Goal: Task Accomplishment & Management: Manage account settings

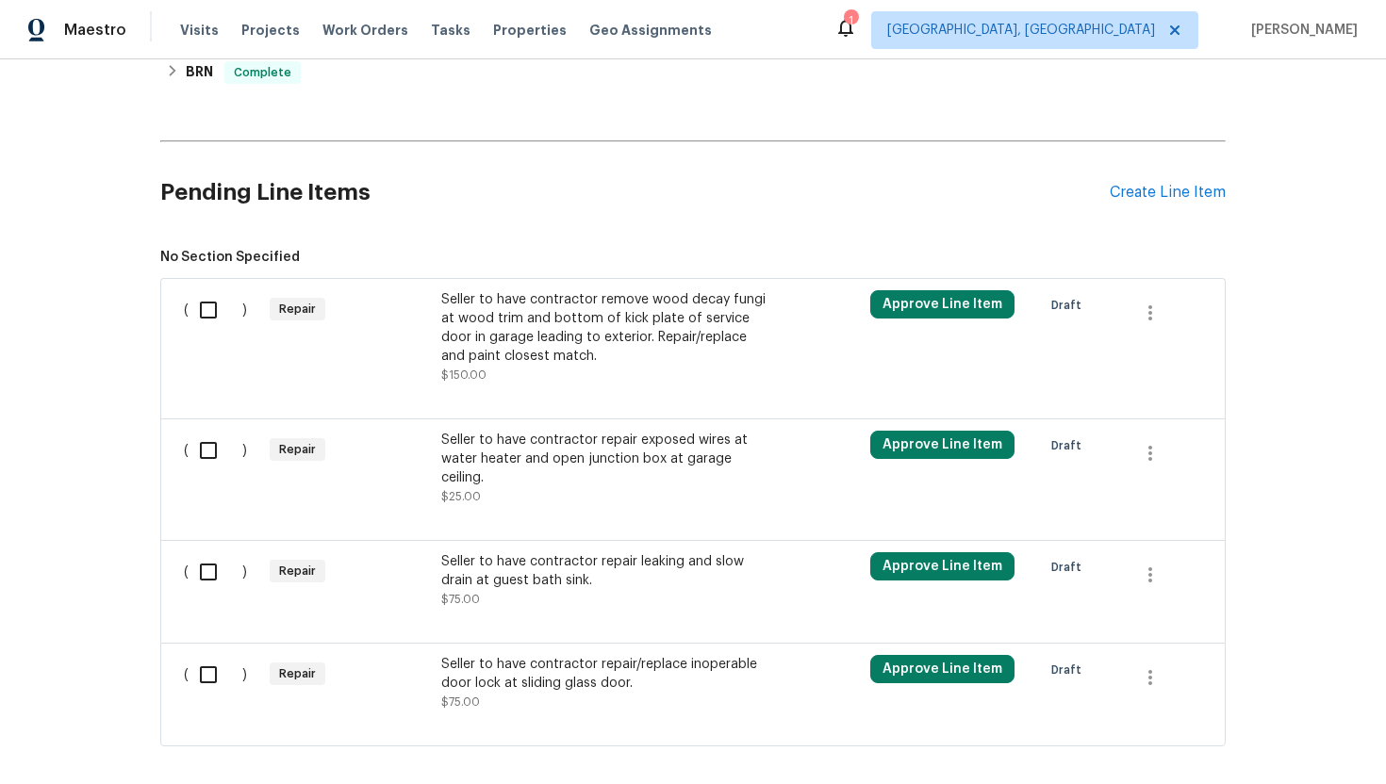
scroll to position [1157, 0]
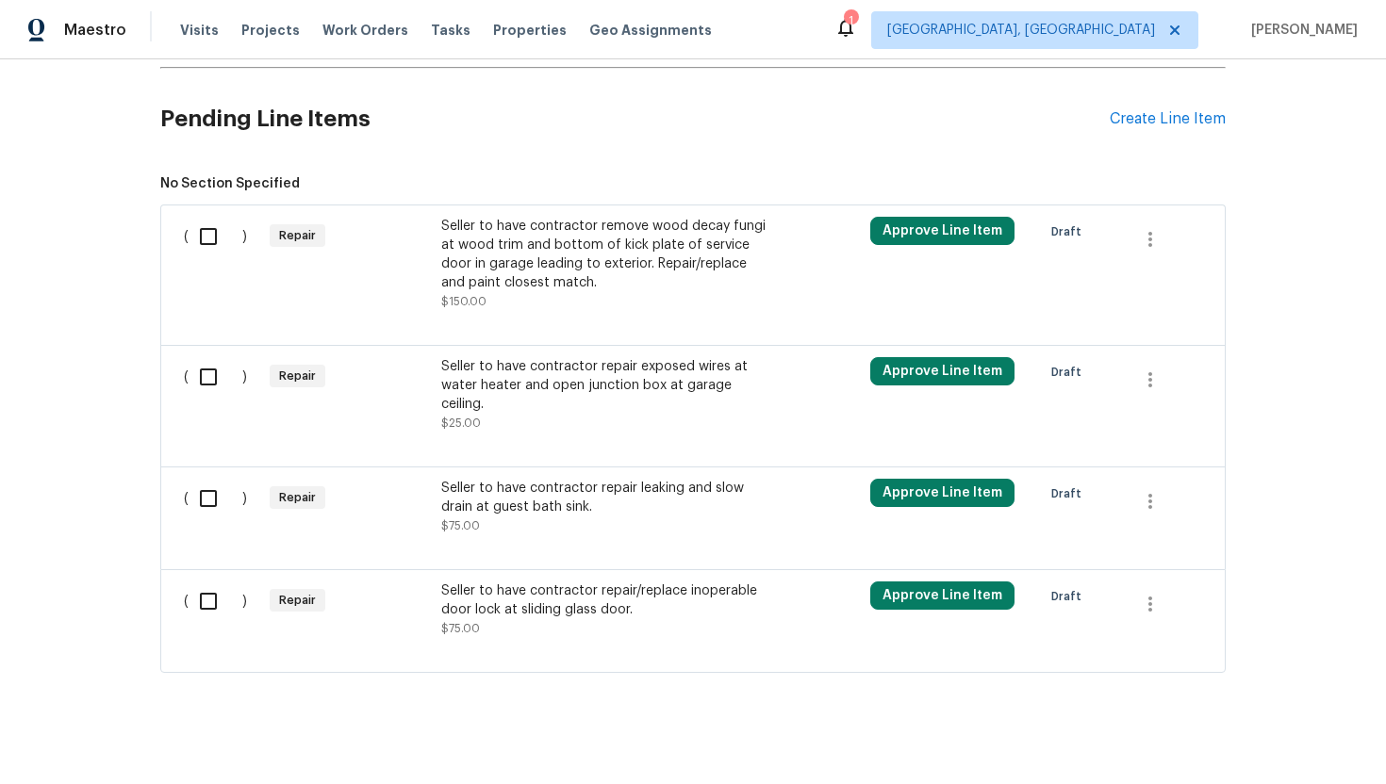
click at [579, 584] on div "Seller to have contractor repair/replace inoperable door lock at sliding glass …" at bounding box center [607, 601] width 332 height 38
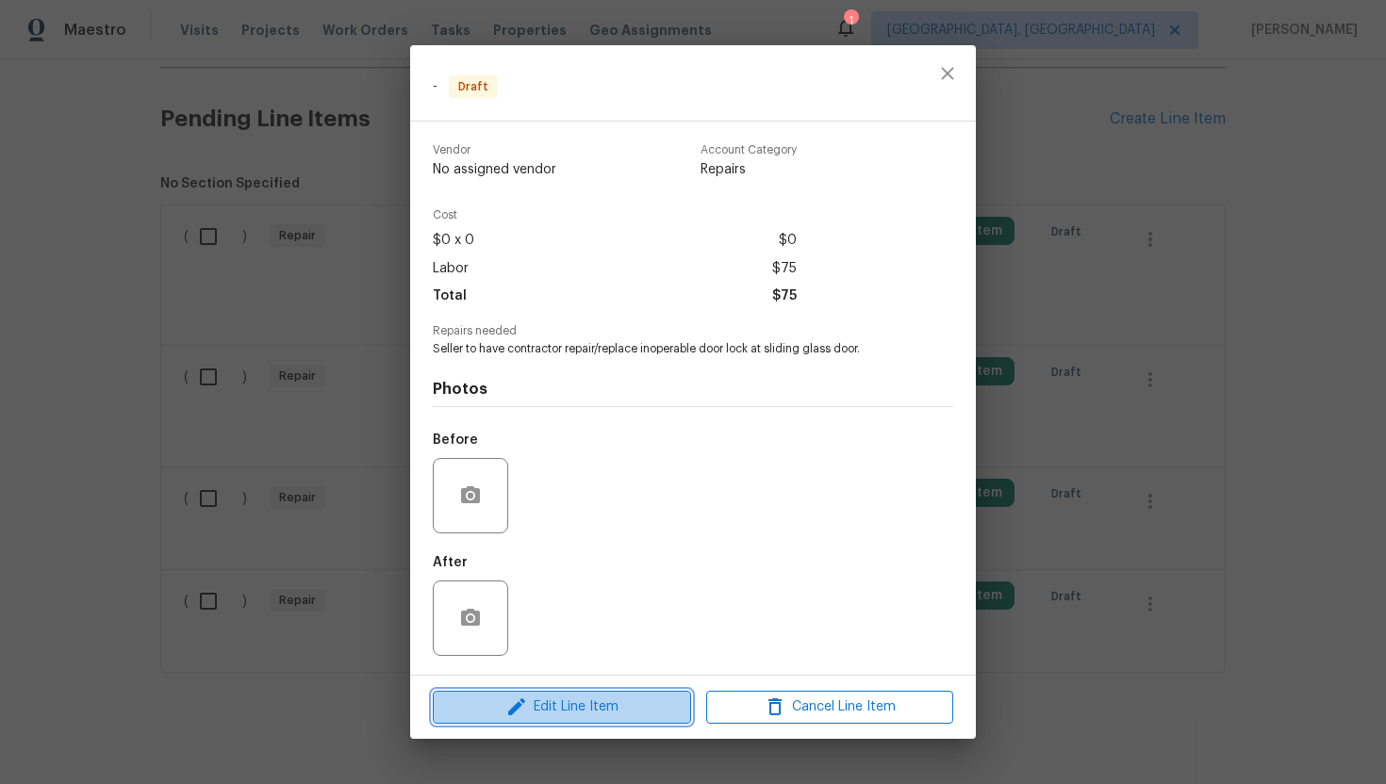
click at [558, 704] on span "Edit Line Item" at bounding box center [561, 708] width 247 height 24
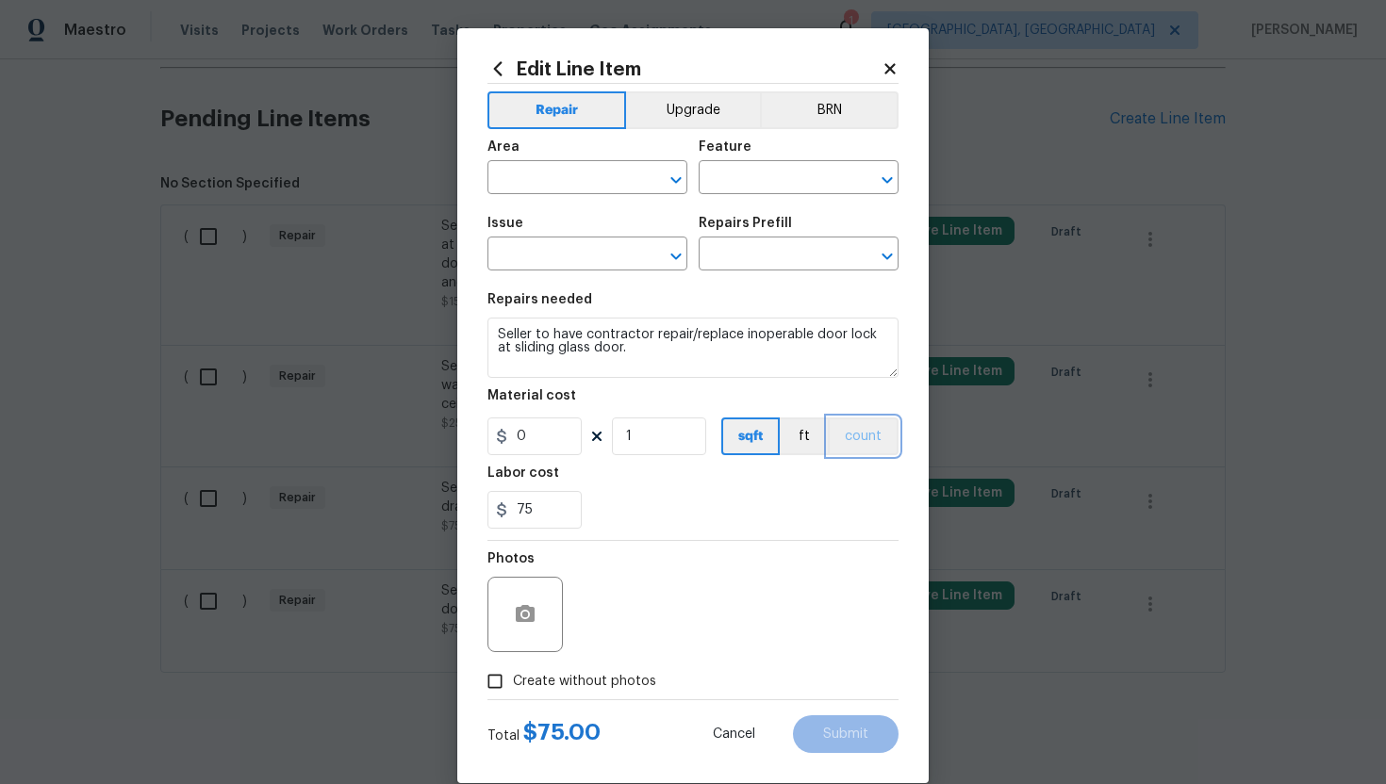
click at [874, 429] on button "count" at bounding box center [863, 437] width 71 height 38
click at [851, 114] on button "BRN" at bounding box center [829, 110] width 139 height 38
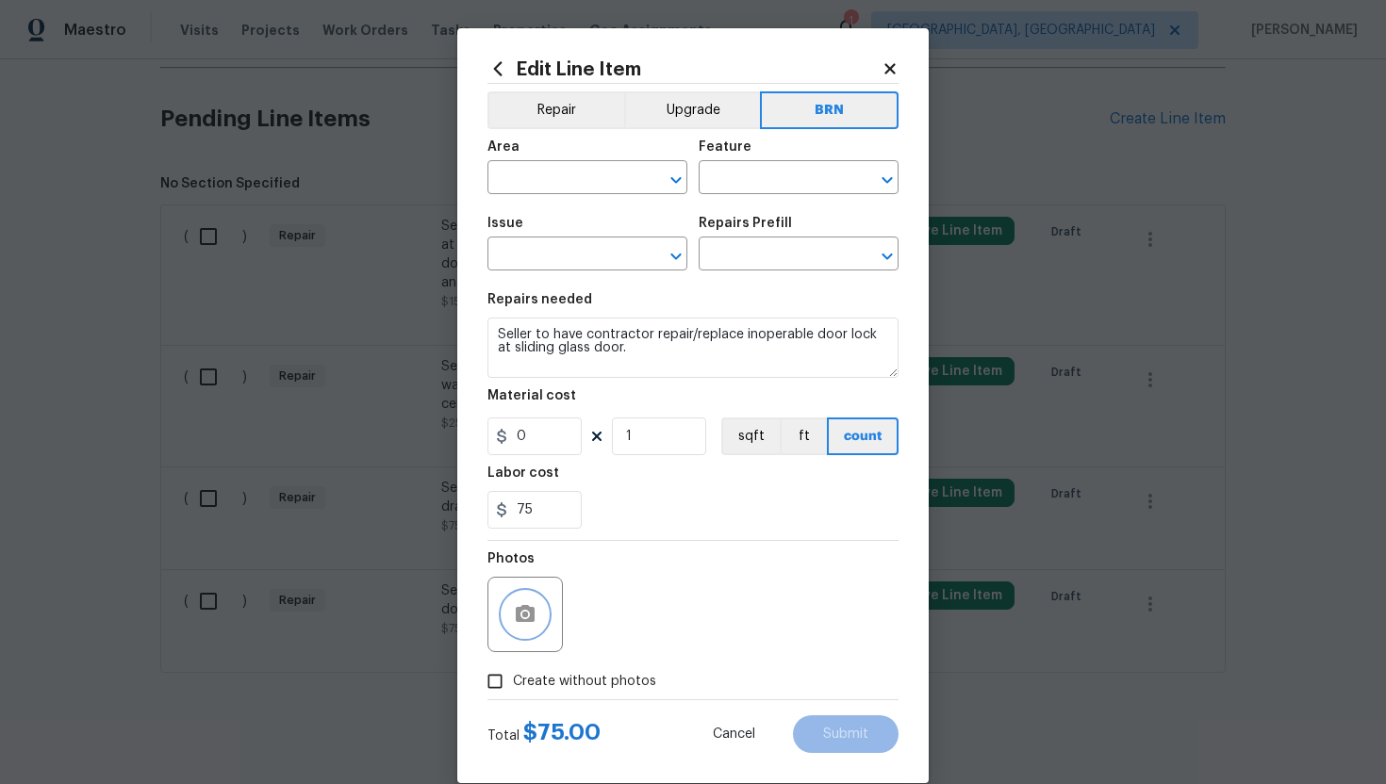
click at [529, 611] on icon "button" at bounding box center [525, 613] width 19 height 17
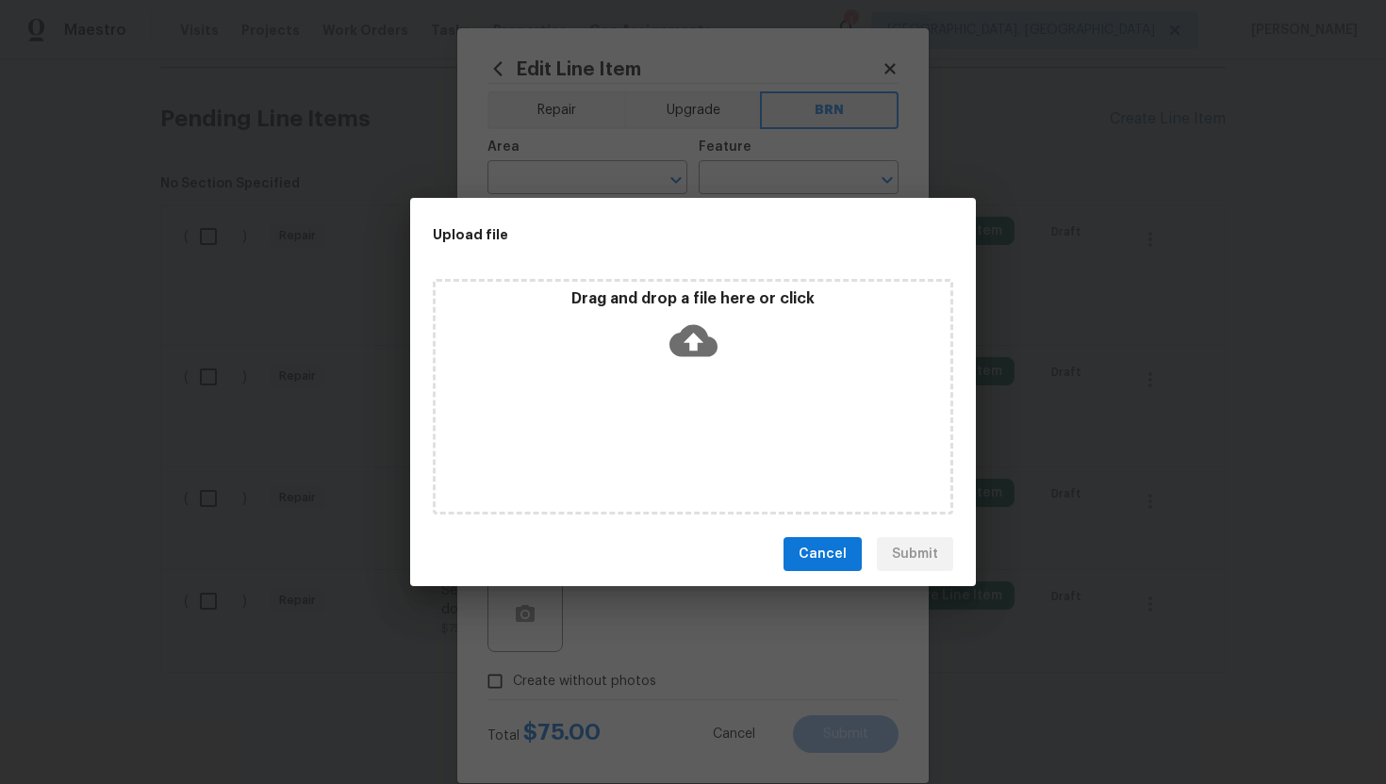
click at [699, 354] on icon at bounding box center [693, 341] width 48 height 32
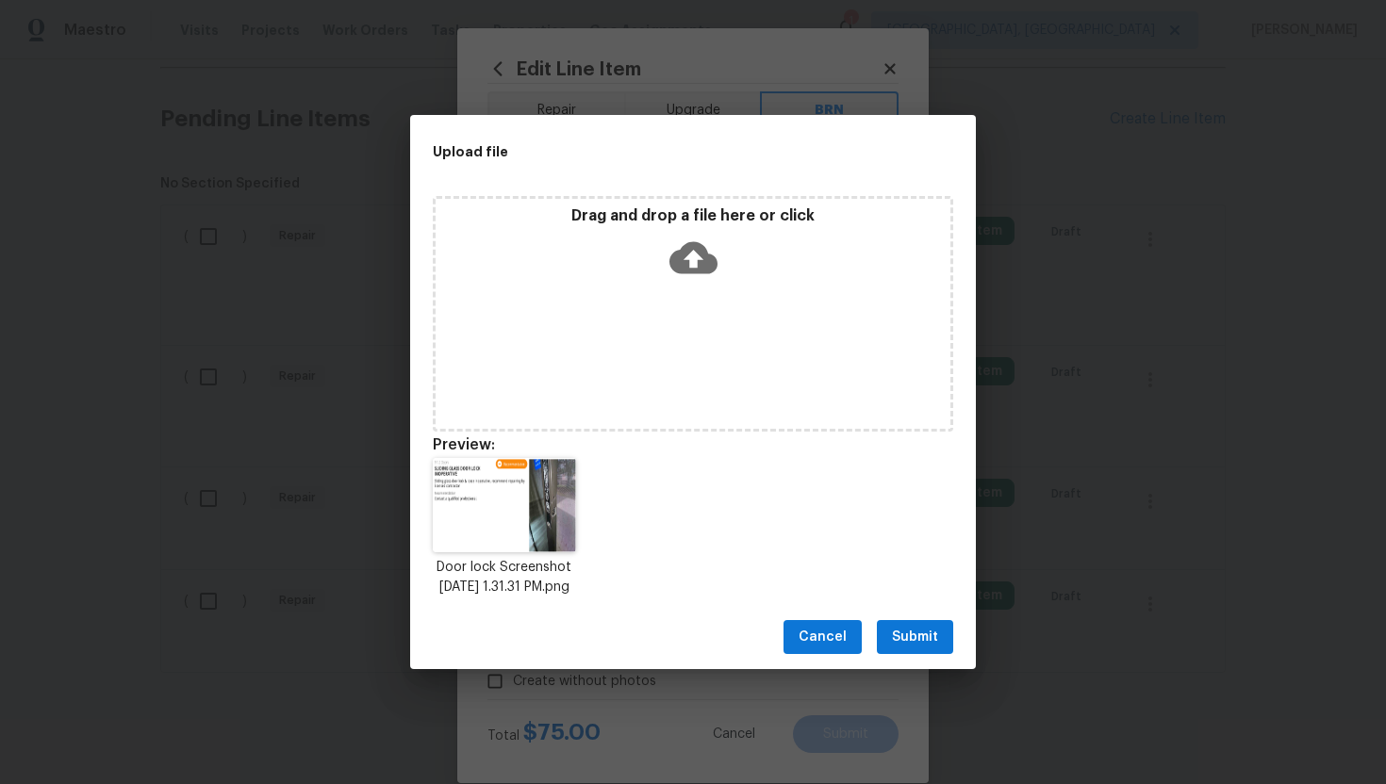
click at [896, 646] on span "Submit" at bounding box center [915, 638] width 46 height 24
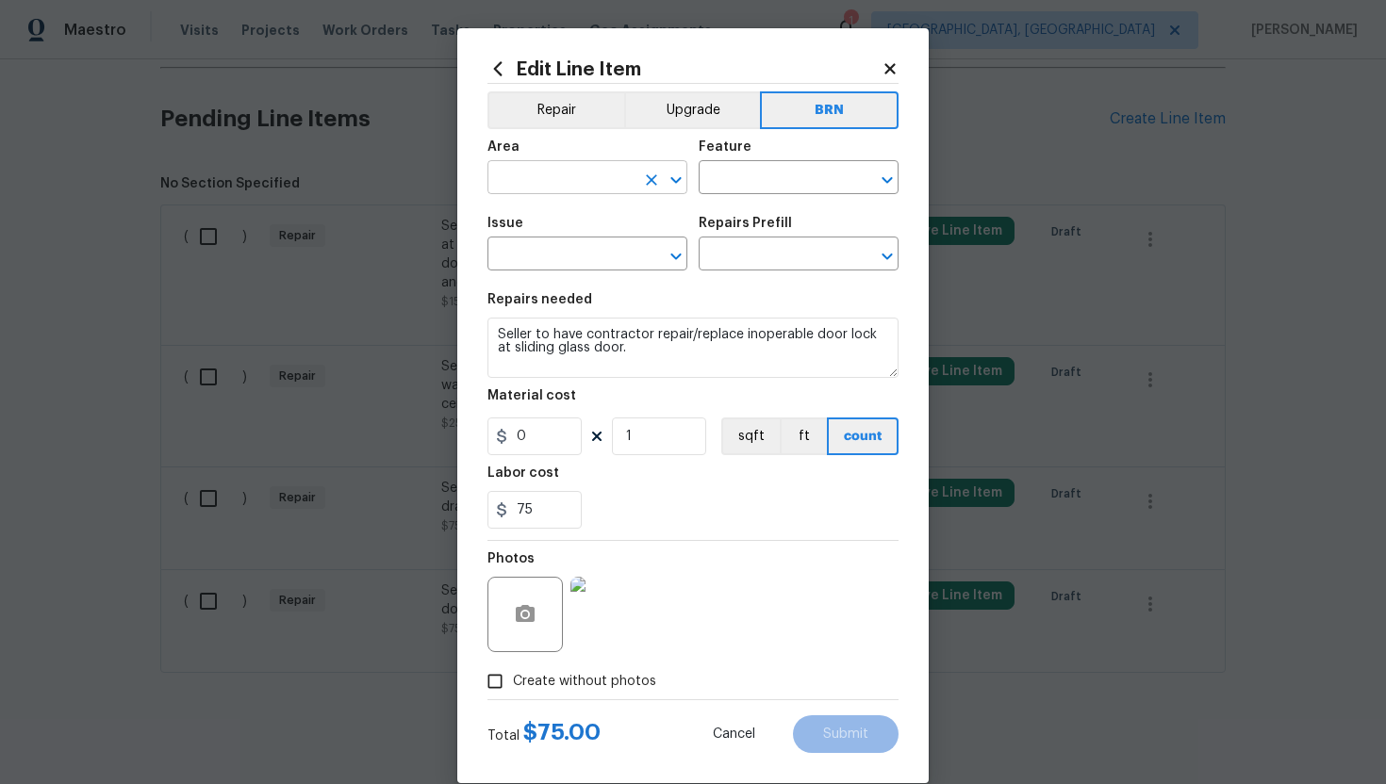
click at [542, 184] on input "text" at bounding box center [560, 179] width 147 height 29
type input "d"
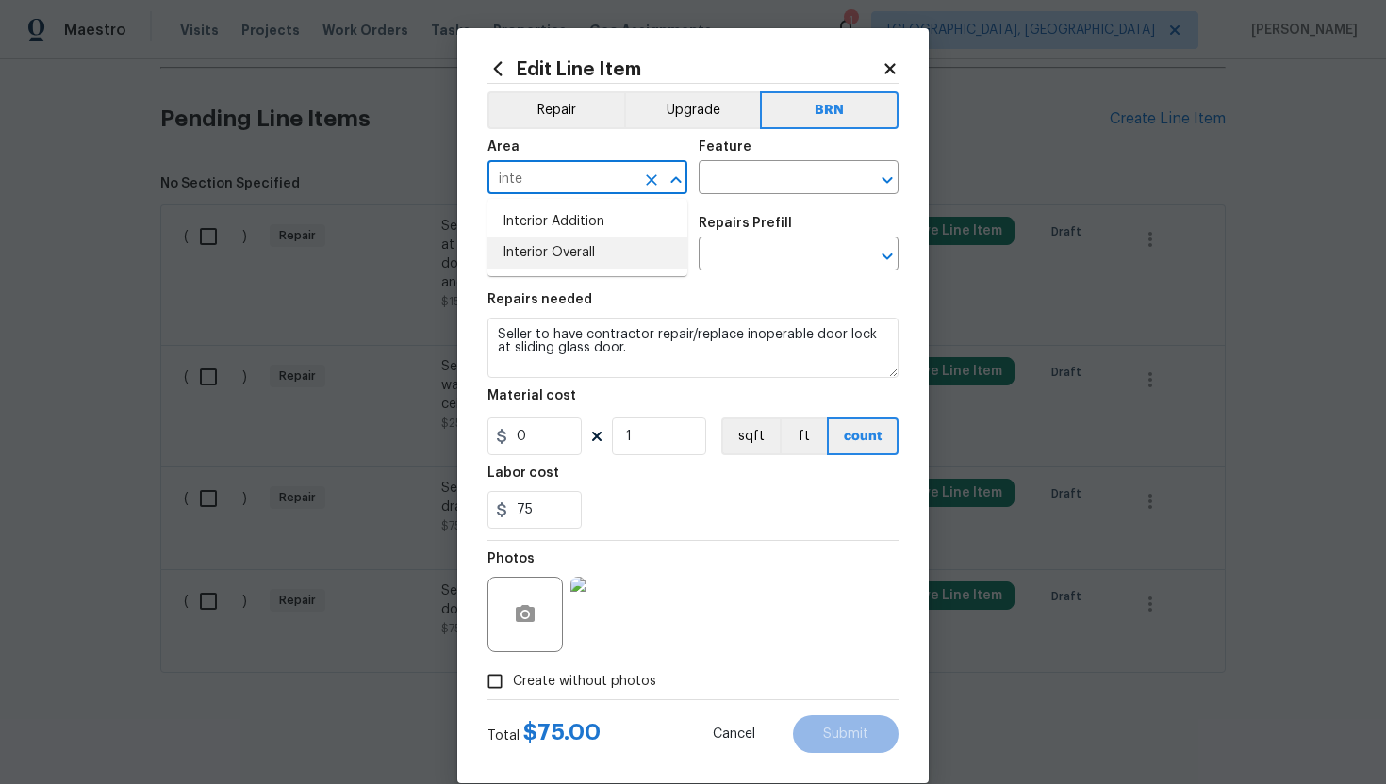
click at [568, 251] on li "Interior Overall" at bounding box center [587, 253] width 200 height 31
type input "Interior Overall"
click at [759, 176] on input "text" at bounding box center [772, 179] width 147 height 29
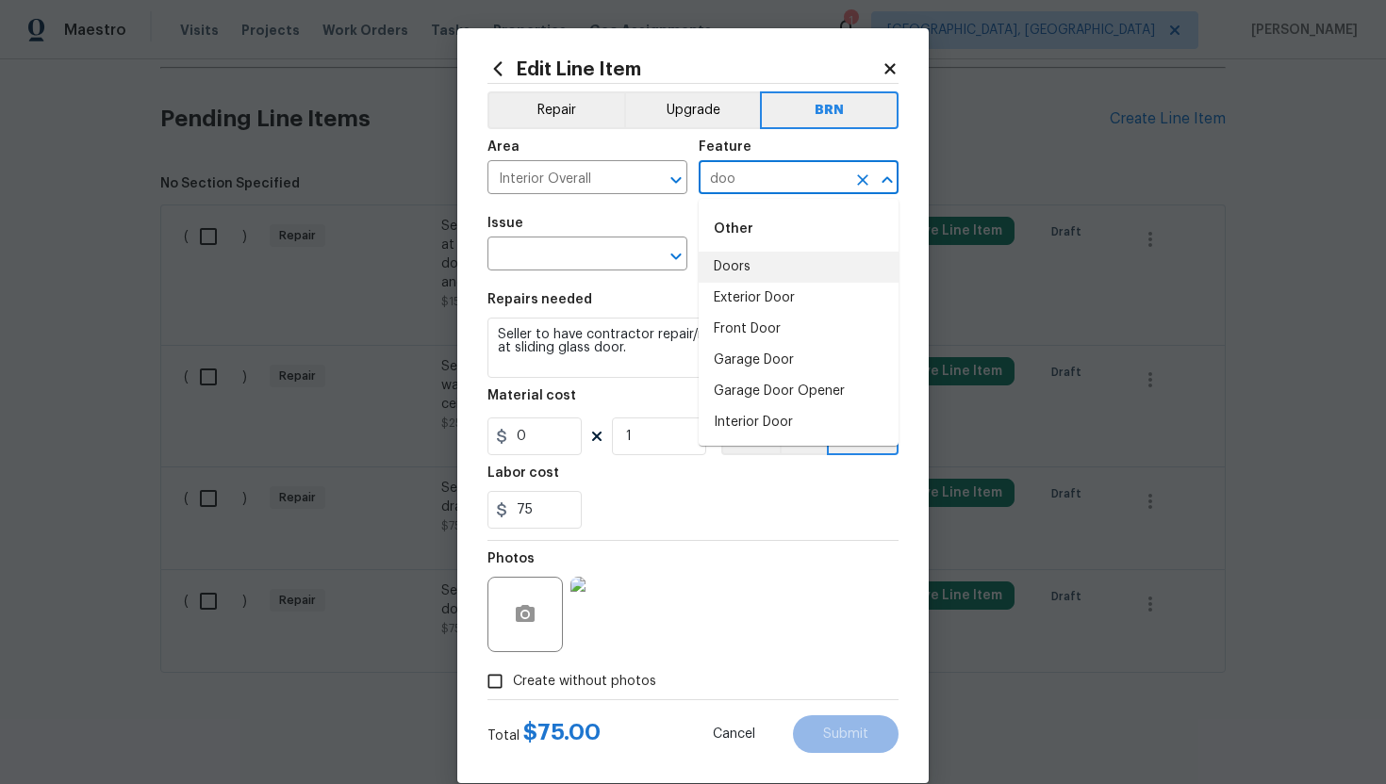
click at [765, 269] on li "Doors" at bounding box center [799, 267] width 200 height 31
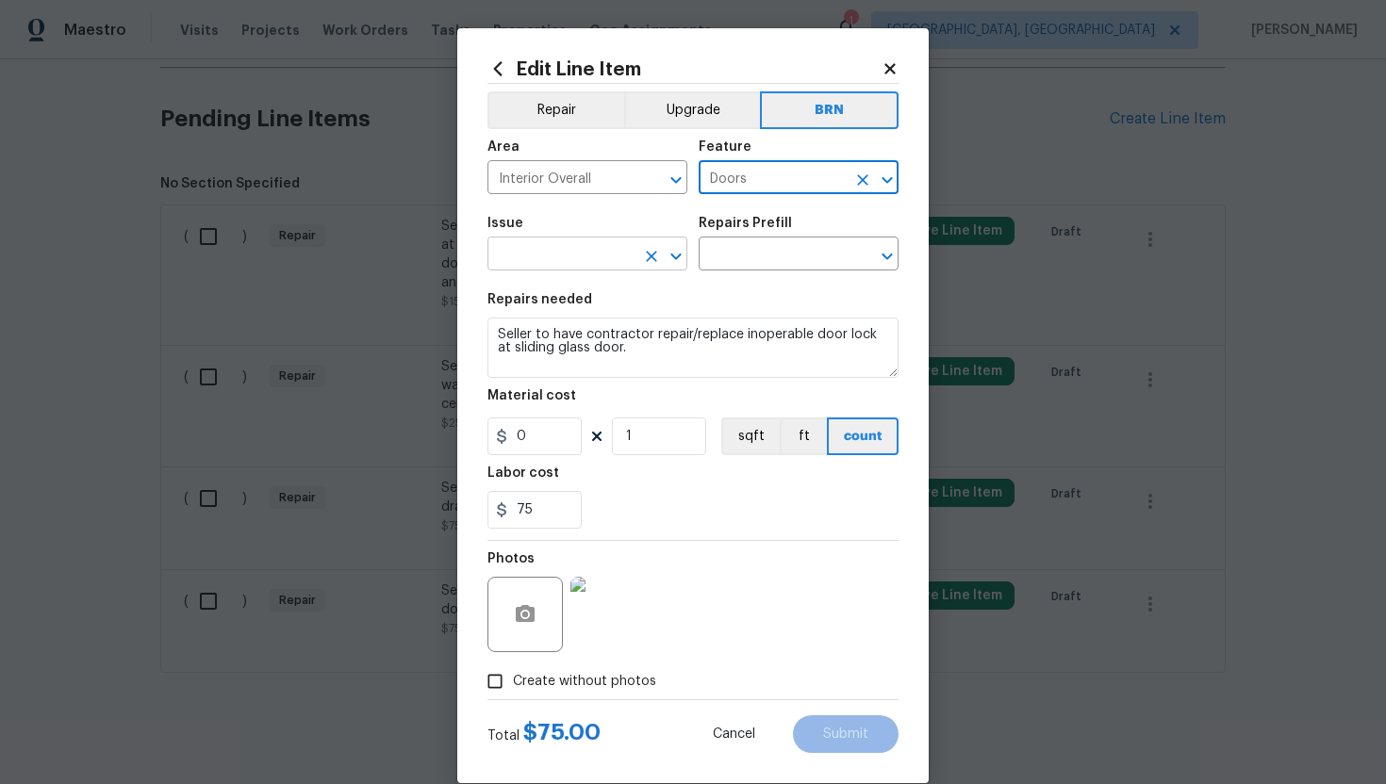
type input "Doors"
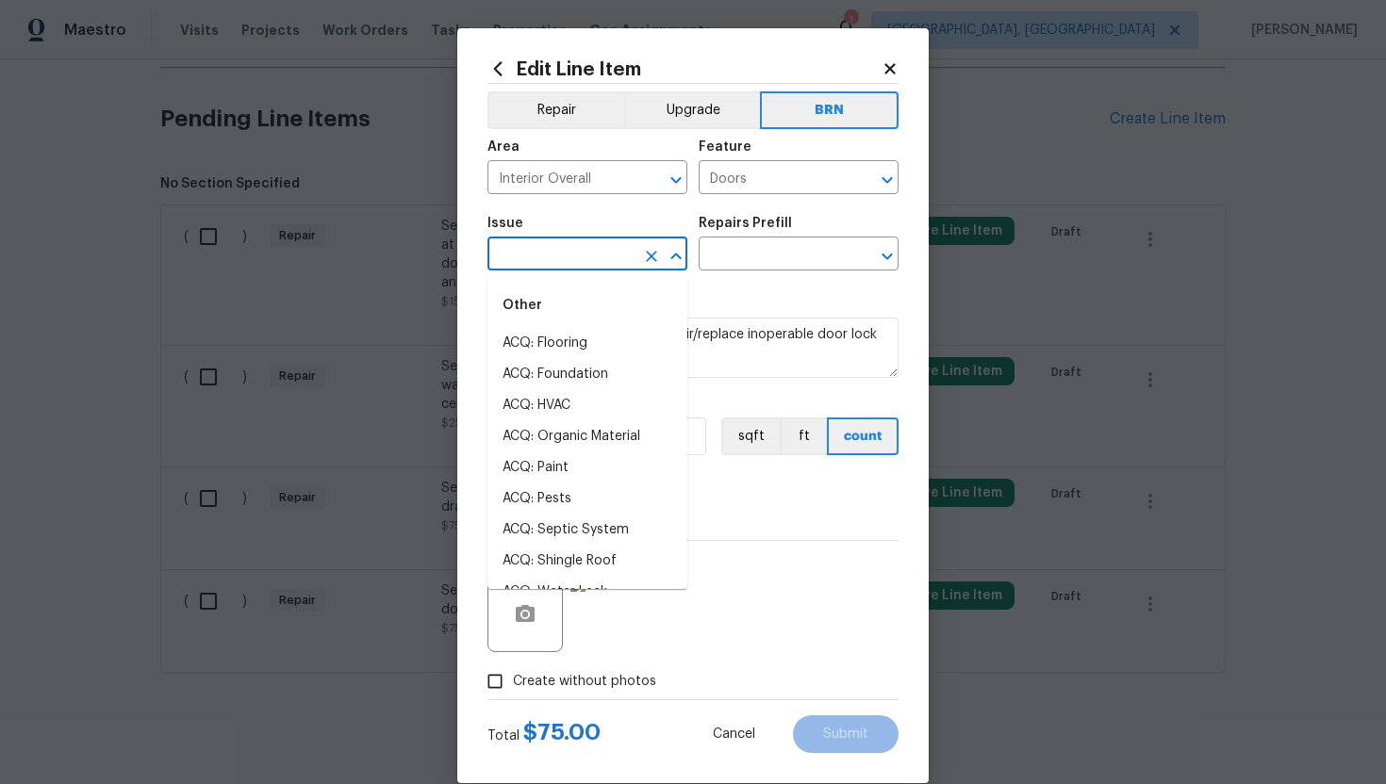
click at [531, 250] on input "text" at bounding box center [560, 255] width 147 height 29
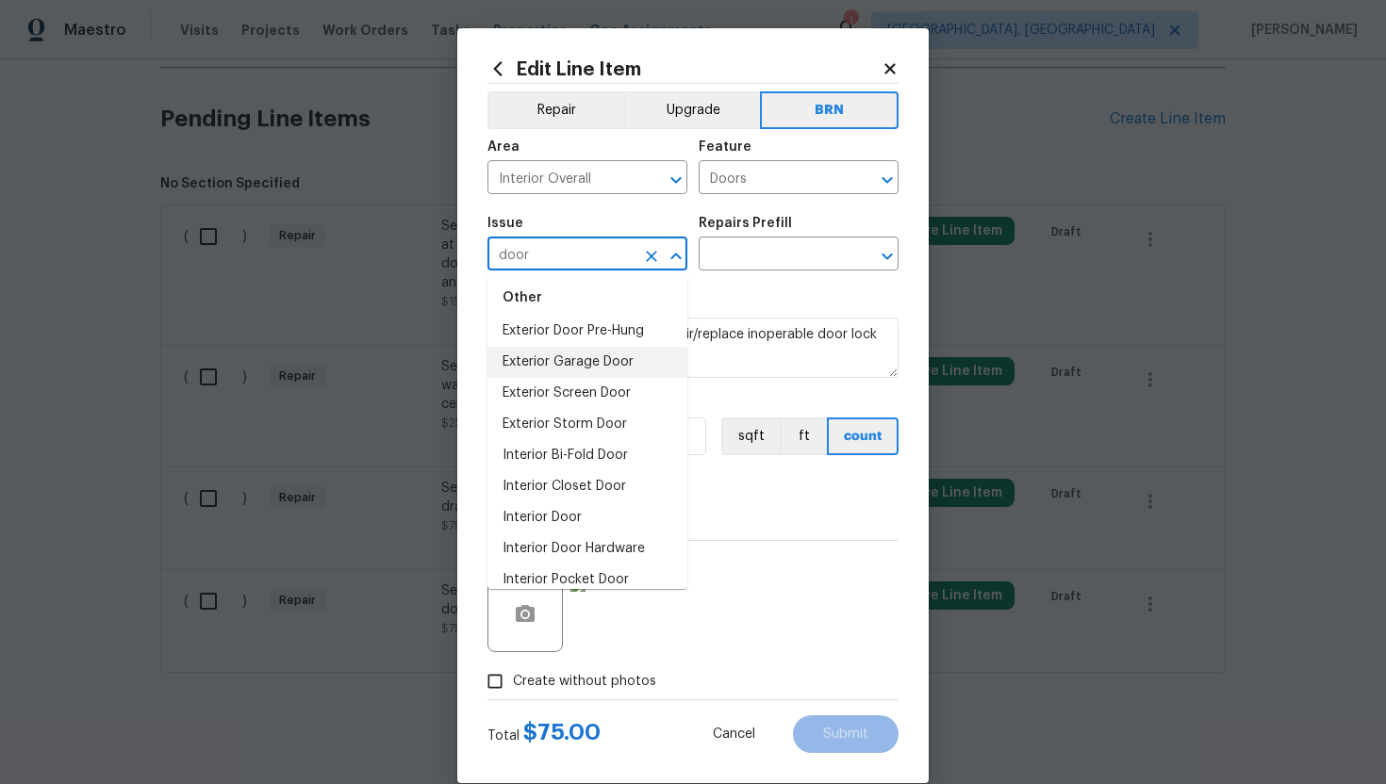
scroll to position [89, 0]
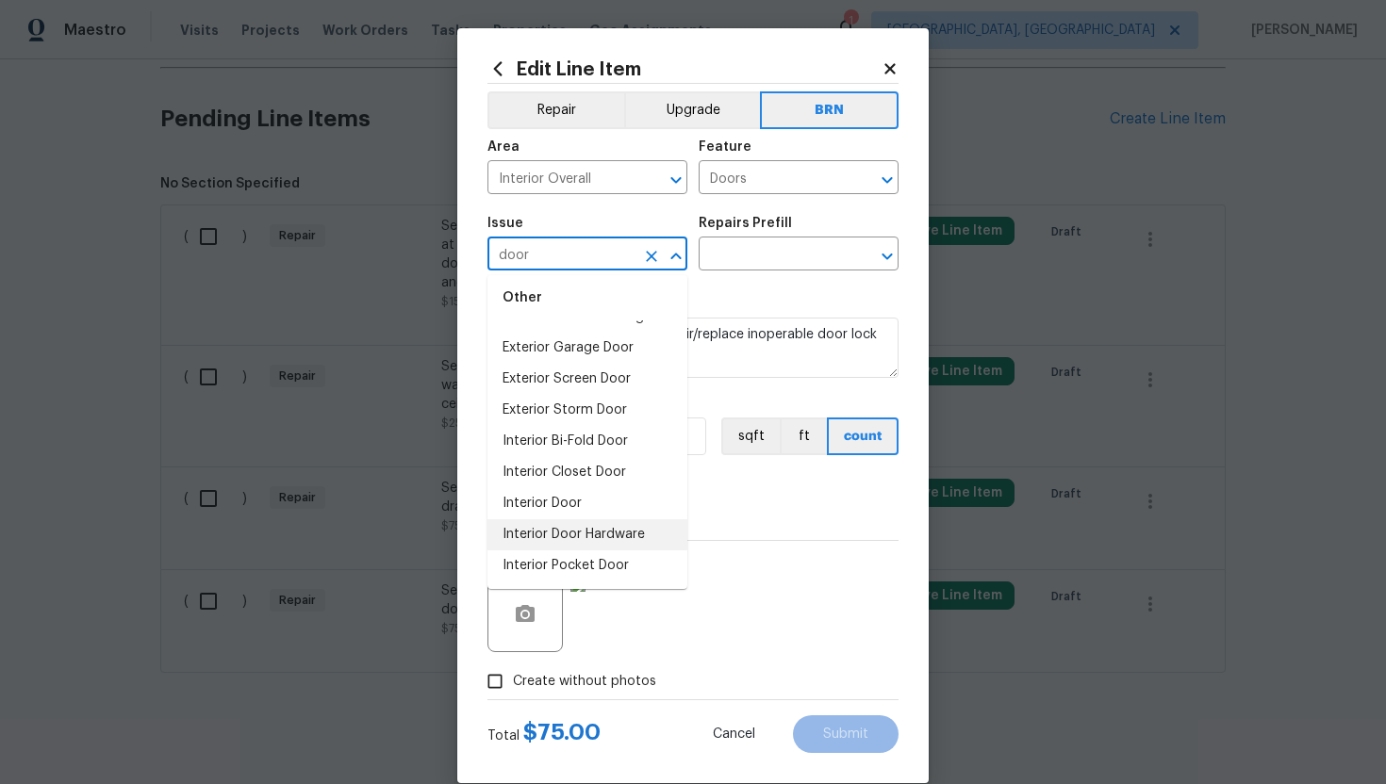
click at [567, 529] on li "Interior Door Hardware" at bounding box center [587, 534] width 200 height 31
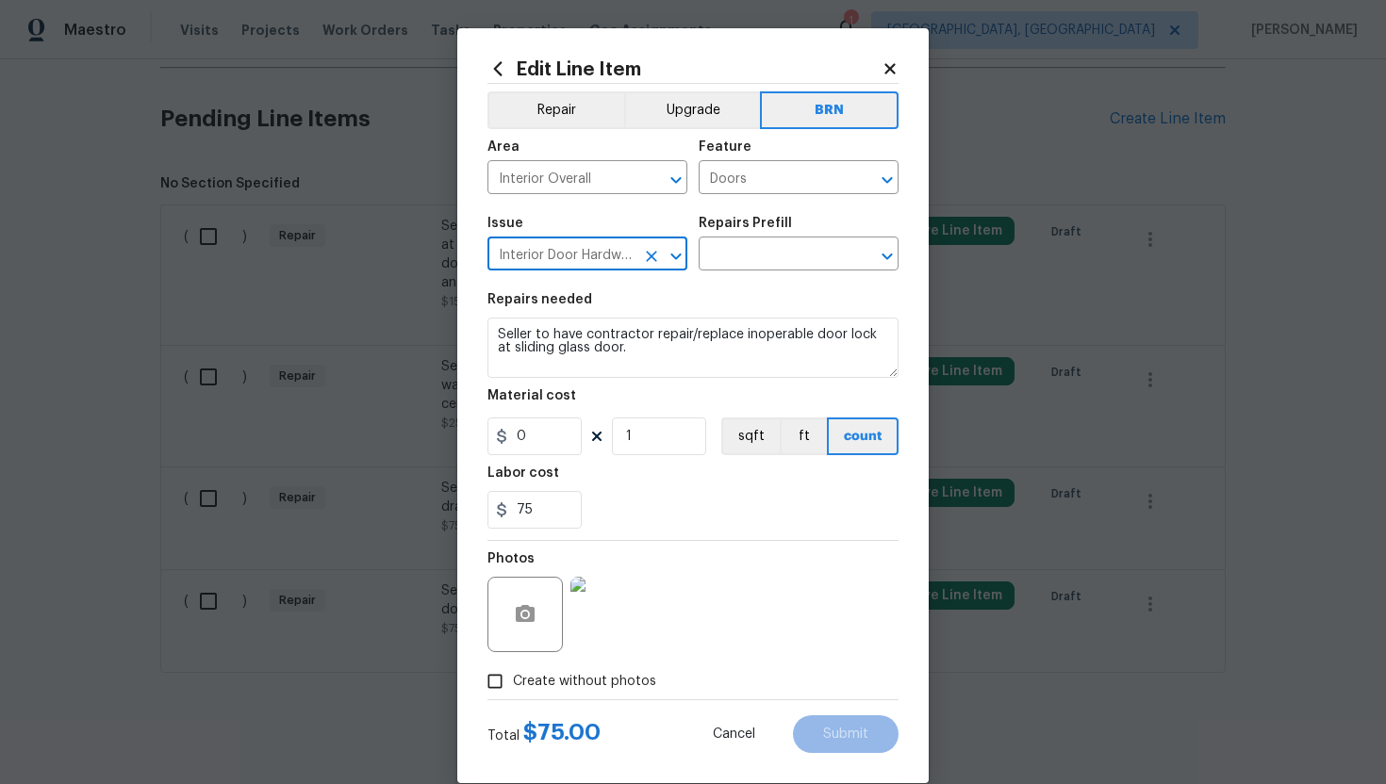
type input "Interior Door Hardware"
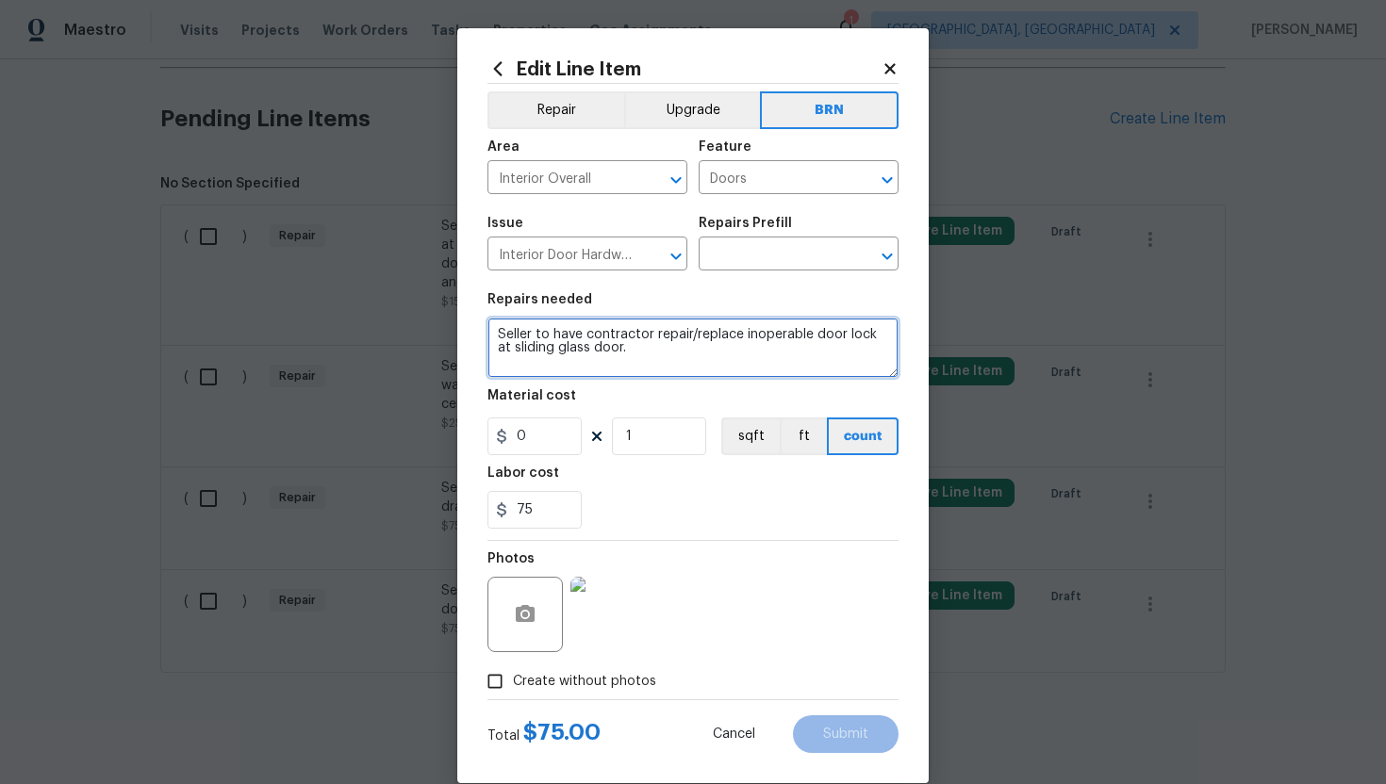
drag, startPoint x: 494, startPoint y: 338, endPoint x: 620, endPoint y: 358, distance: 128.0
click at [621, 358] on textarea "Seller to have contractor repair/replace inoperable door lock at sliding glass …" at bounding box center [692, 348] width 411 height 60
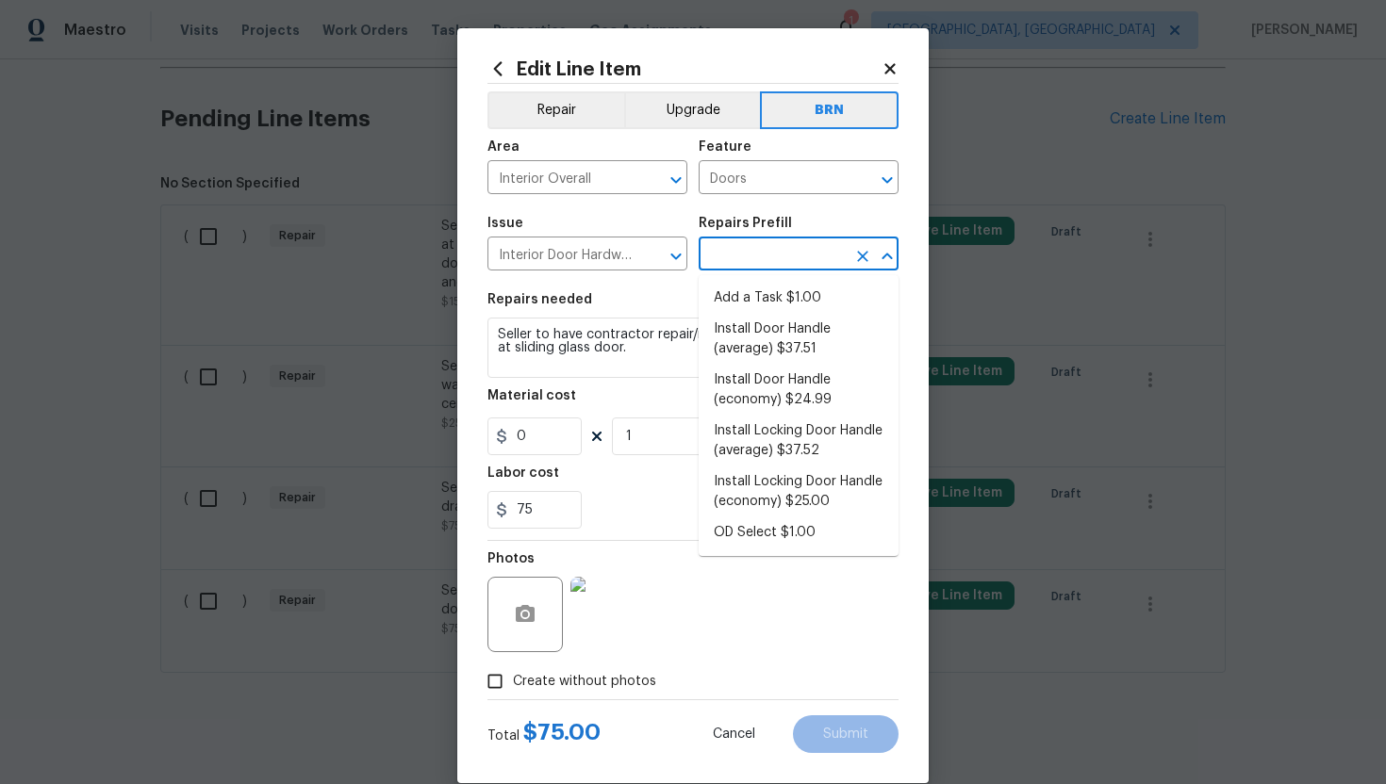
click at [736, 256] on input "text" at bounding box center [772, 255] width 147 height 29
click at [760, 428] on li "Install Locking Door Handle (average) $37.52" at bounding box center [799, 441] width 200 height 51
type input "Interior Door"
type input "Install Locking Door Handle (average) $37.52"
type textarea "Remove the existing interior door handle (if present). Install a new (average) …"
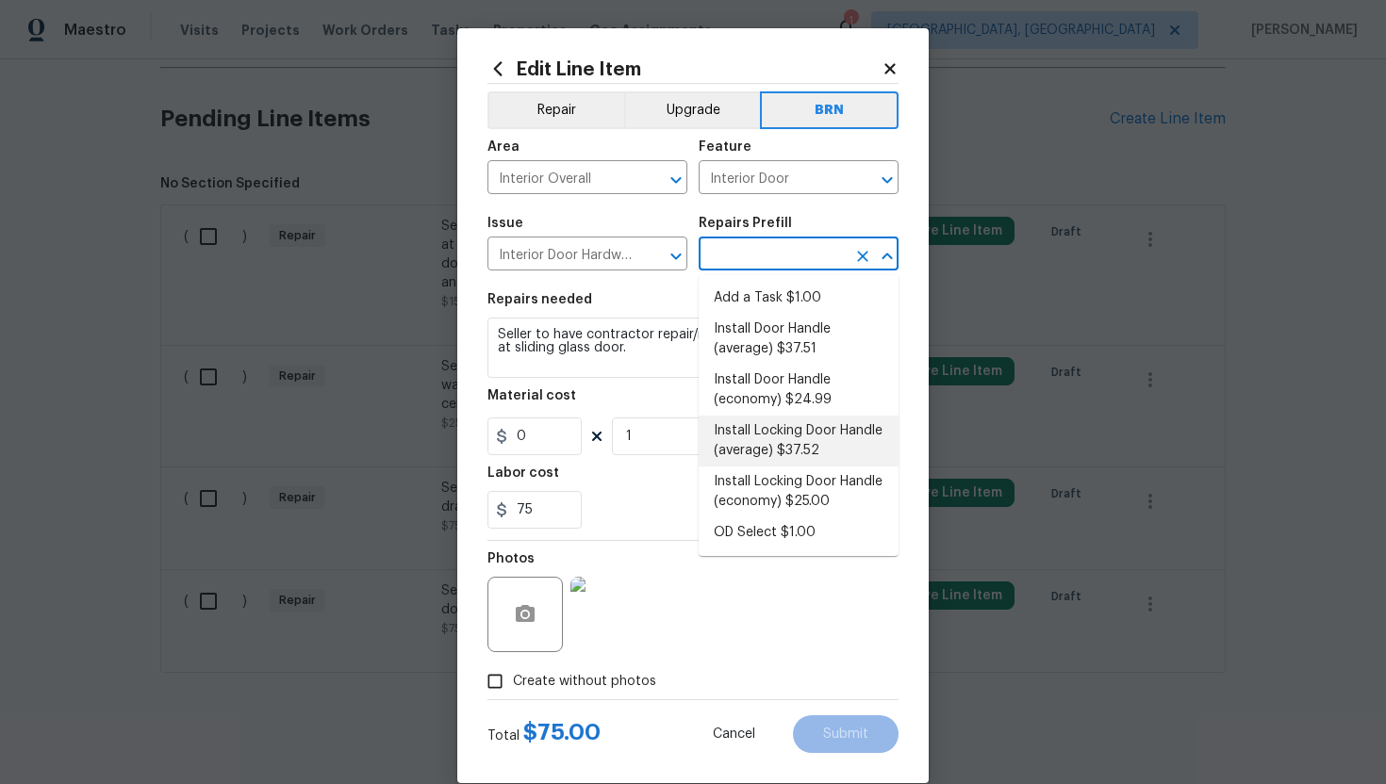
type input "37.52"
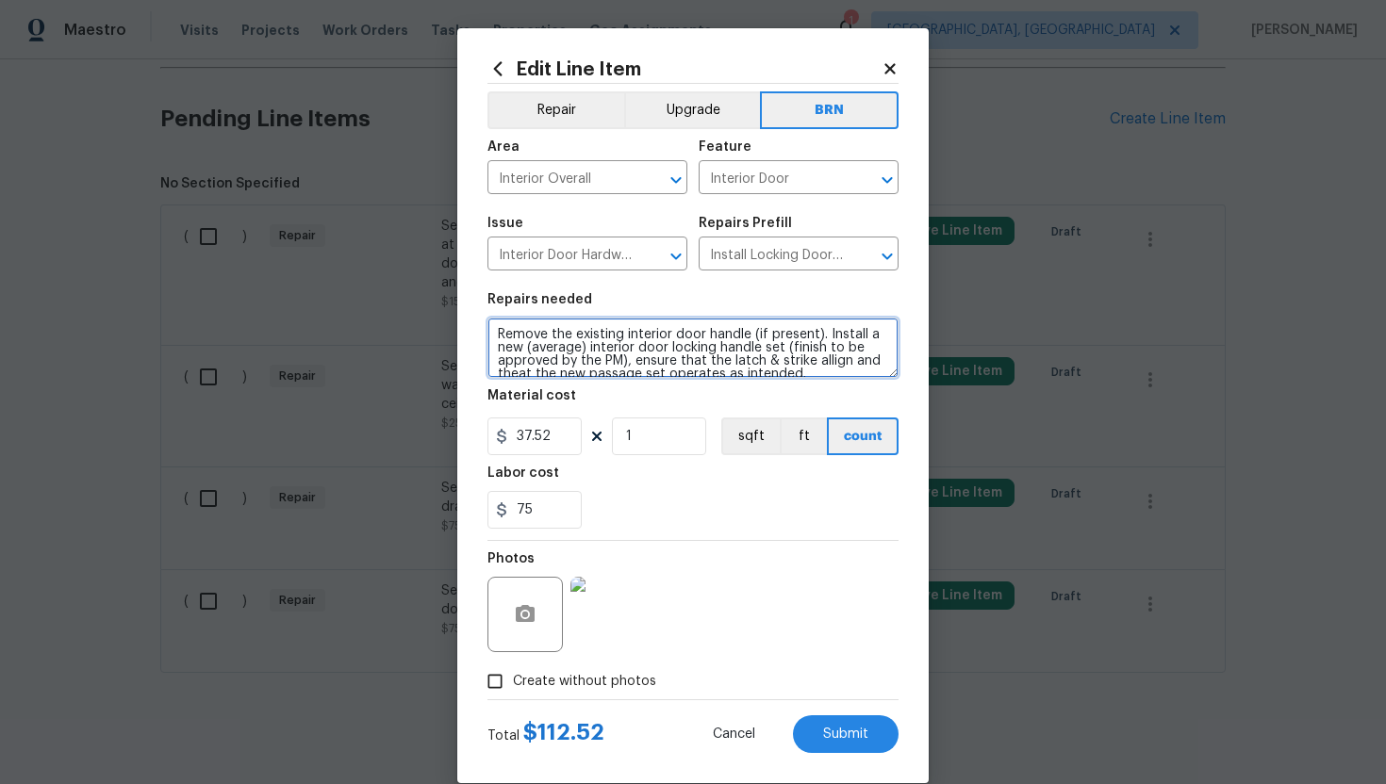
scroll to position [13, 0]
drag, startPoint x: 496, startPoint y: 332, endPoint x: 580, endPoint y: 392, distance: 103.3
click at [580, 392] on section "Repairs needed Remove the existing interior door handle (if present). Install a…" at bounding box center [692, 411] width 411 height 258
paste textarea "Seller to have contractor repair/replace inoperable door lock at sliding glass …"
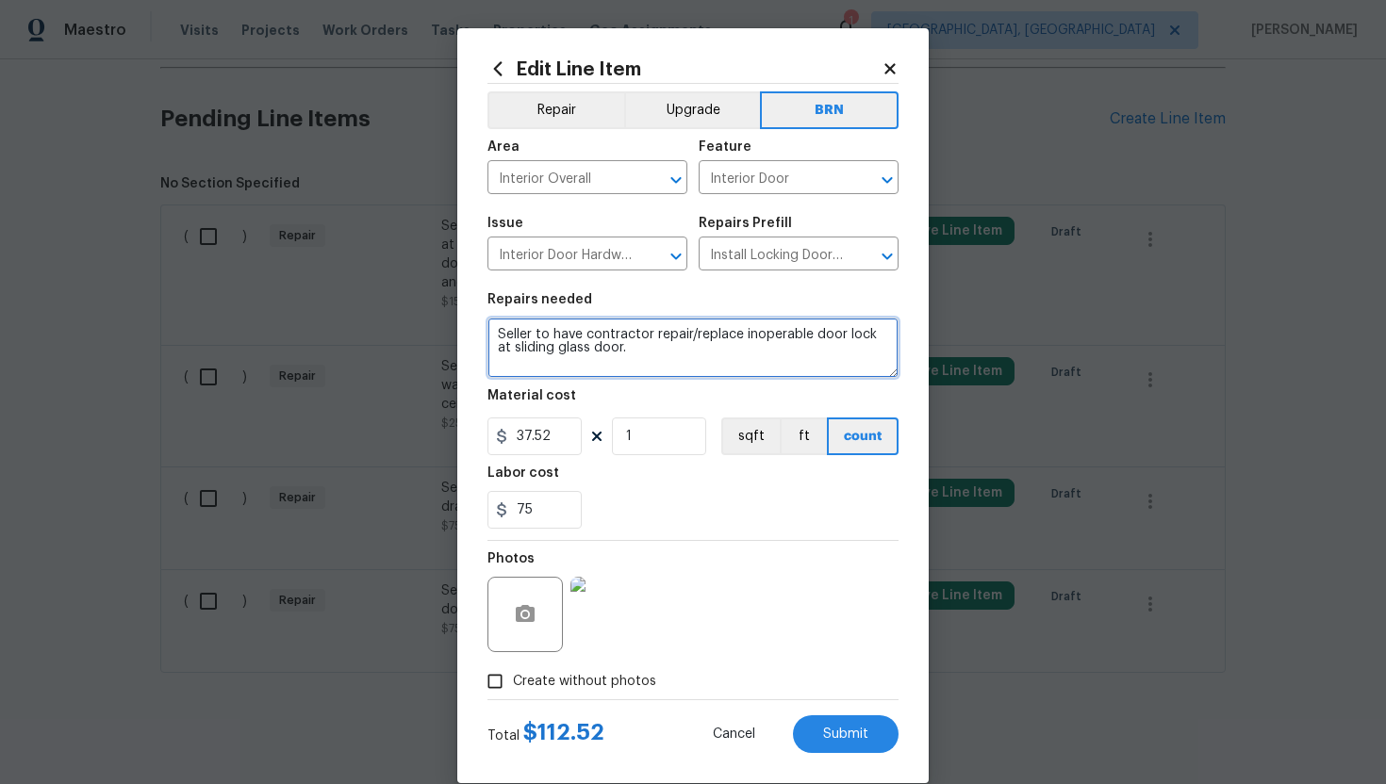
type textarea "Seller to have contractor repair/replace inoperable door lock at sliding glass …"
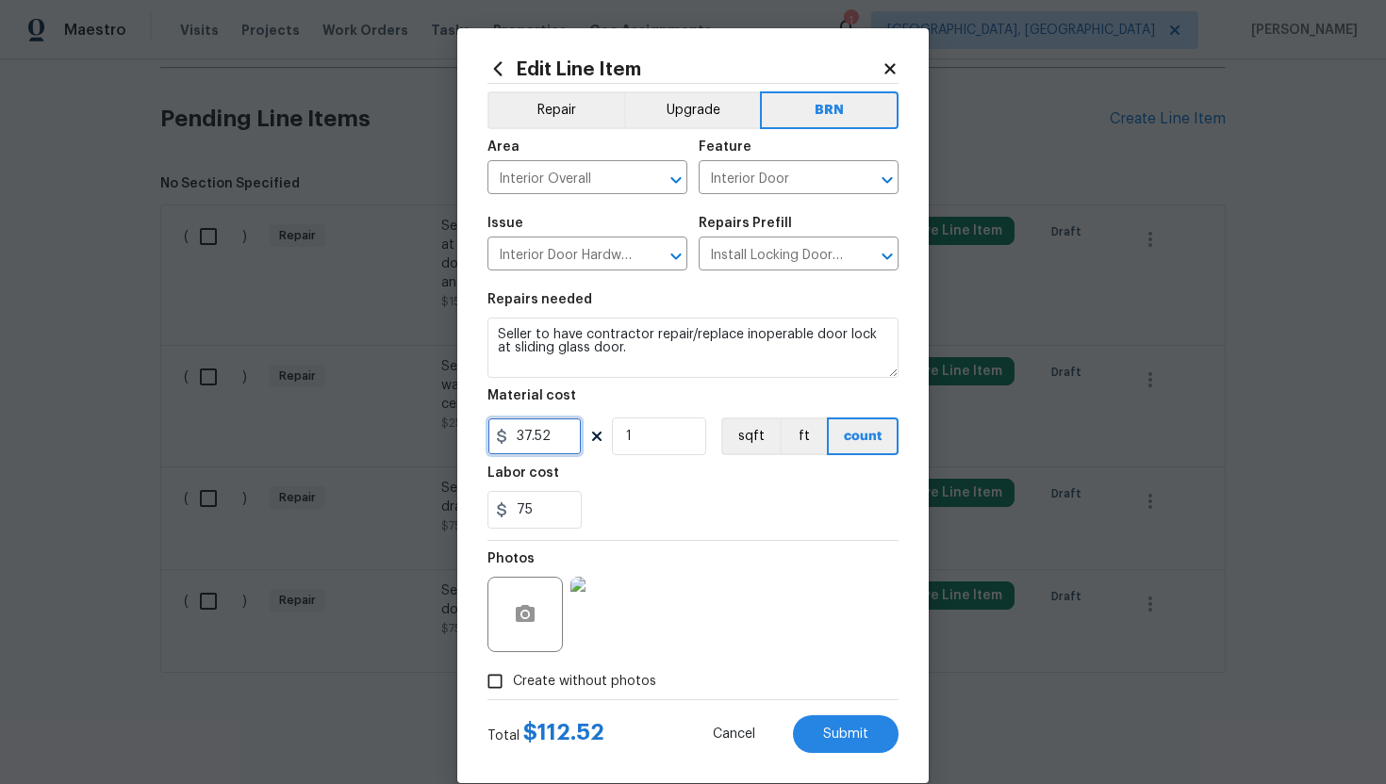
drag, startPoint x: 558, startPoint y: 439, endPoint x: 512, endPoint y: 439, distance: 46.2
click at [512, 439] on input "37.52" at bounding box center [534, 437] width 94 height 38
type input "0"
click at [749, 509] on div "75" at bounding box center [692, 510] width 411 height 38
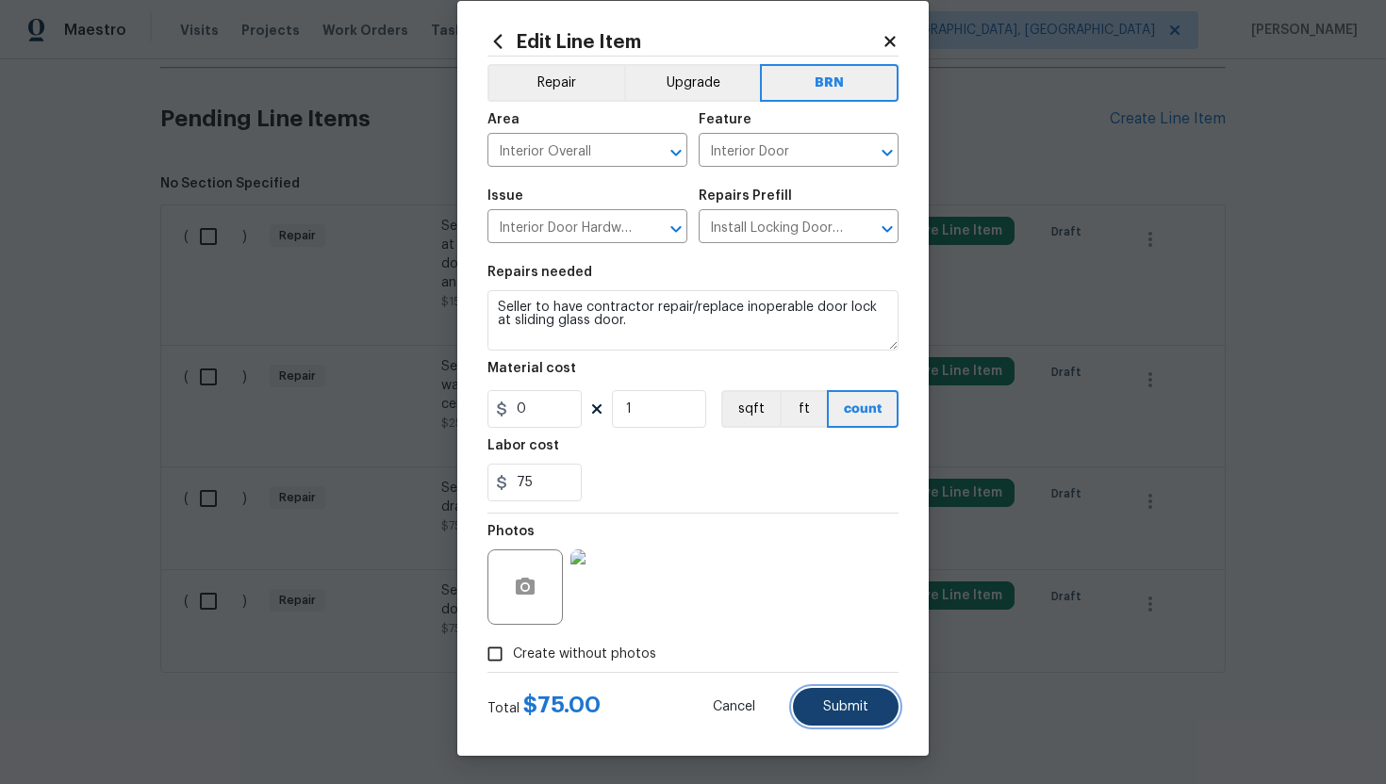
click at [842, 707] on span "Submit" at bounding box center [845, 707] width 45 height 14
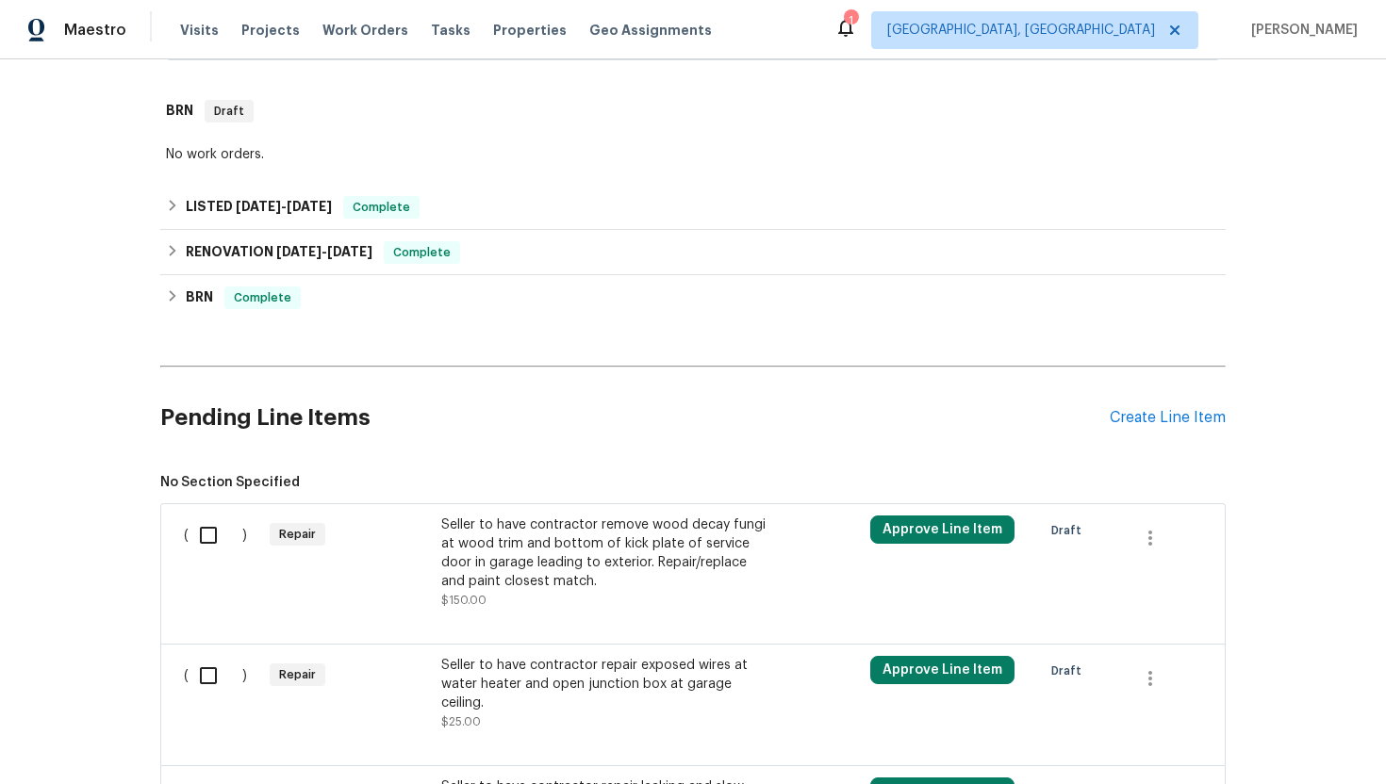
scroll to position [1157, 0]
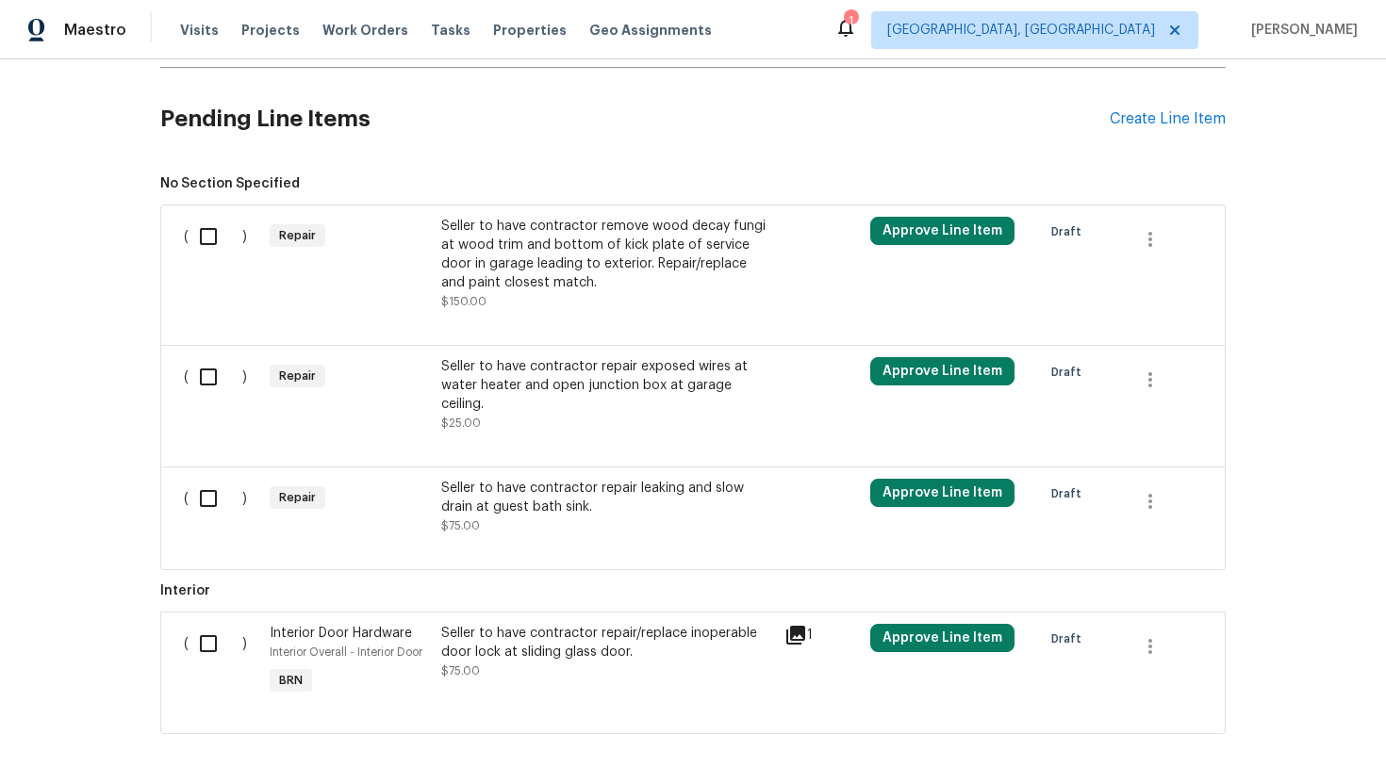
click at [588, 372] on div "Seller to have contractor repair exposed wires at water heater and open junctio…" at bounding box center [607, 385] width 332 height 57
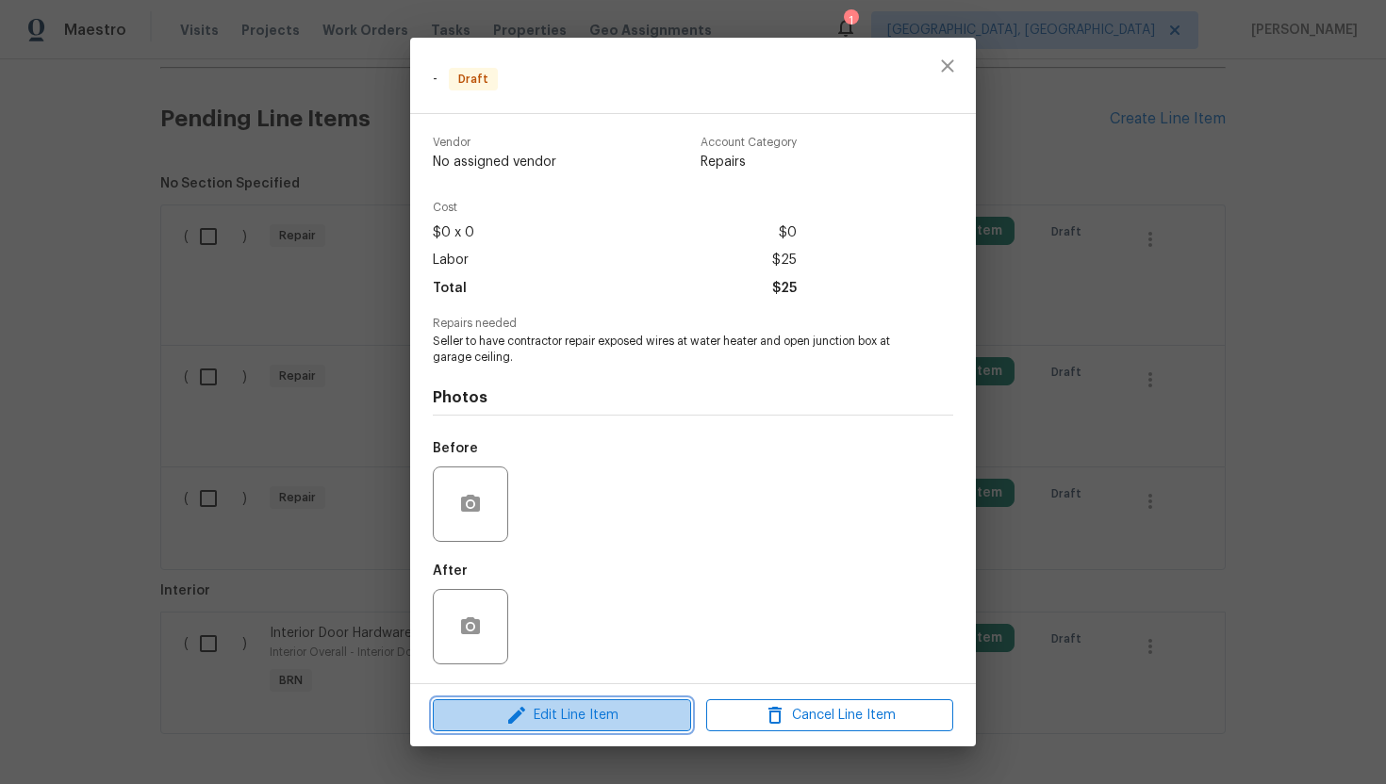
click at [537, 711] on span "Edit Line Item" at bounding box center [561, 716] width 247 height 24
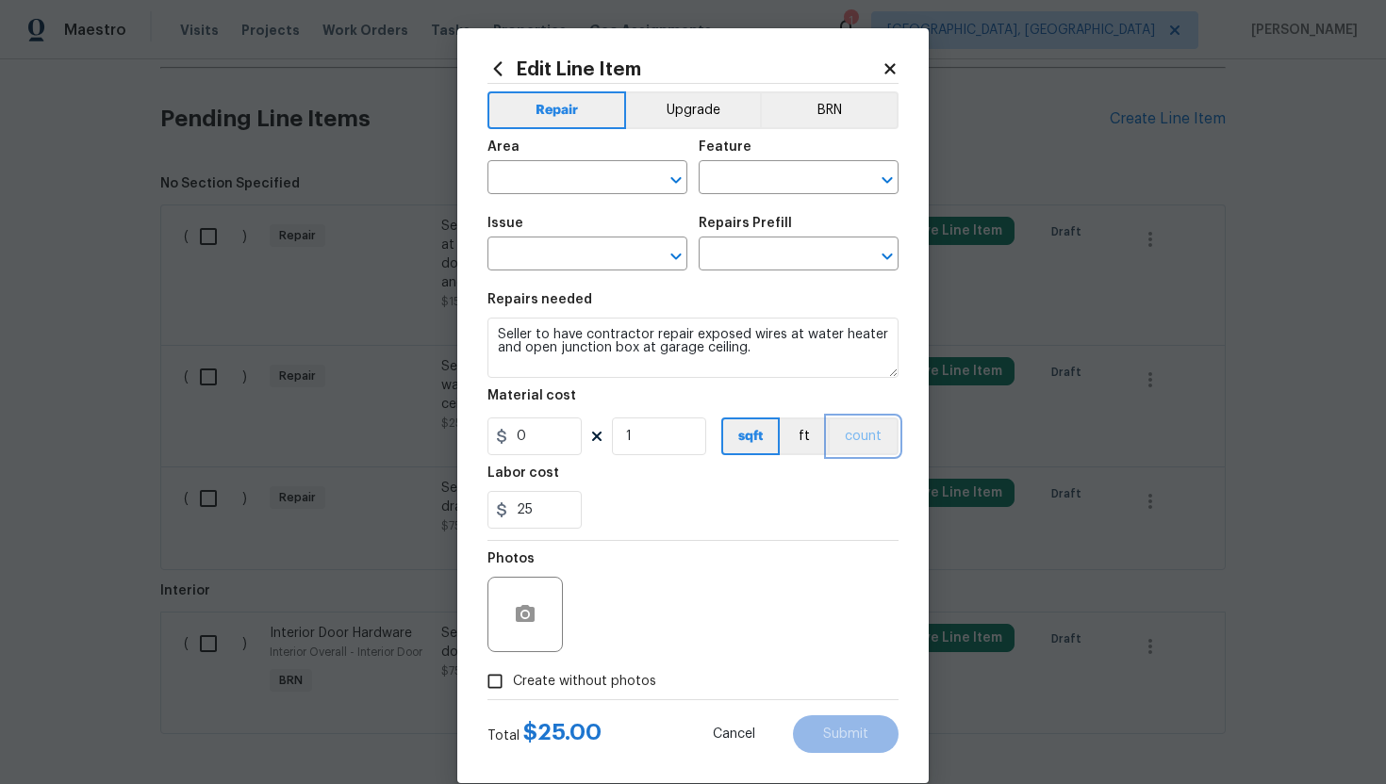
click at [873, 425] on button "count" at bounding box center [863, 437] width 71 height 38
click at [853, 111] on button "BRN" at bounding box center [829, 110] width 139 height 38
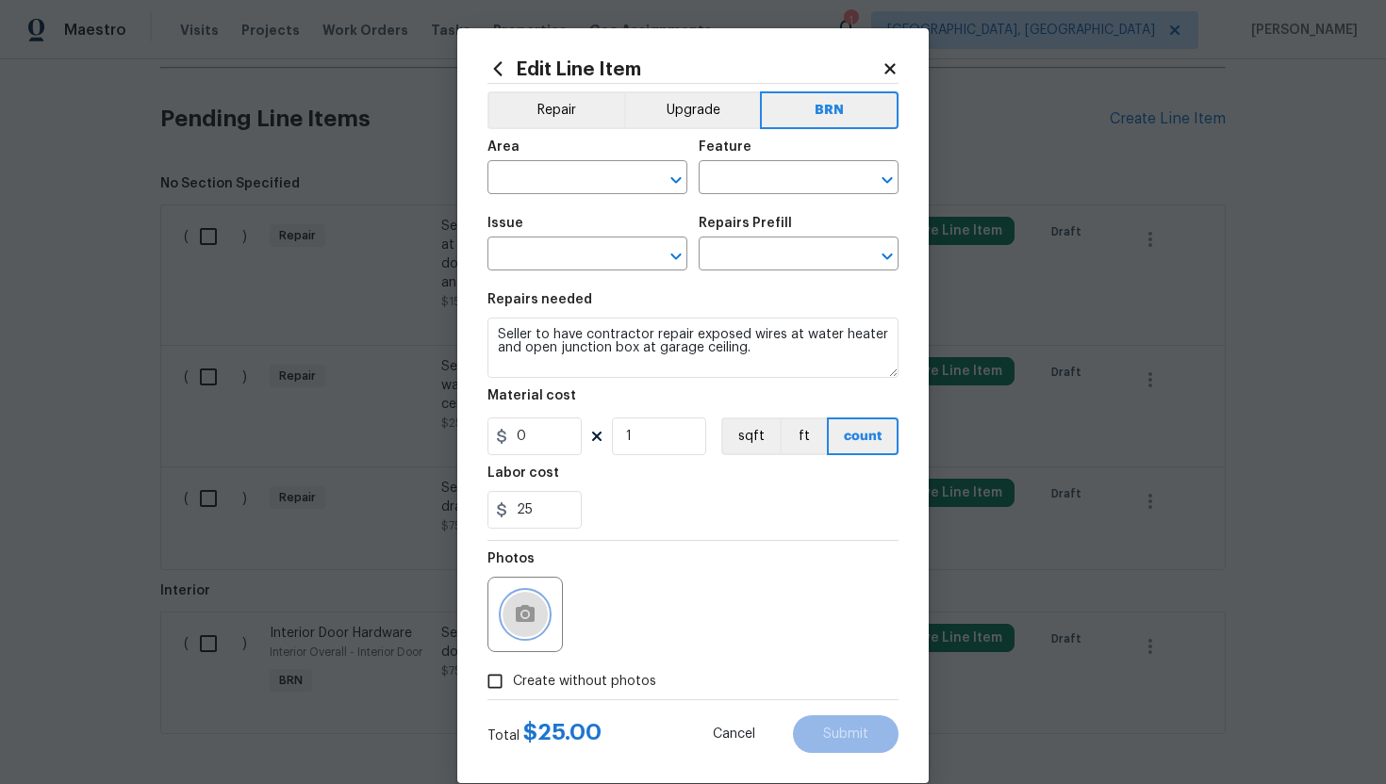
click at [533, 615] on icon "button" at bounding box center [525, 613] width 19 height 17
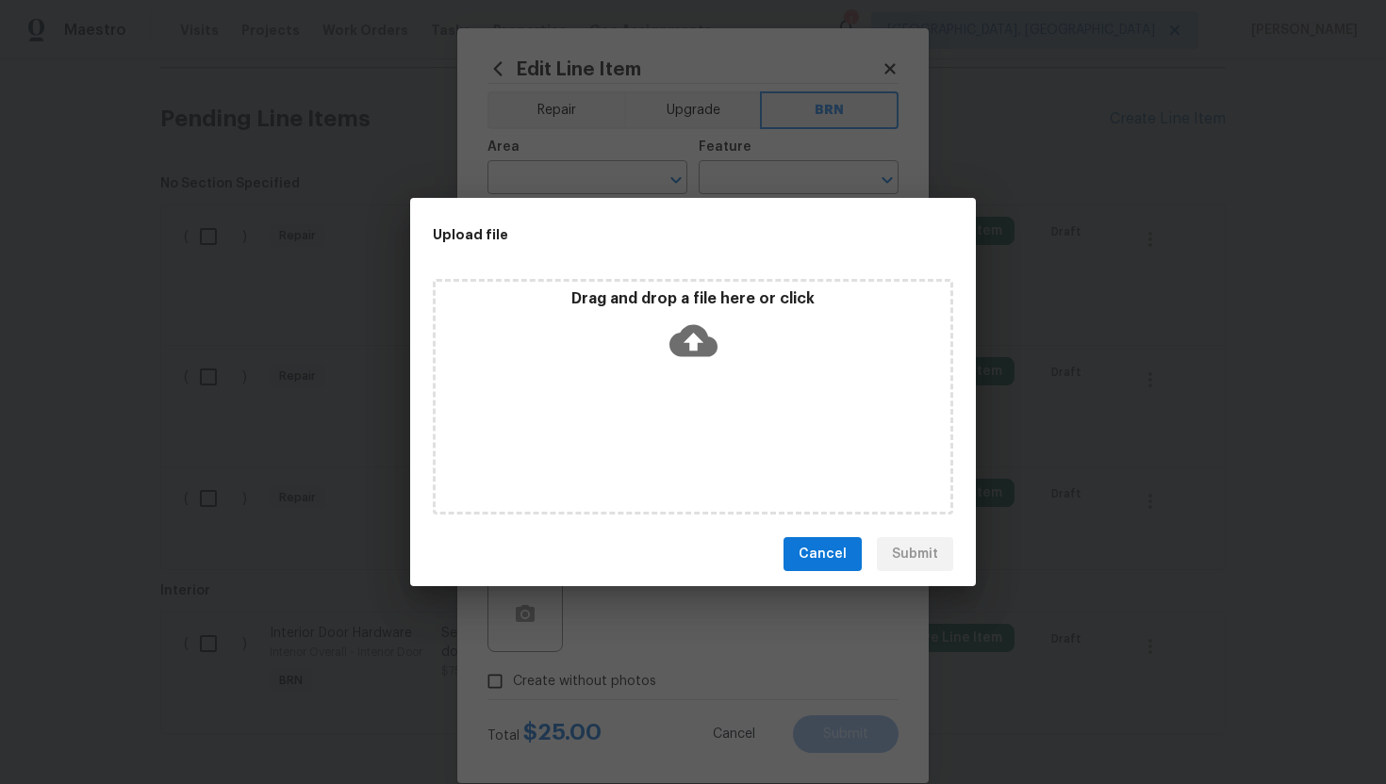
click at [688, 364] on div "Drag and drop a file here or click" at bounding box center [693, 329] width 515 height 81
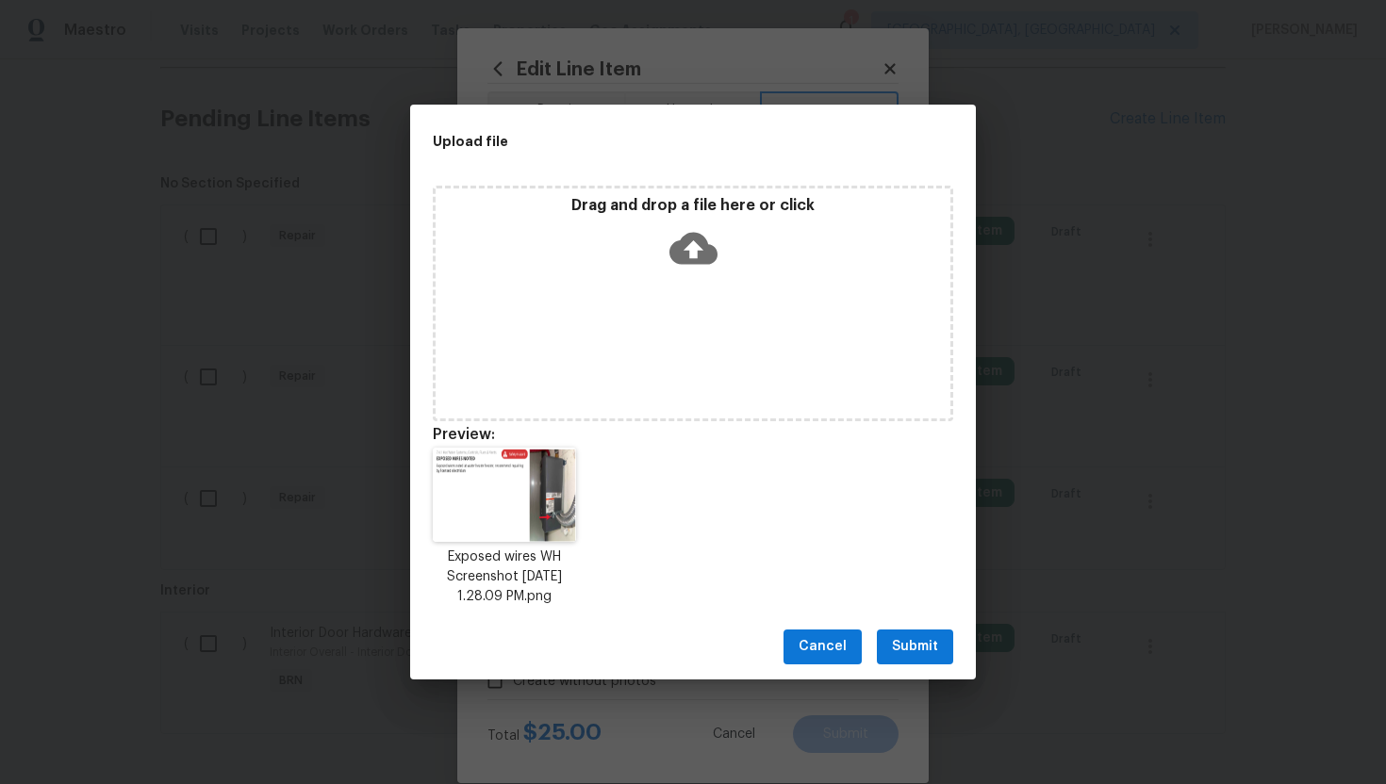
click at [915, 646] on span "Submit" at bounding box center [915, 647] width 46 height 24
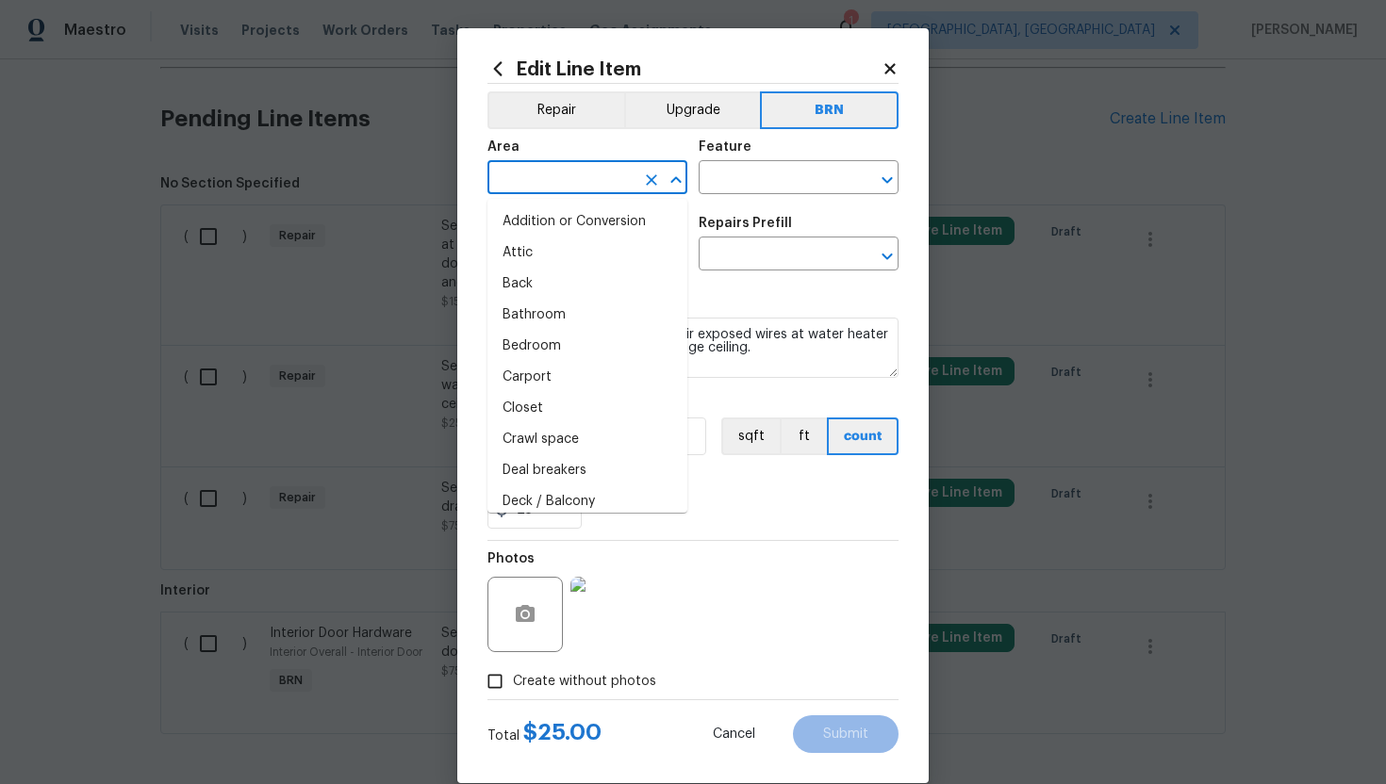
click at [584, 180] on input "text" at bounding box center [560, 179] width 147 height 29
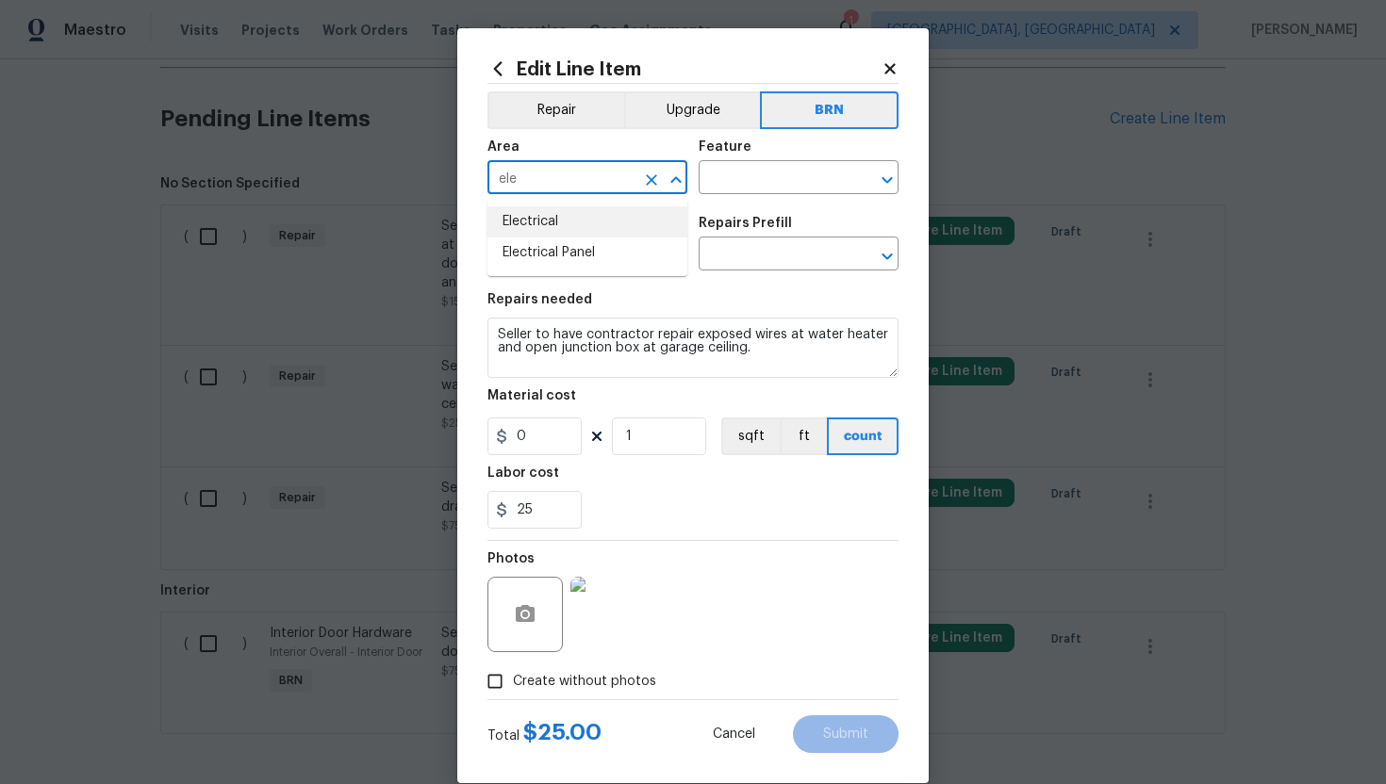
click at [582, 228] on li "Electrical" at bounding box center [587, 221] width 200 height 31
type input "Electrical"
click at [739, 180] on input "text" at bounding box center [772, 179] width 147 height 29
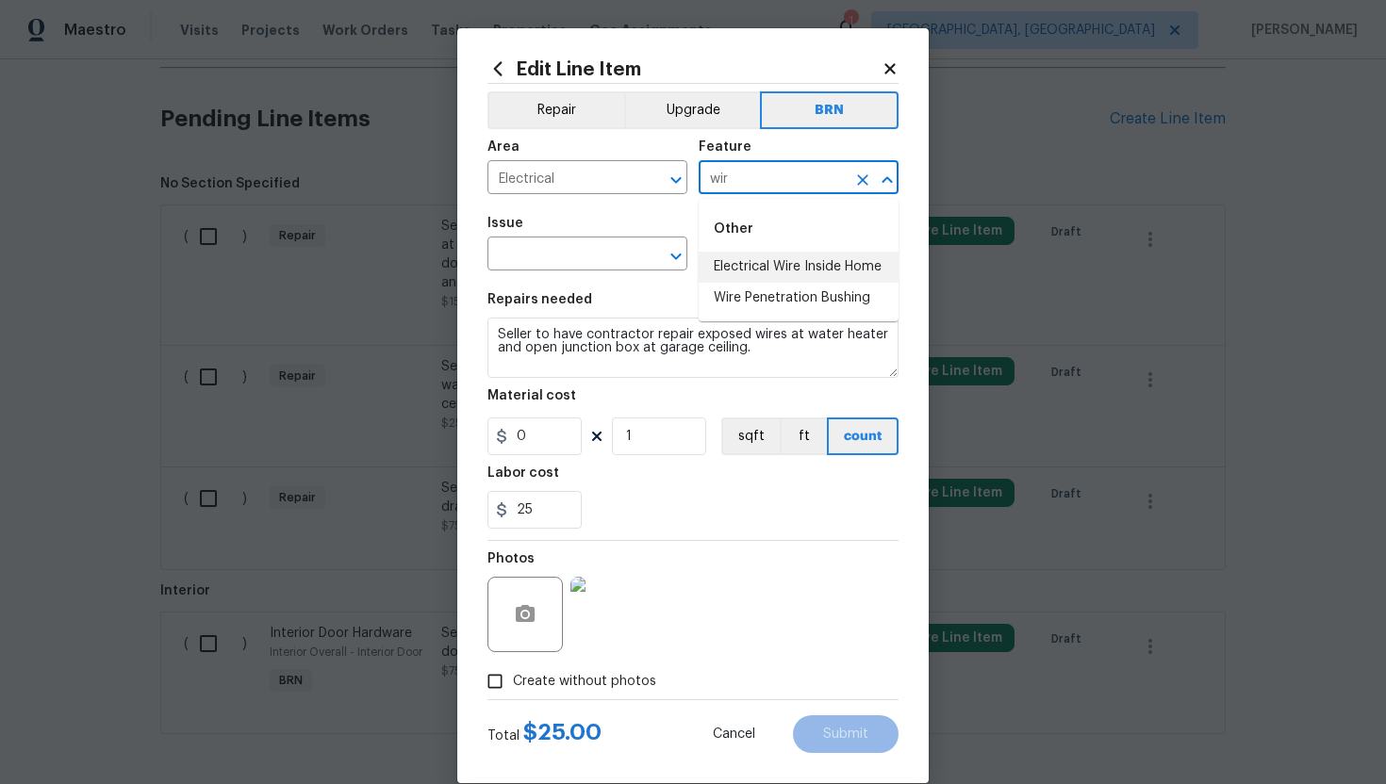
click at [773, 268] on li "Electrical Wire Inside Home" at bounding box center [799, 267] width 200 height 31
type input "Electrical Wire Inside Home"
click at [569, 255] on input "text" at bounding box center [560, 255] width 147 height 29
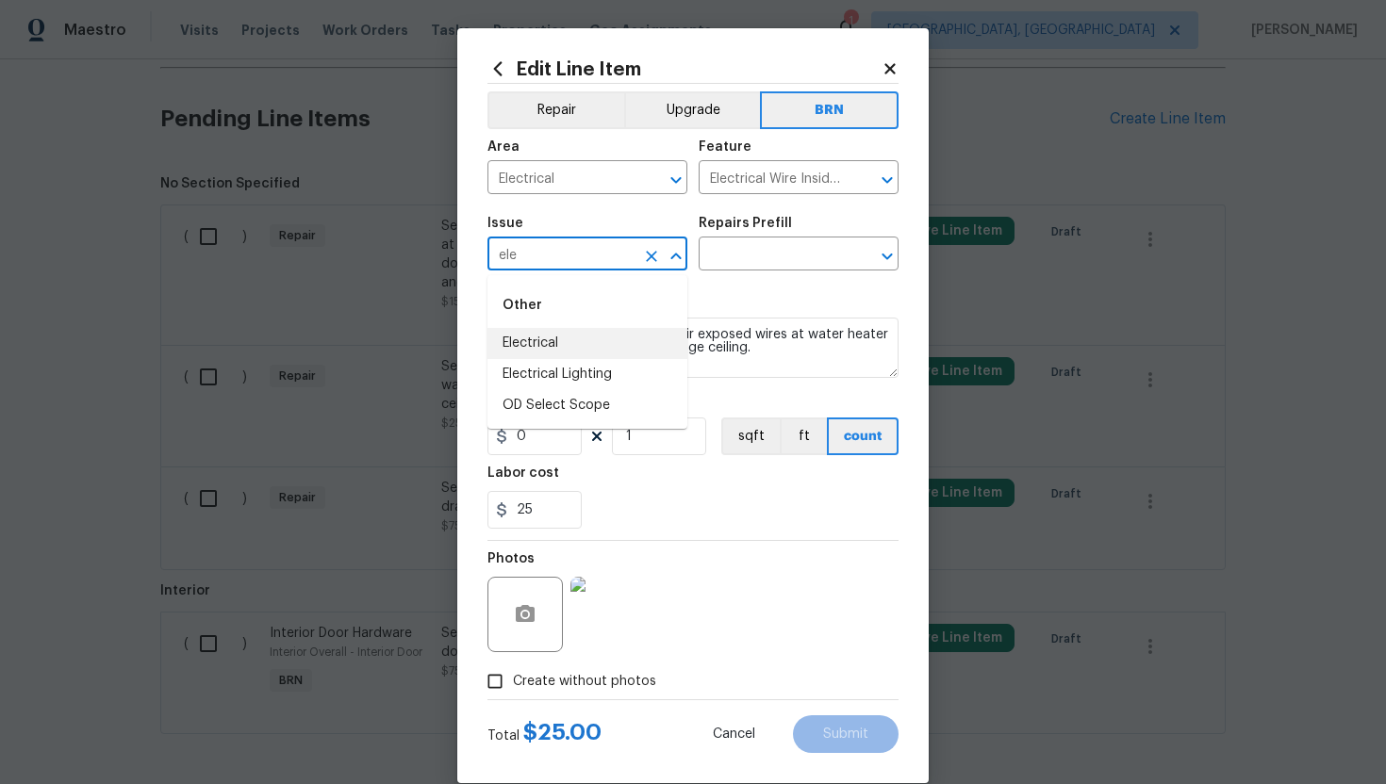
click at [556, 332] on li "Electrical" at bounding box center [587, 343] width 200 height 31
type input "Electrical"
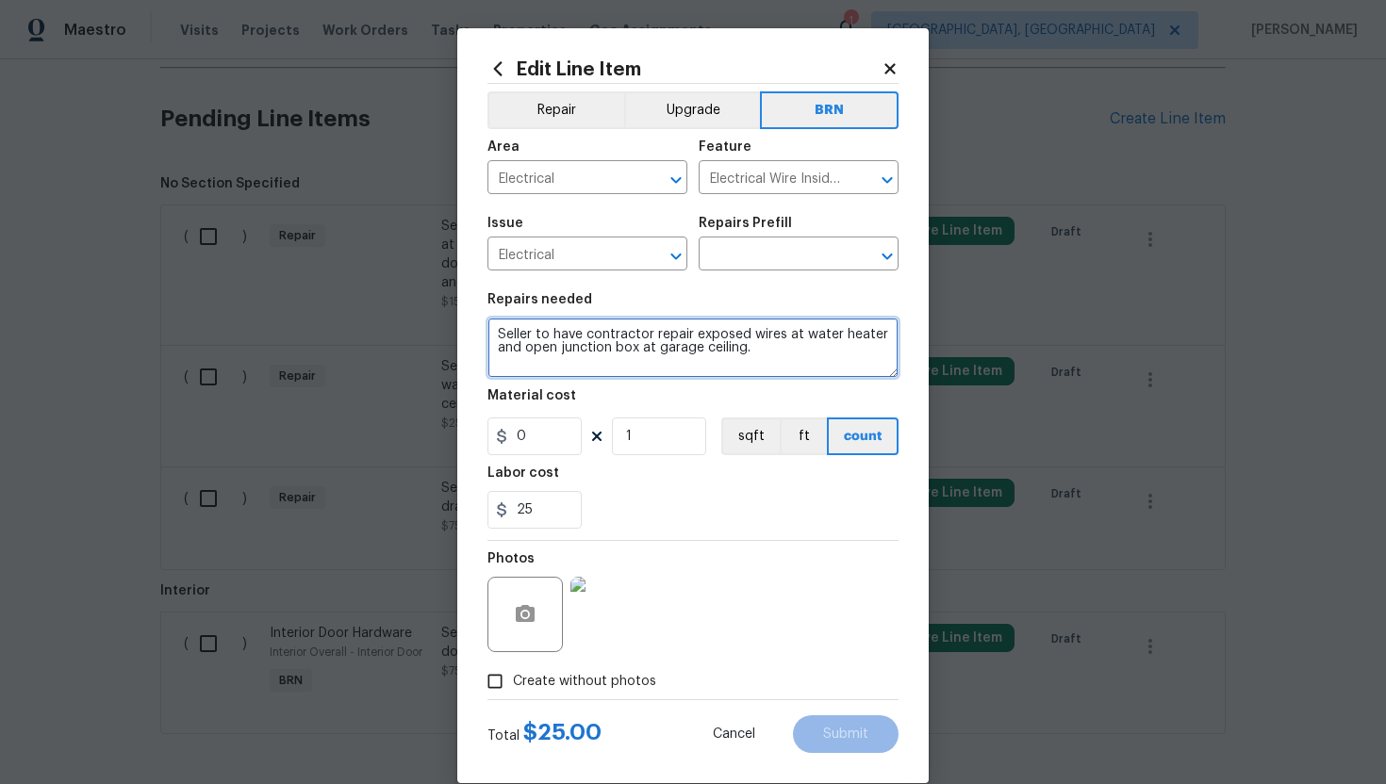
drag, startPoint x: 493, startPoint y: 336, endPoint x: 812, endPoint y: 352, distance: 319.1
click at [813, 352] on textarea "Seller to have contractor repair exposed wires at water heater and open junctio…" at bounding box center [692, 348] width 411 height 60
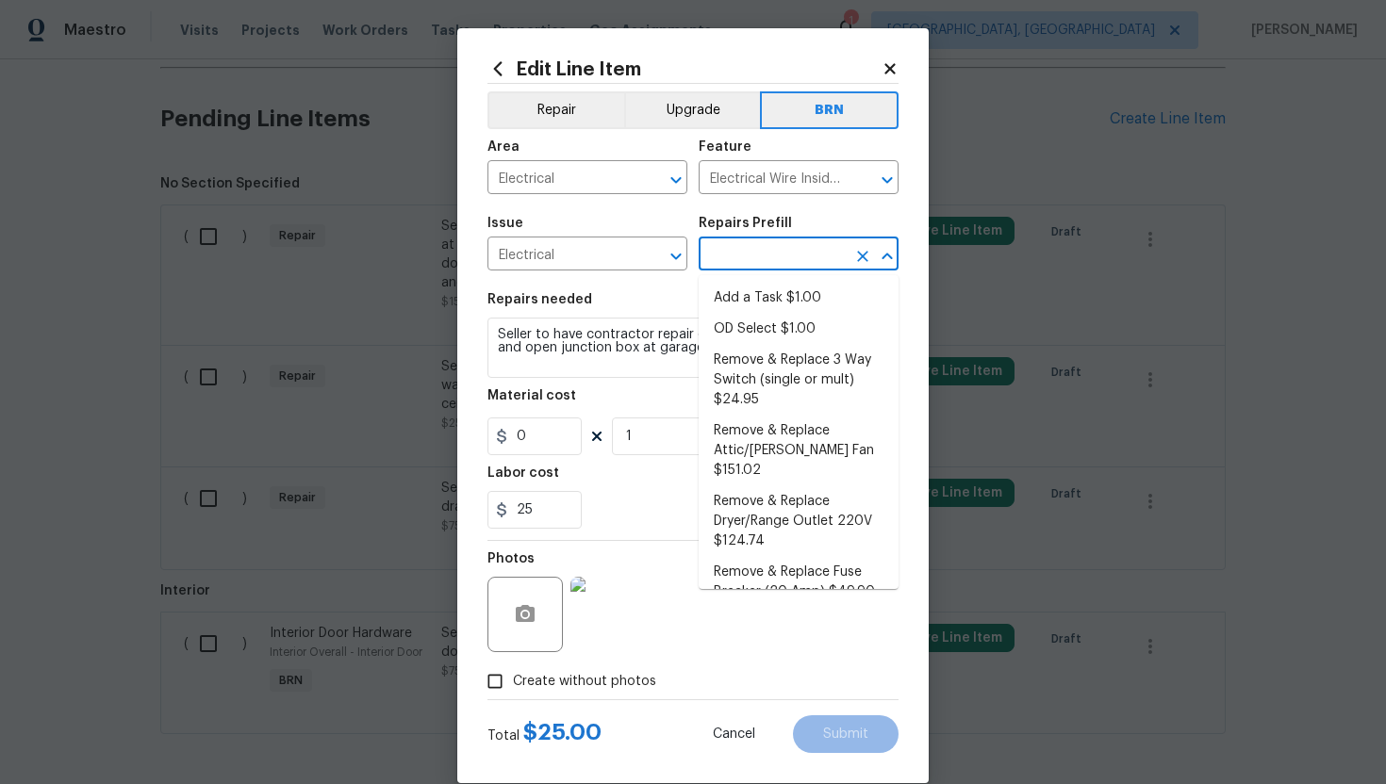
click at [786, 255] on input "text" at bounding box center [772, 255] width 147 height 29
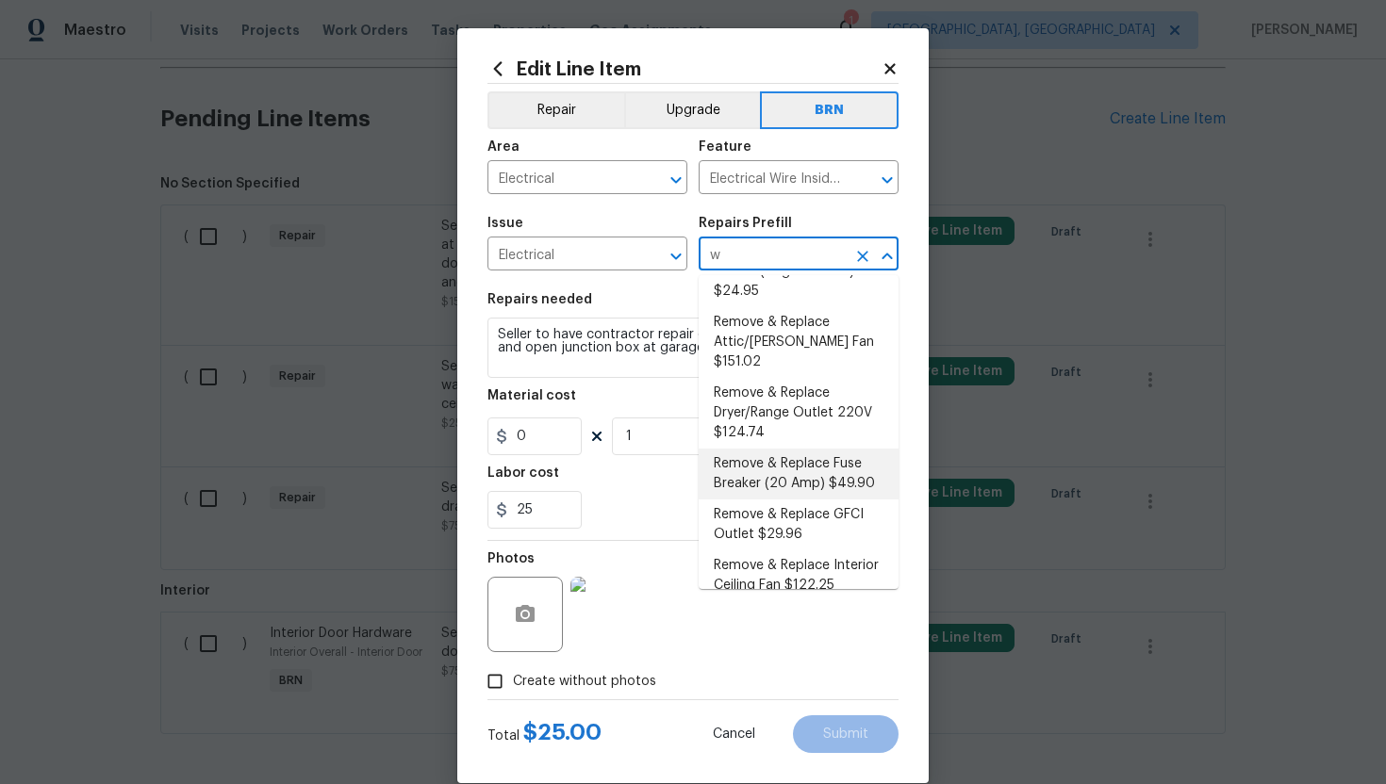
scroll to position [0, 0]
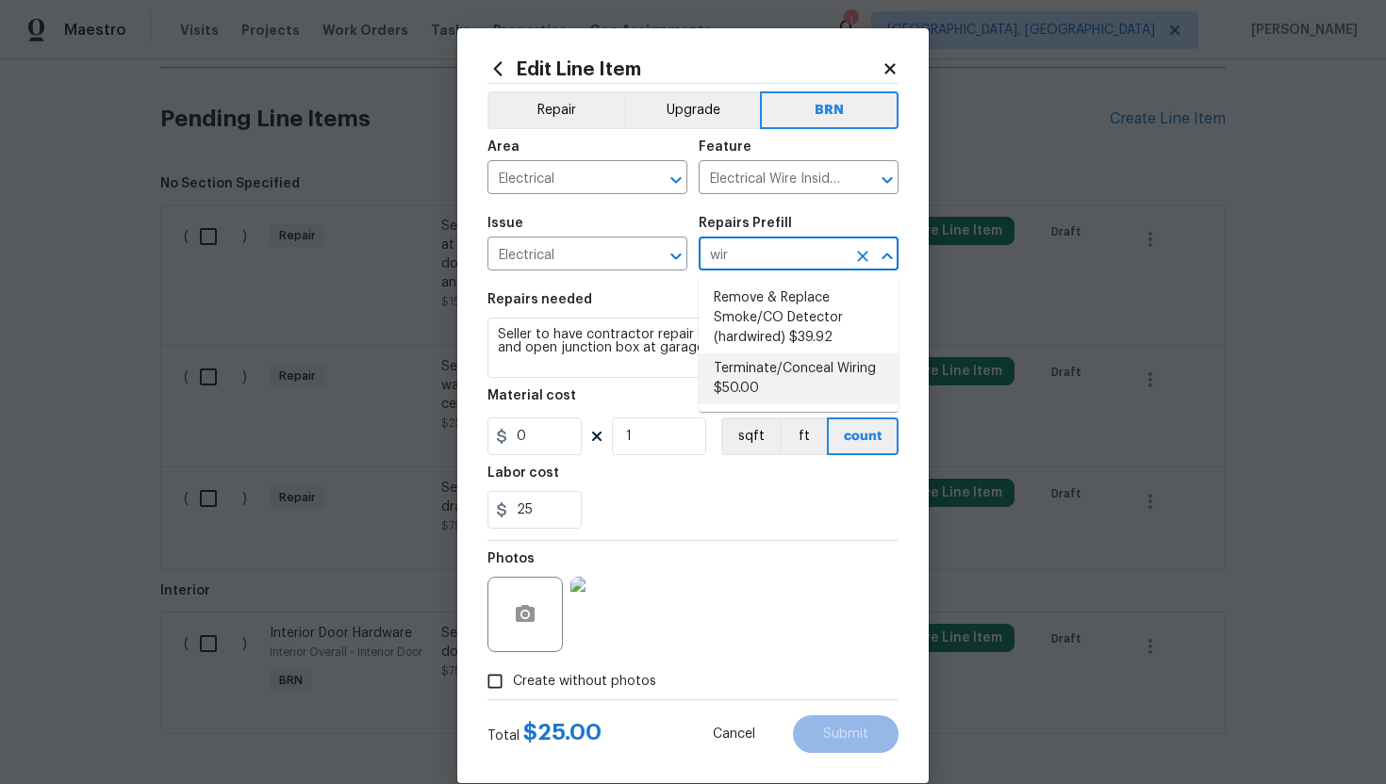
click at [776, 377] on li "Terminate/Conceal Wiring $50.00" at bounding box center [799, 379] width 200 height 51
type input "Terminate/Conceal Wiring $50.00"
type textarea "Ensure that all electrical wires are to terminate in sealed junction box, no ex…"
type input "50"
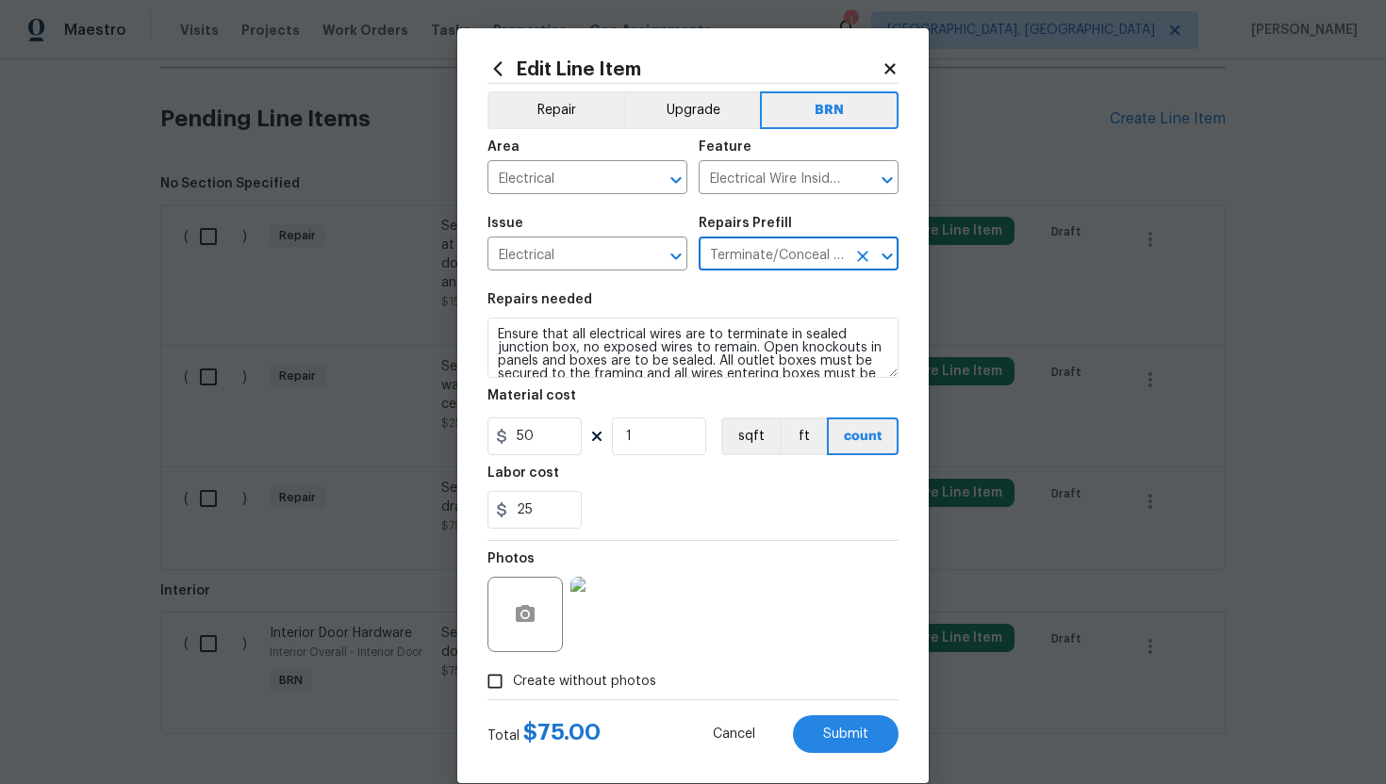
type input "Terminate/Conceal Wiring $50.00"
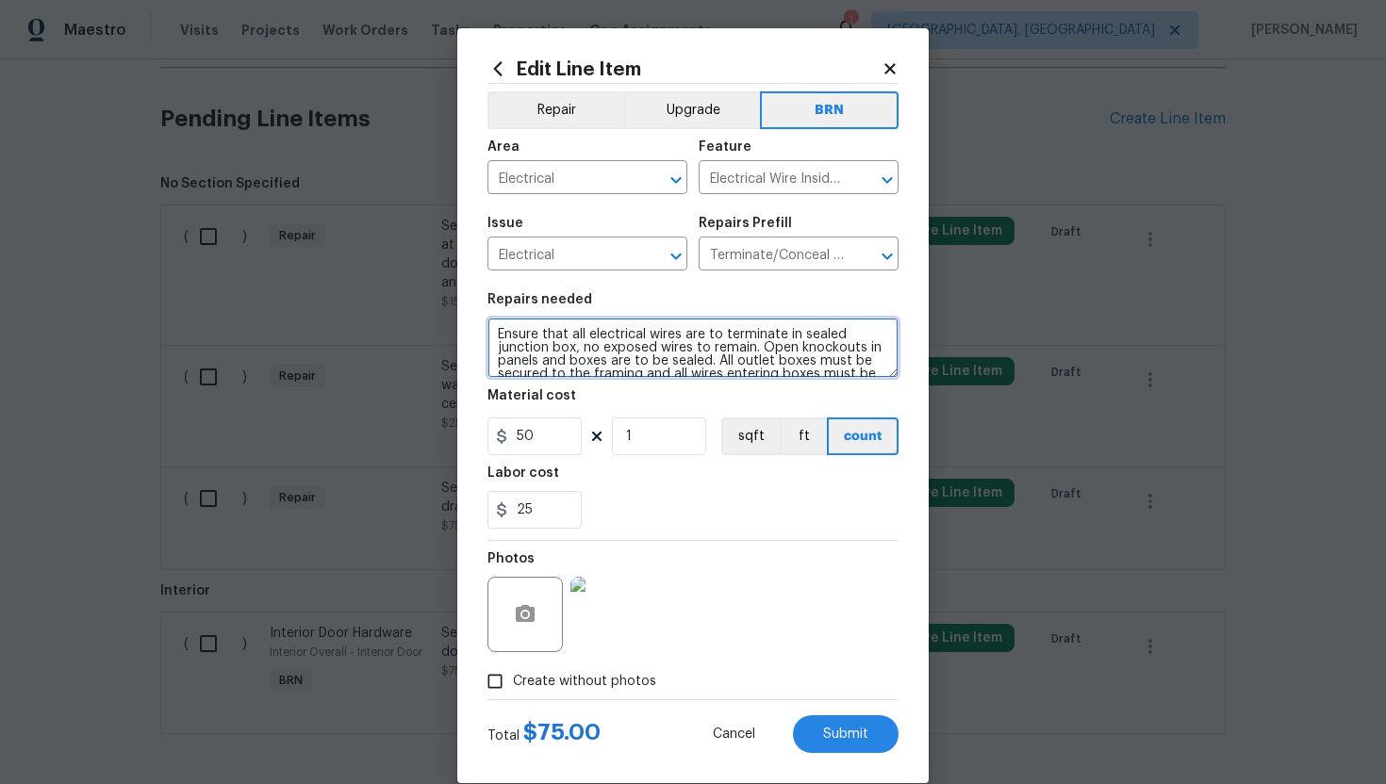
scroll to position [26, 0]
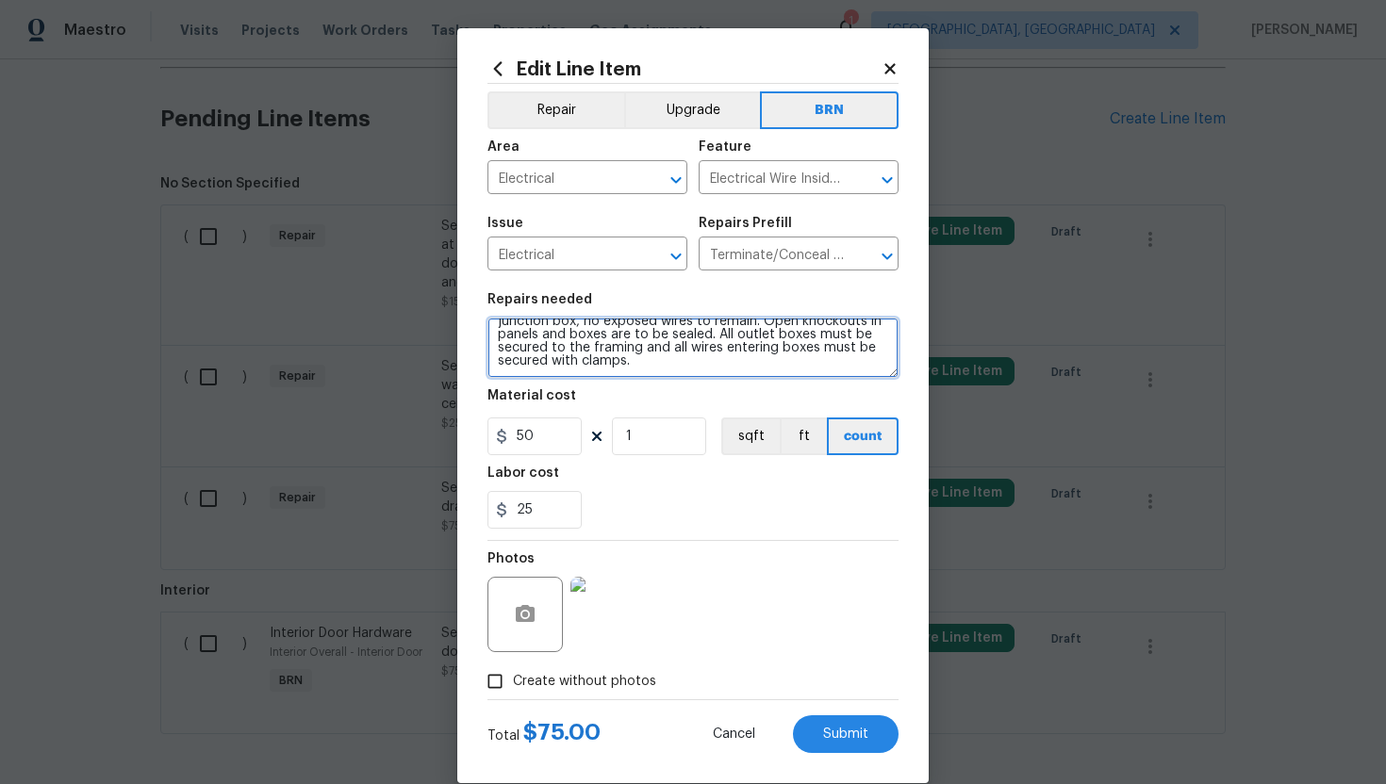
drag, startPoint x: 495, startPoint y: 335, endPoint x: 582, endPoint y: 395, distance: 105.7
click at [582, 395] on section "Repairs needed Ensure that all electrical wires are to terminate in sealed junc…" at bounding box center [692, 411] width 411 height 258
paste textarea "Seller to have contractor repair exposed wires at water heater and open junctio…"
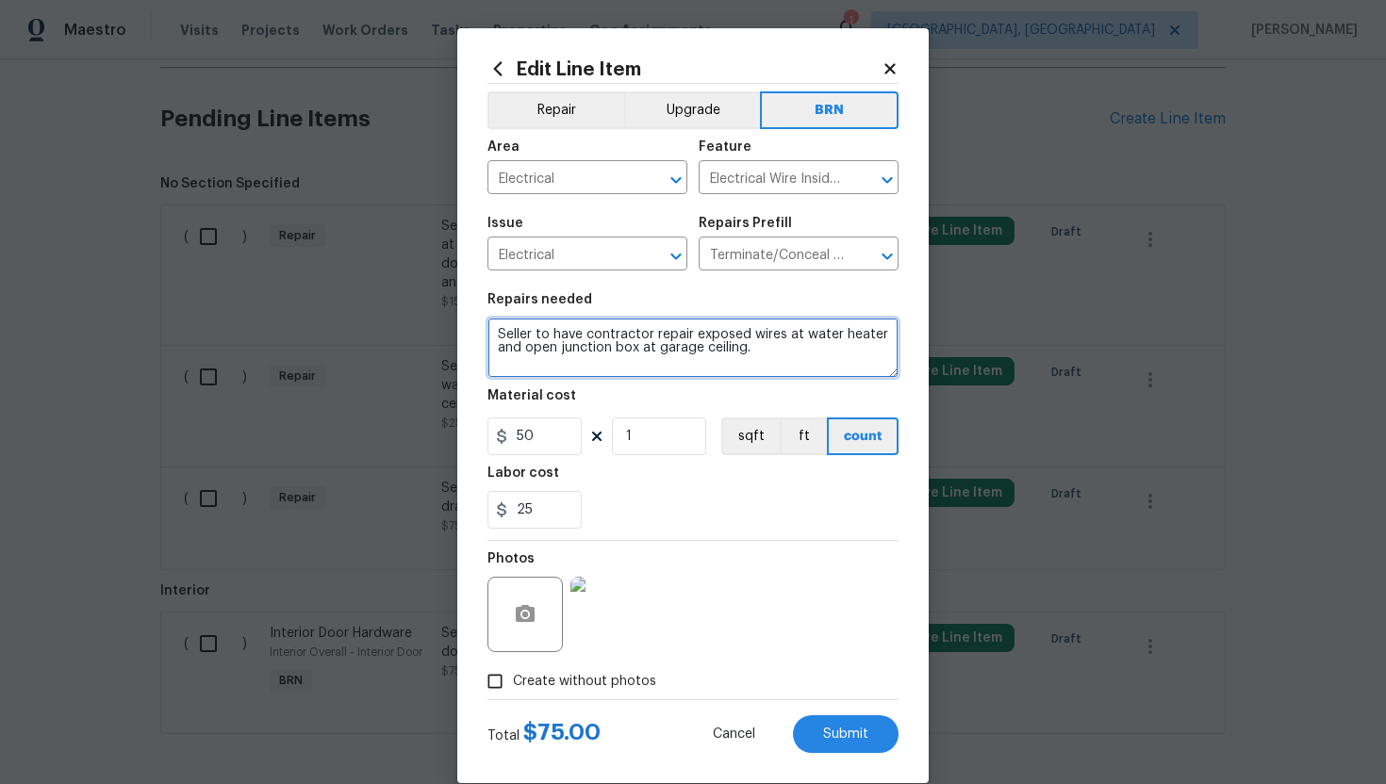
scroll to position [0, 0]
type textarea "Seller to have contractor repair exposed wires at water heater and open junctio…"
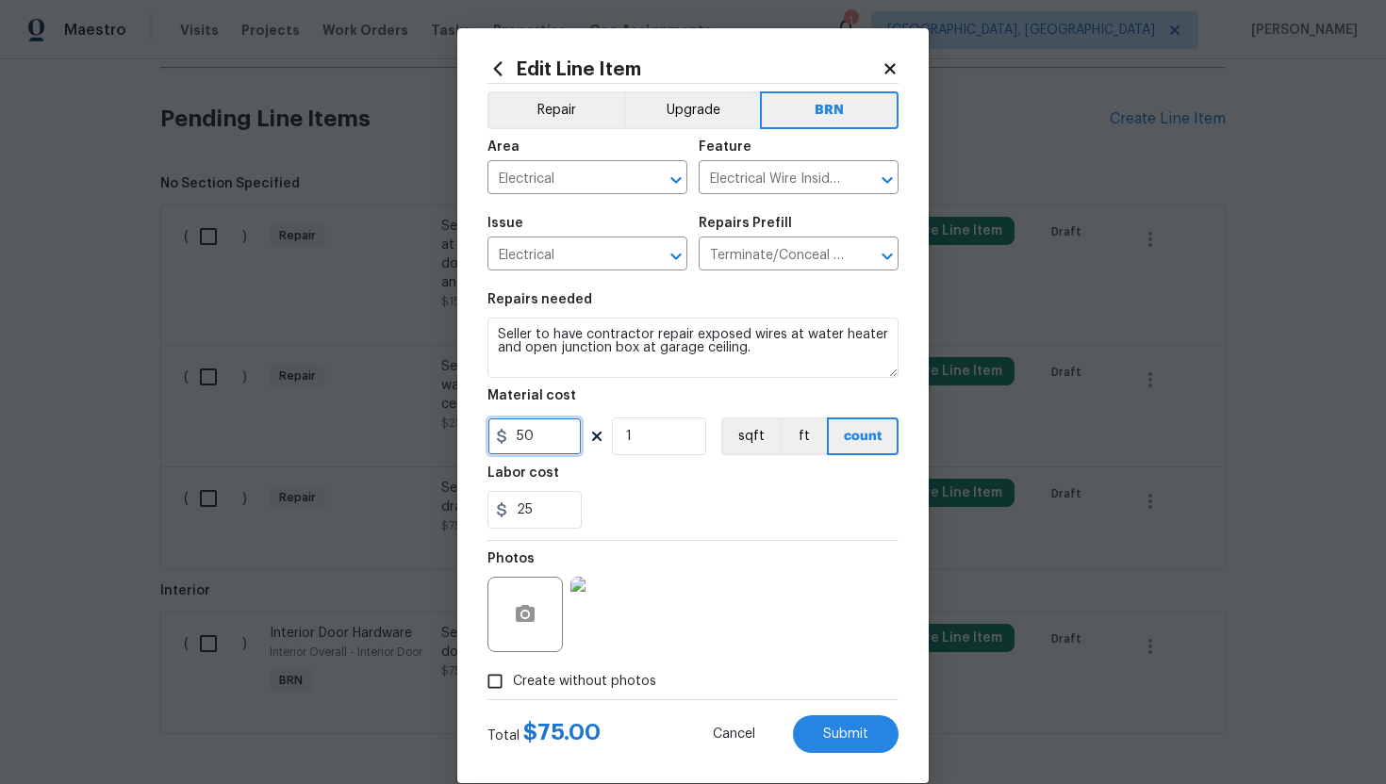
click at [526, 439] on input "50" at bounding box center [534, 437] width 94 height 38
type input "0"
click at [742, 527] on div "25" at bounding box center [692, 510] width 411 height 38
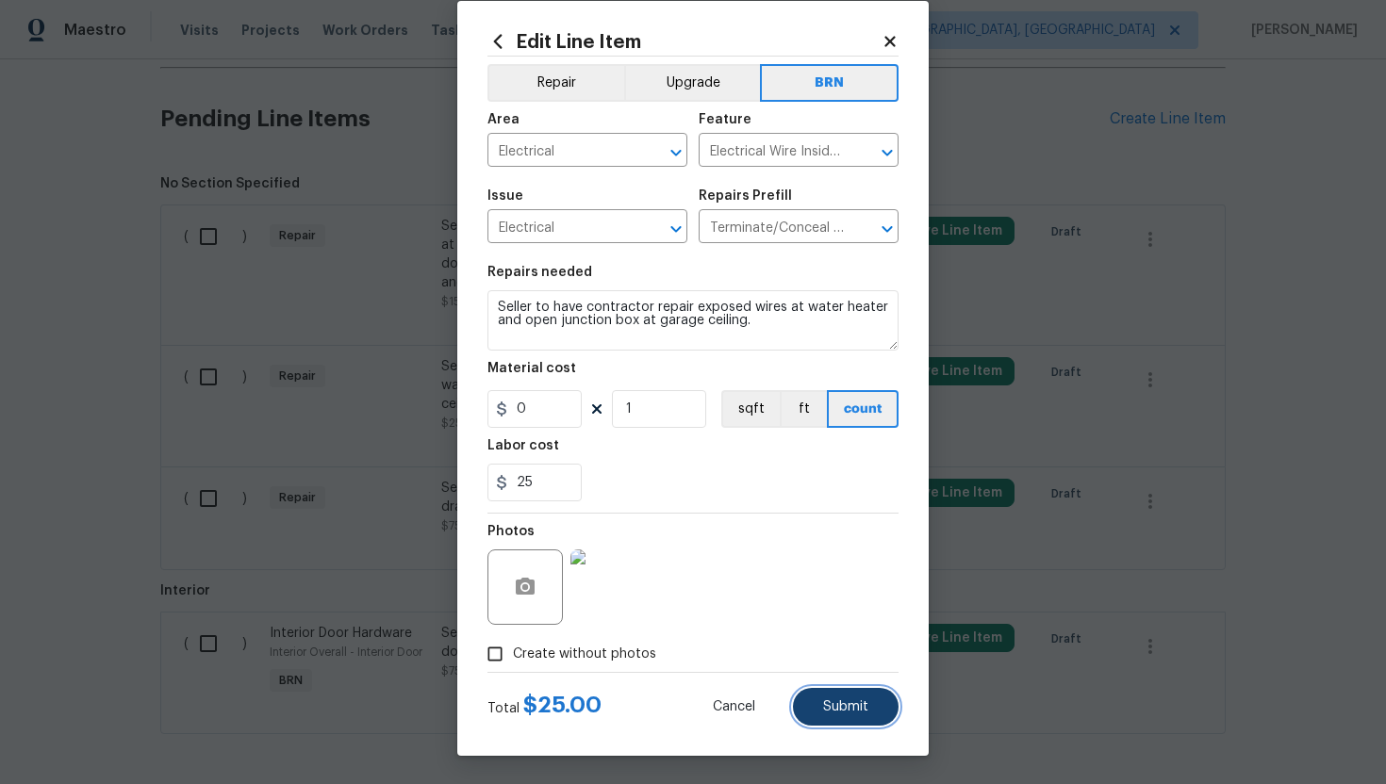
click at [858, 716] on button "Submit" at bounding box center [846, 707] width 106 height 38
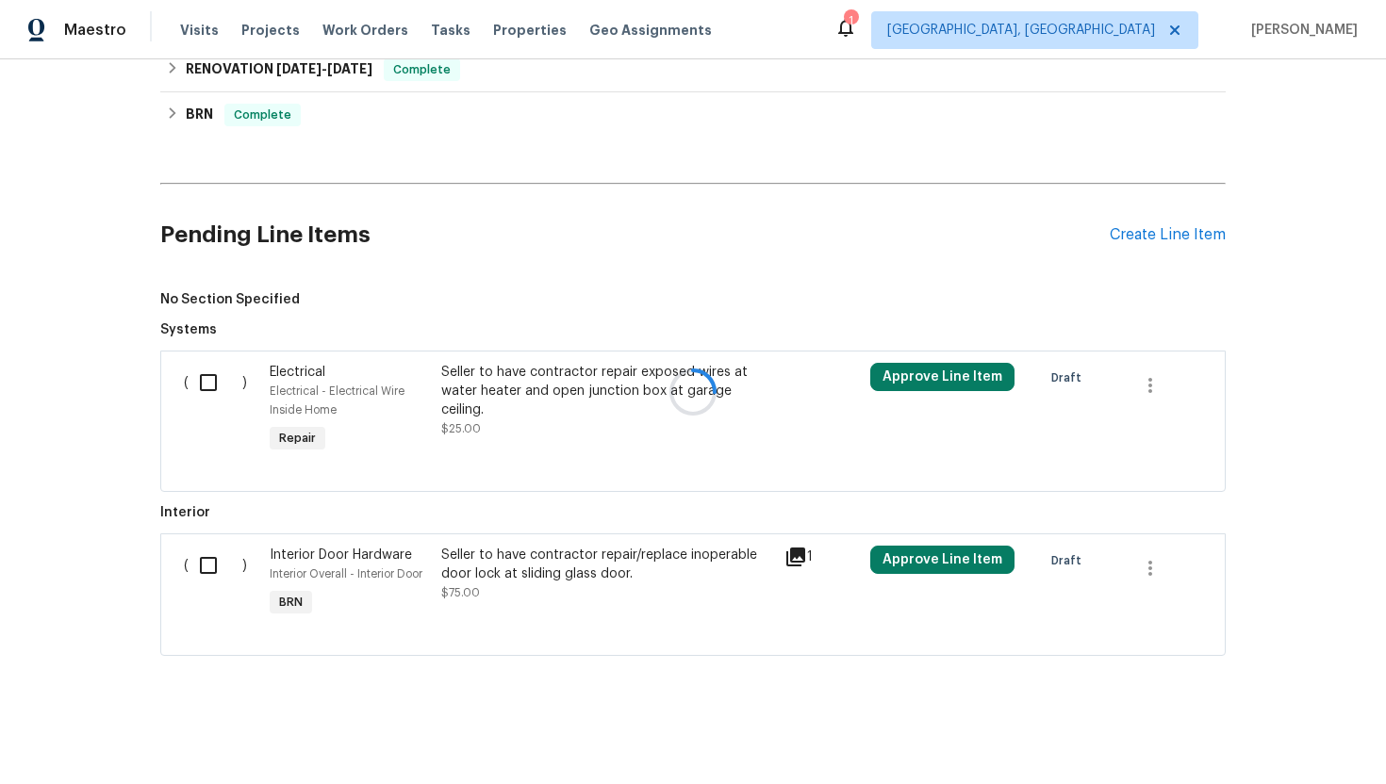
scroll to position [1157, 0]
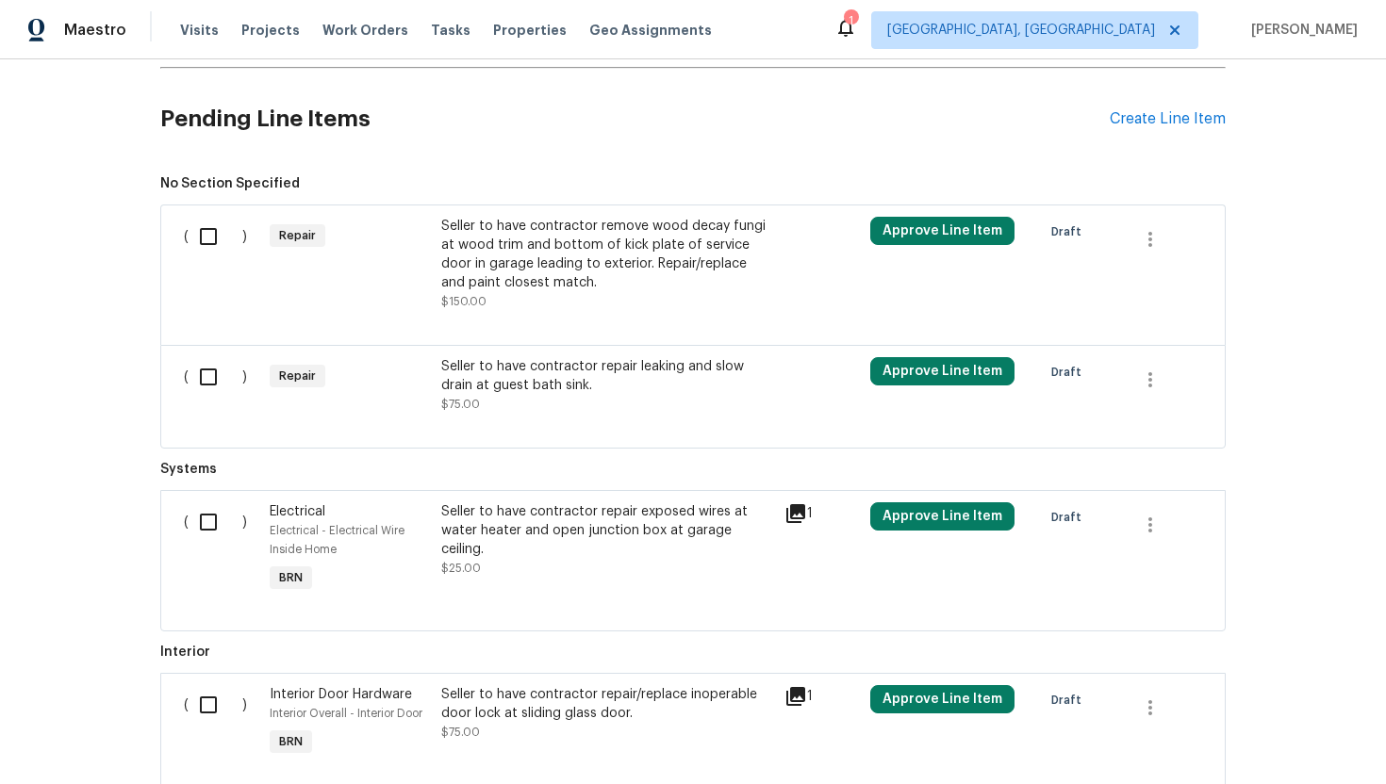
click at [679, 249] on div "Seller to have contractor remove wood decay fungi at wood trim and bottom of ki…" at bounding box center [607, 254] width 332 height 75
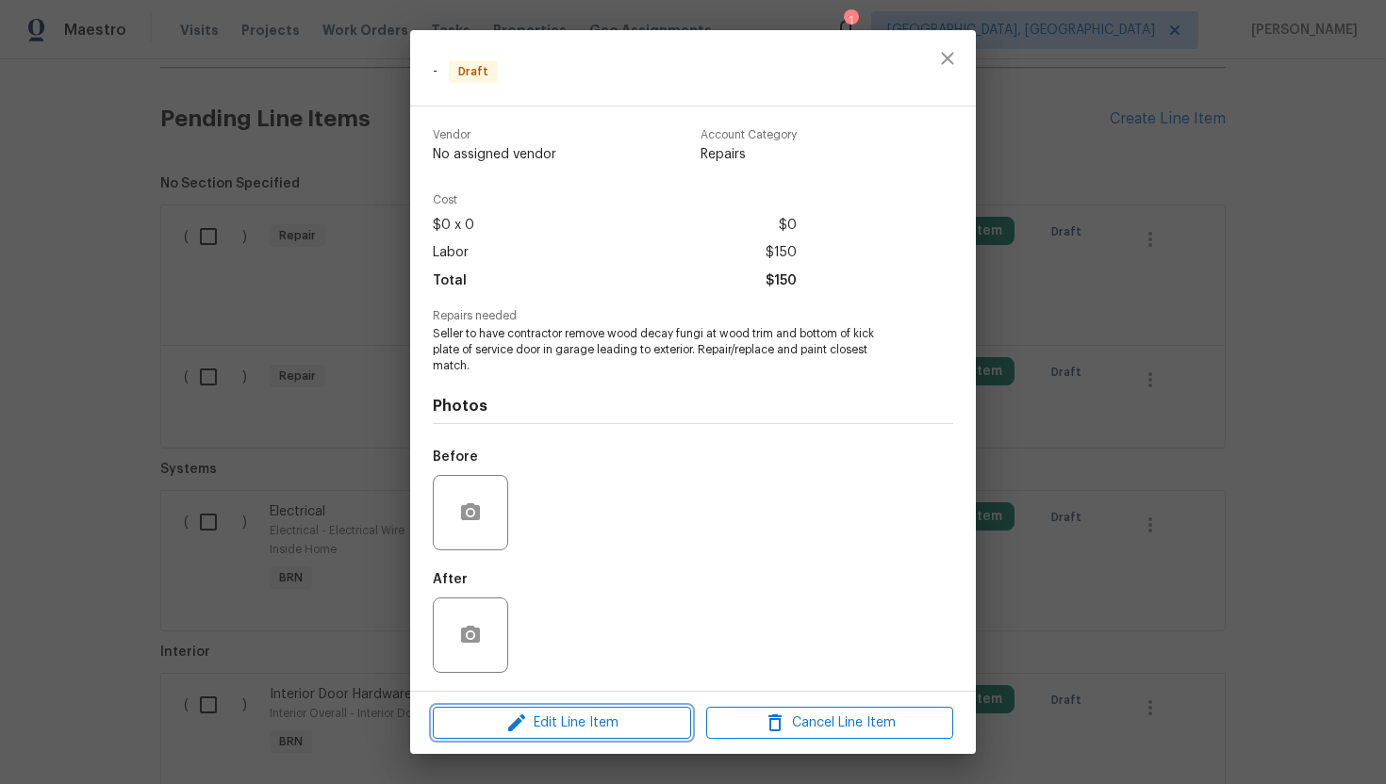
click at [603, 733] on span "Edit Line Item" at bounding box center [561, 724] width 247 height 24
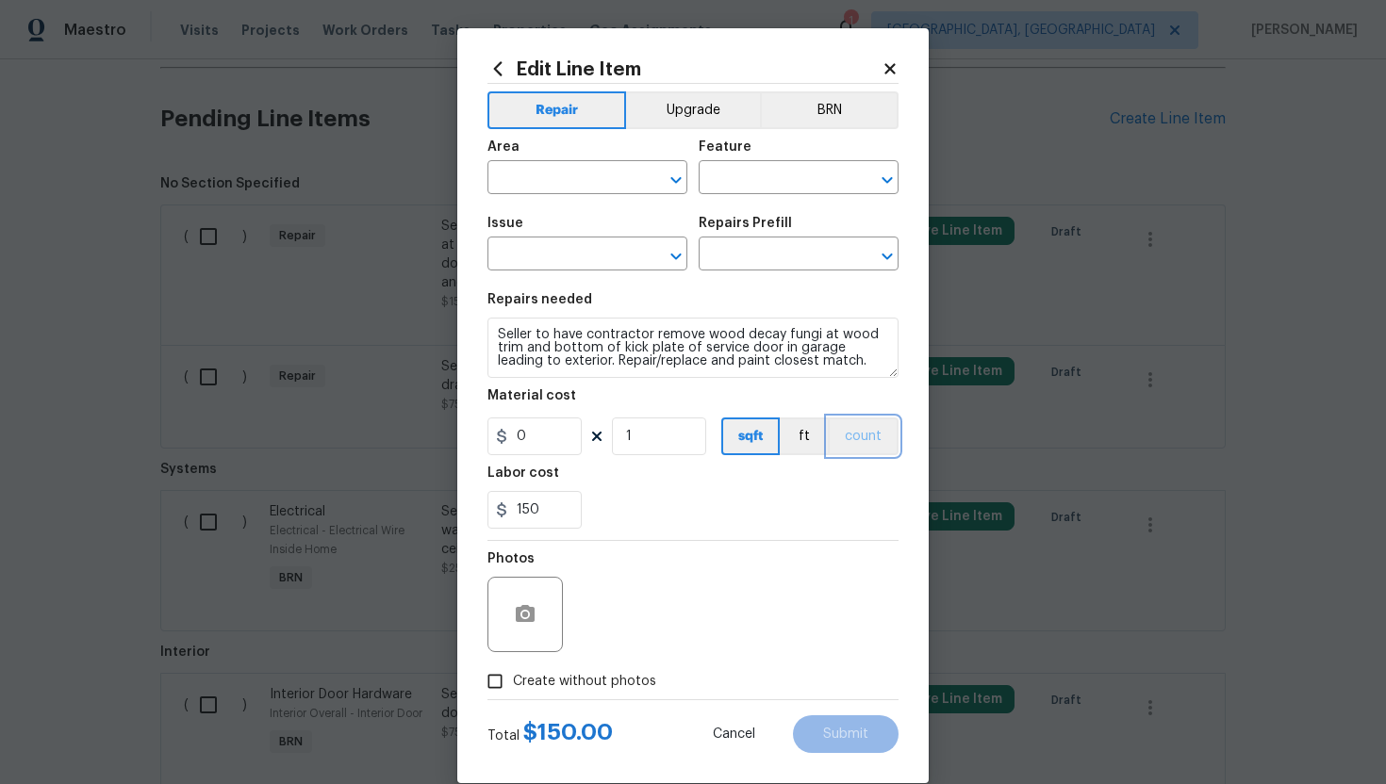
click at [872, 424] on button "count" at bounding box center [863, 437] width 71 height 38
click at [849, 109] on button "BRN" at bounding box center [829, 110] width 139 height 38
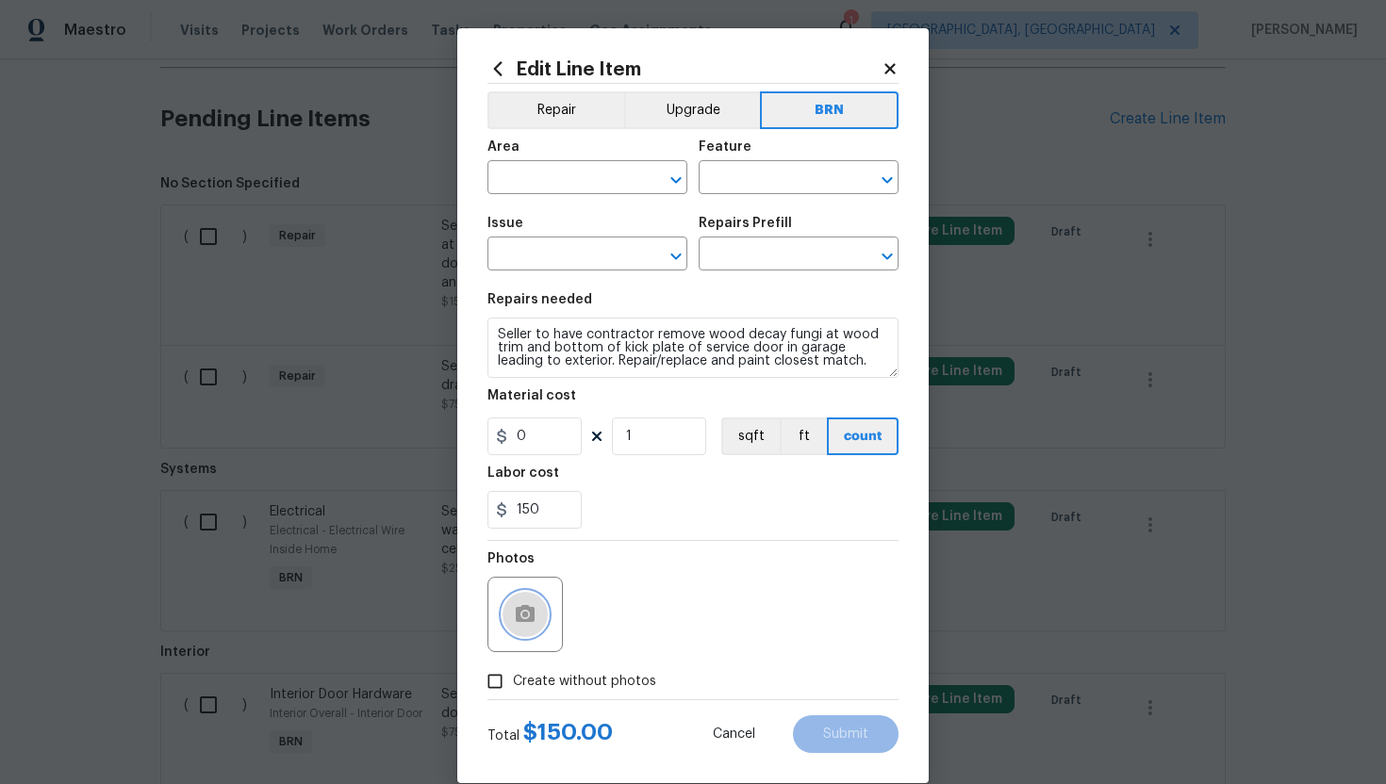
click at [532, 610] on icon "button" at bounding box center [525, 613] width 19 height 17
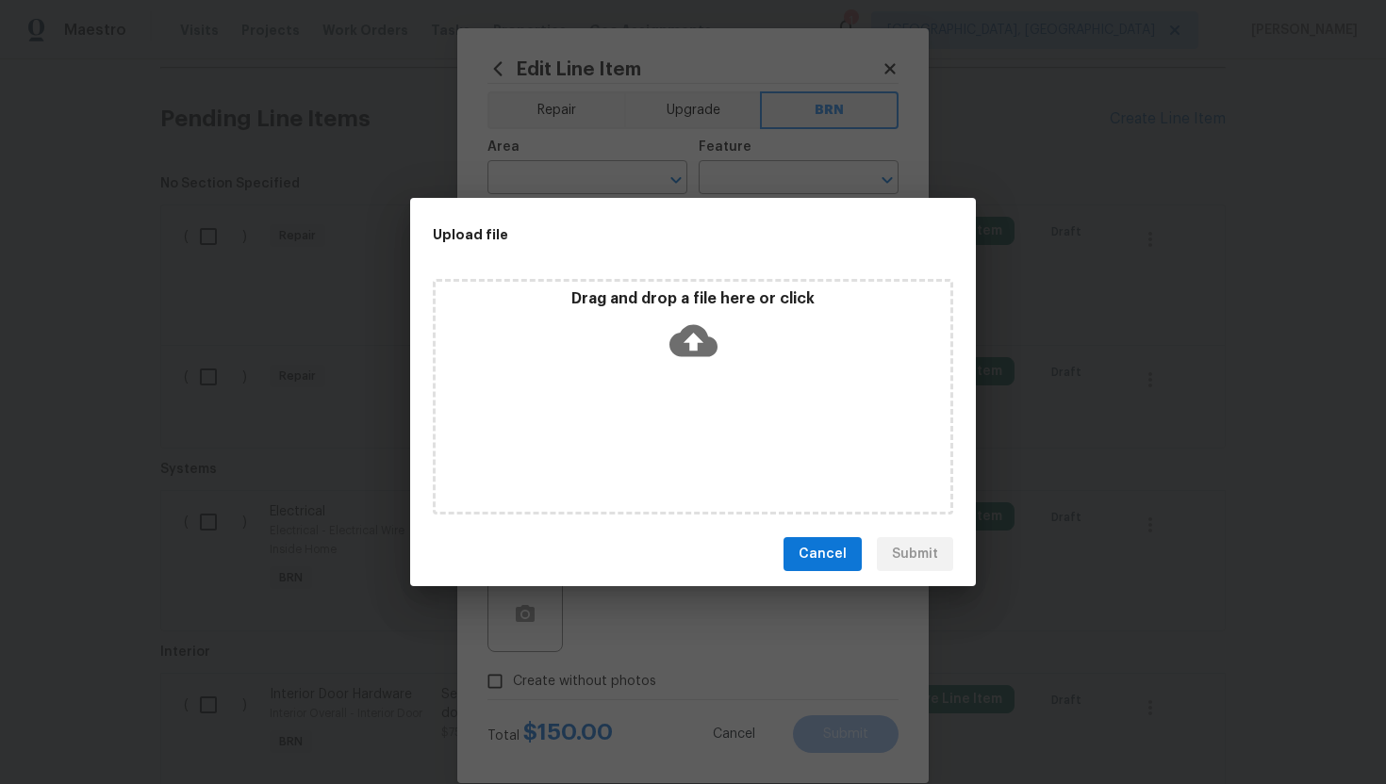
click at [703, 339] on icon at bounding box center [693, 341] width 48 height 32
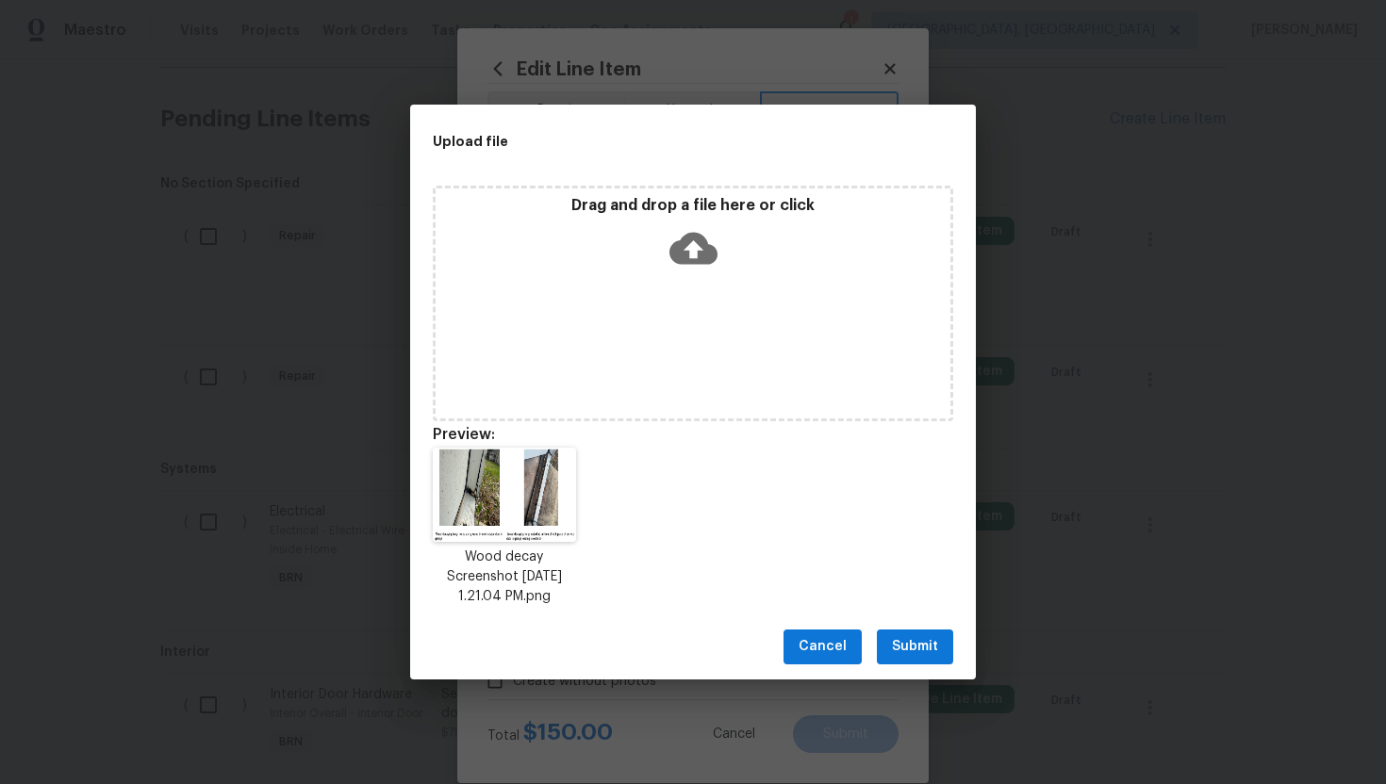
click at [925, 636] on span "Submit" at bounding box center [915, 647] width 46 height 24
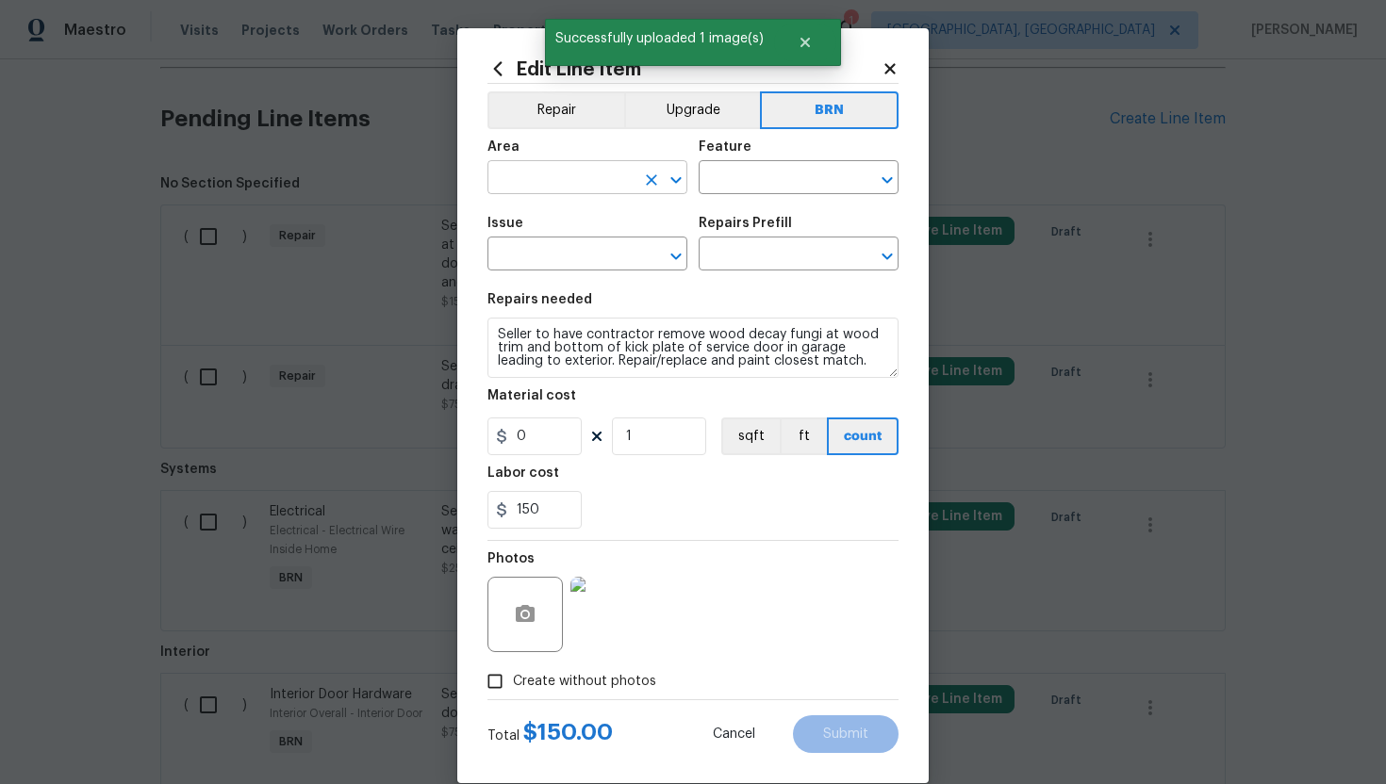
click at [544, 177] on input "text" at bounding box center [560, 179] width 147 height 29
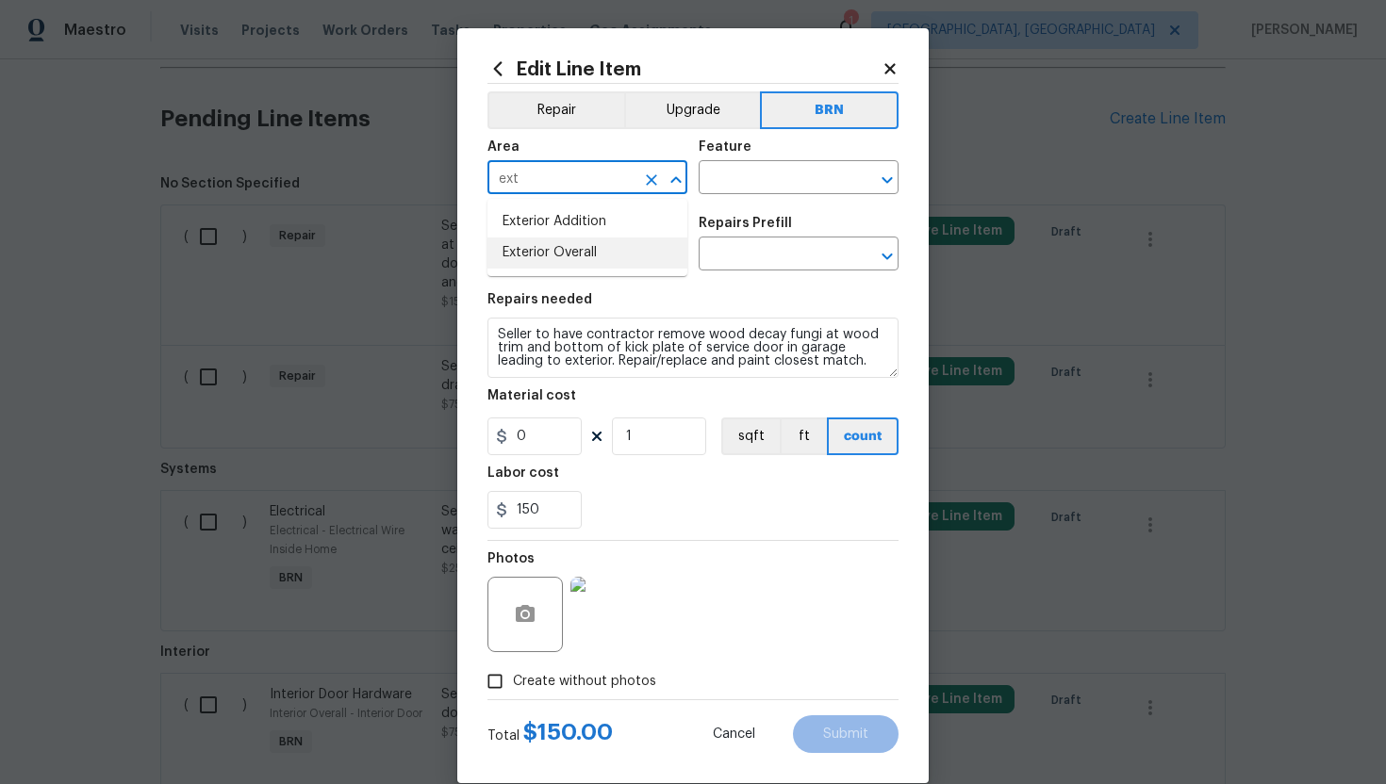
click at [541, 255] on li "Exterior Overall" at bounding box center [587, 253] width 200 height 31
type input "Exterior Overall"
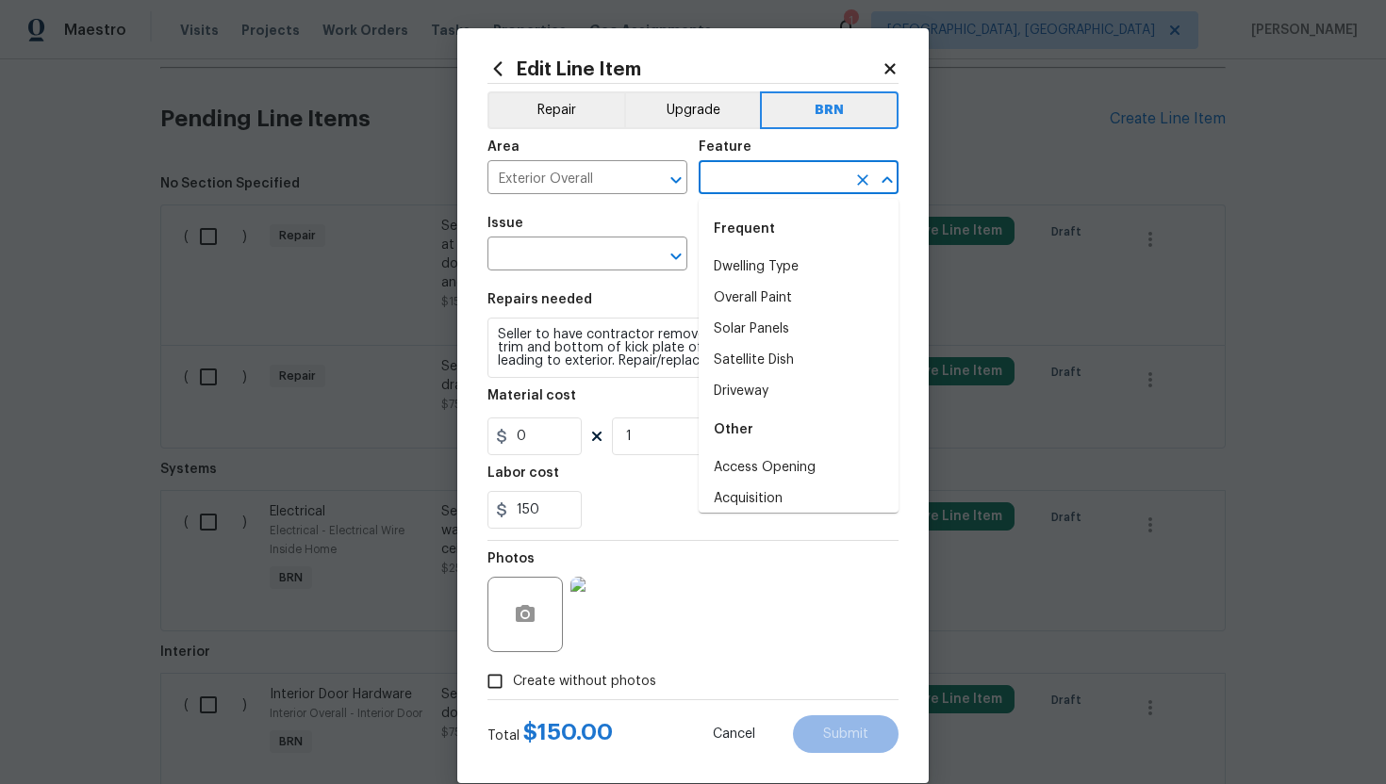
click at [746, 185] on input "text" at bounding box center [772, 179] width 147 height 29
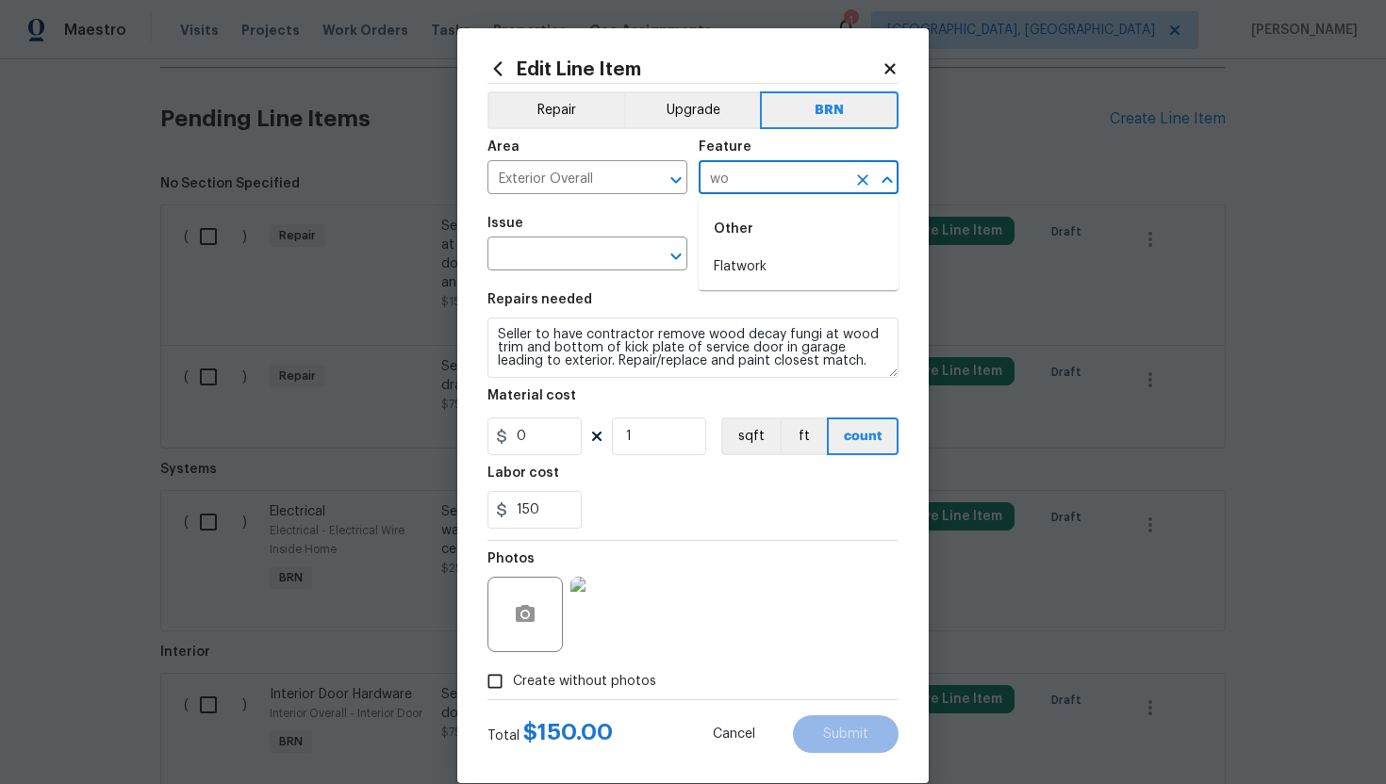
type input "w"
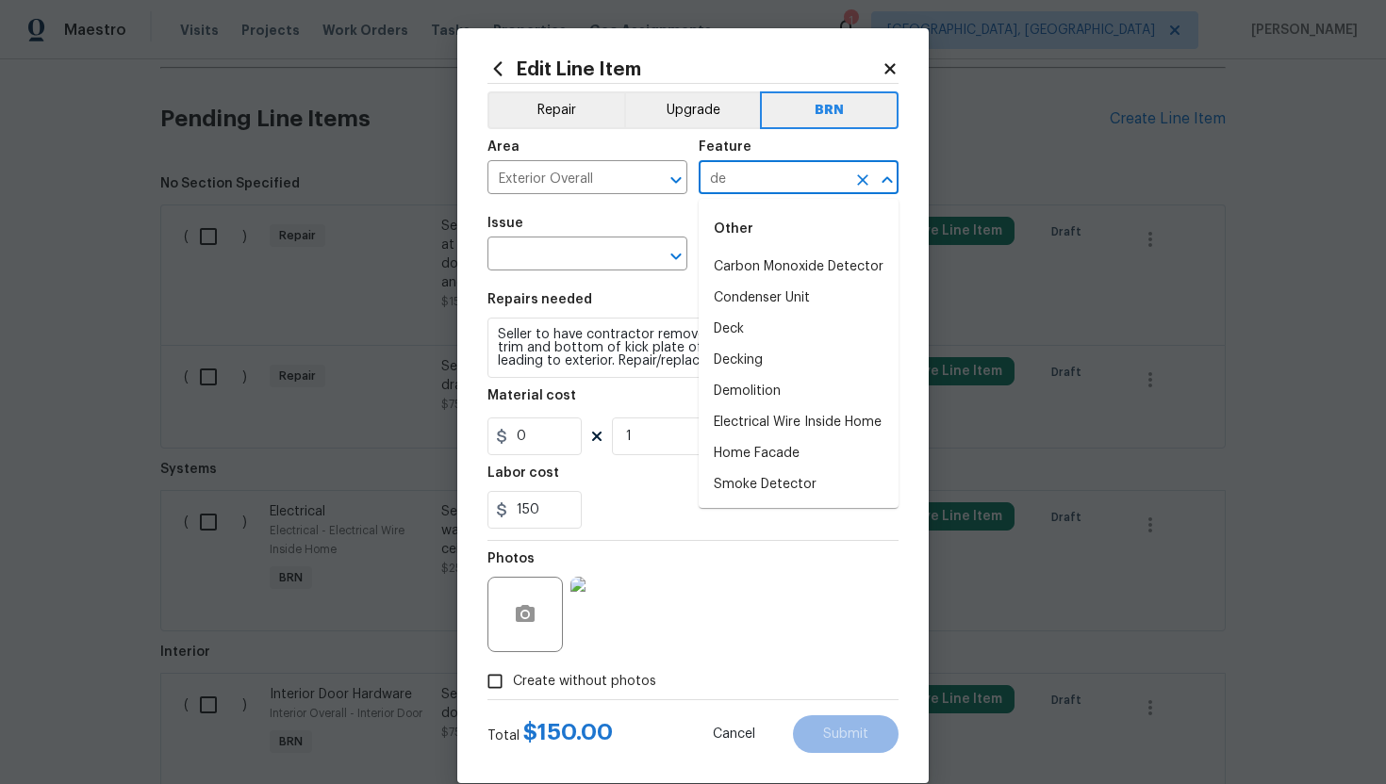
type input "d"
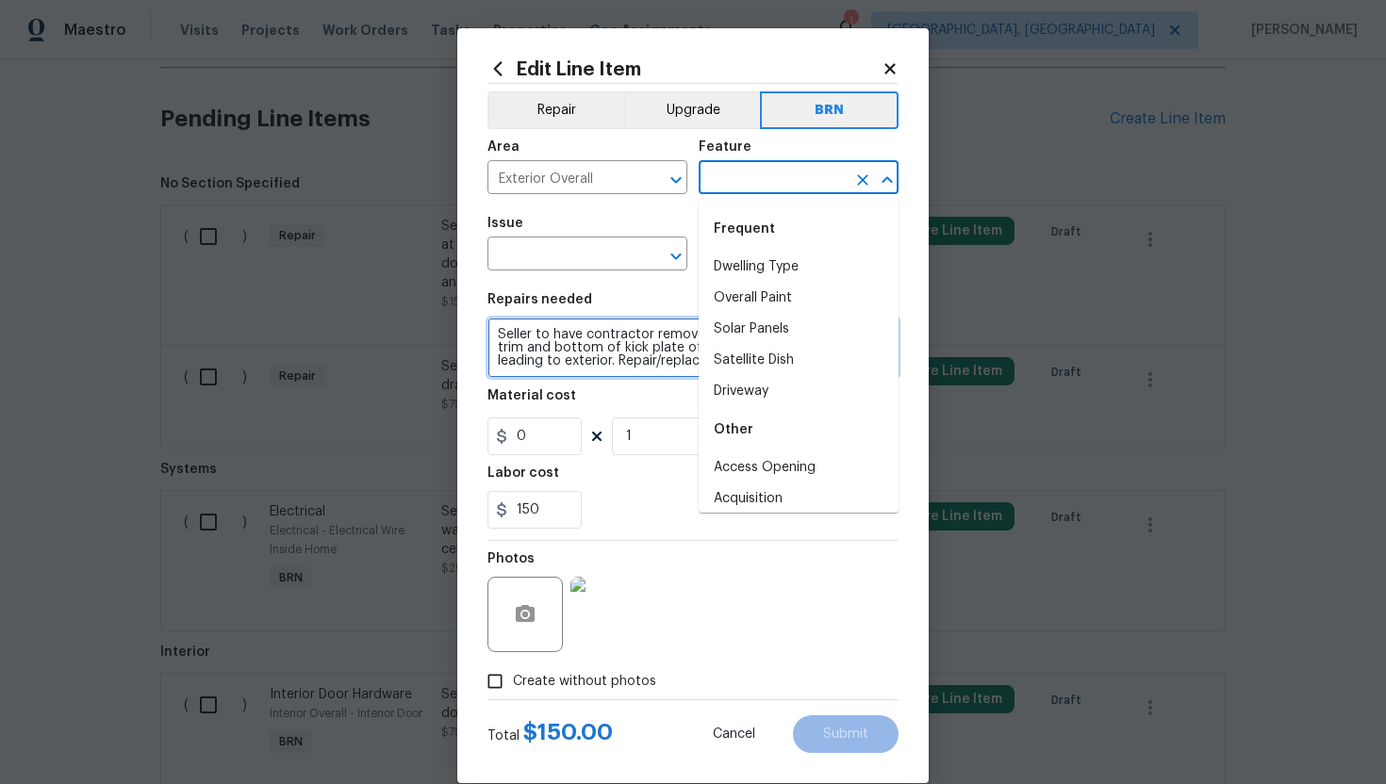
click at [601, 344] on textarea "Seller to have contractor remove wood decay fungi at wood trim and bottom of ki…" at bounding box center [692, 348] width 411 height 60
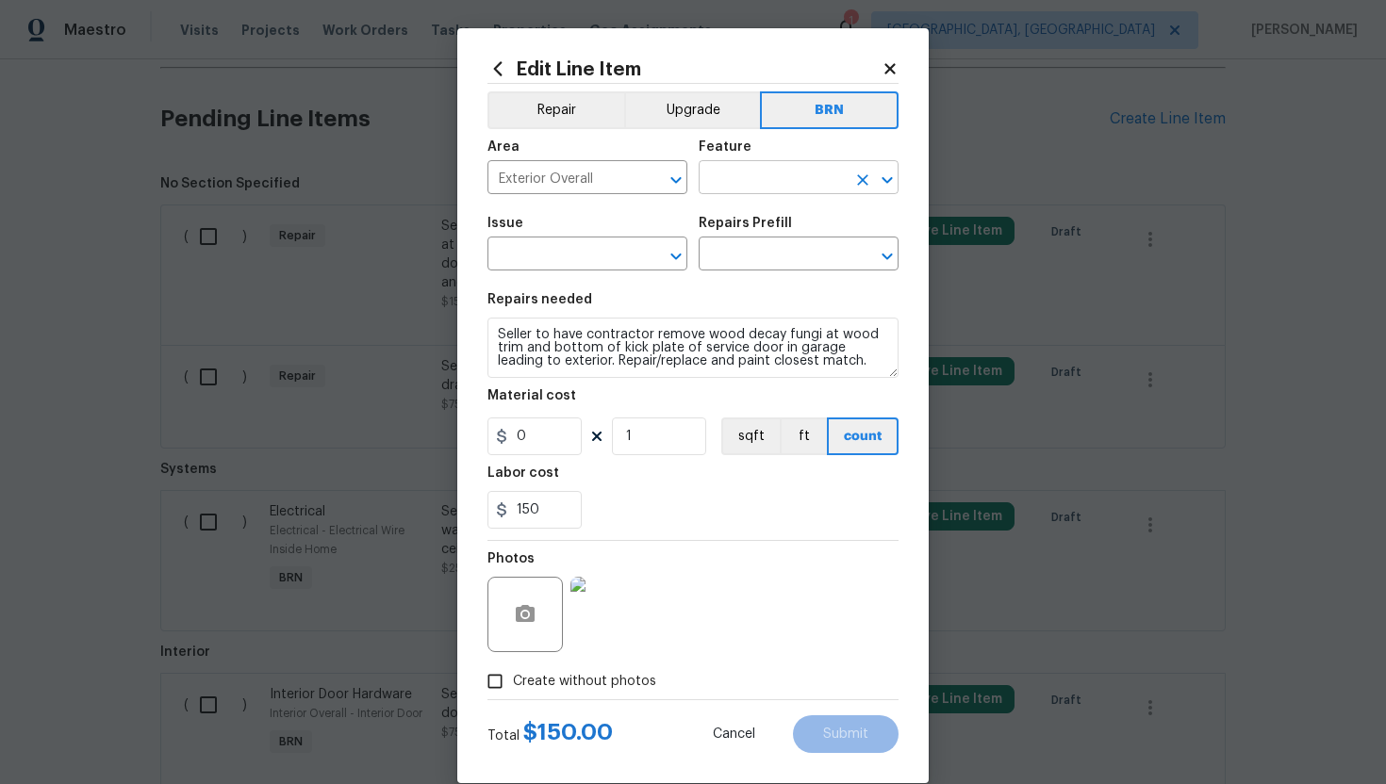
click at [782, 185] on input "text" at bounding box center [772, 179] width 147 height 29
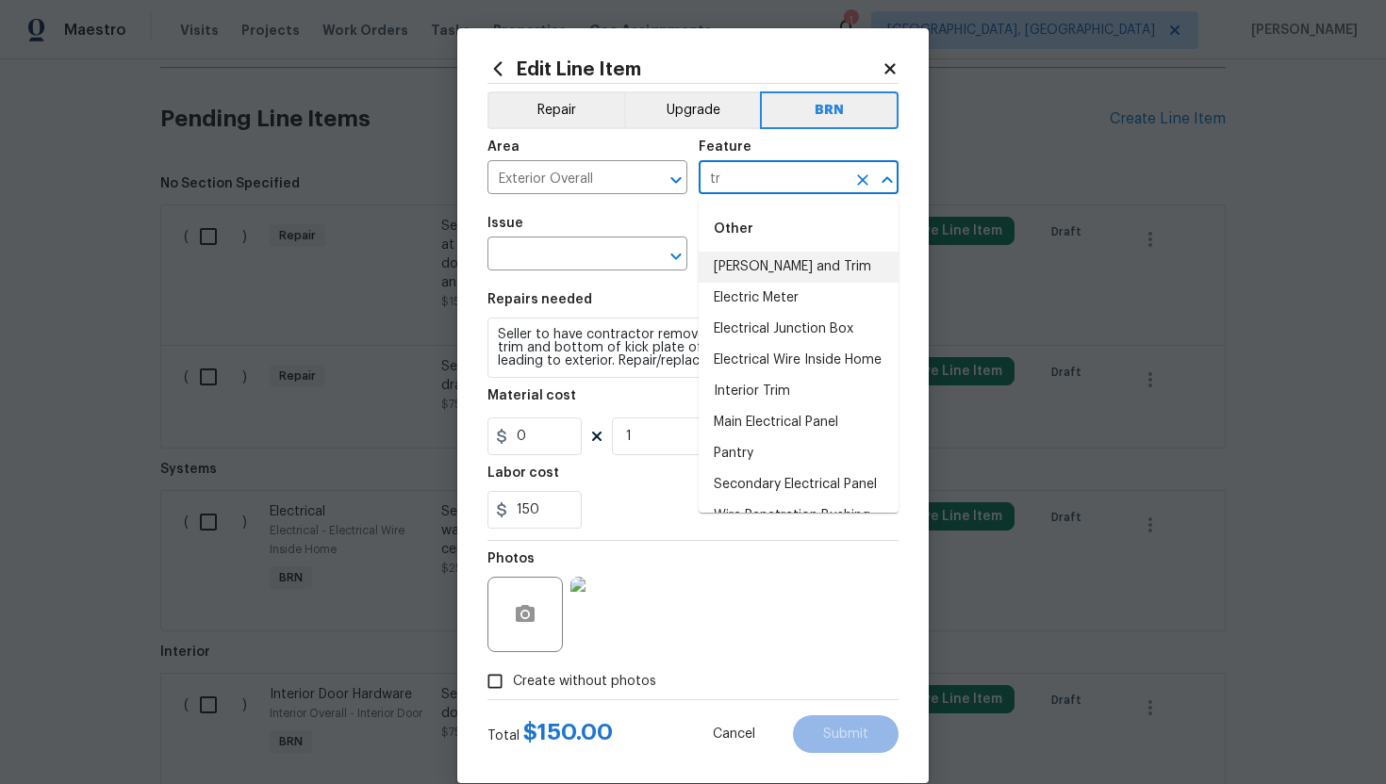
click at [772, 266] on li "Eaves and Trim" at bounding box center [799, 267] width 200 height 31
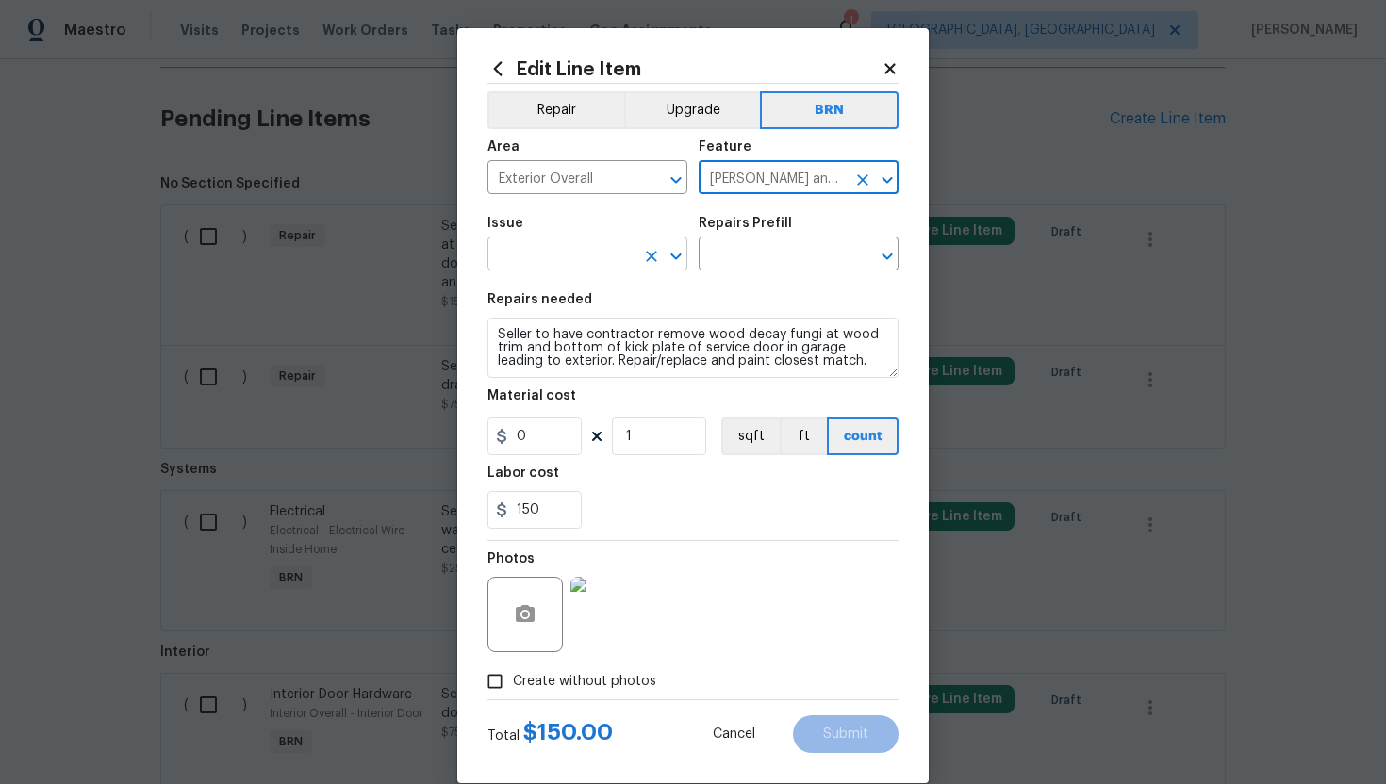
type input "Eaves and Trim"
click at [536, 244] on input "text" at bounding box center [560, 255] width 147 height 29
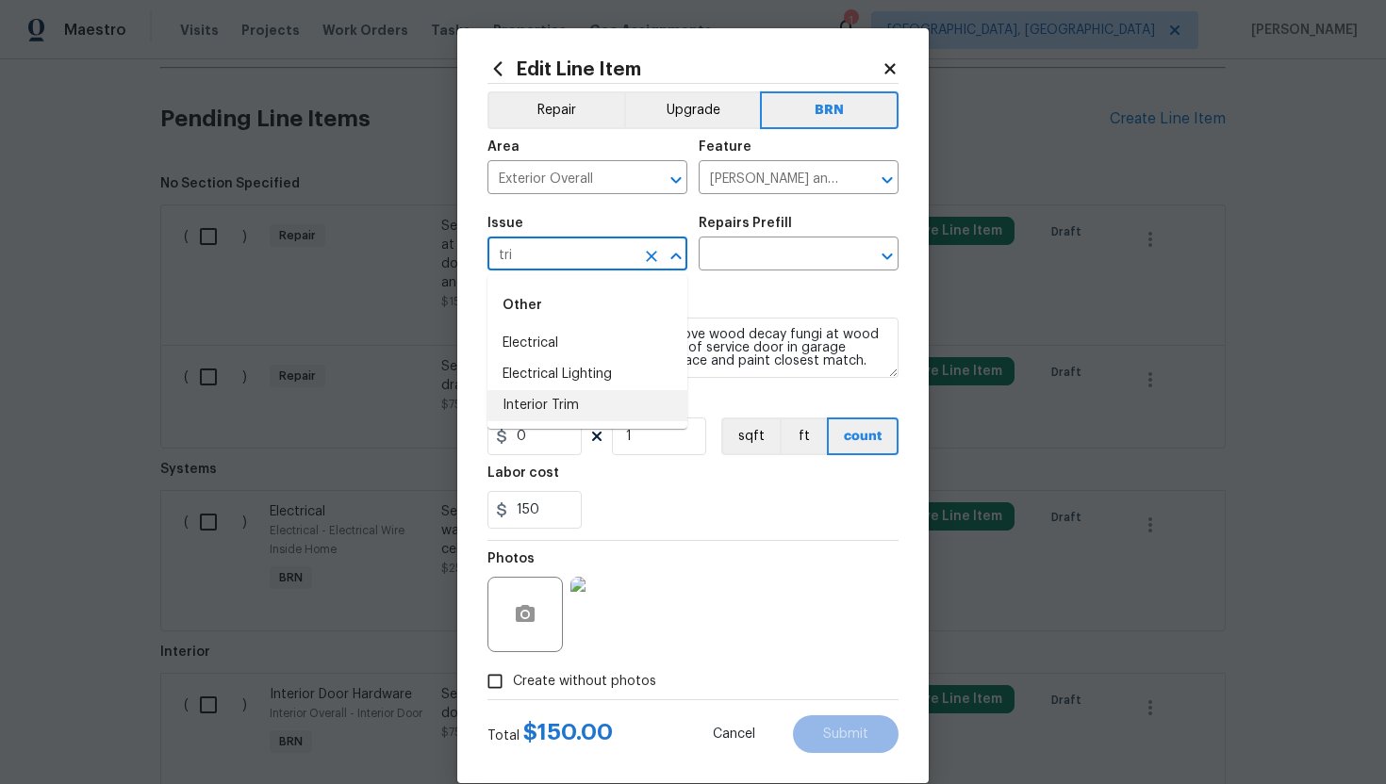
click at [545, 399] on li "Interior Trim" at bounding box center [587, 405] width 200 height 31
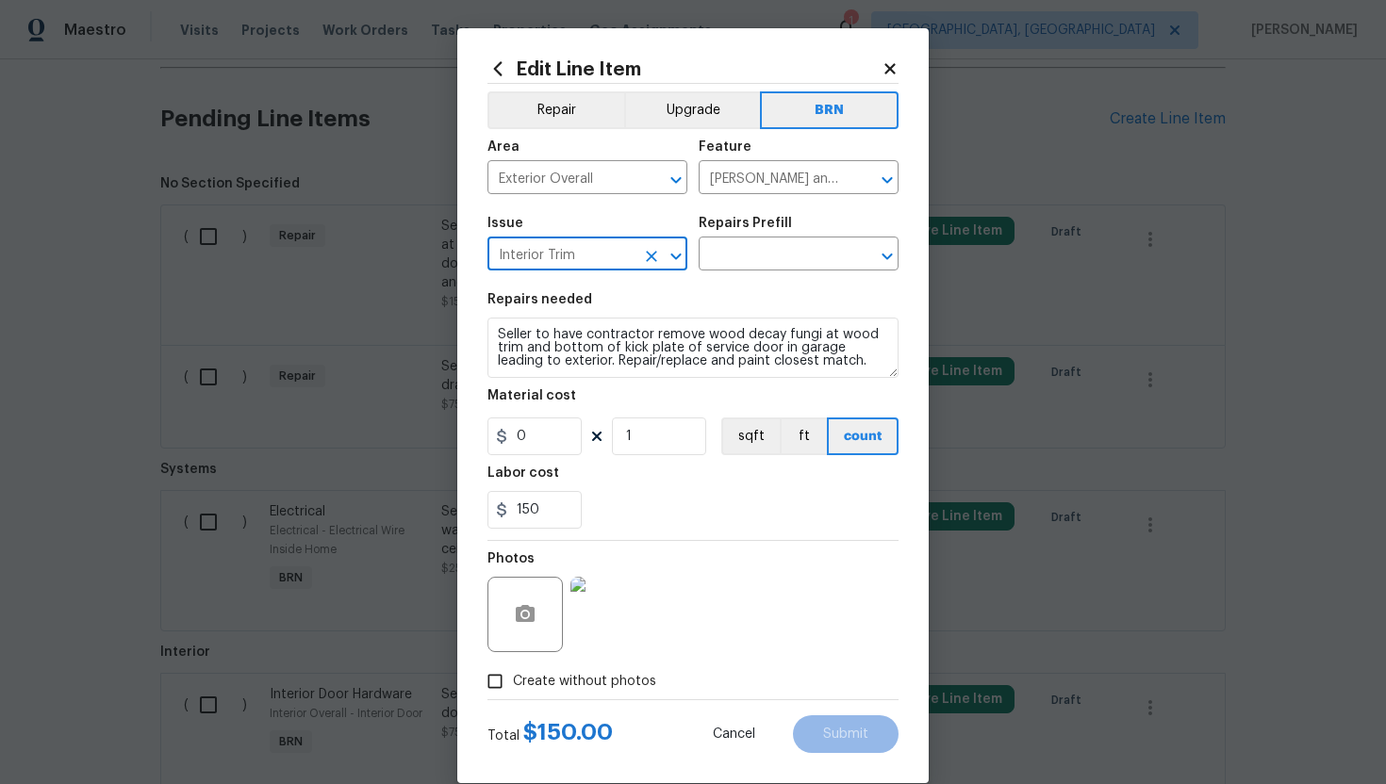
type input "Interior Trim"
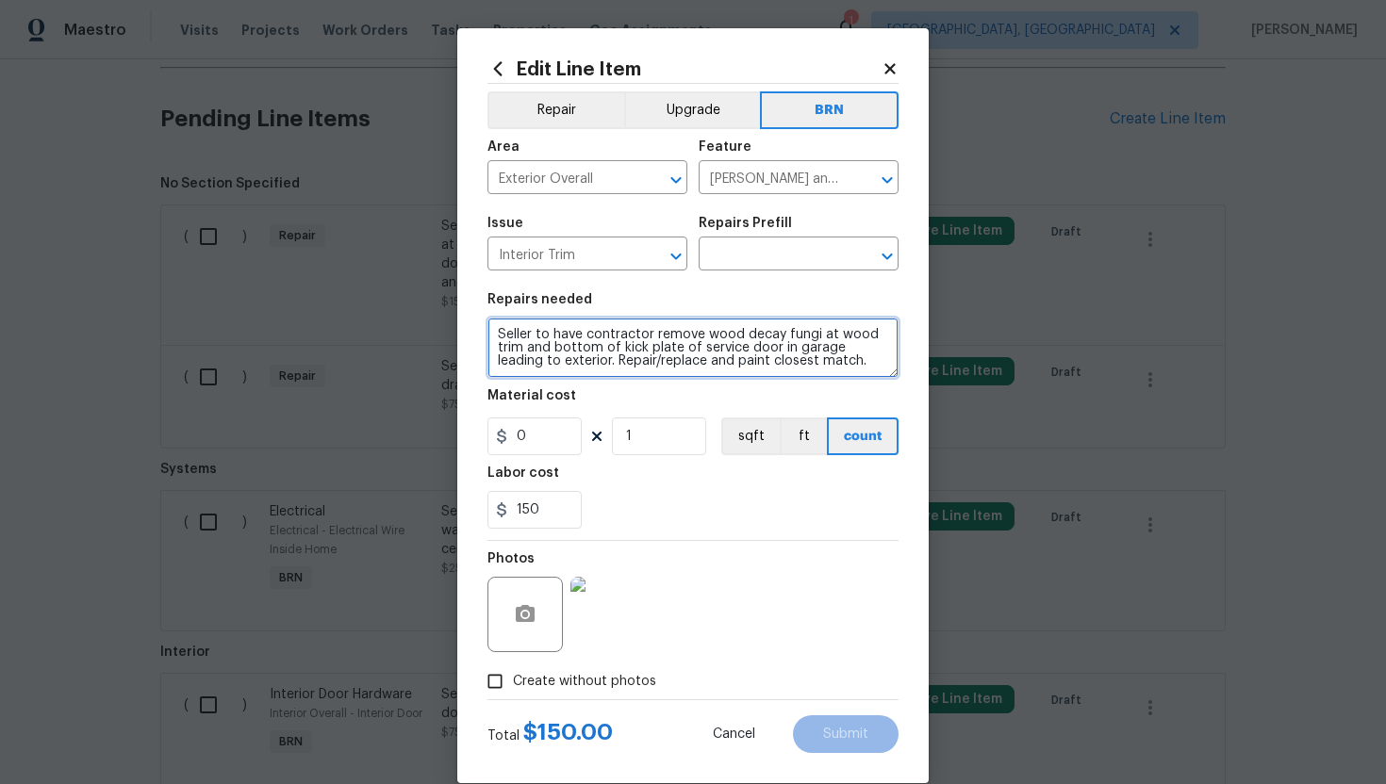
drag, startPoint x: 497, startPoint y: 336, endPoint x: 605, endPoint y: 400, distance: 126.0
click at [605, 400] on section "Repairs needed Seller to have contractor remove wood decay fungi at wood trim a…" at bounding box center [692, 411] width 411 height 258
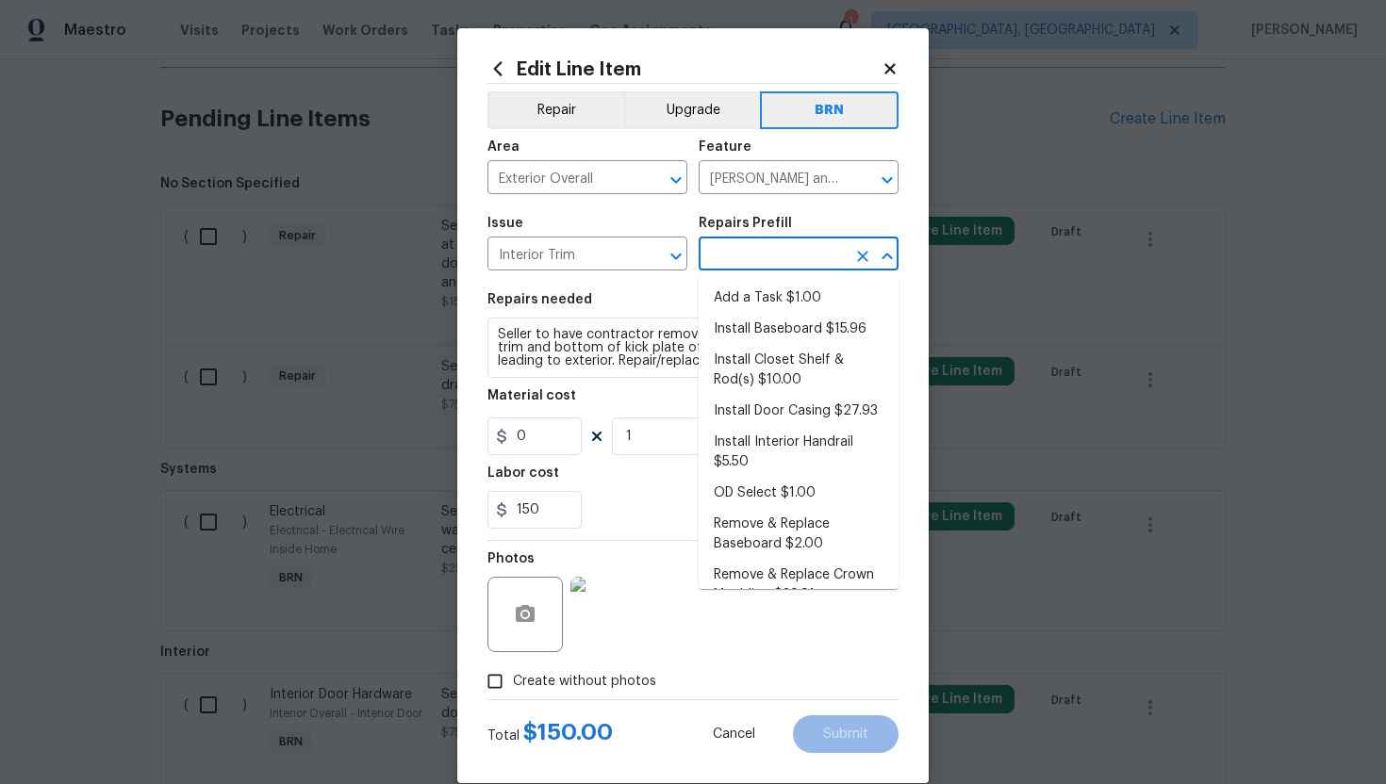
click at [732, 266] on input "text" at bounding box center [772, 255] width 147 height 29
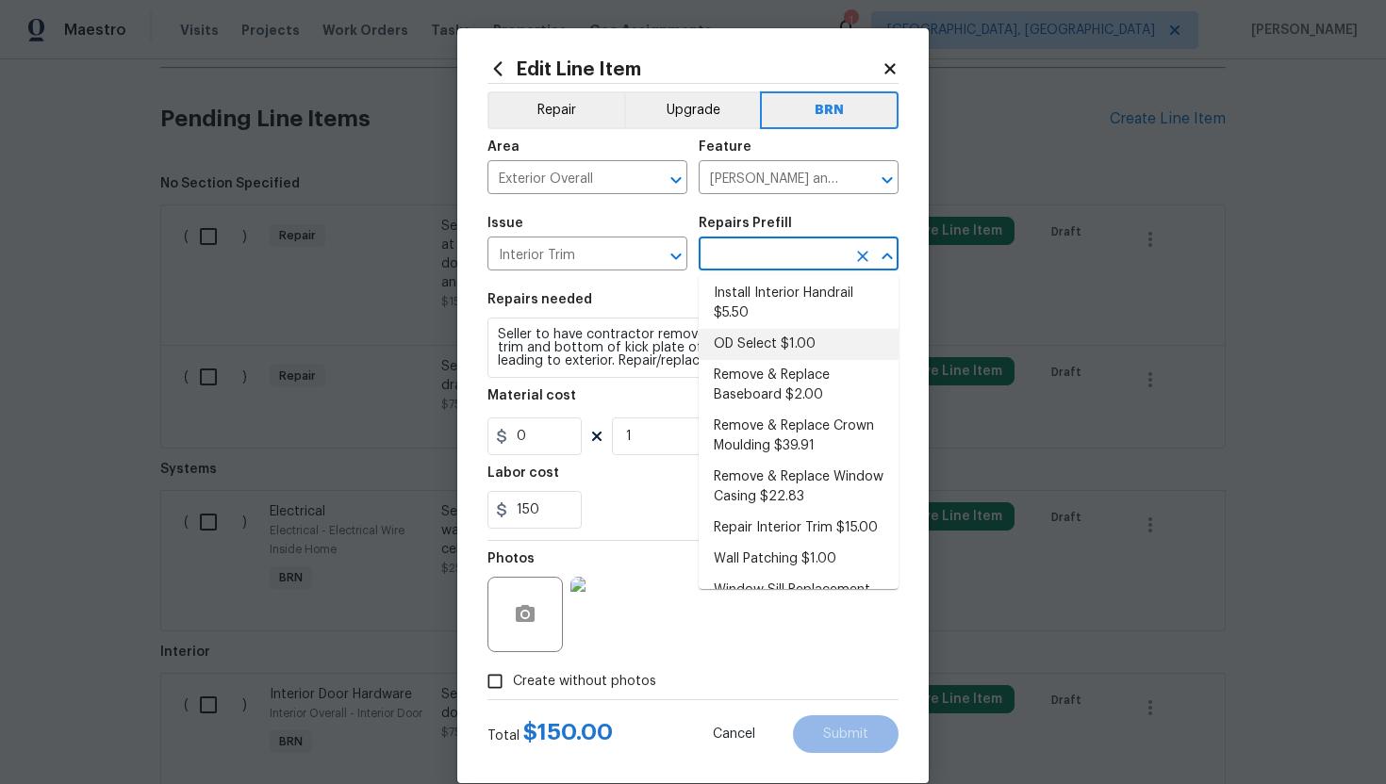
scroll to position [193, 0]
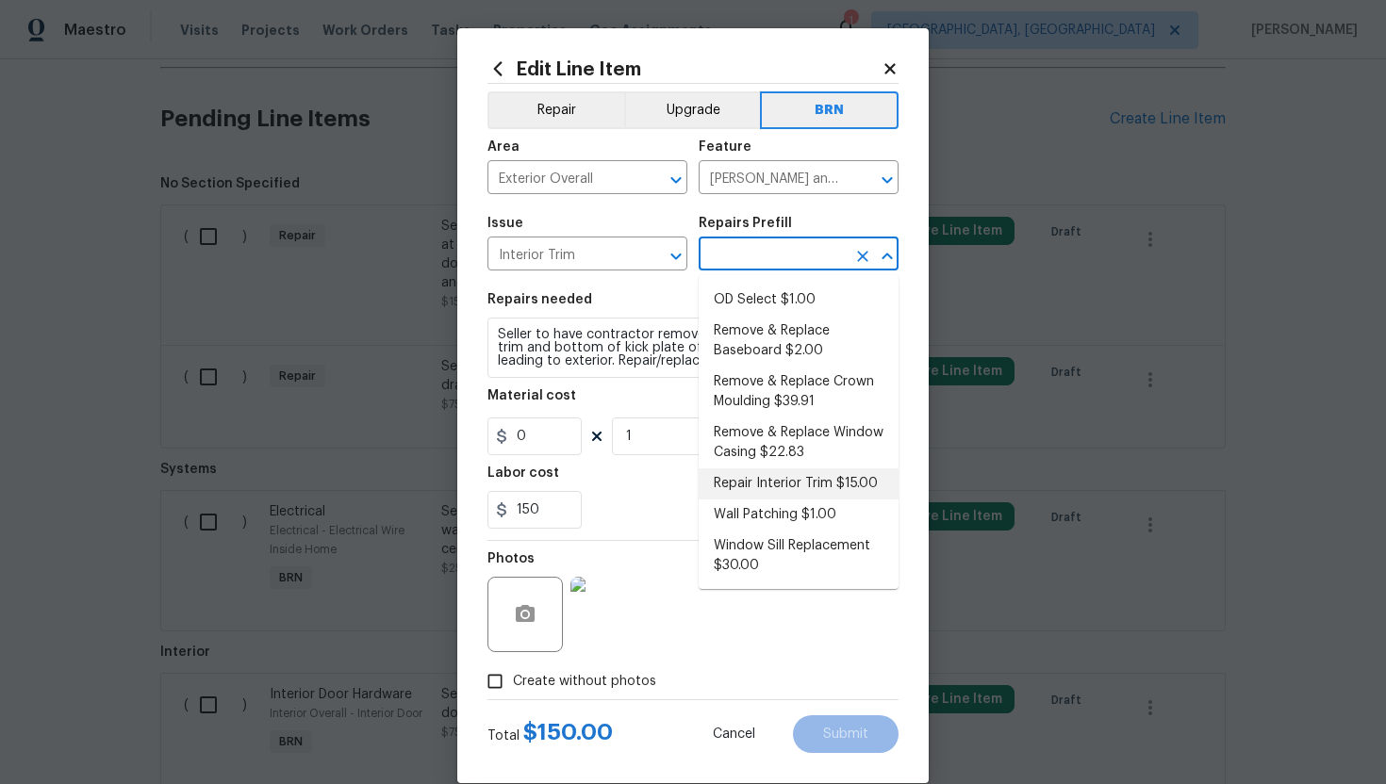
click at [760, 491] on li "Repair Interior Trim $15.00" at bounding box center [799, 484] width 200 height 31
type input "Interior Trim"
type input "Repair Interior Trim $15.00"
type textarea "Repair the damaged interior trim. Ensure that the repair matches the finish of …"
type input "15"
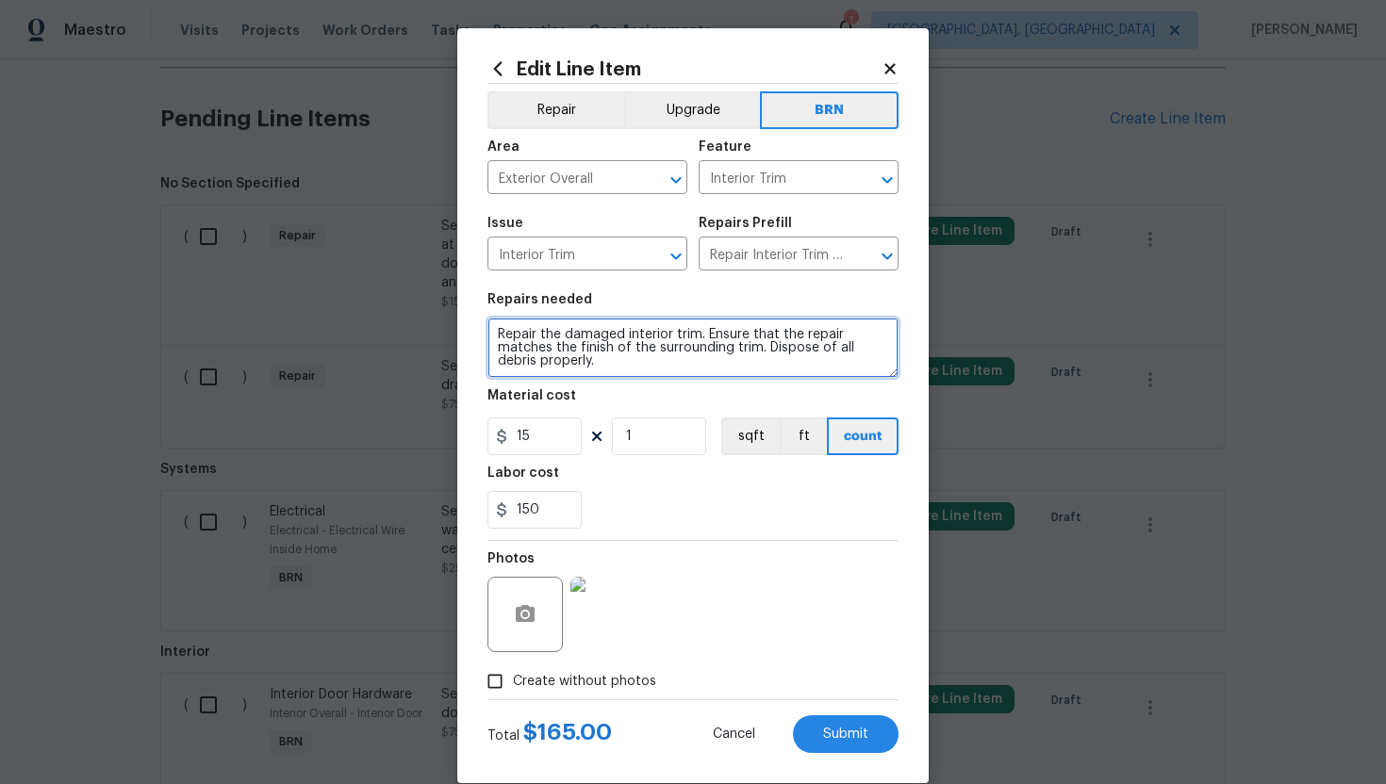
drag, startPoint x: 493, startPoint y: 331, endPoint x: 594, endPoint y: 387, distance: 115.7
click at [594, 387] on section "Repairs needed Repair the damaged interior trim. Ensure that the repair matches…" at bounding box center [692, 411] width 411 height 258
paste textarea "Seller to have contractor remove wood decay fungi at wood trim and bottom of ki…"
type textarea "Seller to have contractor remove wood decay fungi at wood trim and bottom of ki…"
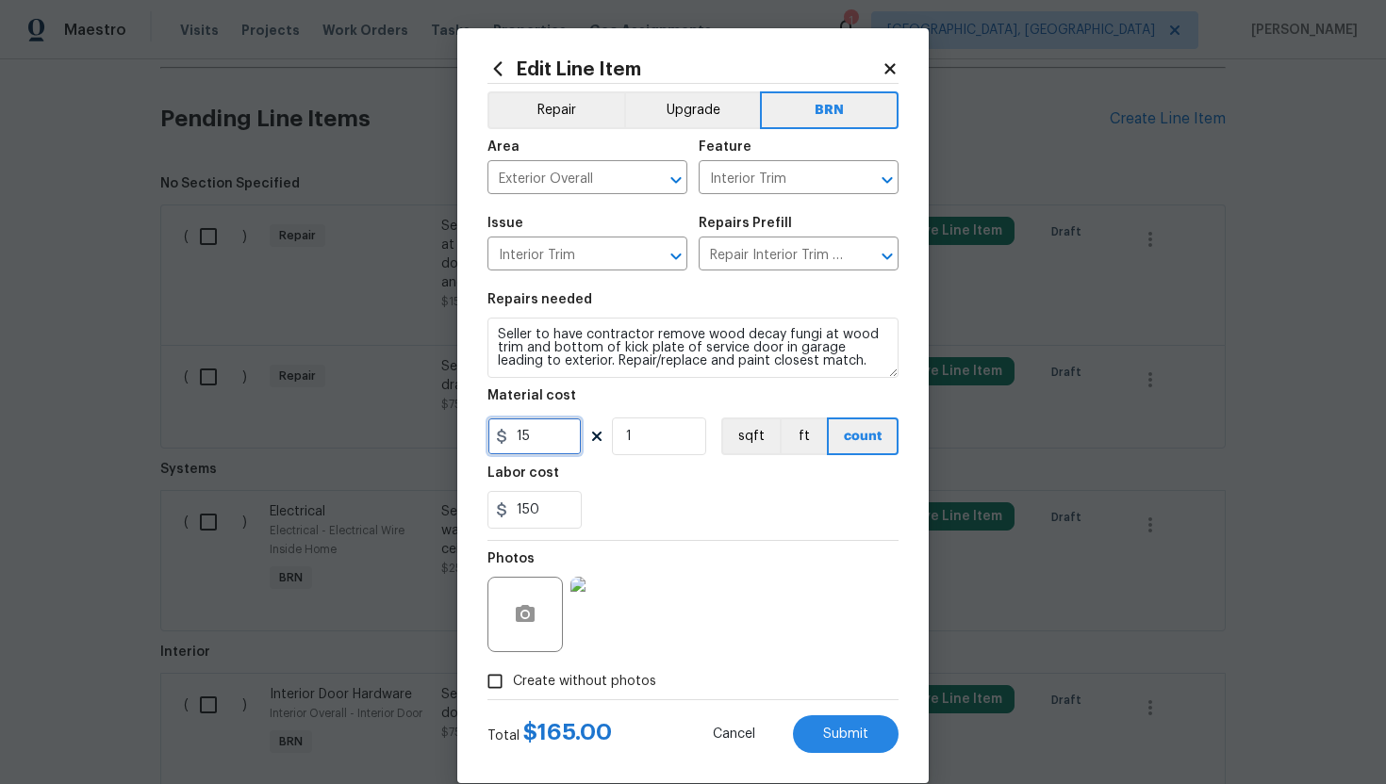
drag, startPoint x: 540, startPoint y: 441, endPoint x: 497, endPoint y: 441, distance: 43.4
click at [497, 441] on div "15" at bounding box center [534, 437] width 94 height 38
type input "0"
click at [716, 507] on div "150" at bounding box center [692, 510] width 411 height 38
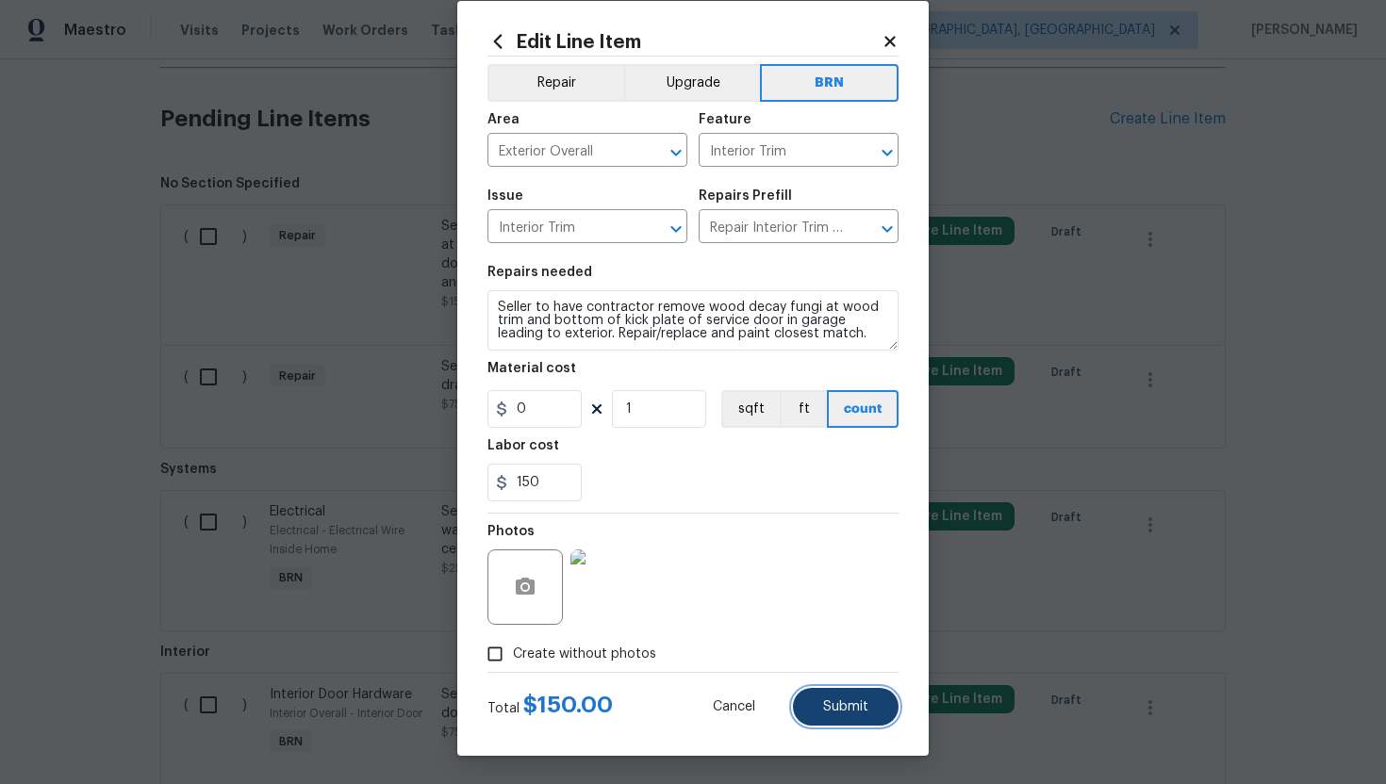
click at [871, 707] on button "Submit" at bounding box center [846, 707] width 106 height 38
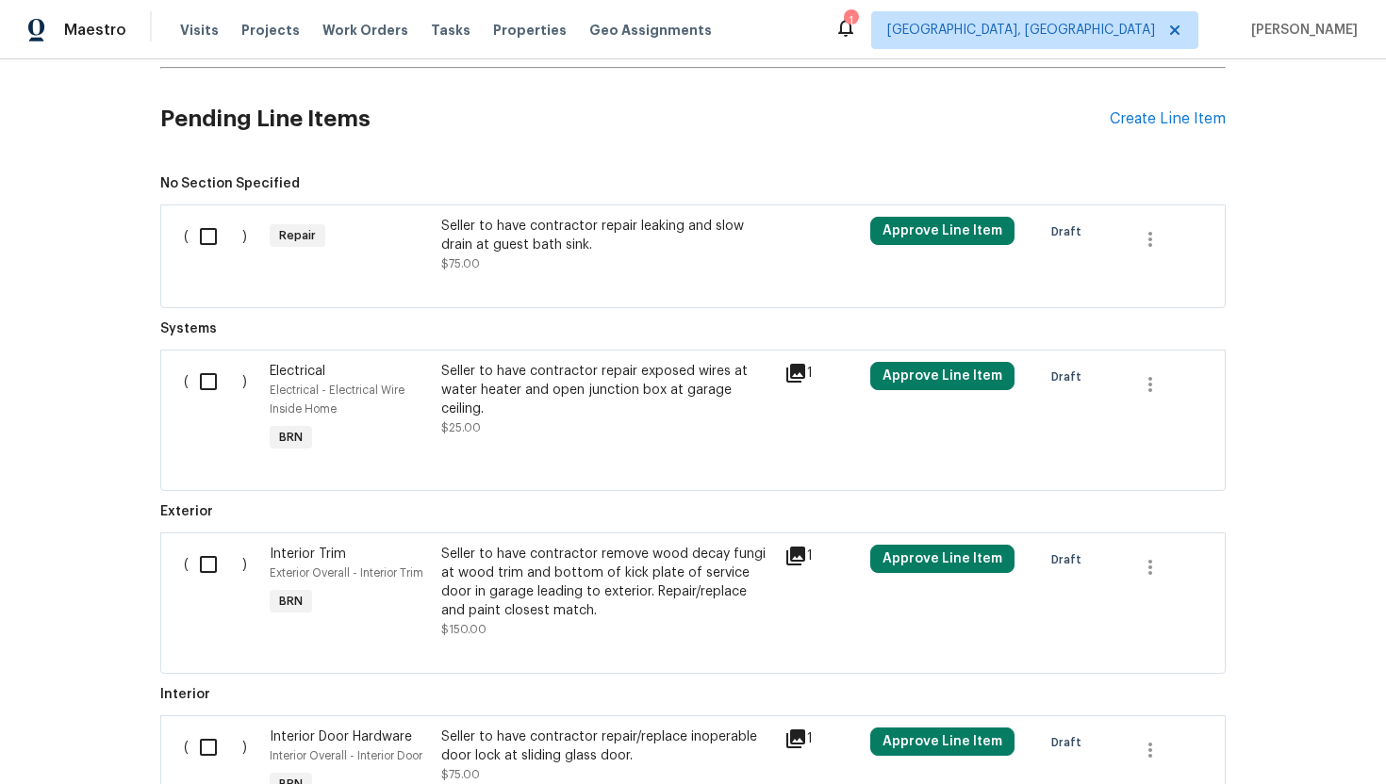
click at [638, 255] on div "Seller to have contractor repair leaking and slow drain at guest bath sink. $75…" at bounding box center [607, 245] width 332 height 57
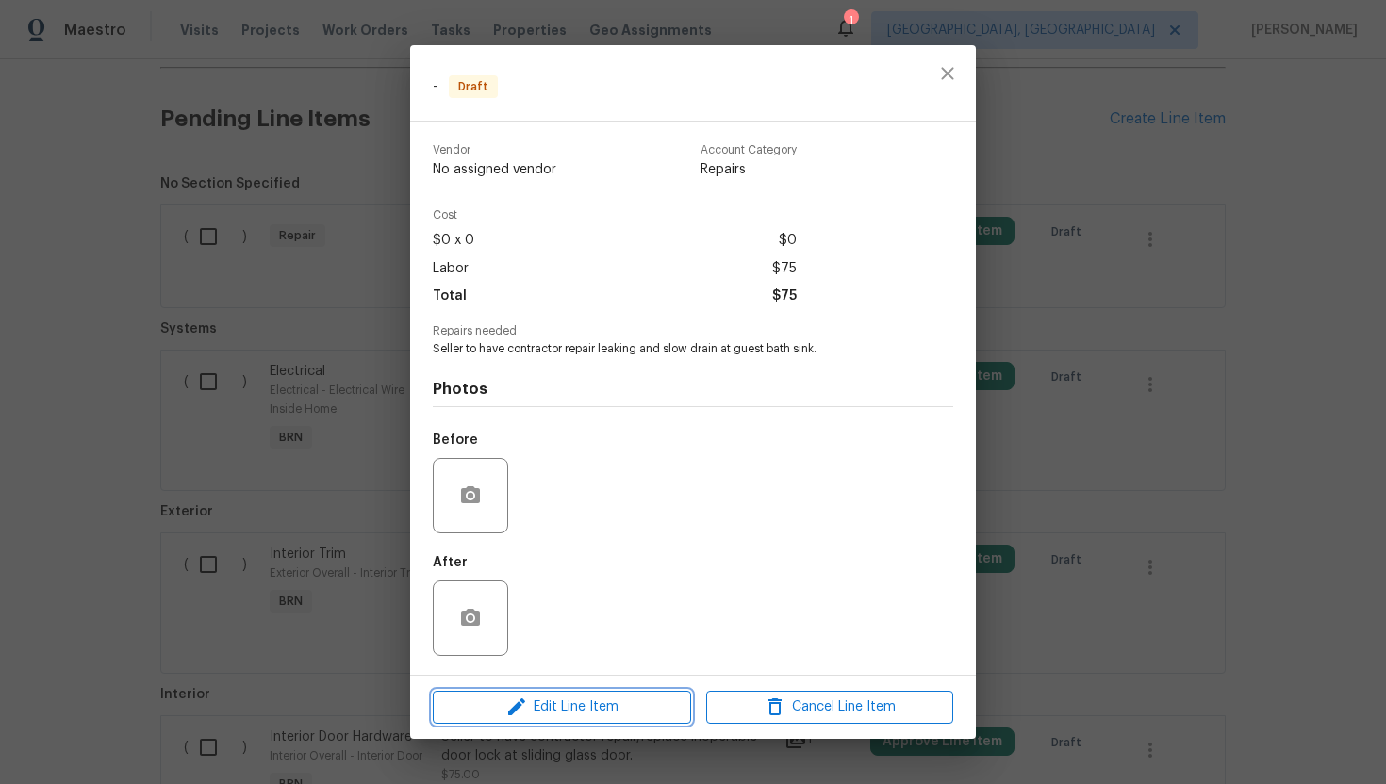
click at [551, 709] on span "Edit Line Item" at bounding box center [561, 708] width 247 height 24
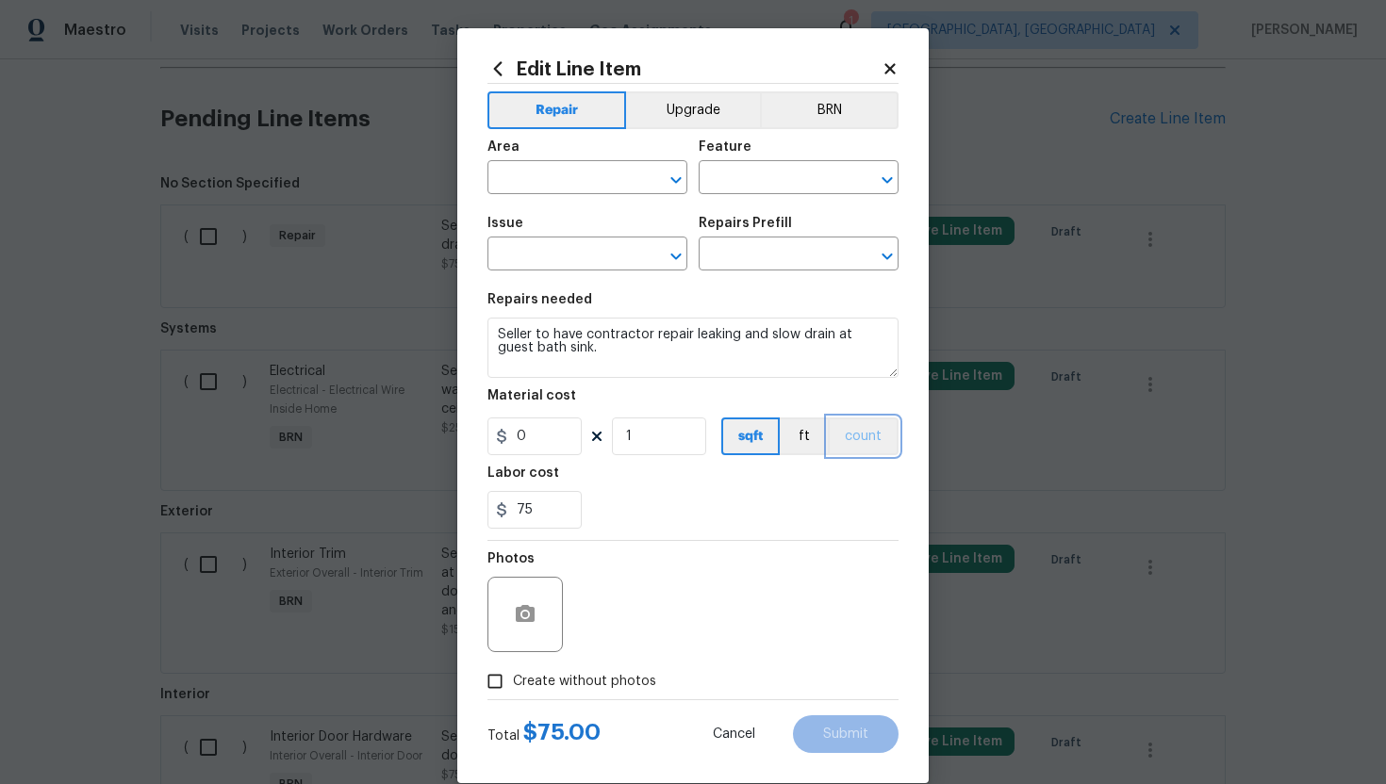
click at [845, 438] on button "count" at bounding box center [863, 437] width 71 height 38
click at [535, 613] on icon "button" at bounding box center [525, 614] width 23 height 23
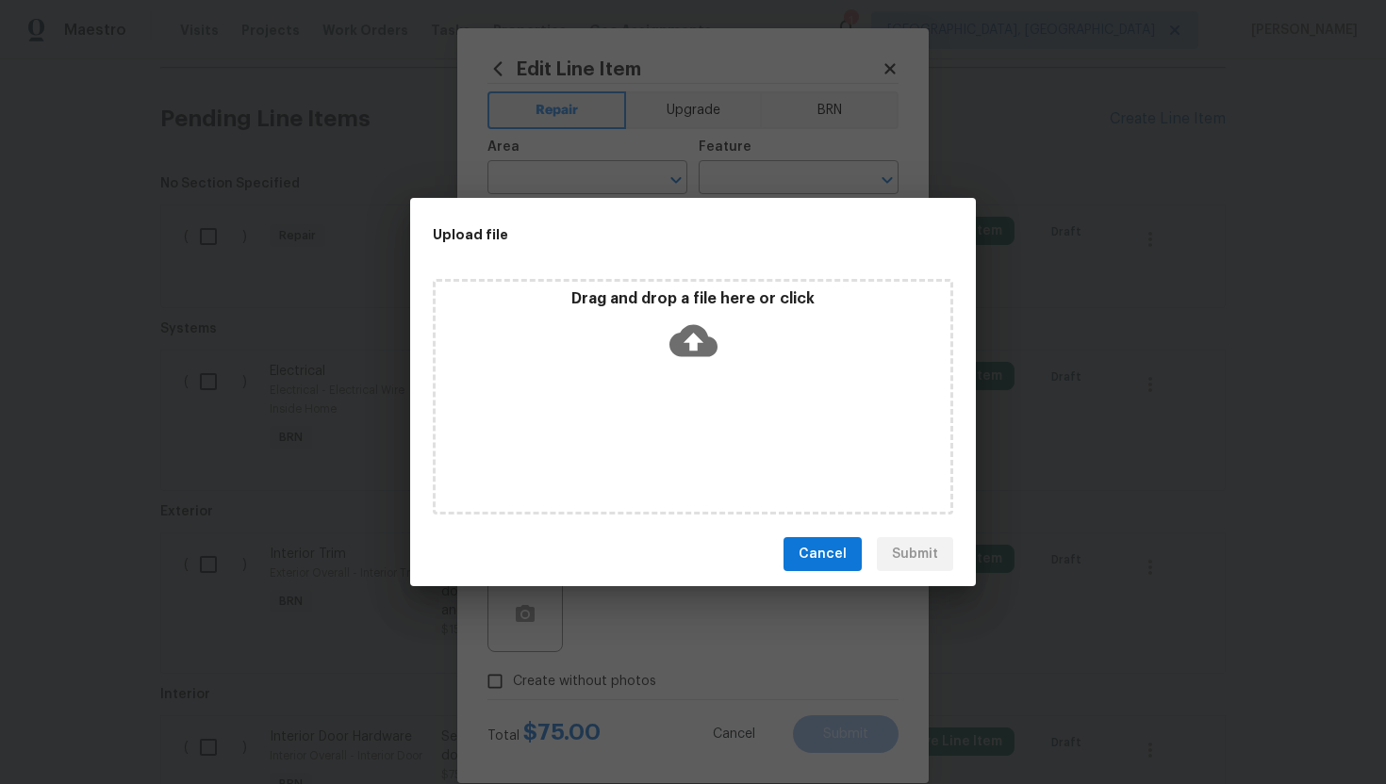
click at [713, 346] on icon at bounding box center [693, 341] width 48 height 32
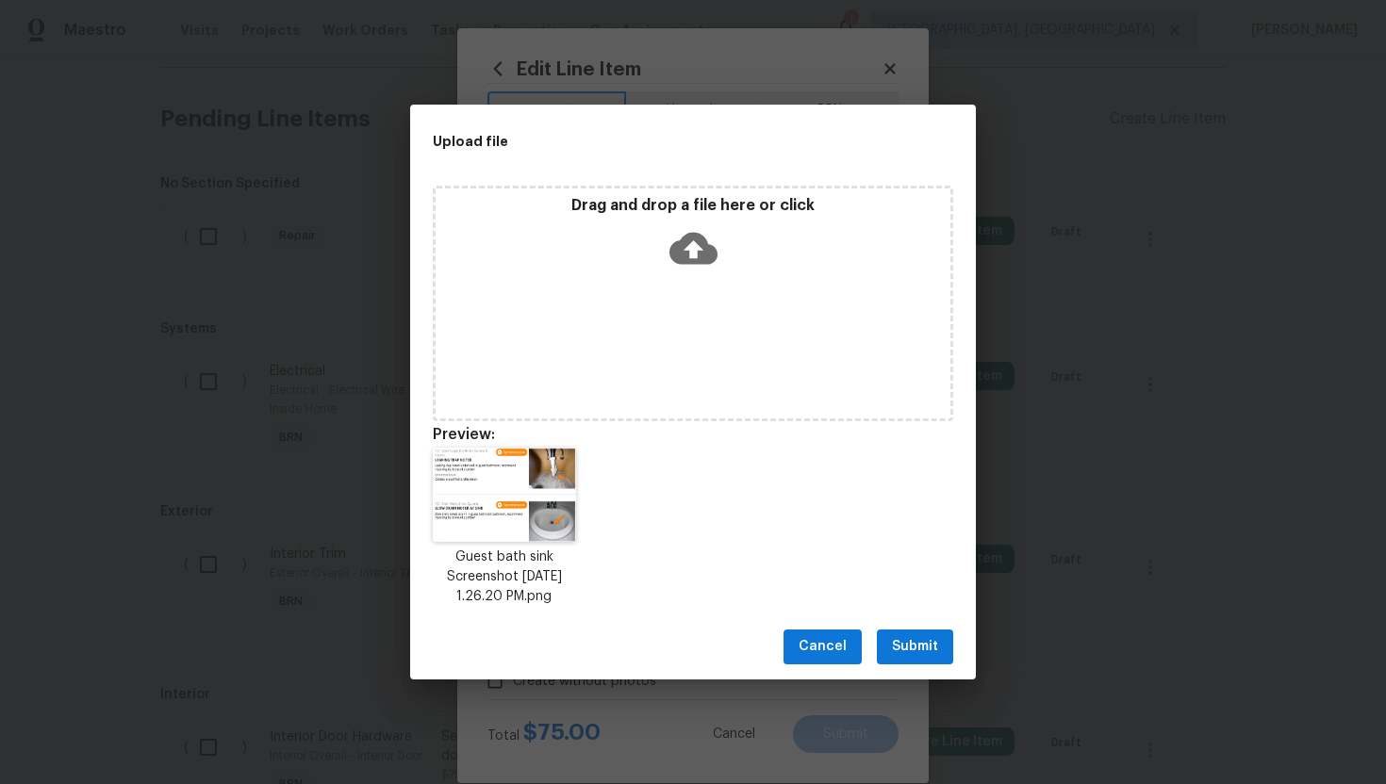
click at [917, 639] on span "Submit" at bounding box center [915, 647] width 46 height 24
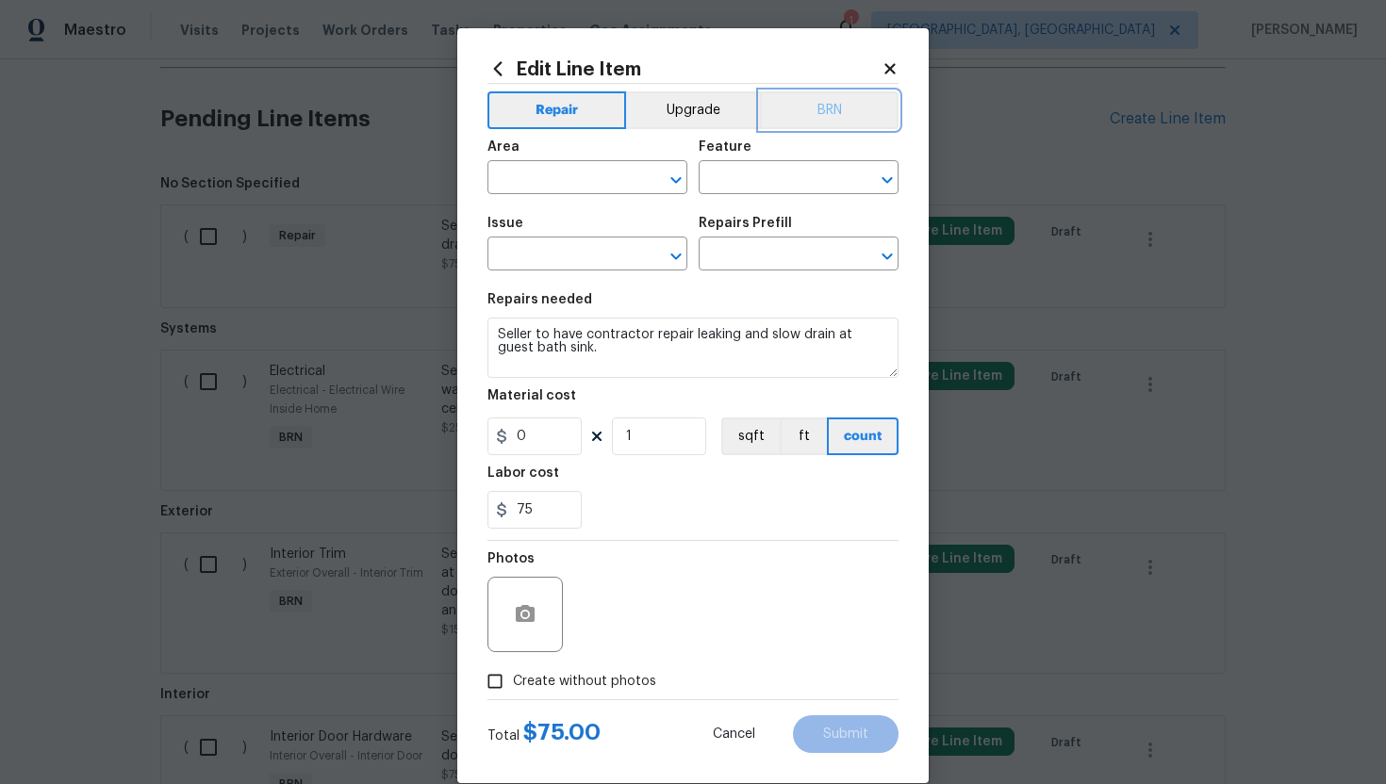
click at [837, 100] on button "BRN" at bounding box center [829, 110] width 139 height 38
click at [568, 181] on input "text" at bounding box center [560, 179] width 147 height 29
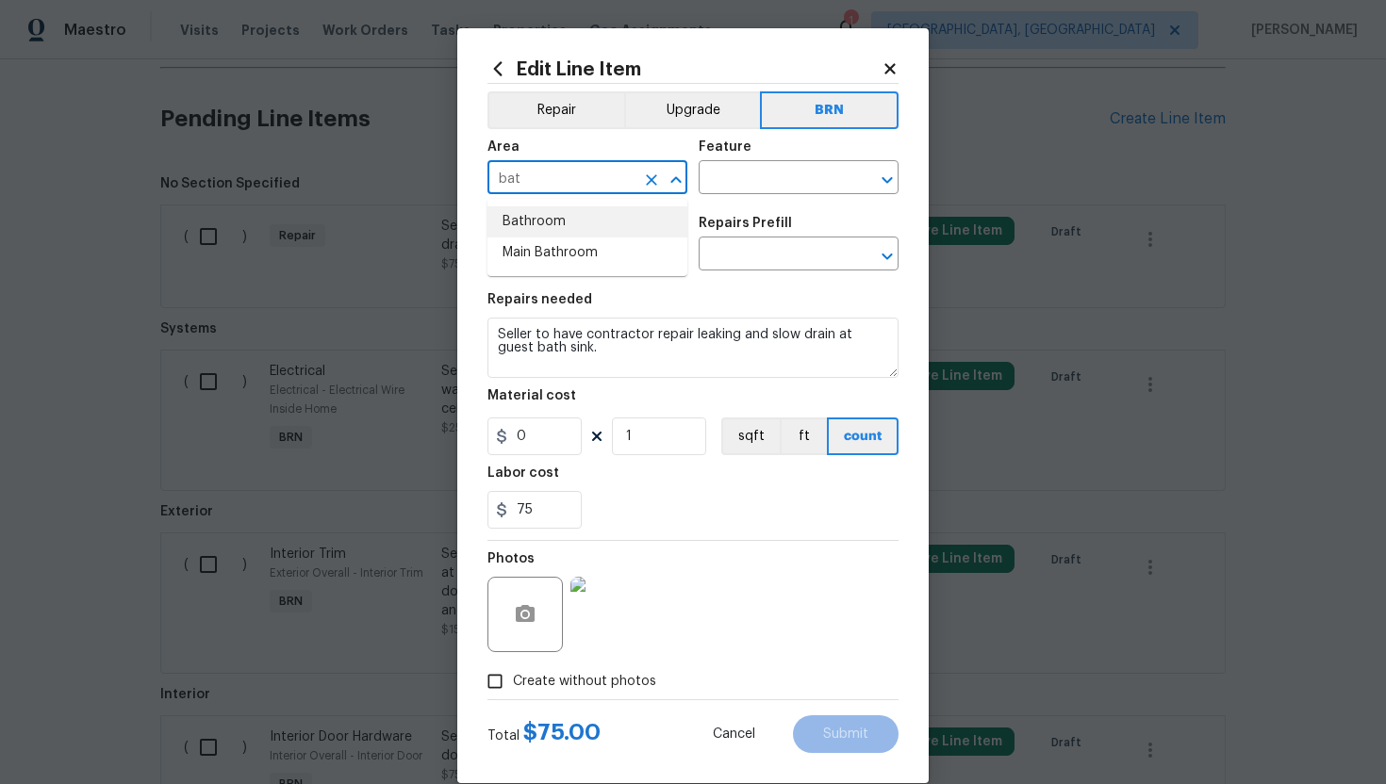
click at [583, 221] on li "Bathroom" at bounding box center [587, 221] width 200 height 31
type input "Bathroom"
click at [761, 184] on input "text" at bounding box center [772, 179] width 147 height 29
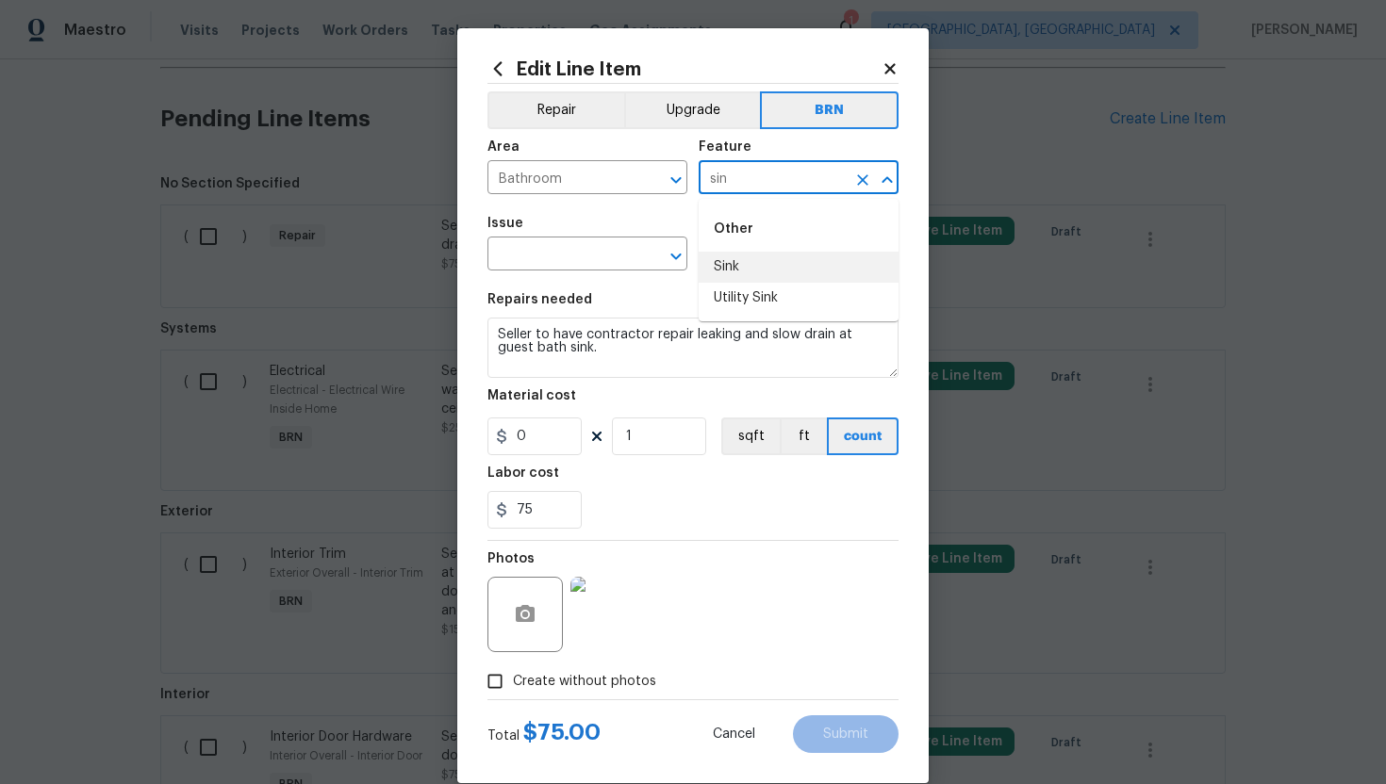
click at [790, 260] on li "Sink" at bounding box center [799, 267] width 200 height 31
type input "Sink"
click at [564, 259] on input "text" at bounding box center [560, 255] width 147 height 29
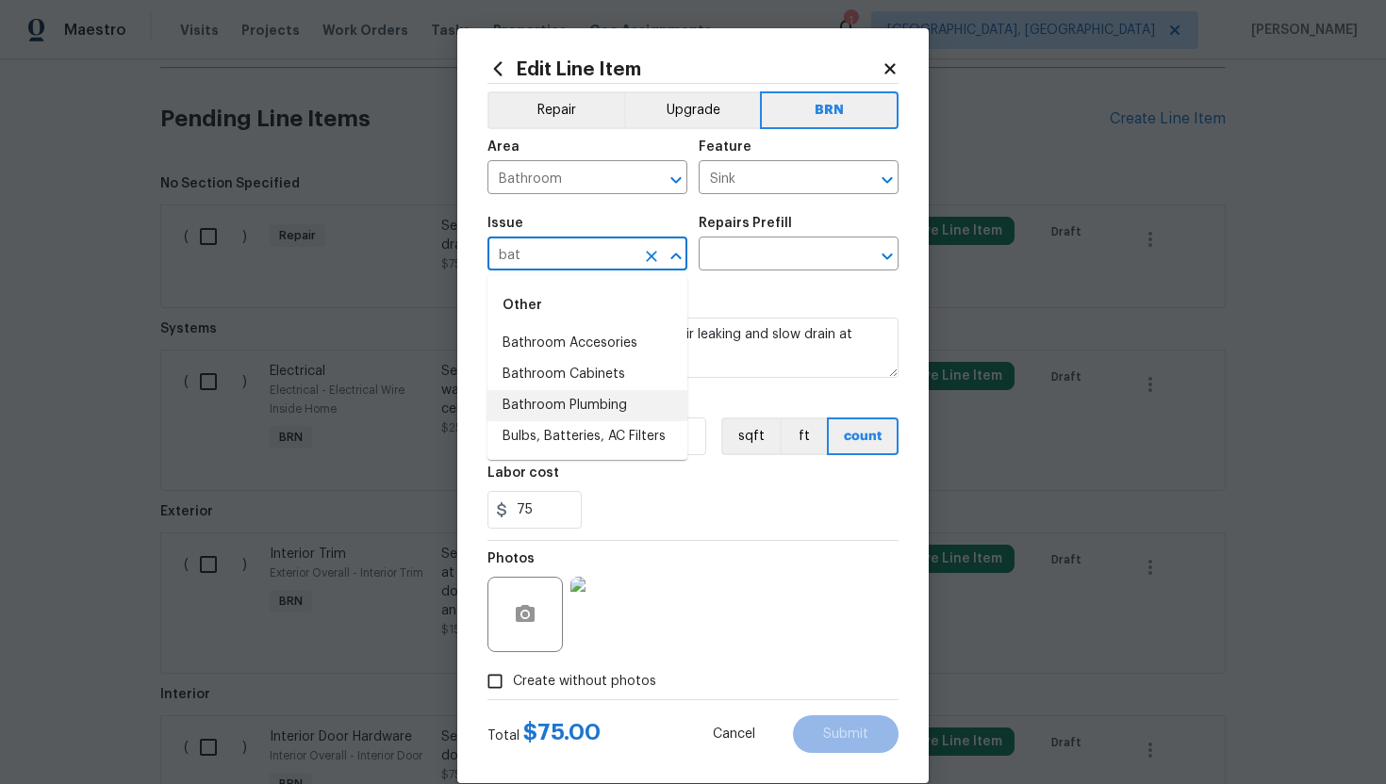
click at [623, 391] on li "Bathroom Plumbing" at bounding box center [587, 405] width 200 height 31
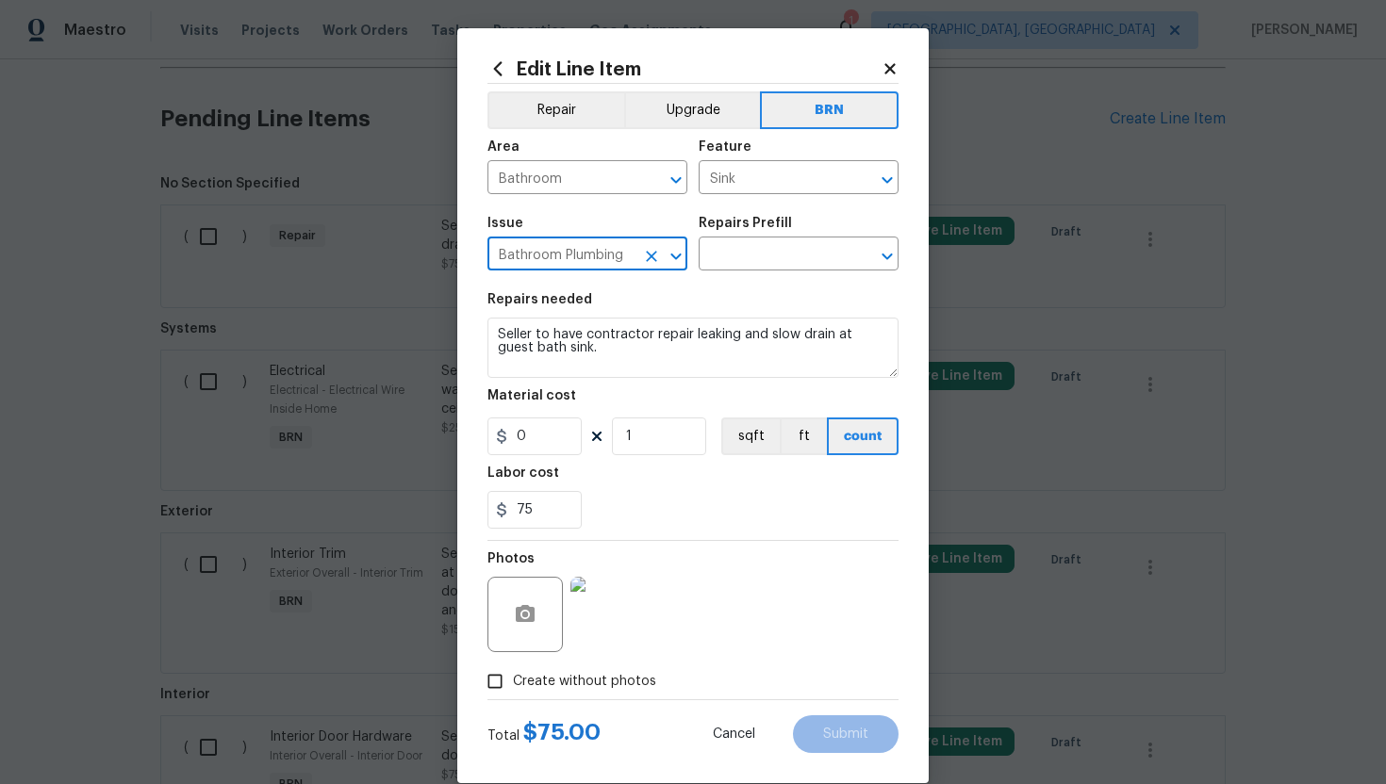
type input "Bathroom Plumbing"
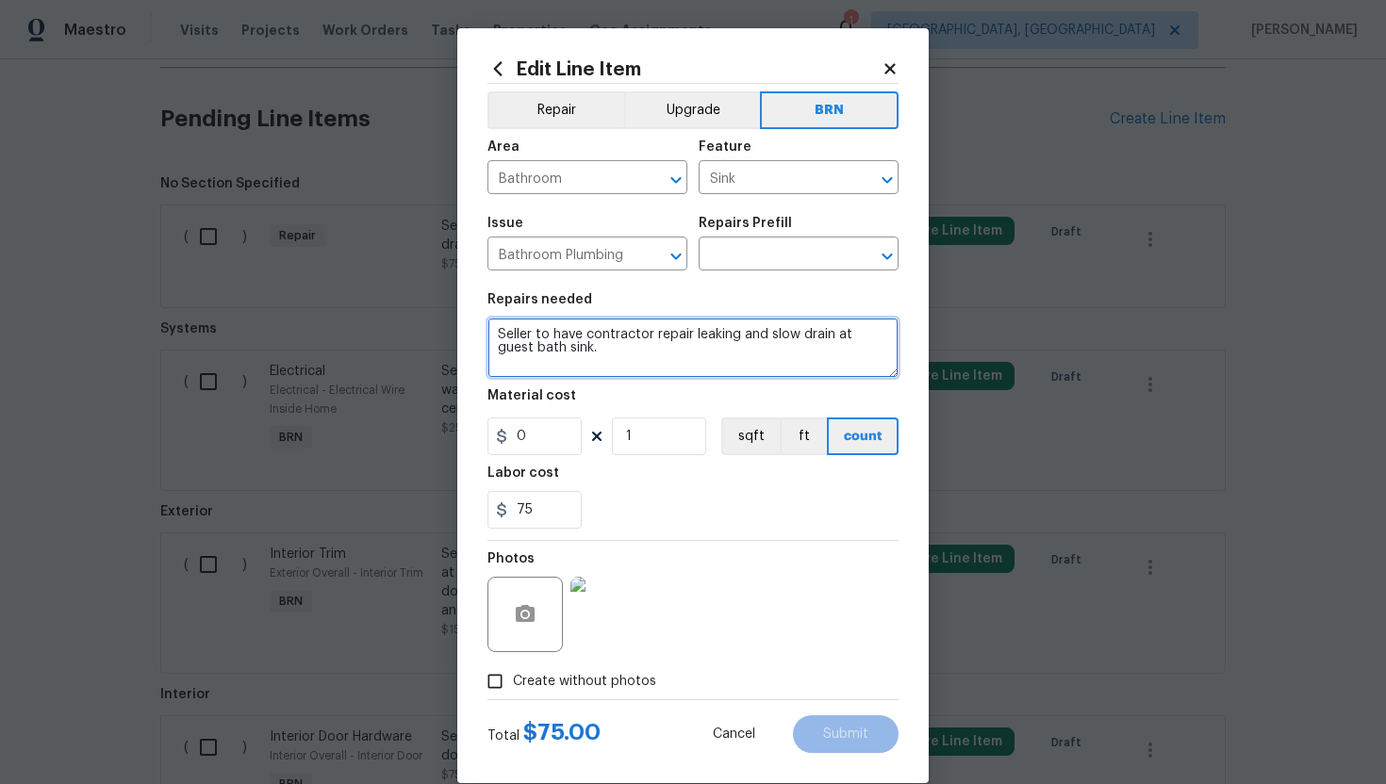
drag, startPoint x: 497, startPoint y: 337, endPoint x: 619, endPoint y: 385, distance: 131.7
click at [619, 385] on section "Repairs needed Seller to have contractor repair leaking and slow drain at guest…" at bounding box center [692, 411] width 411 height 258
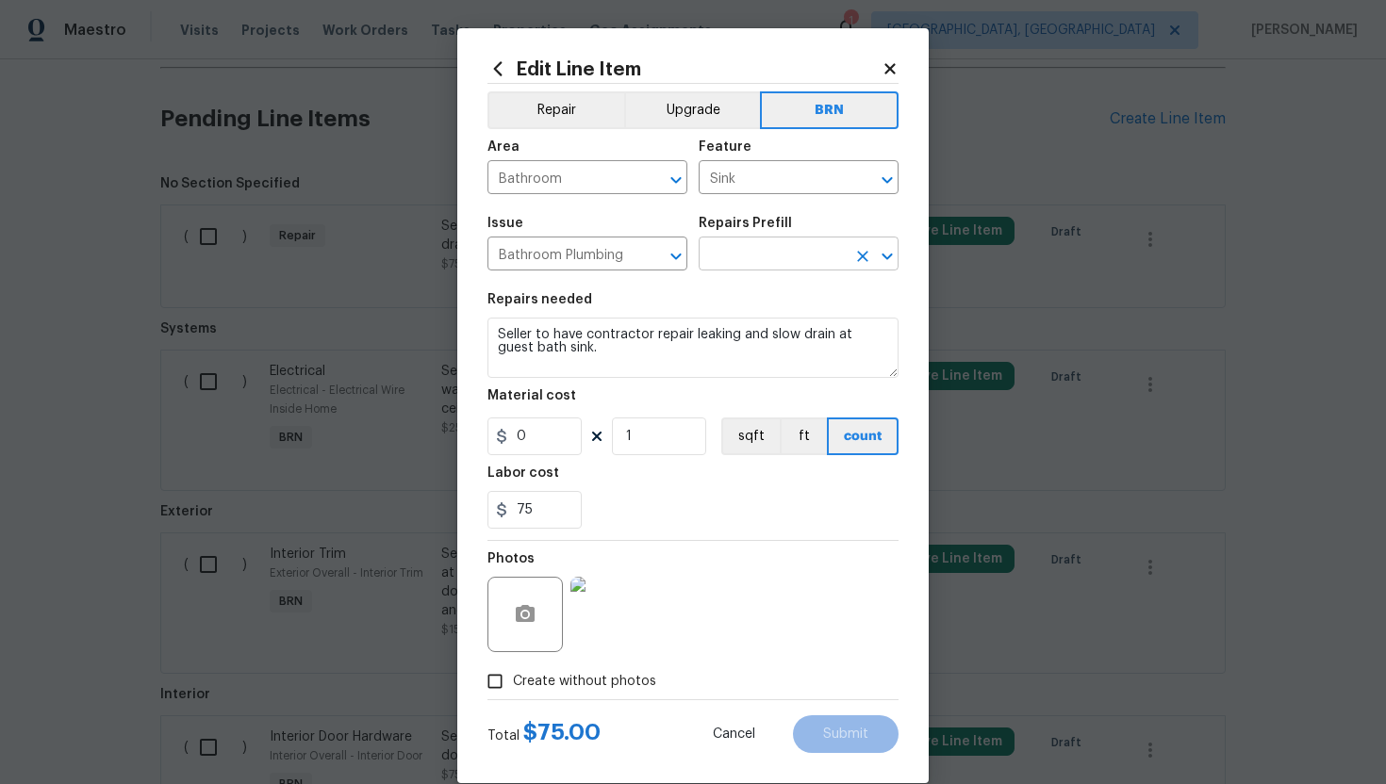
click at [738, 248] on input "text" at bounding box center [772, 255] width 147 height 29
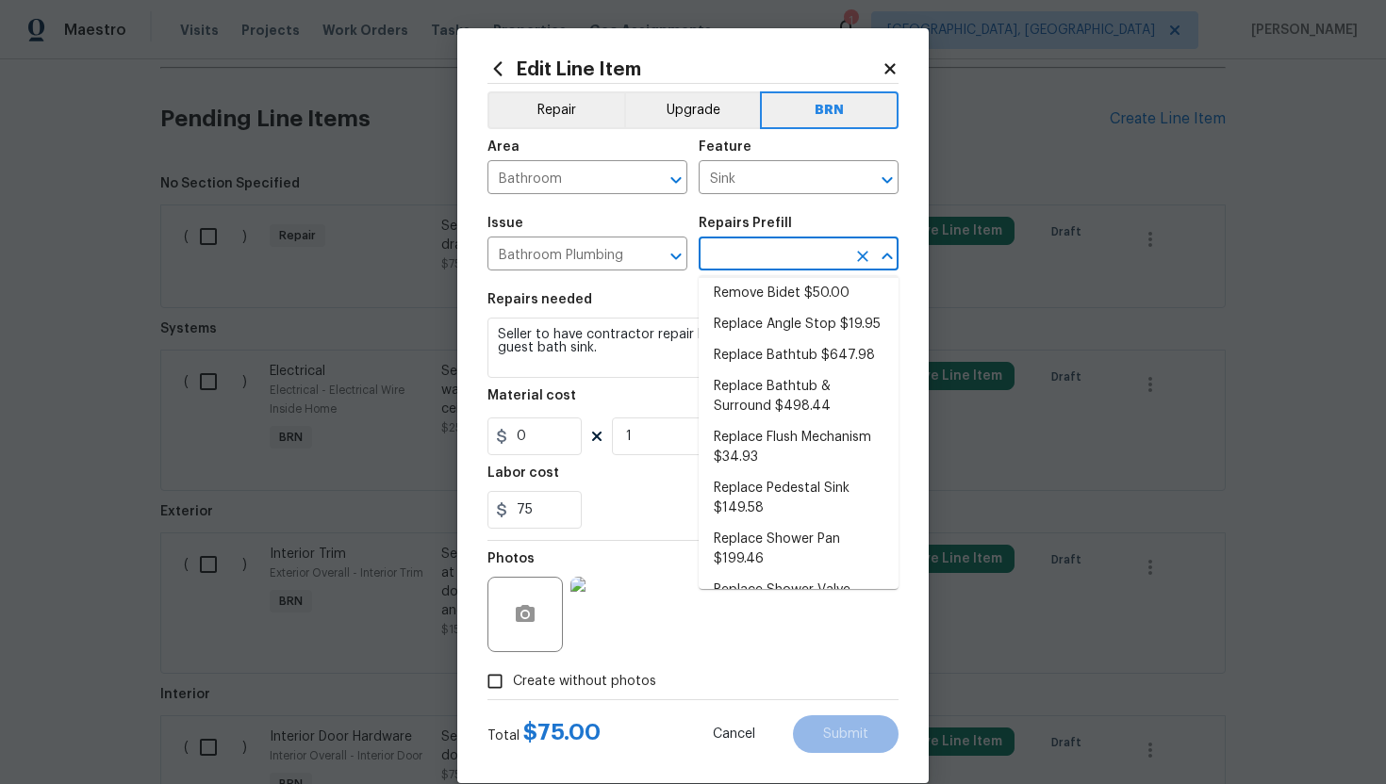
scroll to position [559, 0]
click at [777, 483] on li "Replace Pedestal Sink $149.58" at bounding box center [799, 495] width 200 height 51
type input "Plumbing"
type input "Replace Pedestal Sink $149.58"
type textarea "Remove and replace the existing pedestal sink with new. Ensure that the pedesta…"
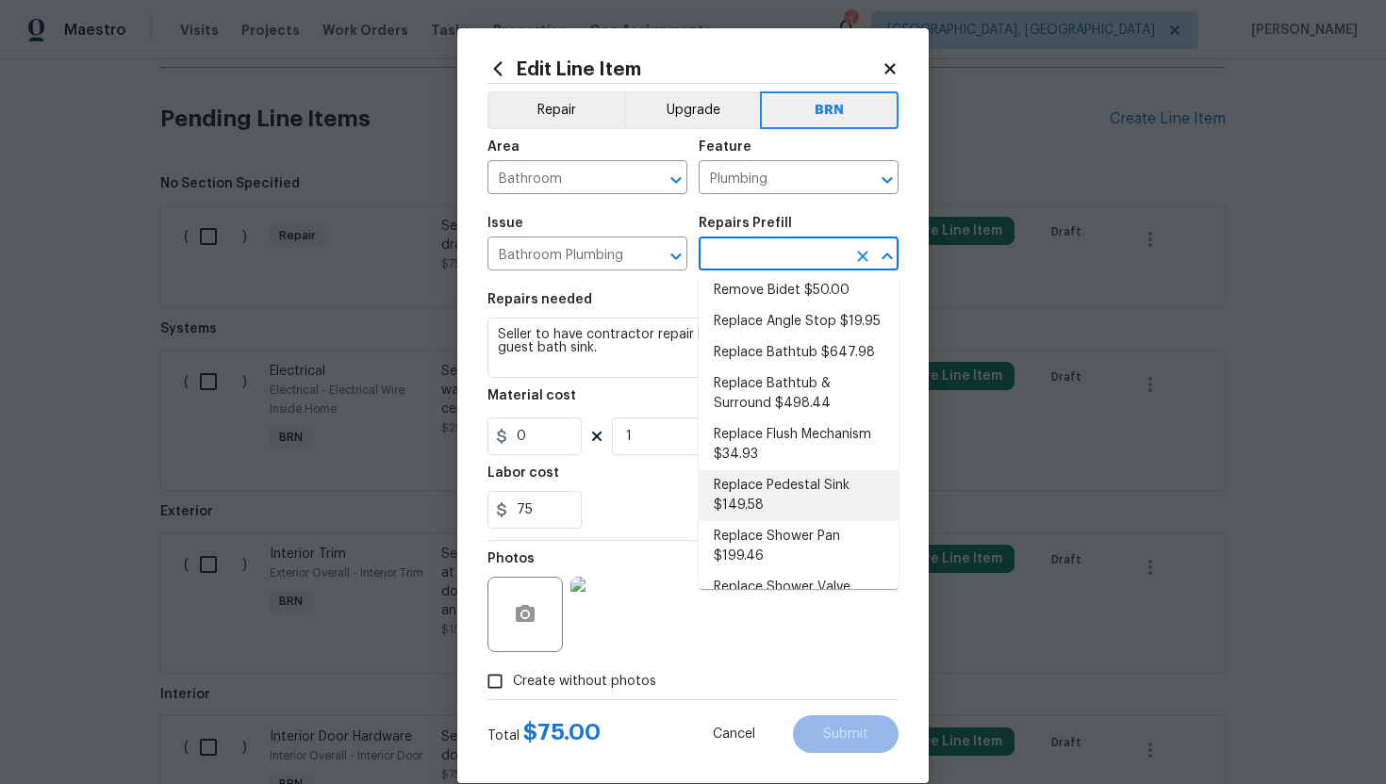
type input "149.58"
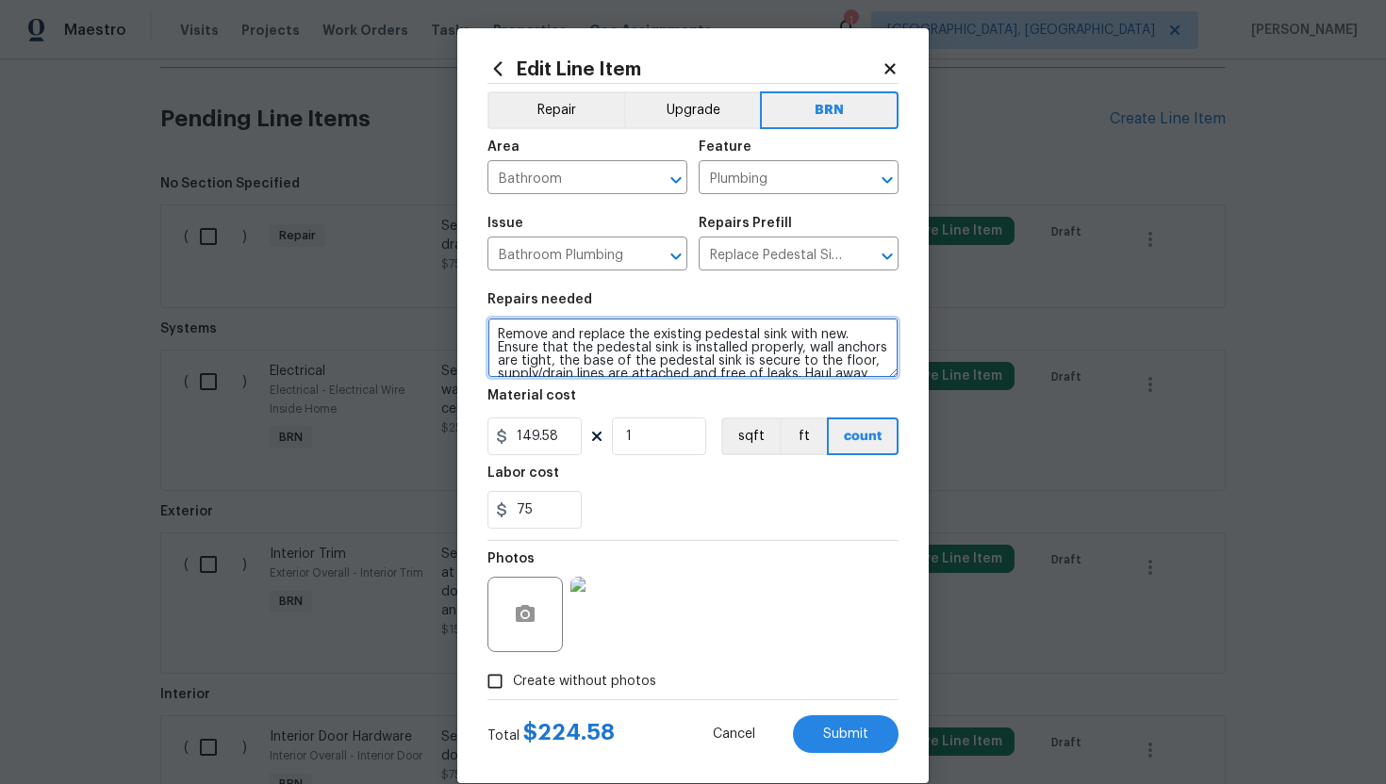
scroll to position [26, 0]
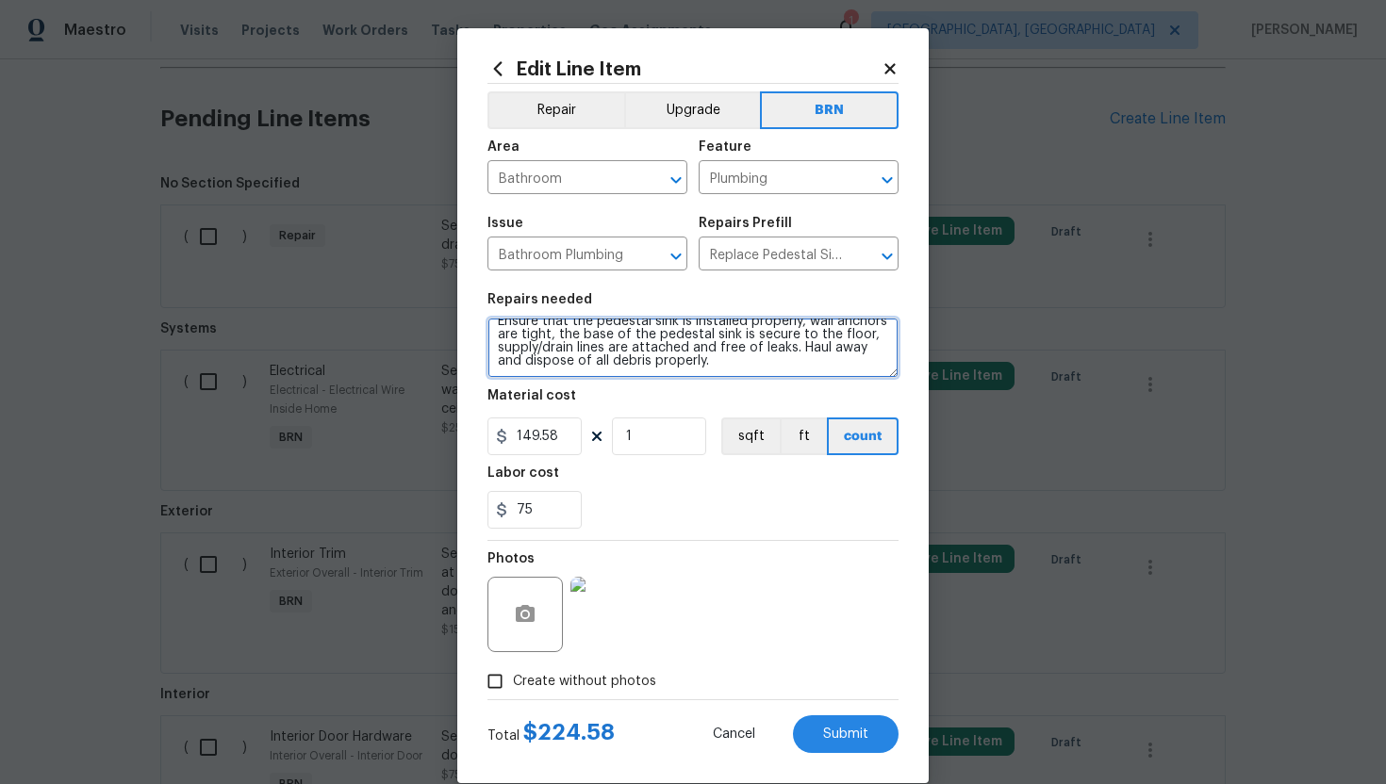
drag, startPoint x: 496, startPoint y: 334, endPoint x: 625, endPoint y: 425, distance: 158.3
click at [625, 425] on section "Repairs needed Remove and replace the existing pedestal sink with new. Ensure t…" at bounding box center [692, 411] width 411 height 258
paste textarea "Seller to have contractor repair leaking and slow drain at guest bath sink"
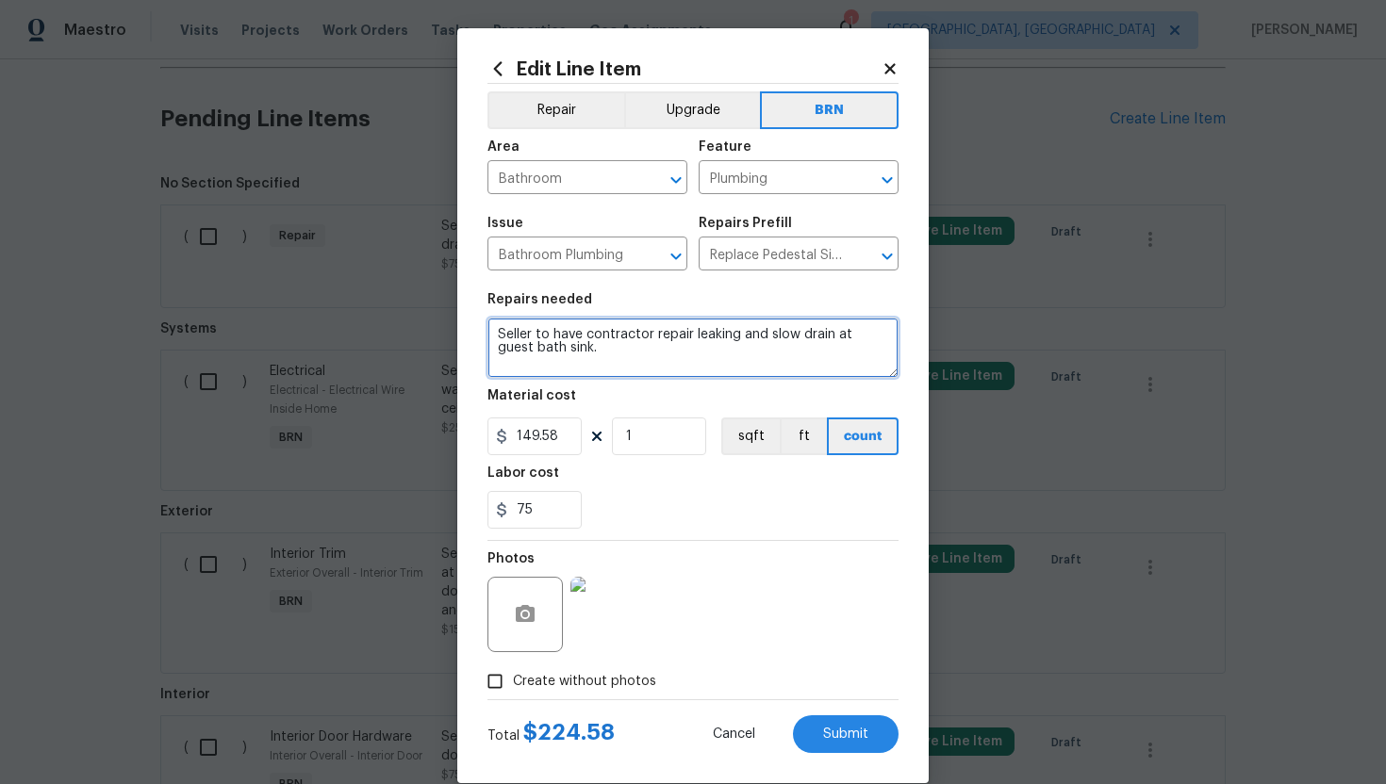
scroll to position [0, 0]
type textarea "Seller to have contractor repair leaking and slow drain at guest bath sink."
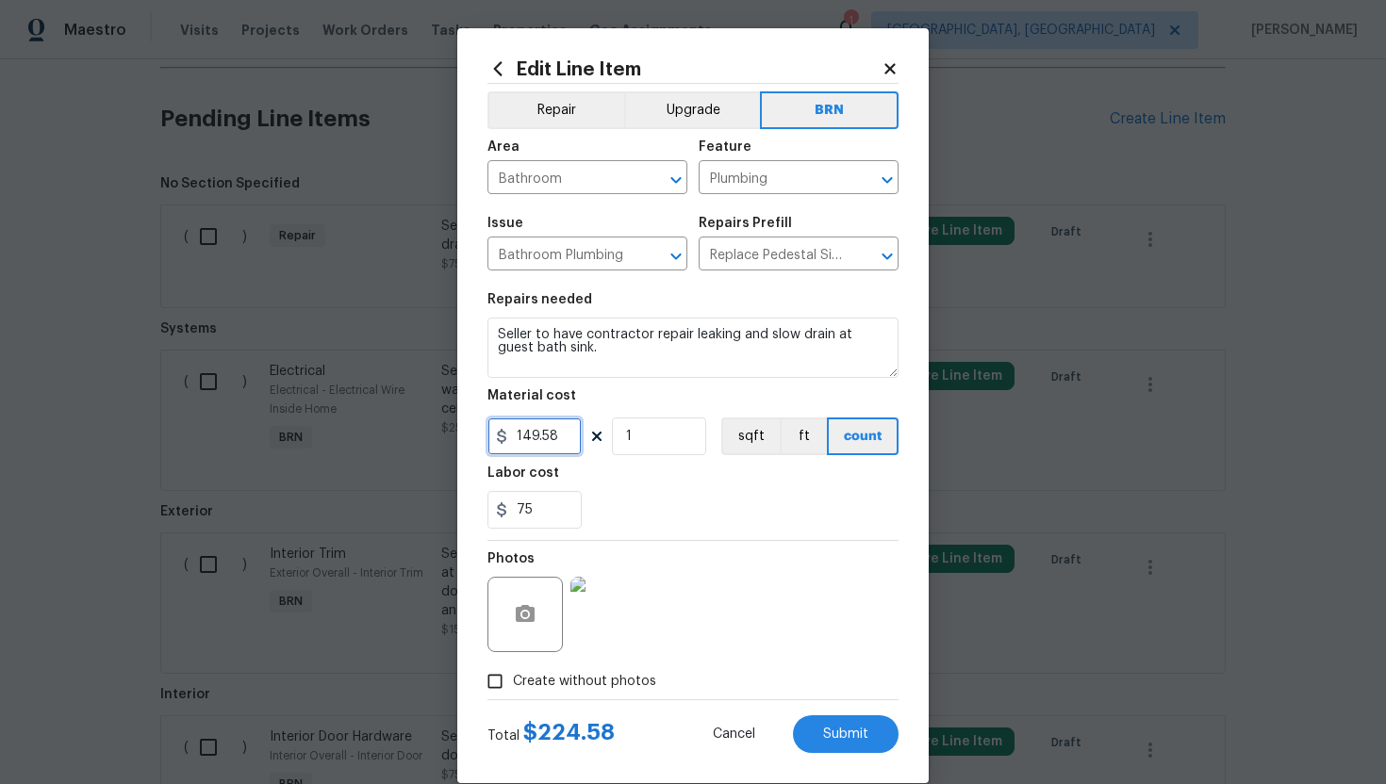
drag, startPoint x: 569, startPoint y: 440, endPoint x: 502, endPoint y: 440, distance: 67.9
click at [502, 440] on div "149.58" at bounding box center [534, 437] width 94 height 38
type input "0"
click at [722, 502] on div "75" at bounding box center [692, 510] width 411 height 38
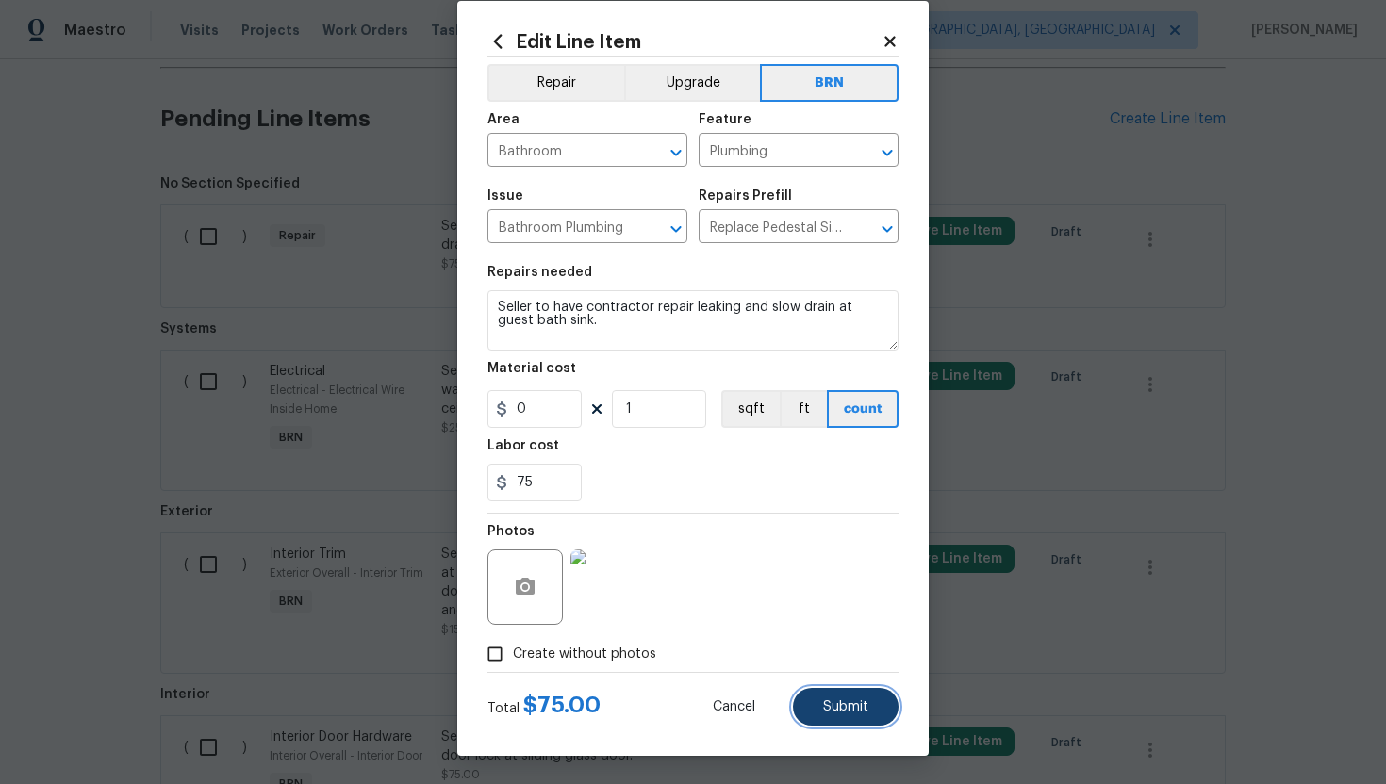
click at [832, 708] on span "Submit" at bounding box center [845, 707] width 45 height 14
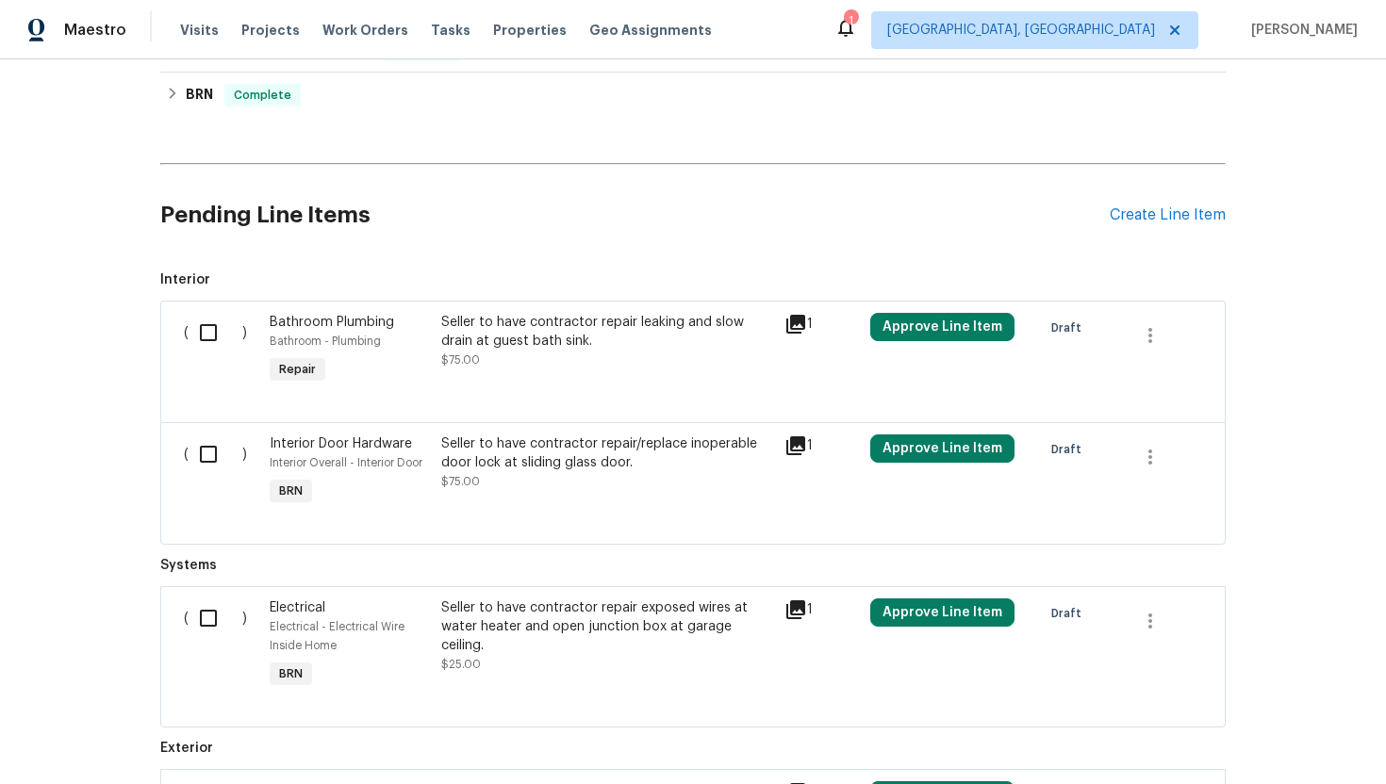
scroll to position [1157, 0]
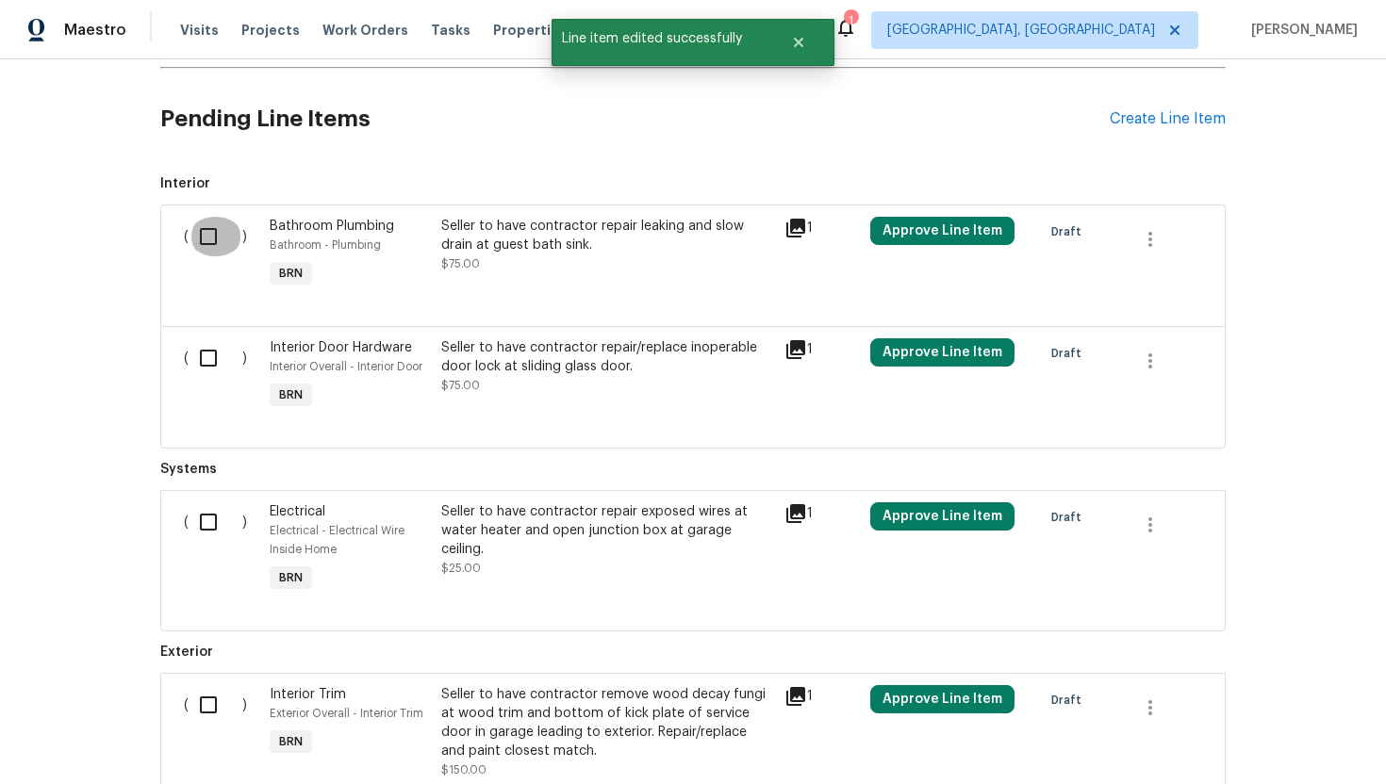
click at [224, 233] on input "checkbox" at bounding box center [216, 237] width 54 height 40
checkbox input "true"
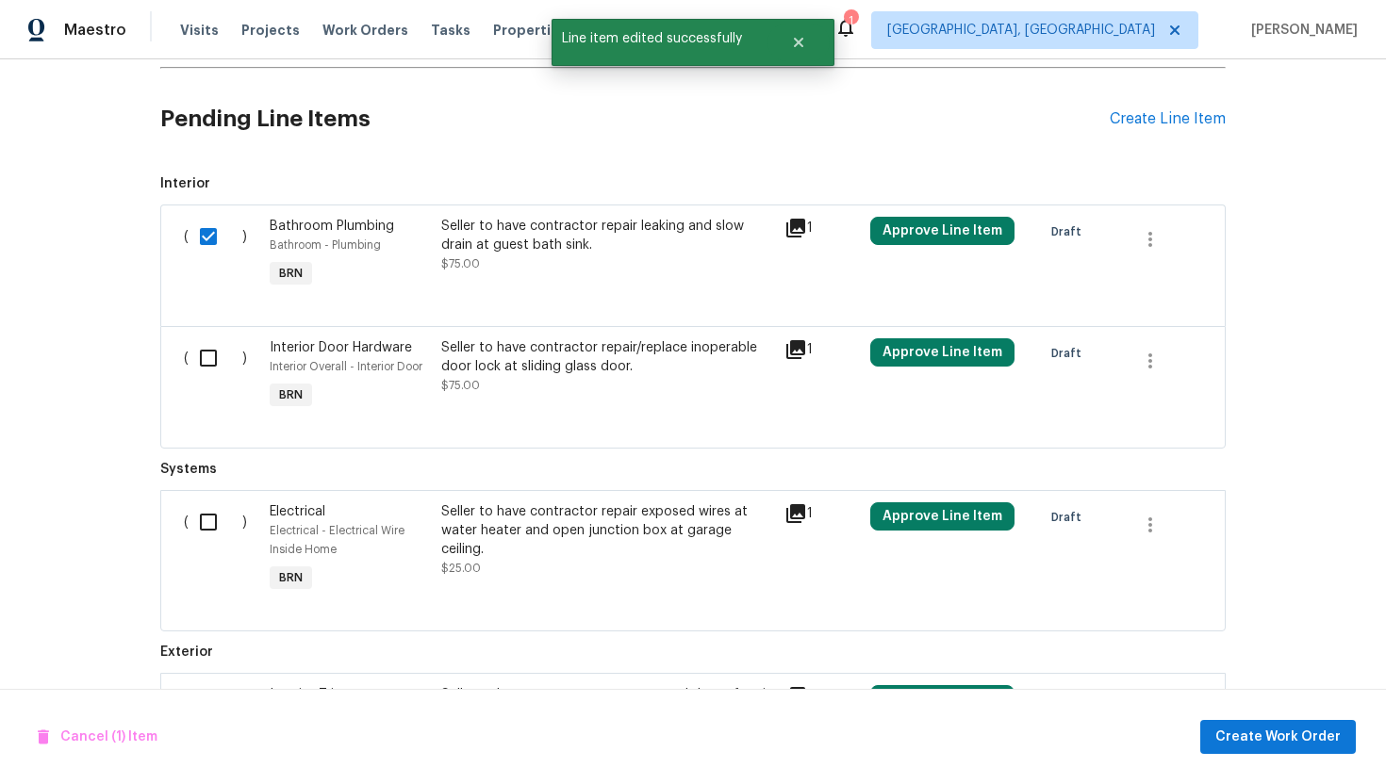
click at [209, 347] on input "checkbox" at bounding box center [216, 358] width 54 height 40
checkbox input "true"
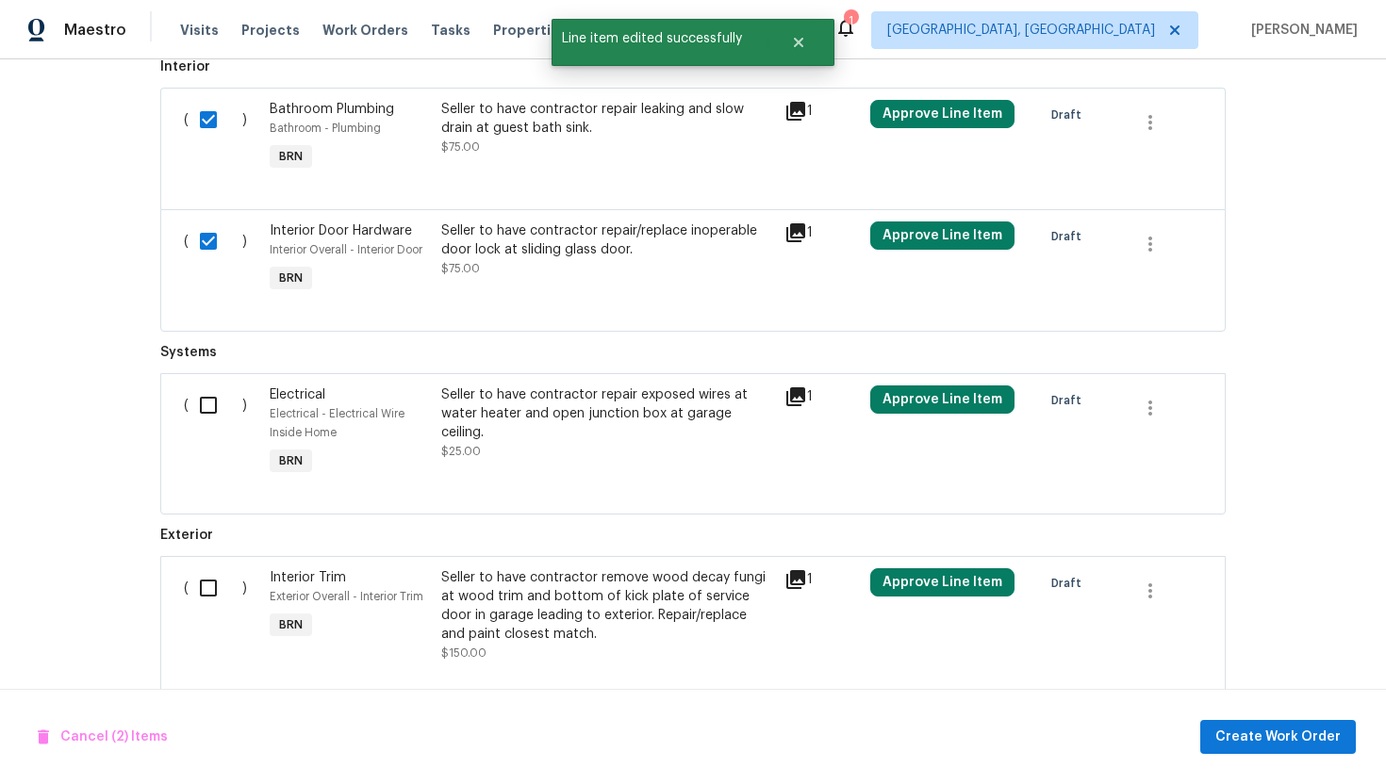
click at [218, 404] on input "checkbox" at bounding box center [216, 406] width 54 height 40
checkbox input "true"
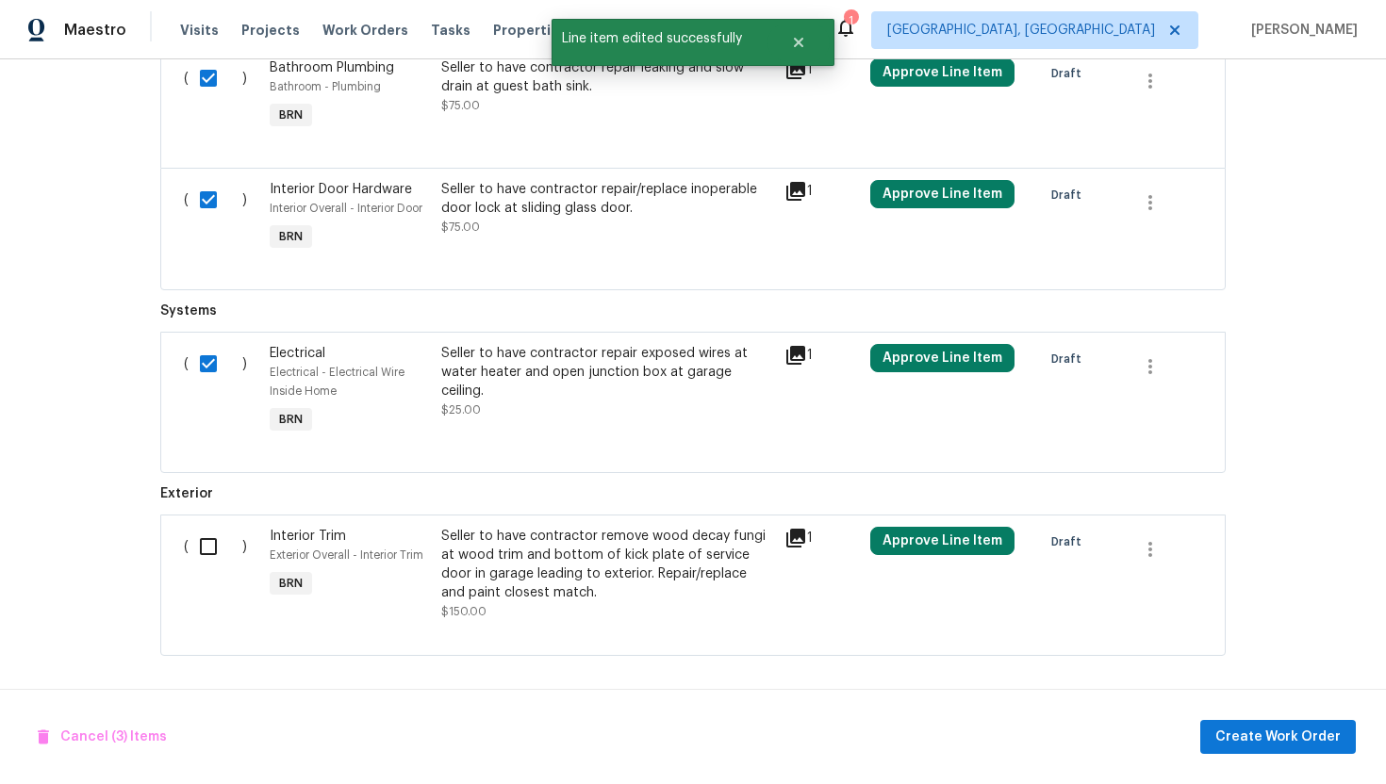
click at [210, 551] on input "checkbox" at bounding box center [216, 547] width 54 height 40
checkbox input "true"
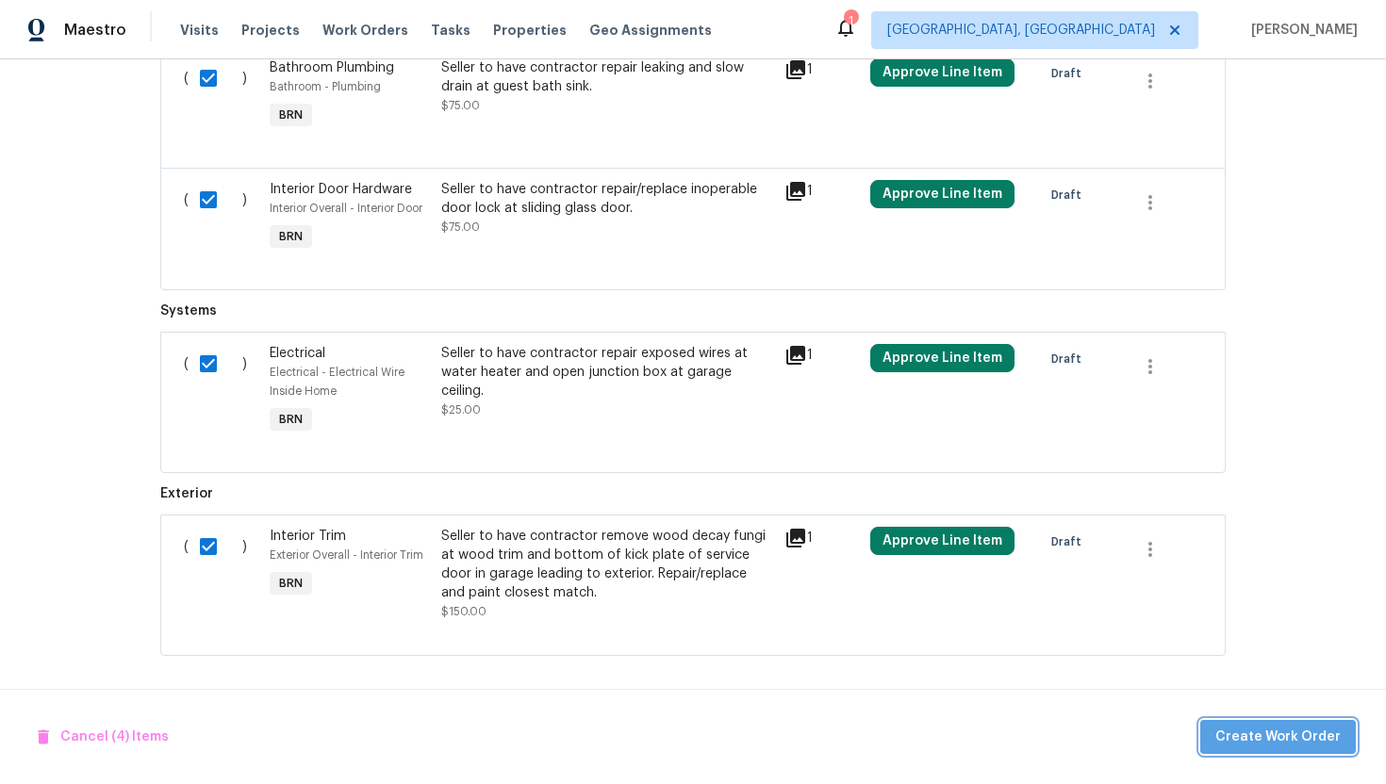
click at [1292, 726] on span "Create Work Order" at bounding box center [1277, 738] width 125 height 24
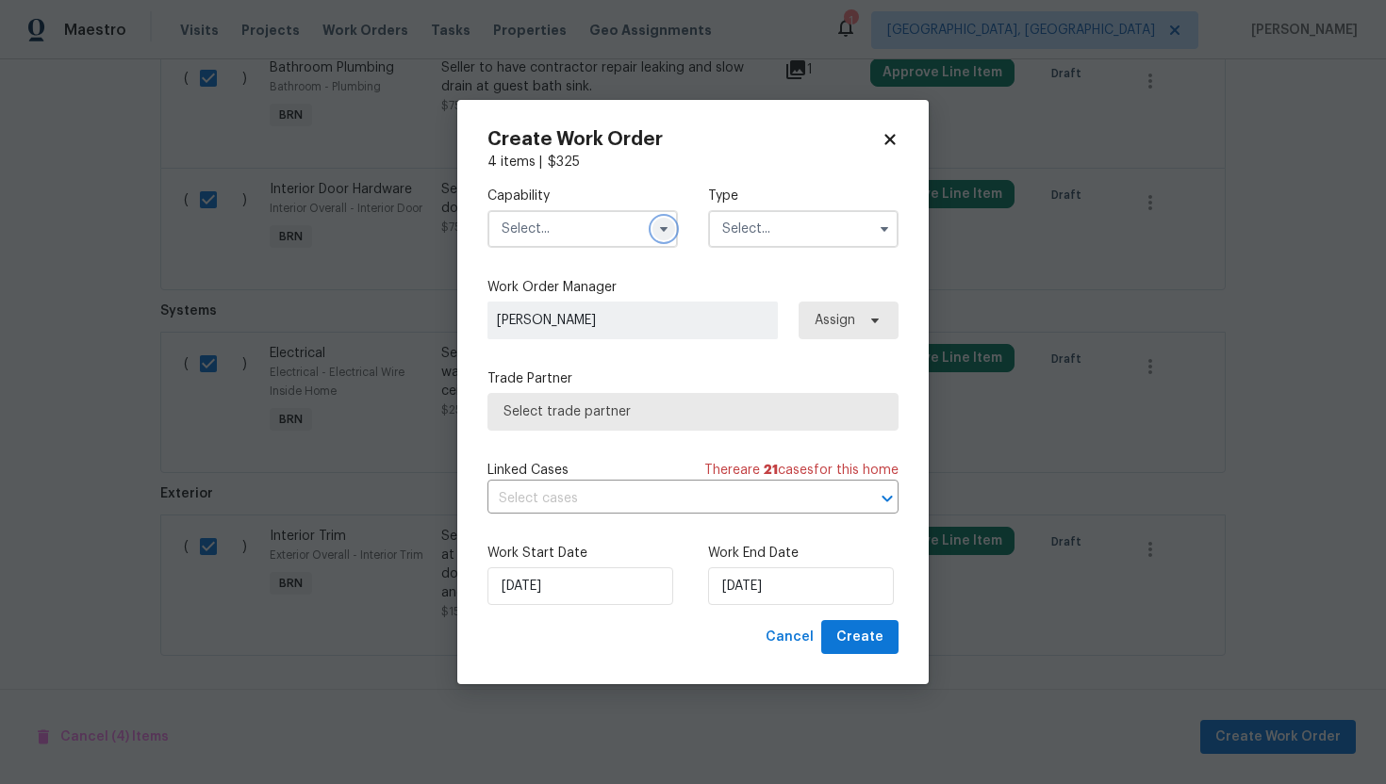
click at [660, 224] on icon "button" at bounding box center [663, 229] width 15 height 15
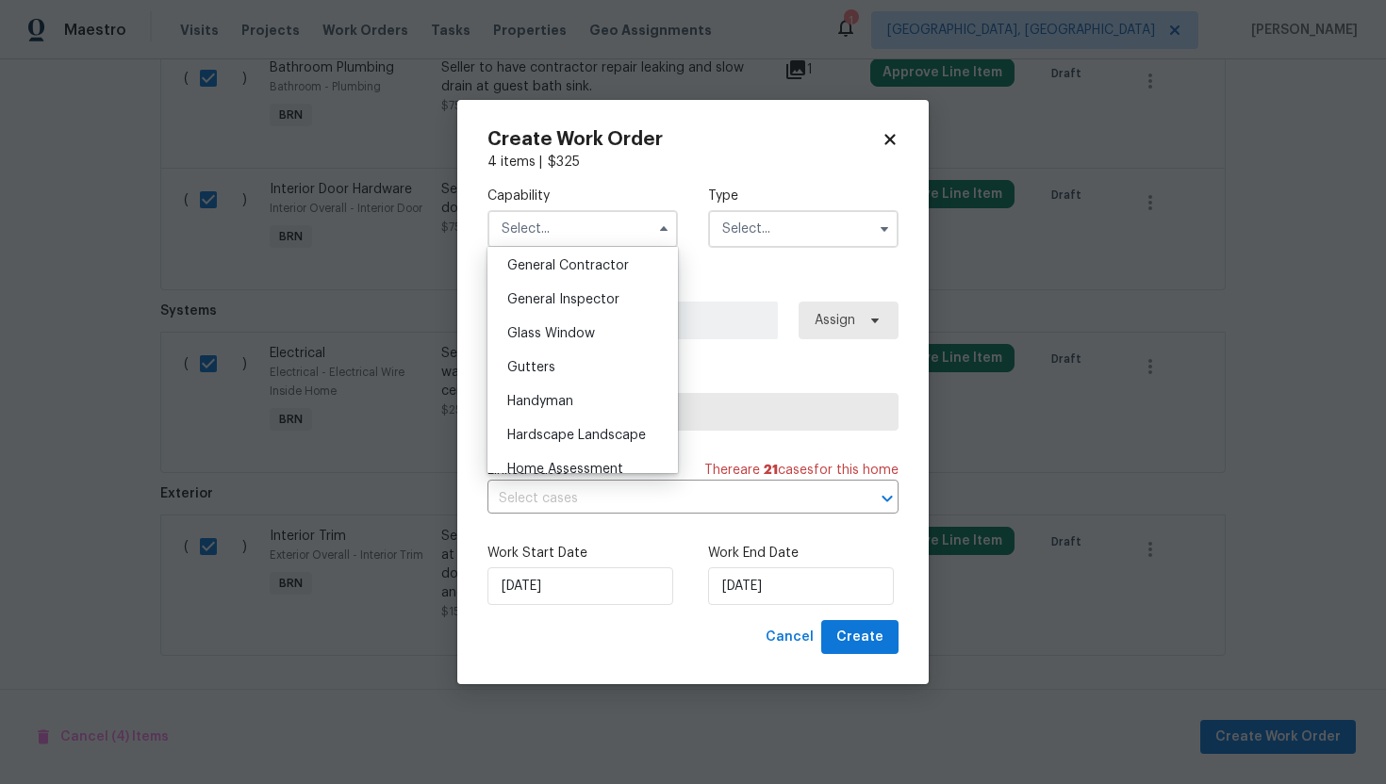
scroll to position [927, 0]
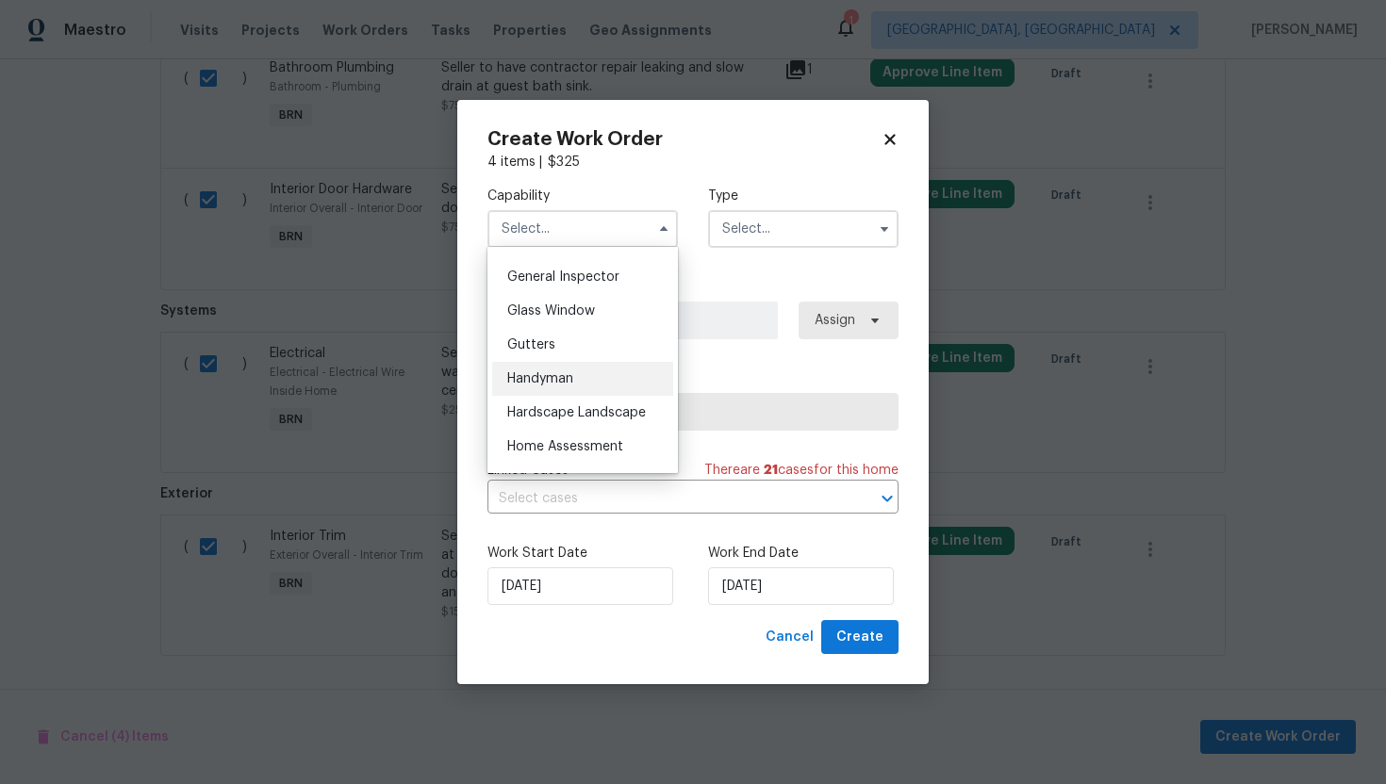
click at [585, 382] on div "Handyman" at bounding box center [582, 379] width 181 height 34
type input "Handyman"
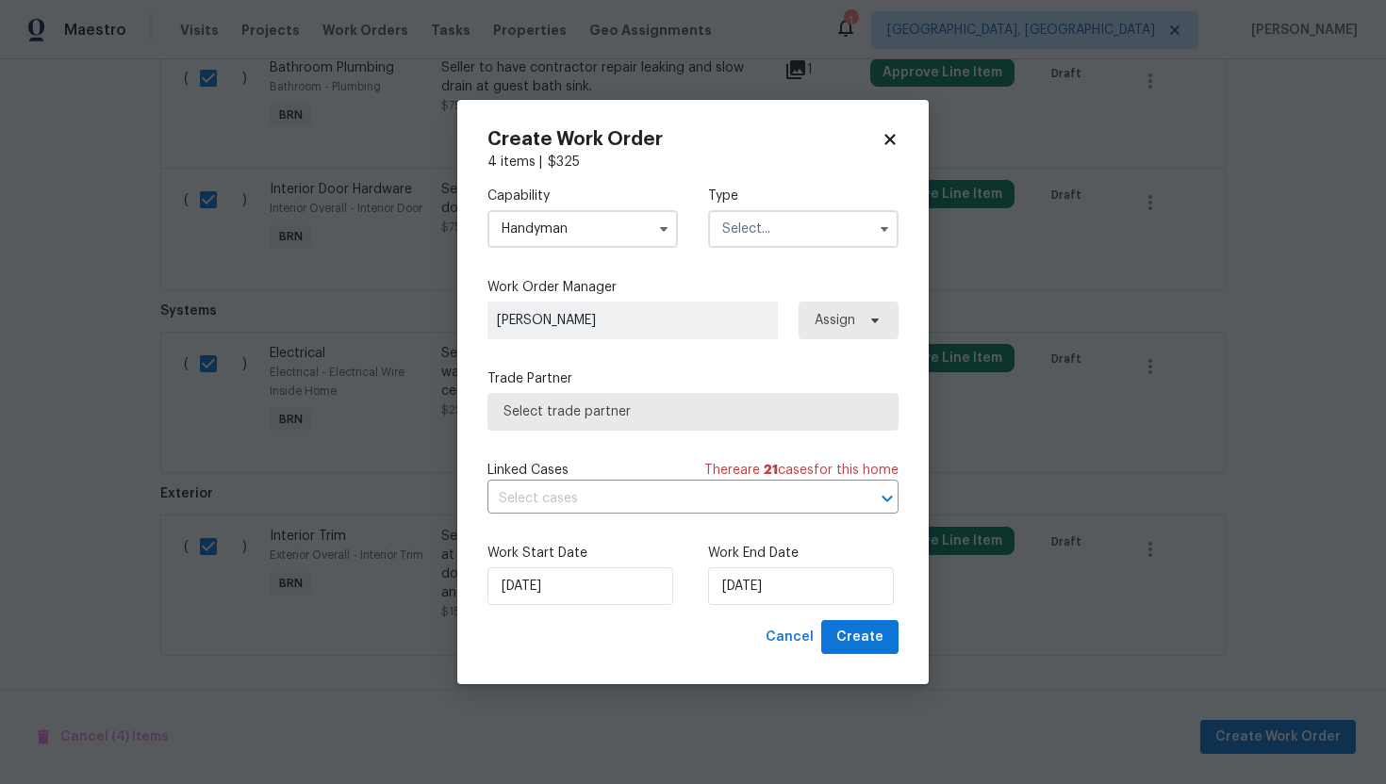
click at [802, 212] on input "text" at bounding box center [803, 229] width 190 height 38
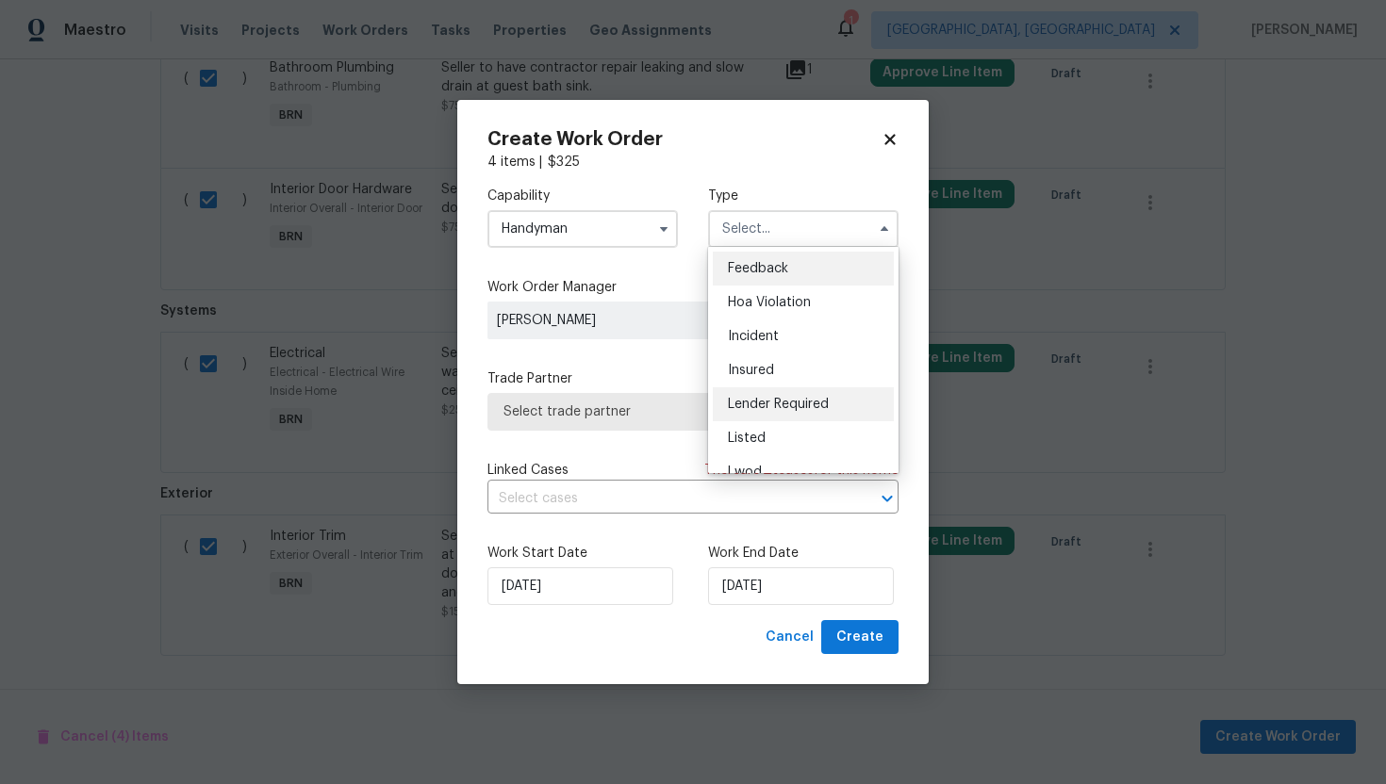
scroll to position [224, 0]
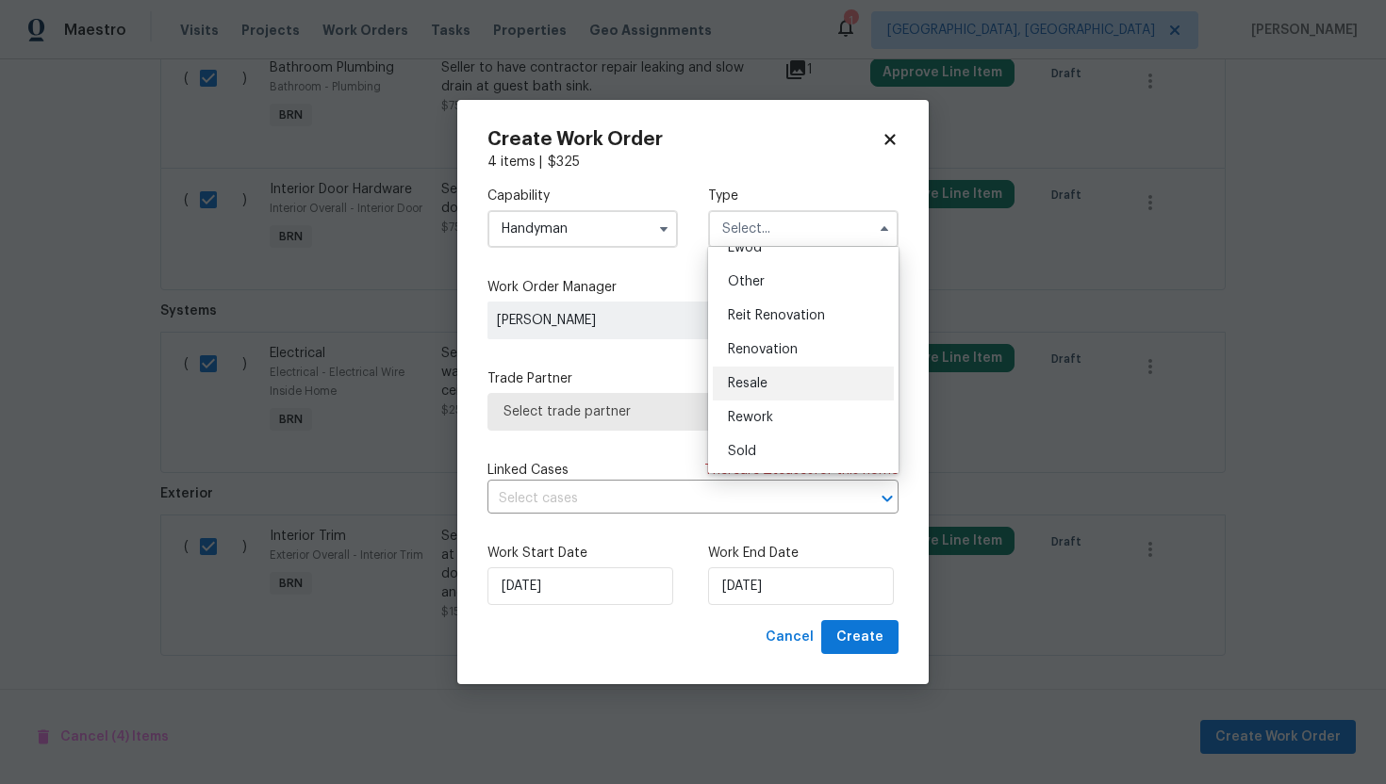
click at [802, 384] on div "Resale" at bounding box center [803, 384] width 181 height 34
type input "Resale"
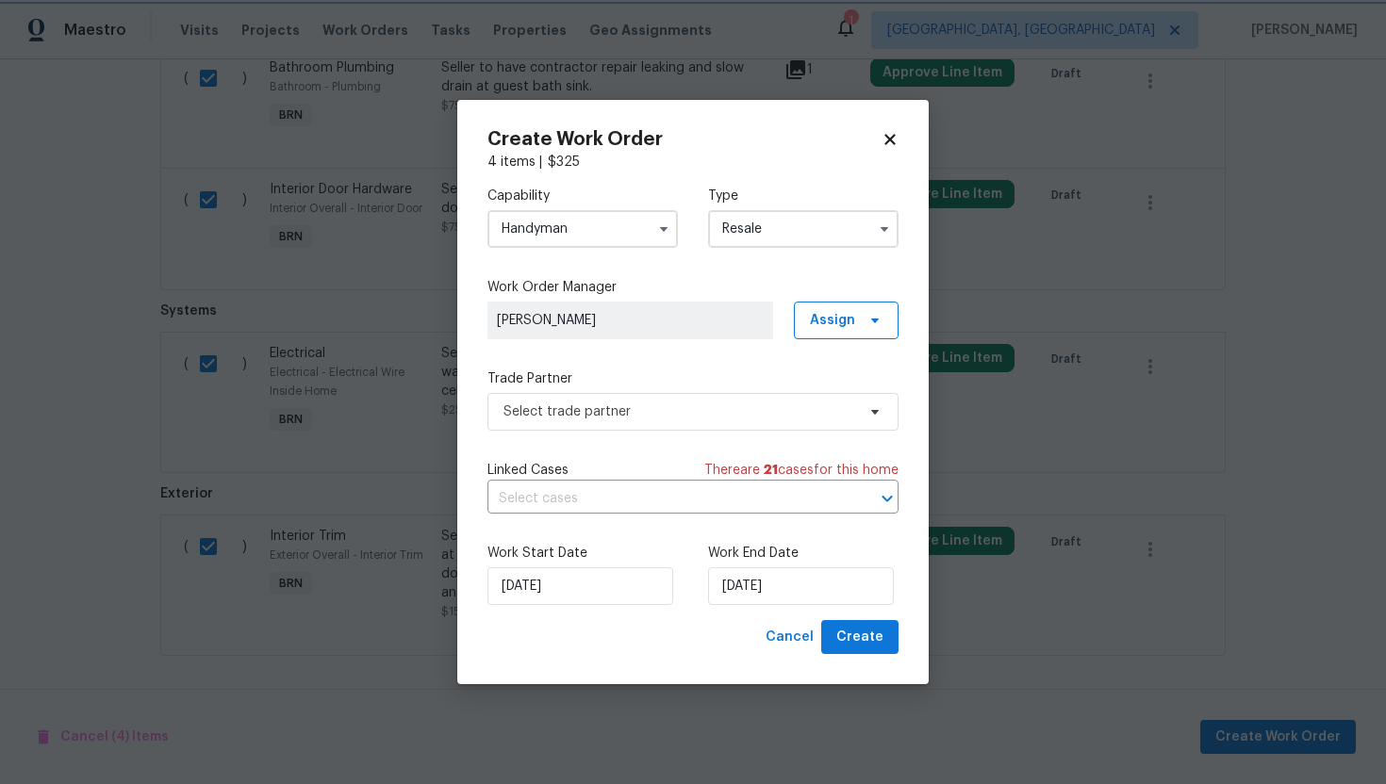
scroll to position [0, 0]
click at [672, 487] on input "text" at bounding box center [666, 499] width 358 height 29
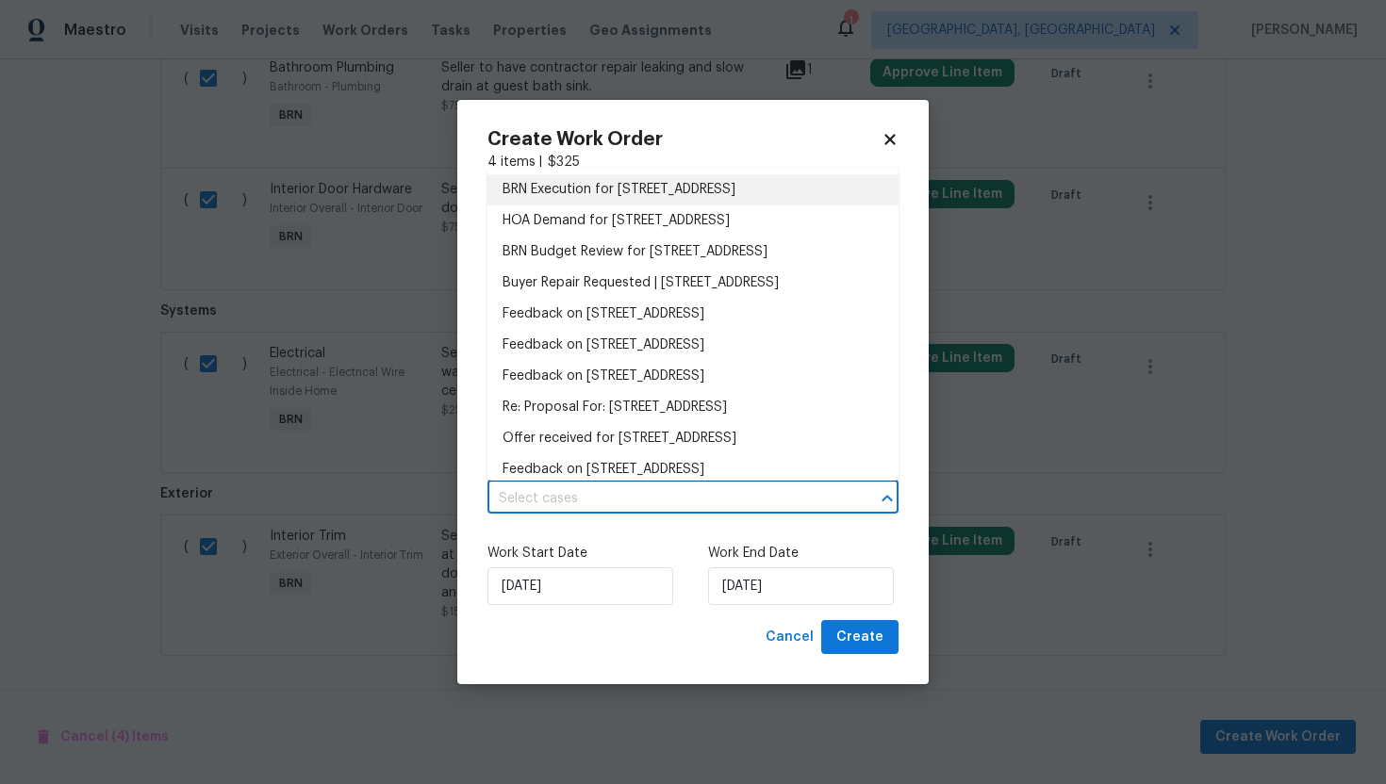
click at [718, 190] on li "BRN Execution for 8549 Star Leaf Rd N, Jacksonville, FL 32210" at bounding box center [692, 189] width 411 height 31
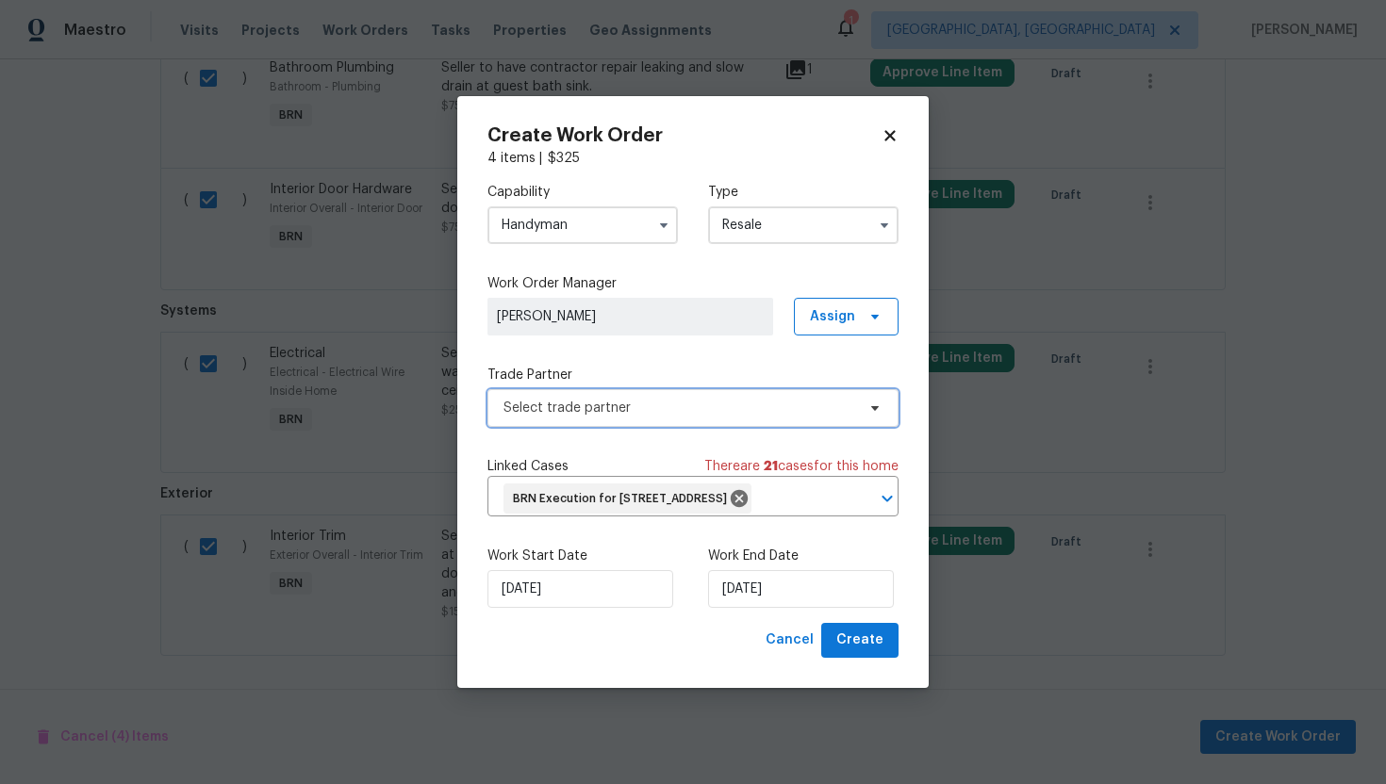
click at [642, 399] on span "Select trade partner" at bounding box center [679, 408] width 352 height 19
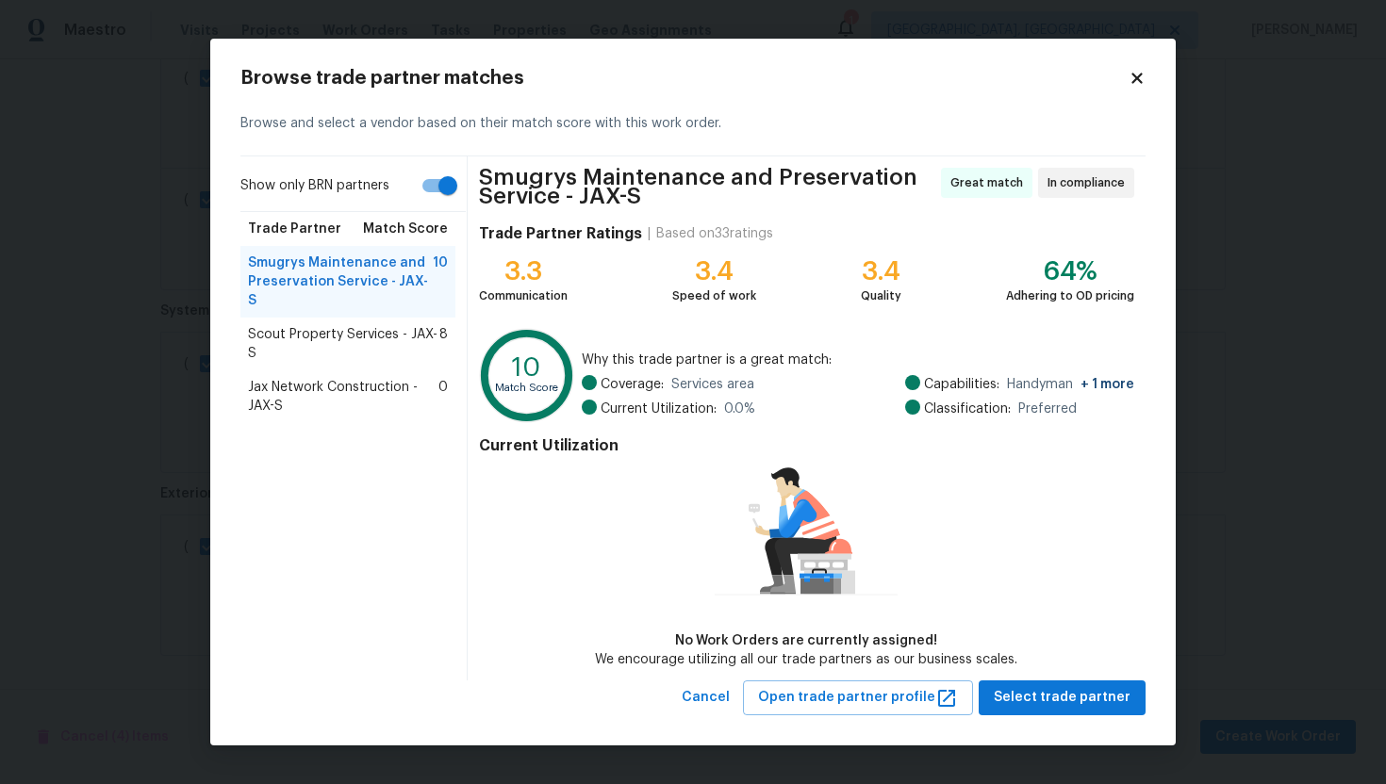
click at [352, 378] on span "Jax Network Construction - JAX-S" at bounding box center [343, 397] width 190 height 38
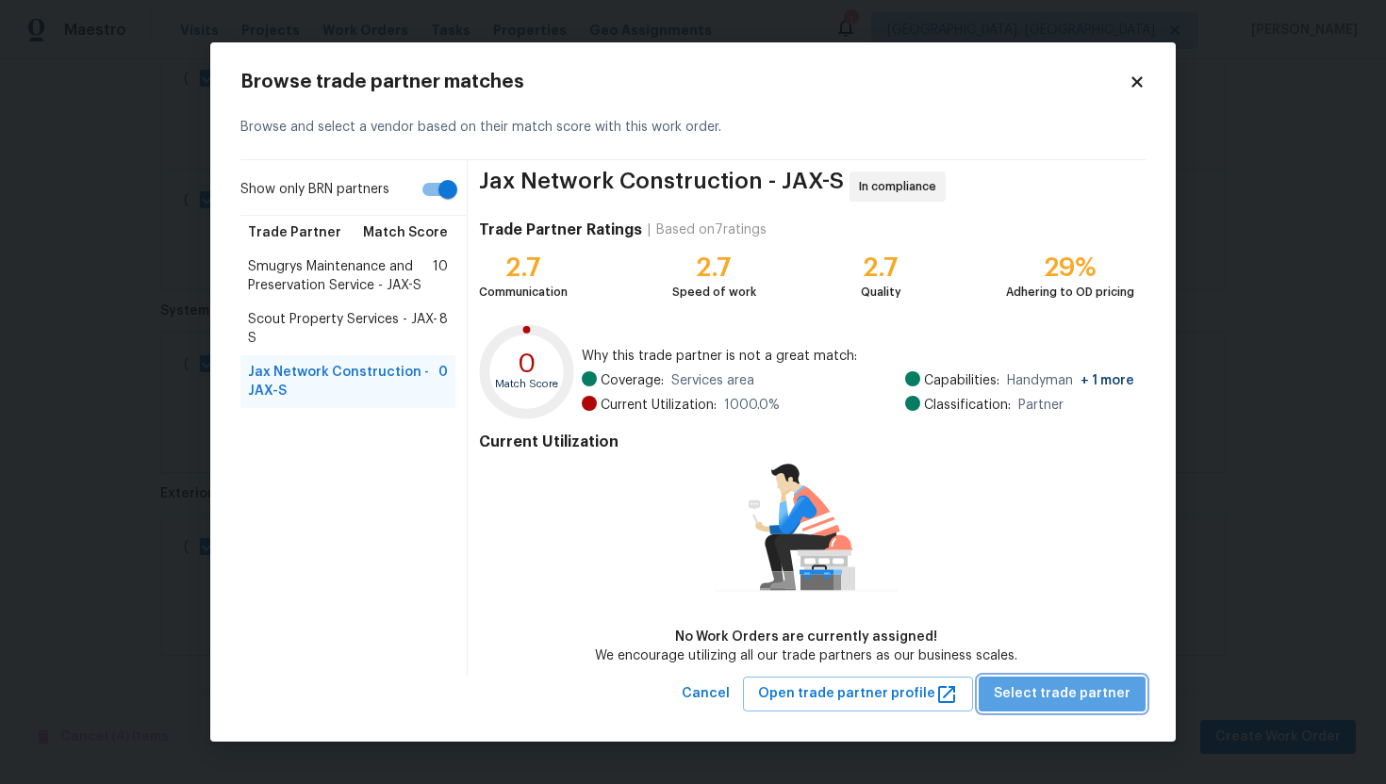
click at [1118, 697] on span "Select trade partner" at bounding box center [1062, 695] width 137 height 24
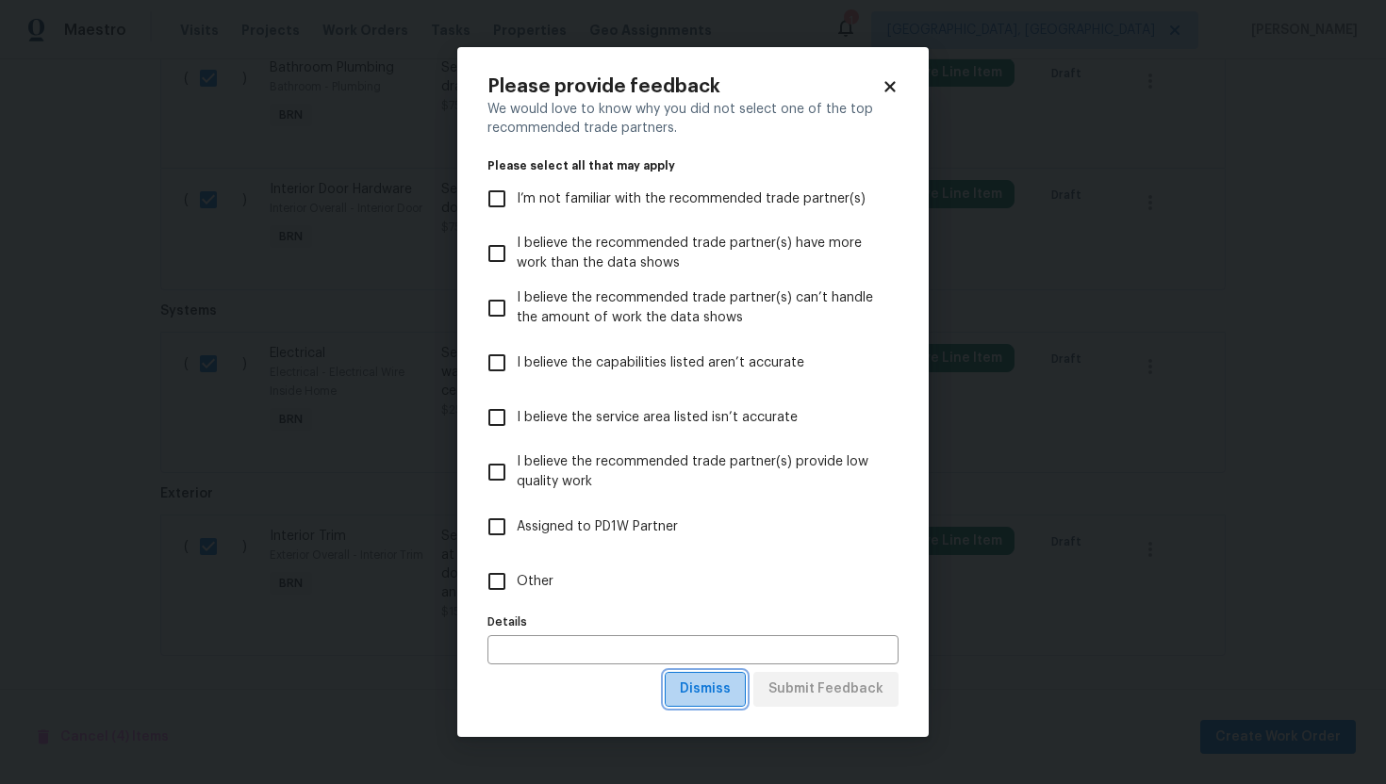
click at [712, 688] on span "Dismiss" at bounding box center [705, 690] width 51 height 24
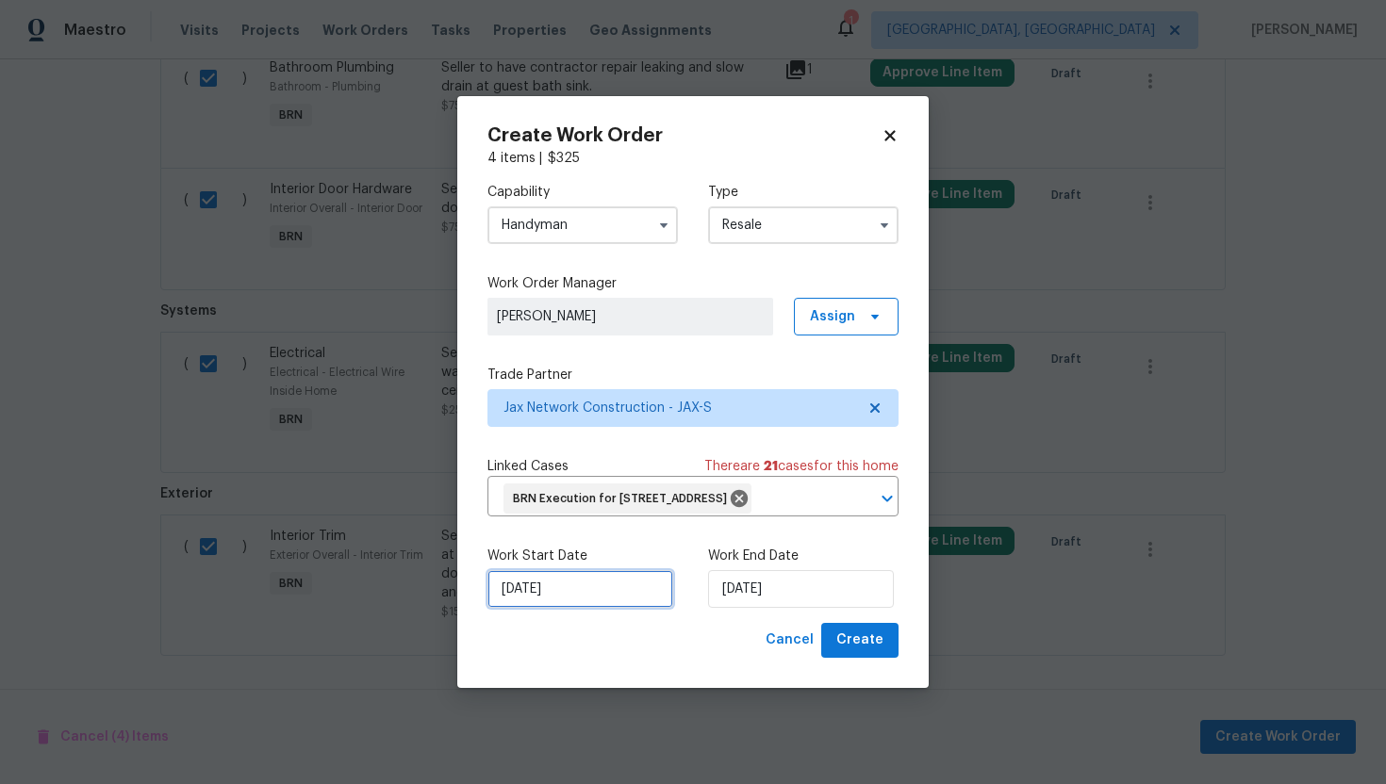
click at [529, 601] on input "9/22/2025" at bounding box center [580, 589] width 186 height 38
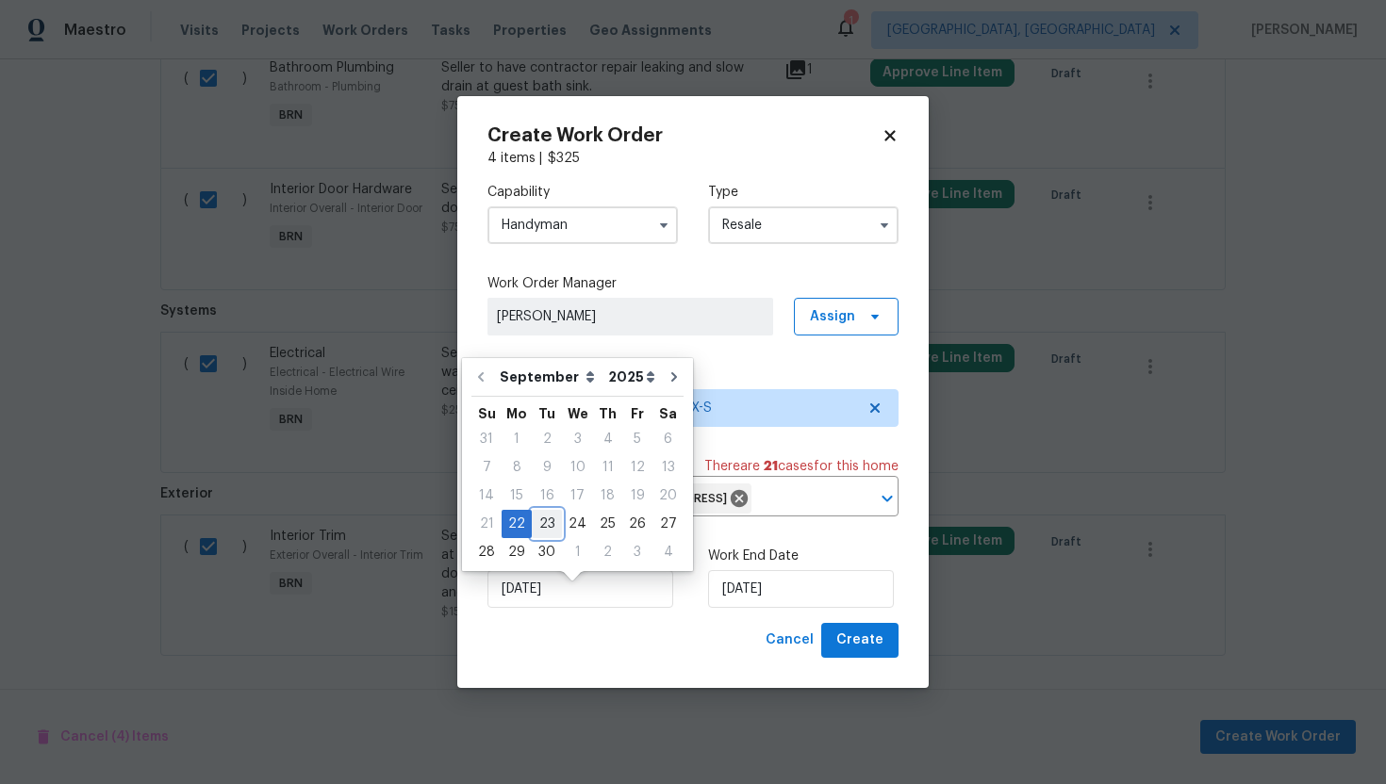
click at [549, 519] on div "23" at bounding box center [547, 524] width 30 height 26
type input "9/23/2025"
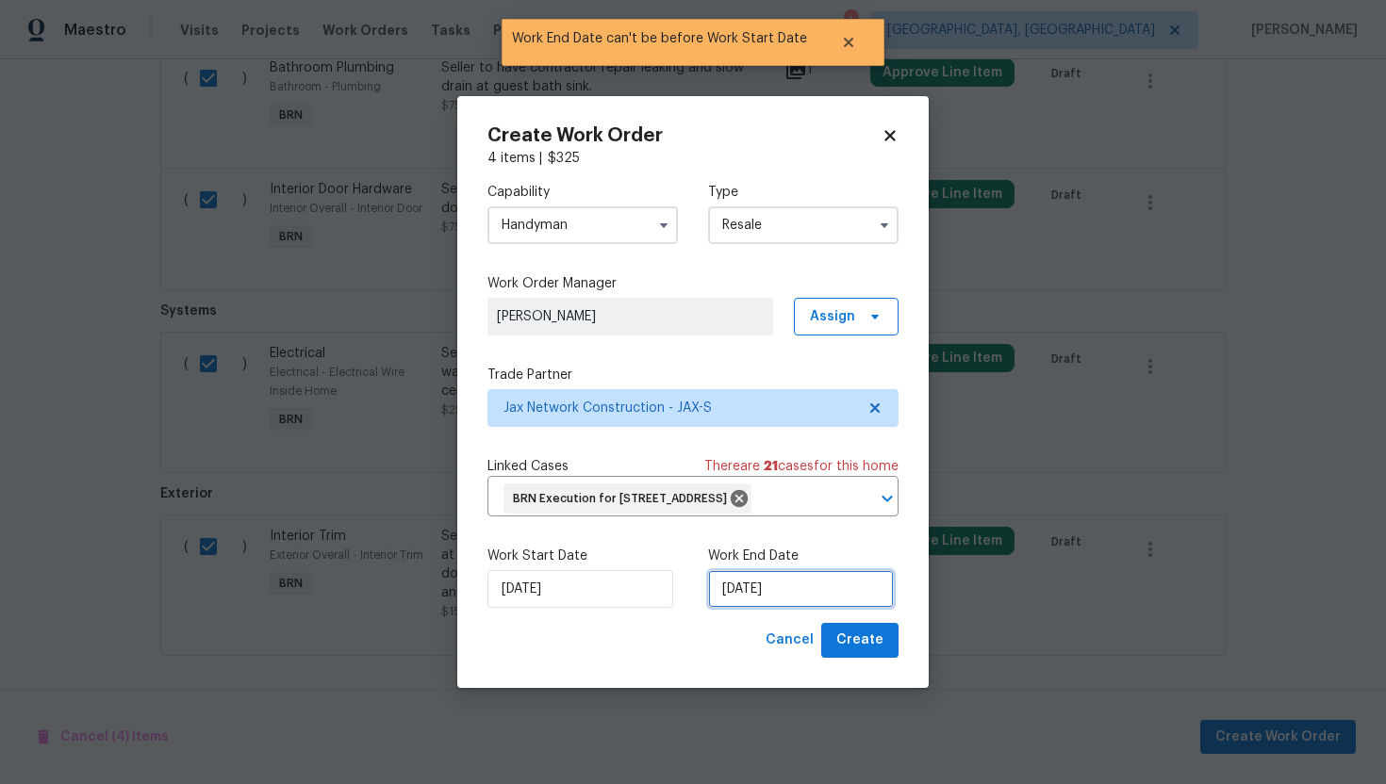
click at [748, 604] on input "9/23/2025" at bounding box center [801, 589] width 186 height 38
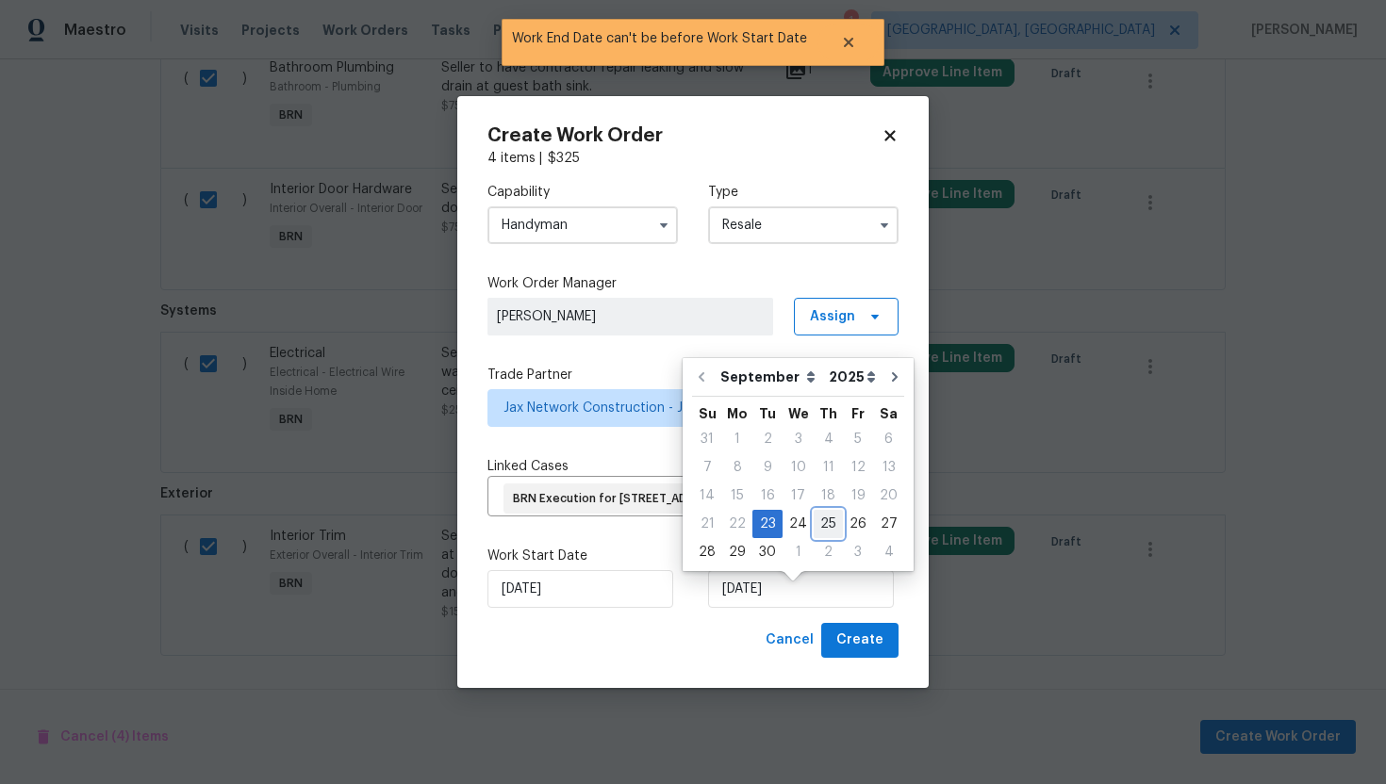
click at [827, 530] on div "25" at bounding box center [828, 524] width 29 height 26
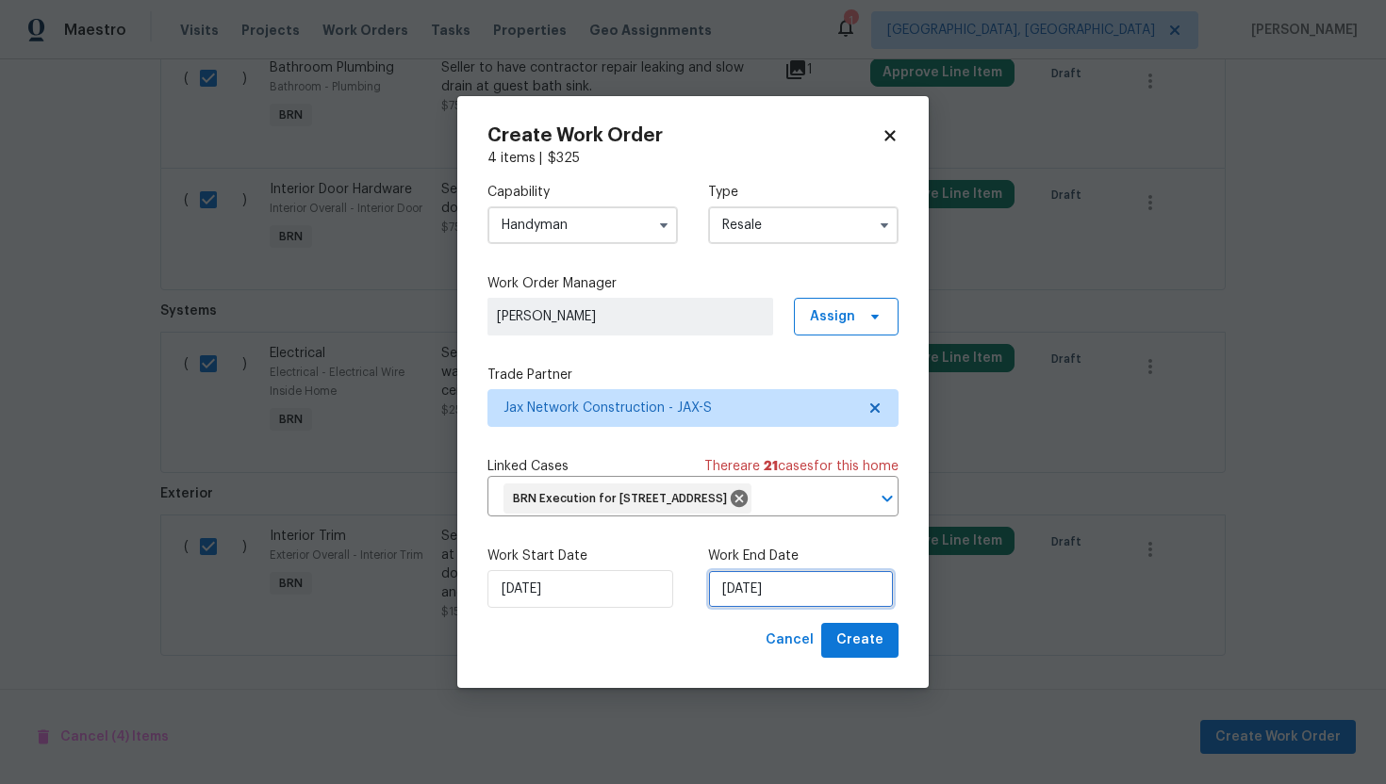
click at [735, 608] on input "9/25/2025" at bounding box center [801, 589] width 186 height 38
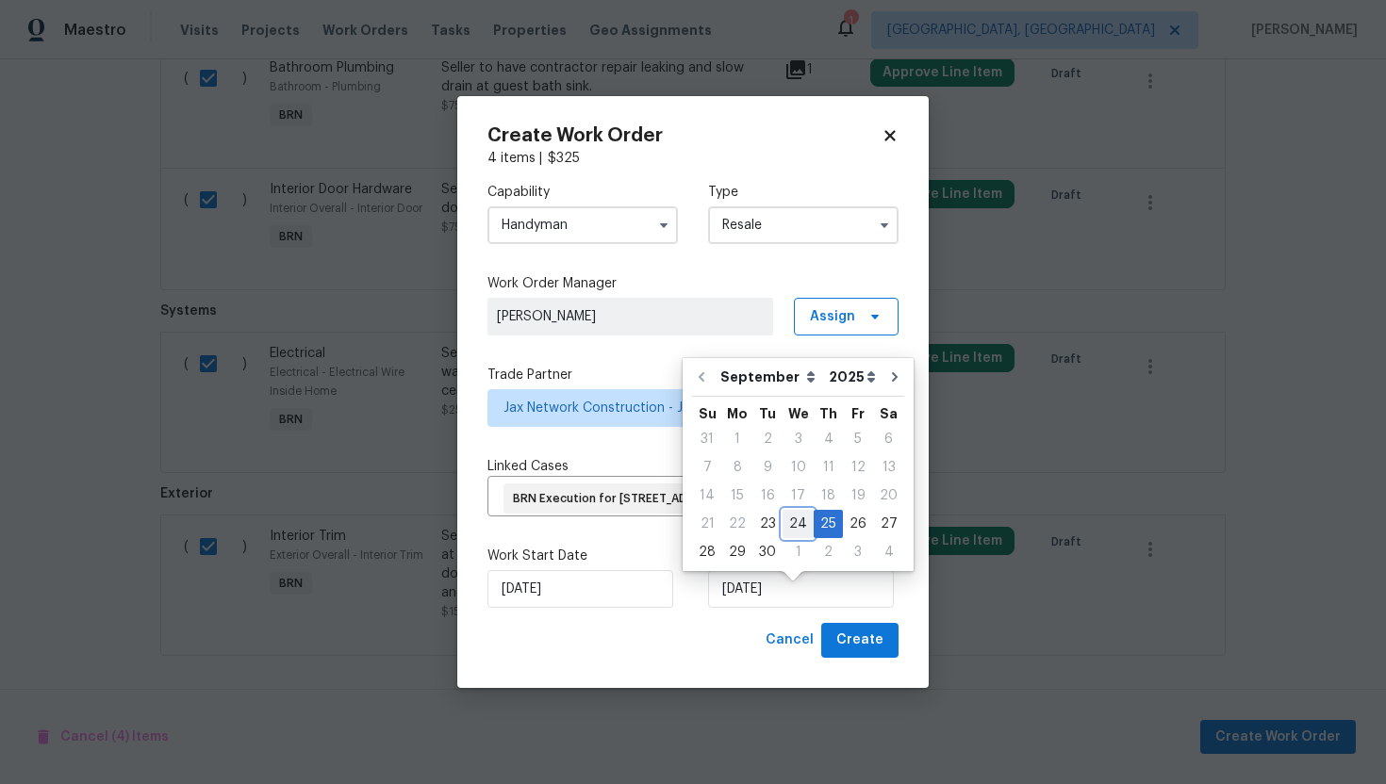
click at [797, 520] on div "24" at bounding box center [797, 524] width 31 height 26
type input "9/24/2025"
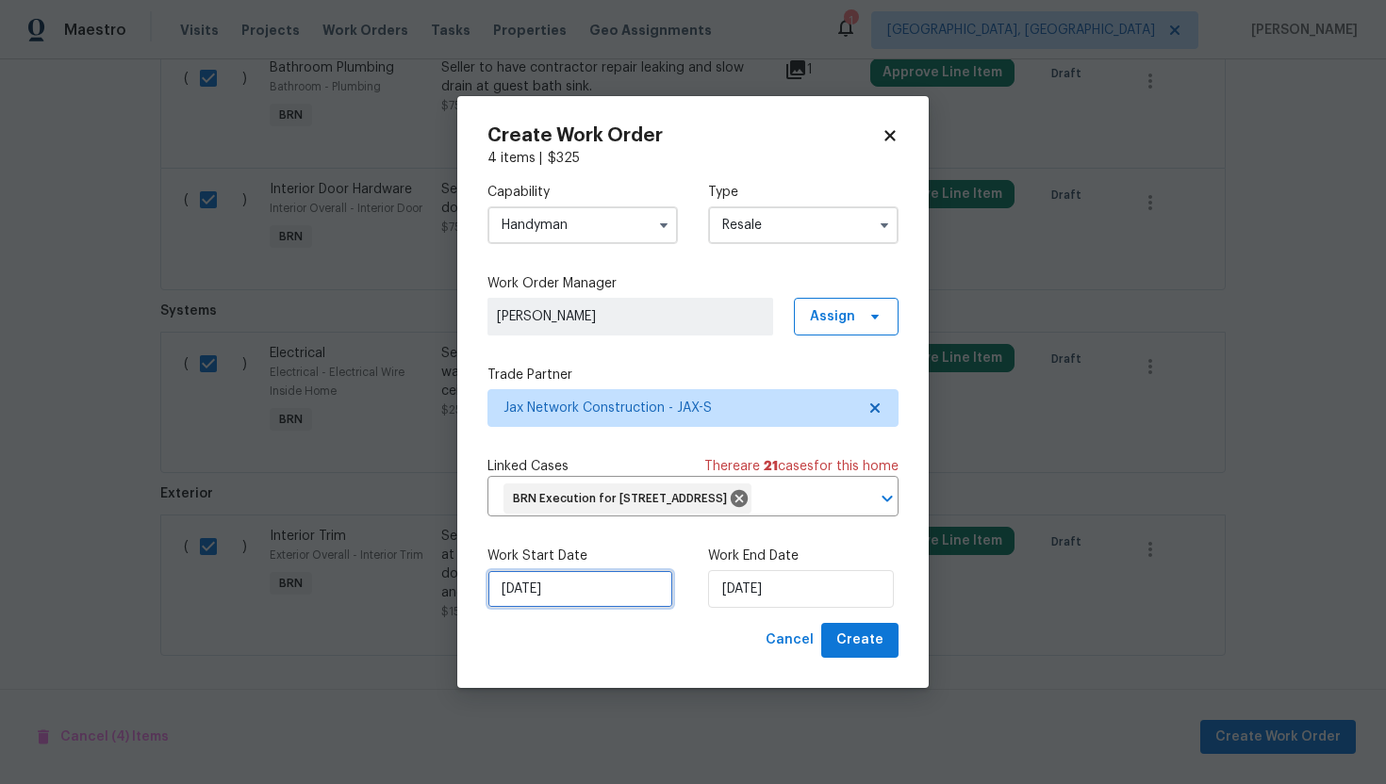
click at [529, 608] on input "9/23/2025" at bounding box center [580, 589] width 186 height 38
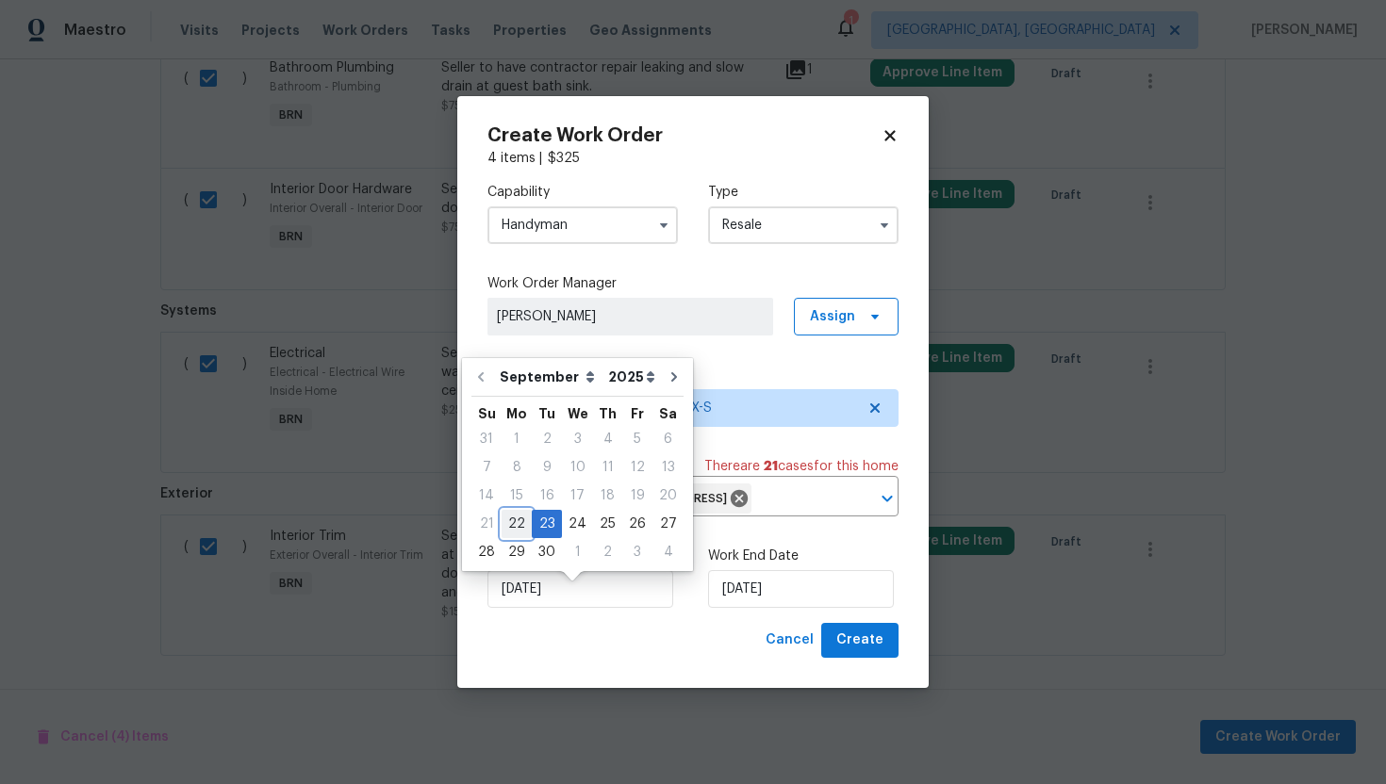
click at [522, 524] on div "22" at bounding box center [517, 524] width 30 height 26
type input "9/22/2025"
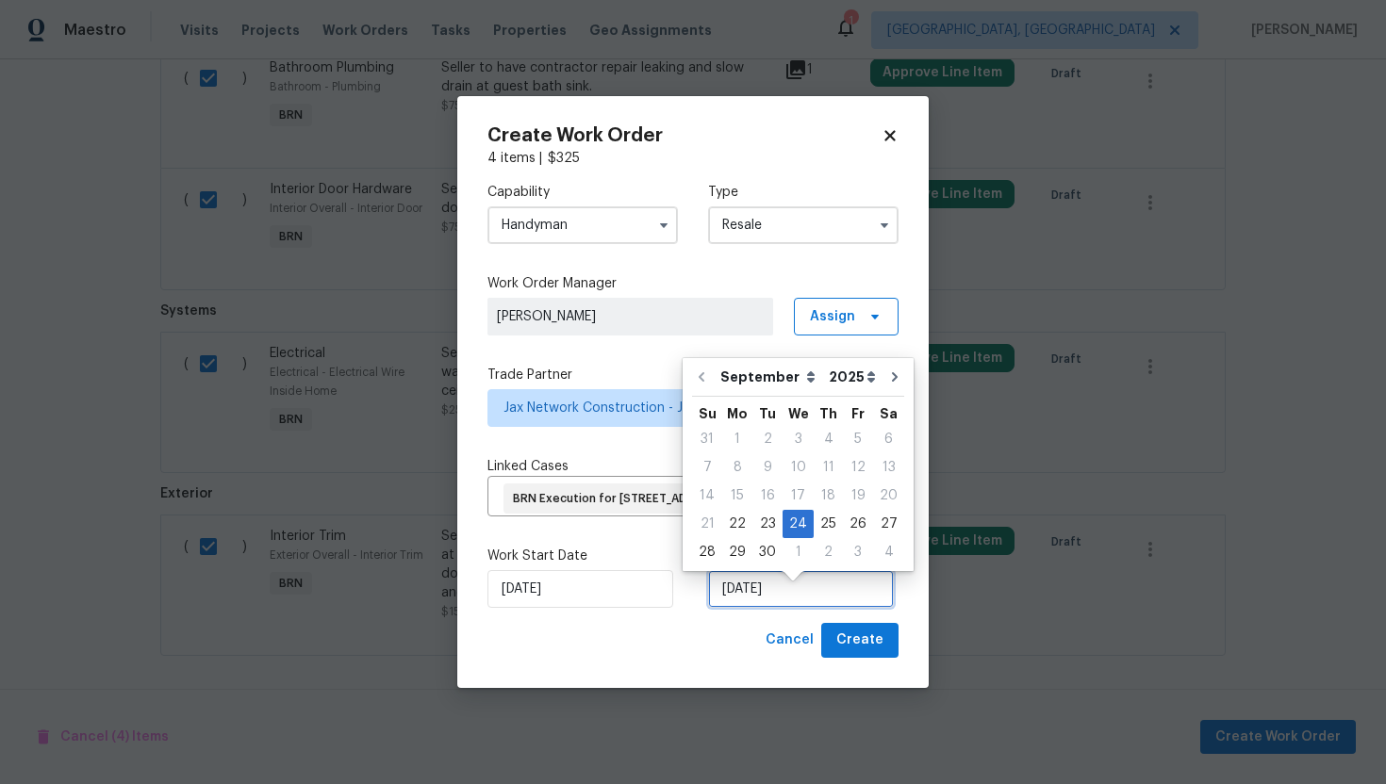
click at [737, 605] on input "9/24/2025" at bounding box center [801, 589] width 186 height 38
click at [775, 527] on div "23" at bounding box center [767, 524] width 30 height 26
type input "9/23/2025"
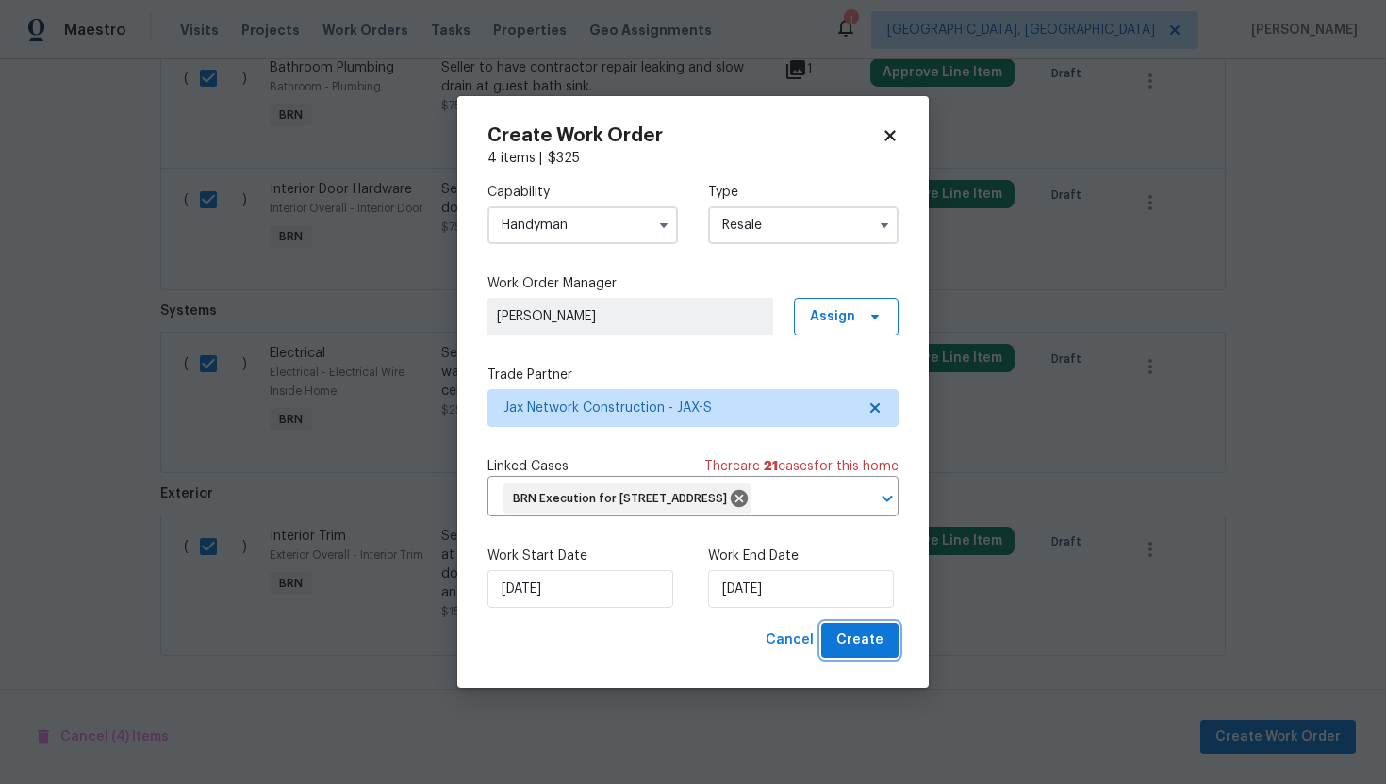
click at [857, 652] on span "Create" at bounding box center [859, 641] width 47 height 24
checkbox input "false"
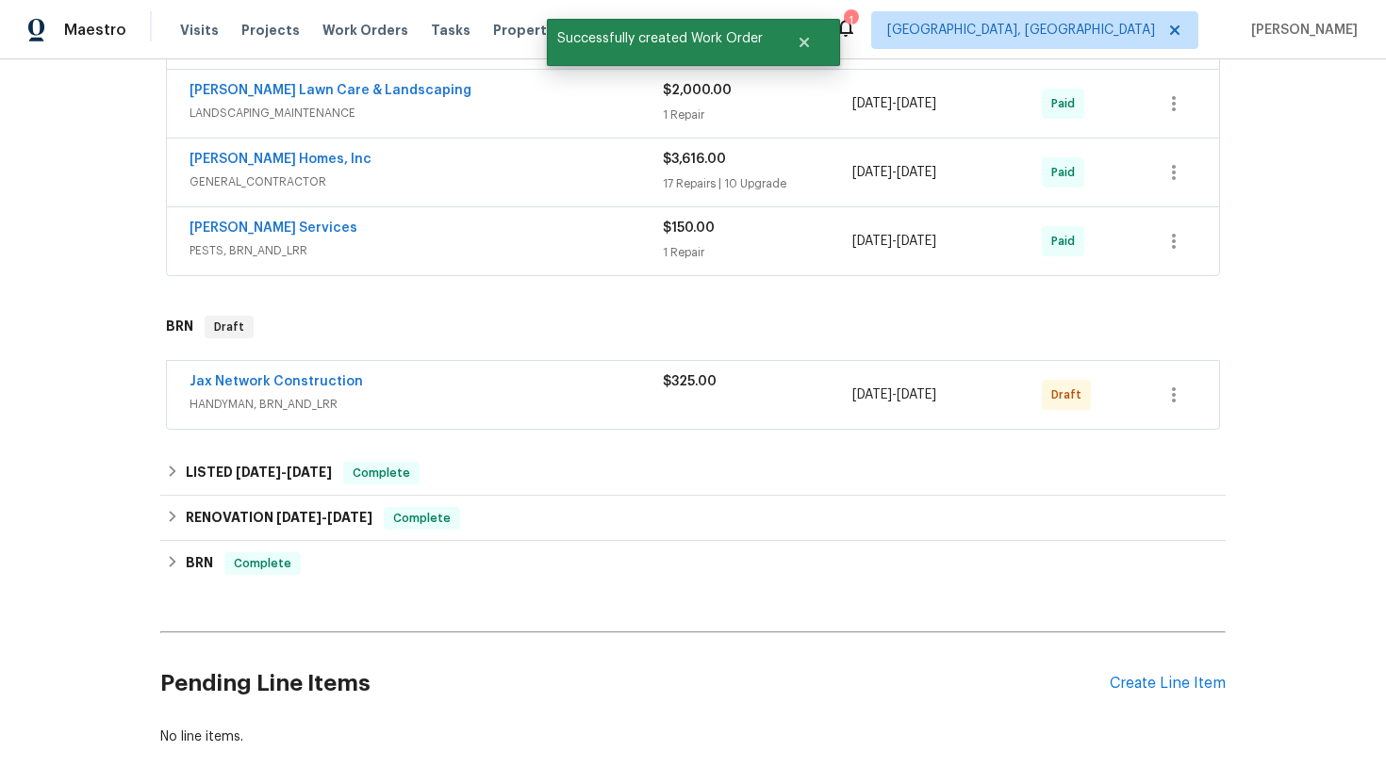
scroll to position [587, 0]
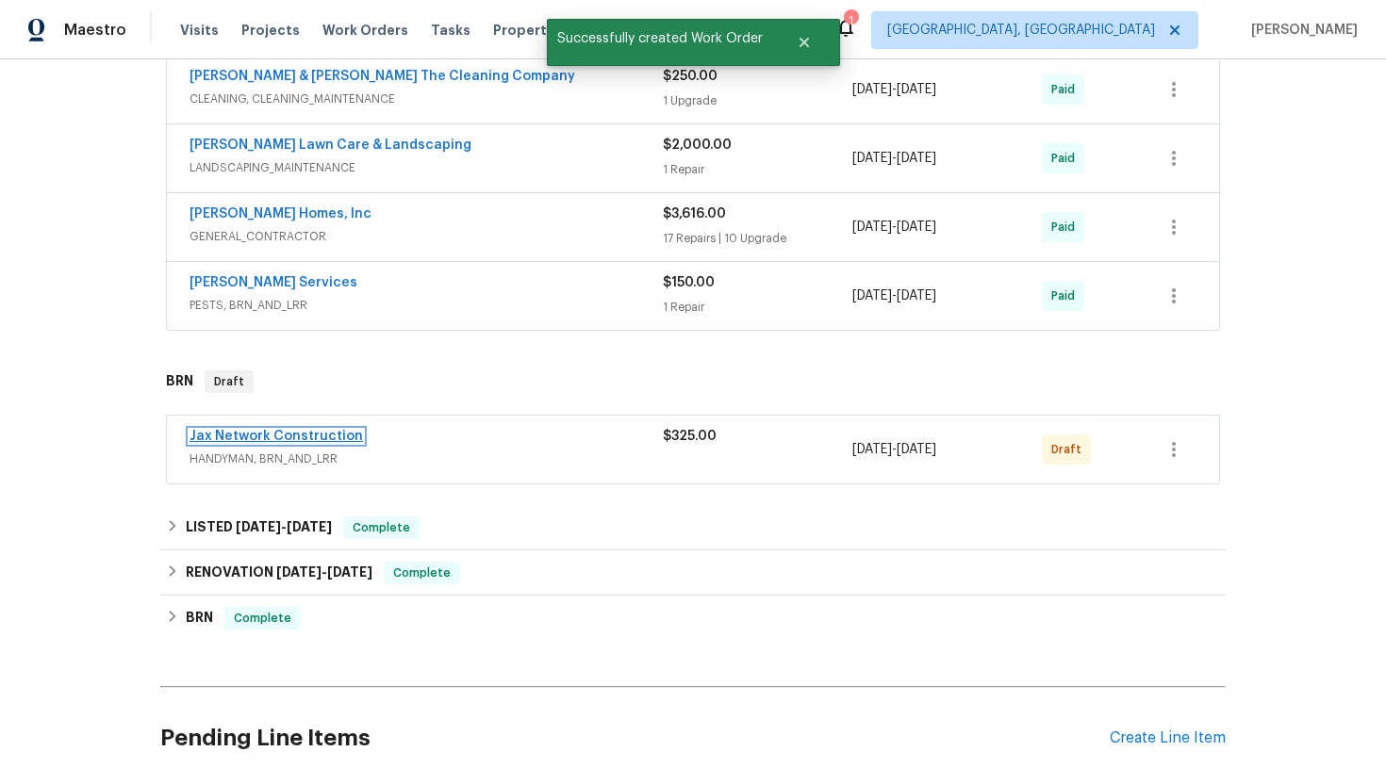
click at [264, 439] on link "Jax Network Construction" at bounding box center [275, 436] width 173 height 13
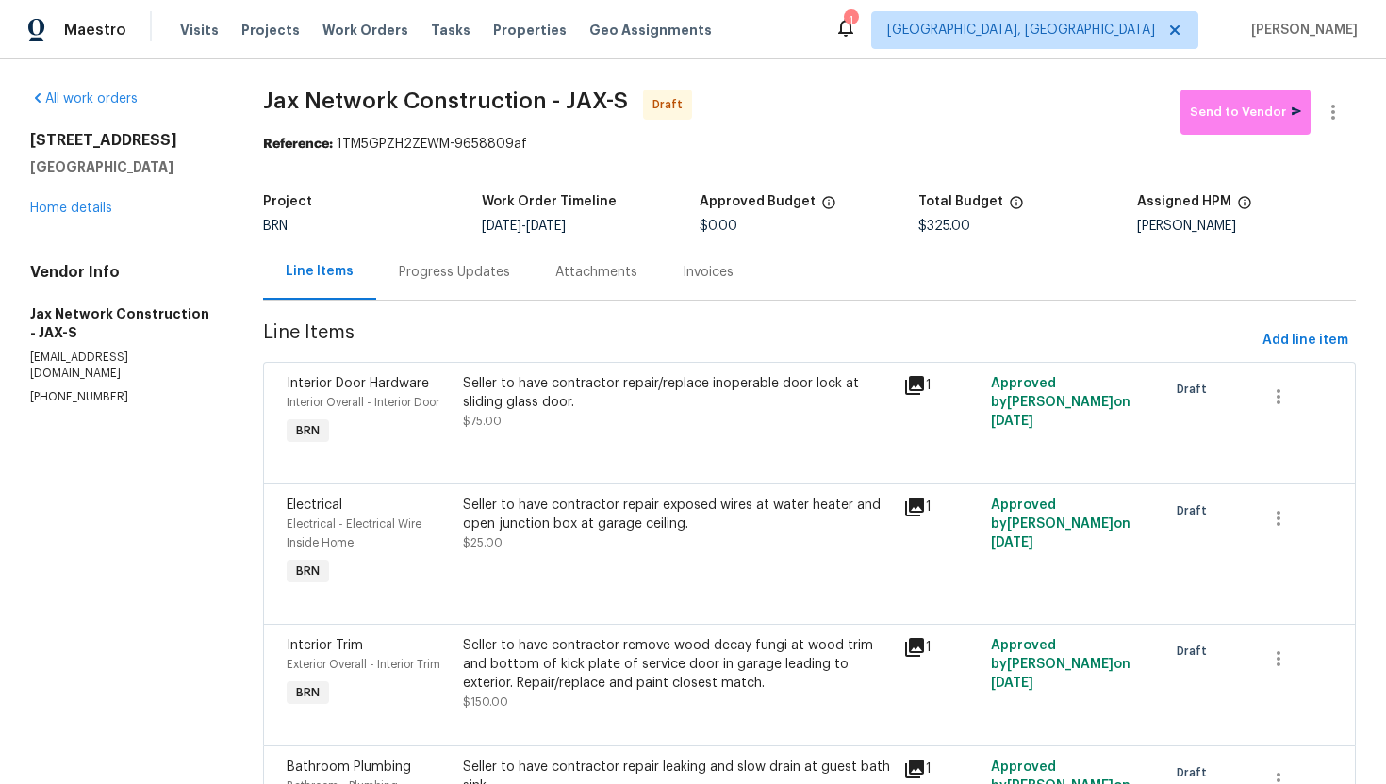
click at [467, 271] on div "Progress Updates" at bounding box center [454, 272] width 111 height 19
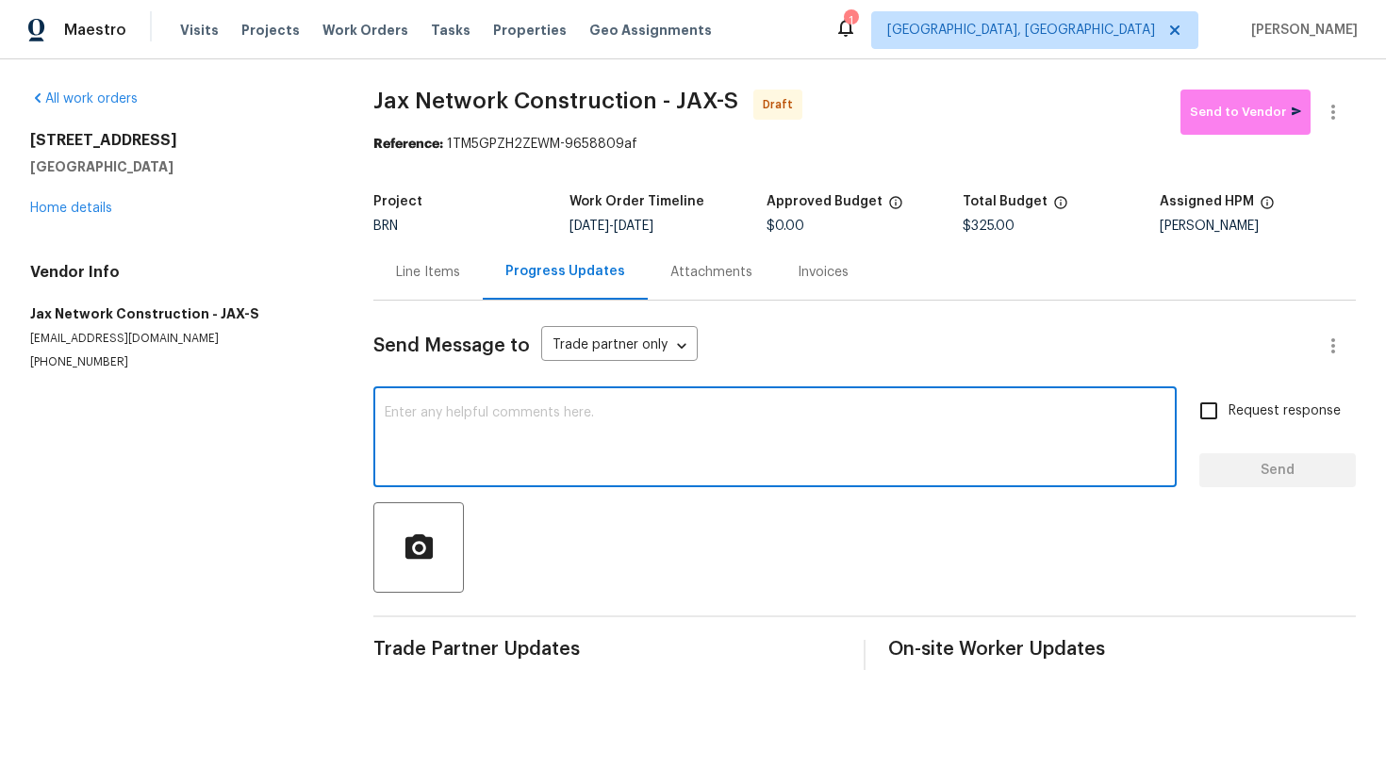
click at [569, 427] on textarea at bounding box center [775, 439] width 781 height 66
paste textarea "Hey! This is Ajay with Opendoor. I’m confirming a BRN Work Order for the proper…"
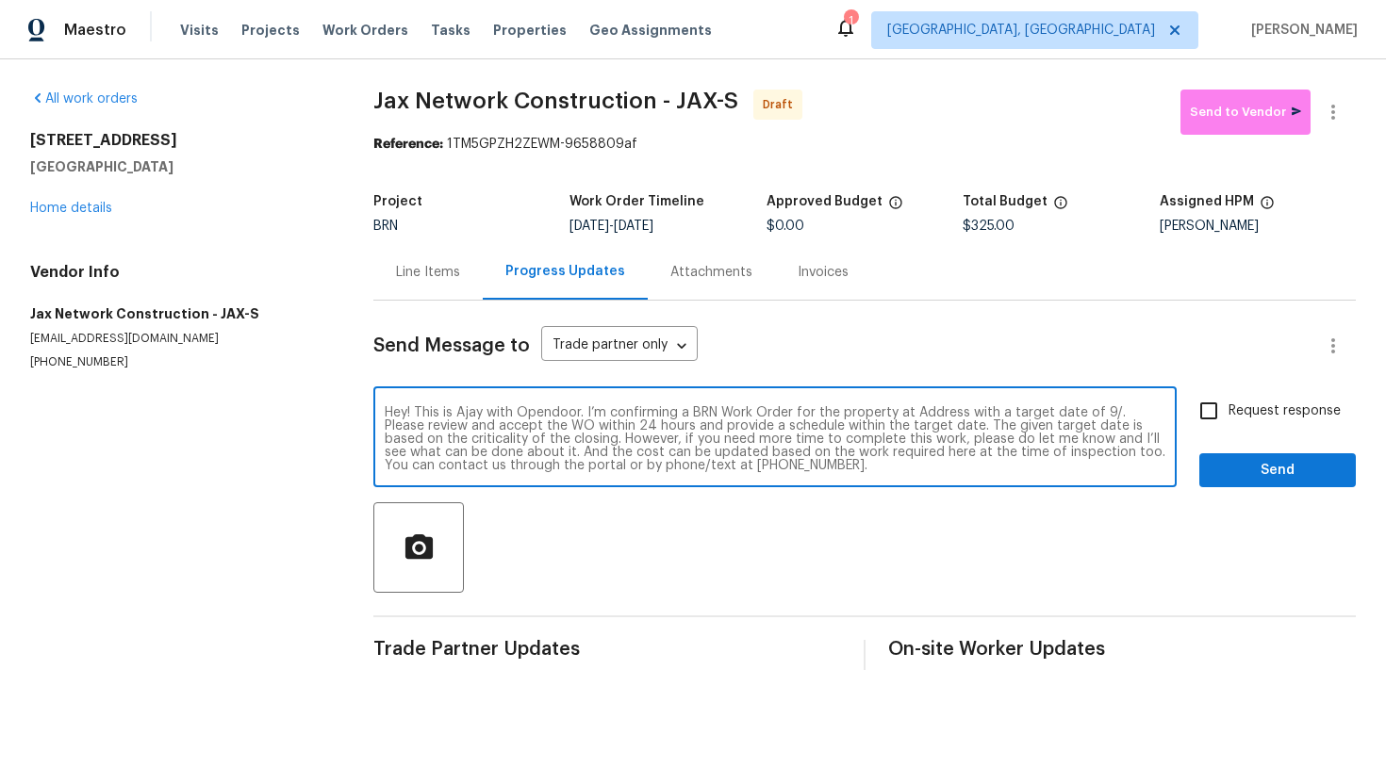
click at [937, 415] on textarea "Hey! This is Ajay with Opendoor. I’m confirming a BRN Work Order for the proper…" at bounding box center [775, 439] width 781 height 66
paste textarea "8549 Star Leaf Rd N, Jacksonville, FL 32210"
click at [564, 426] on textarea "Hey! This is Ajay with Opendoor. I’m confirming a BRN Work Order for the proper…" at bounding box center [775, 439] width 781 height 66
type textarea "Hey! This is Ajay with Opendoor. I’m confirming a BRN Work Order for the proper…"
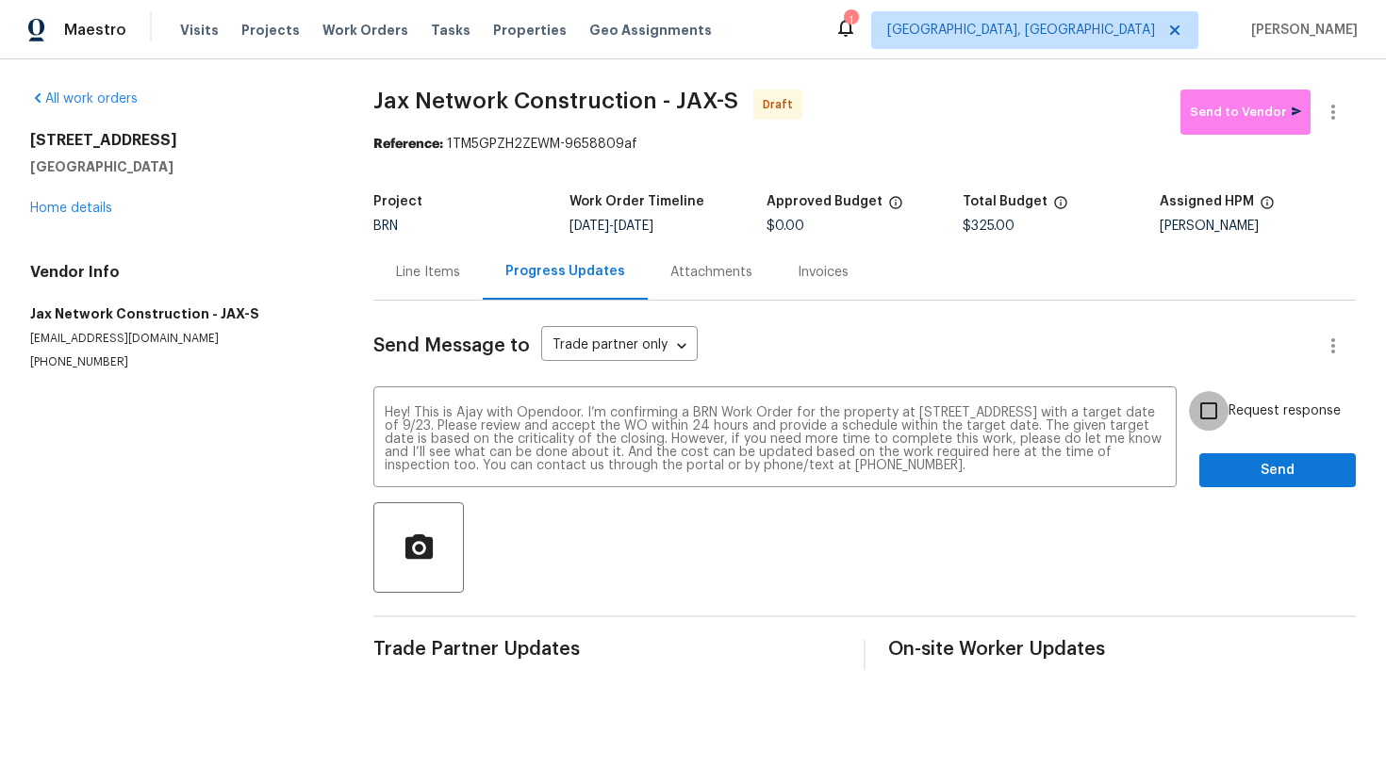
click at [1207, 409] on input "Request response" at bounding box center [1209, 411] width 40 height 40
checkbox input "true"
click at [1239, 457] on button "Send" at bounding box center [1277, 470] width 156 height 35
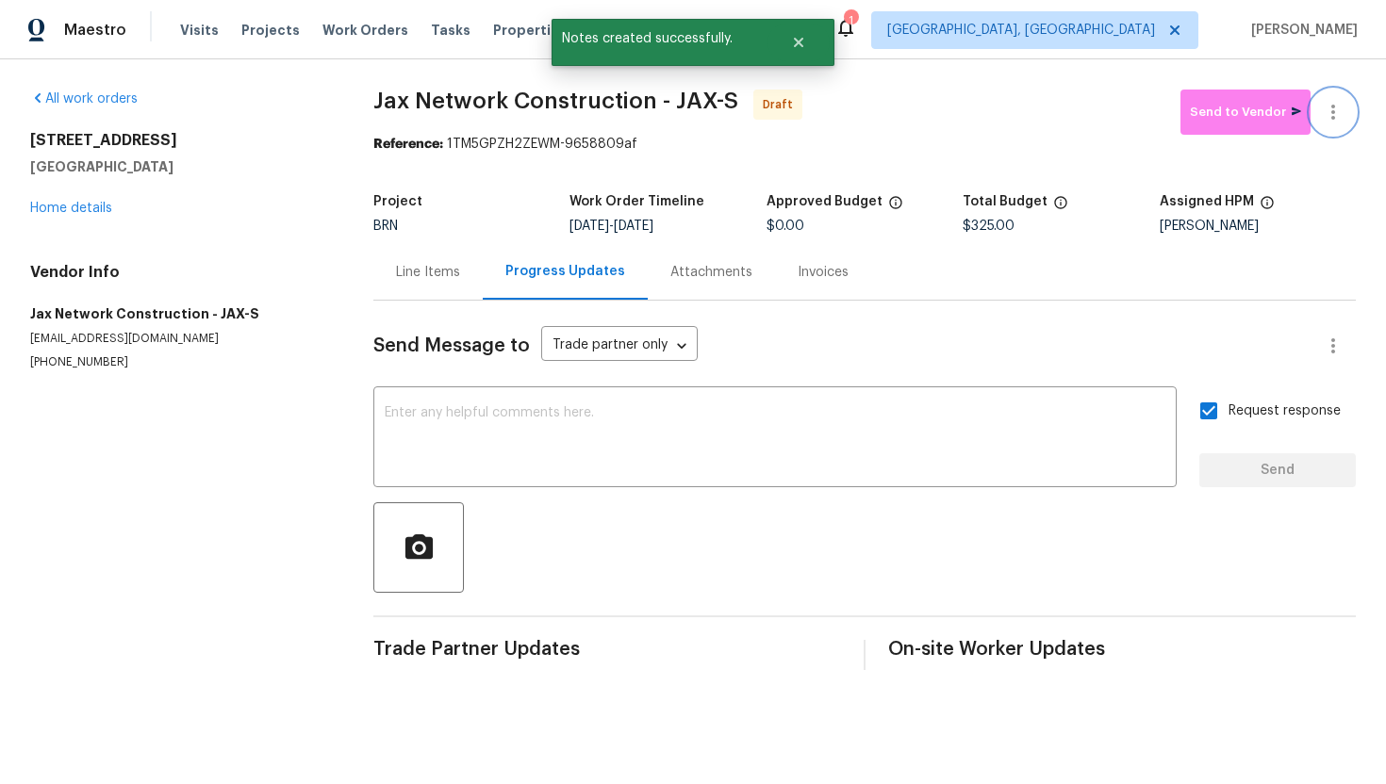
click at [1339, 120] on icon "button" at bounding box center [1333, 112] width 23 height 23
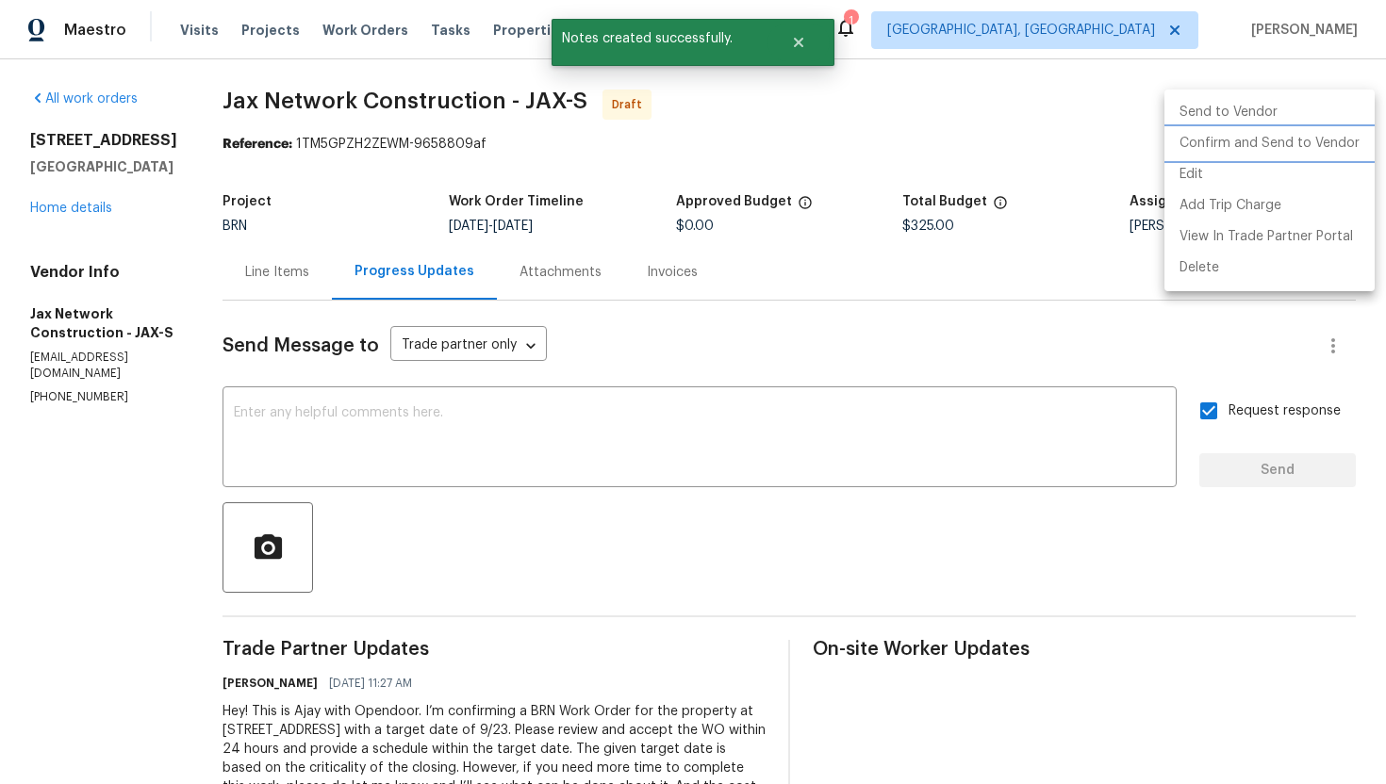
click at [1322, 140] on li "Confirm and Send to Vendor" at bounding box center [1269, 143] width 210 height 31
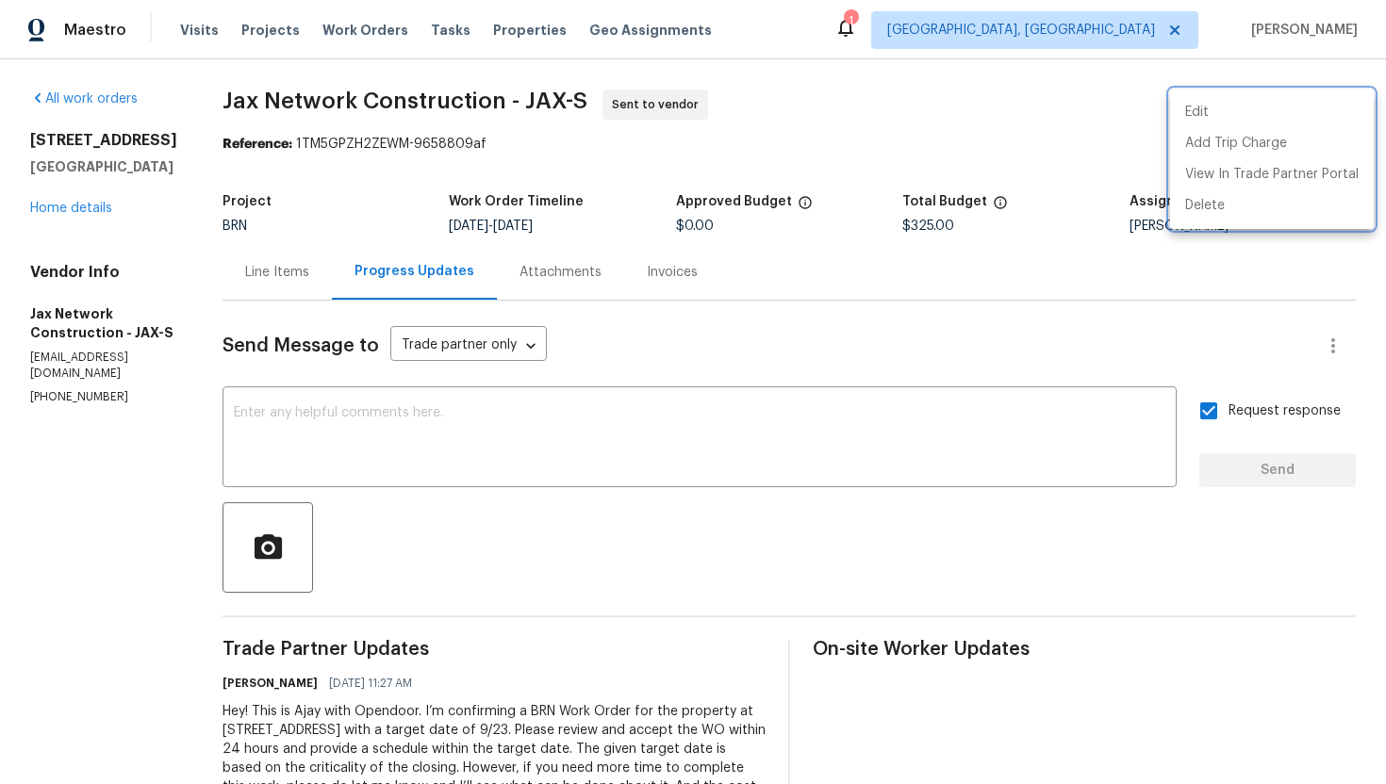
click at [52, 377] on div at bounding box center [693, 392] width 1386 height 784
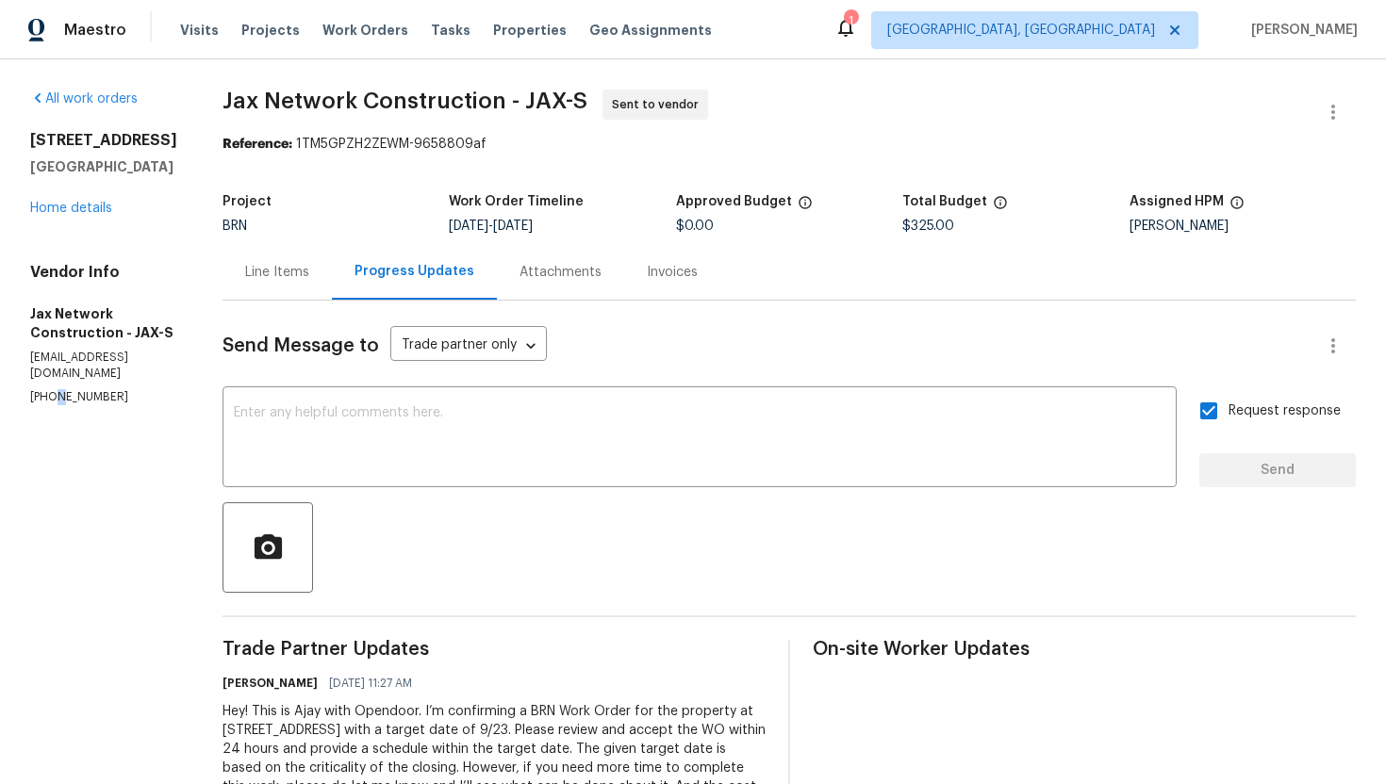
click at [52, 389] on p "(423) 557-9995" at bounding box center [103, 397] width 147 height 16
copy p "(423) 557-9995"
click at [305, 278] on div "Line Items" at bounding box center [277, 272] width 64 height 19
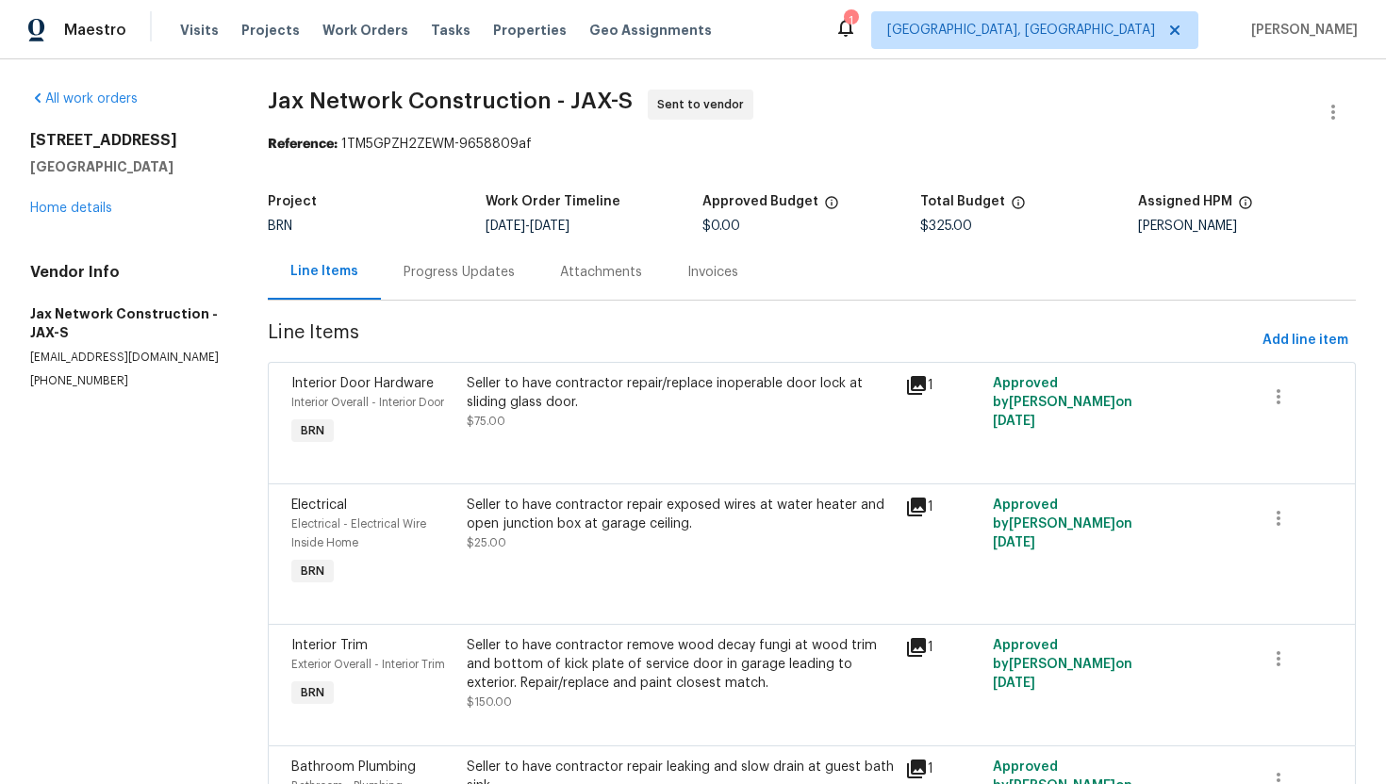
click at [414, 289] on div "Progress Updates" at bounding box center [459, 272] width 156 height 56
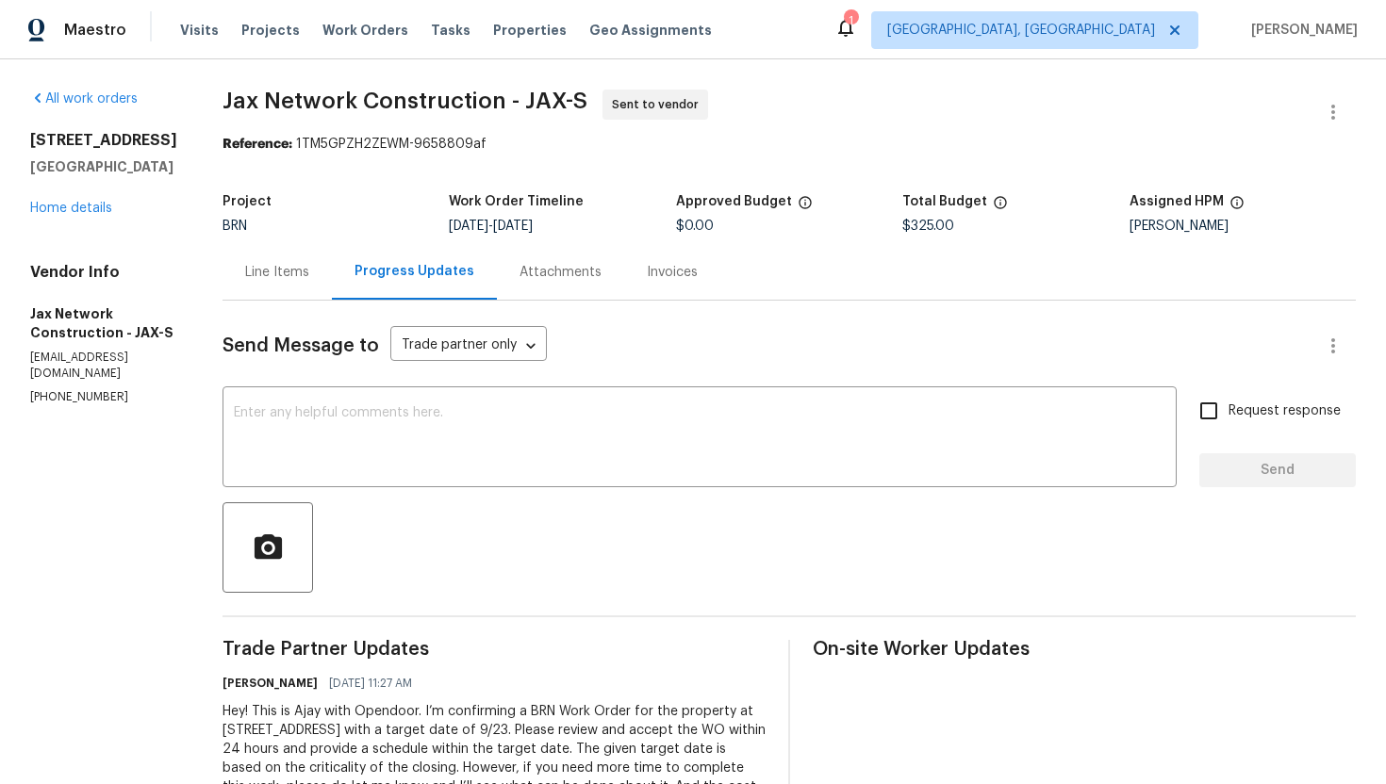
click at [291, 277] on div "Line Items" at bounding box center [277, 272] width 64 height 19
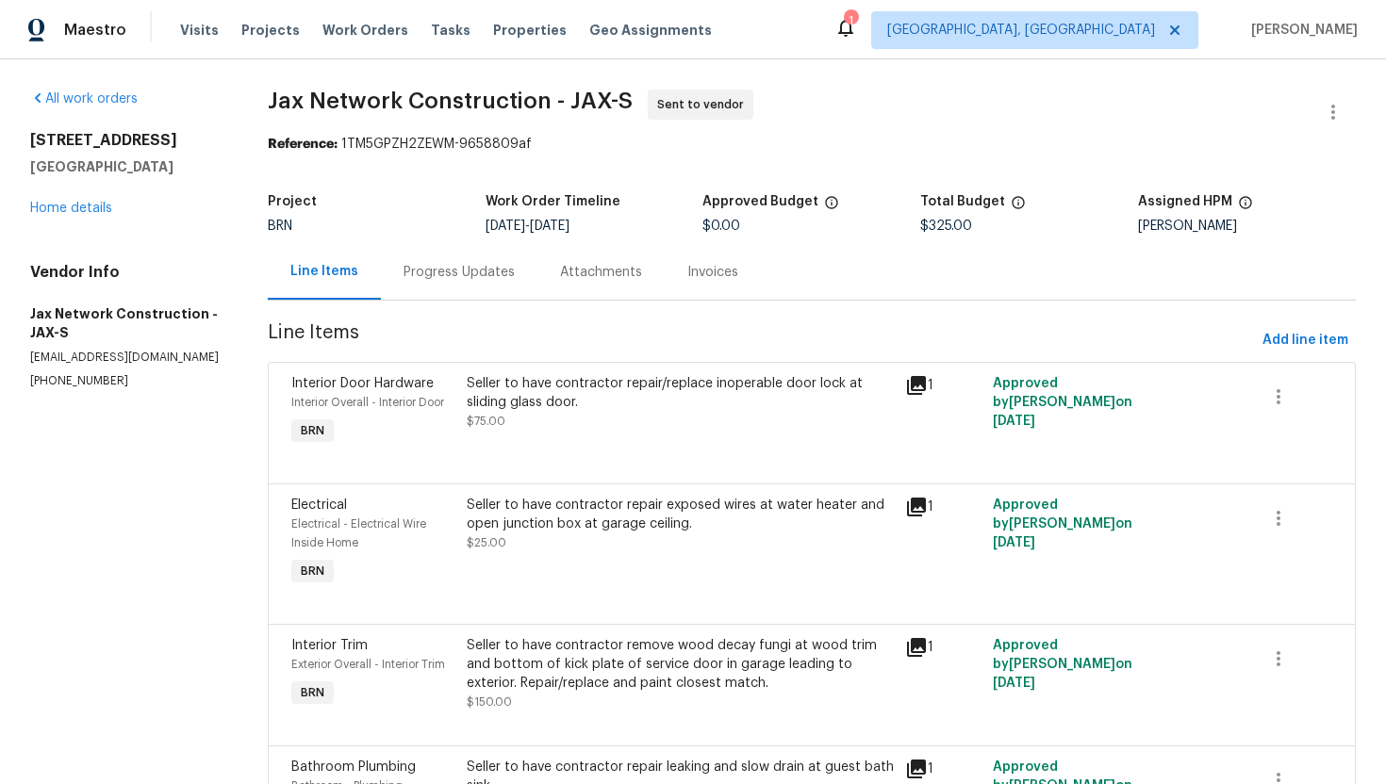
click at [451, 269] on div "Progress Updates" at bounding box center [459, 272] width 111 height 19
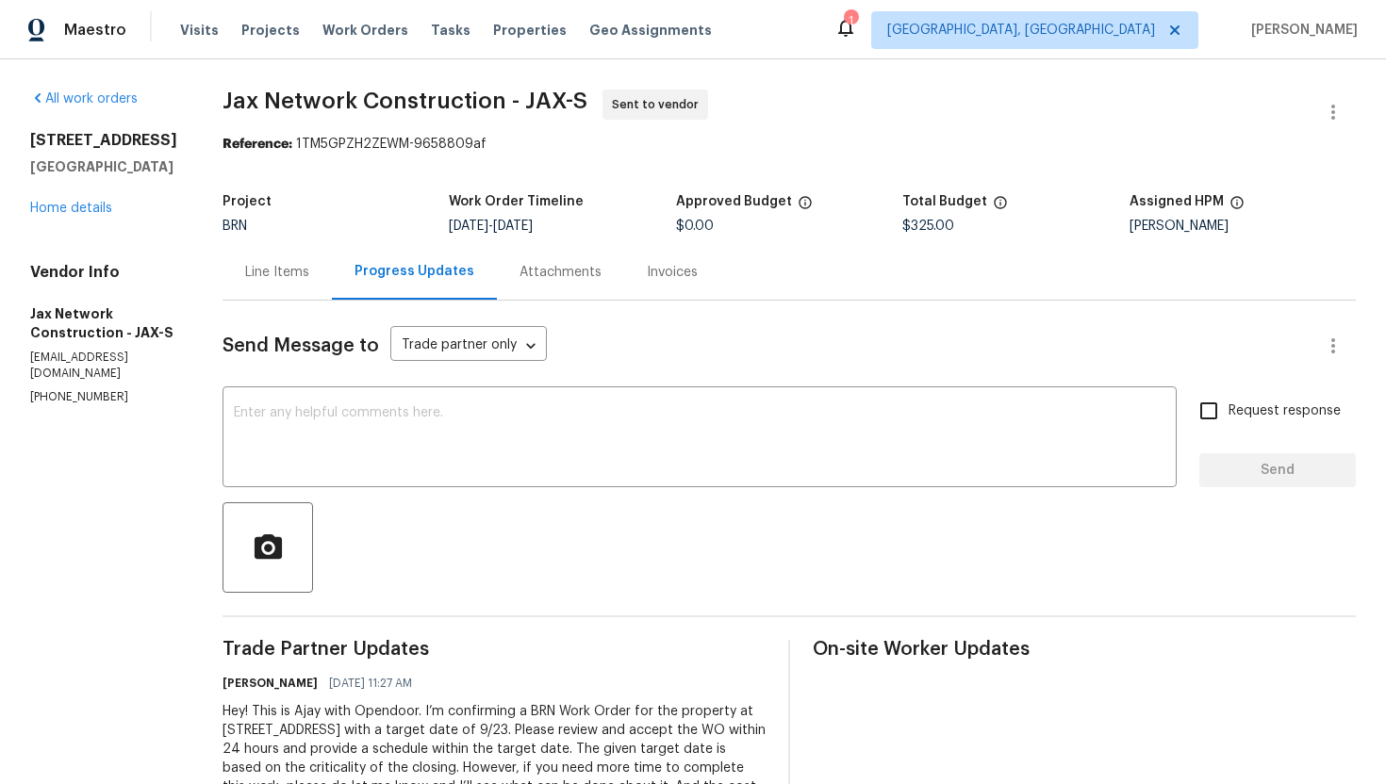
click at [304, 285] on div "Line Items" at bounding box center [276, 272] width 109 height 56
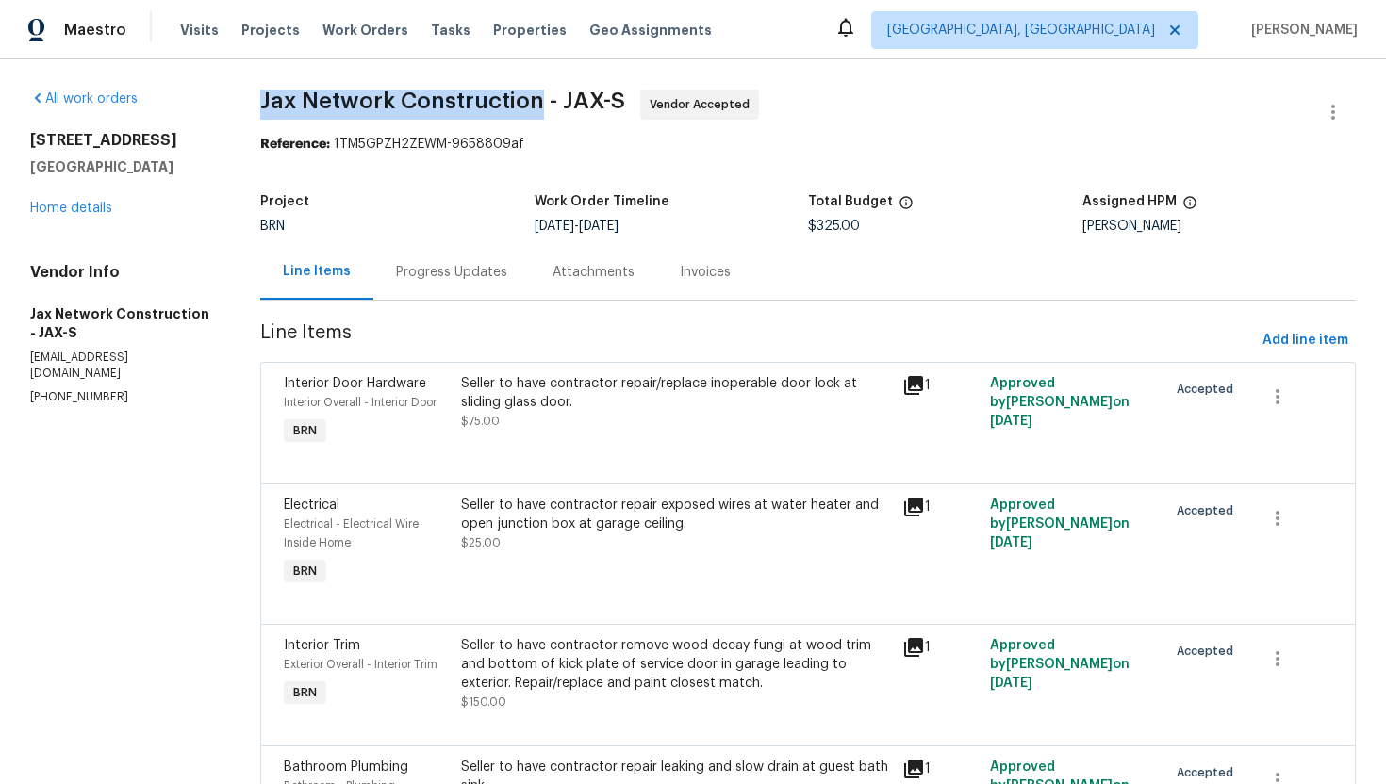
drag, startPoint x: 255, startPoint y: 109, endPoint x: 538, endPoint y: 110, distance: 282.8
click at [538, 110] on div "All work orders [STREET_ADDRESS] Home details Vendor Info Jax Network Construct…" at bounding box center [693, 490] width 1386 height 862
copy span "Jax Network Construction"
click at [843, 162] on section "Jax Network Construction - JAX-S Vendor Accepted Reference: 1TM5GPZH2ZEWM-96588…" at bounding box center [807, 490] width 1095 height 801
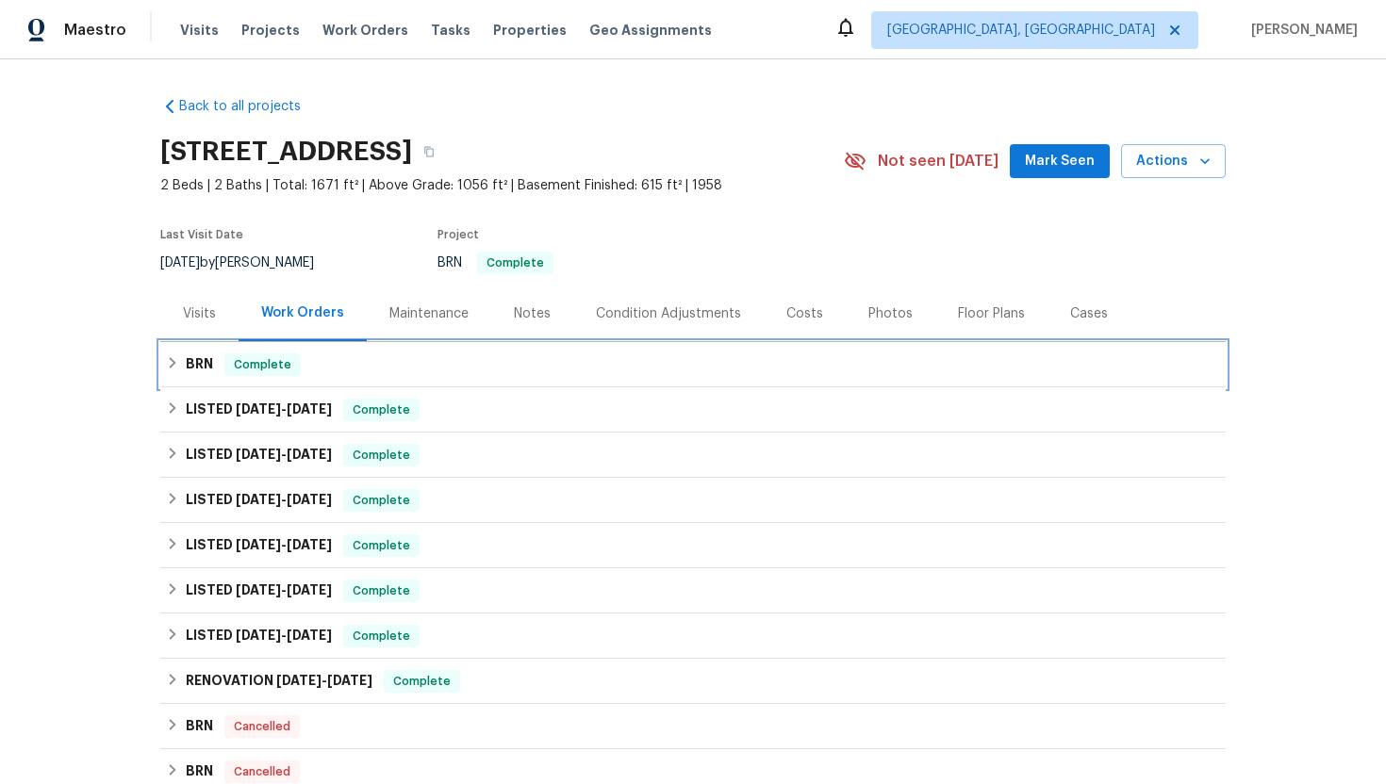
click at [215, 374] on div "BRN Complete" at bounding box center [693, 365] width 1054 height 23
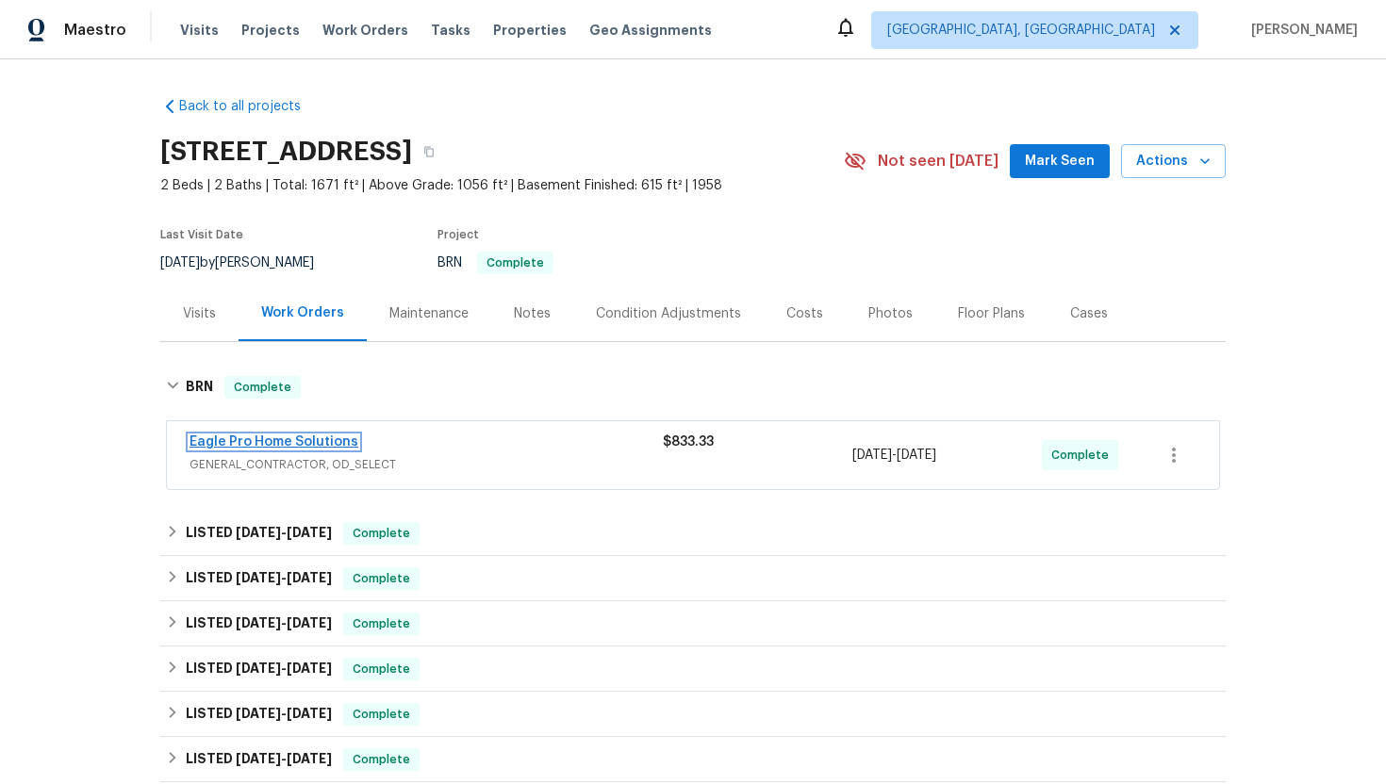
click at [239, 442] on link "Eagle Pro Home Solutions" at bounding box center [273, 442] width 169 height 13
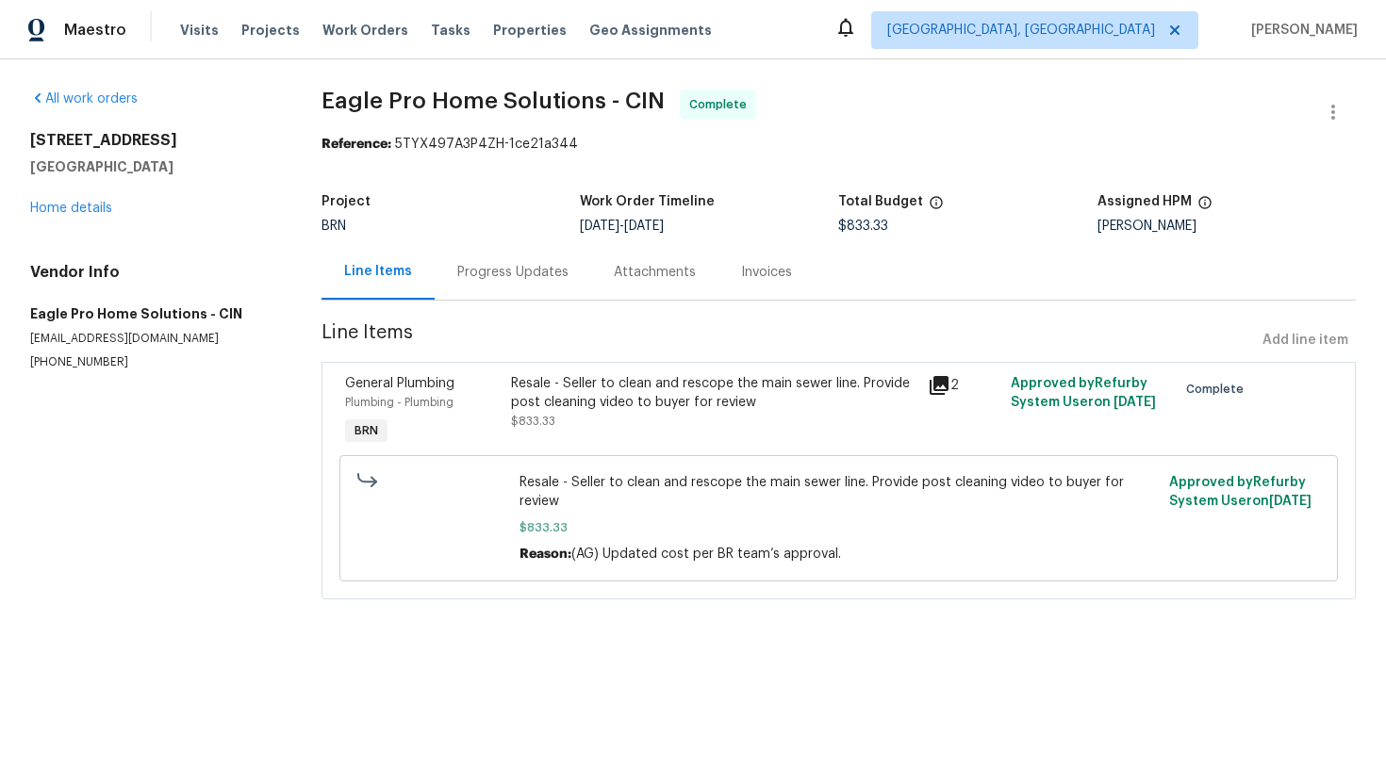
click at [473, 261] on div "Progress Updates" at bounding box center [513, 272] width 156 height 56
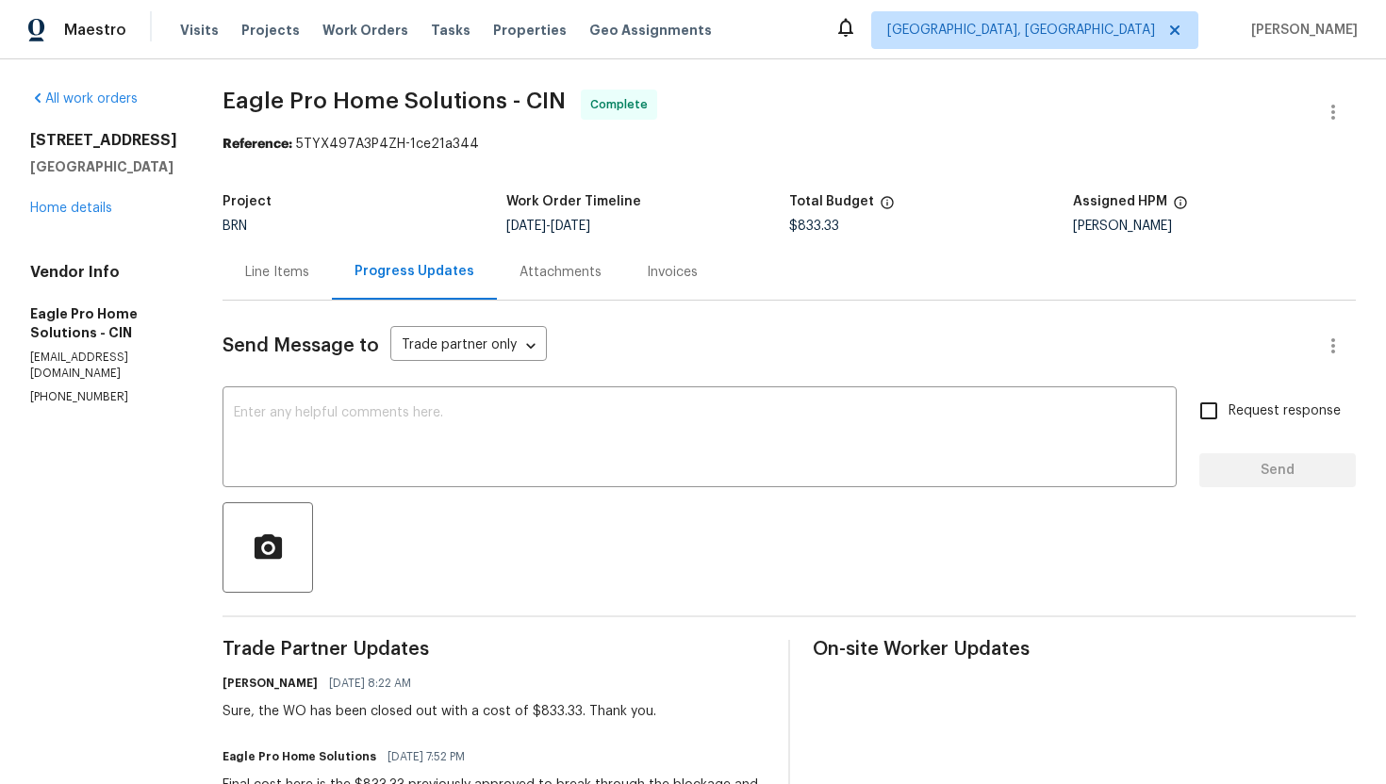
click at [309, 279] on div "Line Items" at bounding box center [277, 272] width 64 height 19
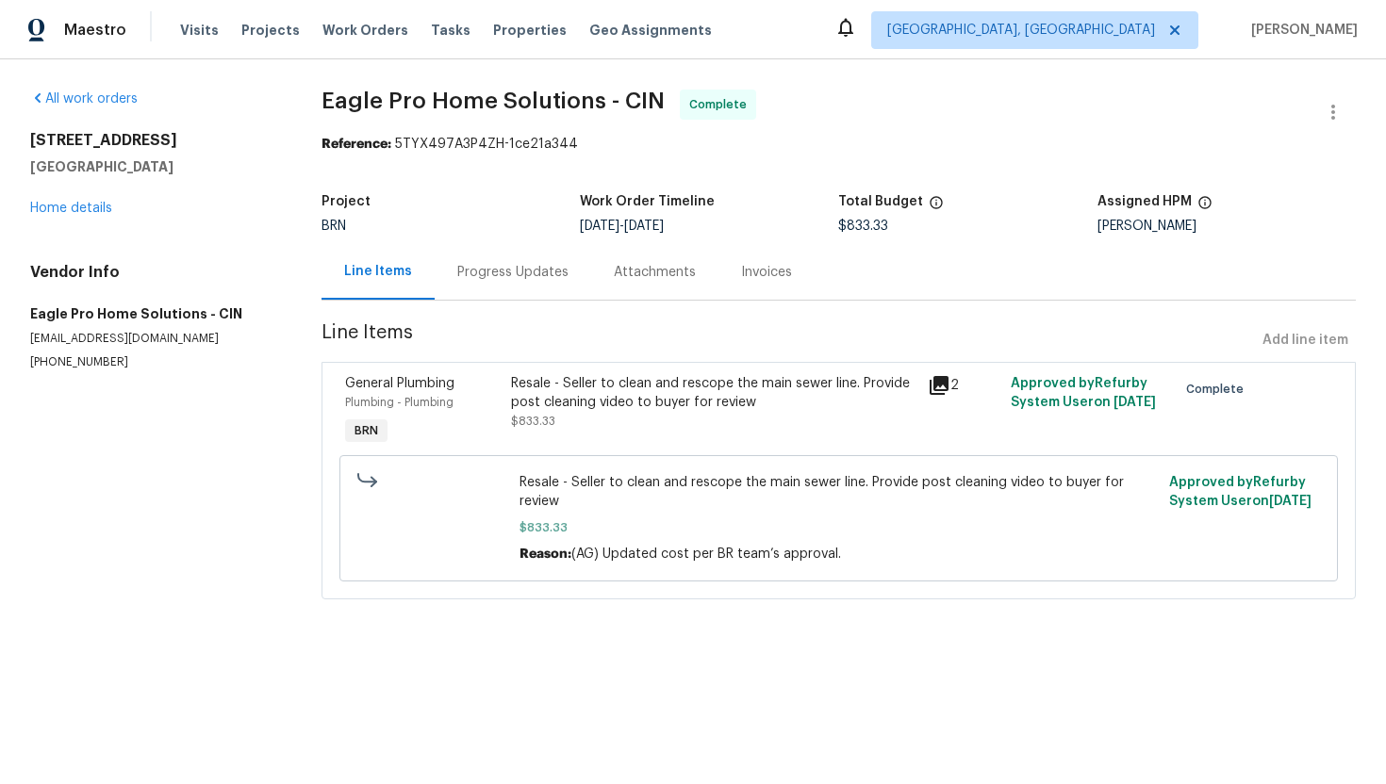
click at [506, 270] on div "Progress Updates" at bounding box center [512, 272] width 111 height 19
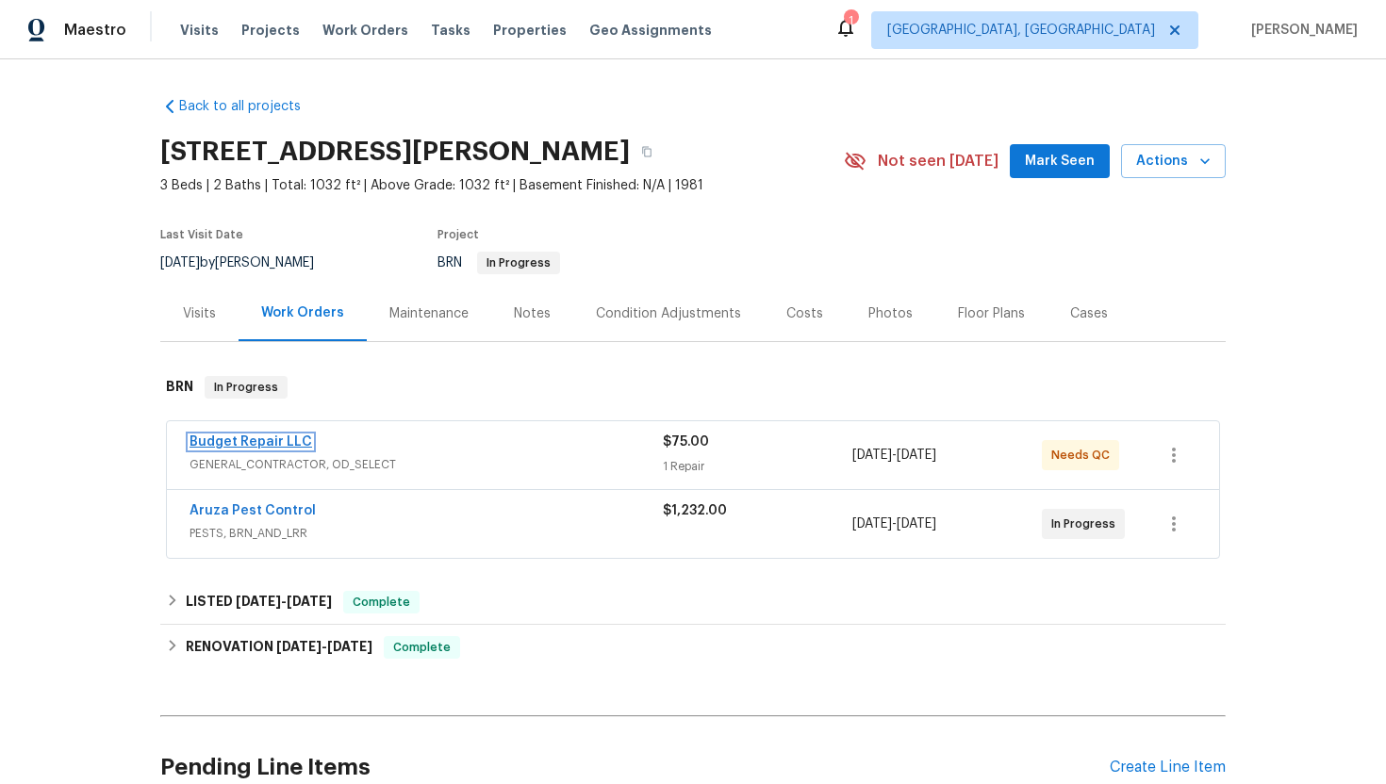
click at [263, 445] on link "Budget Repair LLC" at bounding box center [250, 442] width 123 height 13
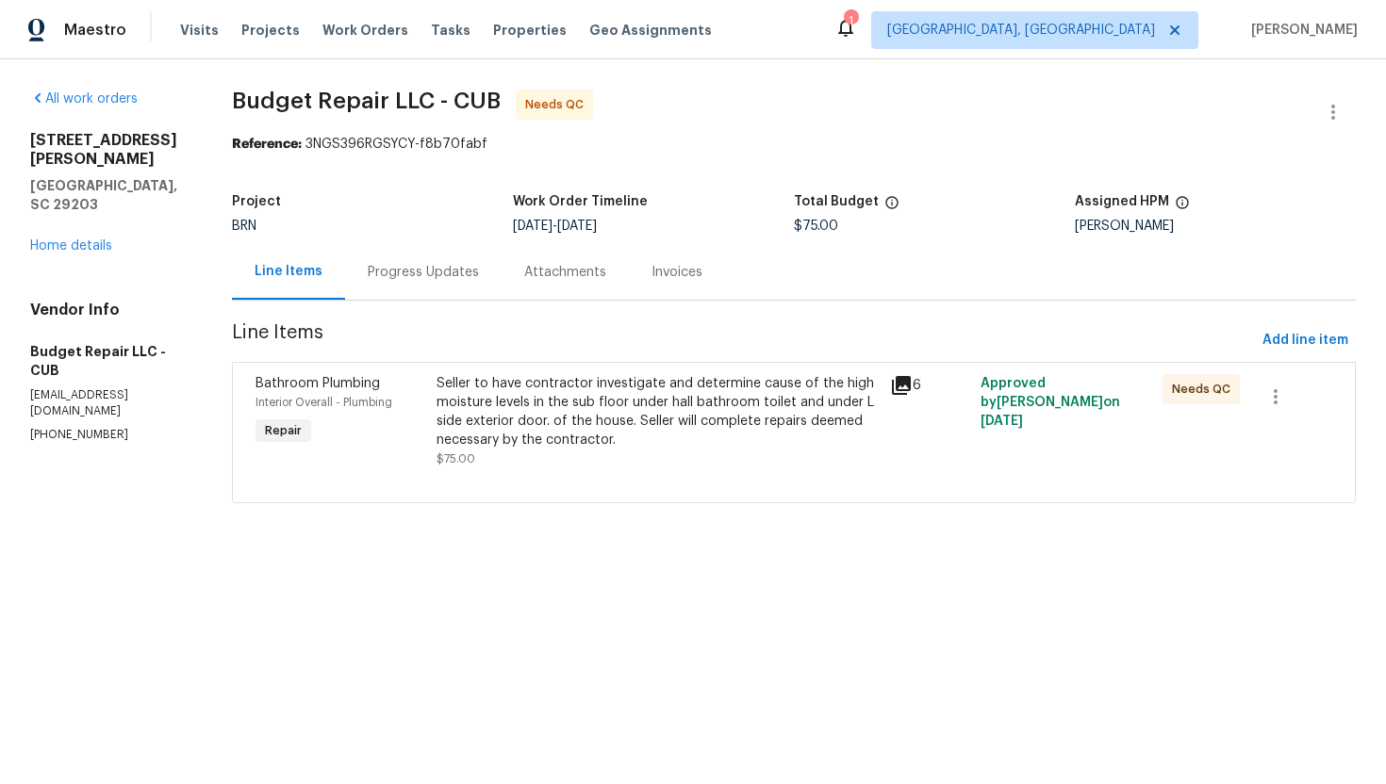
click at [459, 272] on div "Progress Updates" at bounding box center [423, 272] width 111 height 19
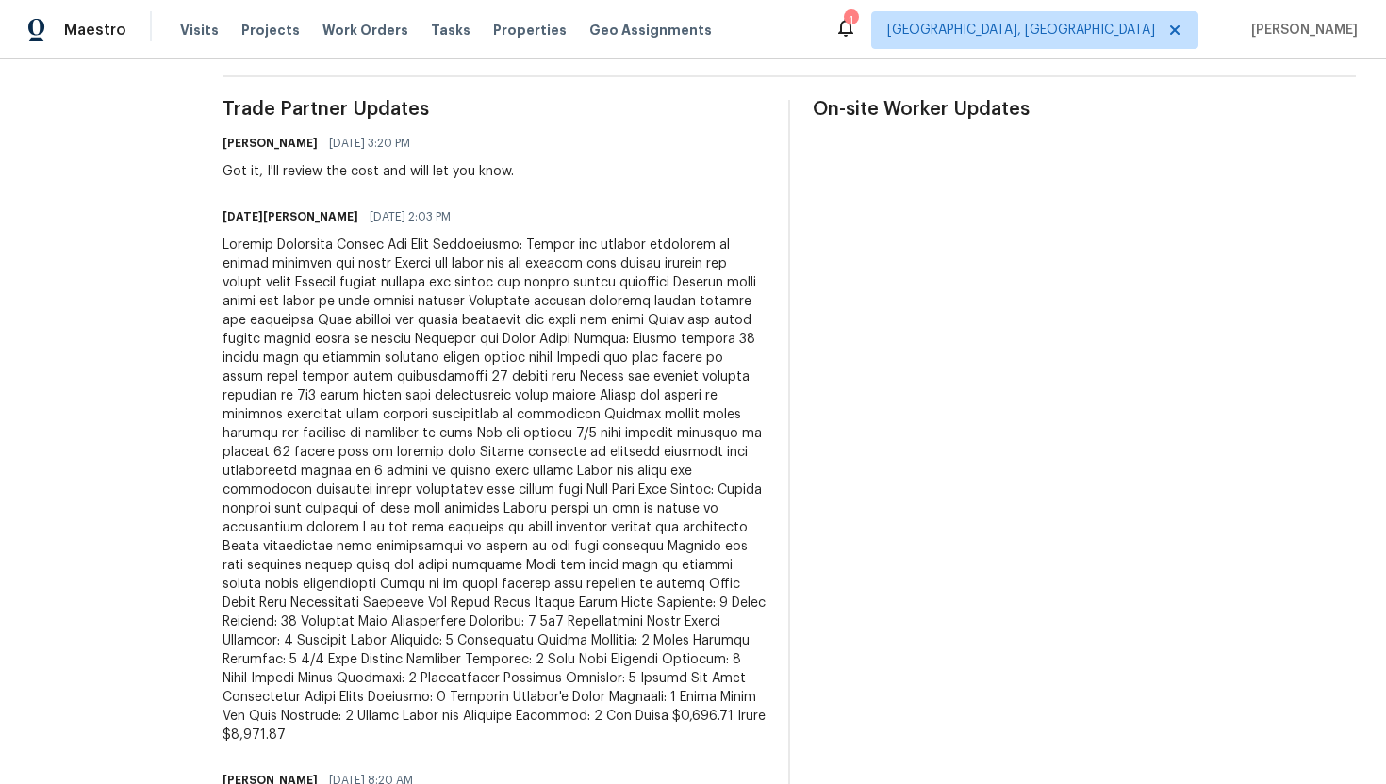
scroll to position [733, 0]
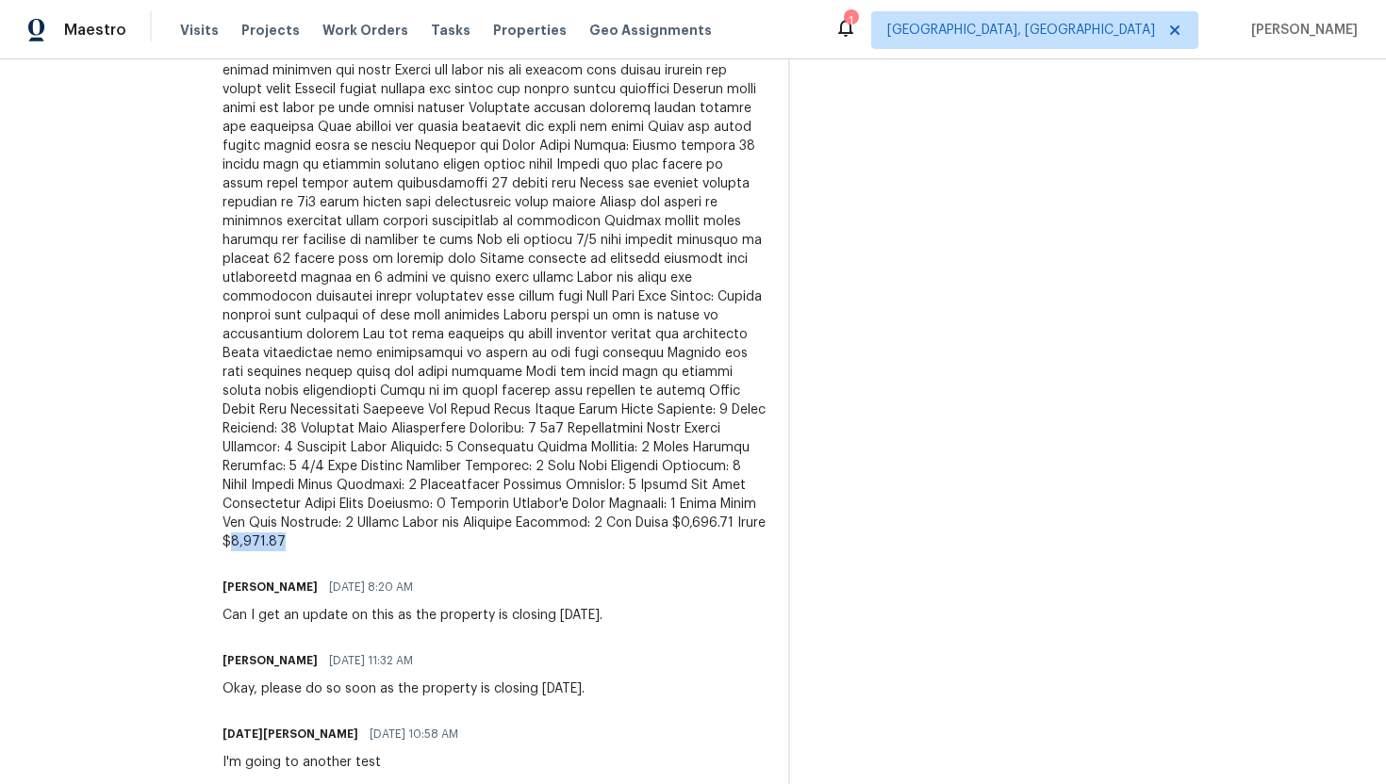
drag, startPoint x: 686, startPoint y: 503, endPoint x: 741, endPoint y: 503, distance: 54.7
click at [741, 503] on div at bounding box center [493, 296] width 543 height 509
copy div "2,557.40"
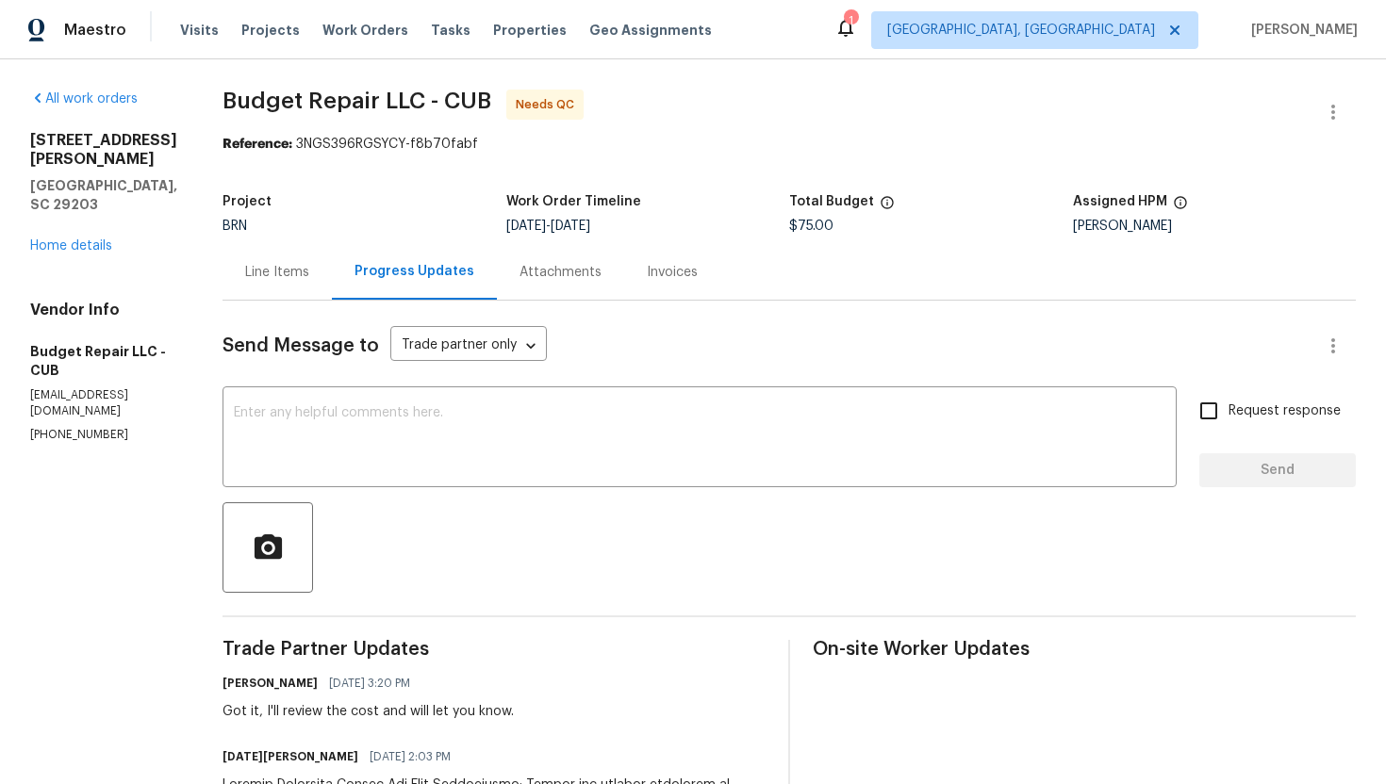
click at [273, 277] on div "Line Items" at bounding box center [277, 272] width 64 height 19
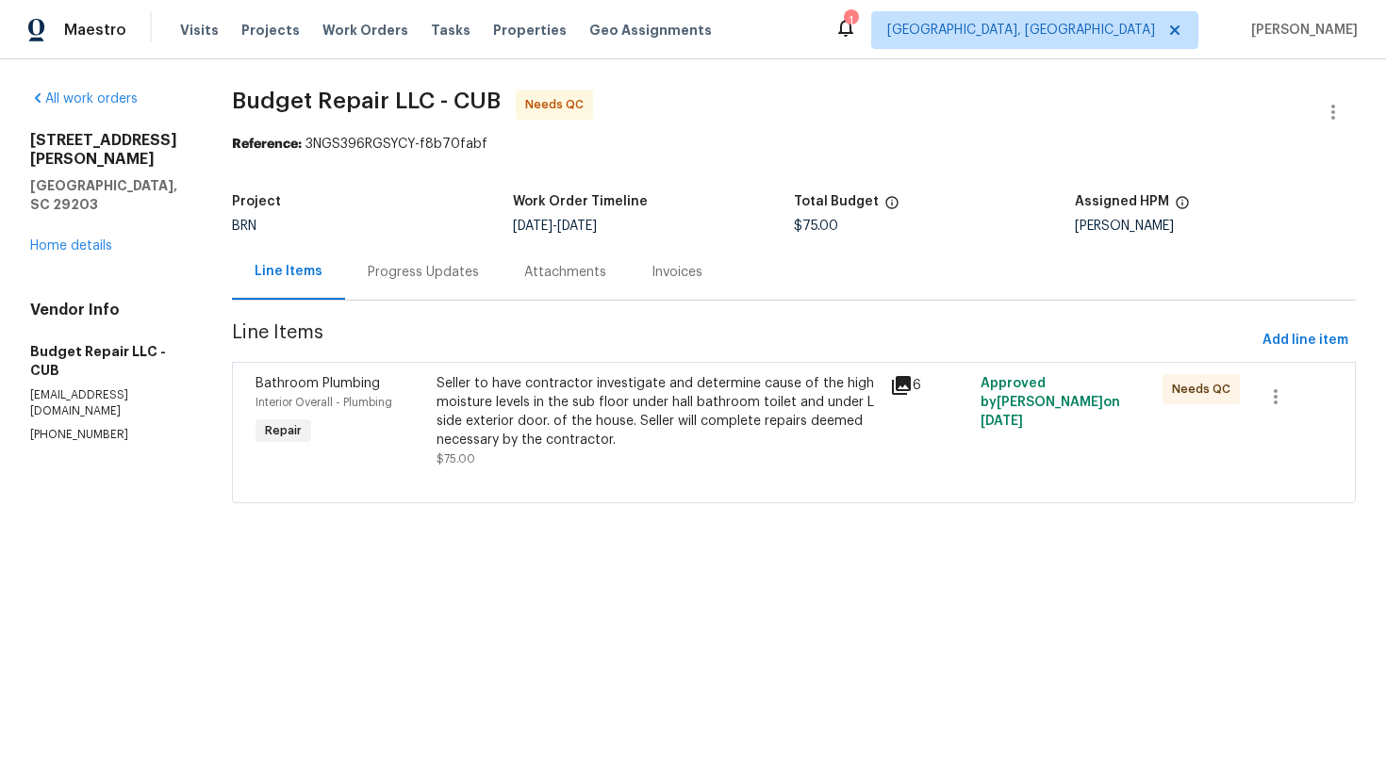
click at [608, 414] on div "Seller to have contractor investigate and determine cause of the high moisture …" at bounding box center [657, 411] width 442 height 75
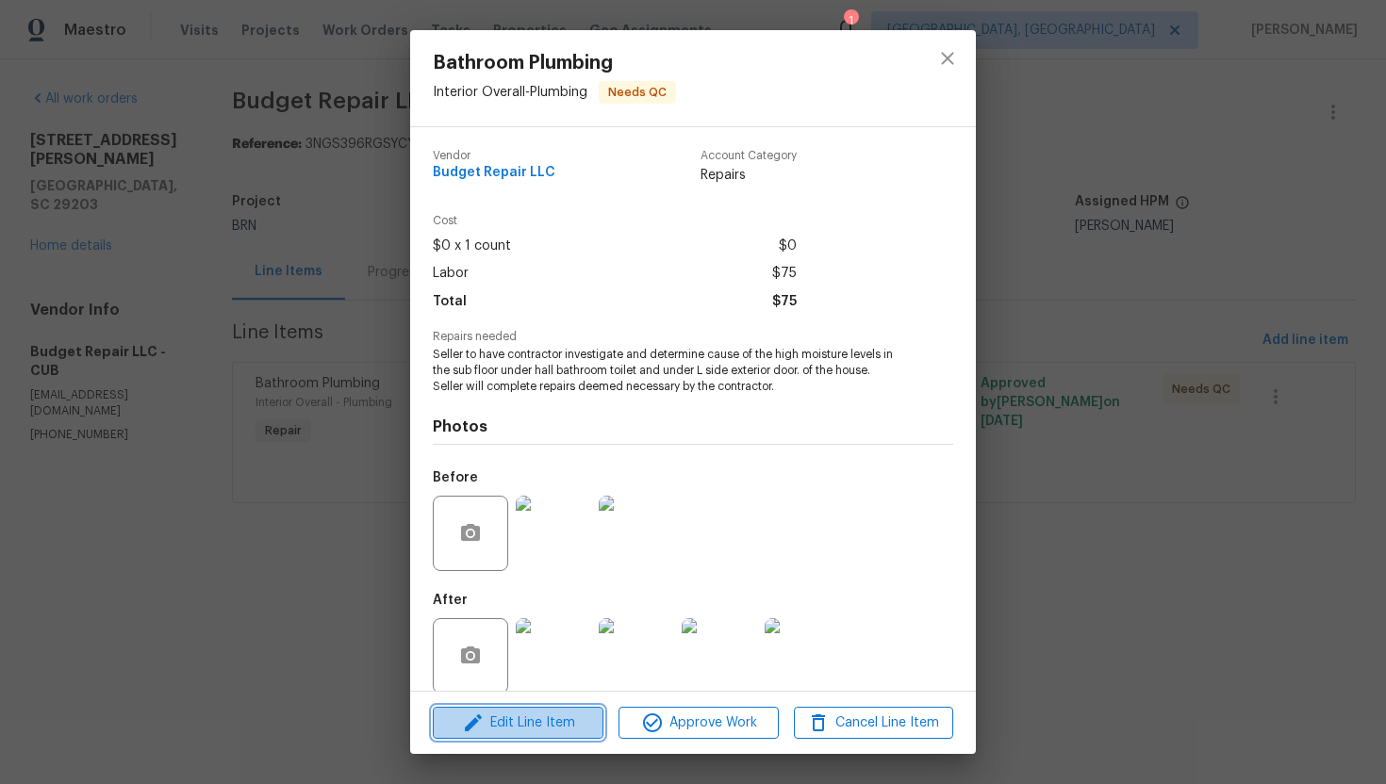
click at [513, 730] on span "Edit Line Item" at bounding box center [517, 724] width 159 height 24
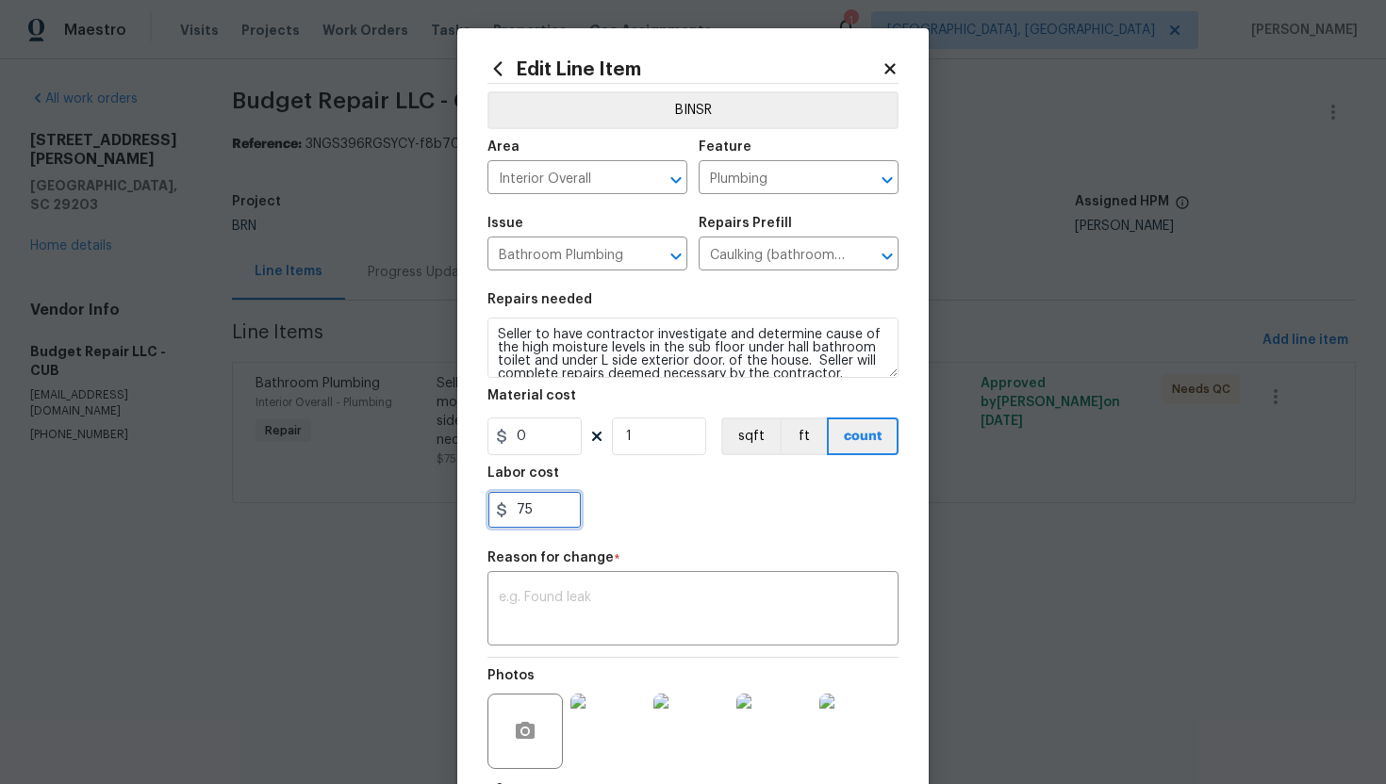
drag, startPoint x: 516, startPoint y: 515, endPoint x: 568, endPoint y: 516, distance: 51.9
click at [568, 516] on input "75" at bounding box center [534, 510] width 94 height 38
paste input "2557.40"
type input "2557.4"
click at [692, 603] on textarea at bounding box center [693, 611] width 388 height 40
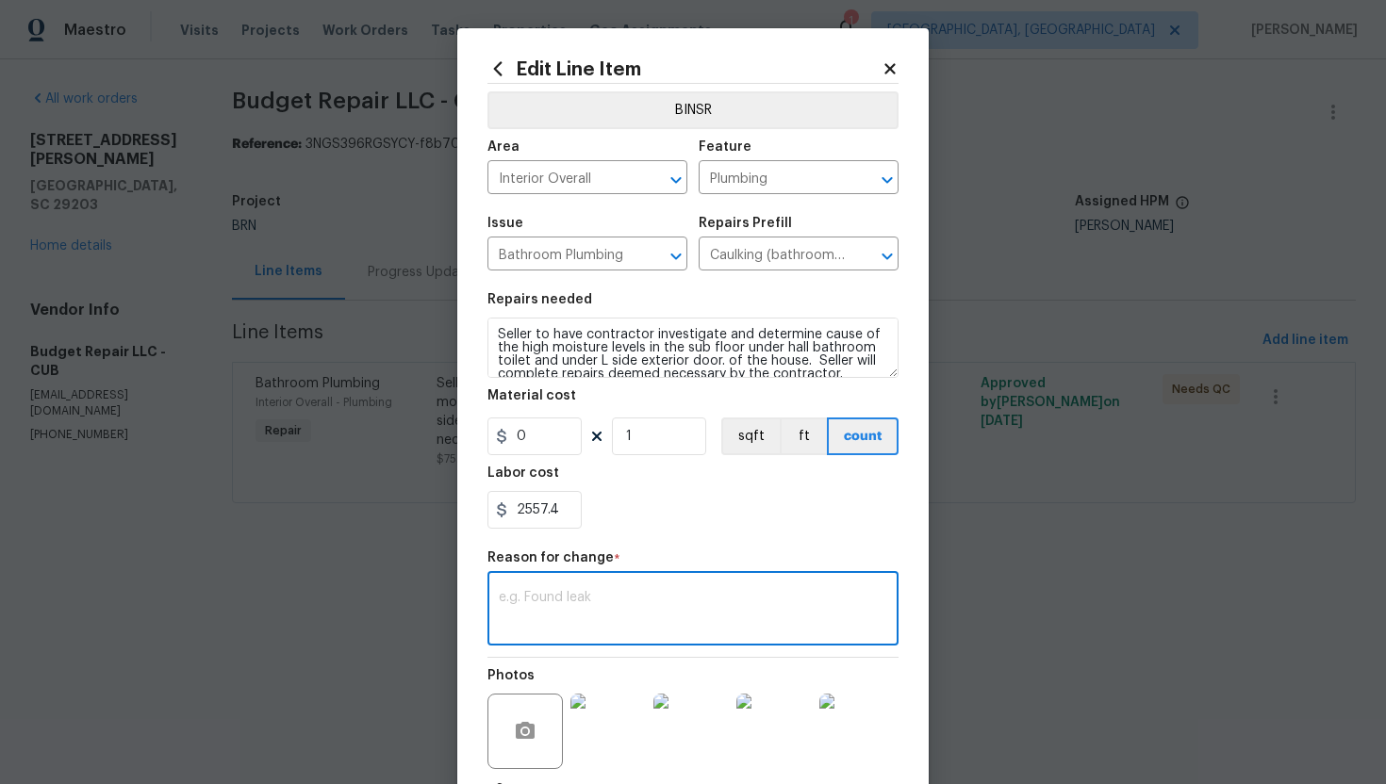
paste textarea "(AG) Updated cost per BR team’s approval."
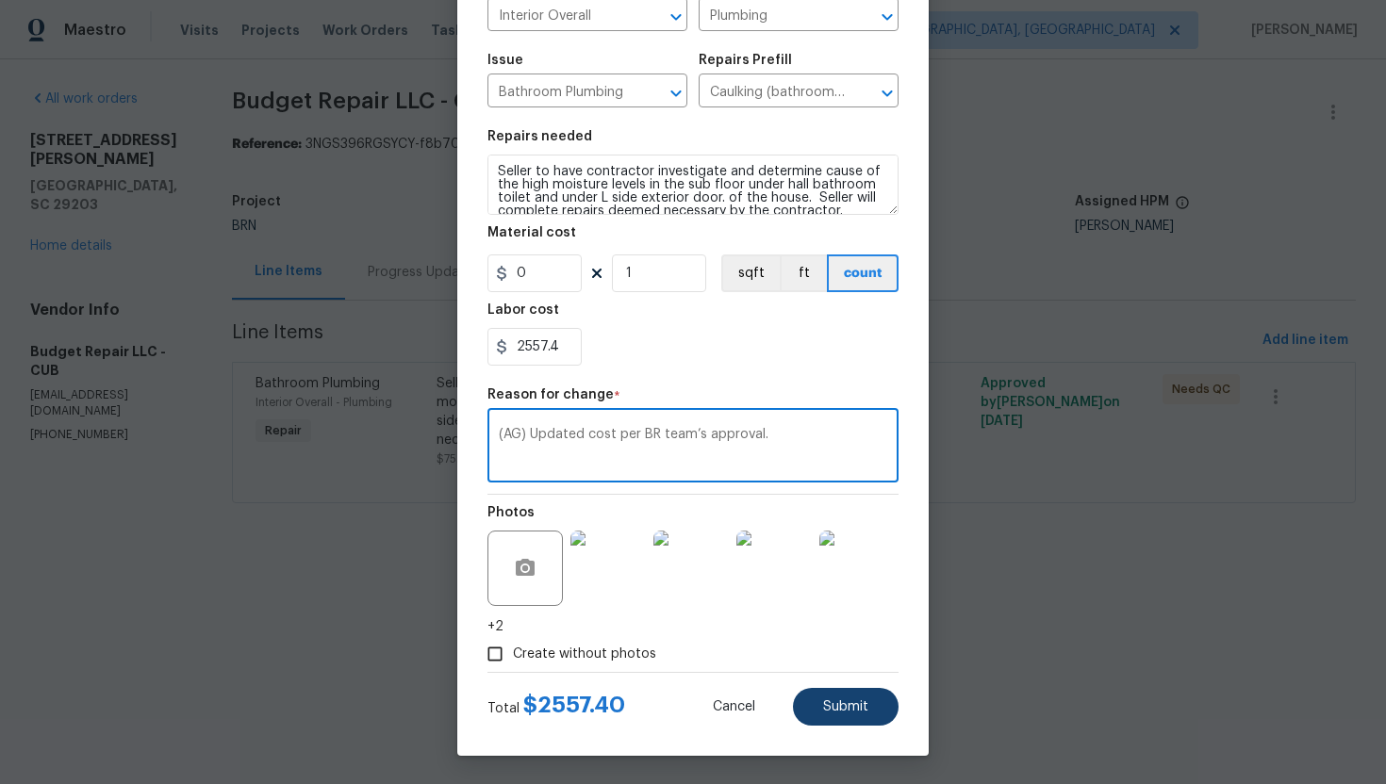
type textarea "(AG) Updated cost per BR team’s approval."
click at [817, 700] on button "Submit" at bounding box center [846, 707] width 106 height 38
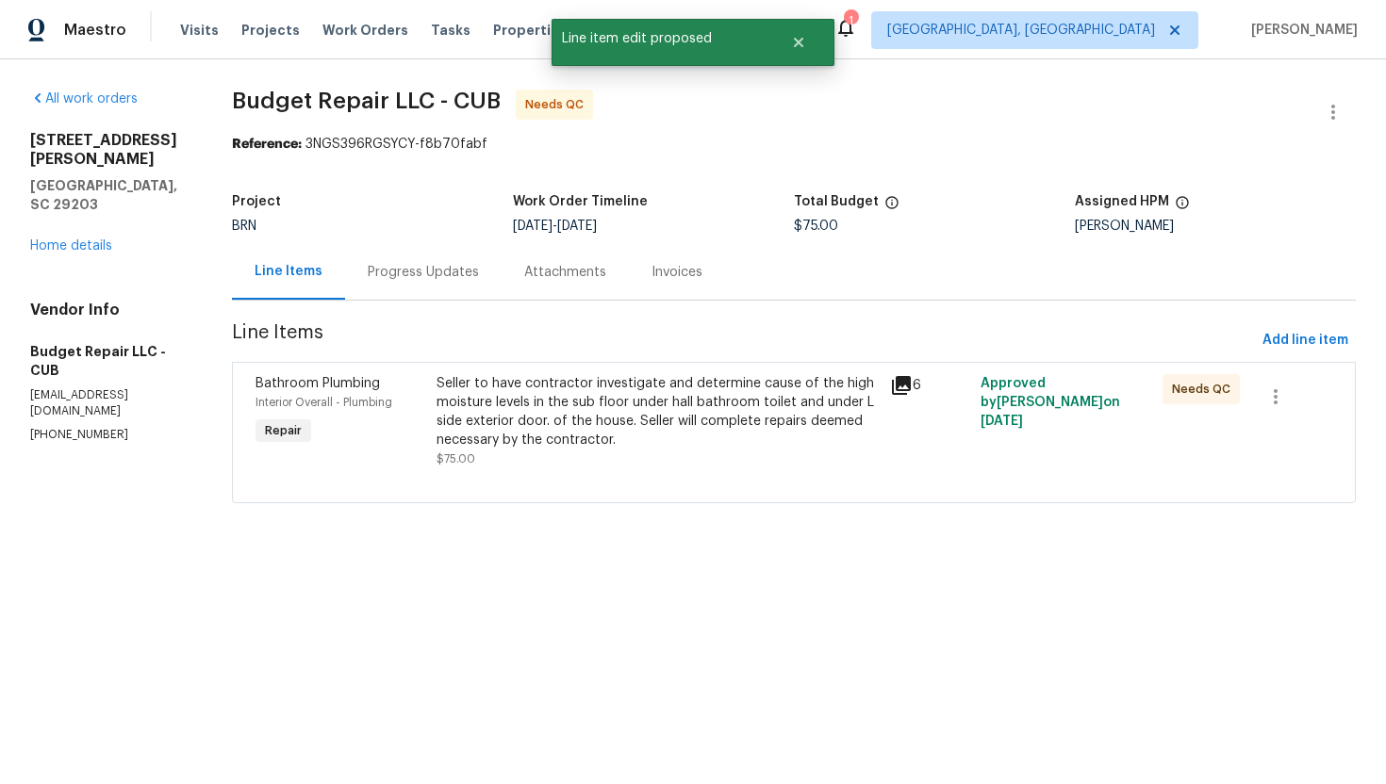
scroll to position [0, 0]
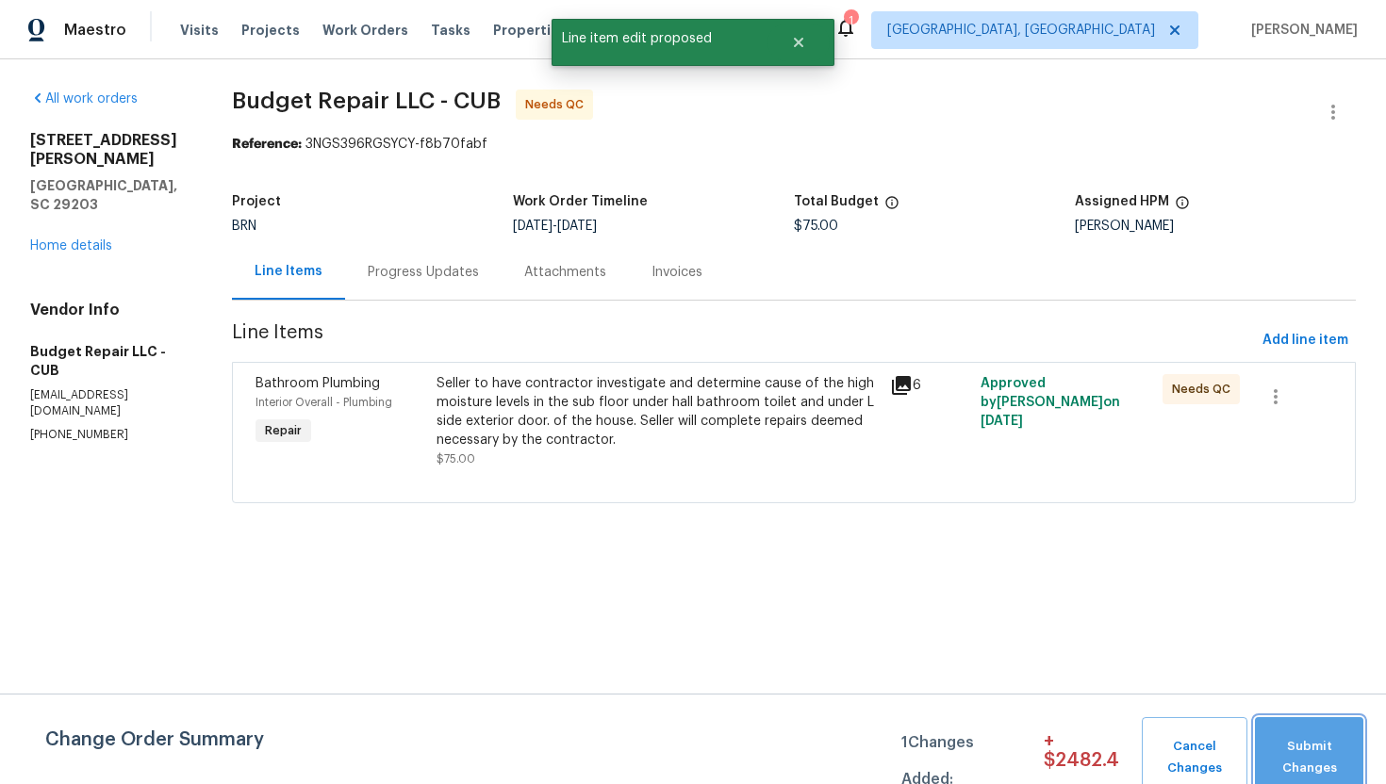
click at [1311, 760] on span "Submit Changes" at bounding box center [1309, 757] width 90 height 43
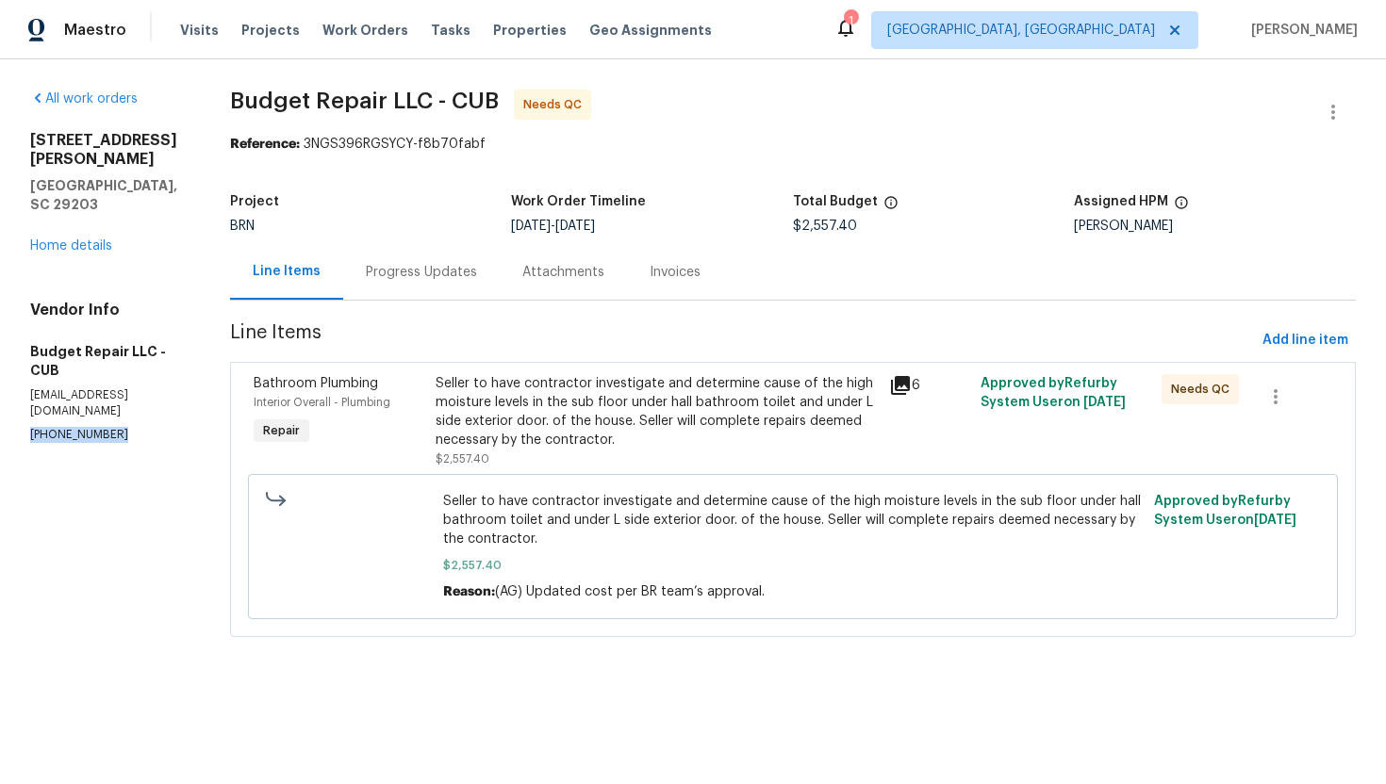
drag, startPoint x: 16, startPoint y: 376, endPoint x: 157, endPoint y: 374, distance: 141.4
click at [157, 374] on div "All work orders 1336 Johnson Ave Columbia, SC 29203 Home details Vendor Info Bu…" at bounding box center [693, 374] width 1386 height 631
copy p "(803) 261-6378"
click at [435, 266] on div "Progress Updates" at bounding box center [421, 272] width 111 height 19
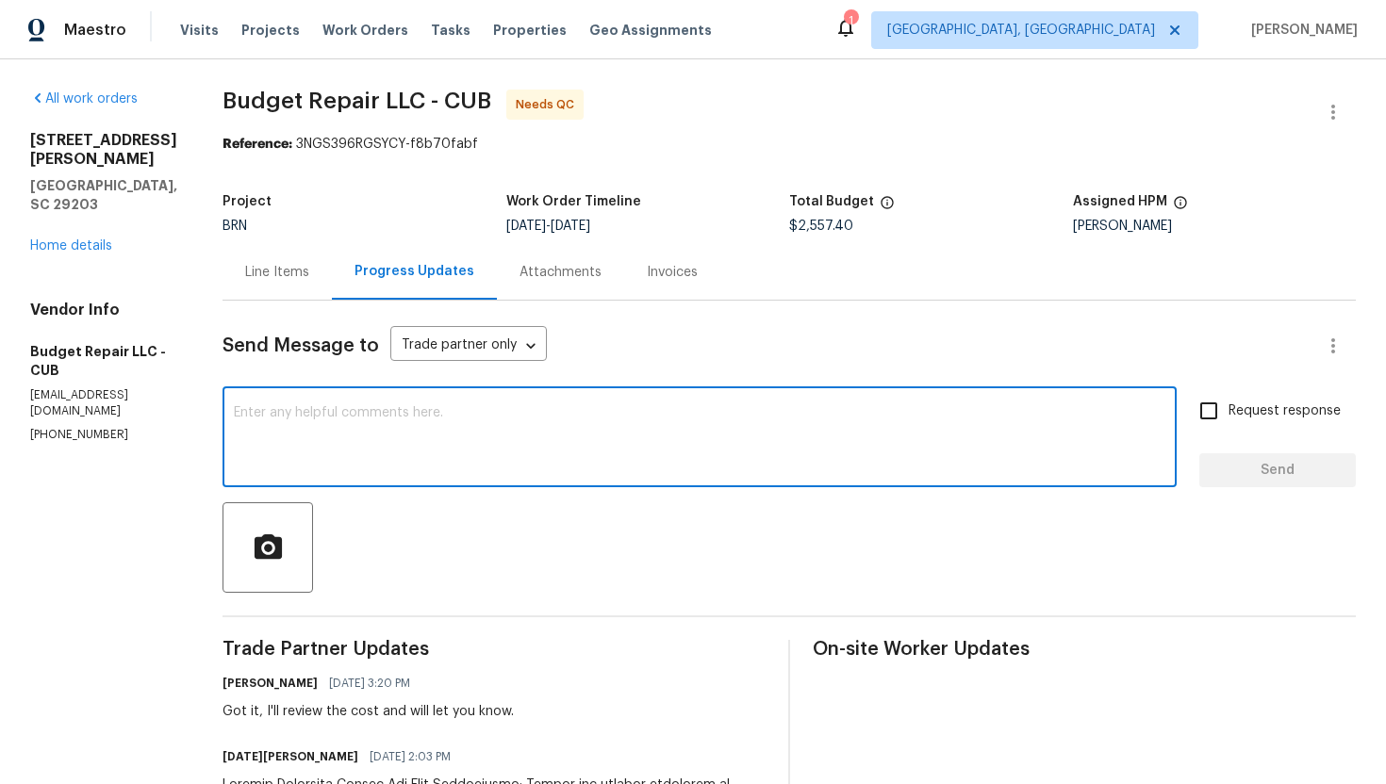
click at [412, 432] on textarea at bounding box center [699, 439] width 931 height 66
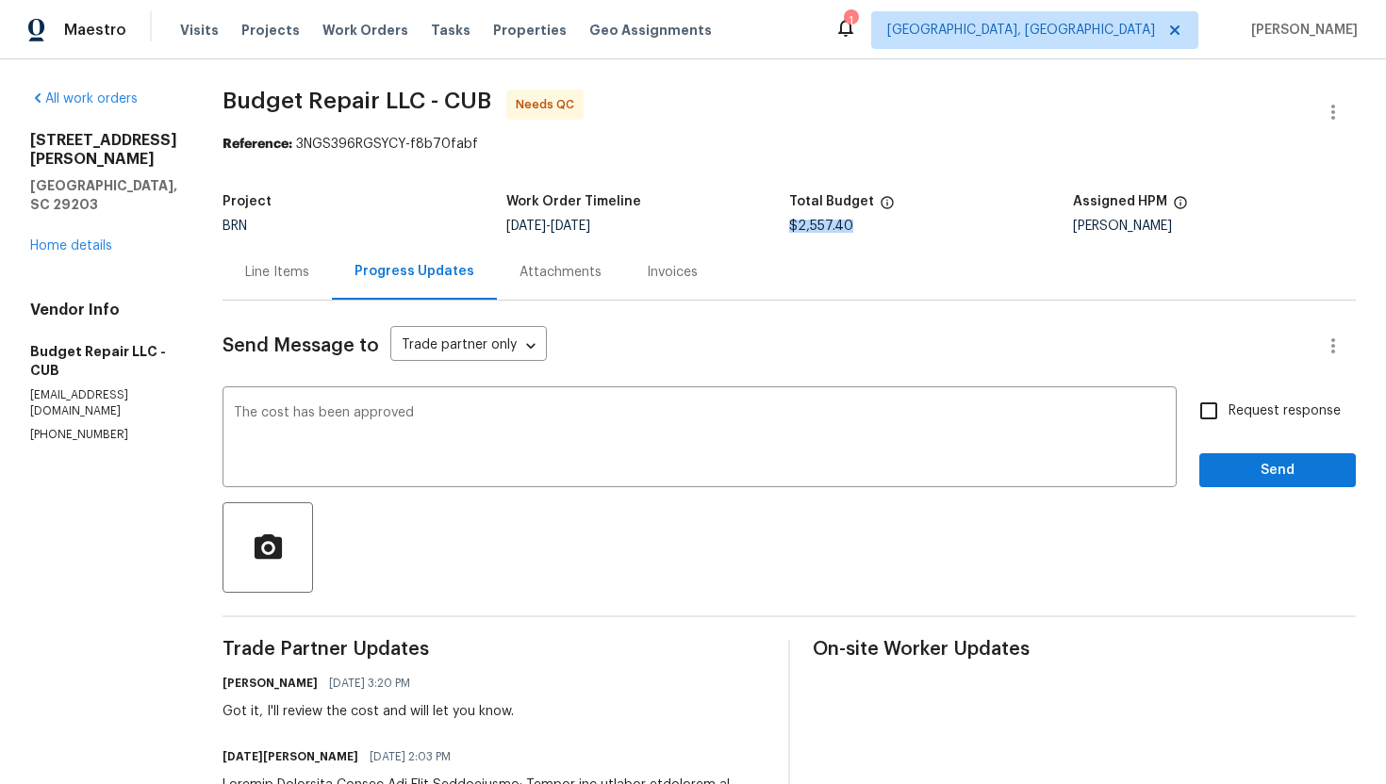
drag, startPoint x: 848, startPoint y: 229, endPoint x: 787, endPoint y: 226, distance: 60.4
click at [789, 226] on div "$2,557.40" at bounding box center [931, 226] width 284 height 13
copy span "$2,557.40"
click at [650, 425] on textarea "The cost has been approved" at bounding box center [699, 439] width 931 height 66
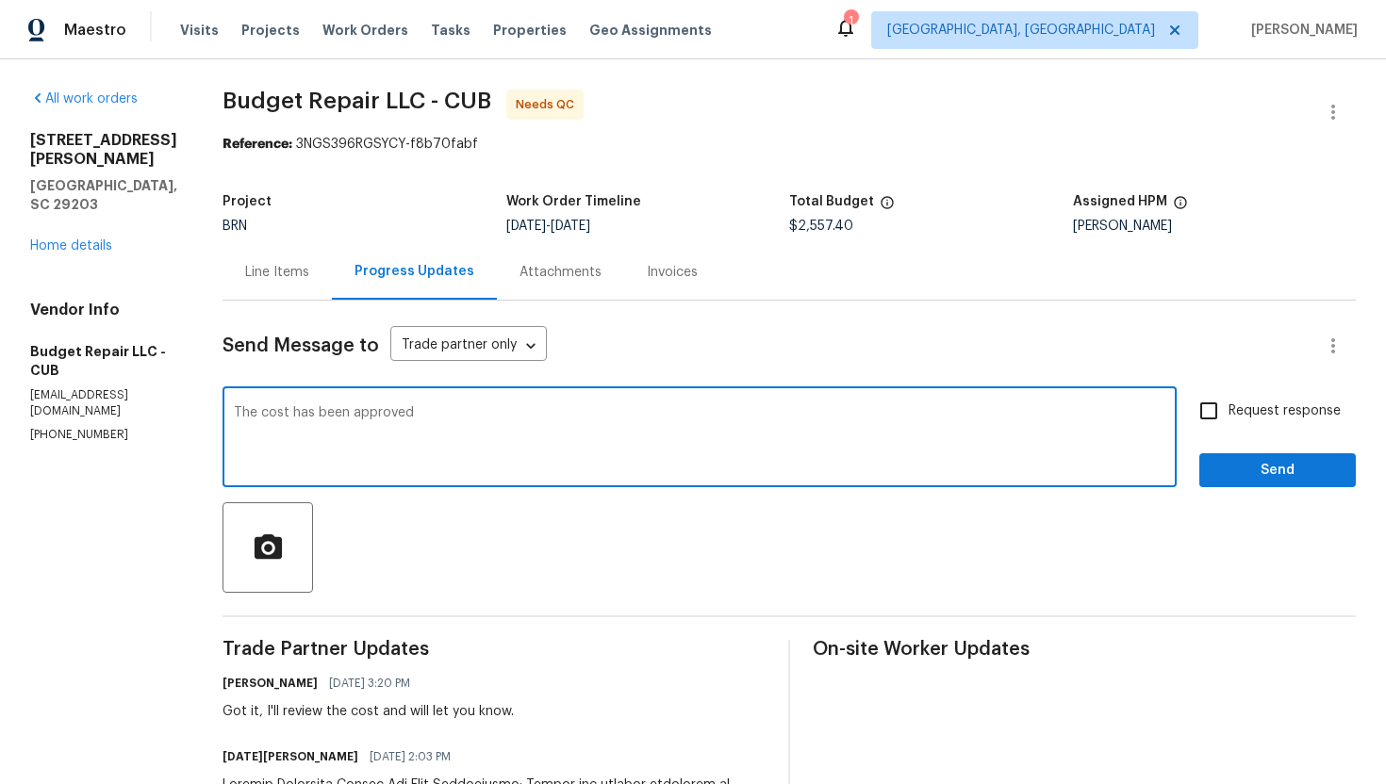
paste textarea "$2,557.40"
click at [646, 425] on textarea "The cost has been approved and updated to $2,557.40" at bounding box center [699, 439] width 931 height 66
type textarea "The cost has been approved and updated to $2,557.40. Please let me know the wor…"
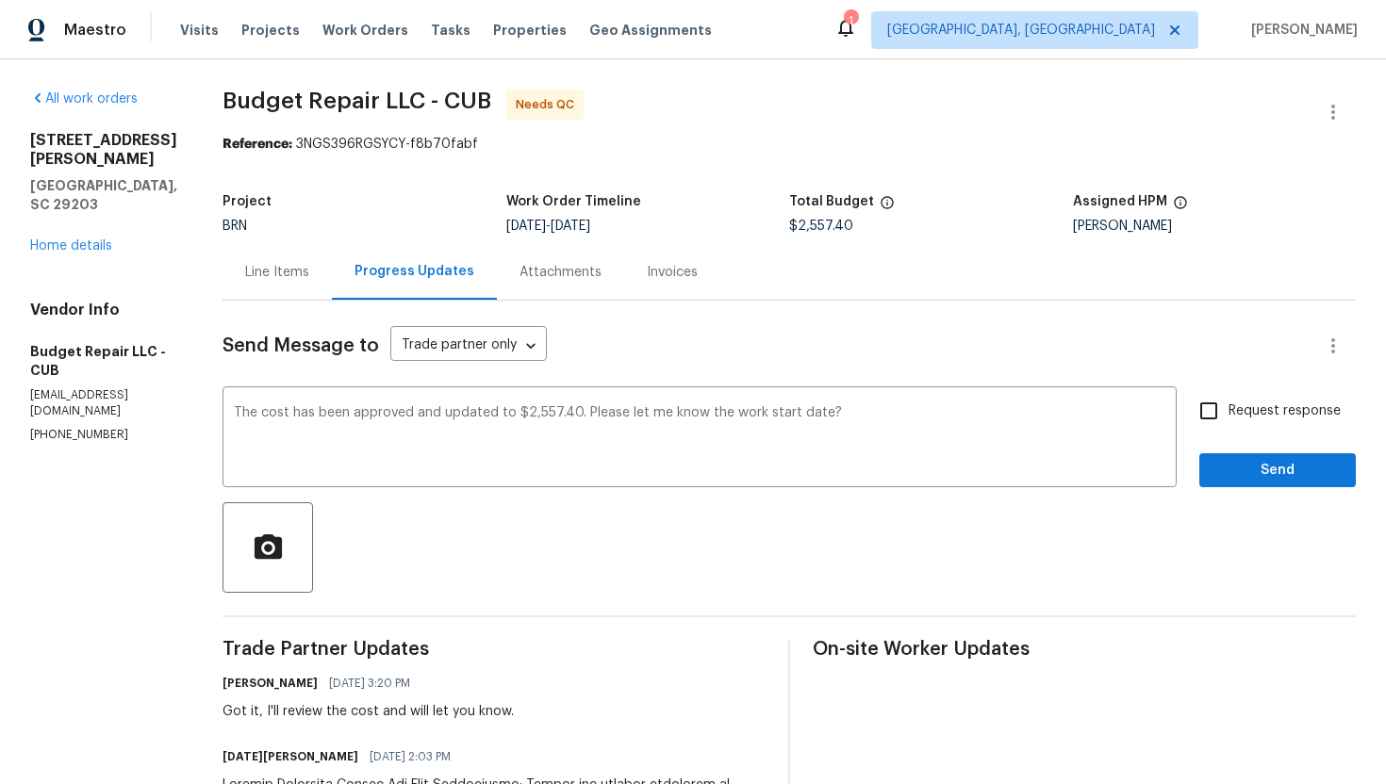
click at [1247, 417] on span "Request response" at bounding box center [1284, 412] width 112 height 20
click at [1228, 417] on input "Request response" at bounding box center [1209, 411] width 40 height 40
checkbox input "true"
click at [1260, 459] on span "Send" at bounding box center [1277, 471] width 126 height 24
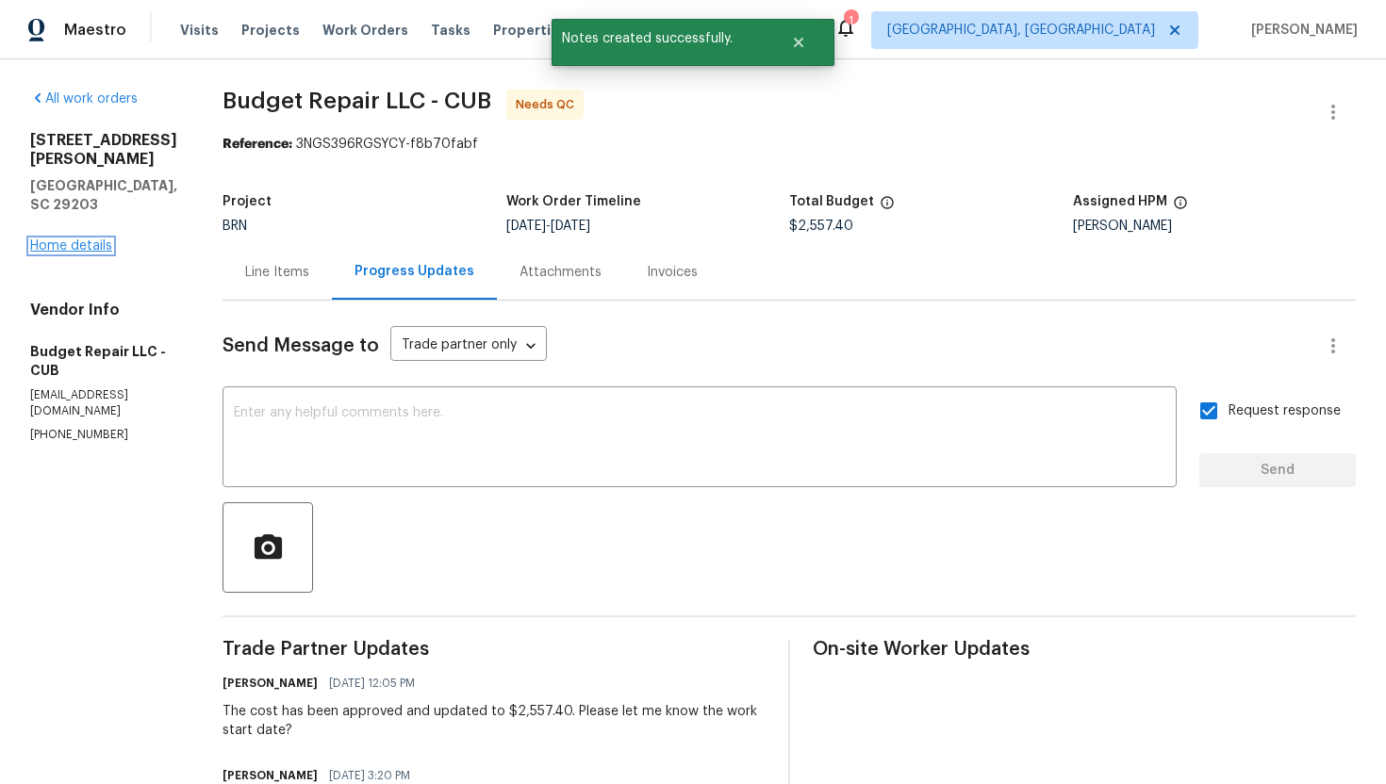
click at [76, 239] on link "Home details" at bounding box center [71, 245] width 82 height 13
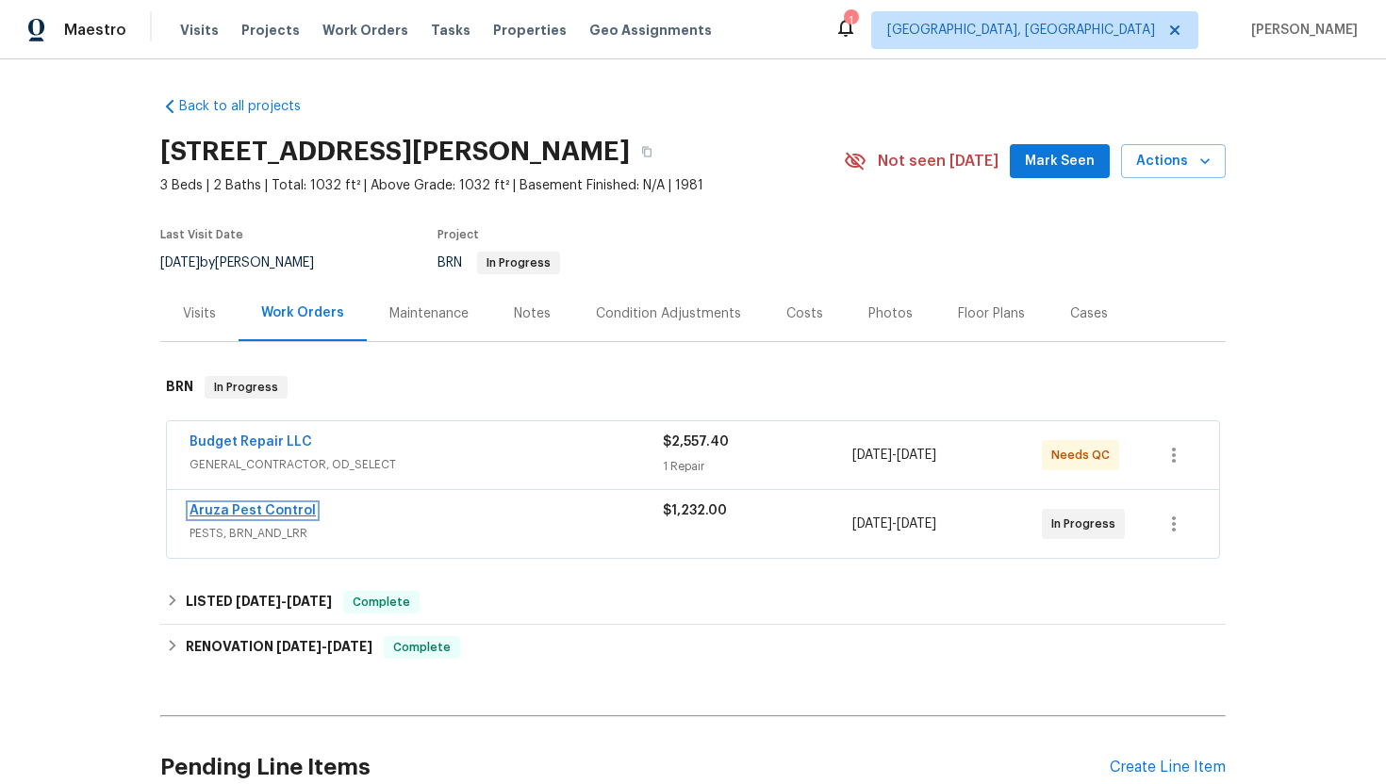
click at [290, 509] on link "Aruza Pest Control" at bounding box center [252, 510] width 126 height 13
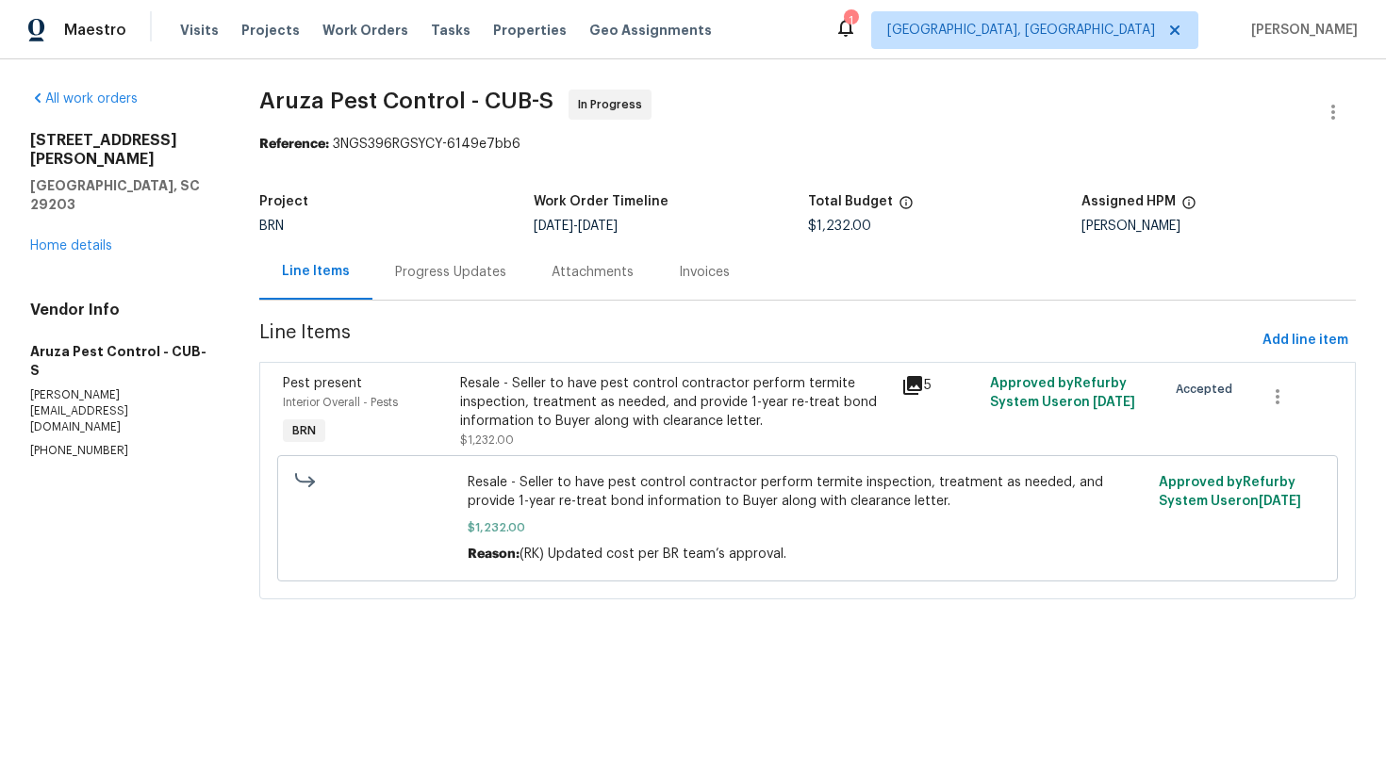
click at [486, 272] on div "Progress Updates" at bounding box center [450, 272] width 111 height 19
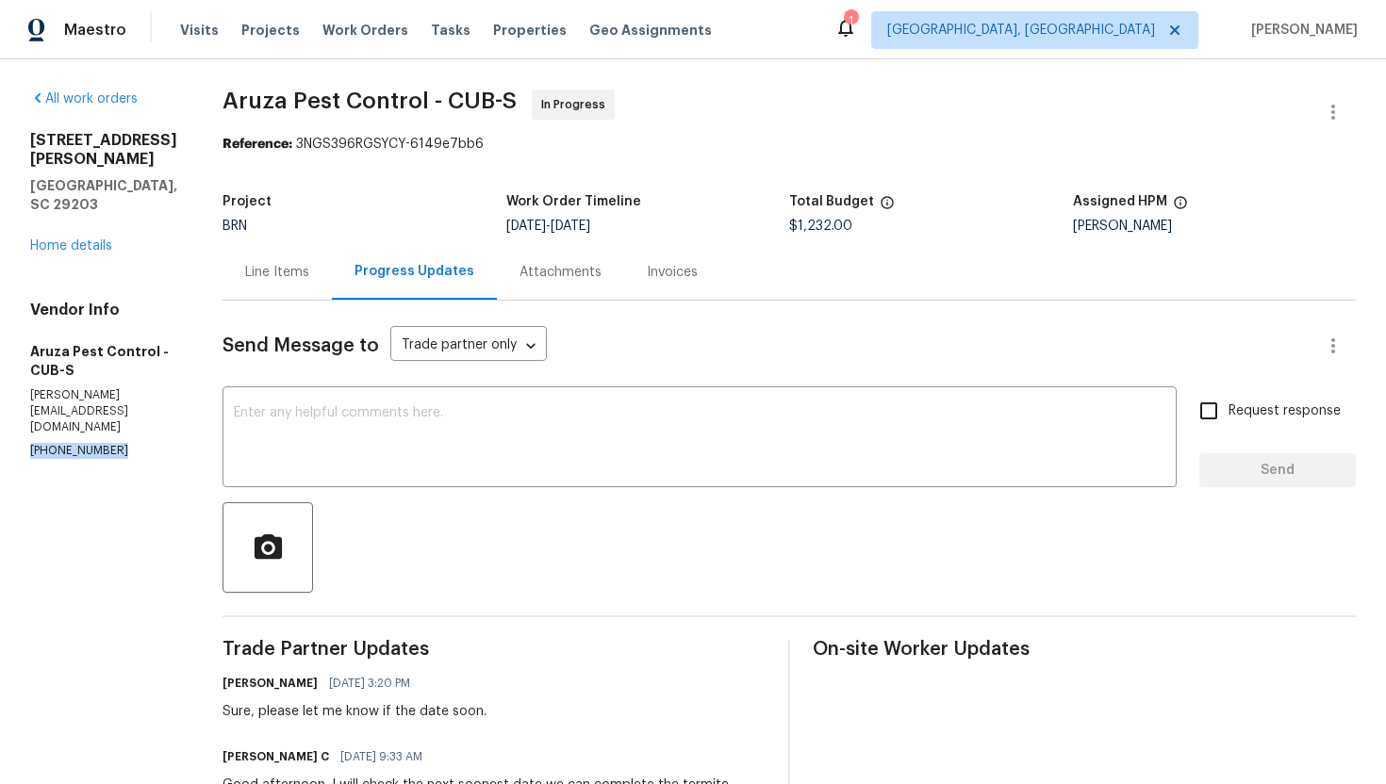
drag, startPoint x: 26, startPoint y: 378, endPoint x: 117, endPoint y: 387, distance: 91.0
copy p "(980) 729-8788"
click at [326, 272] on div "Line Items" at bounding box center [276, 272] width 109 height 56
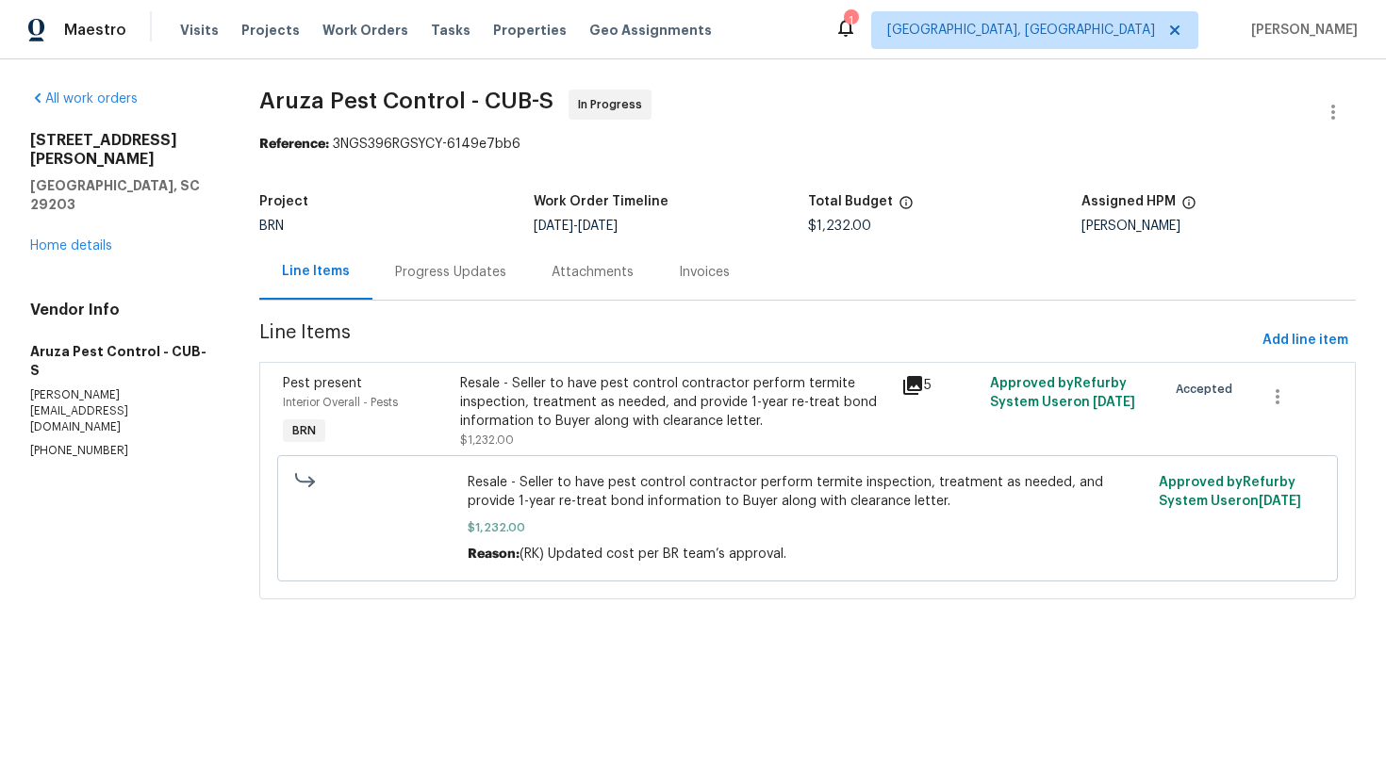
click at [482, 287] on div "Progress Updates" at bounding box center [450, 272] width 156 height 56
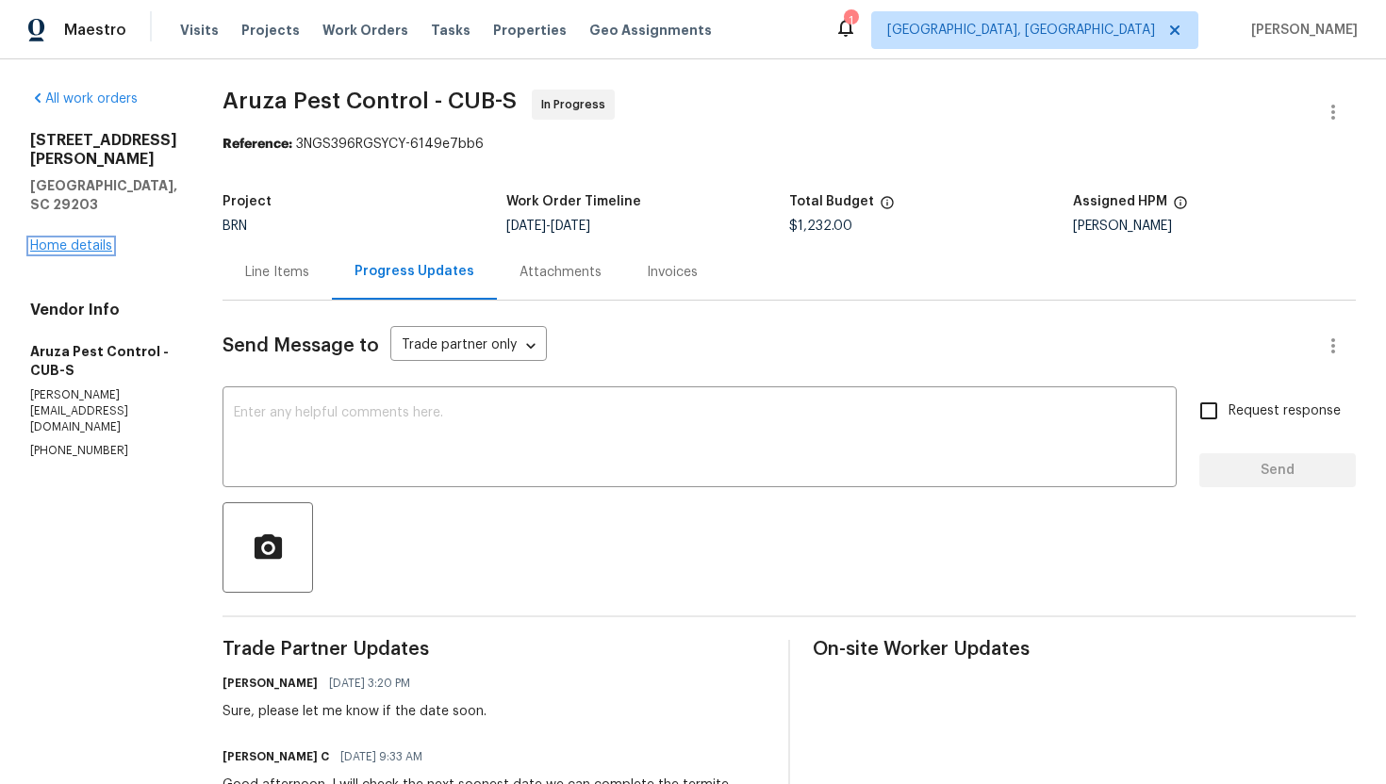
click at [42, 239] on link "Home details" at bounding box center [71, 245] width 82 height 13
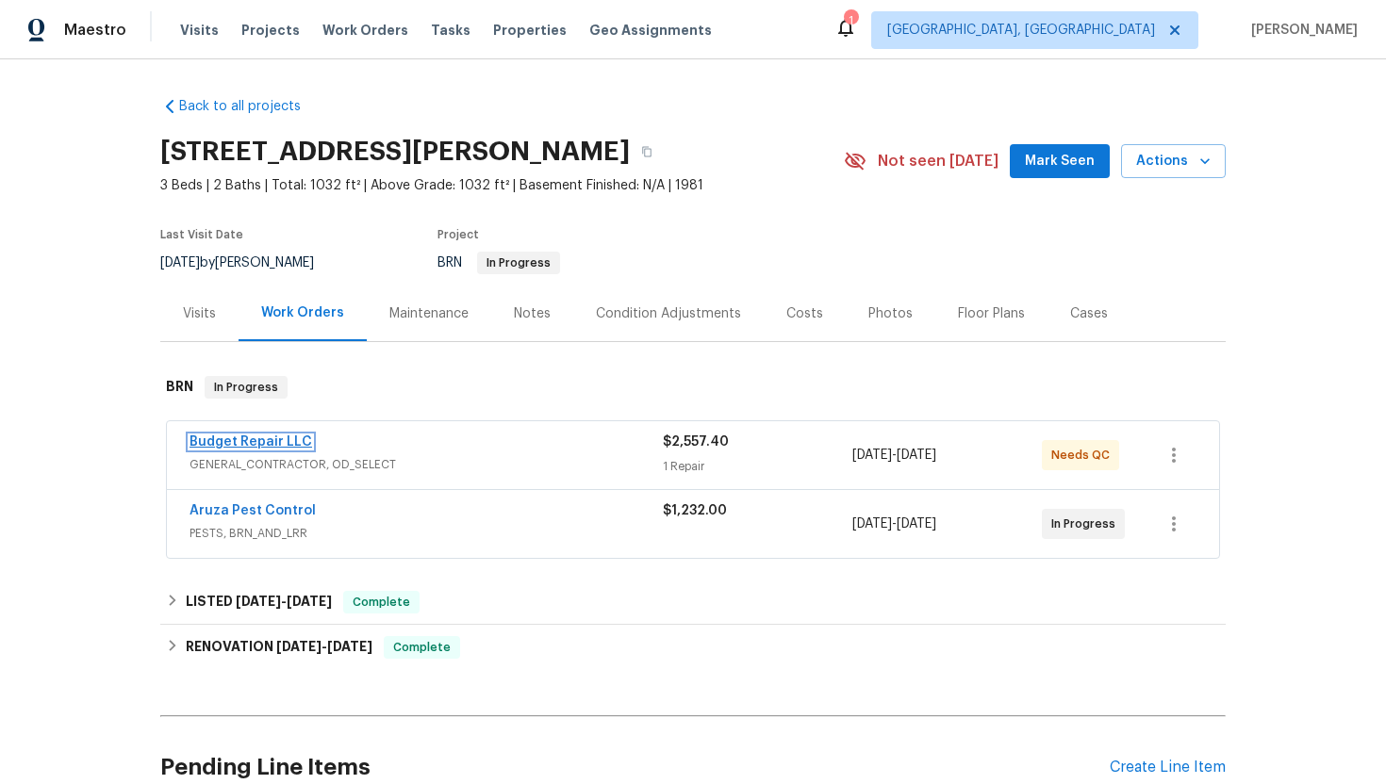
click at [240, 444] on link "Budget Repair LLC" at bounding box center [250, 442] width 123 height 13
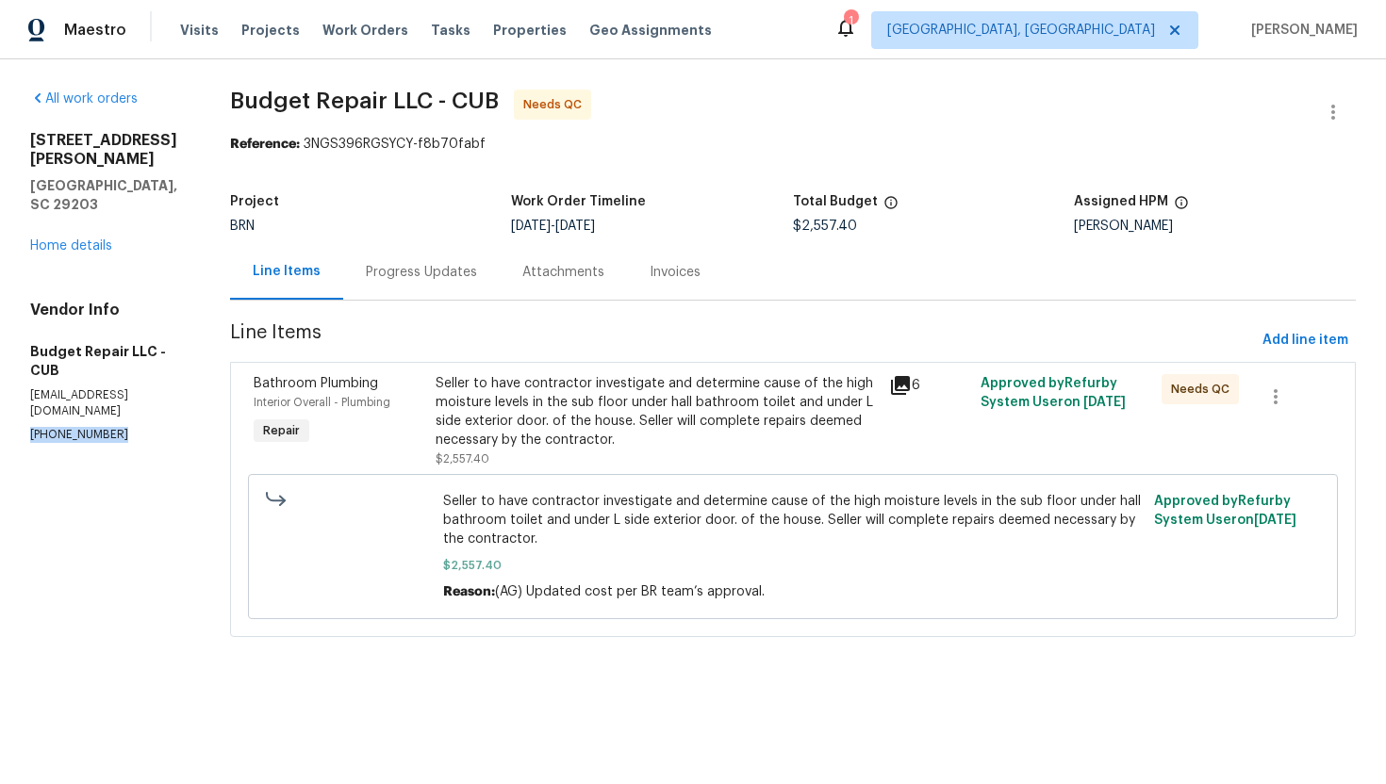
drag, startPoint x: 14, startPoint y: 384, endPoint x: 147, endPoint y: 390, distance: 133.1
click at [148, 387] on div "All work orders 1336 Johnson Ave Columbia, SC 29203 Home details Vendor Info Bu…" at bounding box center [693, 374] width 1386 height 631
copy p "(803) 261-6378"
click at [400, 283] on div "Progress Updates" at bounding box center [421, 272] width 156 height 56
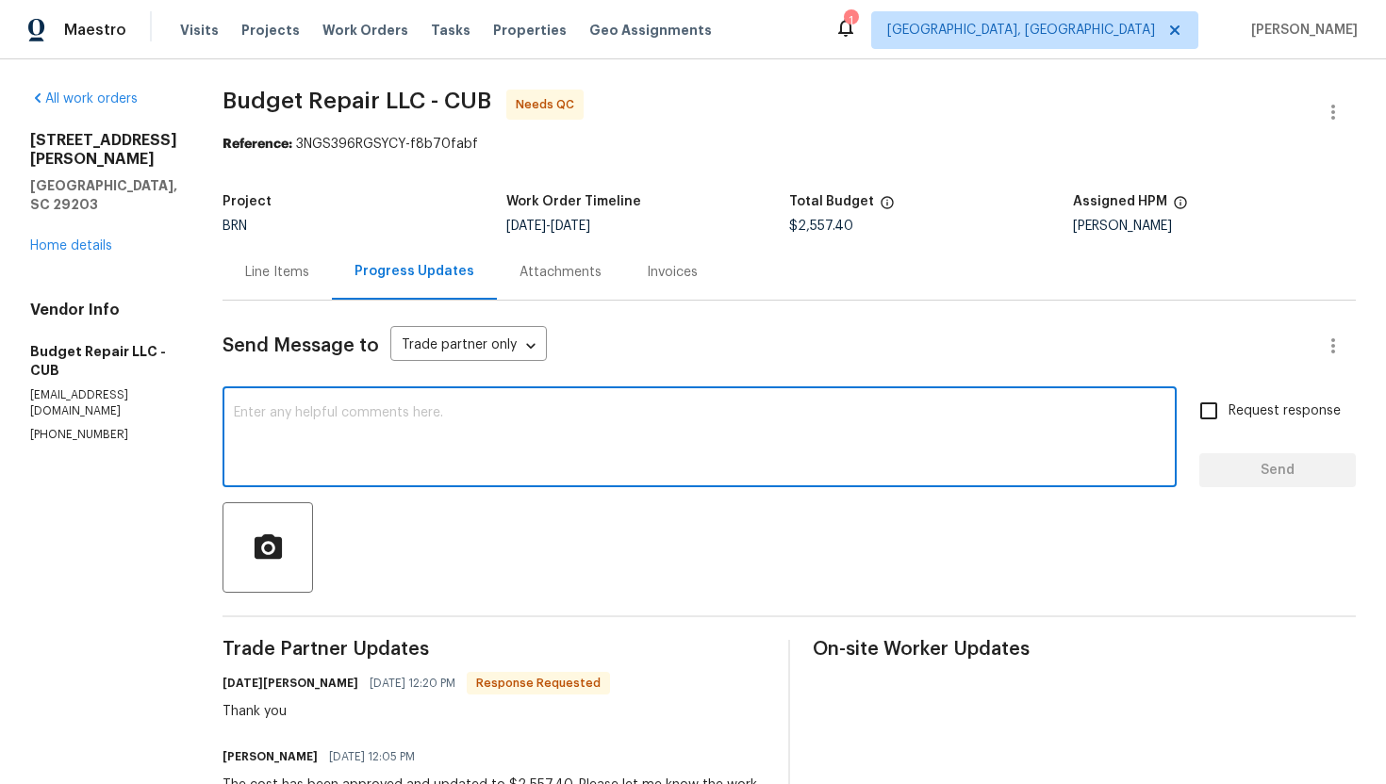
click at [276, 432] on textarea at bounding box center [699, 439] width 931 height 66
type textarea "Can you update me with the work start date?"
click at [1216, 410] on input "Request response" at bounding box center [1209, 411] width 40 height 40
checkbox input "true"
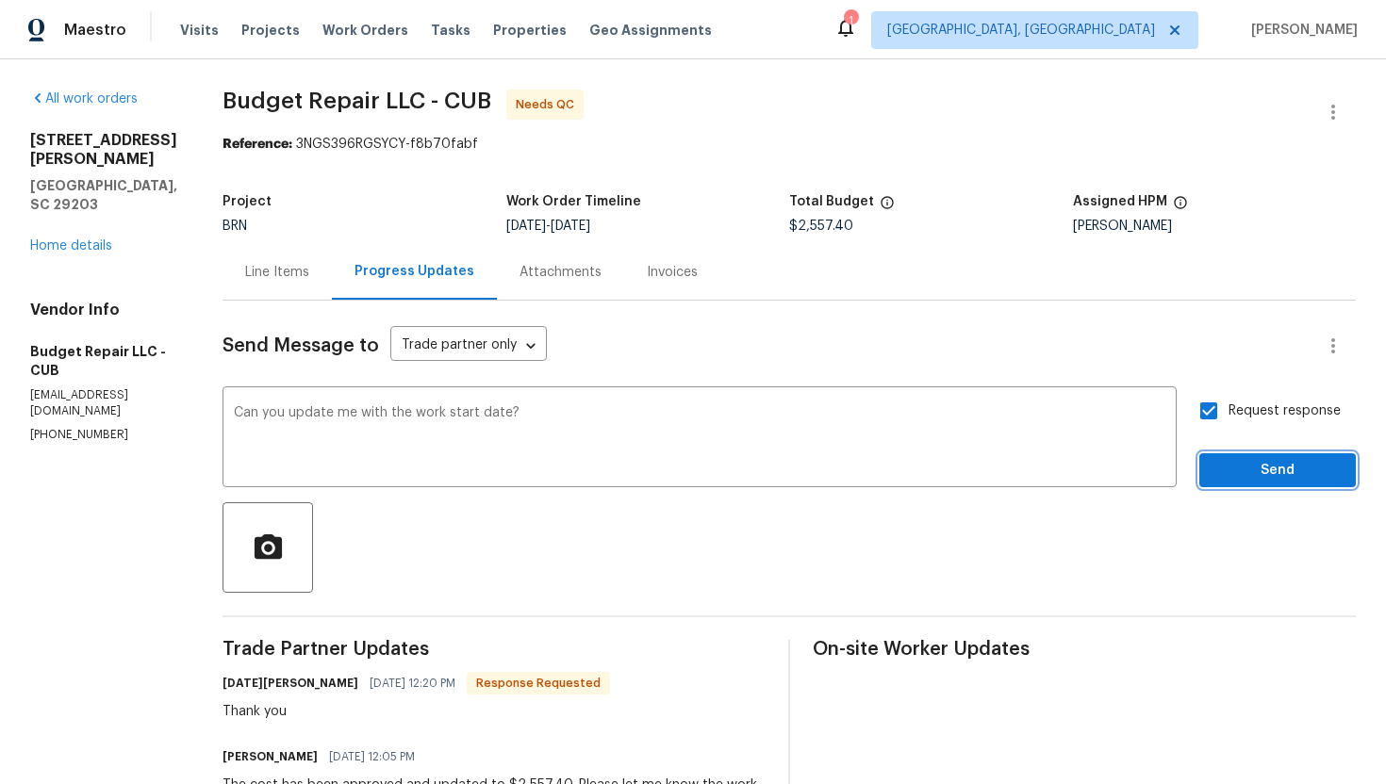
click at [1244, 464] on span "Send" at bounding box center [1277, 471] width 126 height 24
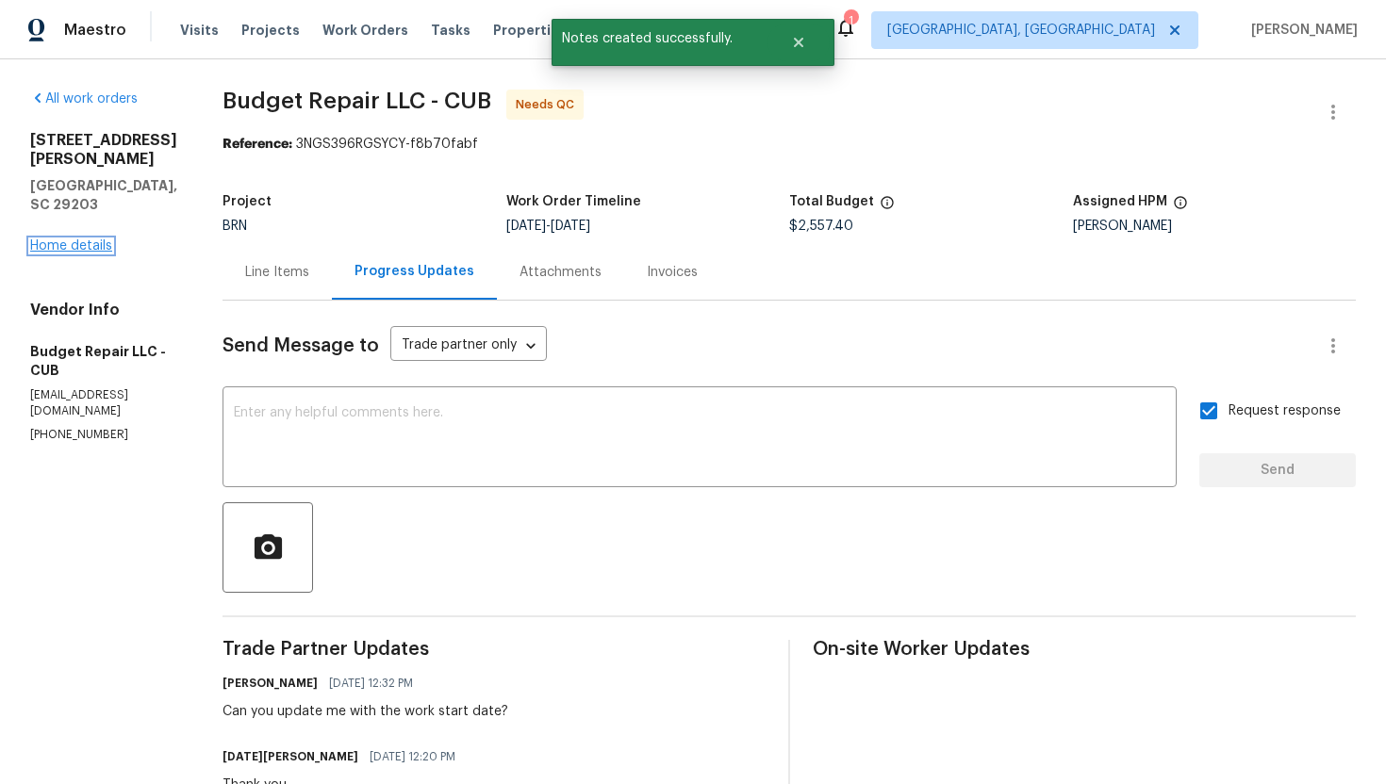
click at [61, 239] on link "Home details" at bounding box center [71, 245] width 82 height 13
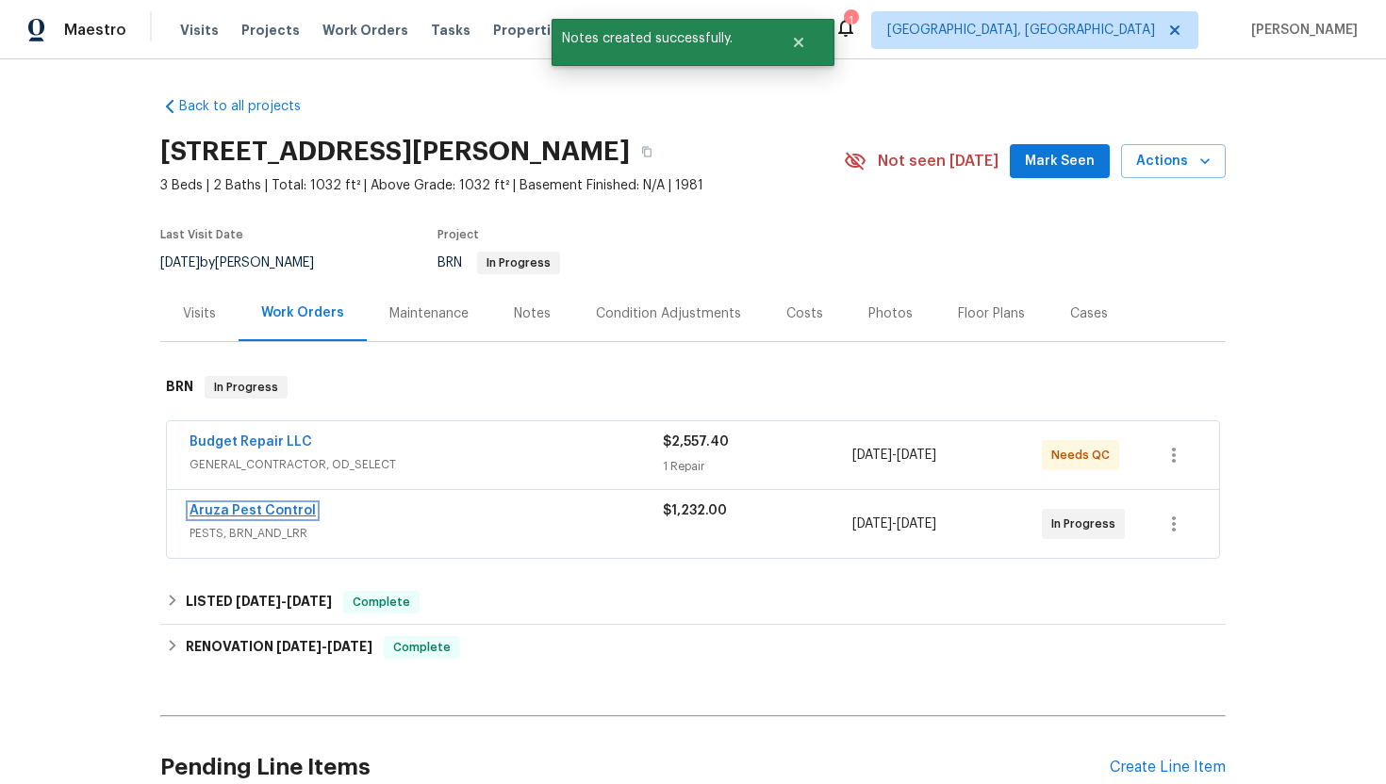
click at [274, 504] on link "Aruza Pest Control" at bounding box center [252, 510] width 126 height 13
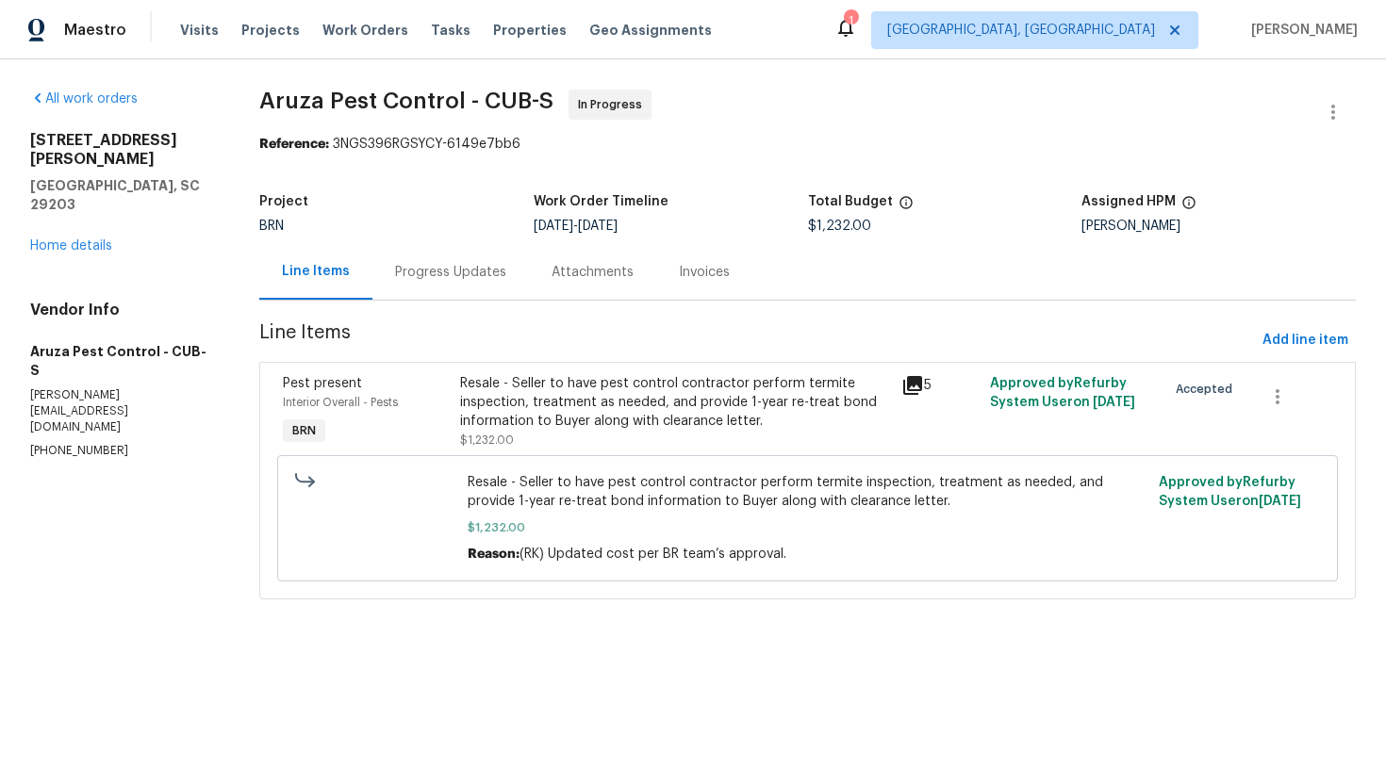
click at [478, 282] on div "Progress Updates" at bounding box center [450, 272] width 156 height 56
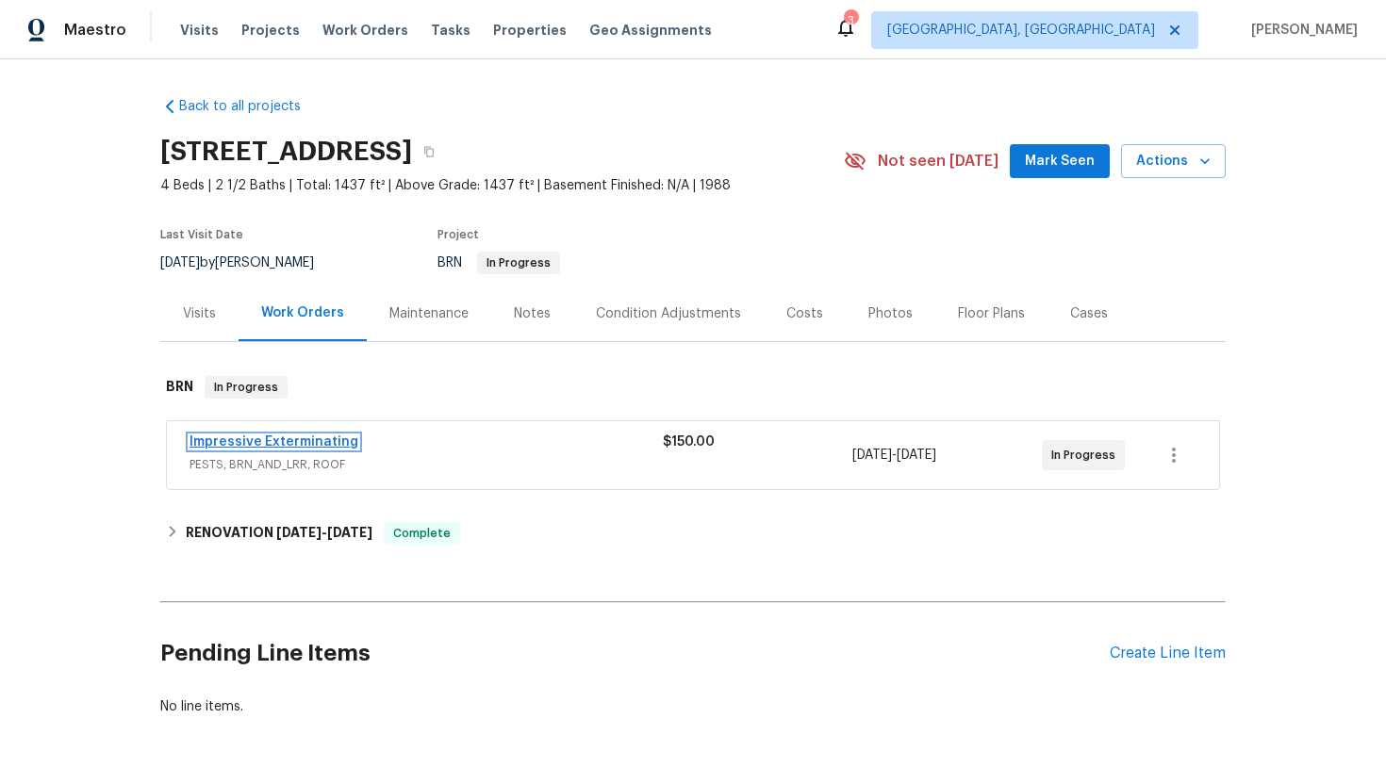
click at [289, 438] on link "Impressive Exterminating" at bounding box center [273, 442] width 169 height 13
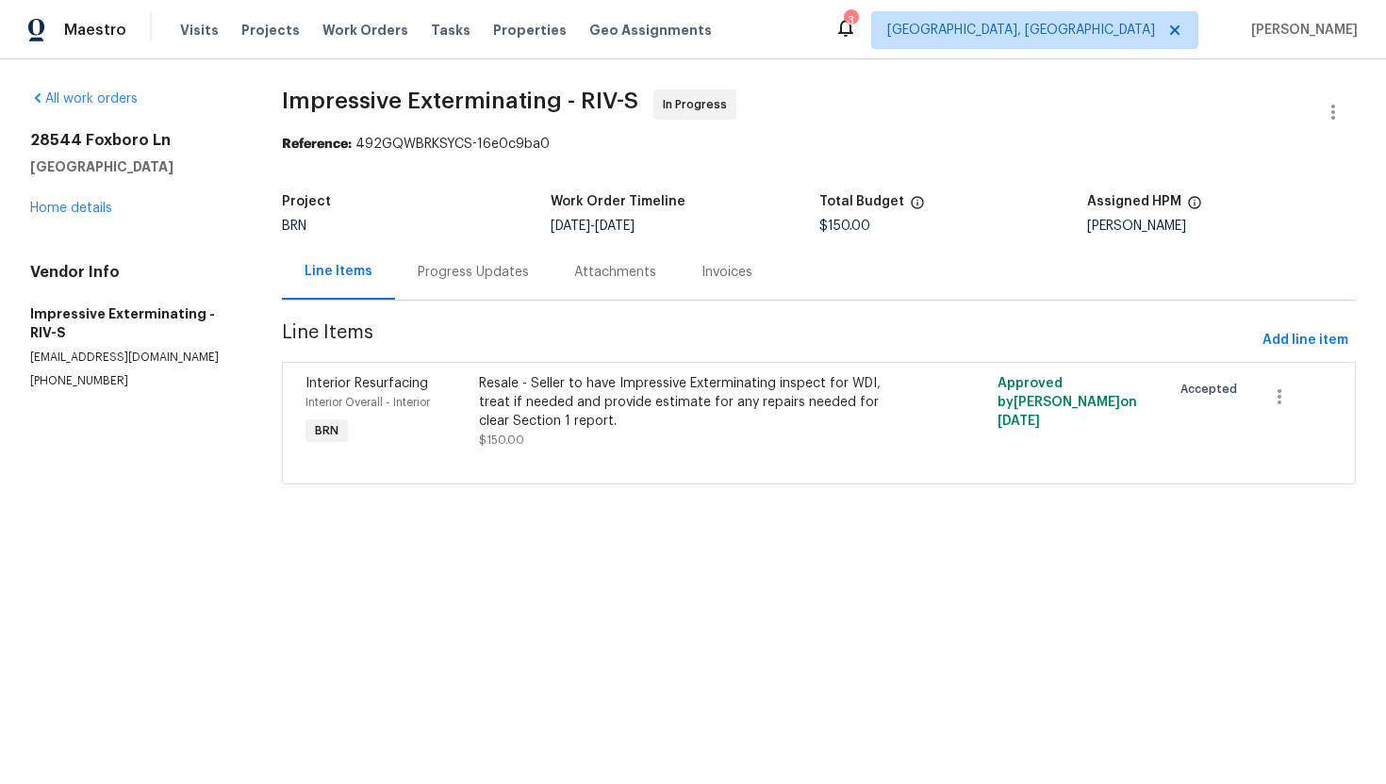
click at [479, 289] on div "Progress Updates" at bounding box center [473, 272] width 156 height 56
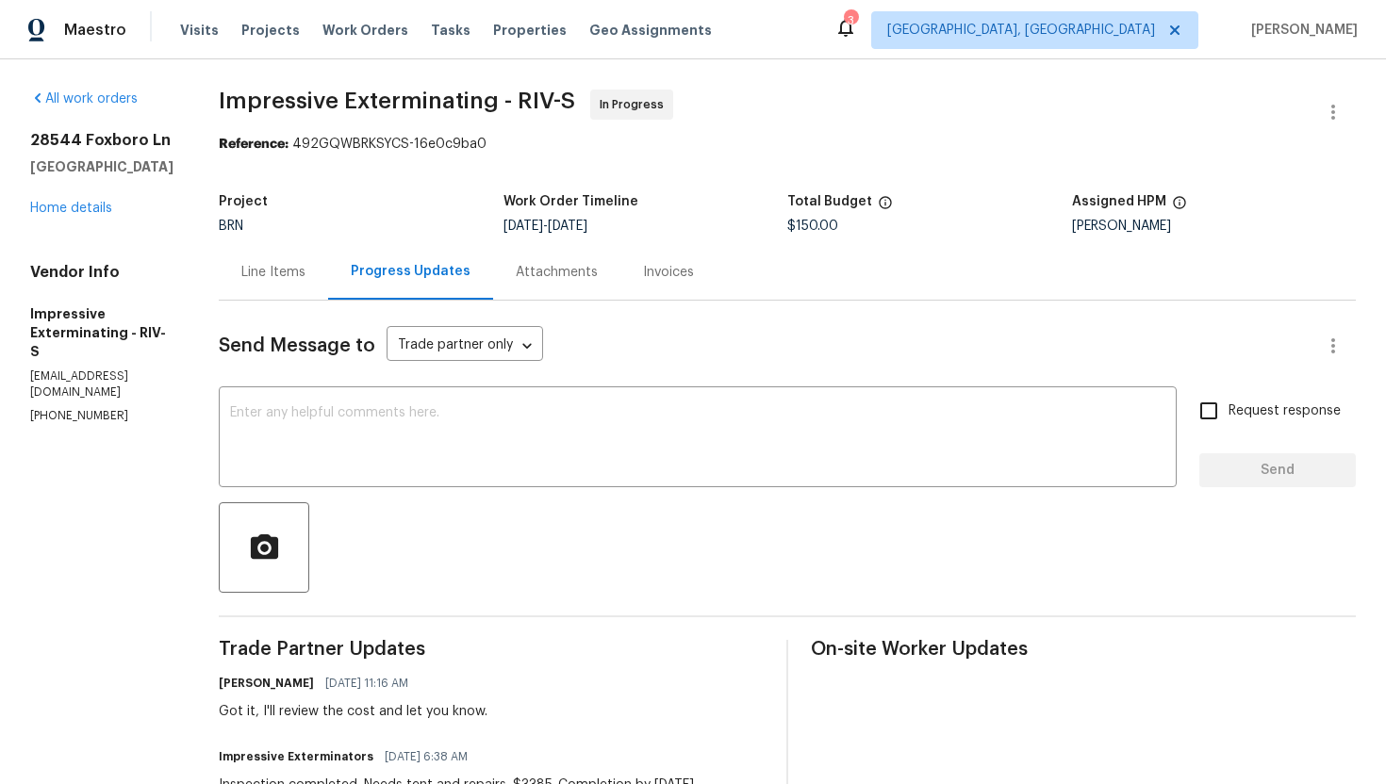
click at [305, 272] on div "Line Items" at bounding box center [273, 272] width 64 height 19
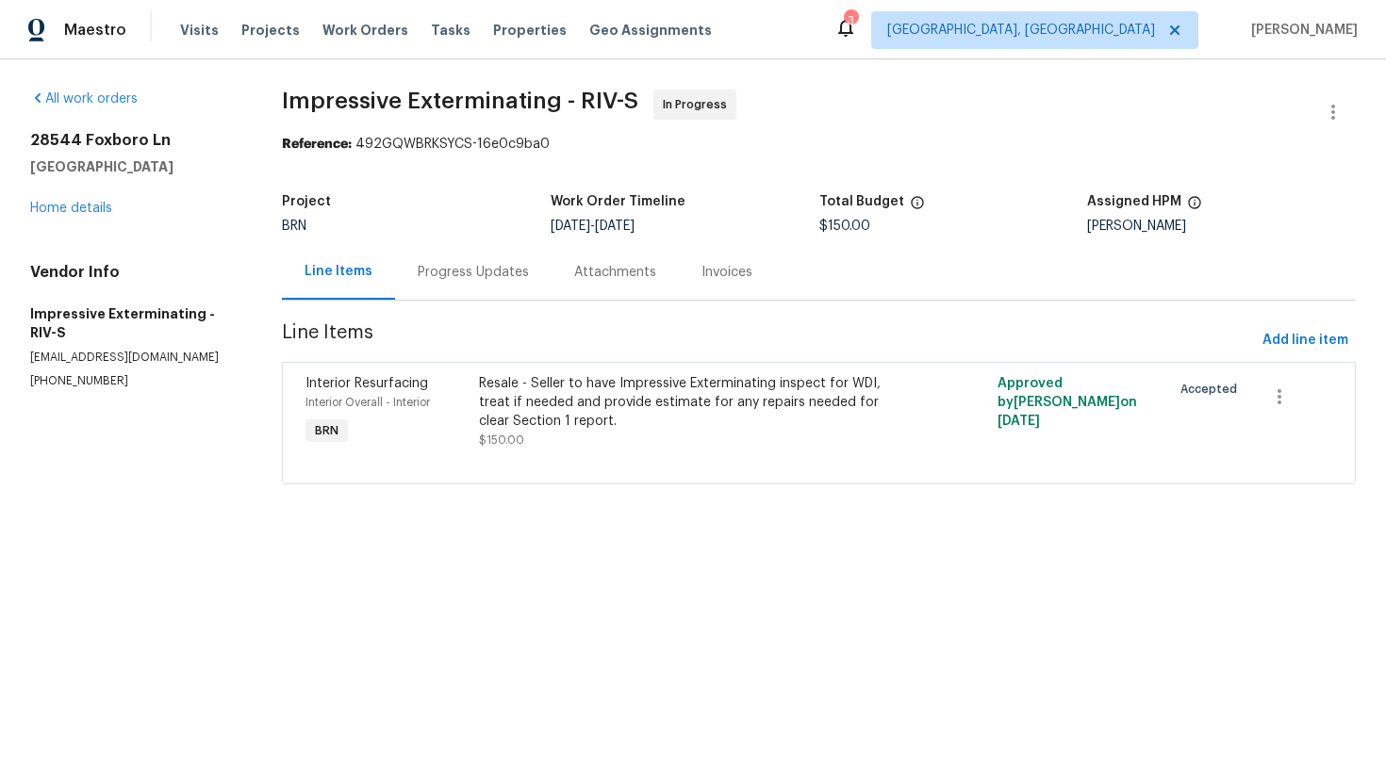
click at [466, 281] on div "Progress Updates" at bounding box center [473, 272] width 111 height 19
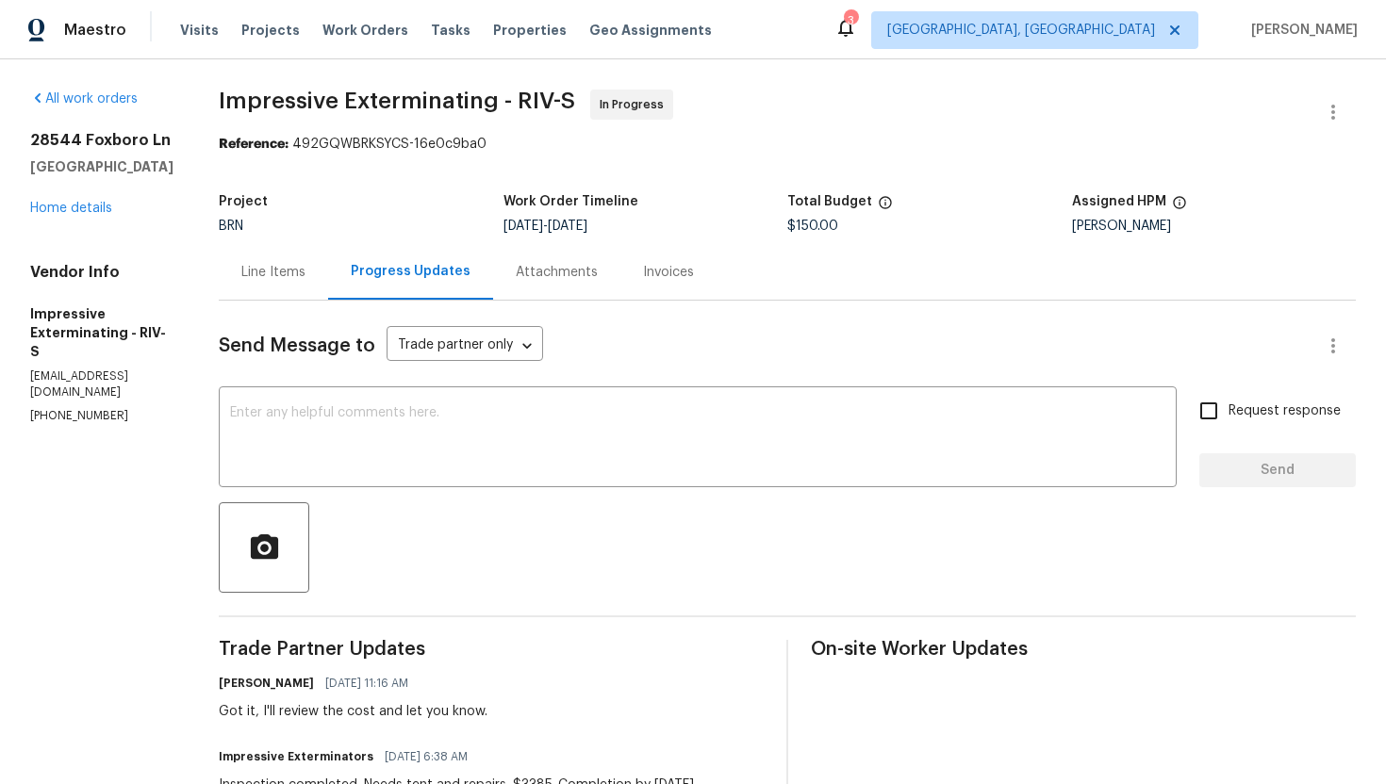
click at [320, 269] on div "Line Items" at bounding box center [273, 272] width 109 height 56
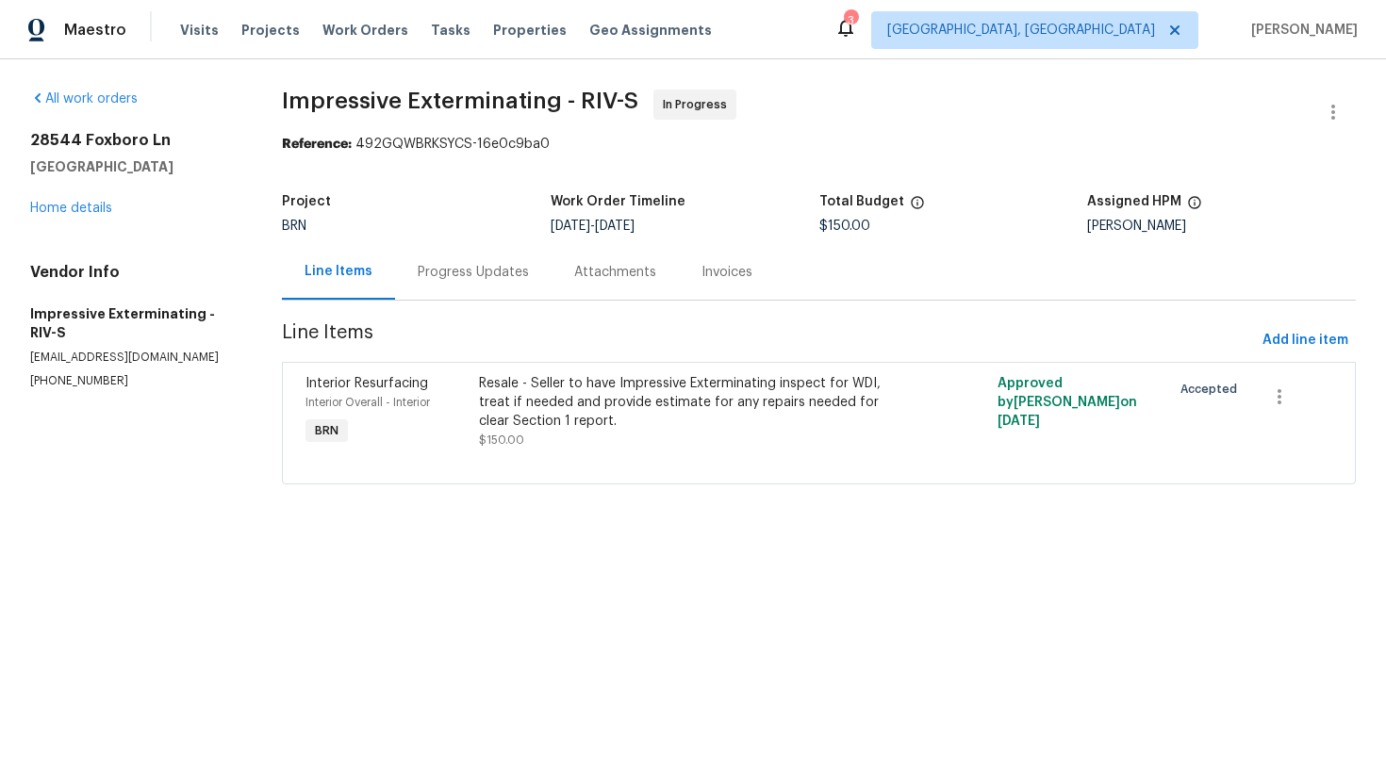
click at [629, 420] on div "Resale - Seller to have Impressive Exterminating inspect for WDI, treat if need…" at bounding box center [689, 402] width 421 height 57
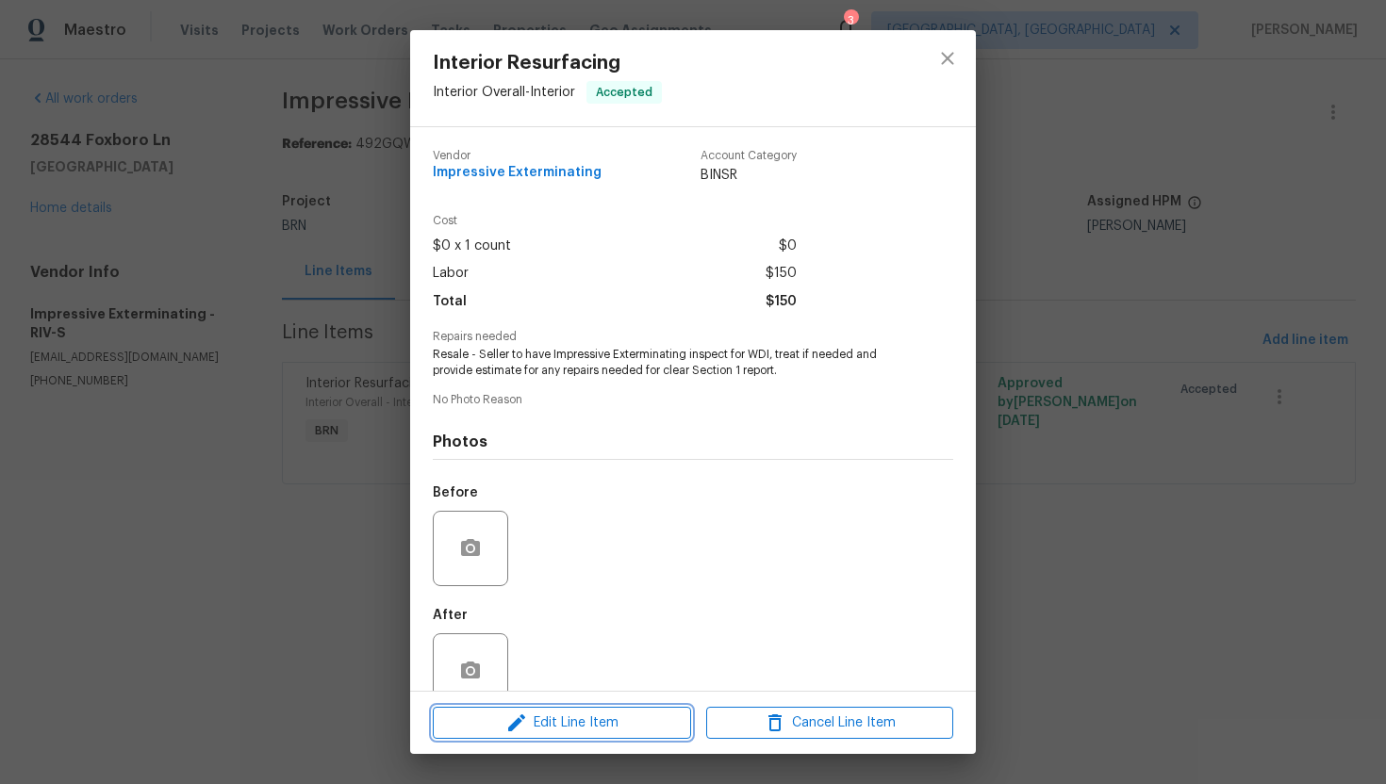
click at [568, 713] on span "Edit Line Item" at bounding box center [561, 724] width 247 height 24
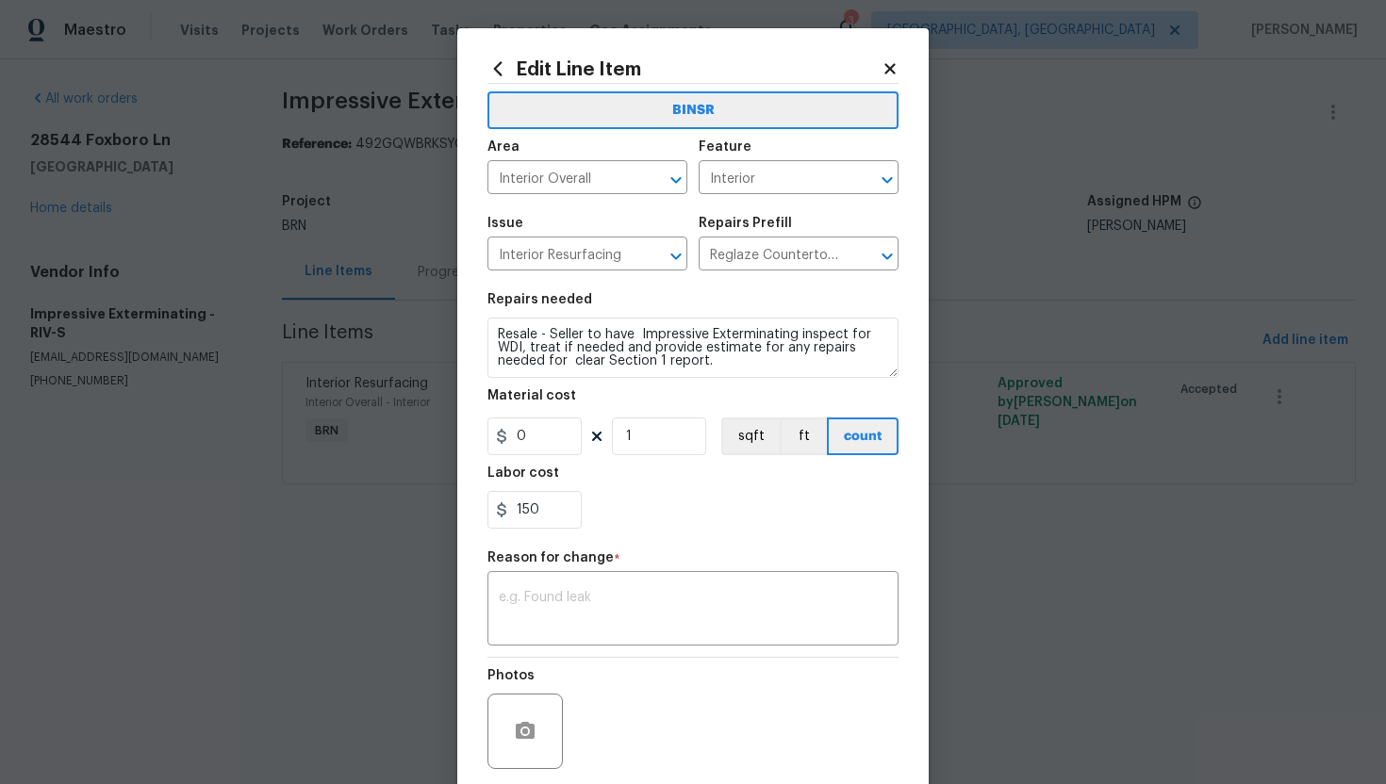
click at [341, 537] on html "Maestro Visits Projects Work Orders Tasks Properties Geo Assignments 3 Albuquer…" at bounding box center [693, 268] width 1386 height 537
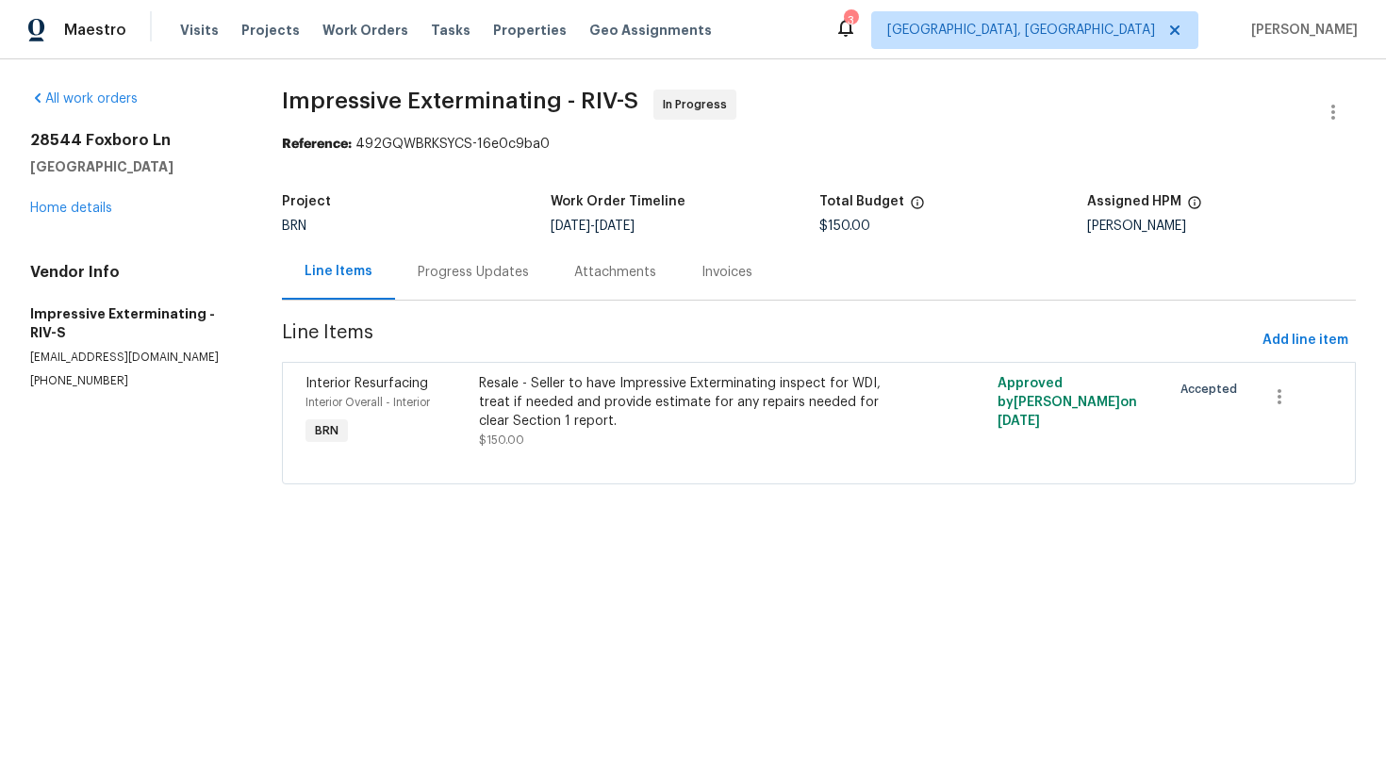
click at [475, 264] on div "Progress Updates" at bounding box center [473, 272] width 111 height 19
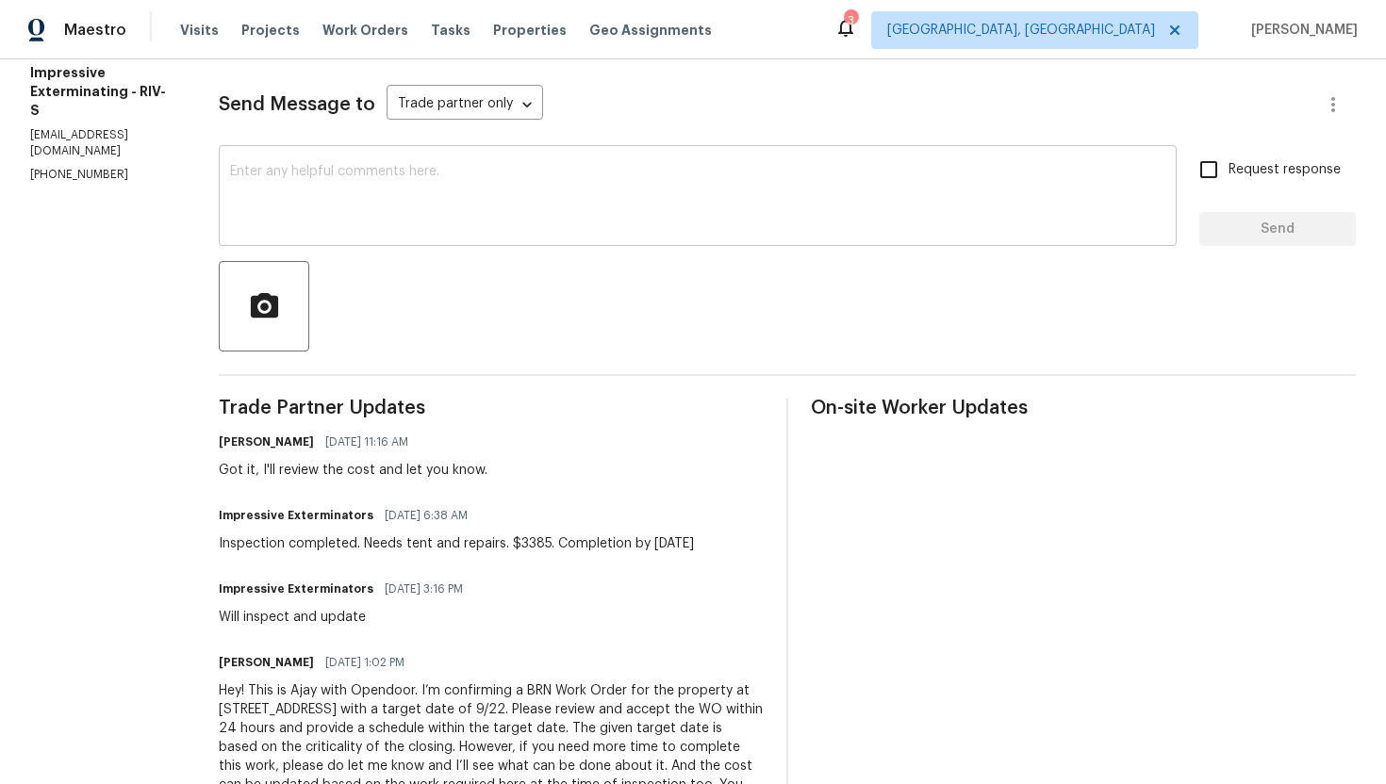
scroll to position [245, 0]
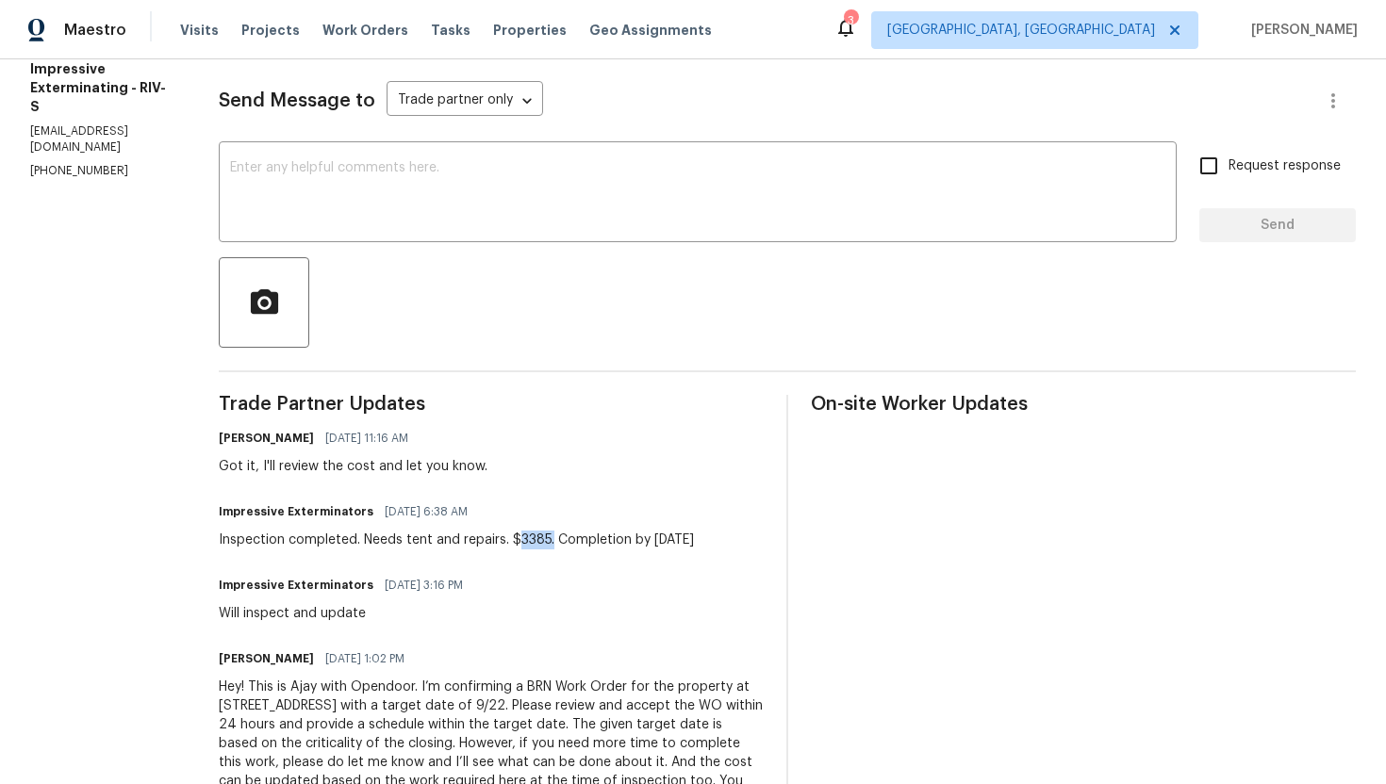
drag, startPoint x: 531, startPoint y: 542, endPoint x: 565, endPoint y: 541, distance: 34.0
click at [565, 541] on div "Inspection completed. Needs tent and repairs. $3385. Completion by Thursday nex…" at bounding box center [456, 540] width 475 height 19
copy div "3385."
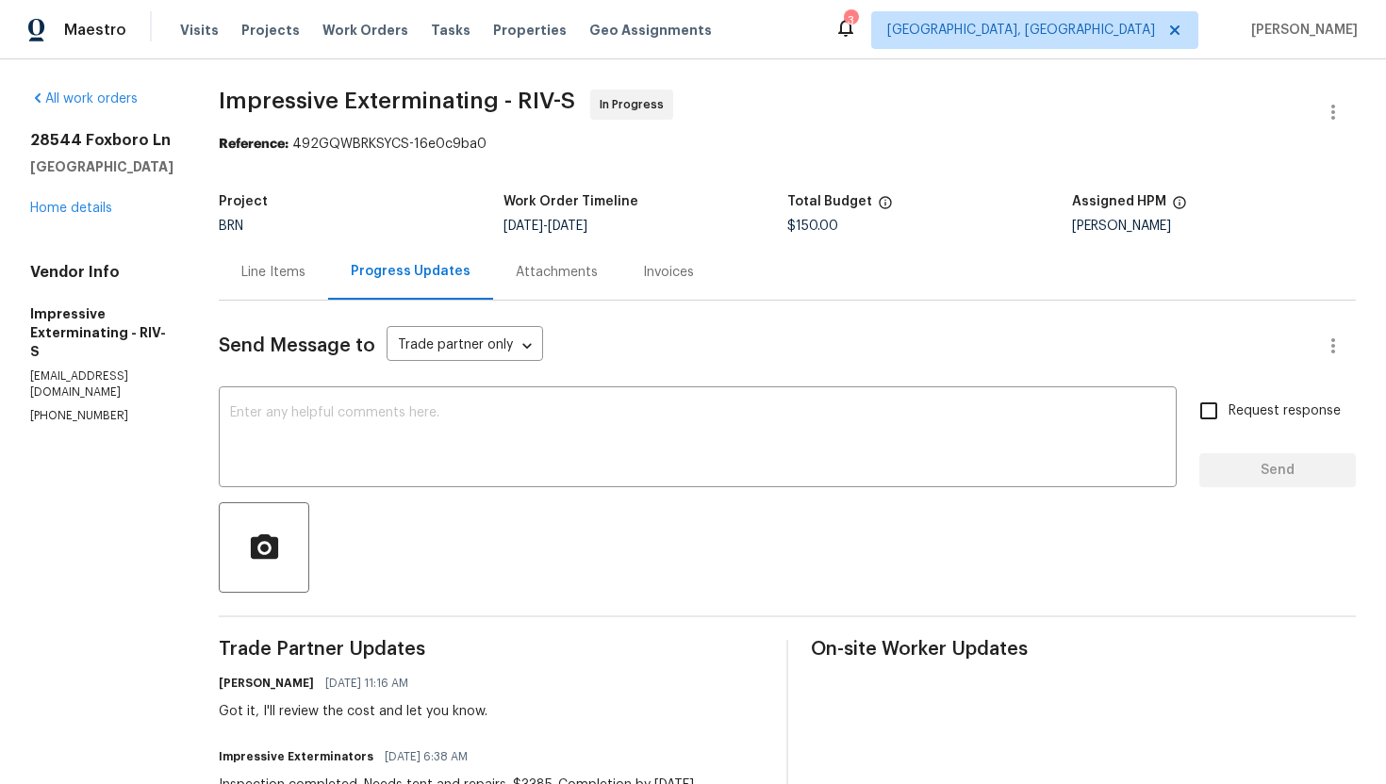
click at [305, 276] on div "Line Items" at bounding box center [273, 272] width 64 height 19
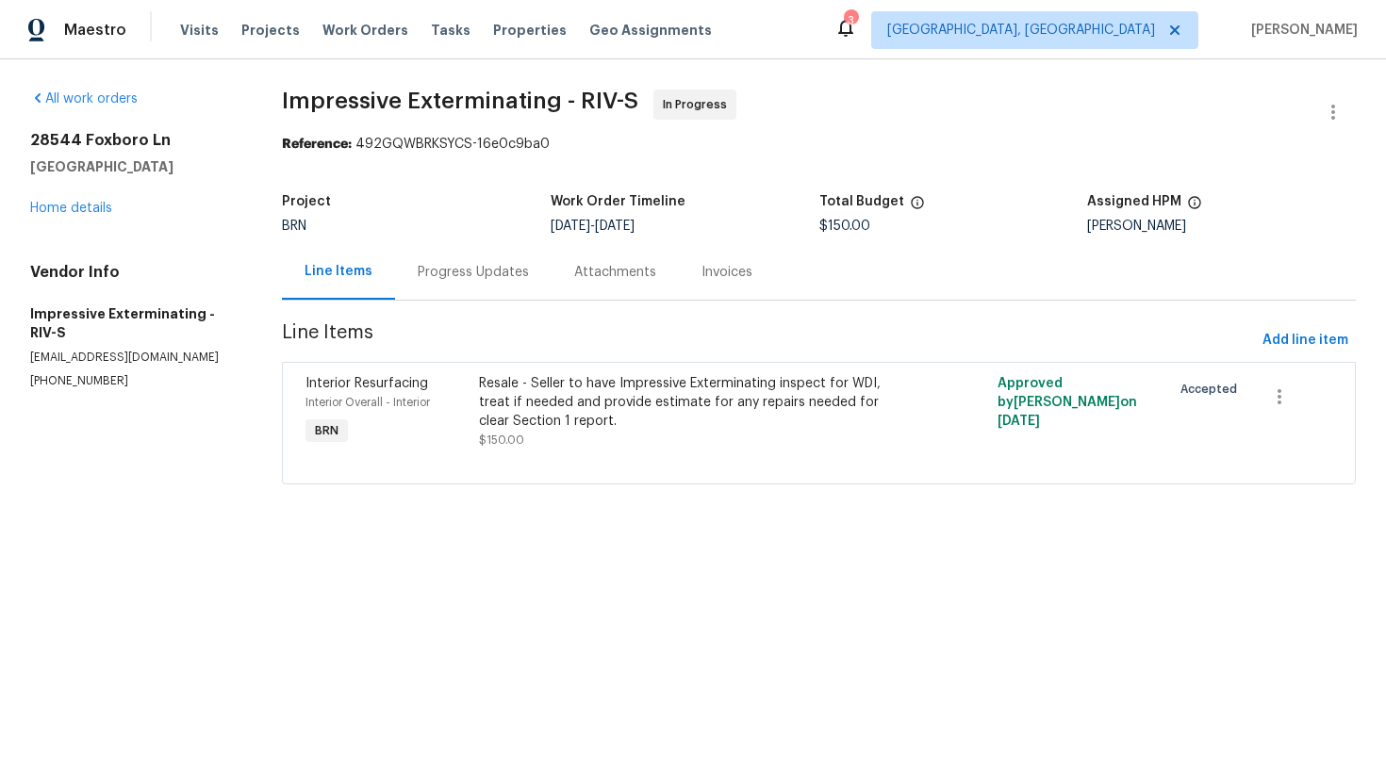
click at [766, 422] on div "Resale - Seller to have Impressive Exterminating inspect for WDI, treat if need…" at bounding box center [689, 402] width 421 height 57
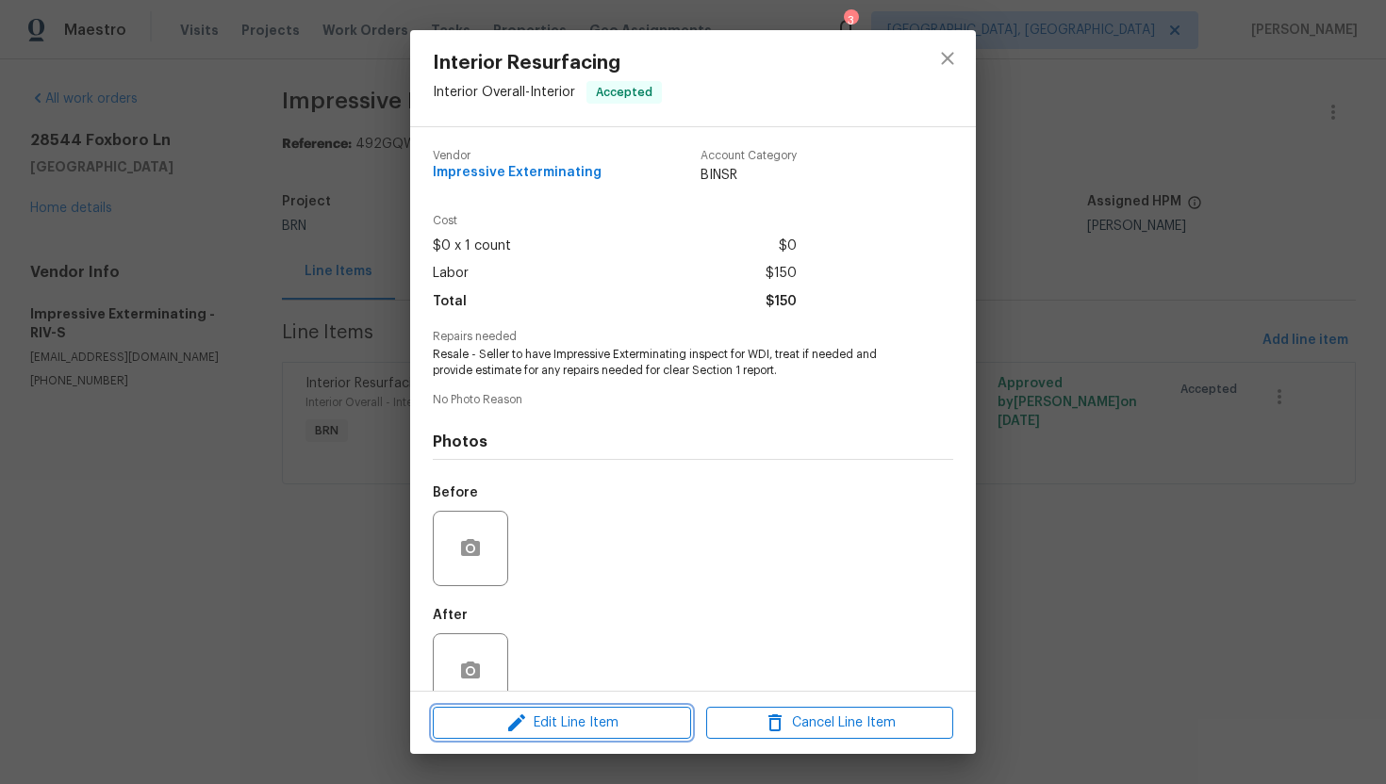
click at [594, 723] on span "Edit Line Item" at bounding box center [561, 724] width 247 height 24
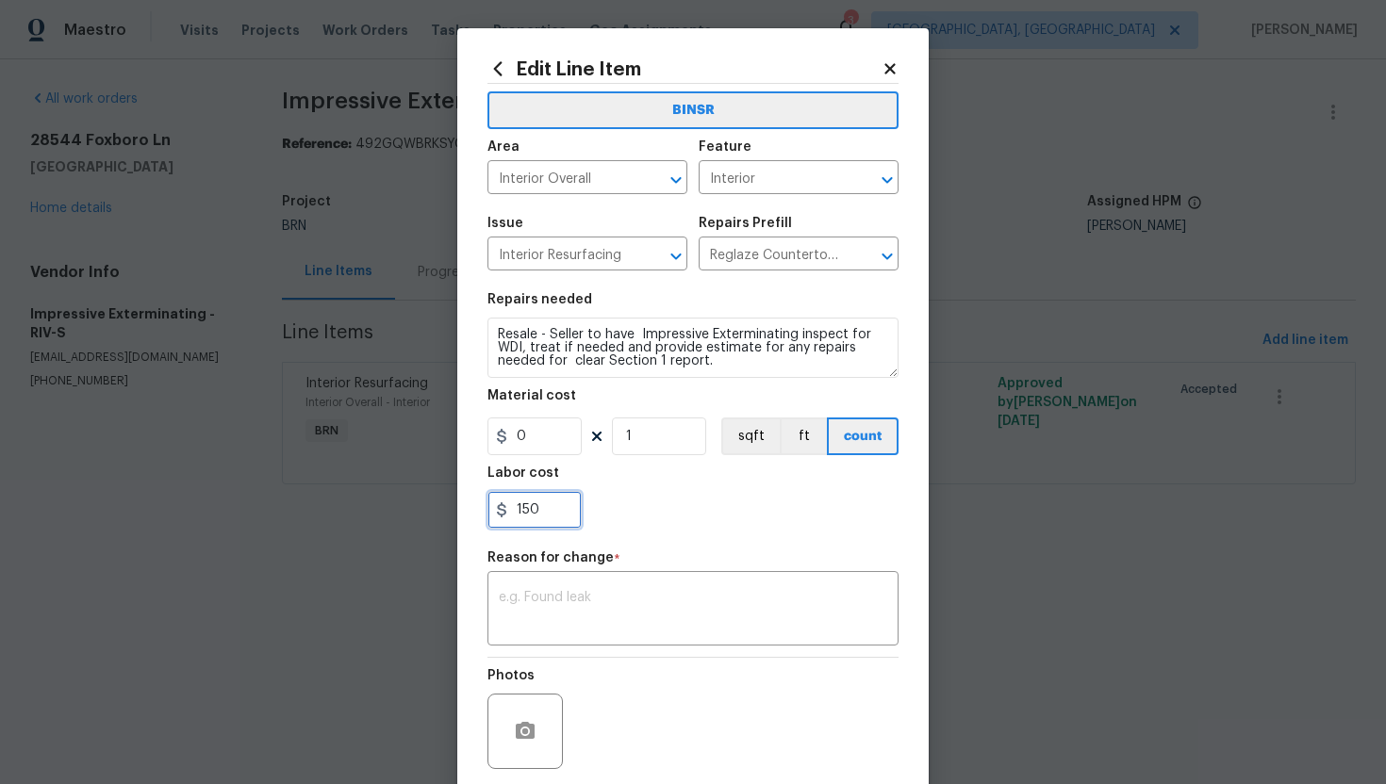
drag, startPoint x: 516, startPoint y: 515, endPoint x: 575, endPoint y: 514, distance: 59.4
click at [575, 514] on input "150" at bounding box center [534, 510] width 94 height 38
paste input "3385."
type input "3385"
click at [598, 609] on textarea at bounding box center [693, 611] width 388 height 40
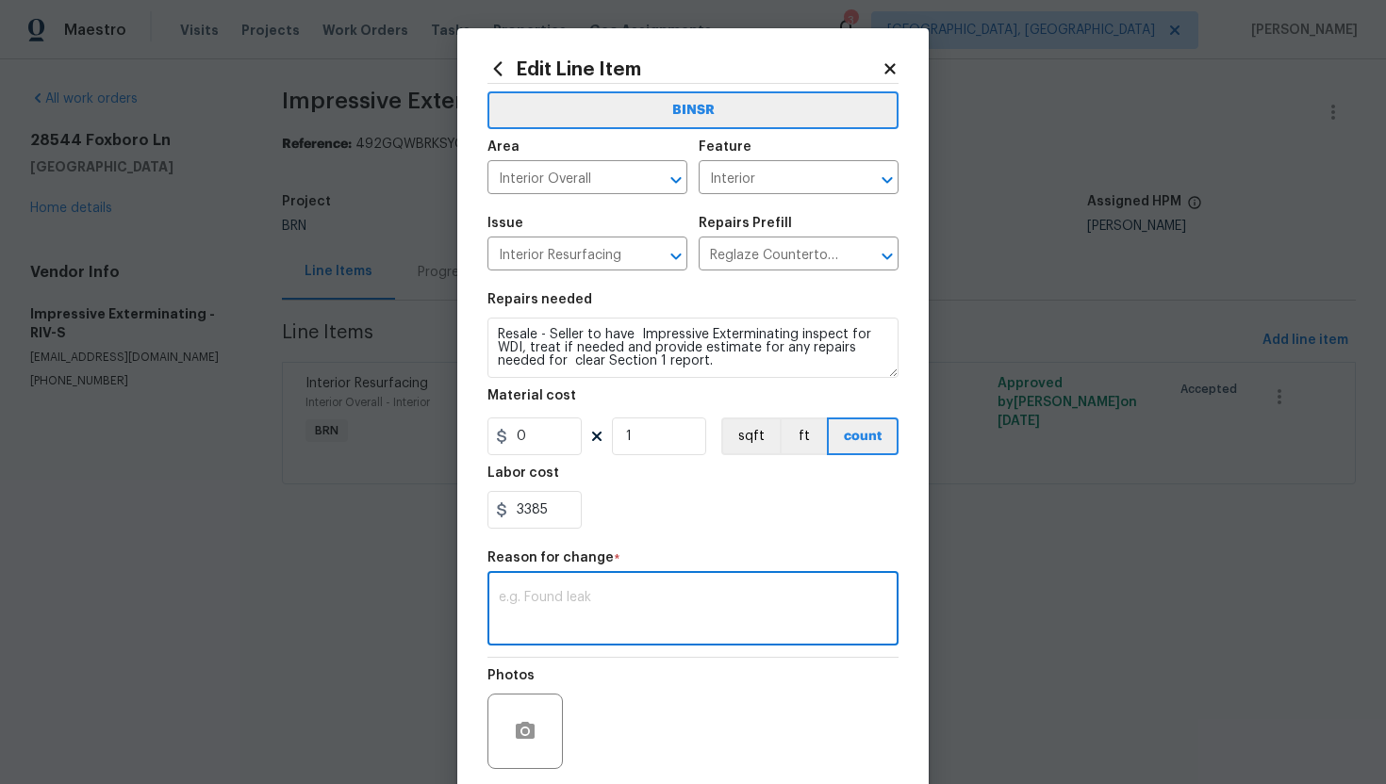
paste textarea "(AG) Updated cost per BR team’s approval."
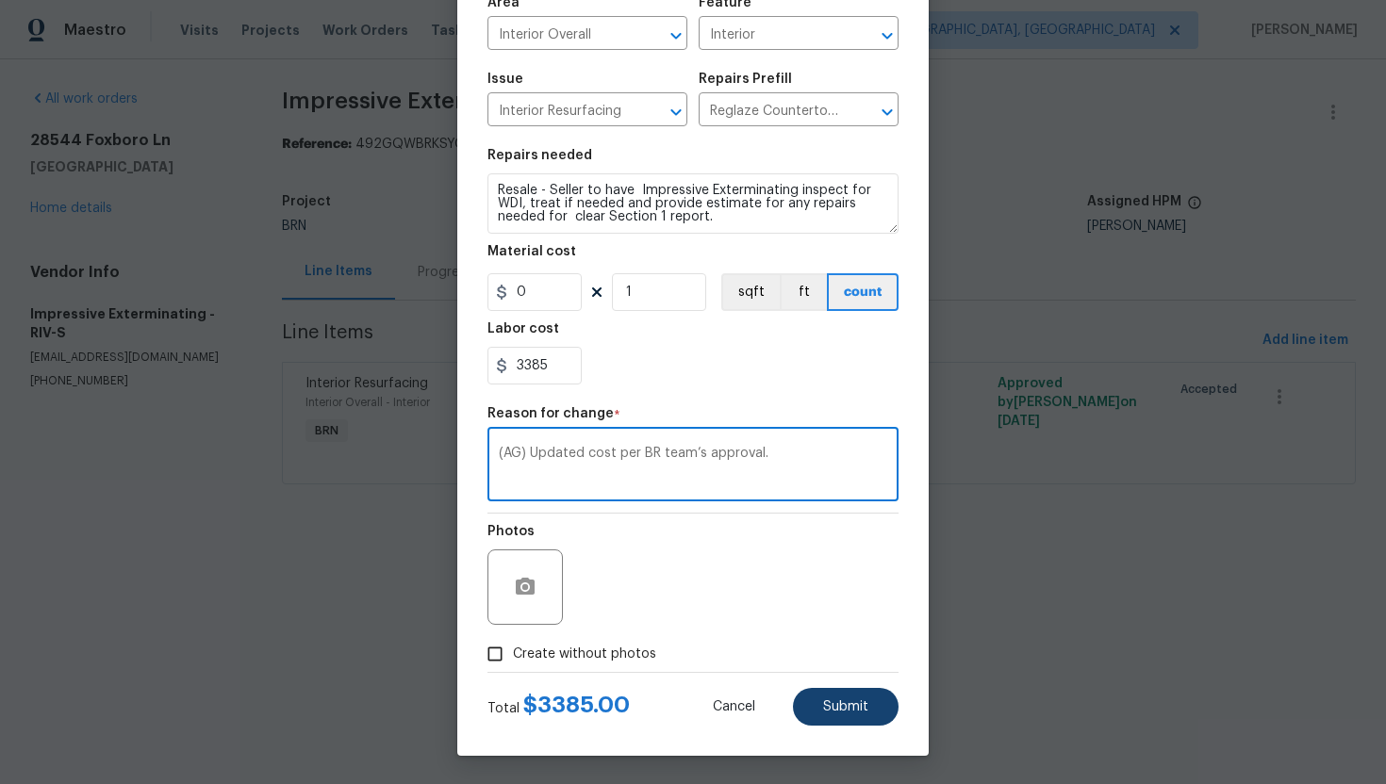
type textarea "(AG) Updated cost per BR team’s approval."
click at [859, 701] on span "Submit" at bounding box center [845, 707] width 45 height 14
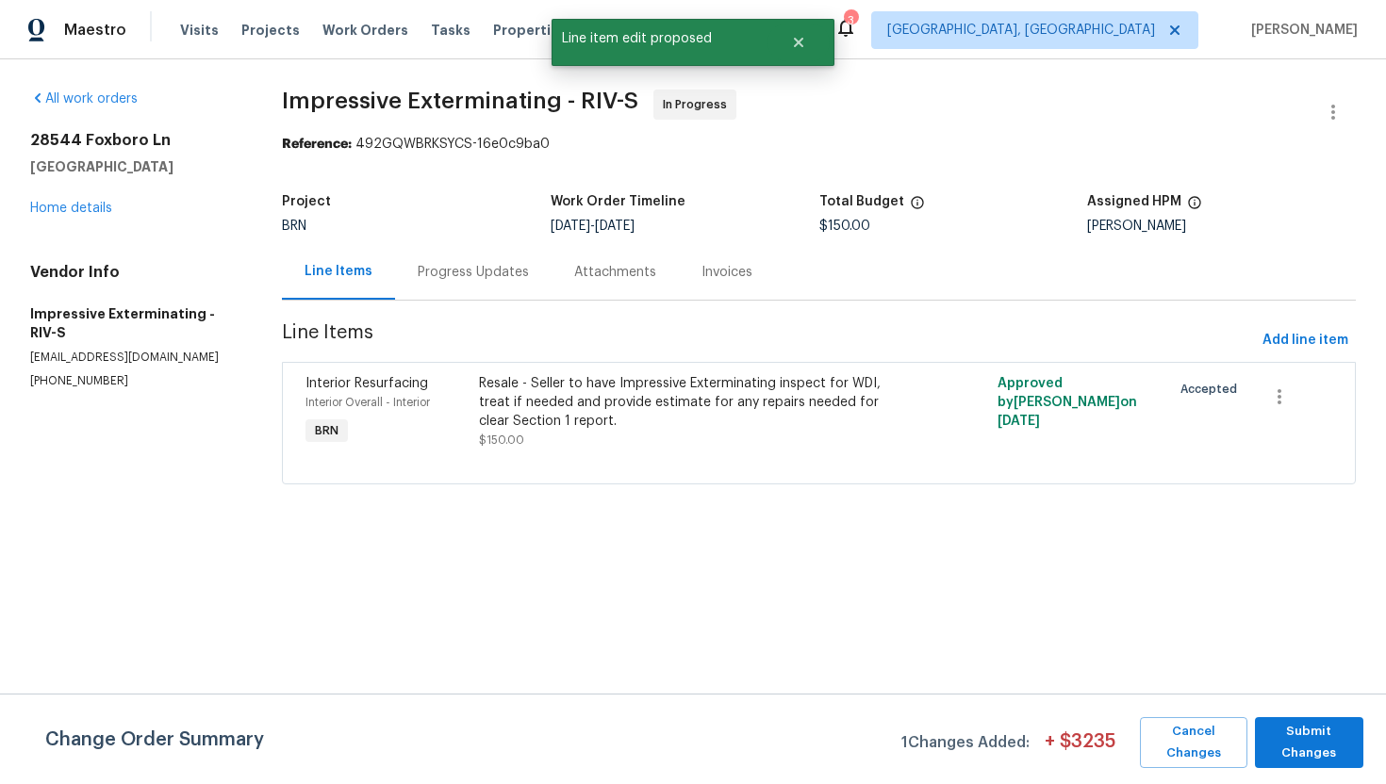
scroll to position [0, 0]
click at [1290, 743] on span "Submit Changes" at bounding box center [1309, 742] width 90 height 43
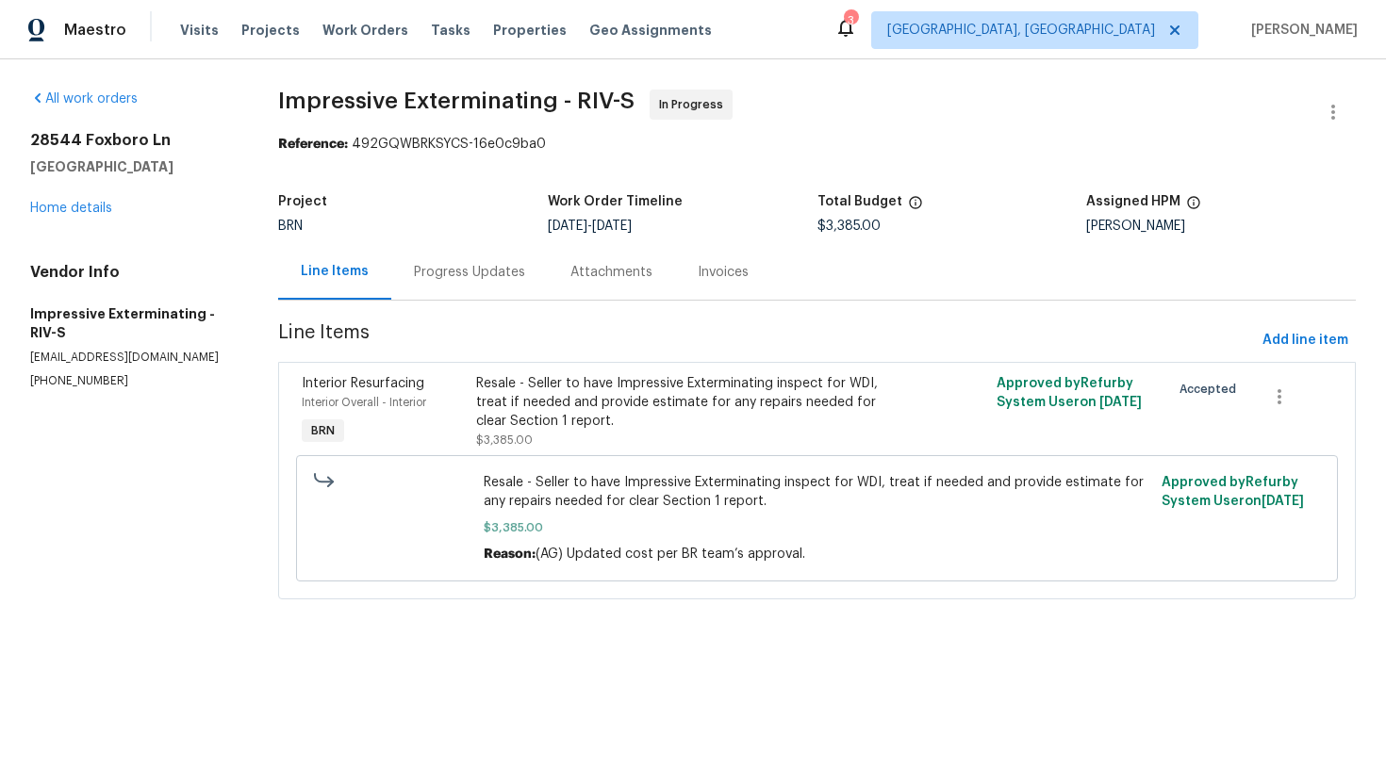
click at [423, 292] on div "Progress Updates" at bounding box center [469, 272] width 156 height 56
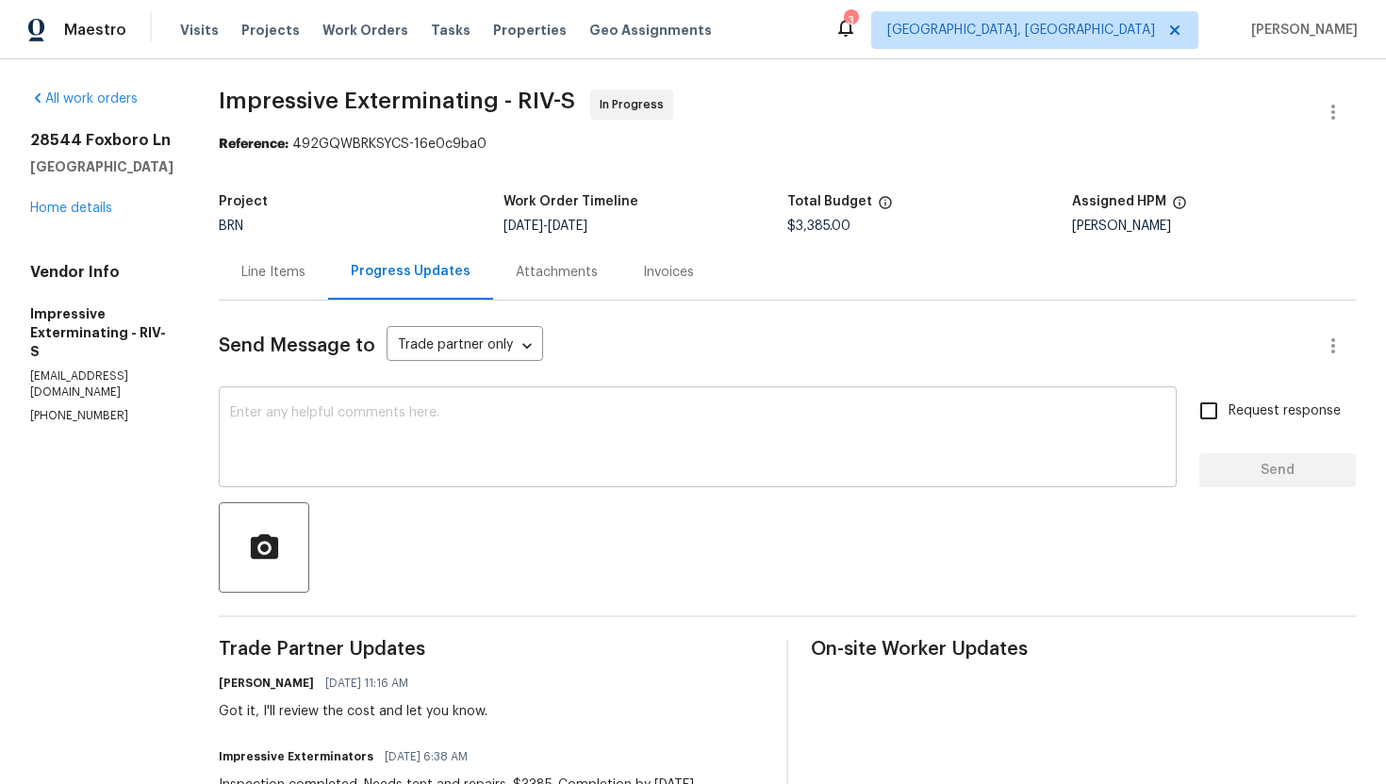
click at [494, 438] on textarea at bounding box center [697, 439] width 935 height 66
drag, startPoint x: 837, startPoint y: 227, endPoint x: 794, endPoint y: 227, distance: 43.4
click at [794, 227] on div "Project BRN Work Order Timeline 9/19/2025 - 9/22/2025 Total Budget $3,385.00 As…" at bounding box center [787, 214] width 1137 height 60
click at [797, 237] on div "Project BRN Work Order Timeline 9/19/2025 - 9/22/2025 Total Budget $3,385.00 As…" at bounding box center [787, 214] width 1137 height 60
drag, startPoint x: 836, startPoint y: 228, endPoint x: 797, endPoint y: 228, distance: 39.6
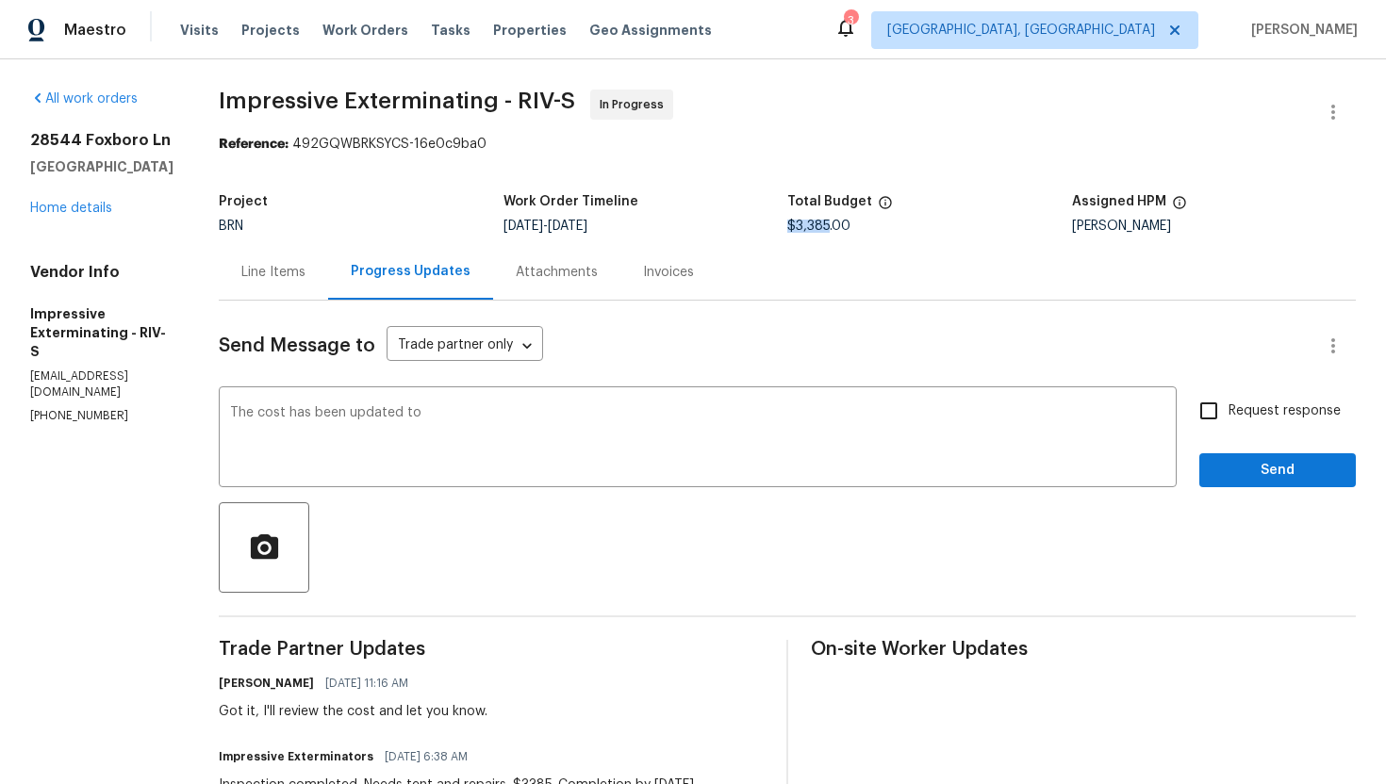
click at [797, 228] on span "$3,385.00" at bounding box center [818, 226] width 63 height 13
copy span "$3,385"
click at [666, 420] on textarea "The cost has been updated to" at bounding box center [697, 439] width 935 height 66
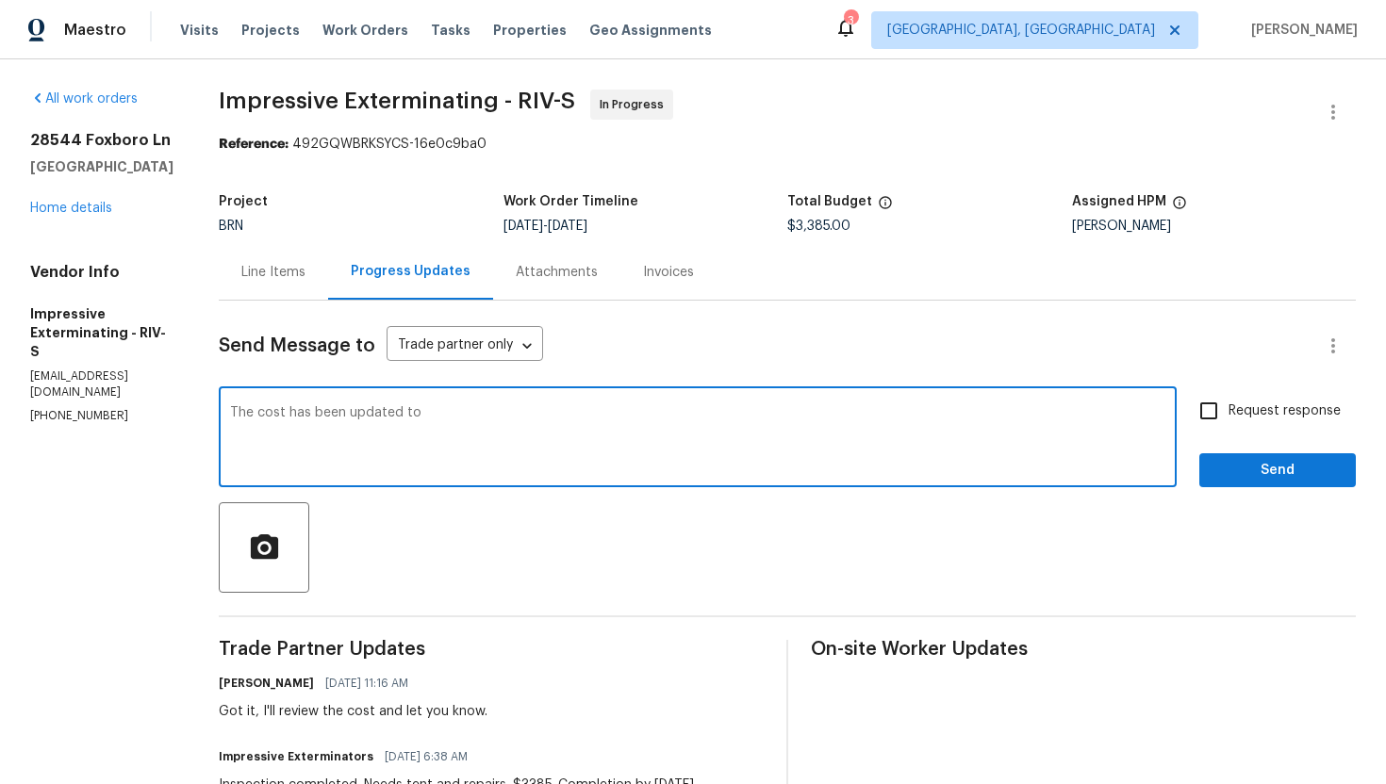
paste textarea "$3,385"
type textarea "The cost has been updated to $3,385, please proceed with the work and let me kn…"
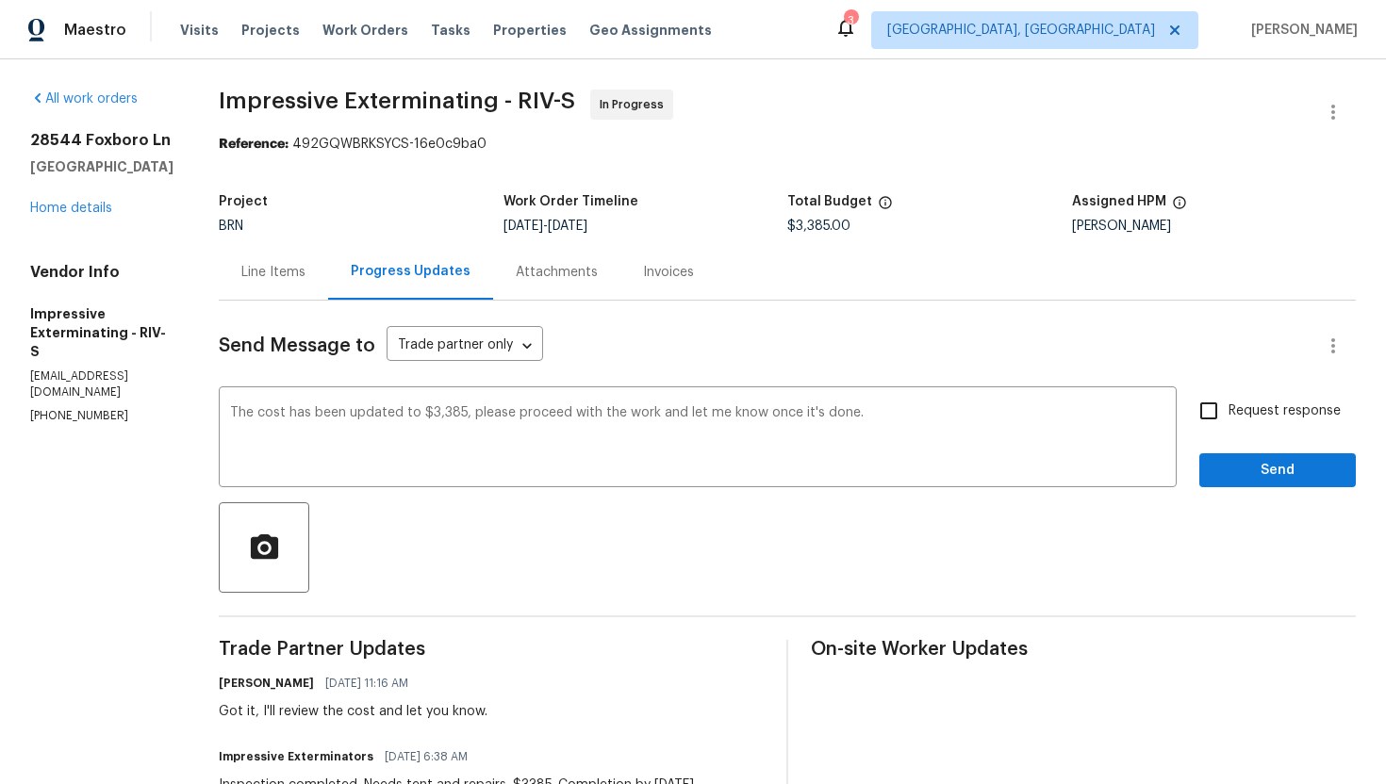
click at [1243, 396] on label "Request response" at bounding box center [1265, 411] width 152 height 40
click at [1228, 396] on input "Request response" at bounding box center [1209, 411] width 40 height 40
checkbox input "true"
click at [1249, 472] on span "Send" at bounding box center [1277, 471] width 126 height 24
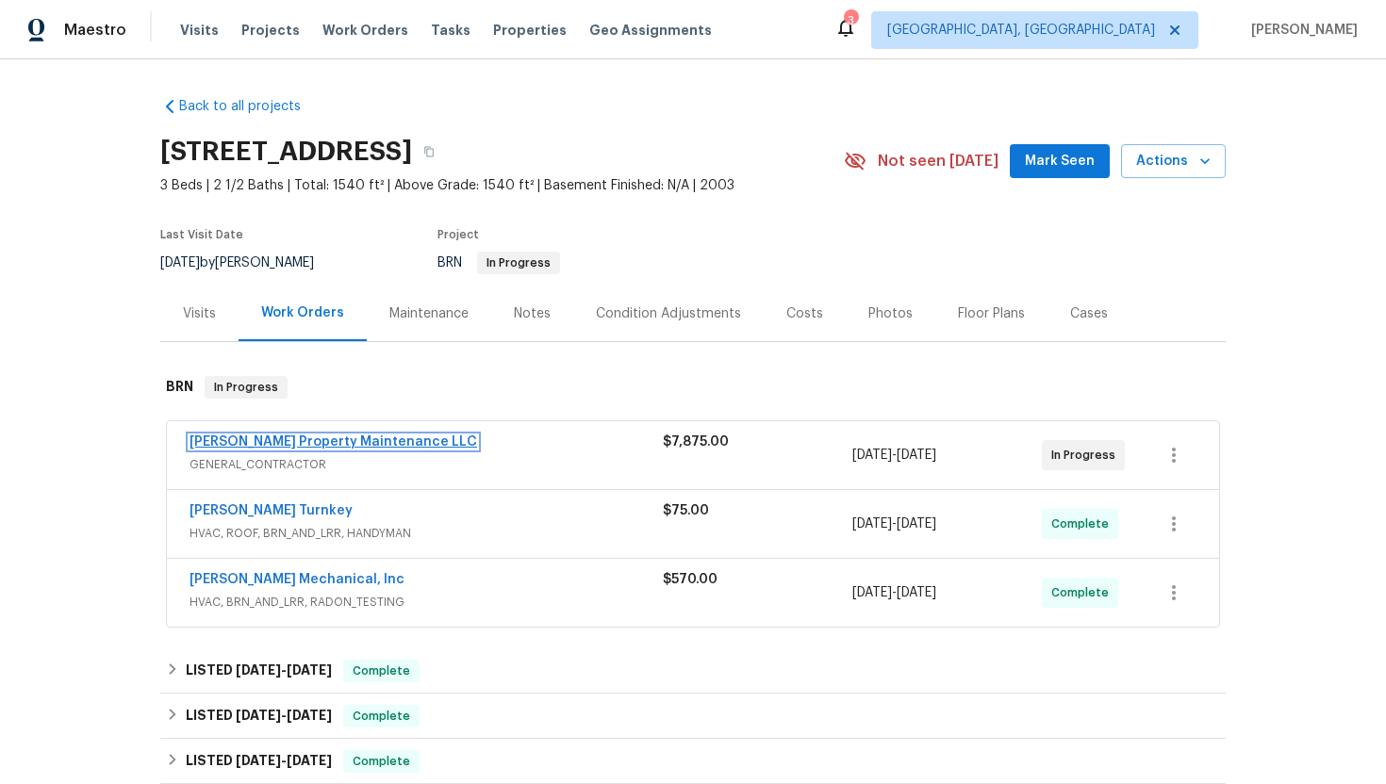
click at [222, 437] on link "Glen Property Maintenance LLC" at bounding box center [333, 442] width 288 height 13
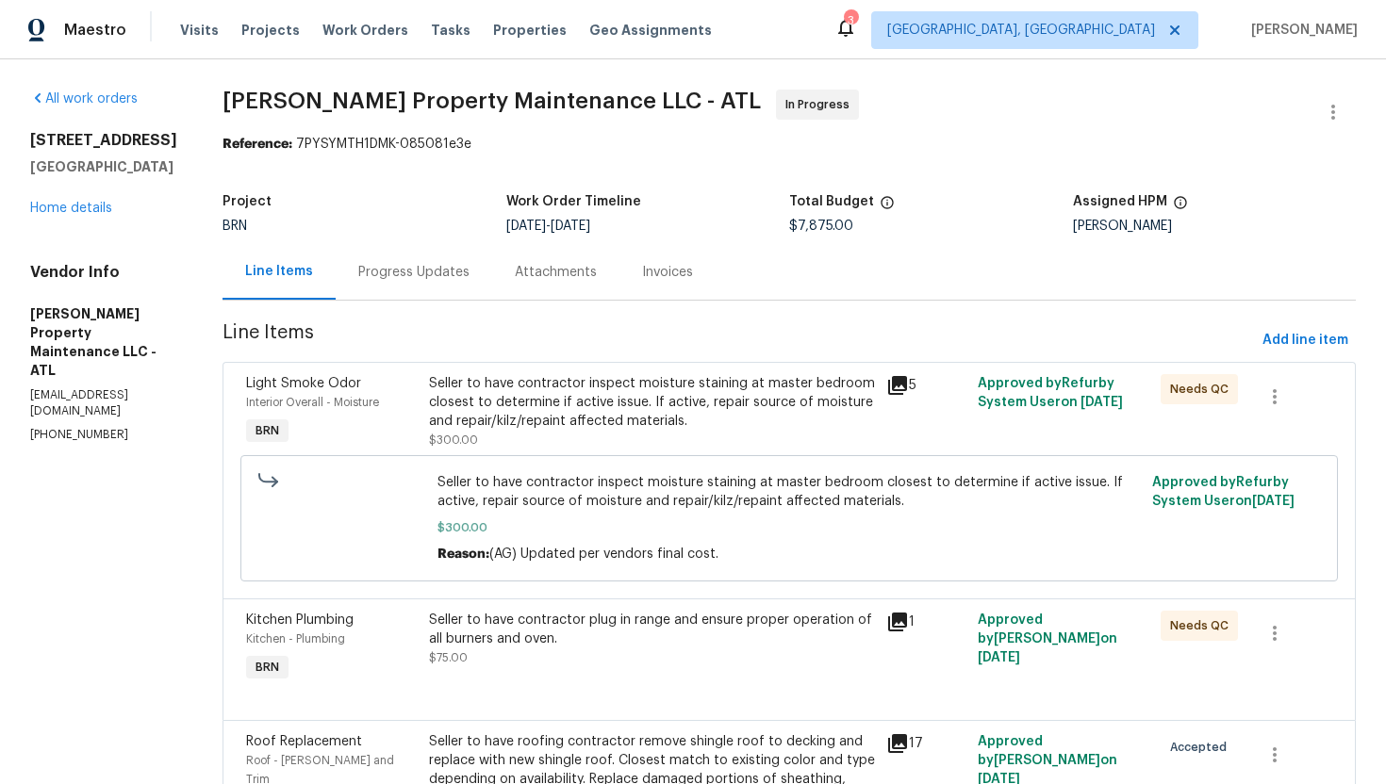
click at [446, 278] on div "Progress Updates" at bounding box center [413, 272] width 111 height 19
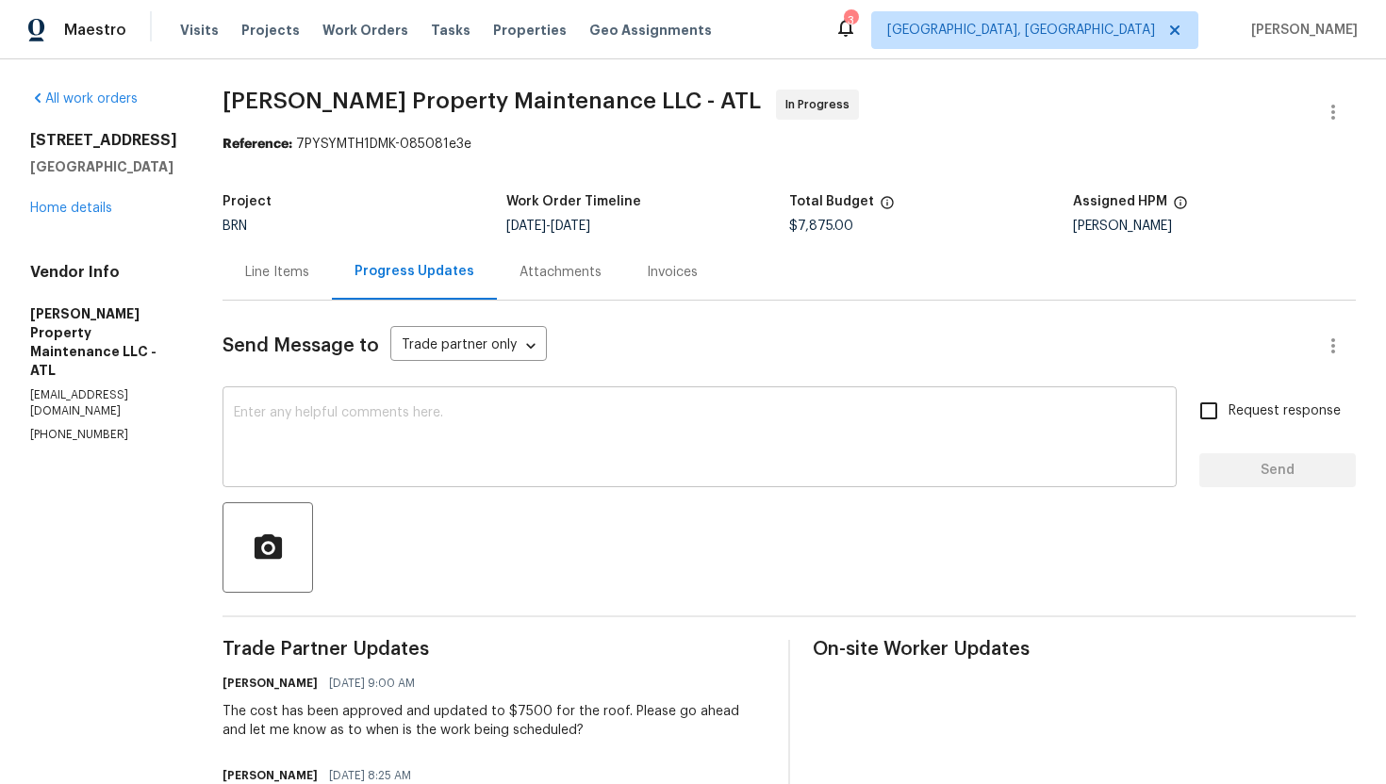
click at [381, 450] on textarea at bounding box center [699, 439] width 931 height 66
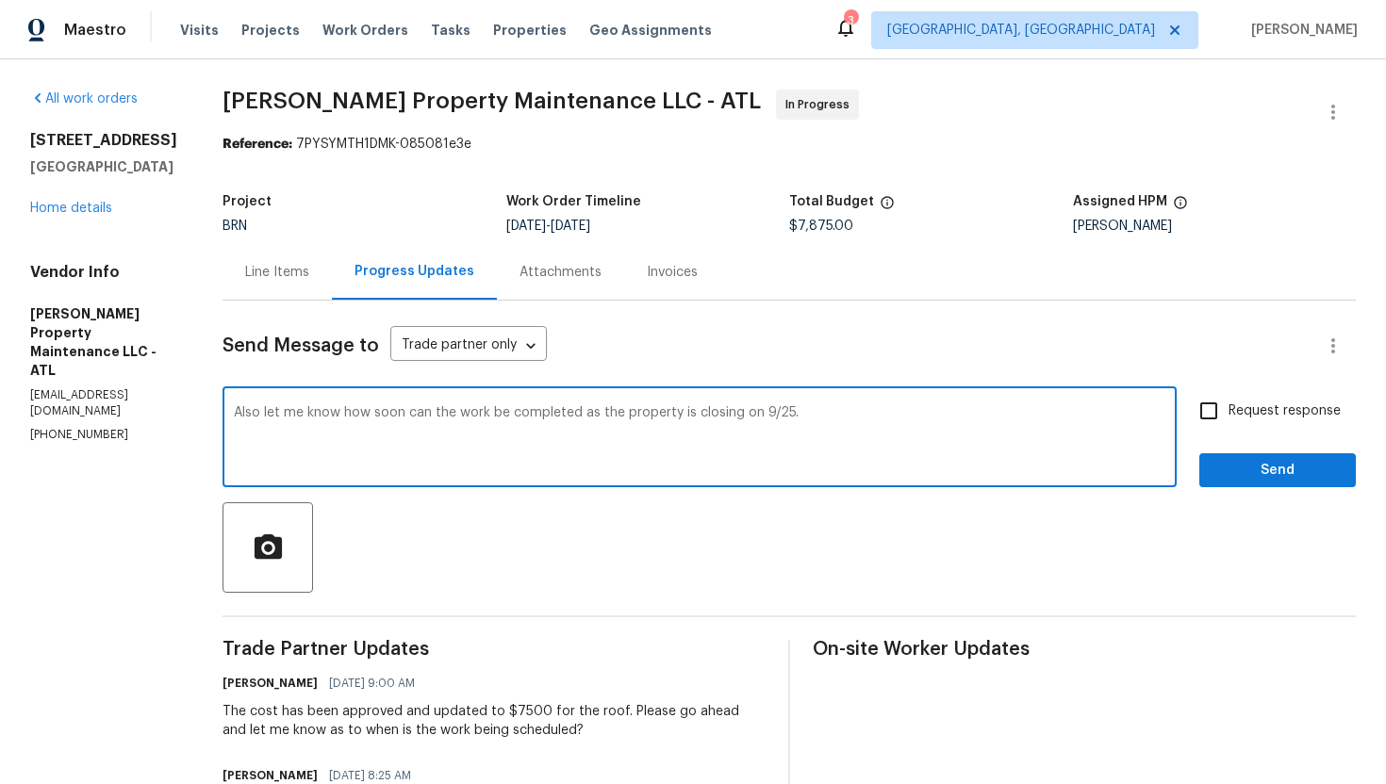
type textarea "Also let me know how soon can the work be completed as the property is closing …"
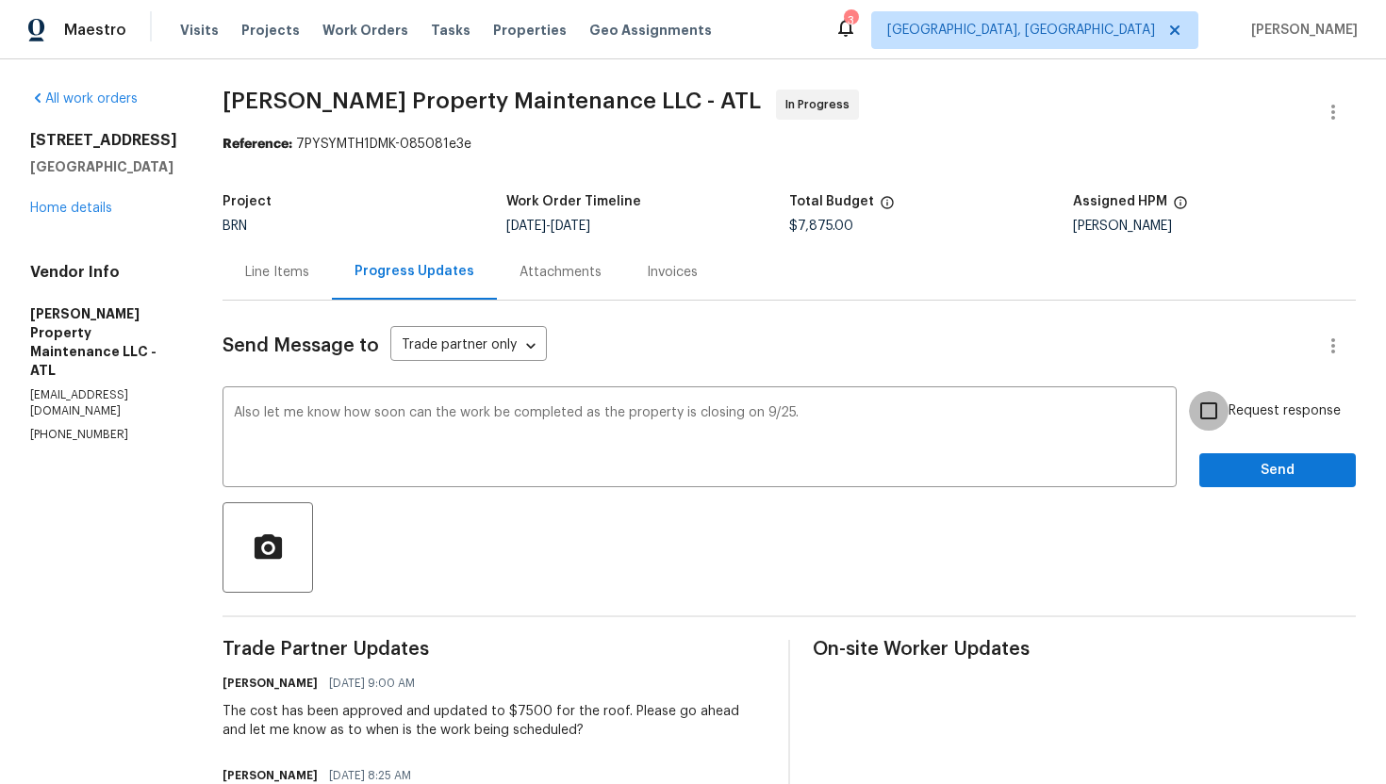
click at [1228, 407] on input "Request response" at bounding box center [1209, 411] width 40 height 40
checkbox input "true"
click at [1233, 469] on span "Send" at bounding box center [1277, 471] width 126 height 24
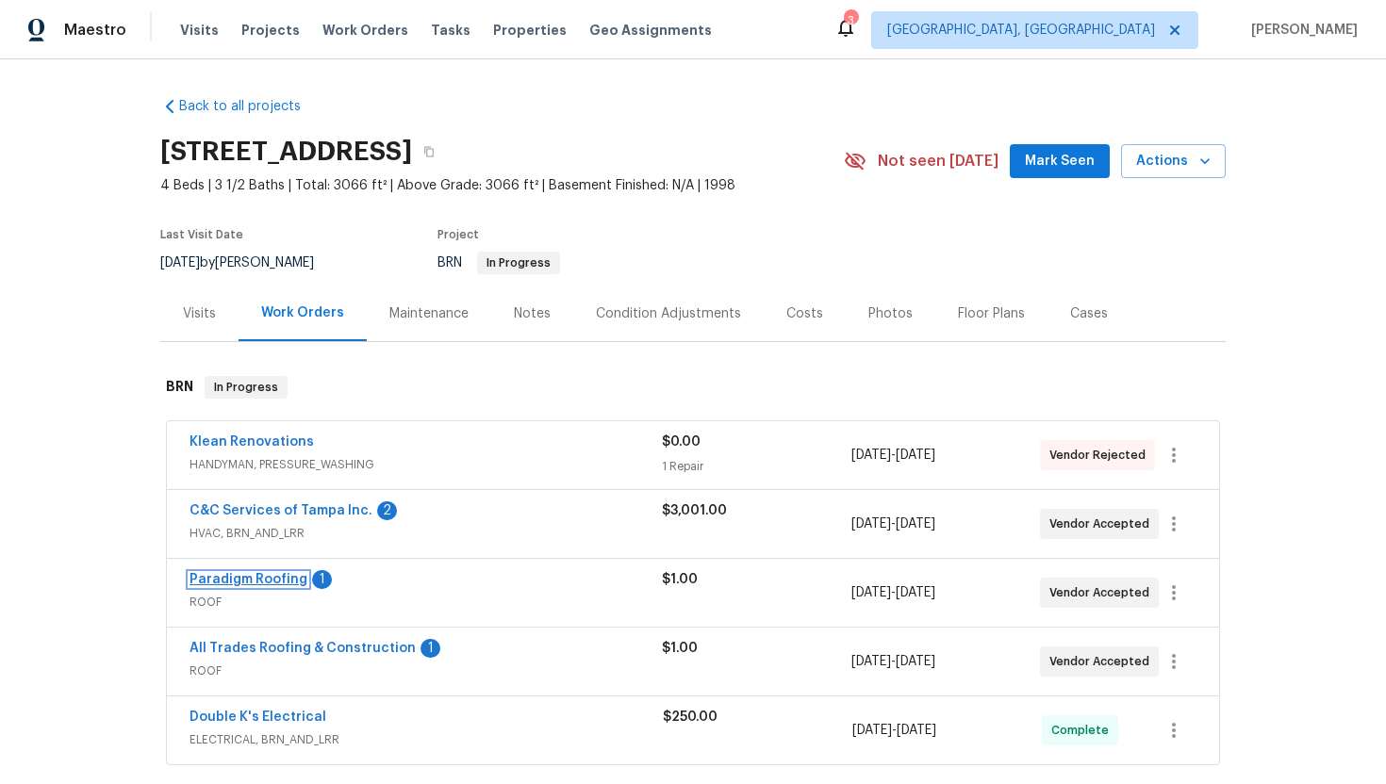
click at [259, 580] on link "Paradigm Roofing" at bounding box center [248, 579] width 118 height 13
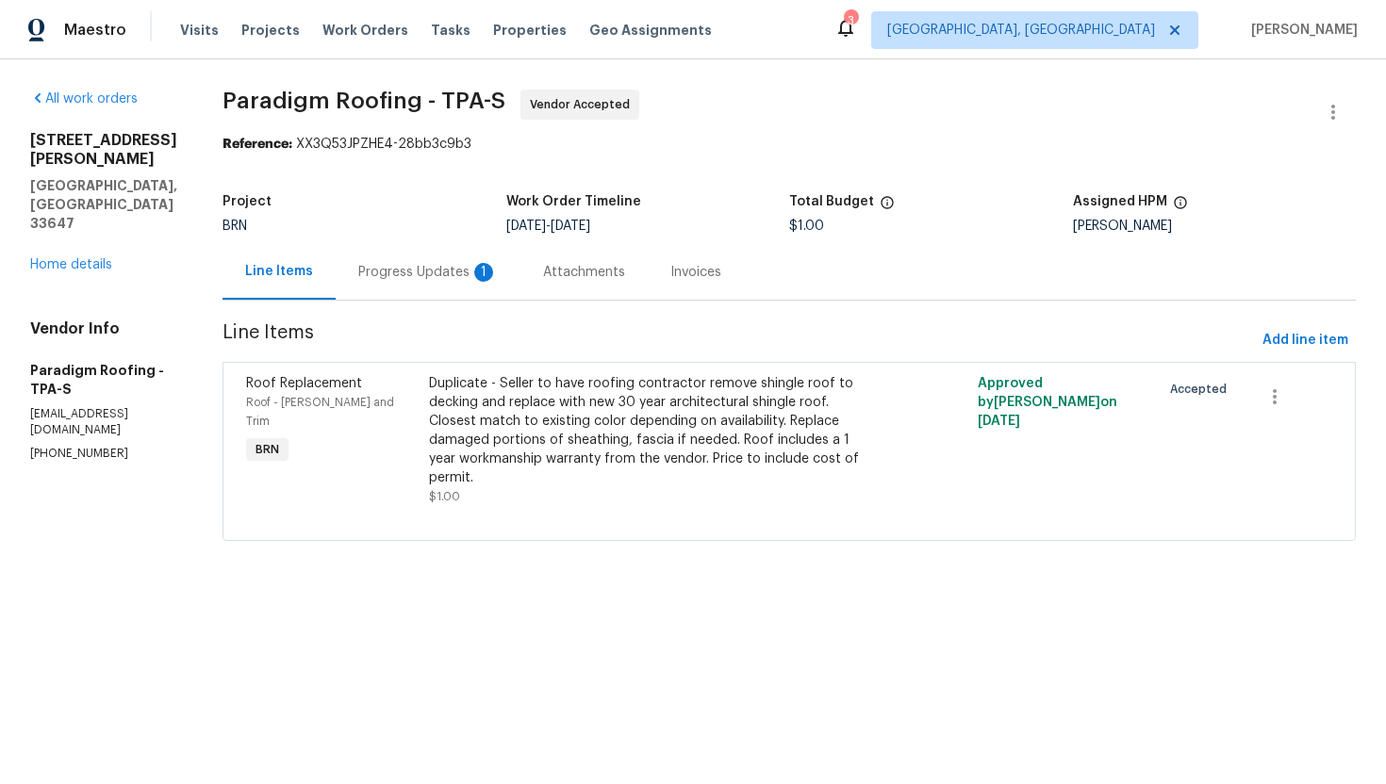
click at [486, 283] on div "Progress Updates 1" at bounding box center [428, 272] width 185 height 56
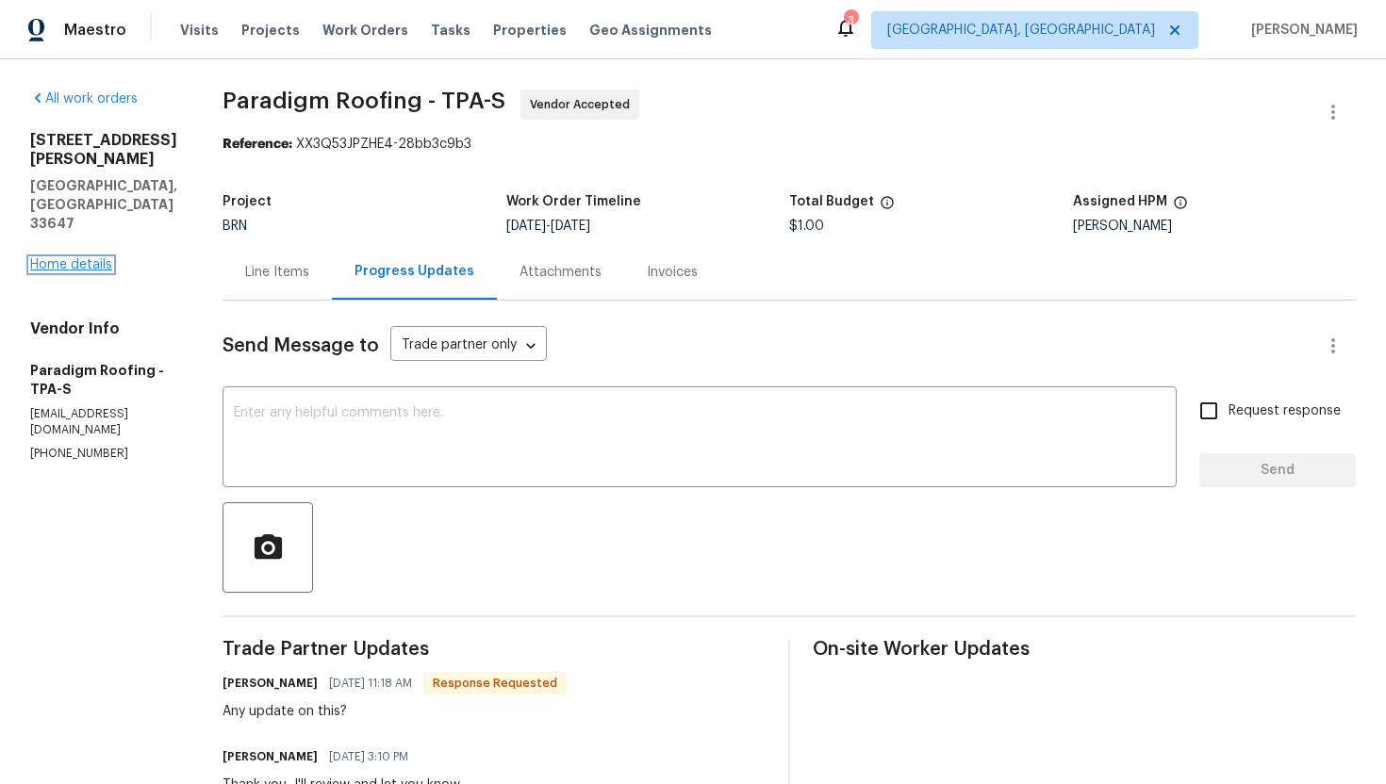
click at [76, 258] on link "Home details" at bounding box center [71, 264] width 82 height 13
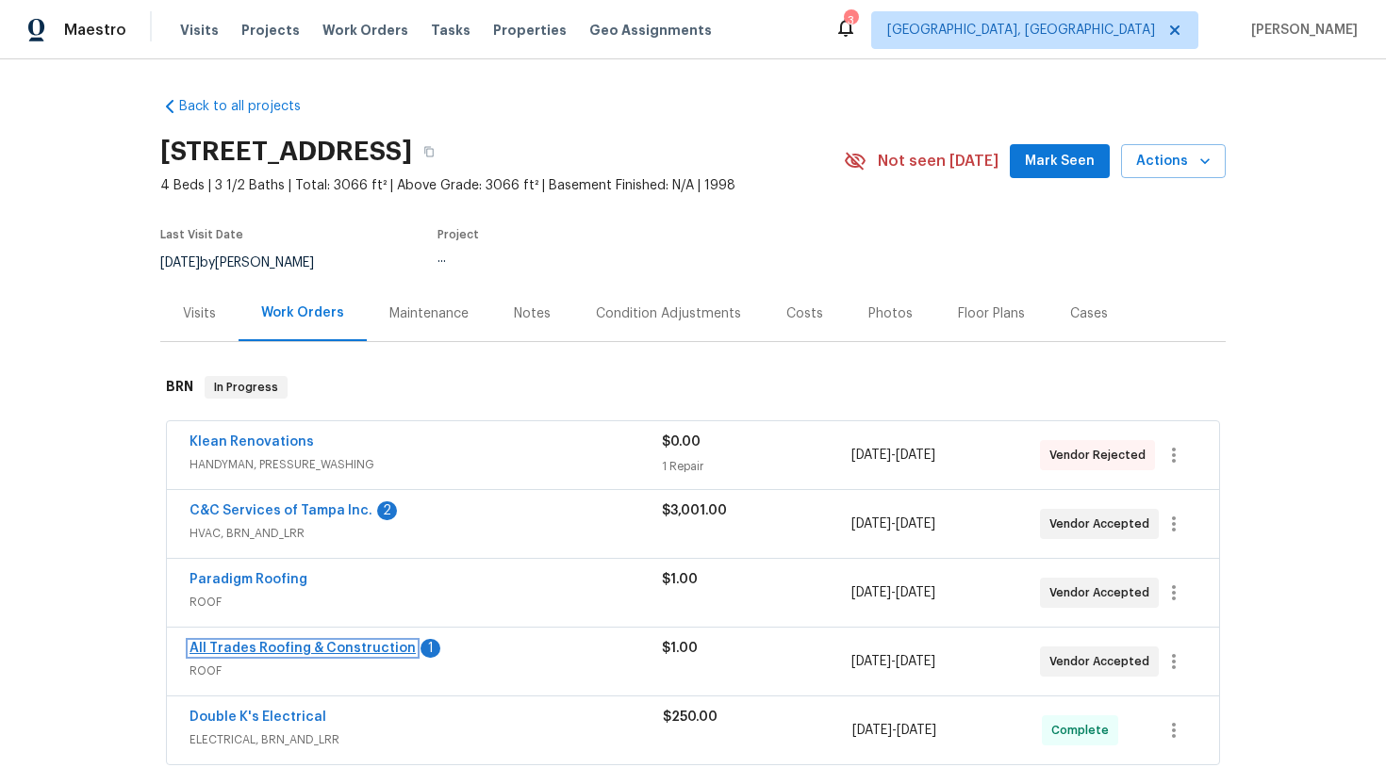
click at [270, 647] on link "All Trades Roofing & Construction" at bounding box center [302, 648] width 226 height 13
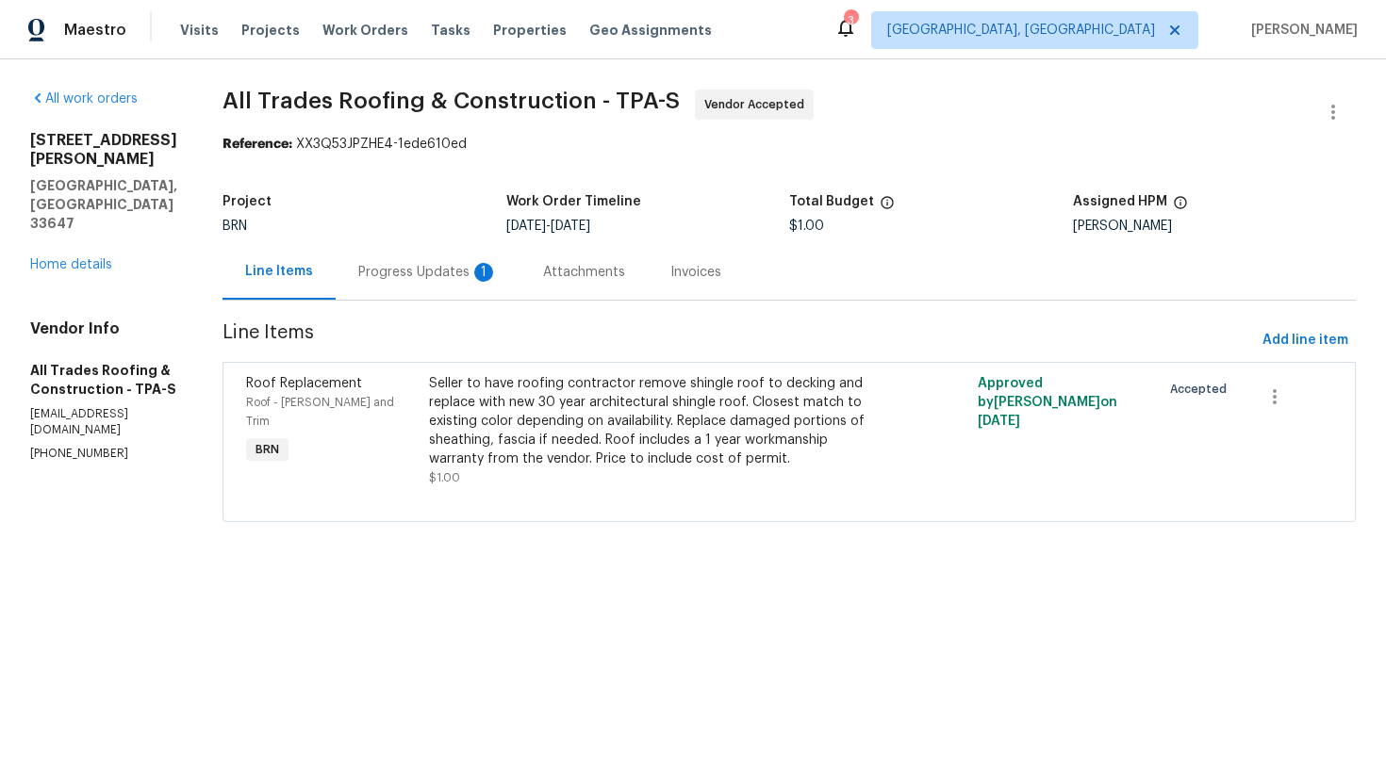
click at [474, 266] on div "Progress Updates 1" at bounding box center [428, 272] width 140 height 19
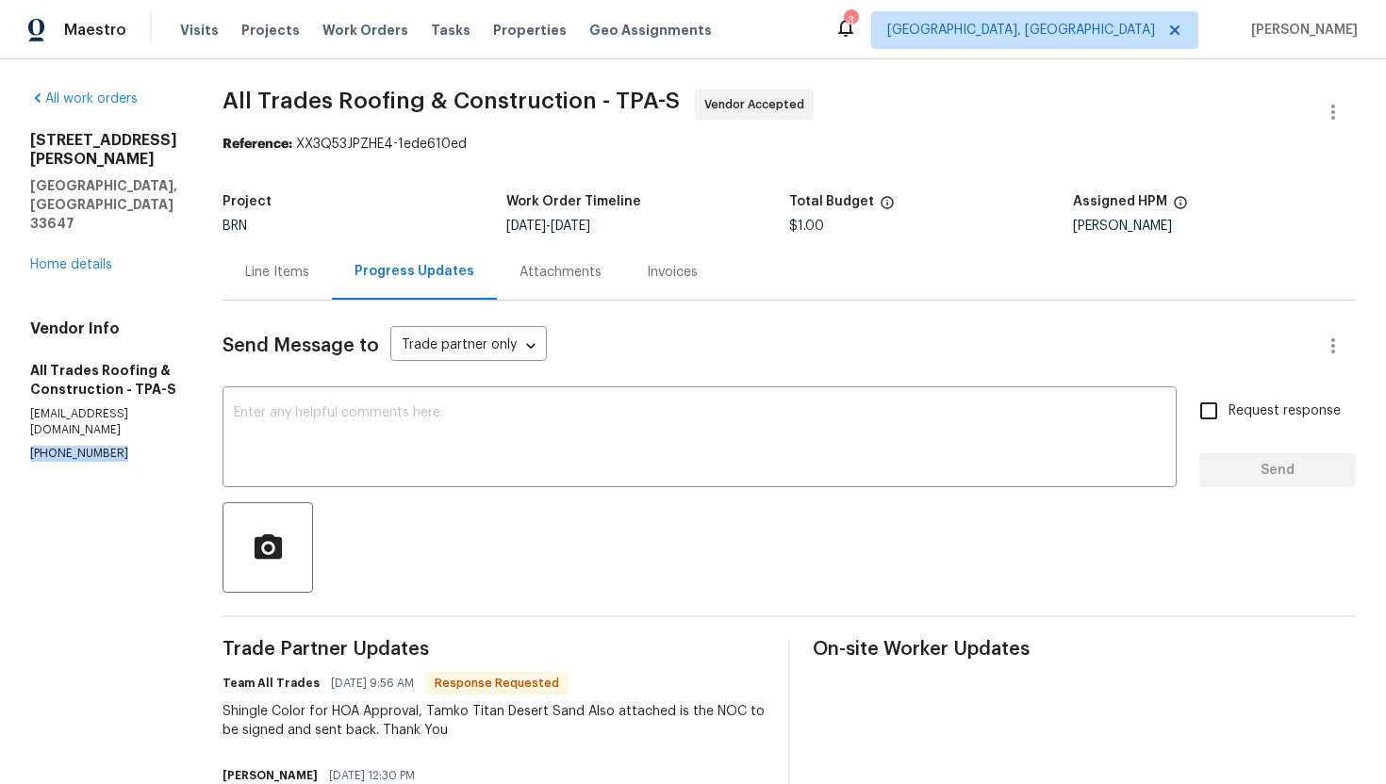
drag, startPoint x: 18, startPoint y: 418, endPoint x: 135, endPoint y: 419, distance: 116.9
click at [135, 419] on div "All work orders [STREET_ADDRESS][PERSON_NAME] Home details Vendor Info All Trad…" at bounding box center [693, 749] width 1386 height 1380
copy p "[PHONE_NUMBER]"
click at [290, 477] on div "x ​" at bounding box center [699, 439] width 954 height 96
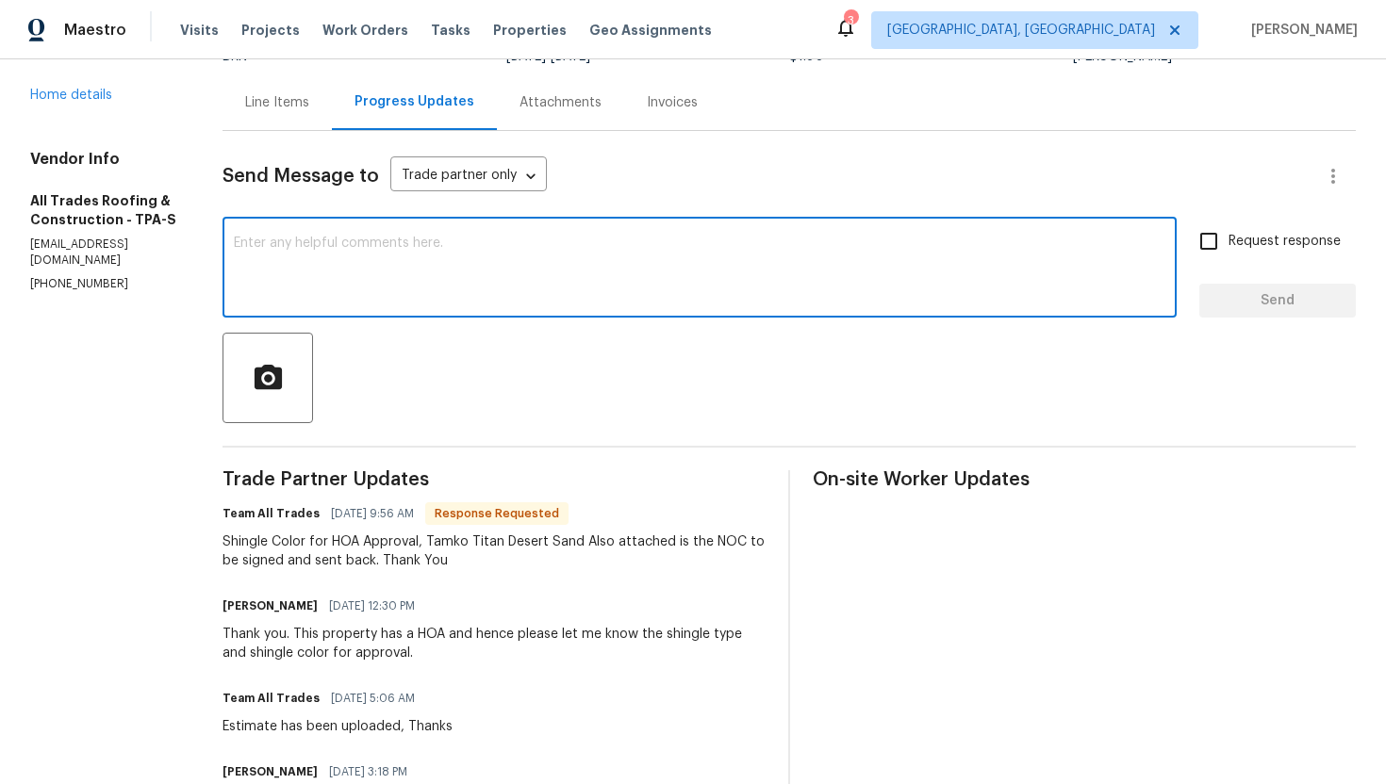
scroll to position [175, 0]
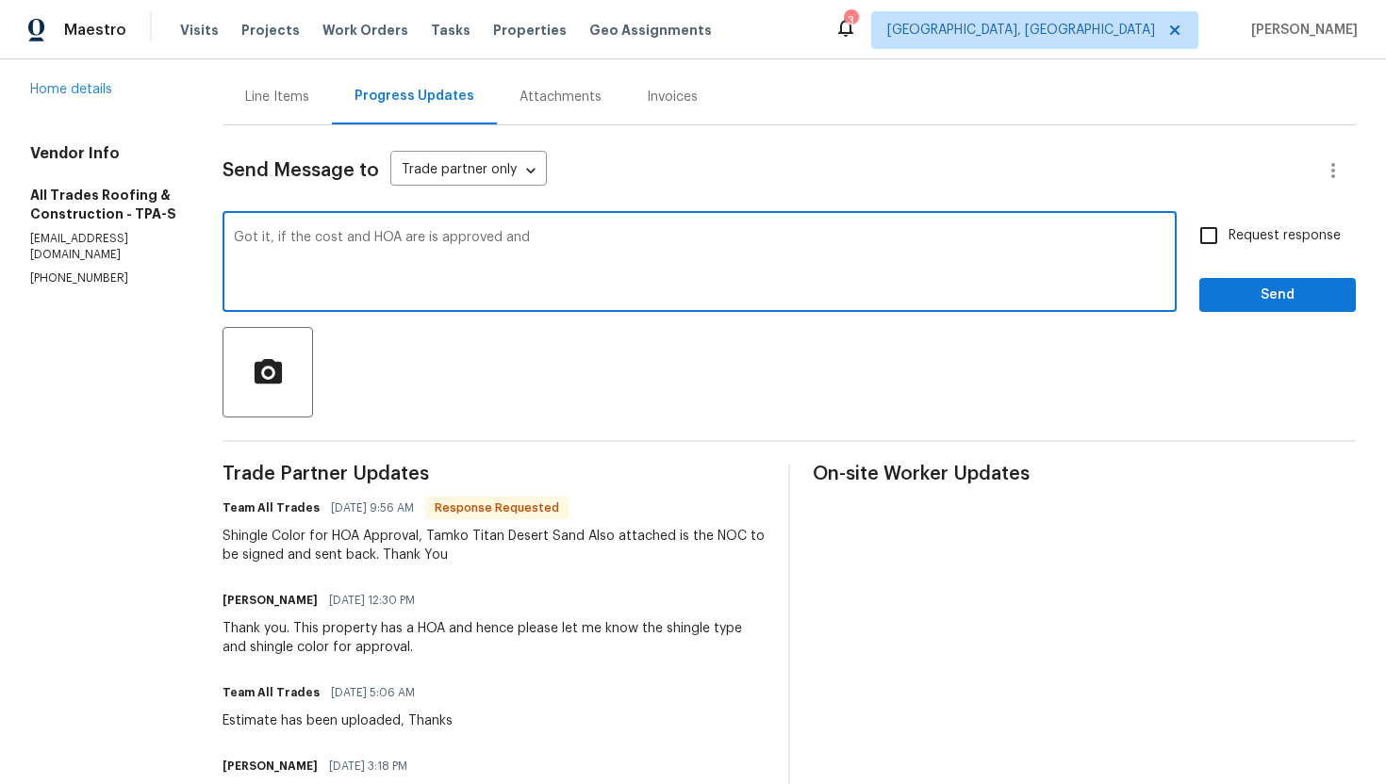
click at [419, 241] on textarea "Got it, if the cost and HOA are is approved and" at bounding box center [699, 264] width 931 height 66
click at [497, 240] on textarea "Got it, if the cost and HOA are approved and" at bounding box center [699, 264] width 931 height 66
type textarea "Got it, if the cost and HOA are approved, how soon can you start the work?"
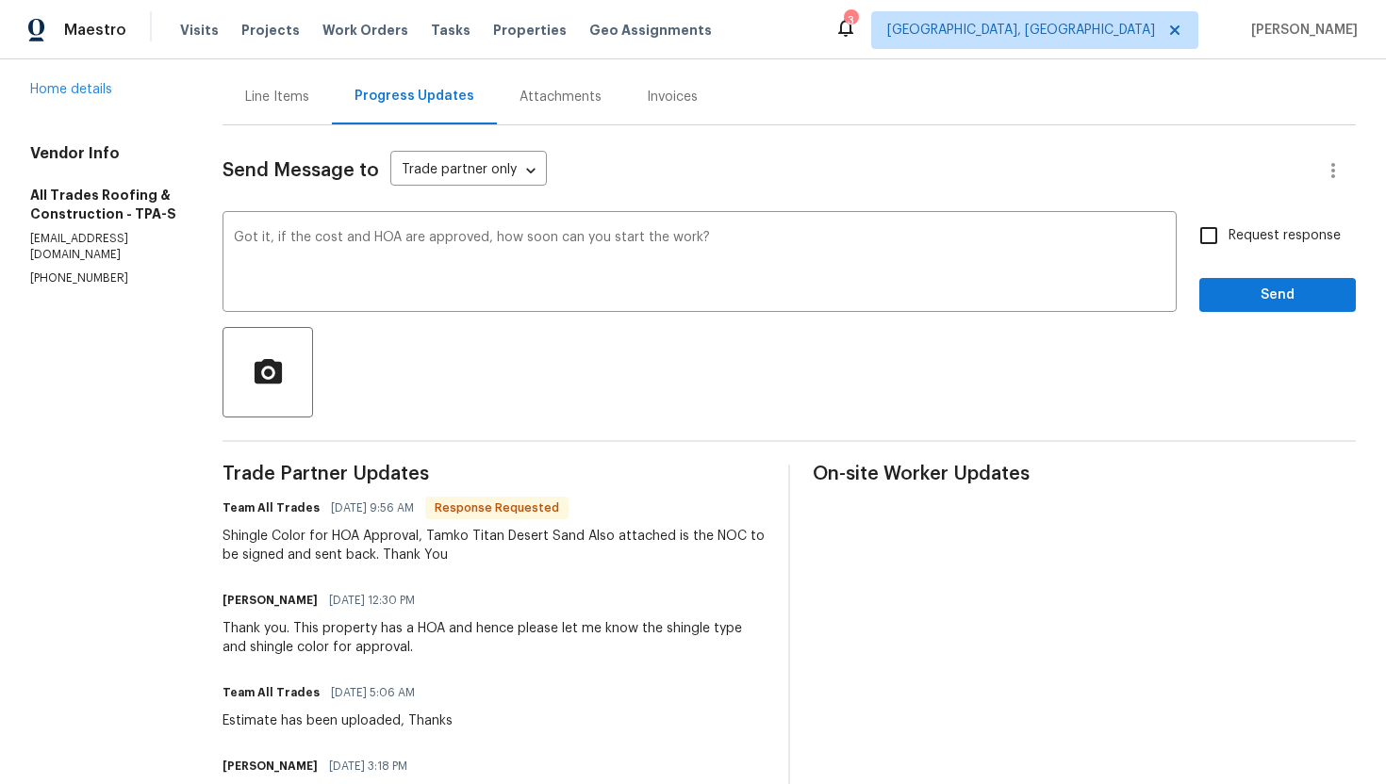
click at [1266, 227] on span "Request response" at bounding box center [1284, 236] width 112 height 20
click at [1228, 227] on input "Request response" at bounding box center [1209, 236] width 40 height 40
checkbox input "true"
click at [1262, 288] on span "Send" at bounding box center [1277, 296] width 126 height 24
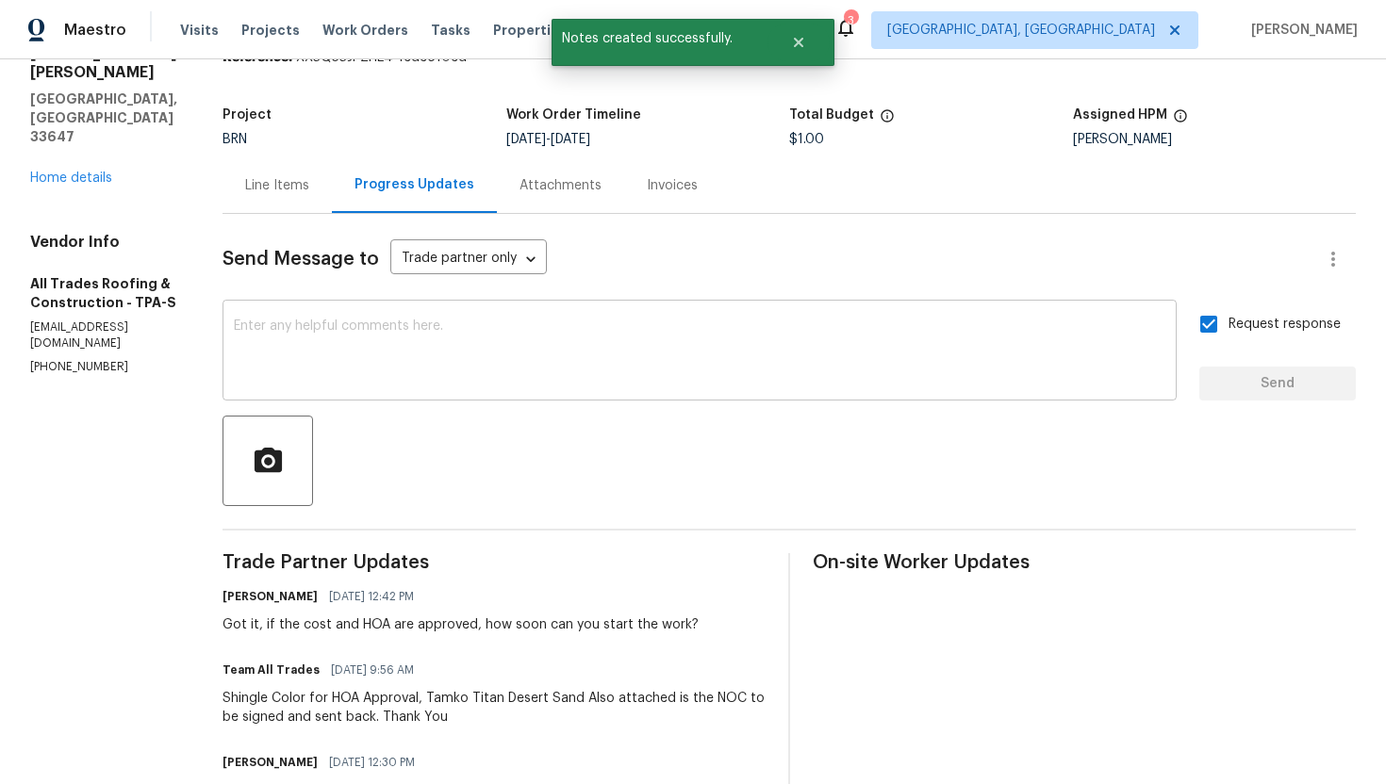
scroll to position [136, 0]
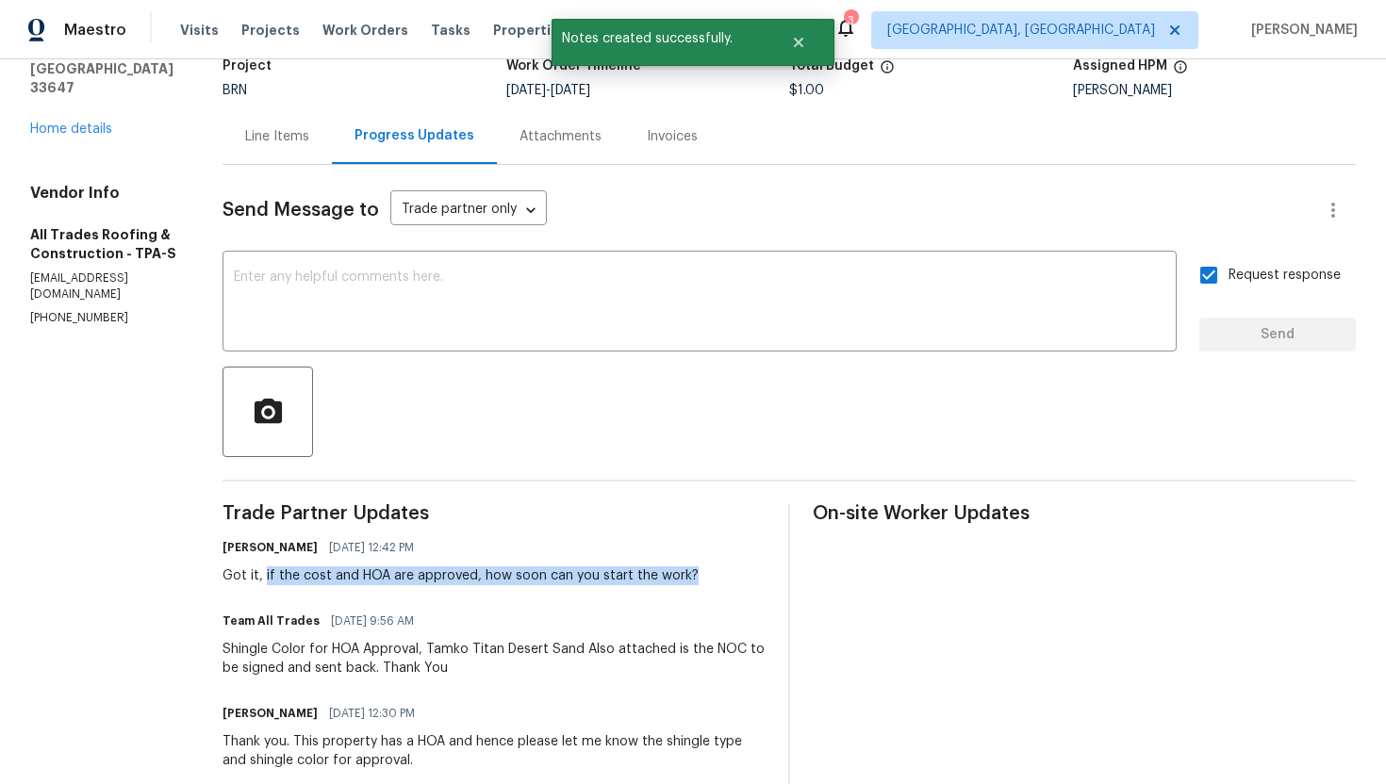
drag, startPoint x: 247, startPoint y: 576, endPoint x: 668, endPoint y: 569, distance: 421.5
click at [668, 569] on div "[PERSON_NAME] [DATE] 12:42 PM Got it, if the cost and HOA are approved, how soo…" at bounding box center [493, 560] width 543 height 51
copy div "if the cost and HOA are approved, how soon can you start the work?"
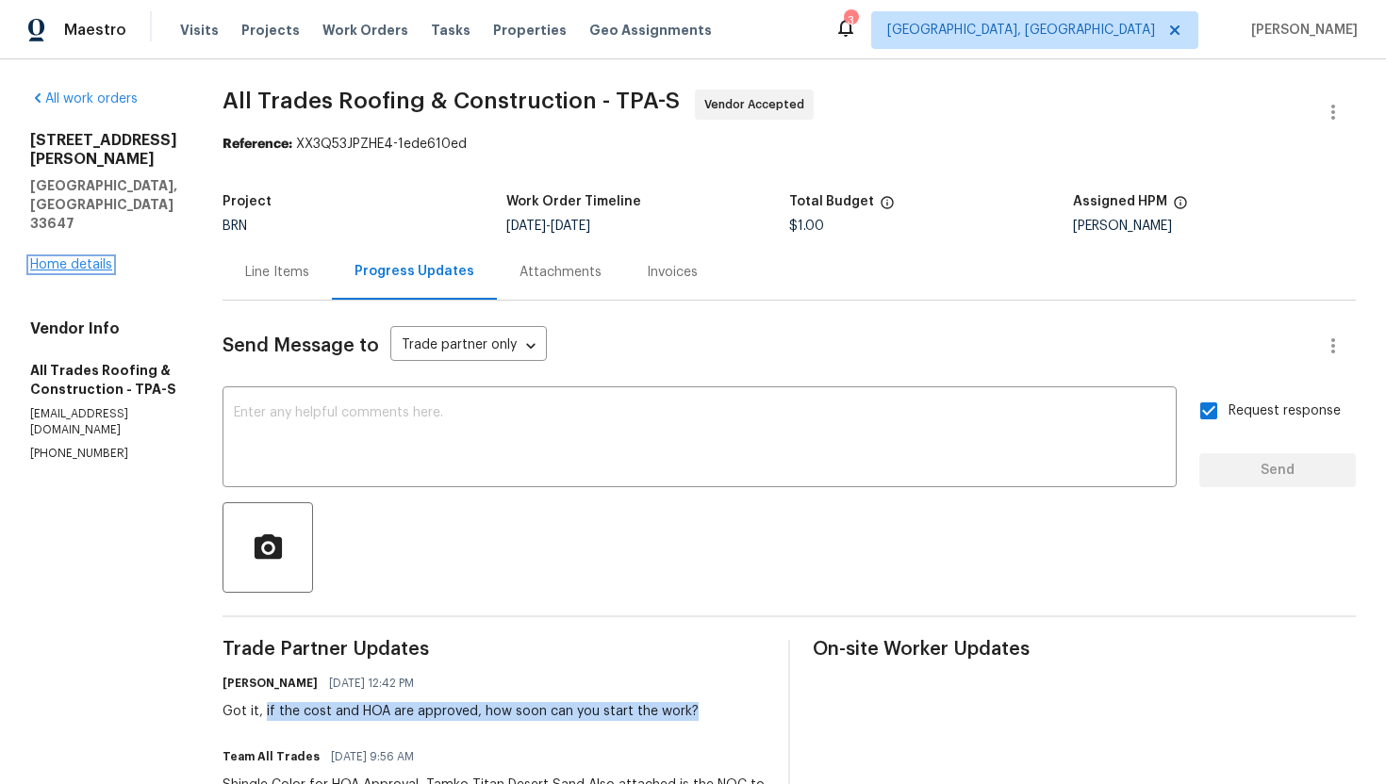
click at [74, 258] on link "Home details" at bounding box center [71, 264] width 82 height 13
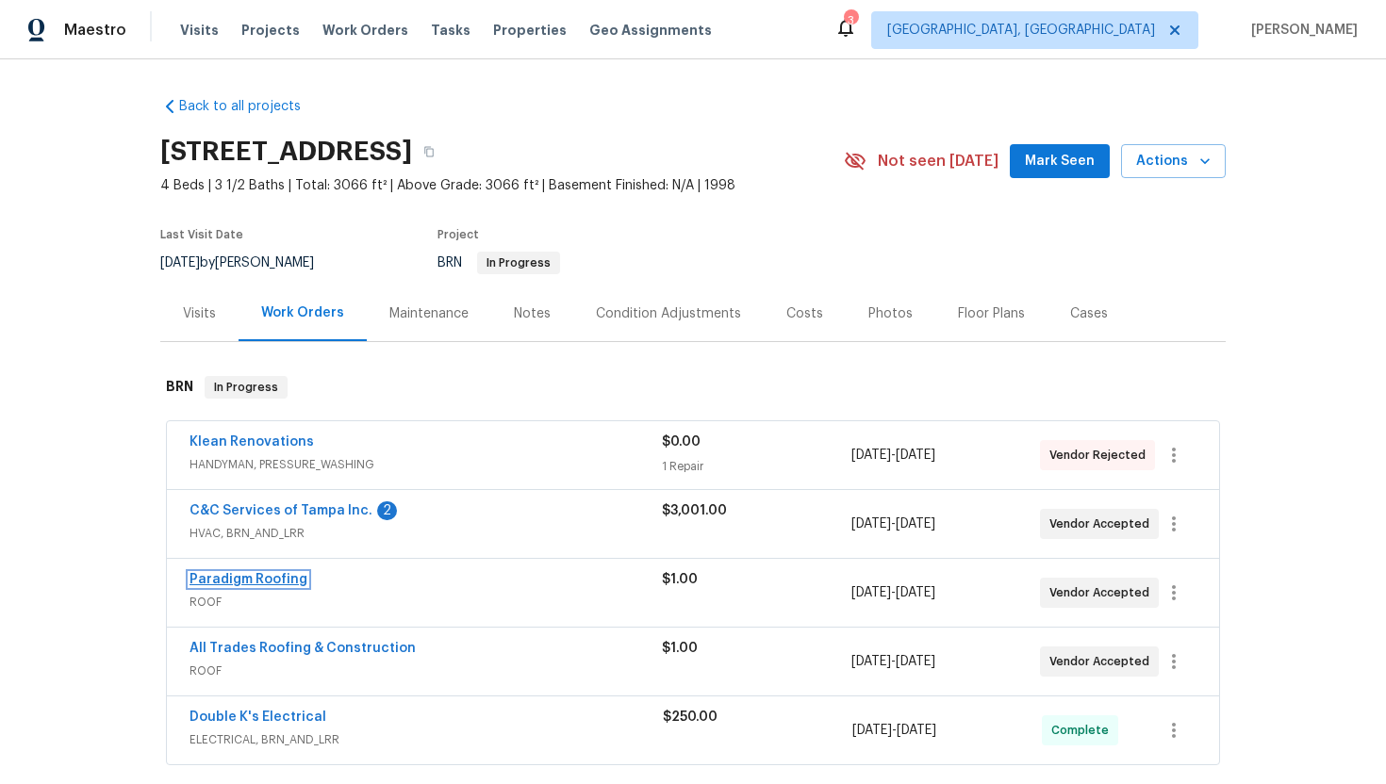
click at [246, 575] on link "Paradigm Roofing" at bounding box center [248, 579] width 118 height 13
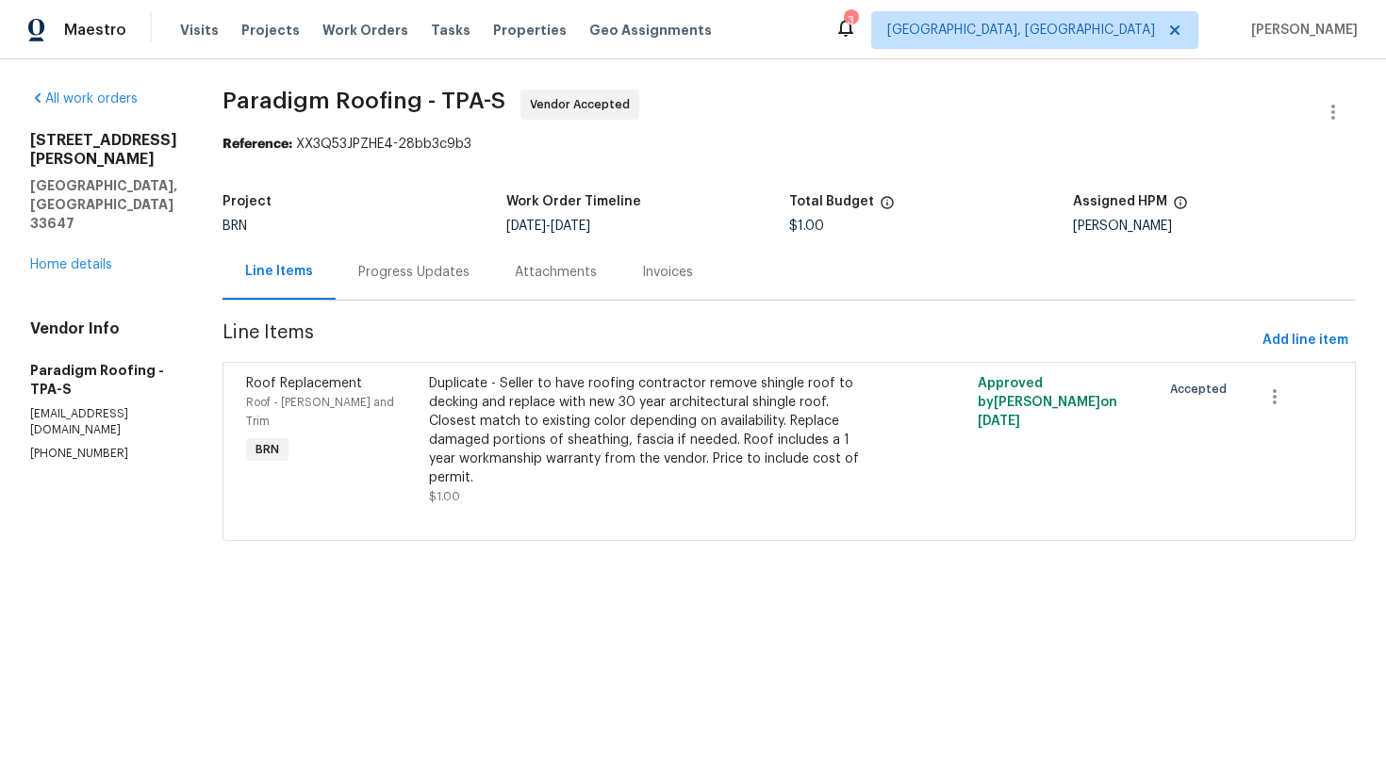
click at [431, 283] on div "Progress Updates" at bounding box center [414, 272] width 156 height 56
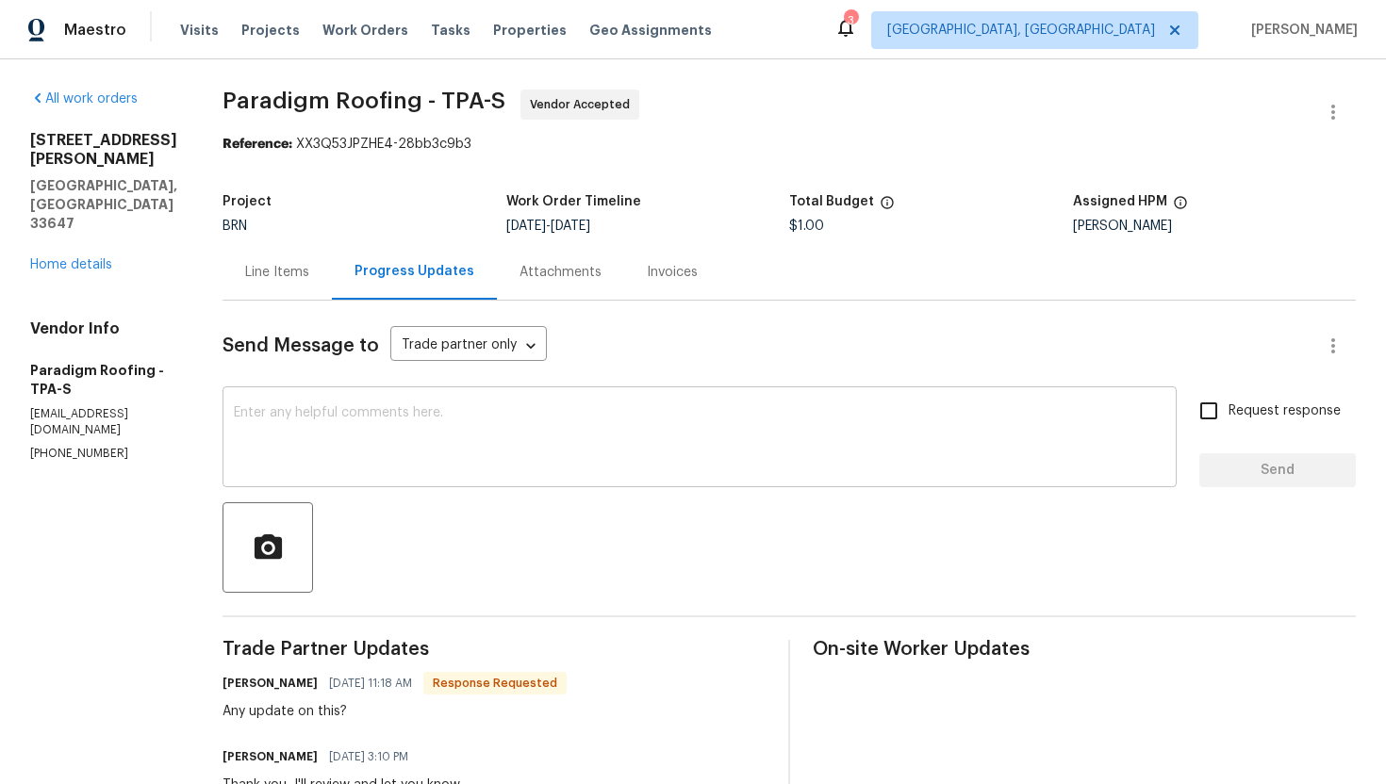
click at [455, 412] on textarea at bounding box center [699, 439] width 931 height 66
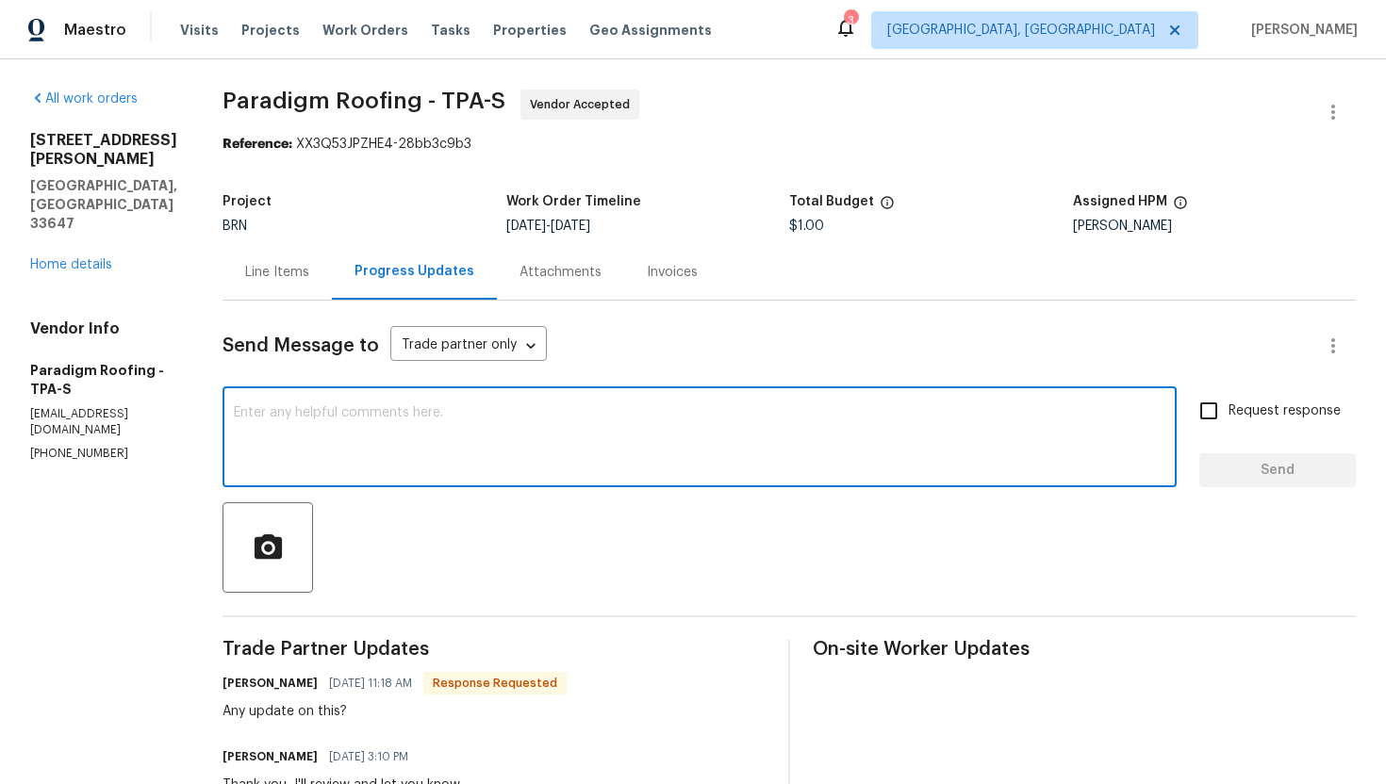
paste textarea "if the cost and HOA are approved, how soon can you start the work?"
click at [239, 415] on textarea "if the cost and HOA are approved, how soon can you start the work?" at bounding box center [699, 439] width 931 height 66
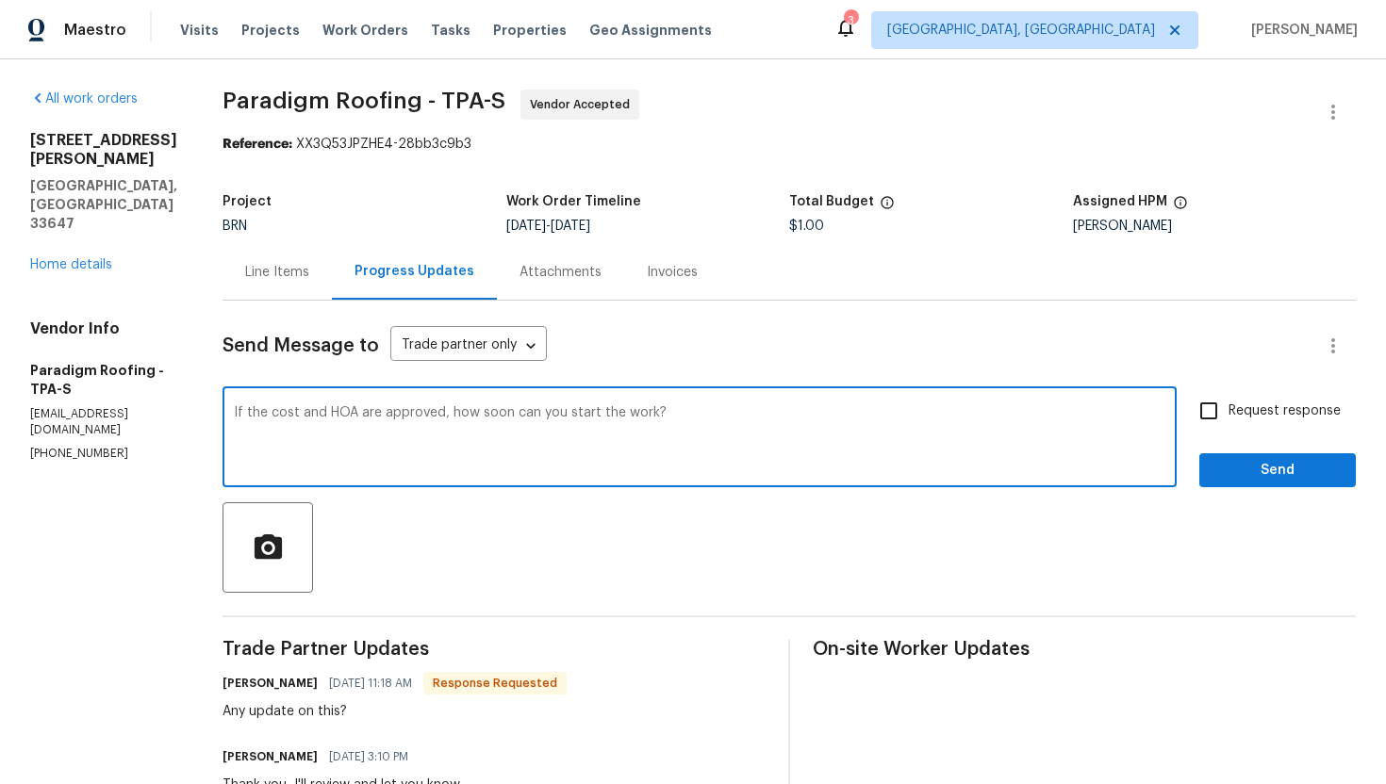
type textarea "If the cost and HOA are approved, how soon can you start the work?"
click at [1238, 415] on span "Request response" at bounding box center [1284, 412] width 112 height 20
click at [1228, 415] on input "Request response" at bounding box center [1209, 411] width 40 height 40
checkbox input "true"
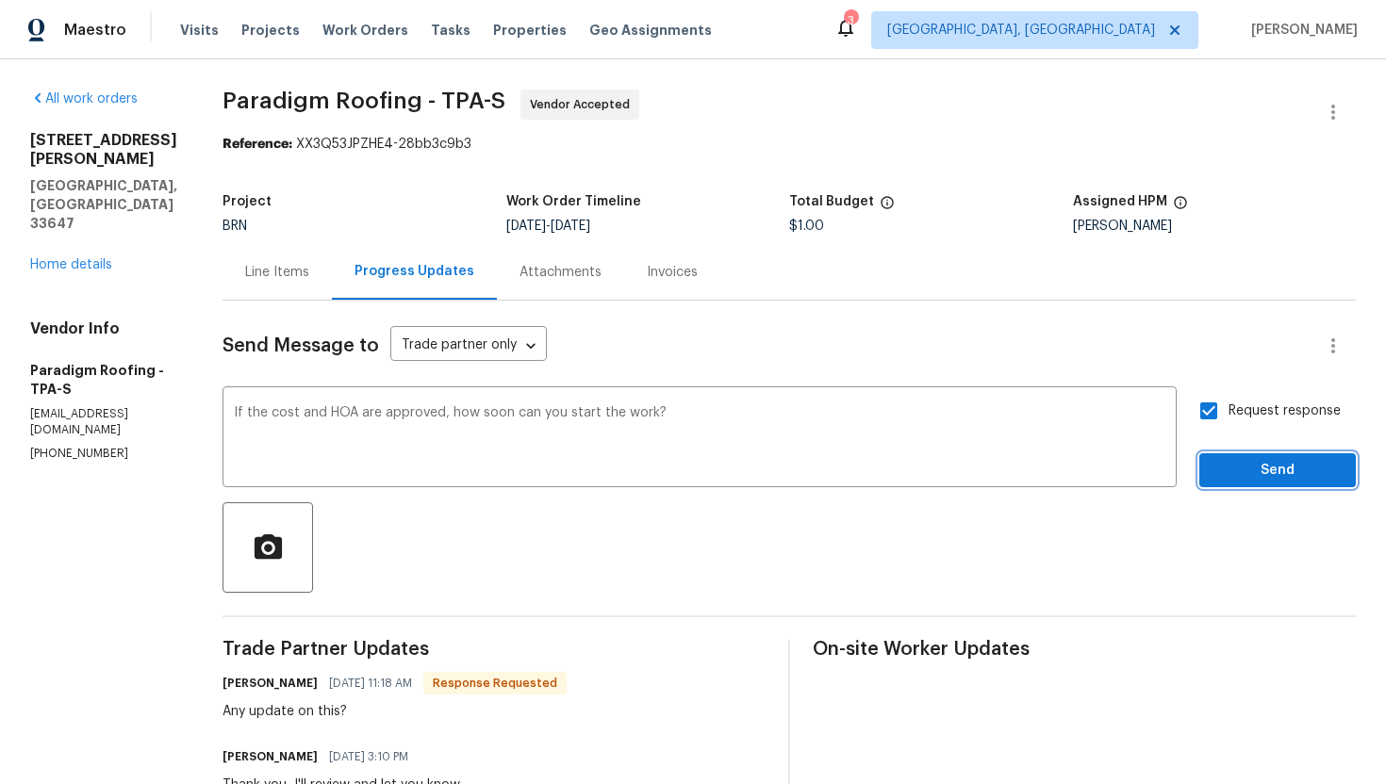
click at [1242, 470] on span "Send" at bounding box center [1277, 471] width 126 height 24
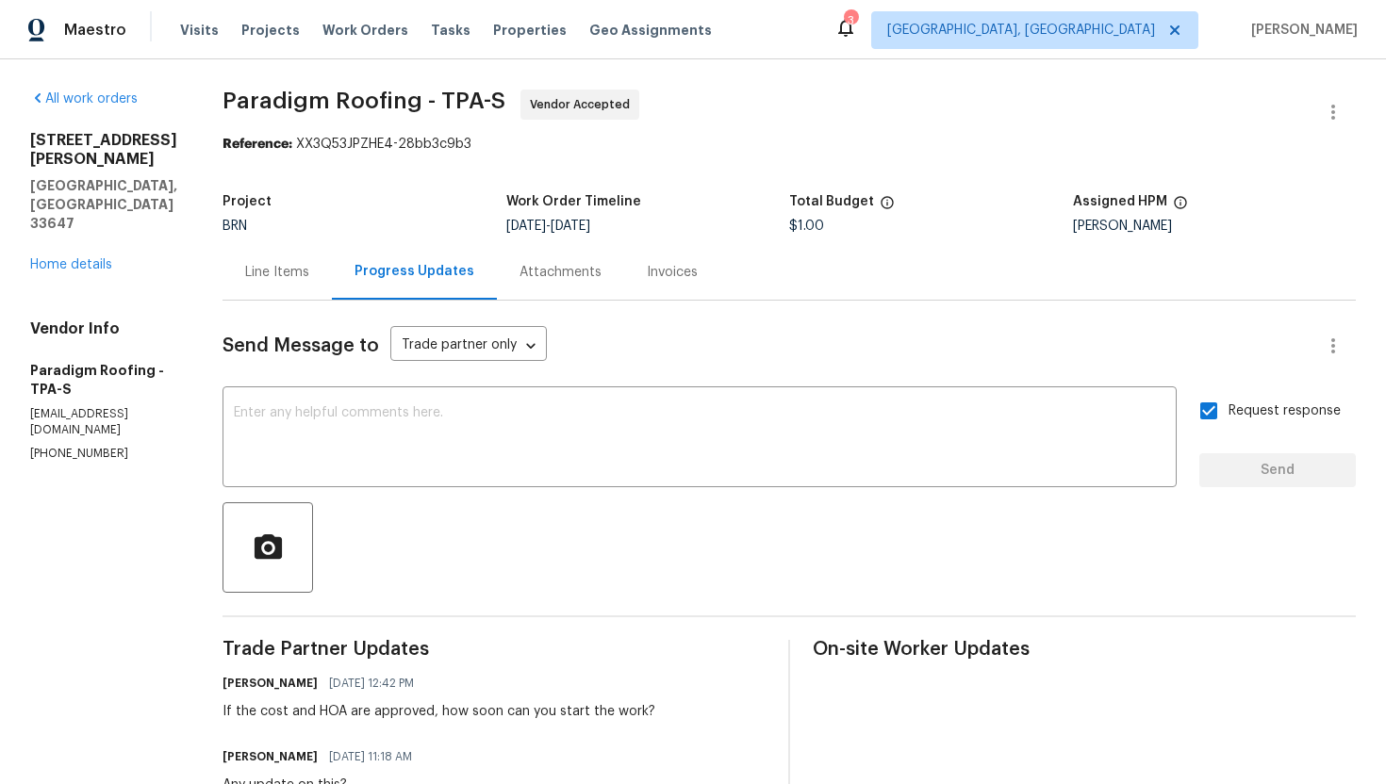
click at [276, 278] on div "Line Items" at bounding box center [277, 272] width 64 height 19
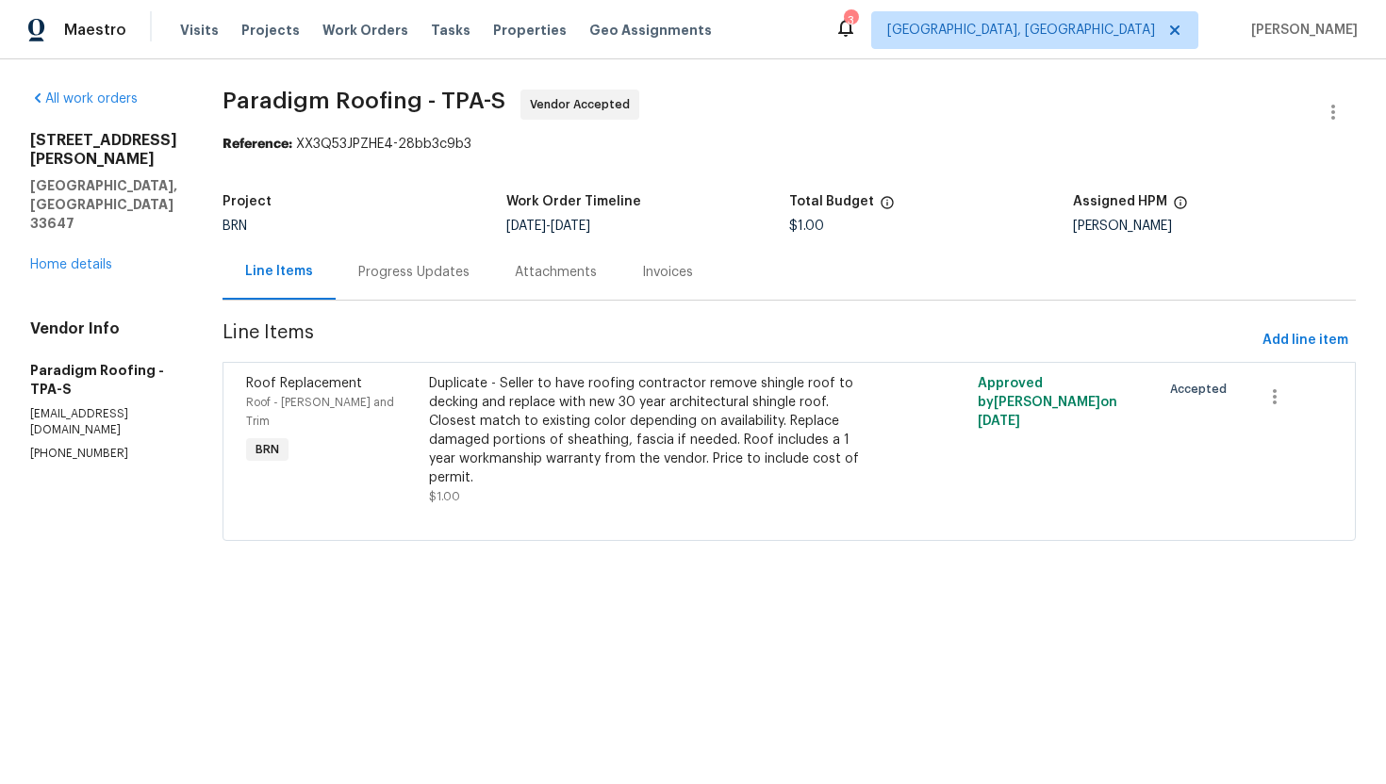
click at [455, 277] on div "Progress Updates" at bounding box center [413, 272] width 111 height 19
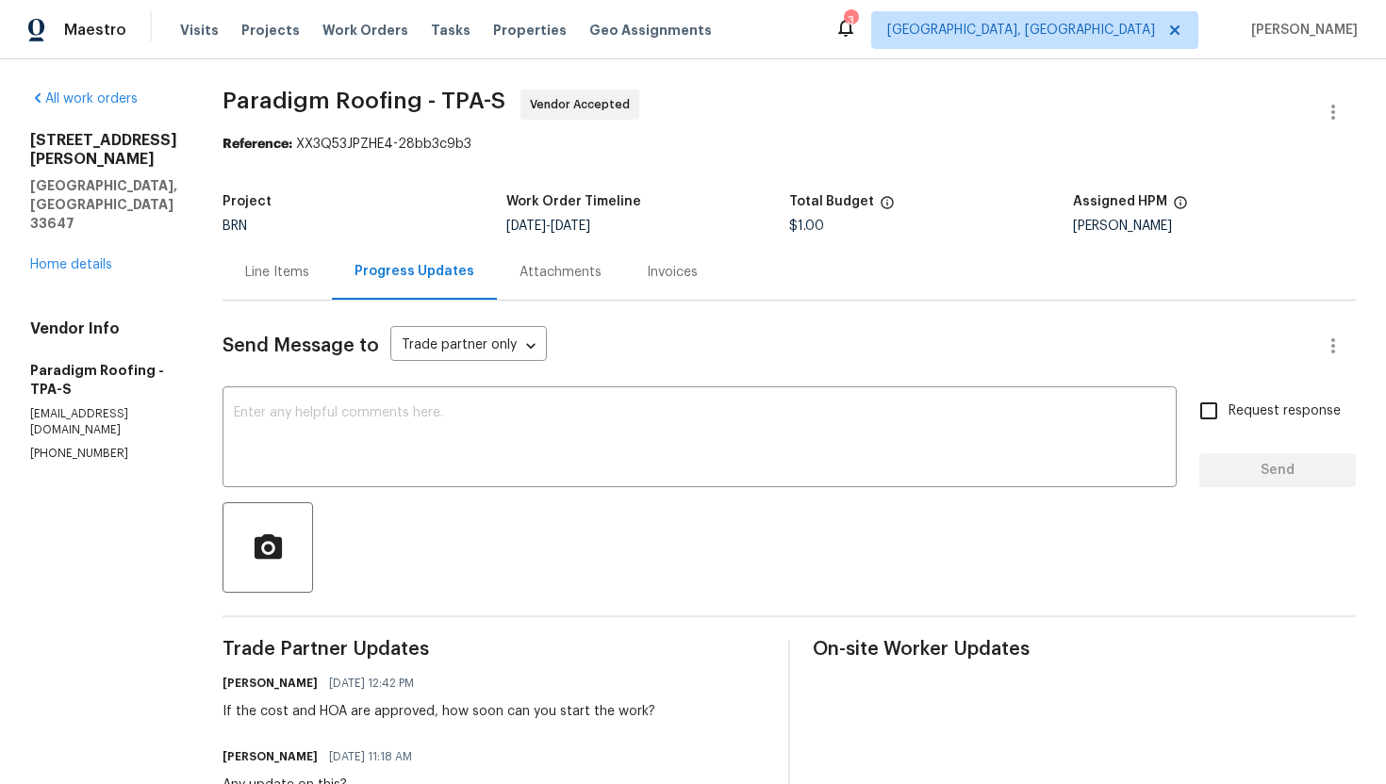
click at [310, 293] on div "Line Items" at bounding box center [276, 272] width 109 height 56
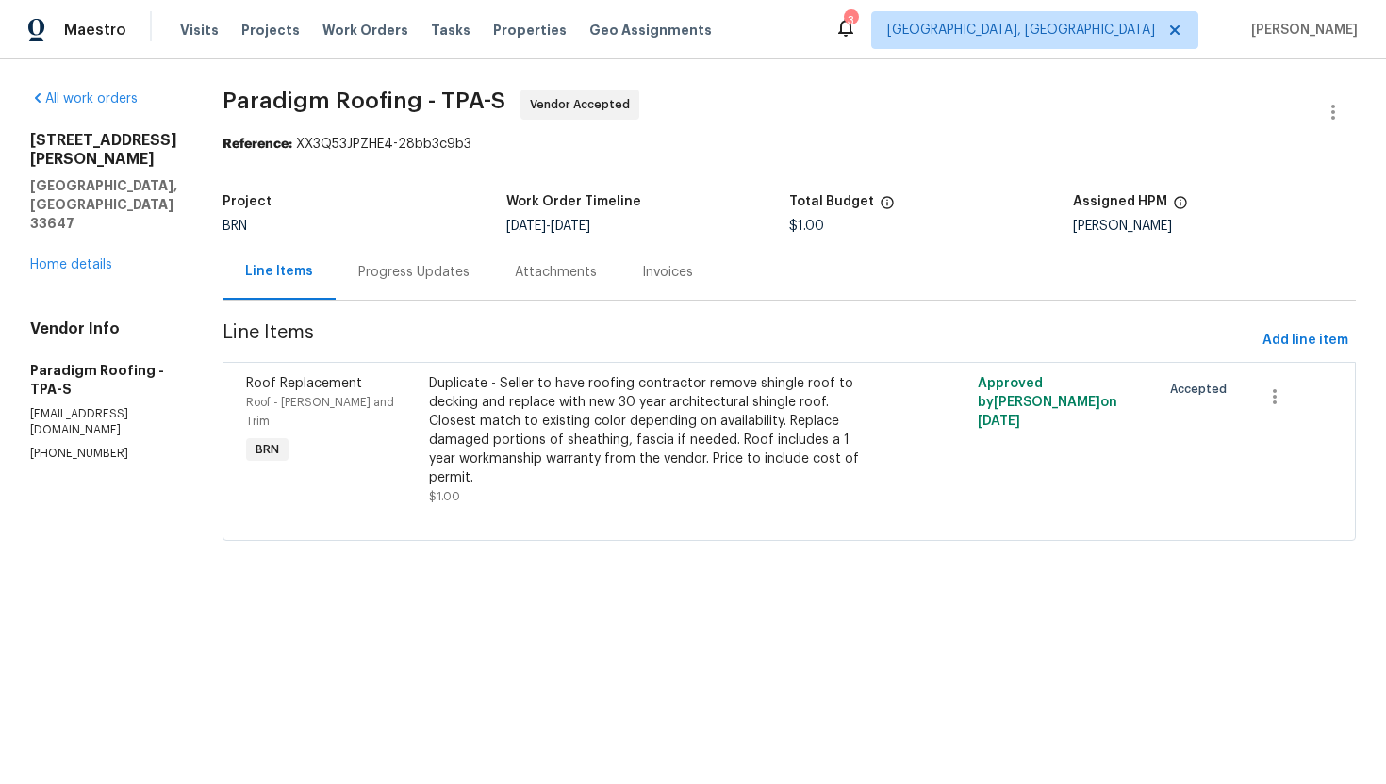
click at [445, 288] on div "Progress Updates" at bounding box center [414, 272] width 156 height 56
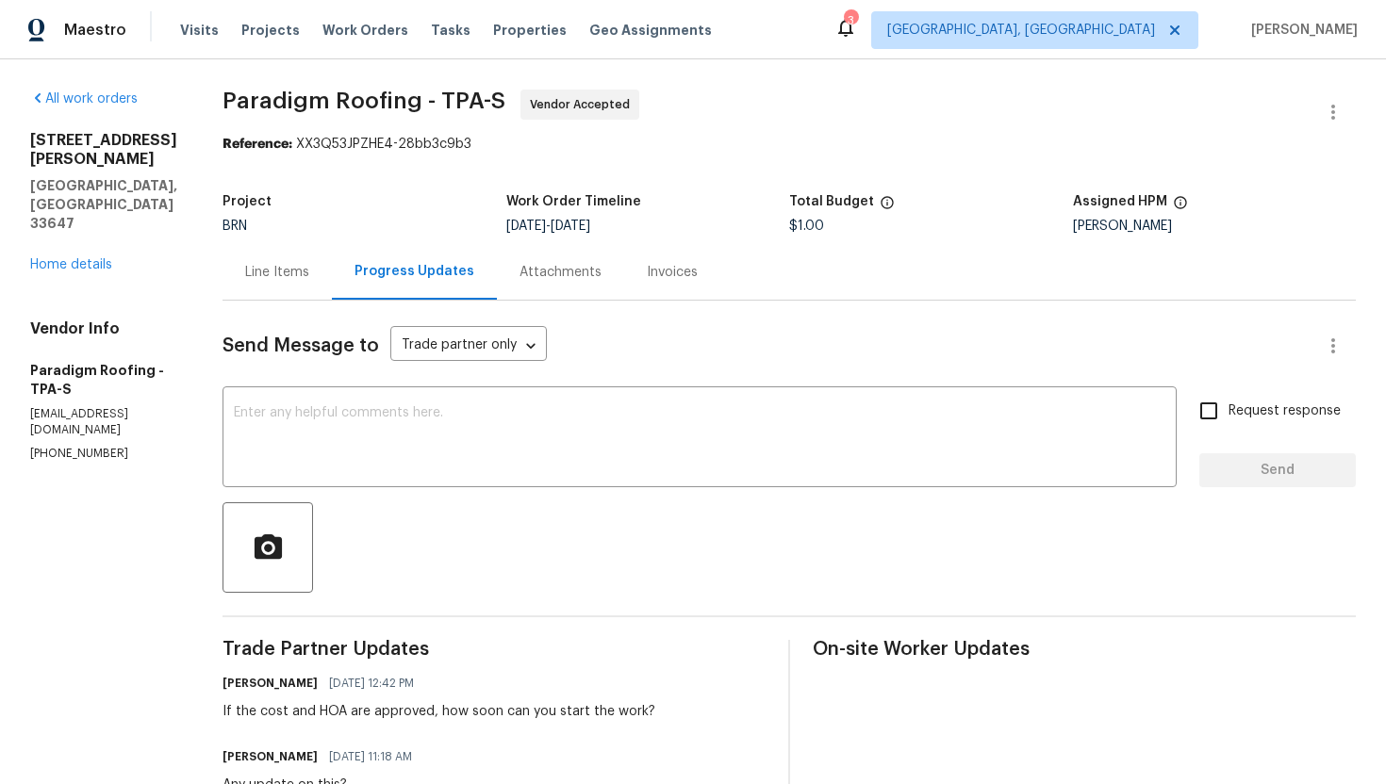
click at [302, 282] on div "Line Items" at bounding box center [276, 272] width 109 height 56
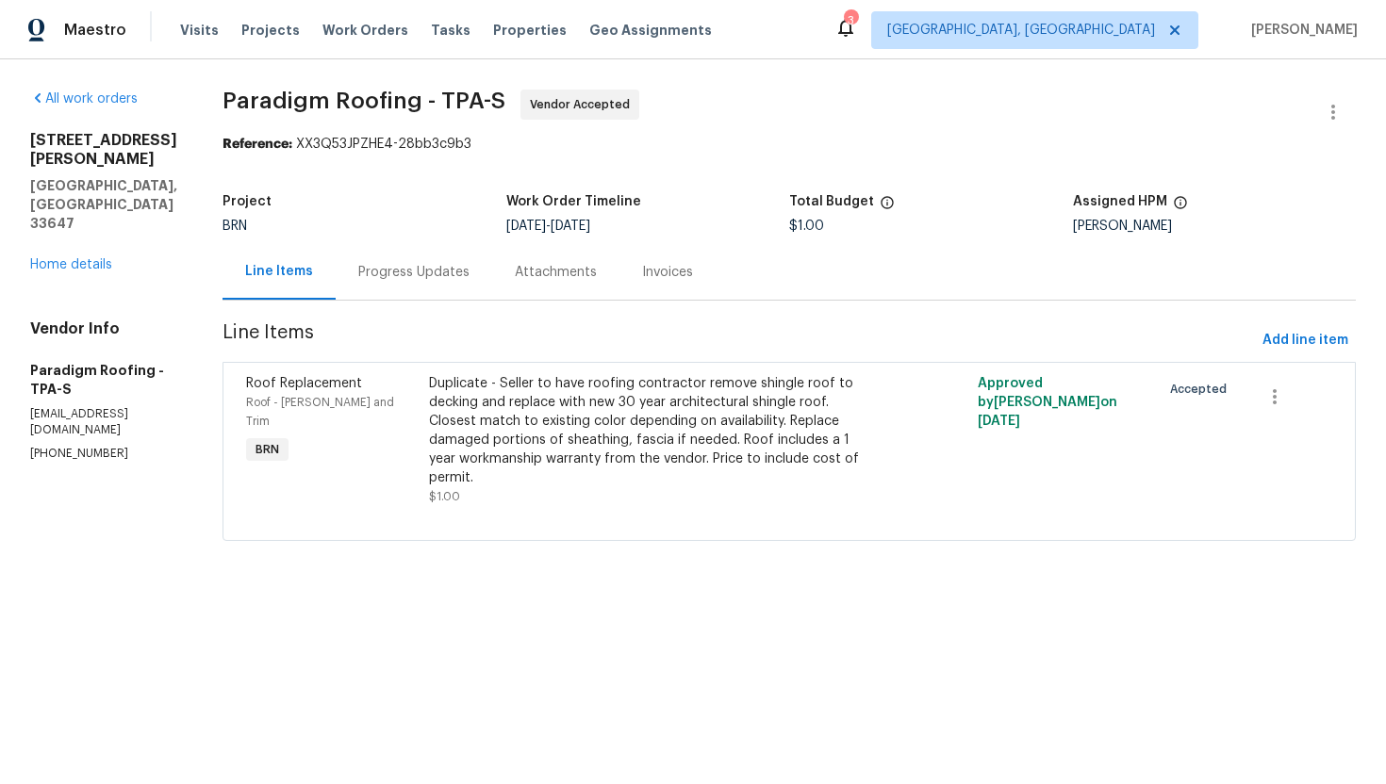
click at [592, 420] on div "Duplicate - Seller to have roofing contractor remove shingle roof to decking an…" at bounding box center [652, 430] width 446 height 113
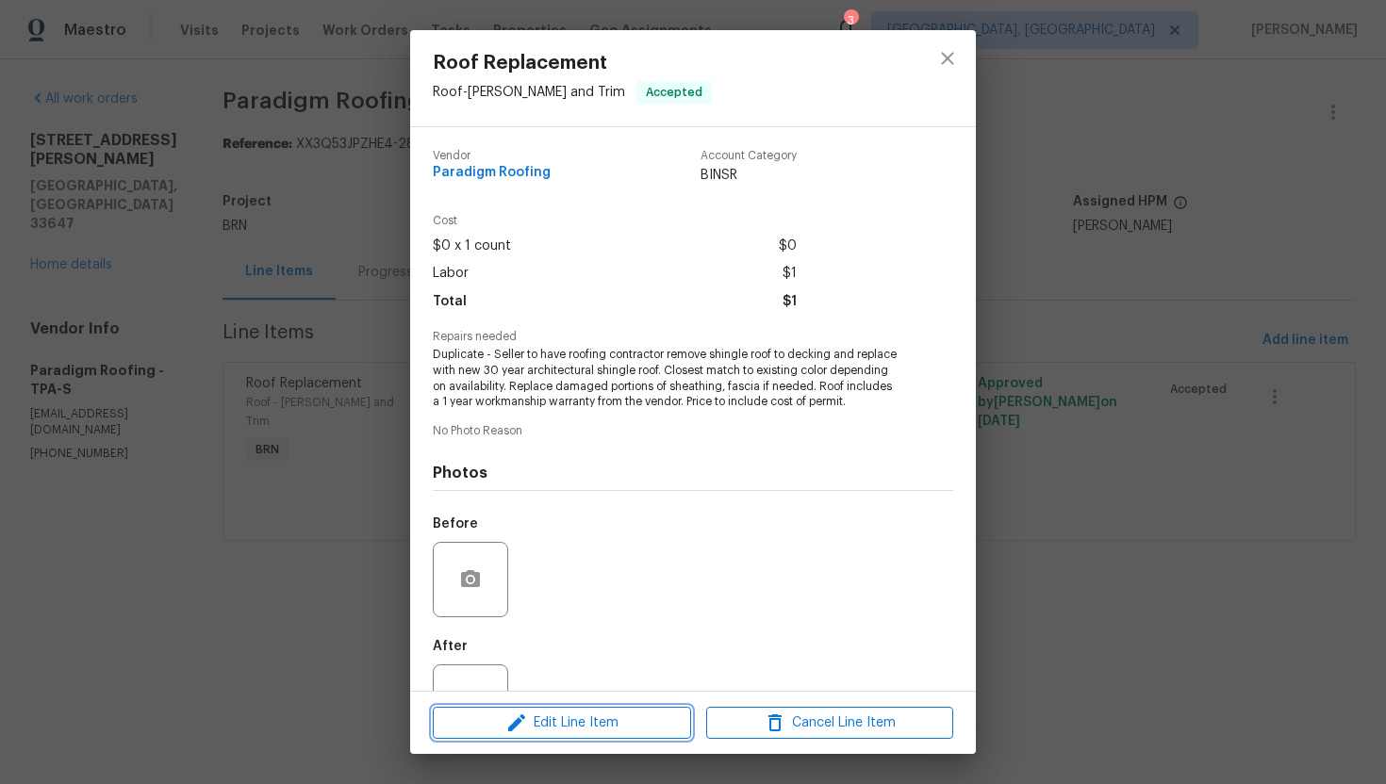
click at [544, 714] on span "Edit Line Item" at bounding box center [561, 724] width 247 height 24
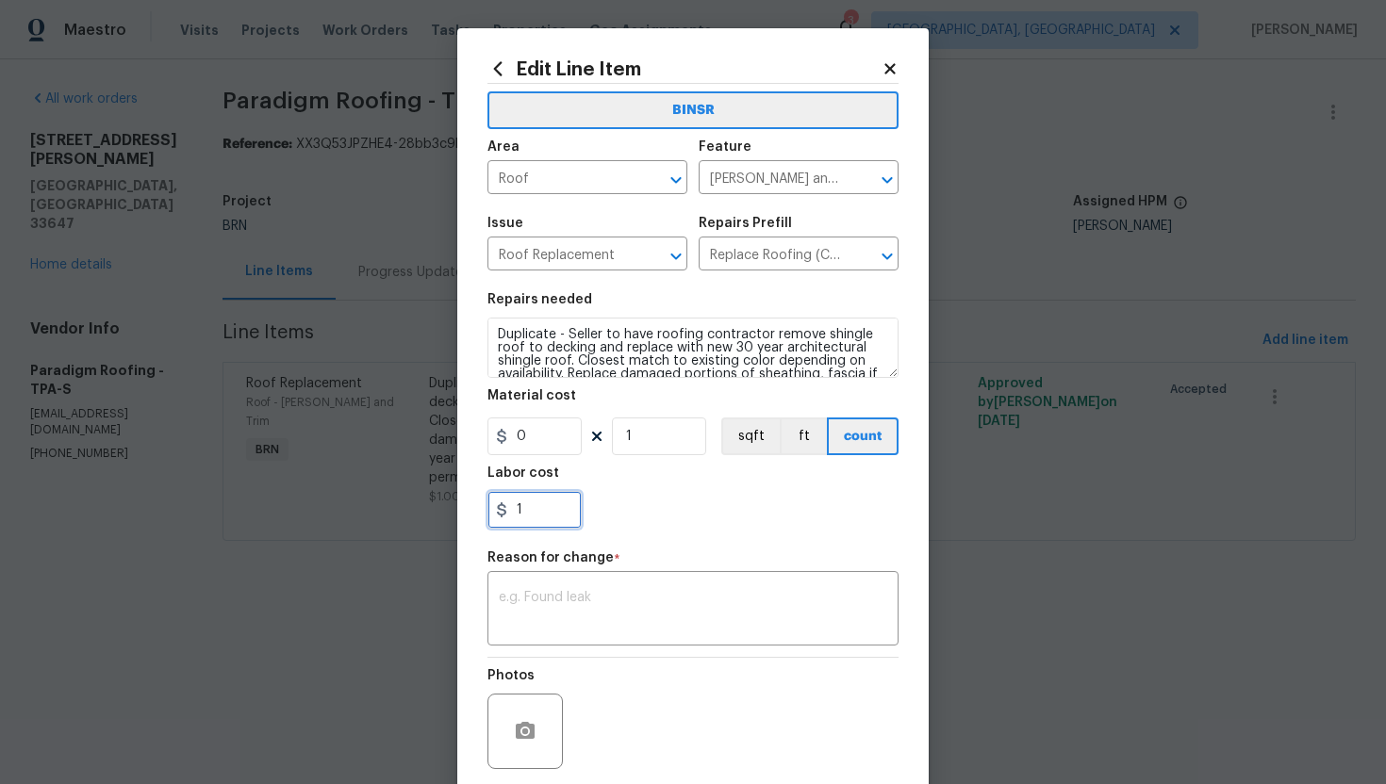
click at [532, 520] on input "1" at bounding box center [534, 510] width 94 height 38
type input "16900"
click at [599, 679] on textarea at bounding box center [693, 687] width 388 height 40
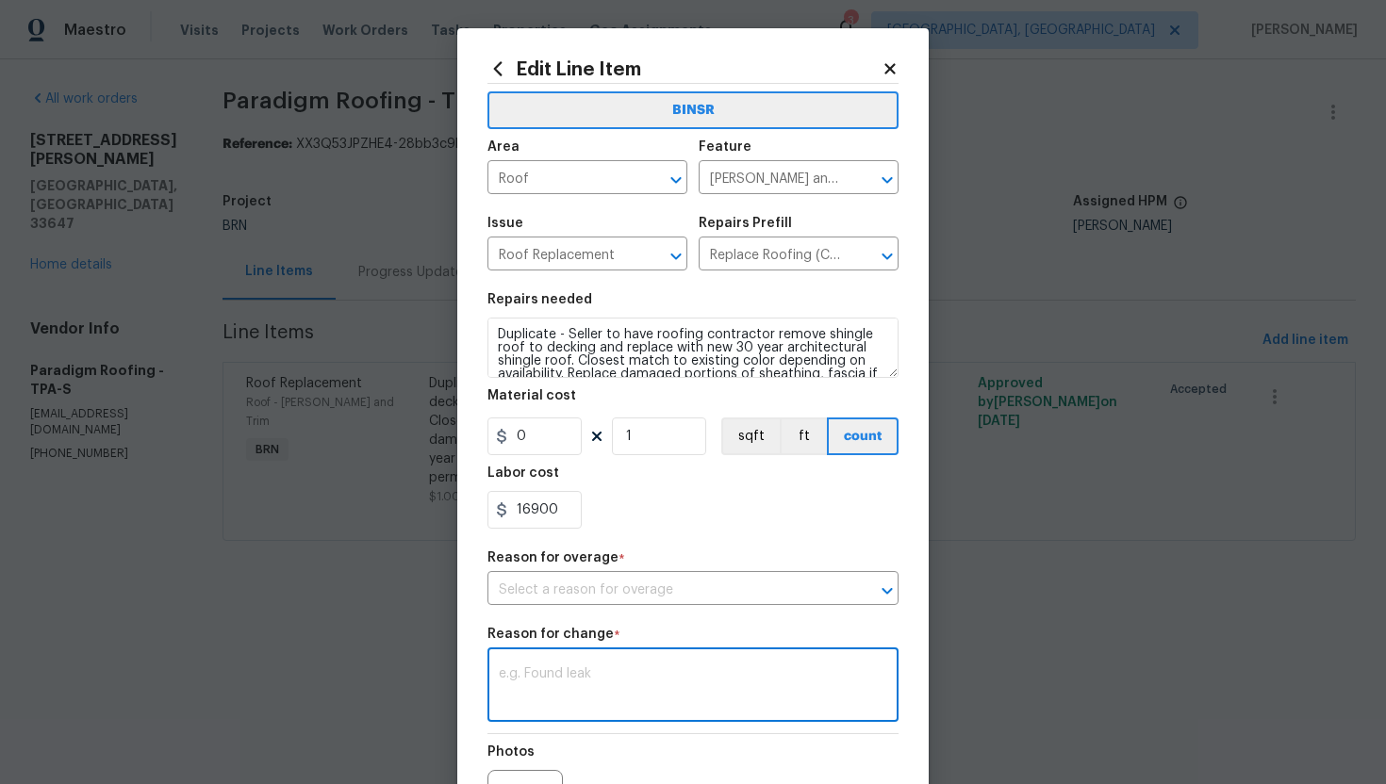
paste textarea "(AG) Updated cost per BR team’s approval."
type textarea "(AG) Updated cost per BR team’s approval."
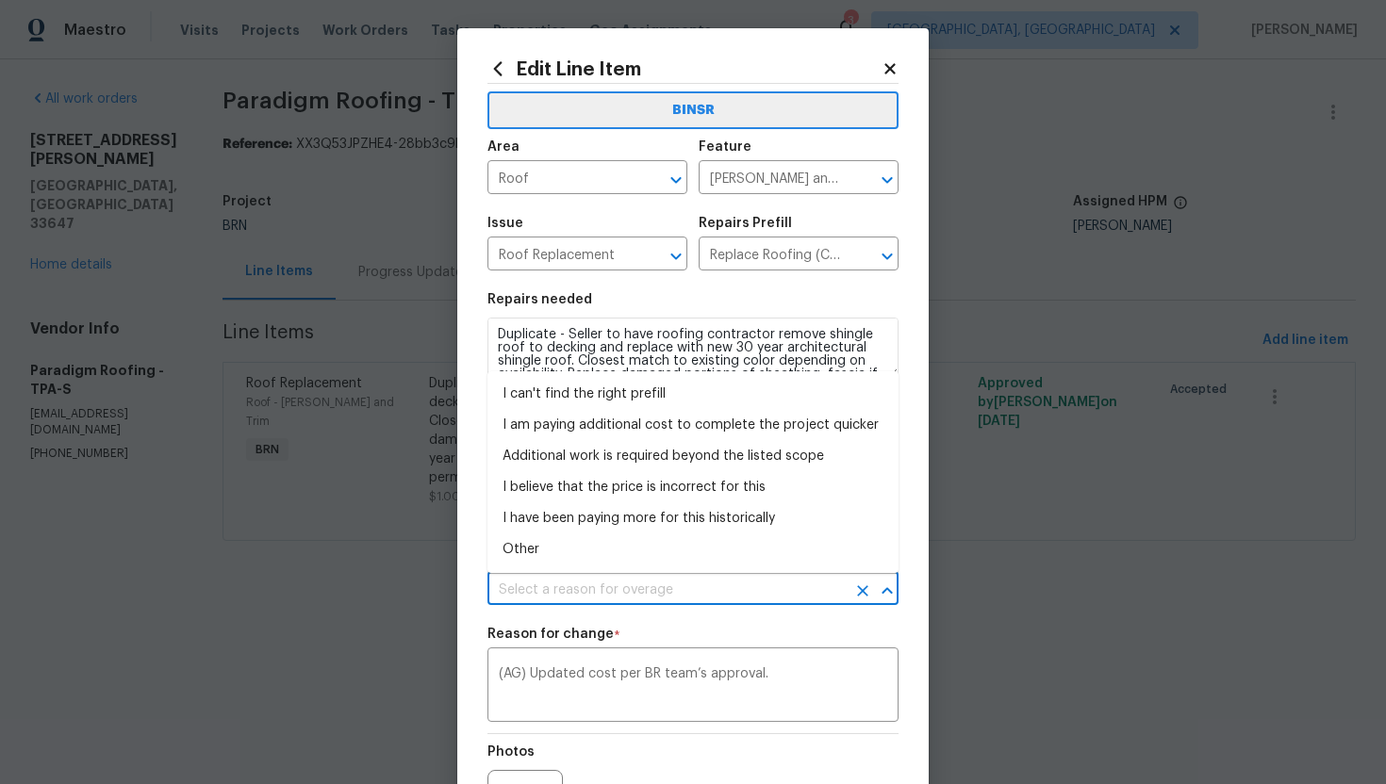
click at [662, 583] on input "text" at bounding box center [666, 590] width 358 height 29
click at [660, 430] on li "I am paying additional cost to complete the project quicker" at bounding box center [692, 425] width 411 height 31
type input "I am paying additional cost to complete the project quicker"
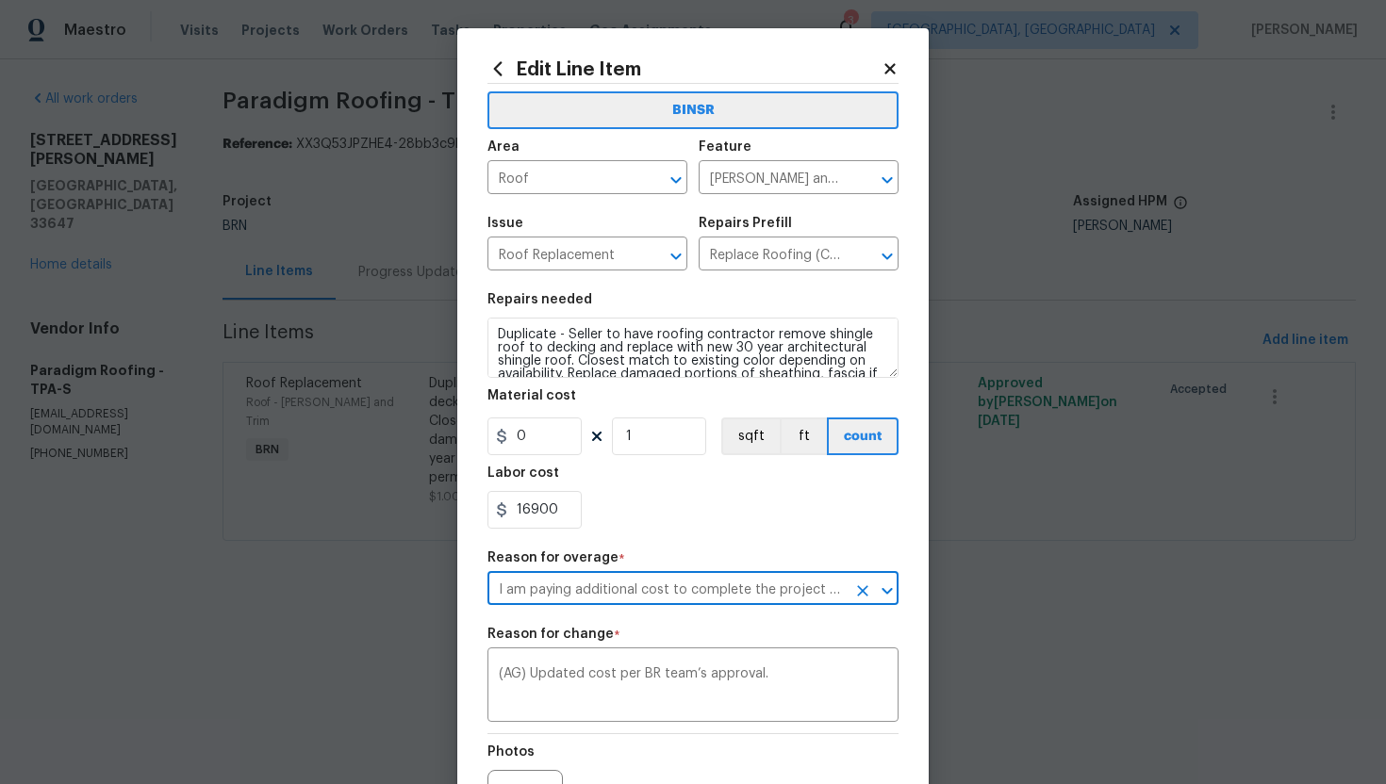
scroll to position [222, 0]
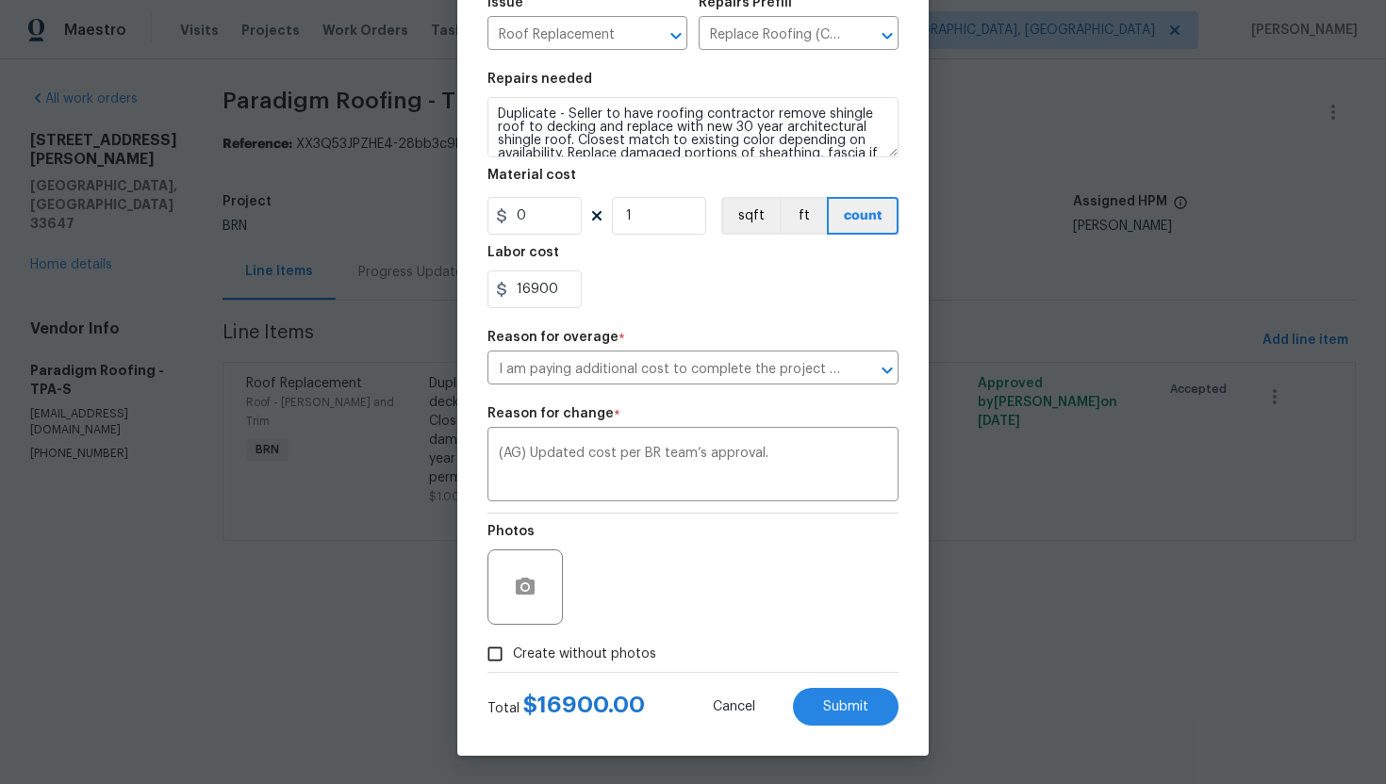
click at [592, 651] on span "Create without photos" at bounding box center [584, 655] width 143 height 20
click at [513, 651] on input "Create without photos" at bounding box center [495, 654] width 36 height 36
checkbox input "true"
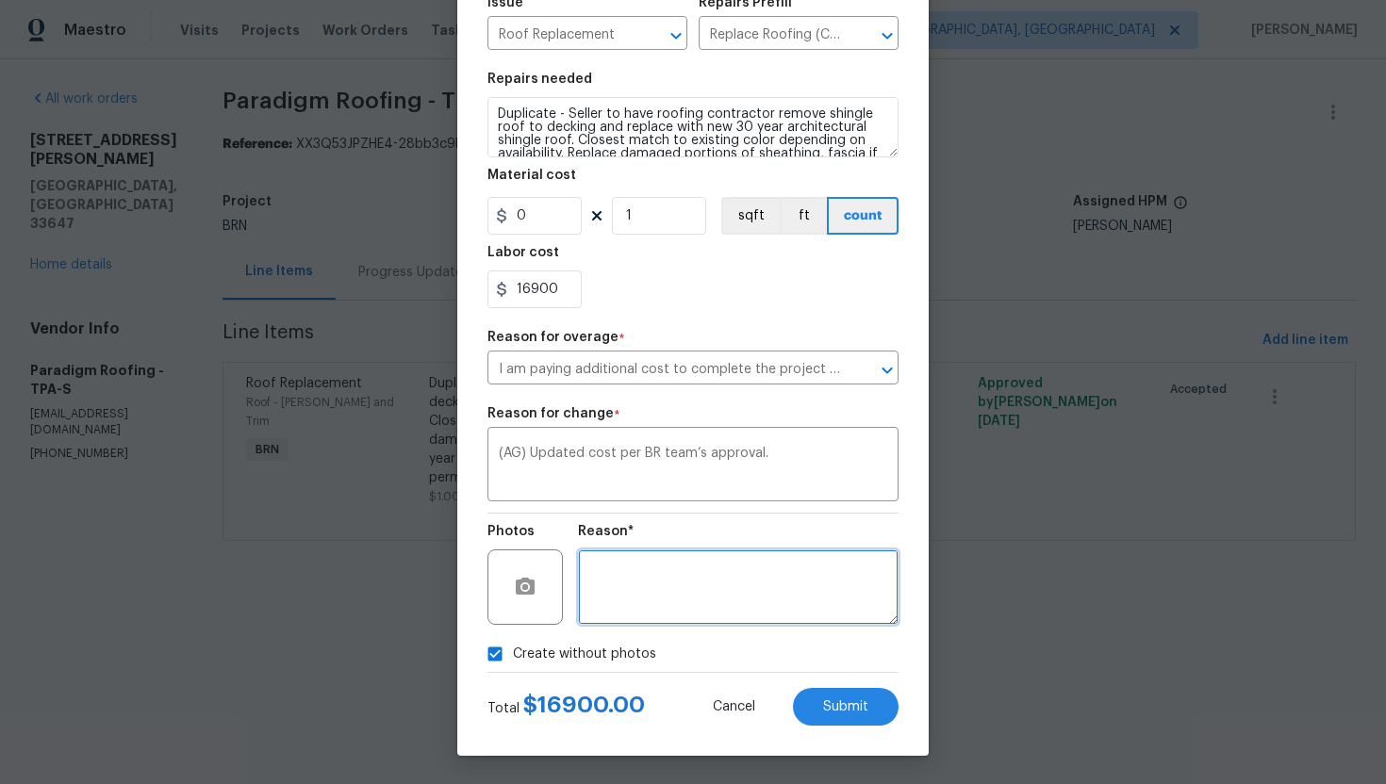
click at [662, 594] on textarea at bounding box center [738, 587] width 321 height 75
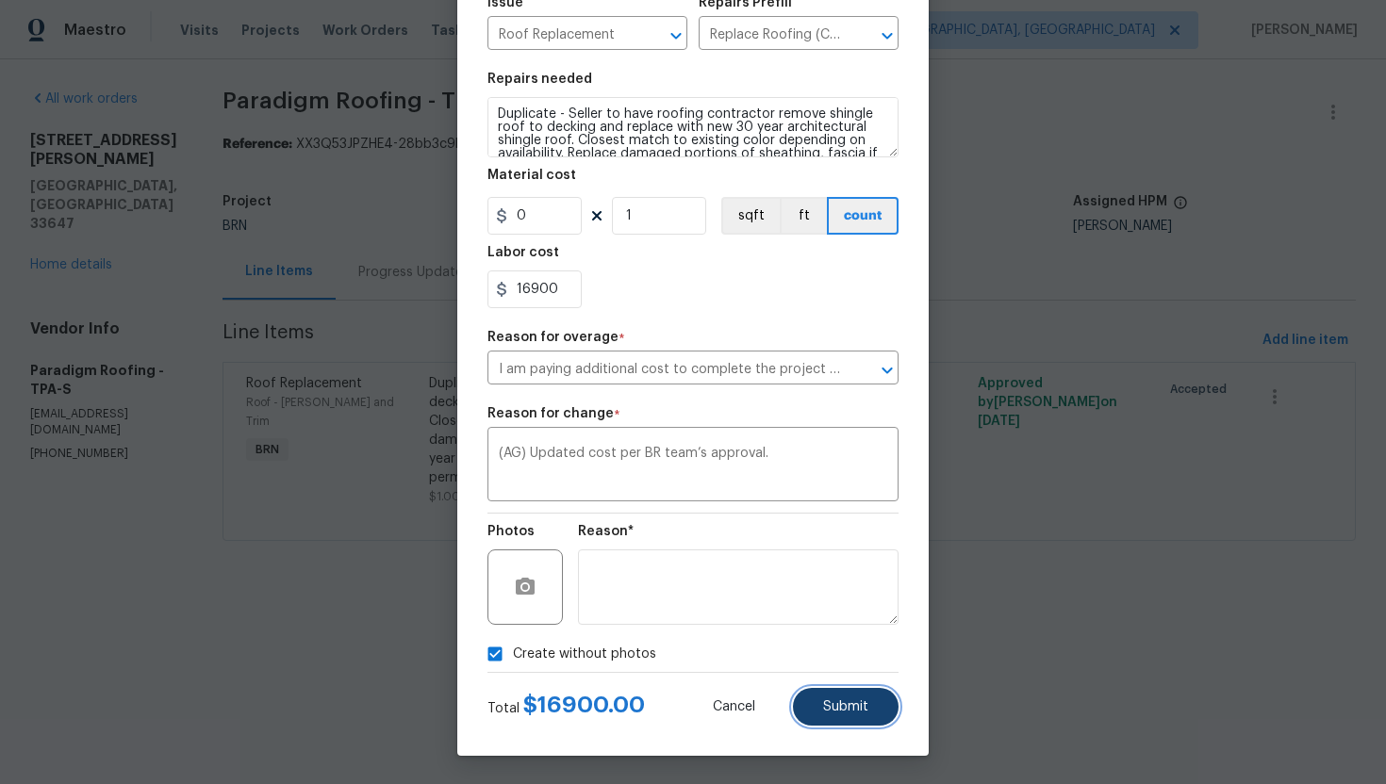
click at [848, 708] on span "Submit" at bounding box center [845, 707] width 45 height 14
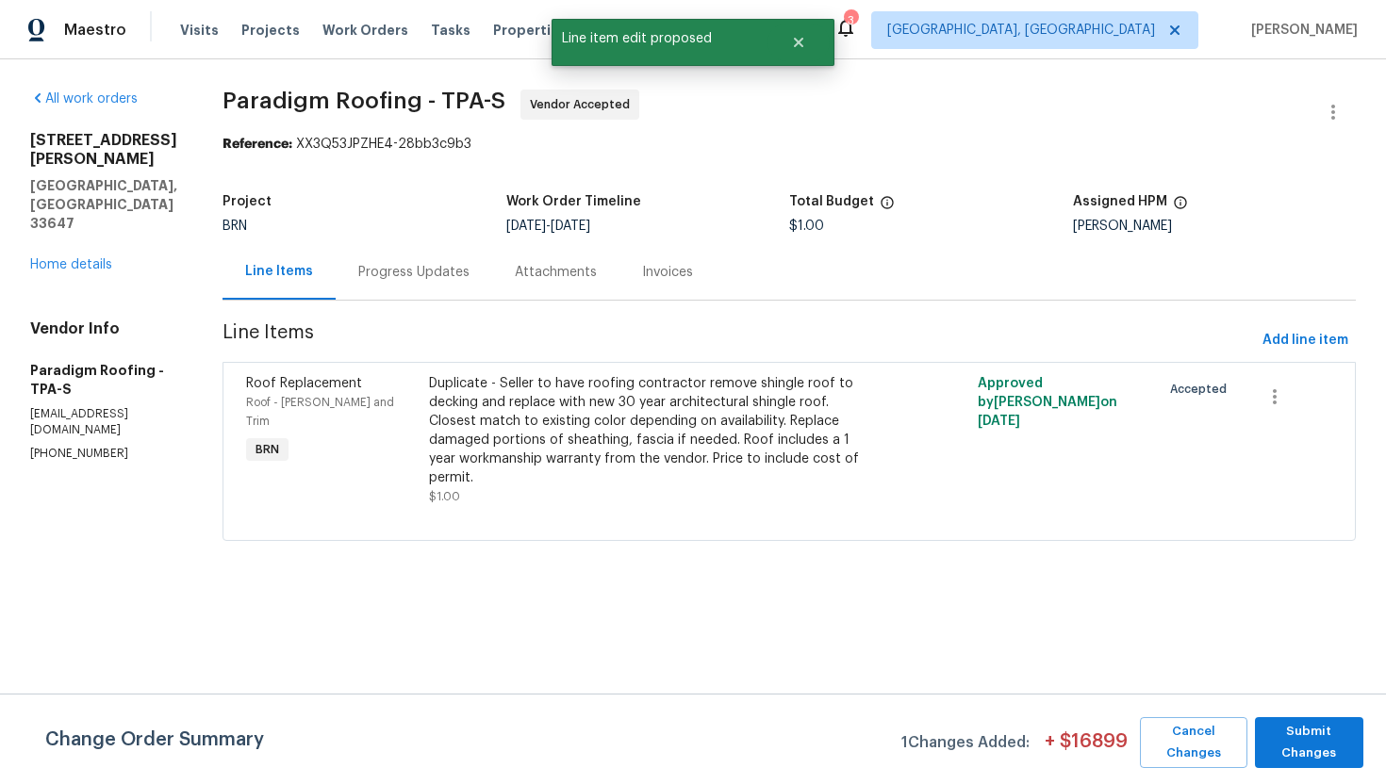
scroll to position [0, 0]
click at [1278, 734] on span "Submit Changes" at bounding box center [1309, 742] width 90 height 43
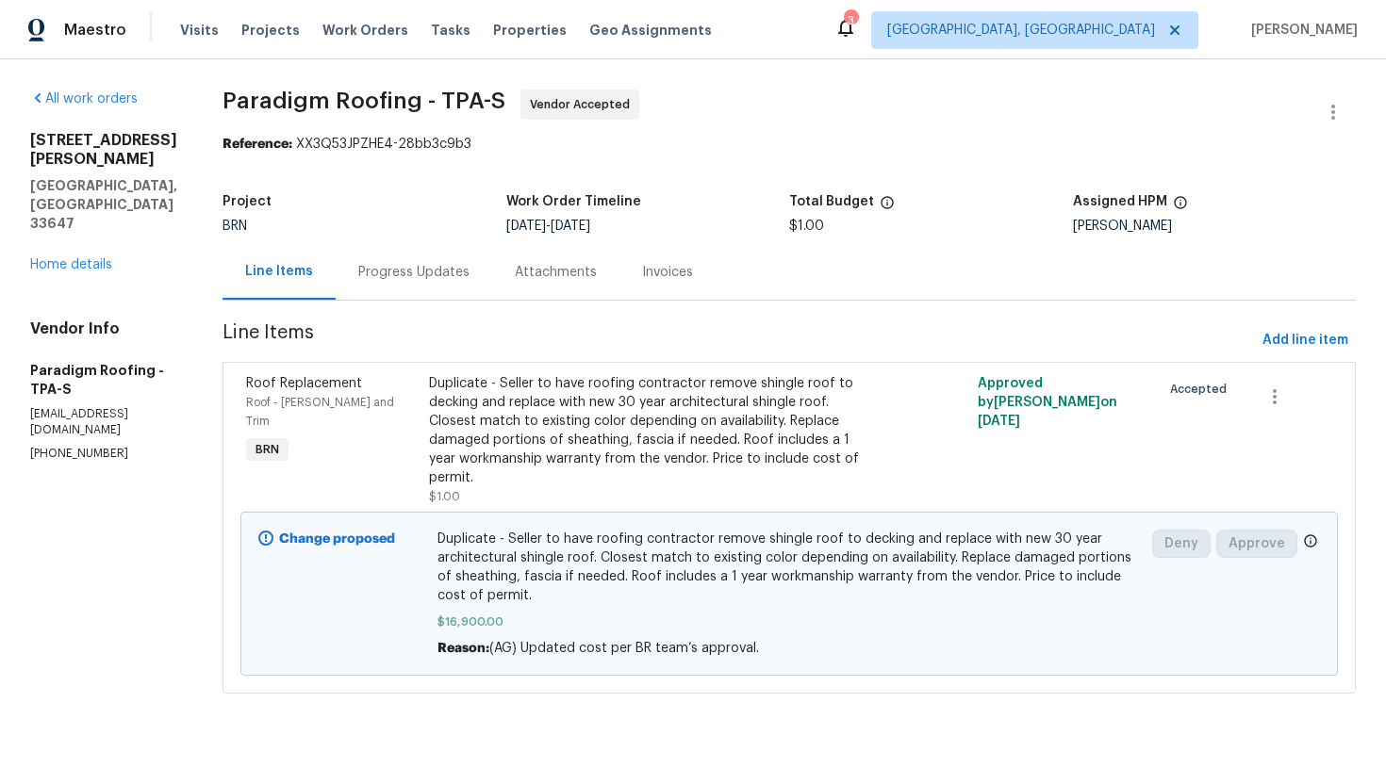
click at [392, 272] on div "Progress Updates" at bounding box center [413, 272] width 111 height 19
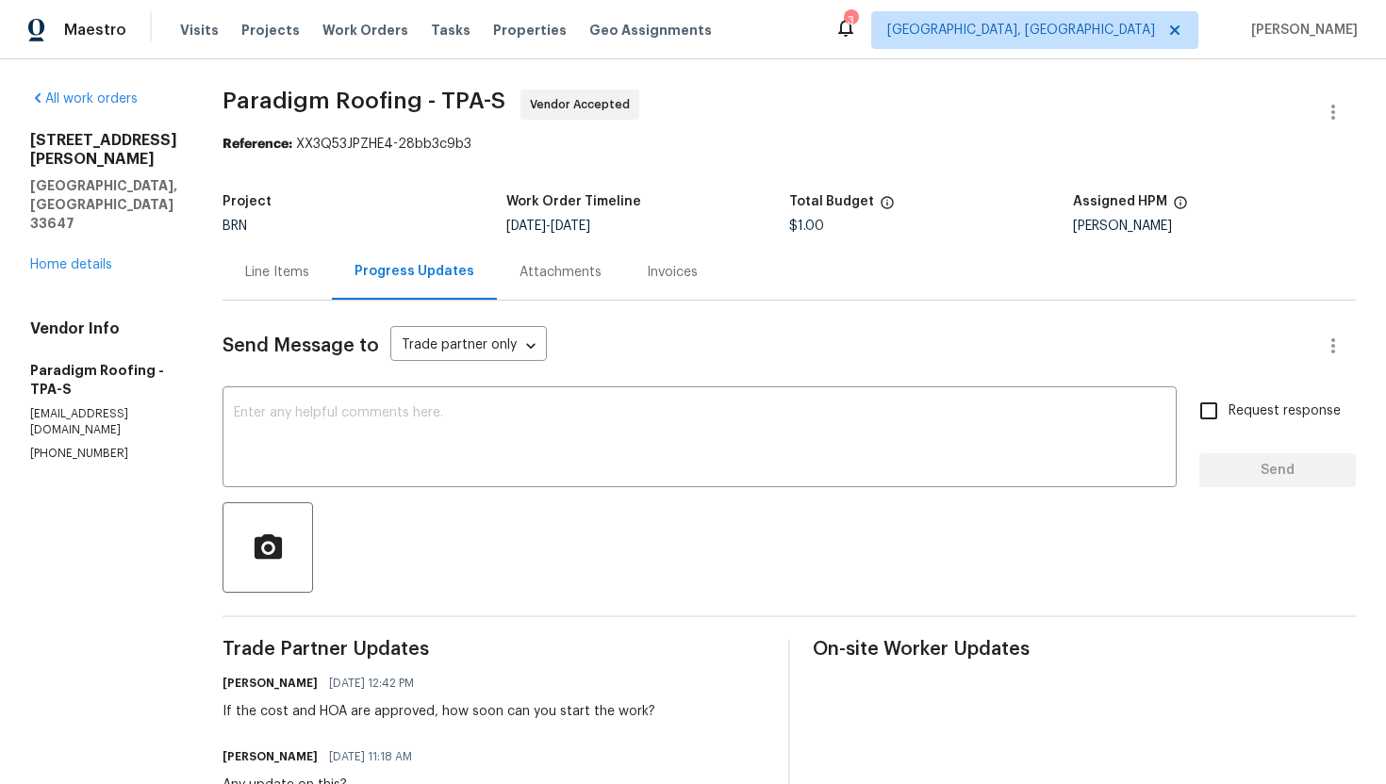
click at [307, 286] on div "Line Items" at bounding box center [276, 272] width 109 height 56
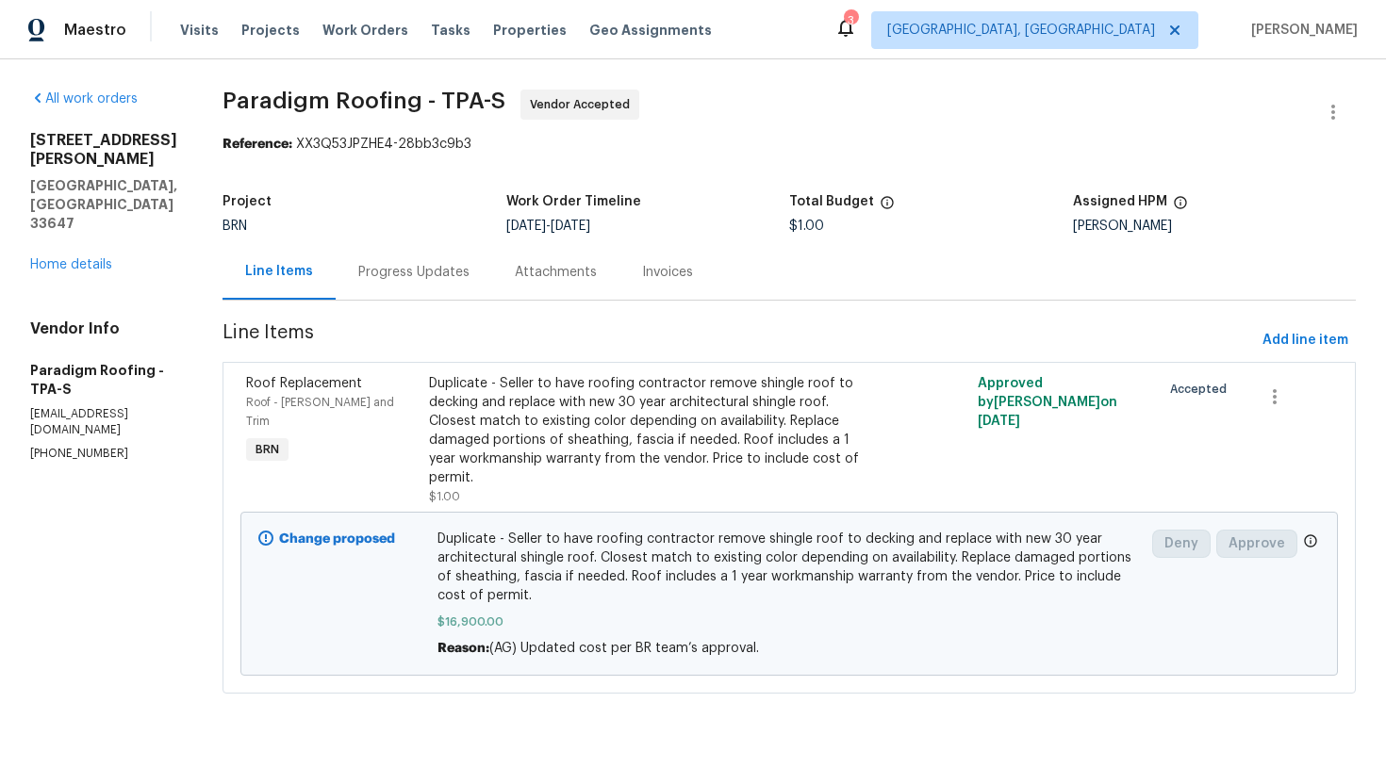
click at [435, 280] on div "Progress Updates" at bounding box center [413, 272] width 111 height 19
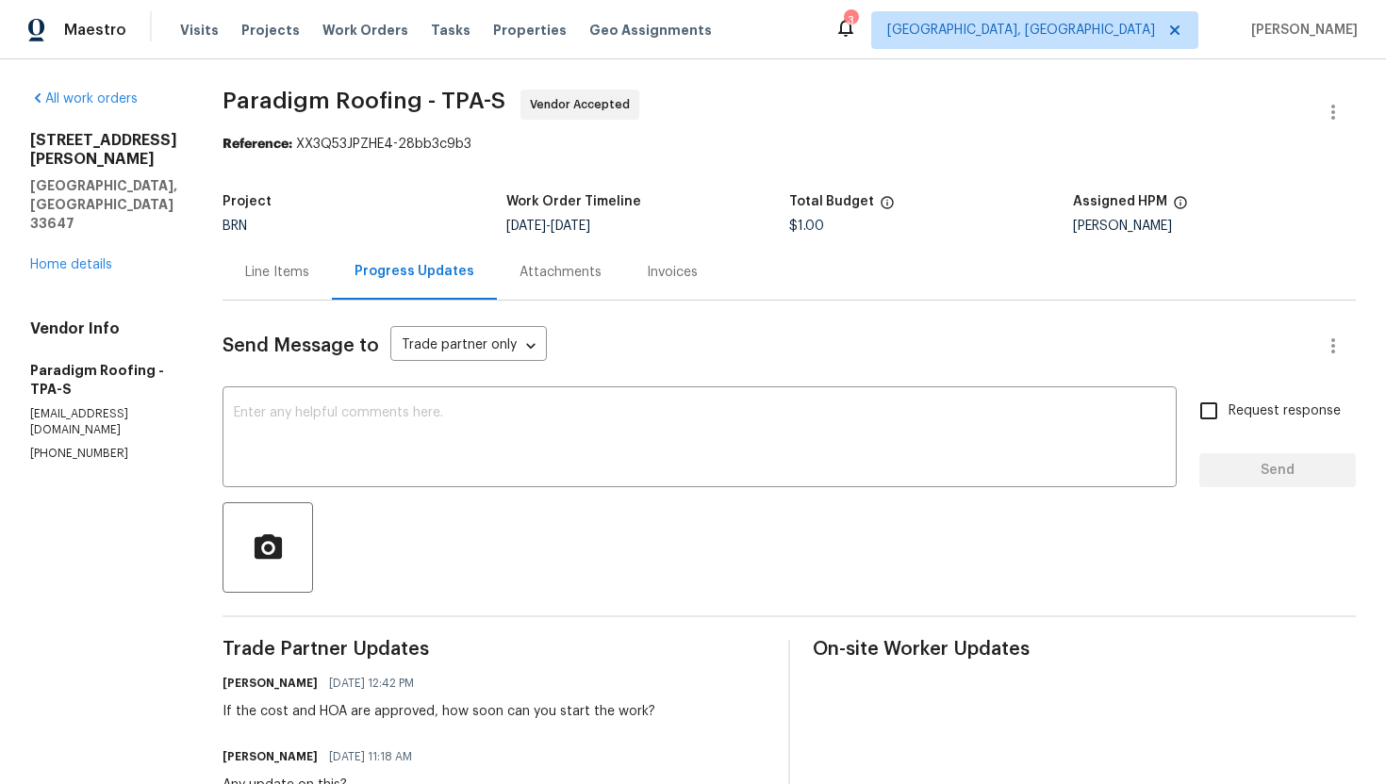
click at [288, 282] on div "Line Items" at bounding box center [276, 272] width 109 height 56
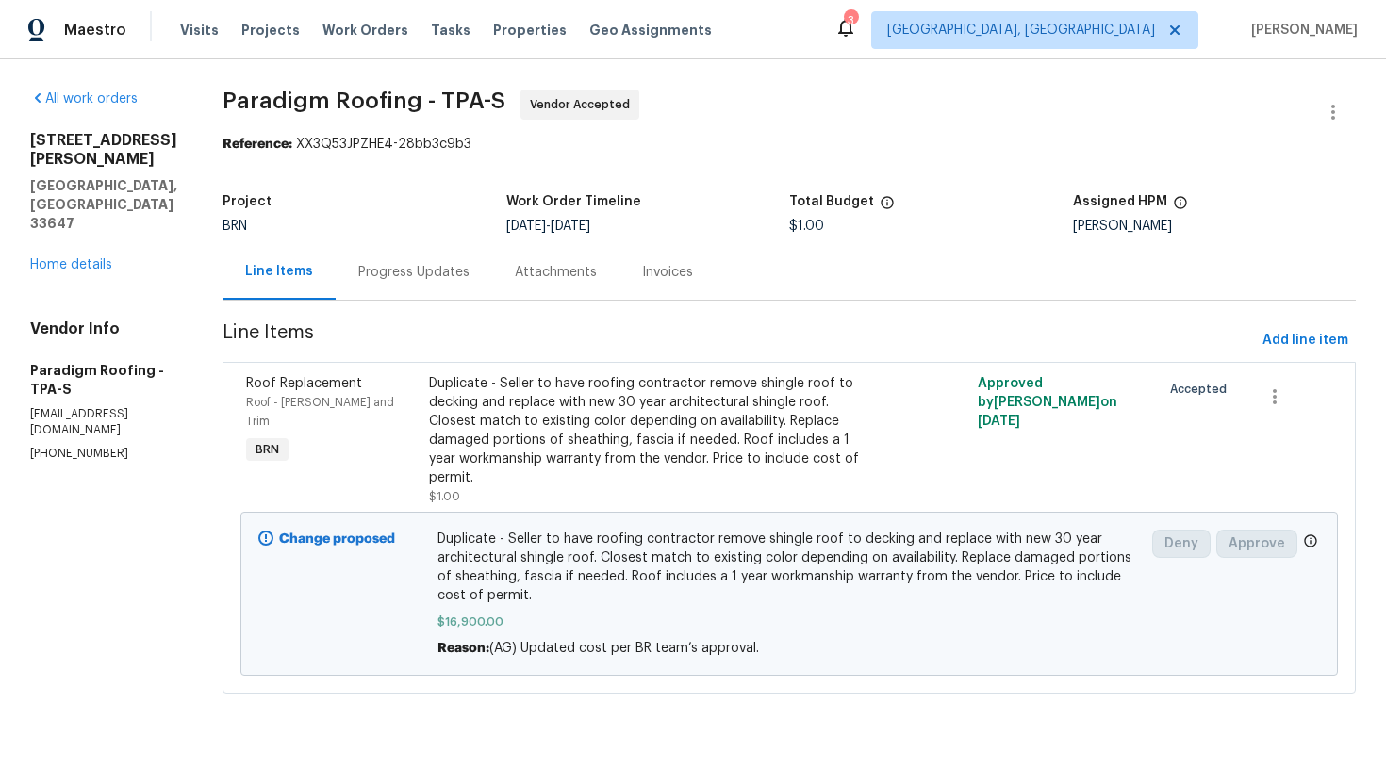
click at [458, 286] on div "Progress Updates" at bounding box center [414, 272] width 156 height 56
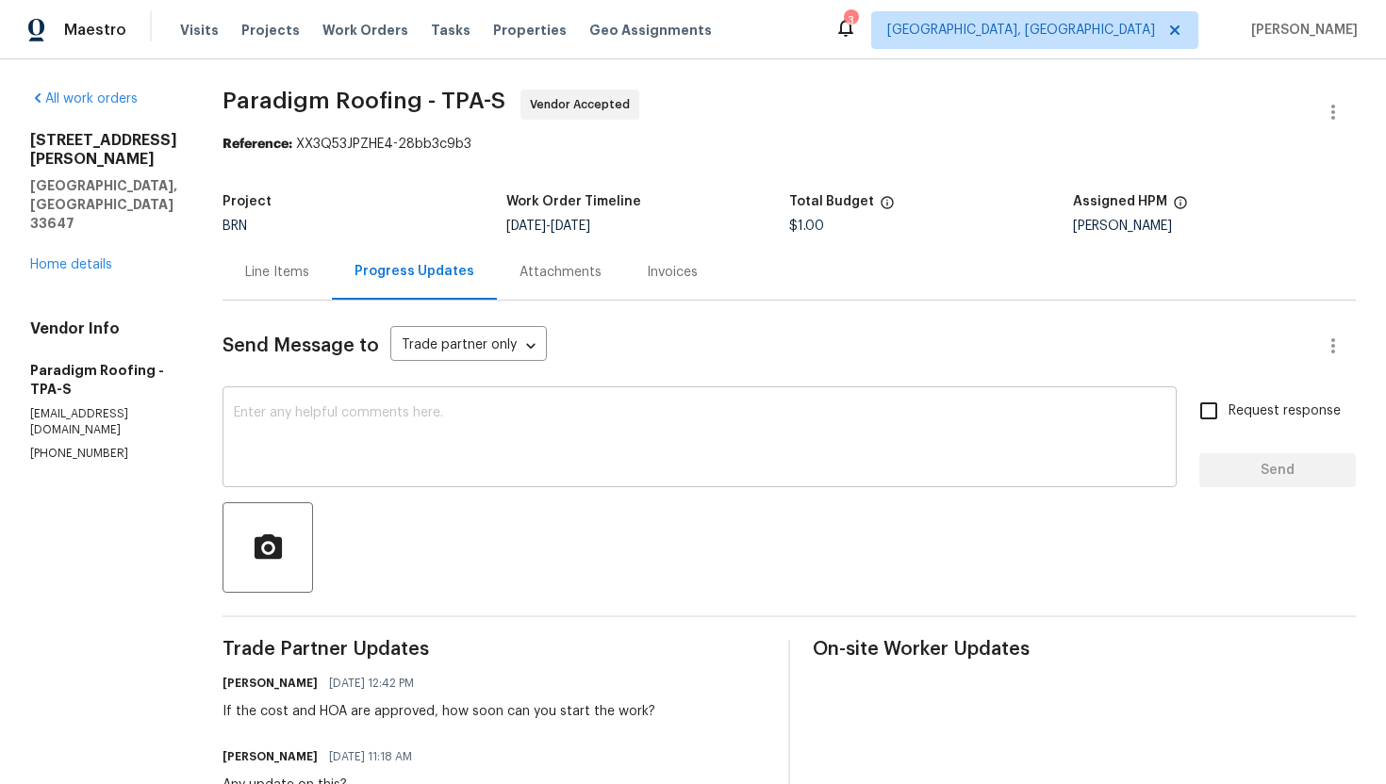
click at [493, 433] on textarea at bounding box center [699, 439] width 931 height 66
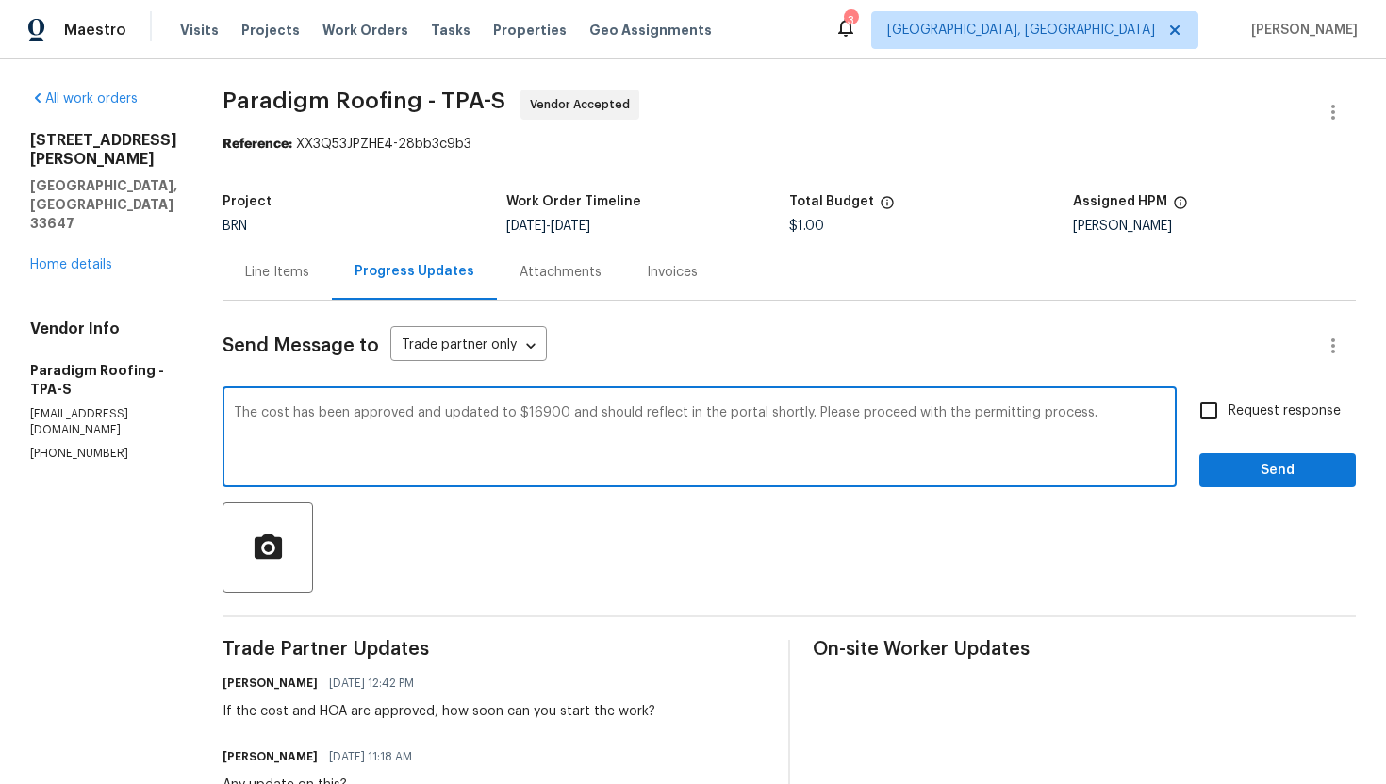
type textarea "The cost has been approved and updated to $16900 and should reflect in the port…"
click at [1224, 406] on input "Request response" at bounding box center [1209, 411] width 40 height 40
checkbox input "true"
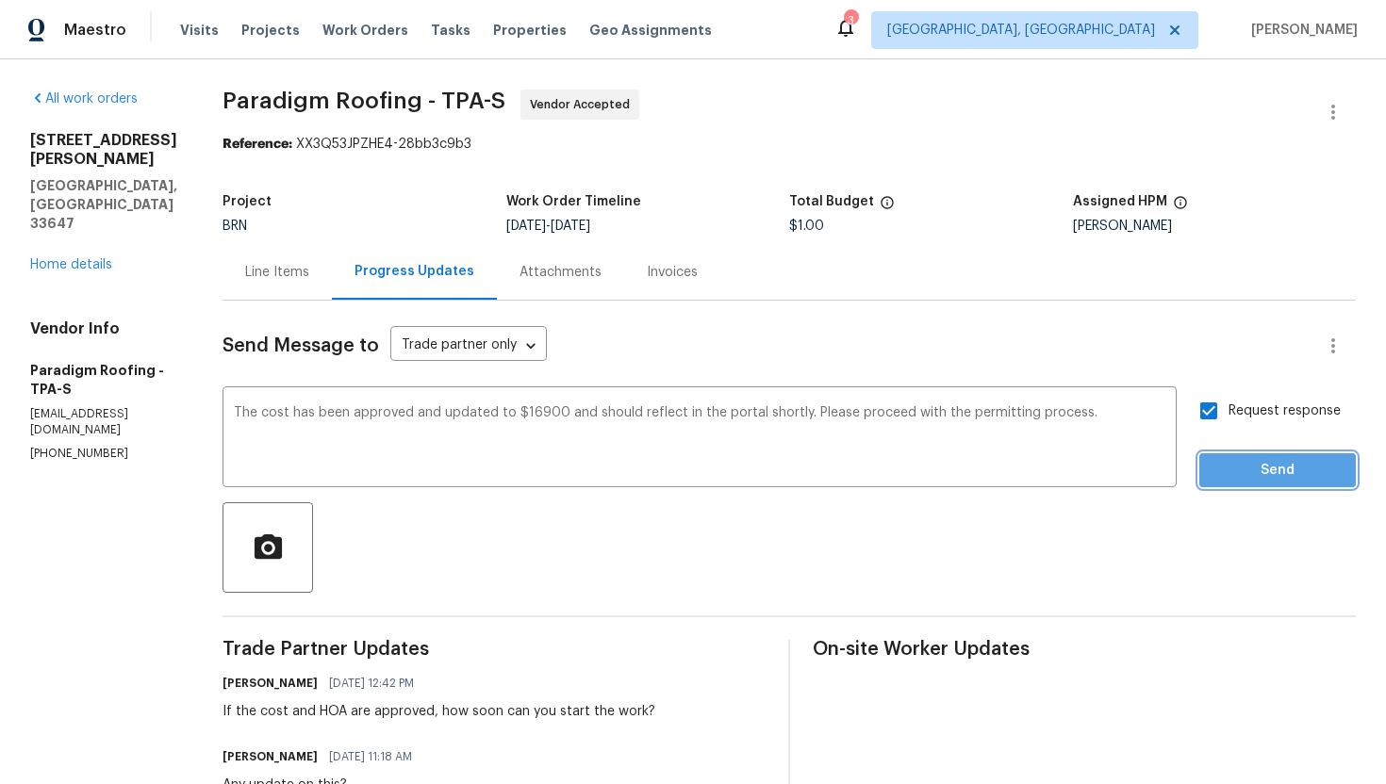
click at [1261, 463] on span "Send" at bounding box center [1277, 471] width 126 height 24
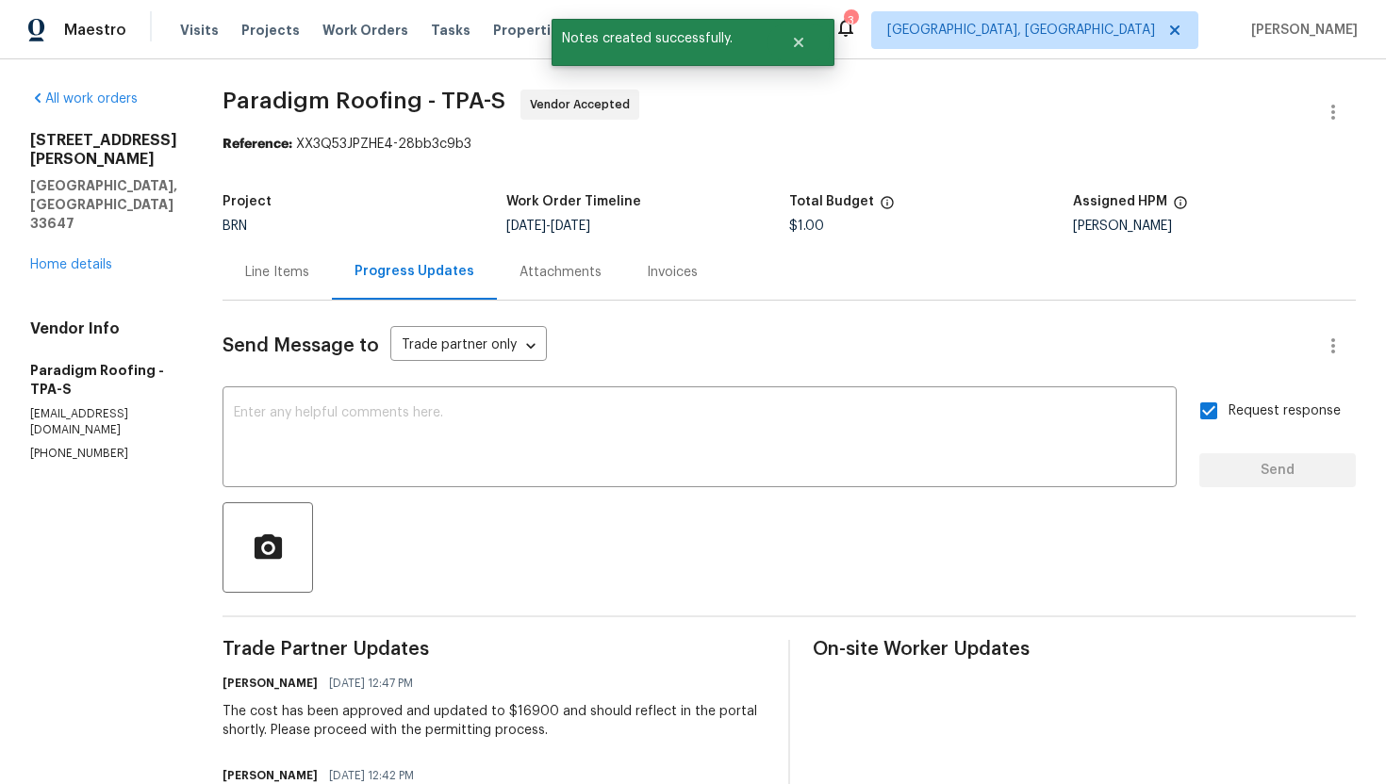
click at [309, 271] on div "Line Items" at bounding box center [277, 272] width 64 height 19
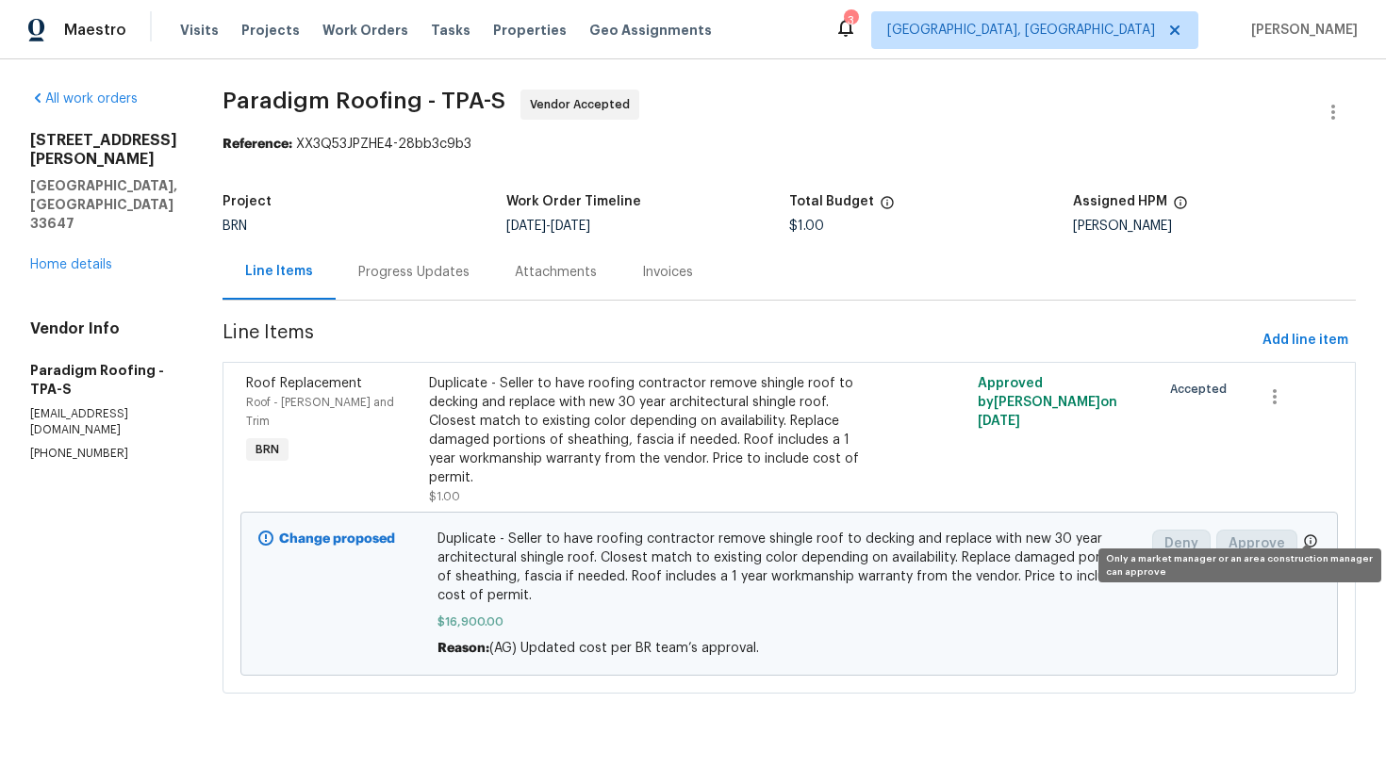
click at [1312, 534] on icon at bounding box center [1310, 541] width 15 height 15
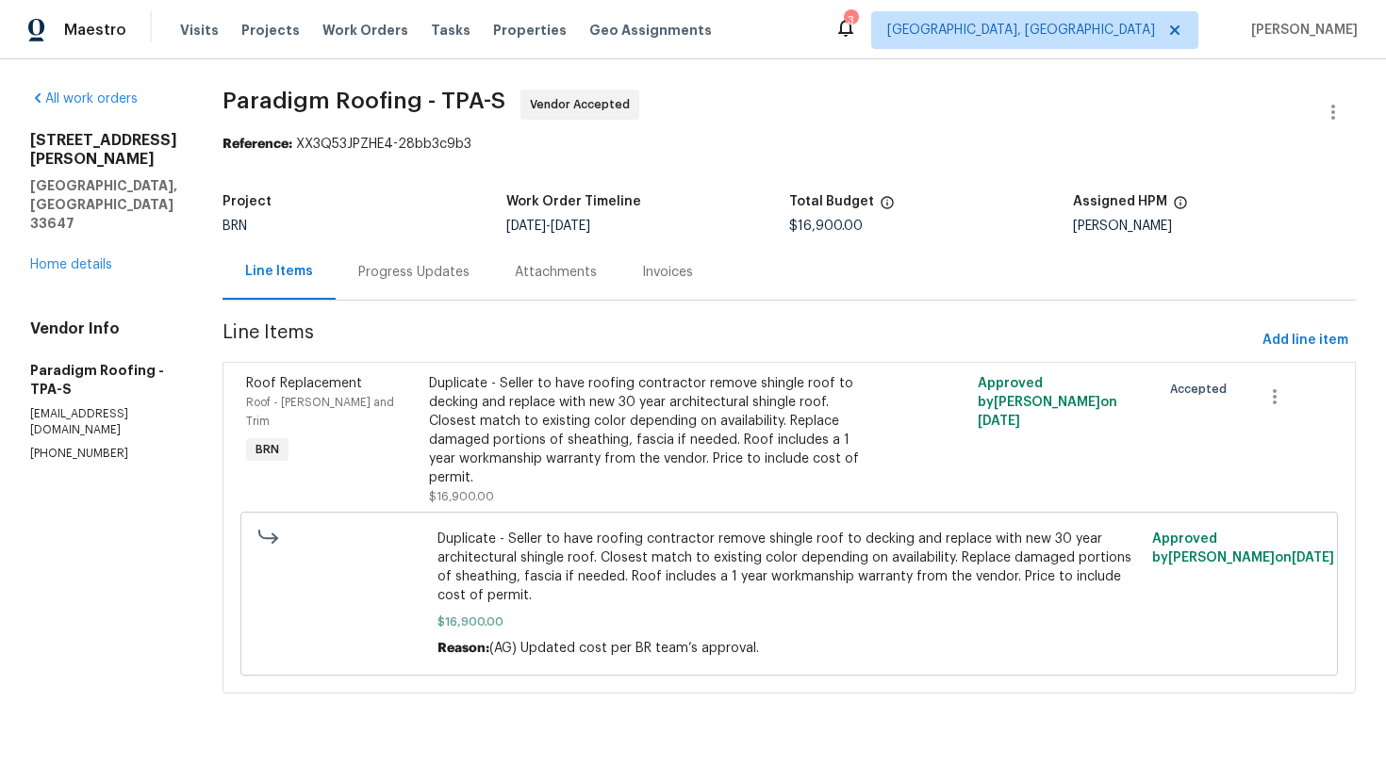
click at [473, 274] on div "Progress Updates" at bounding box center [414, 272] width 156 height 56
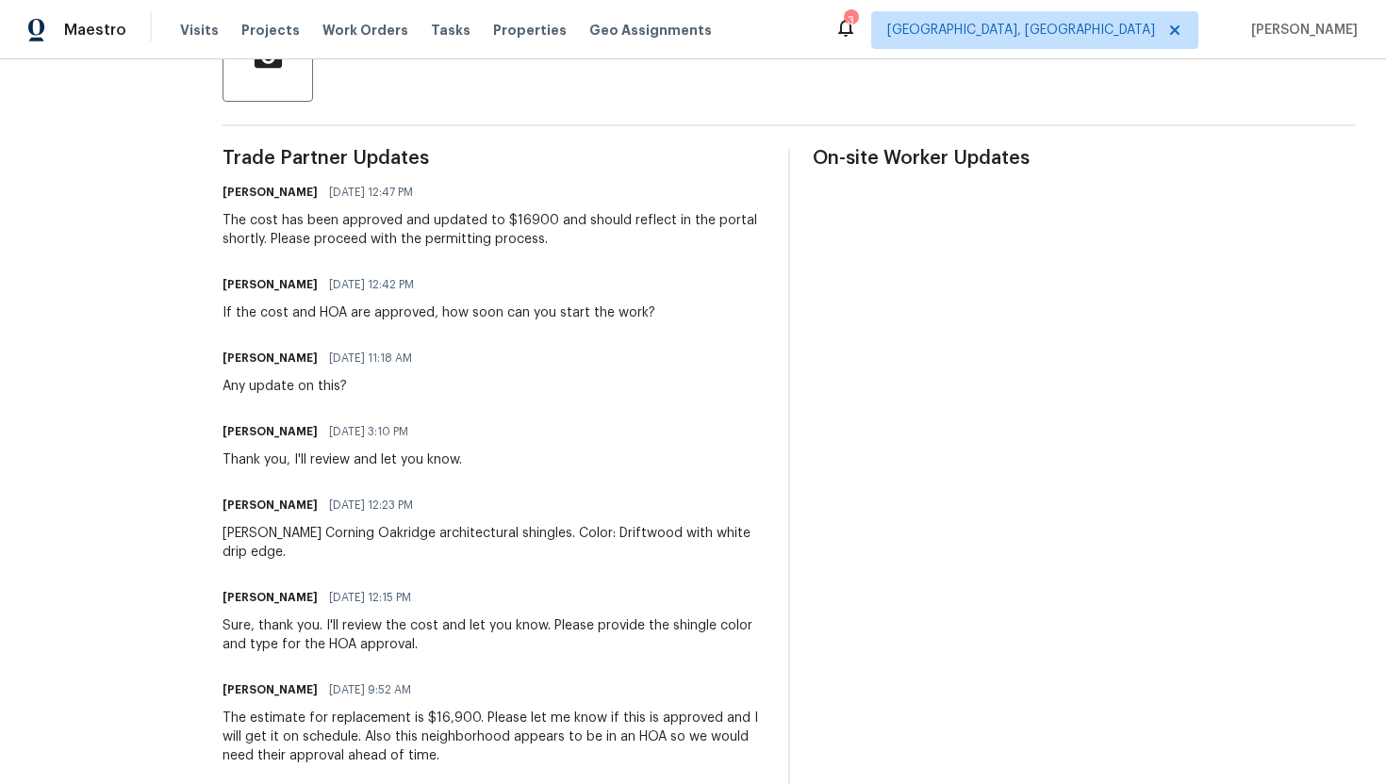
scroll to position [497, 0]
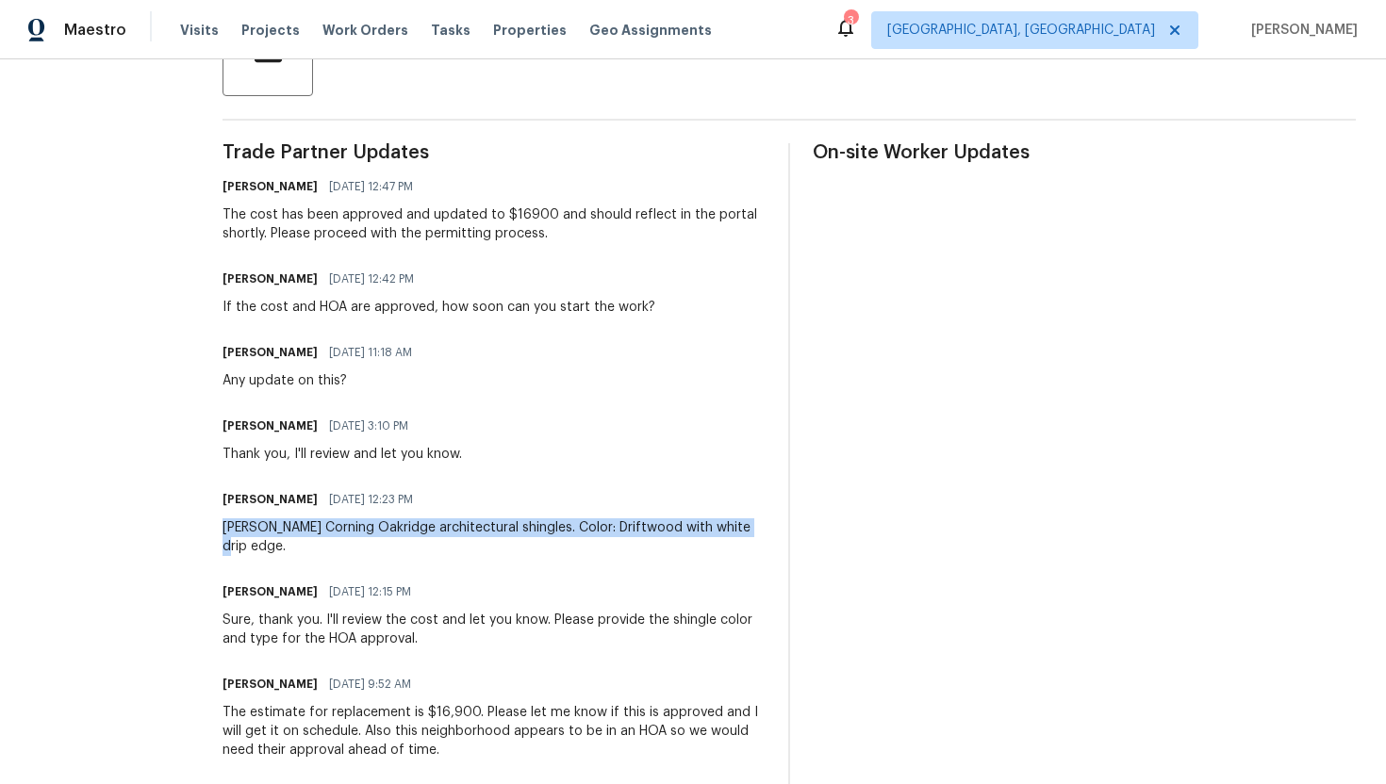
drag, startPoint x: 229, startPoint y: 532, endPoint x: 762, endPoint y: 532, distance: 532.7
click at [762, 532] on div "[PERSON_NAME] Corning Oakridge architectural shingles. Color: Driftwood with wh…" at bounding box center [493, 538] width 543 height 38
copy div "[PERSON_NAME] Corning Oakridge architectural shingles. Color: Driftwood with wh…"
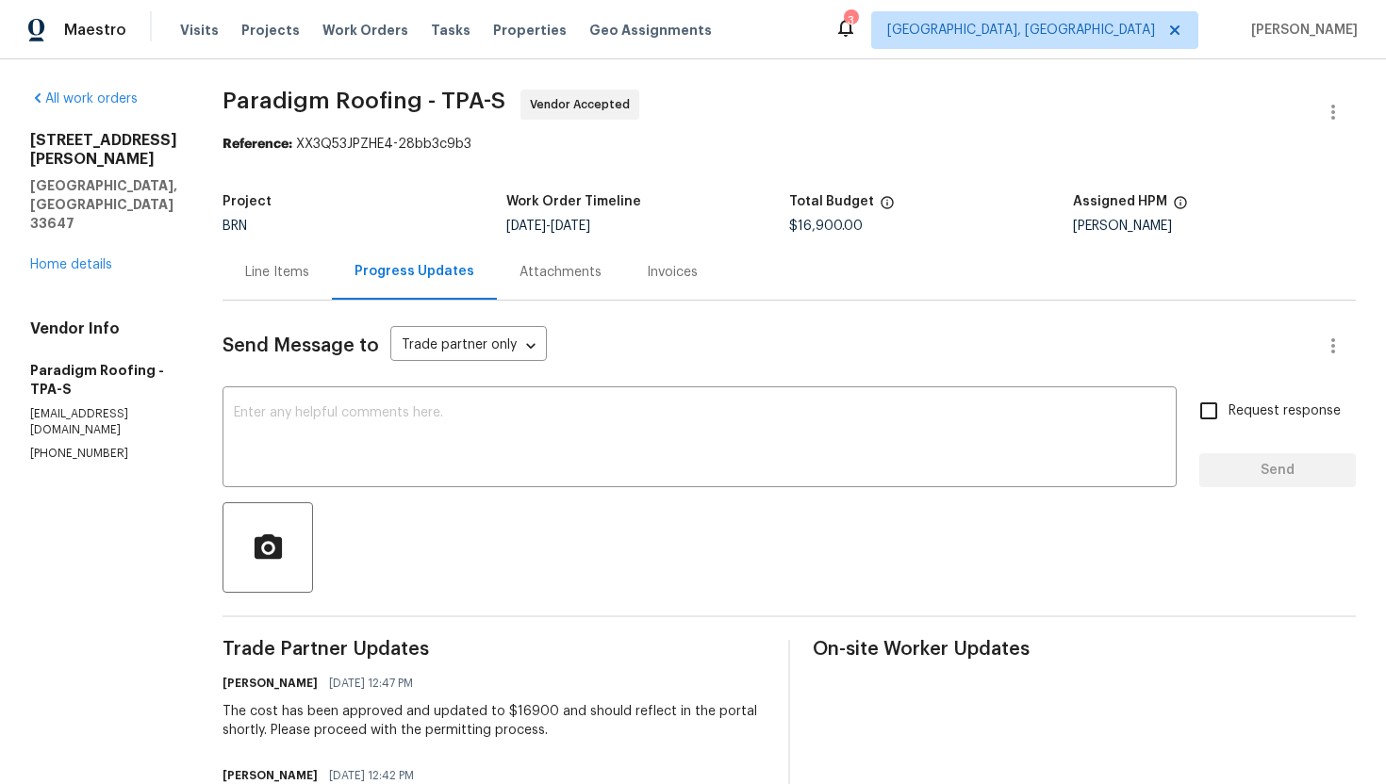
click at [291, 288] on div "Line Items" at bounding box center [276, 272] width 109 height 56
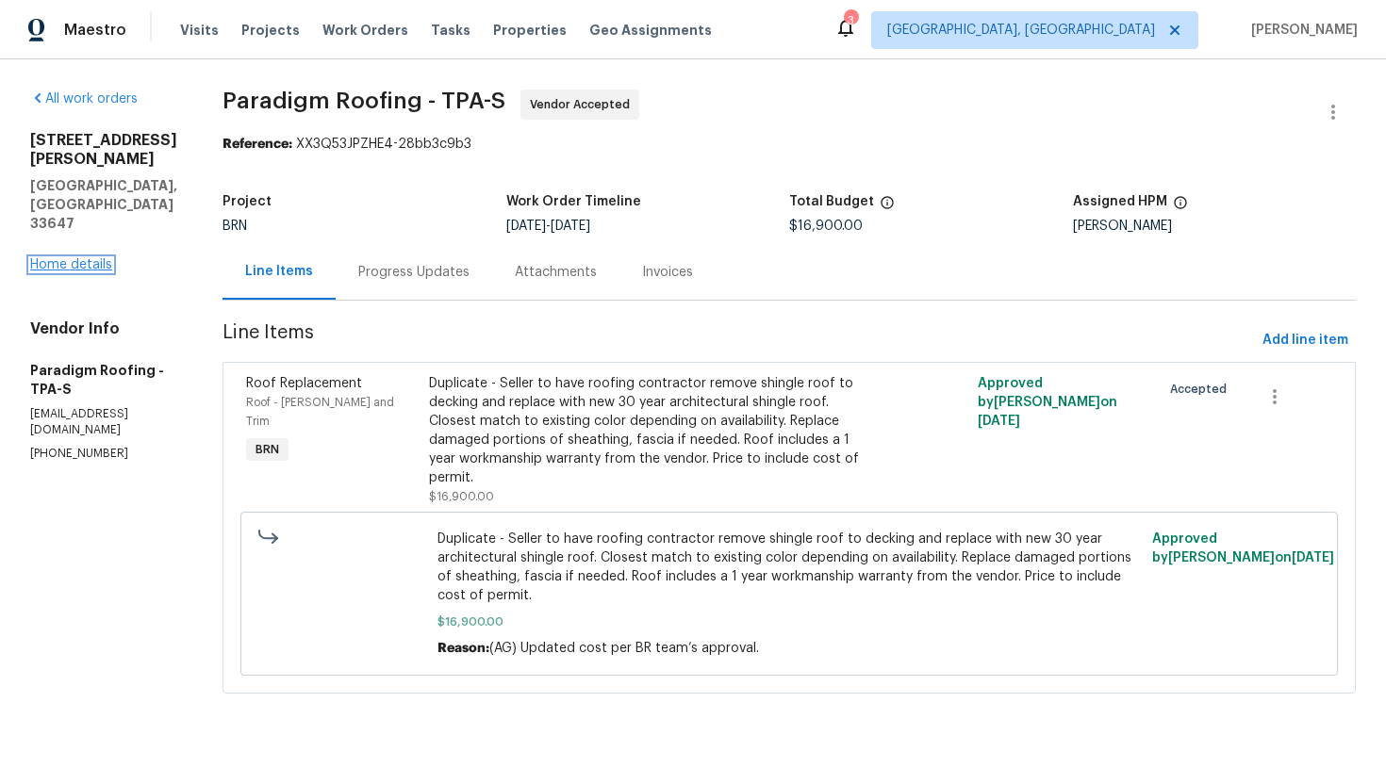
click at [91, 258] on link "Home details" at bounding box center [71, 264] width 82 height 13
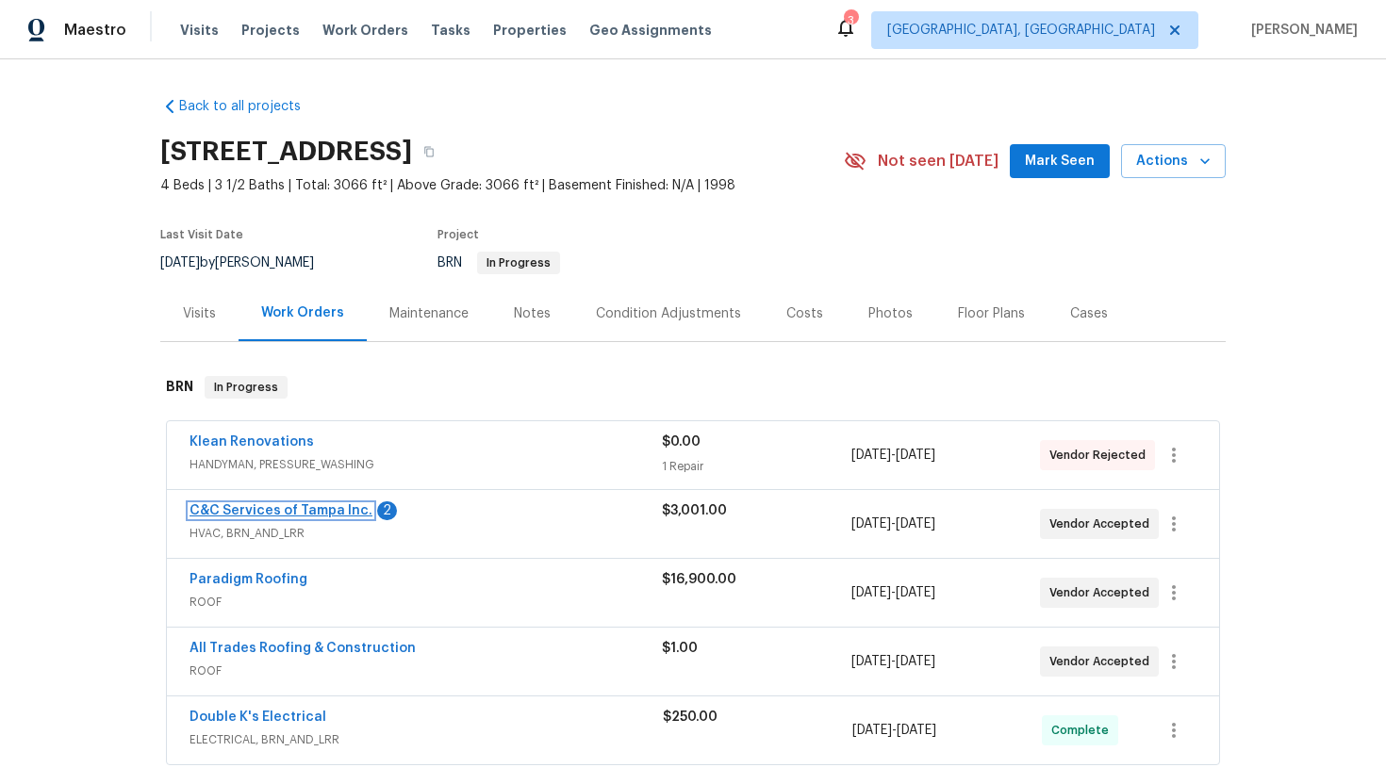
click at [299, 509] on link "C&C Services of Tampa Inc." at bounding box center [280, 510] width 183 height 13
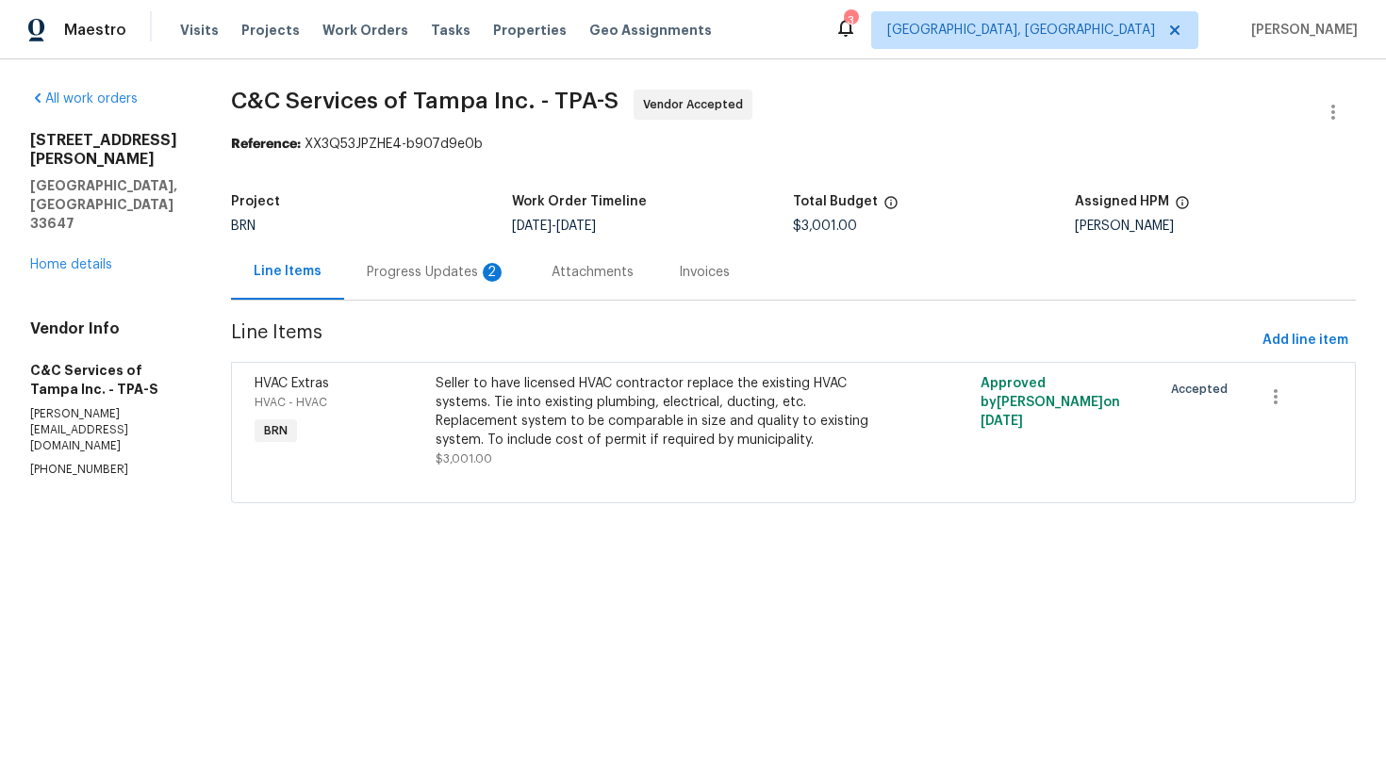
click at [459, 287] on div "Progress Updates 2" at bounding box center [436, 272] width 185 height 56
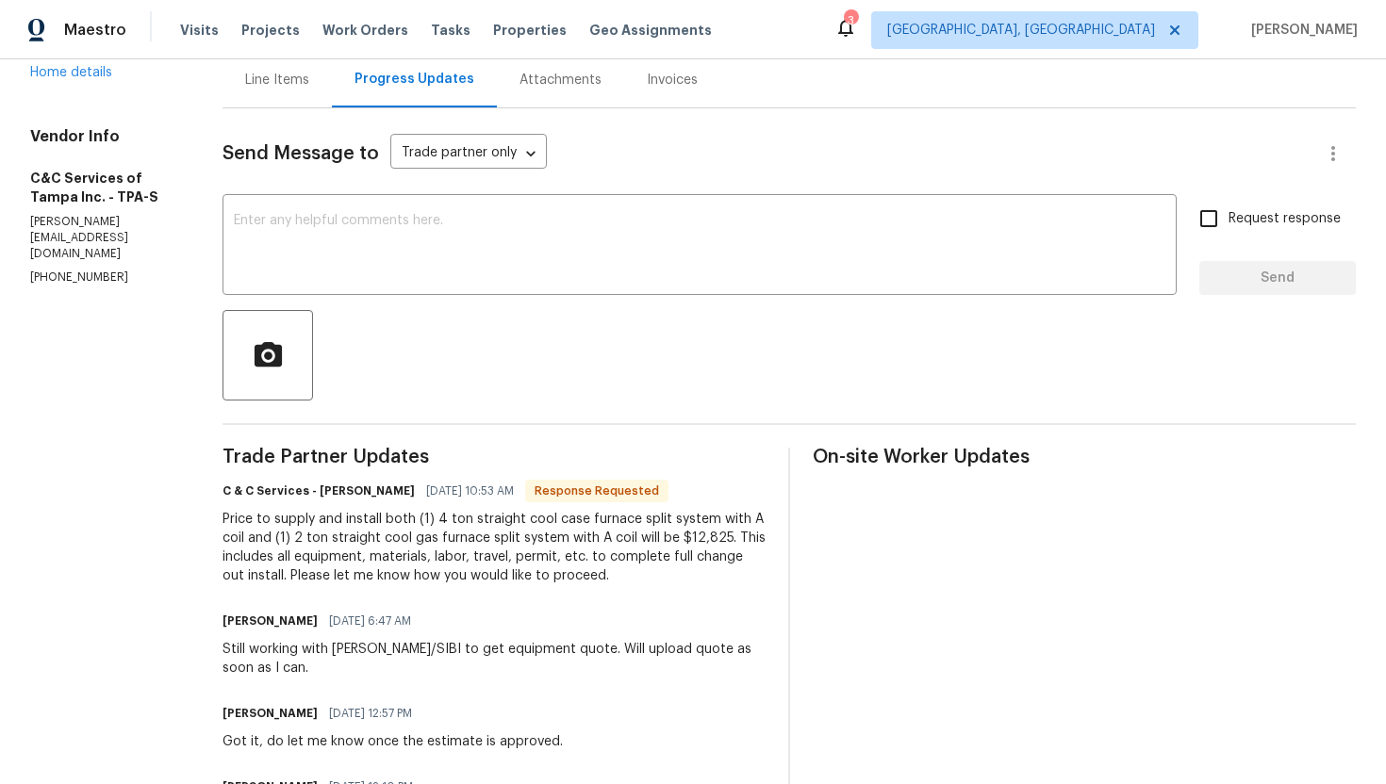
scroll to position [110, 0]
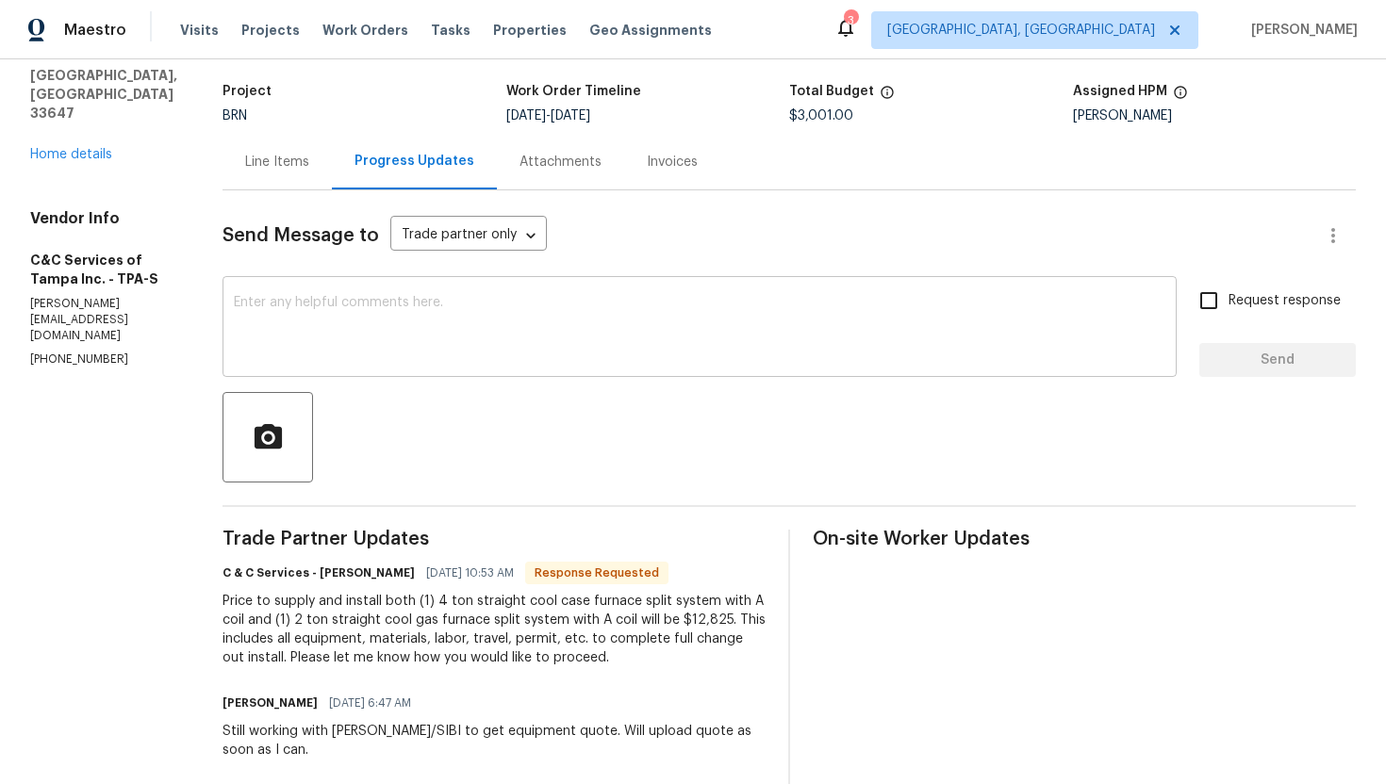
click at [501, 344] on textarea at bounding box center [699, 329] width 931 height 66
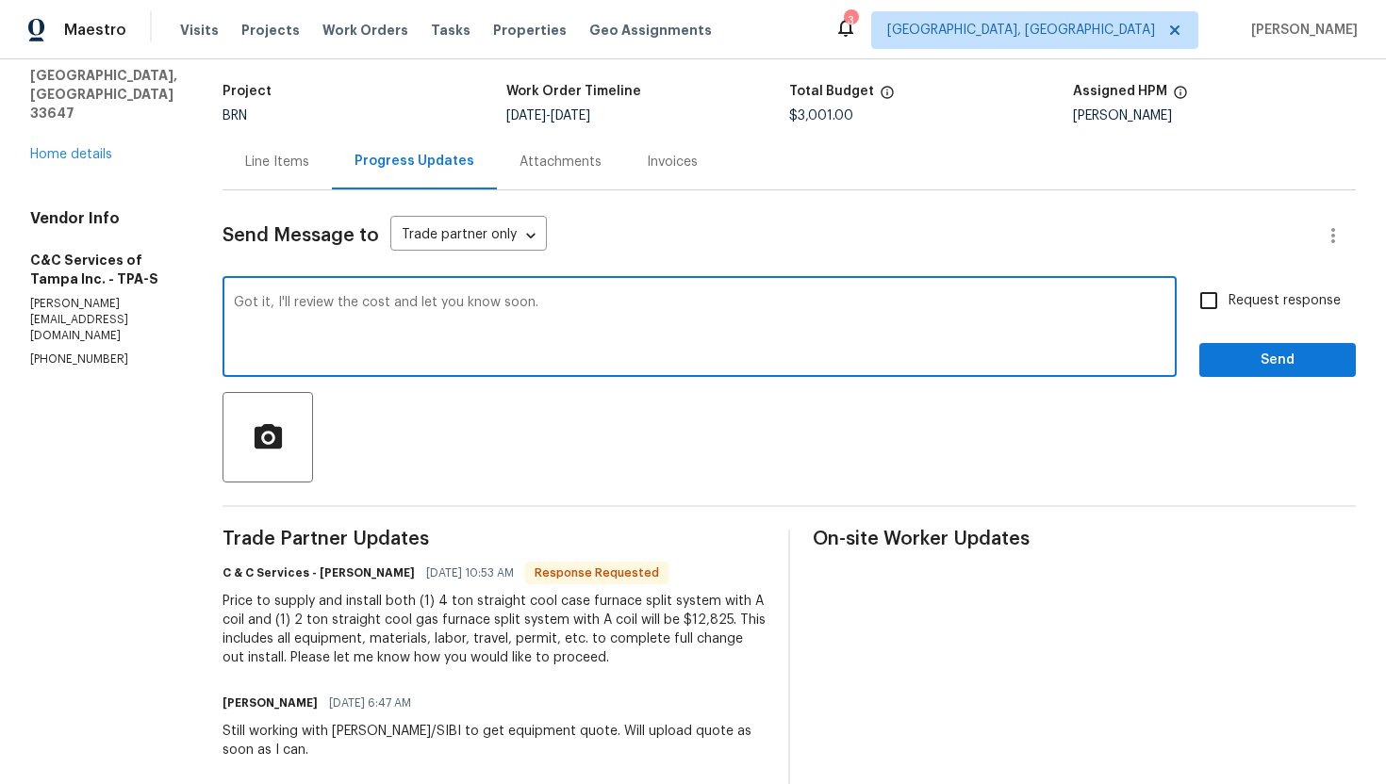
type textarea "Got it, I'll review the cost and let you know soon."
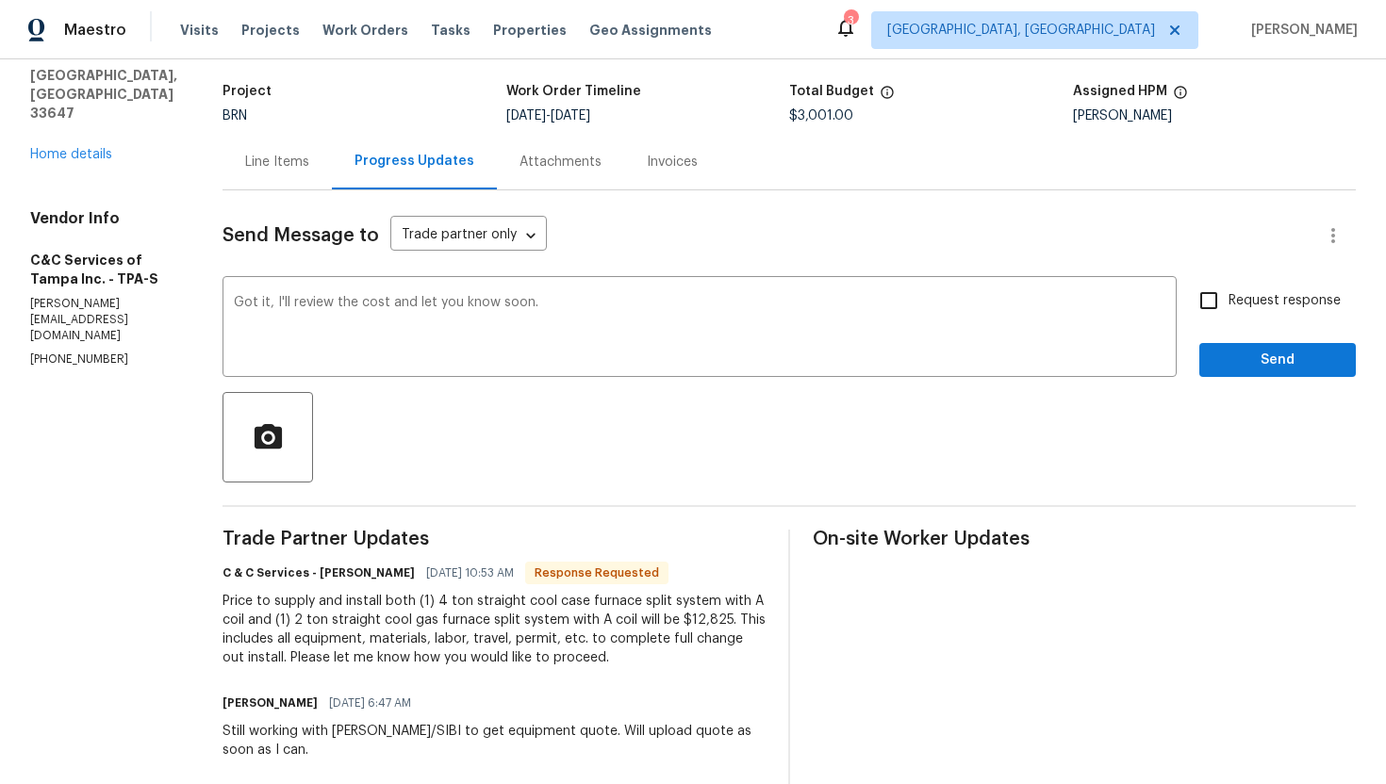
click at [1247, 311] on label "Request response" at bounding box center [1265, 301] width 152 height 40
click at [1228, 311] on input "Request response" at bounding box center [1209, 301] width 40 height 40
checkbox input "true"
click at [1241, 359] on span "Send" at bounding box center [1277, 361] width 126 height 24
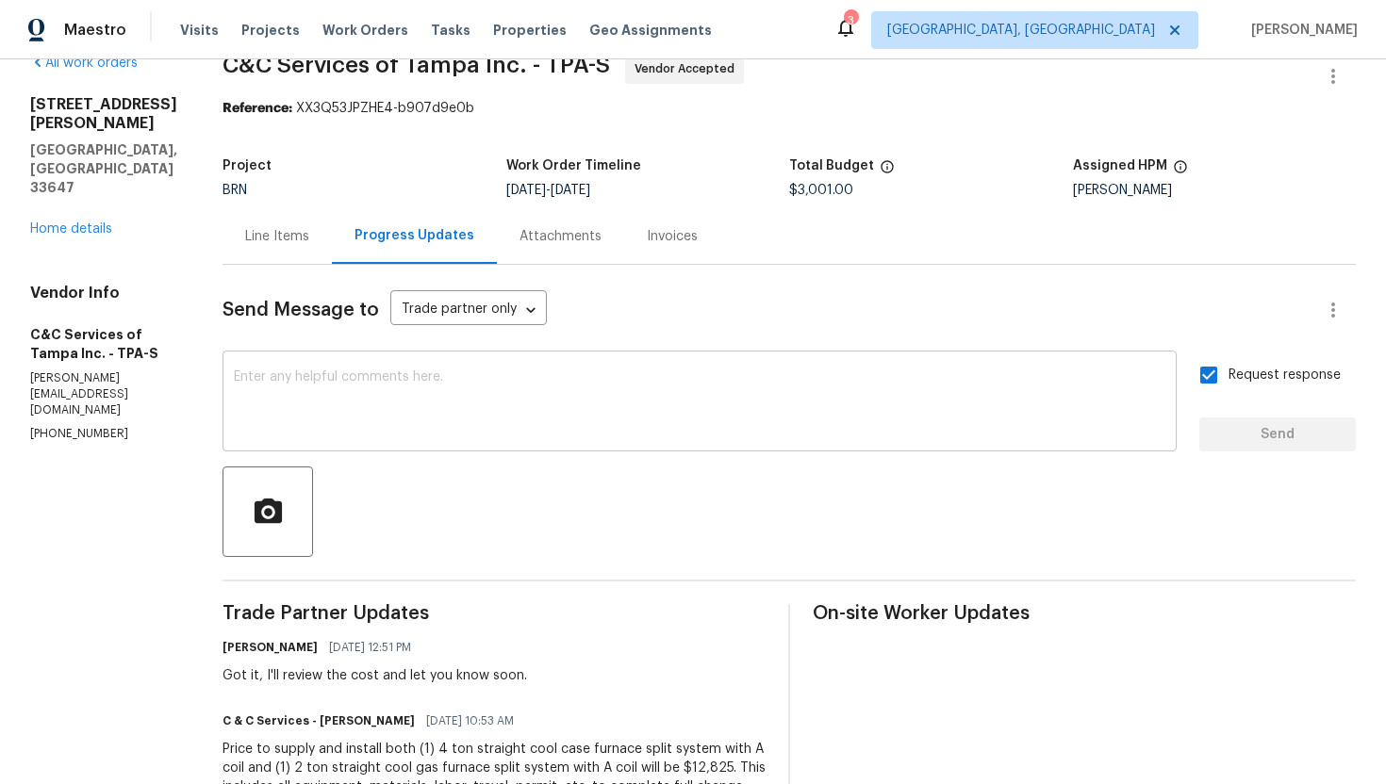
scroll to position [0, 0]
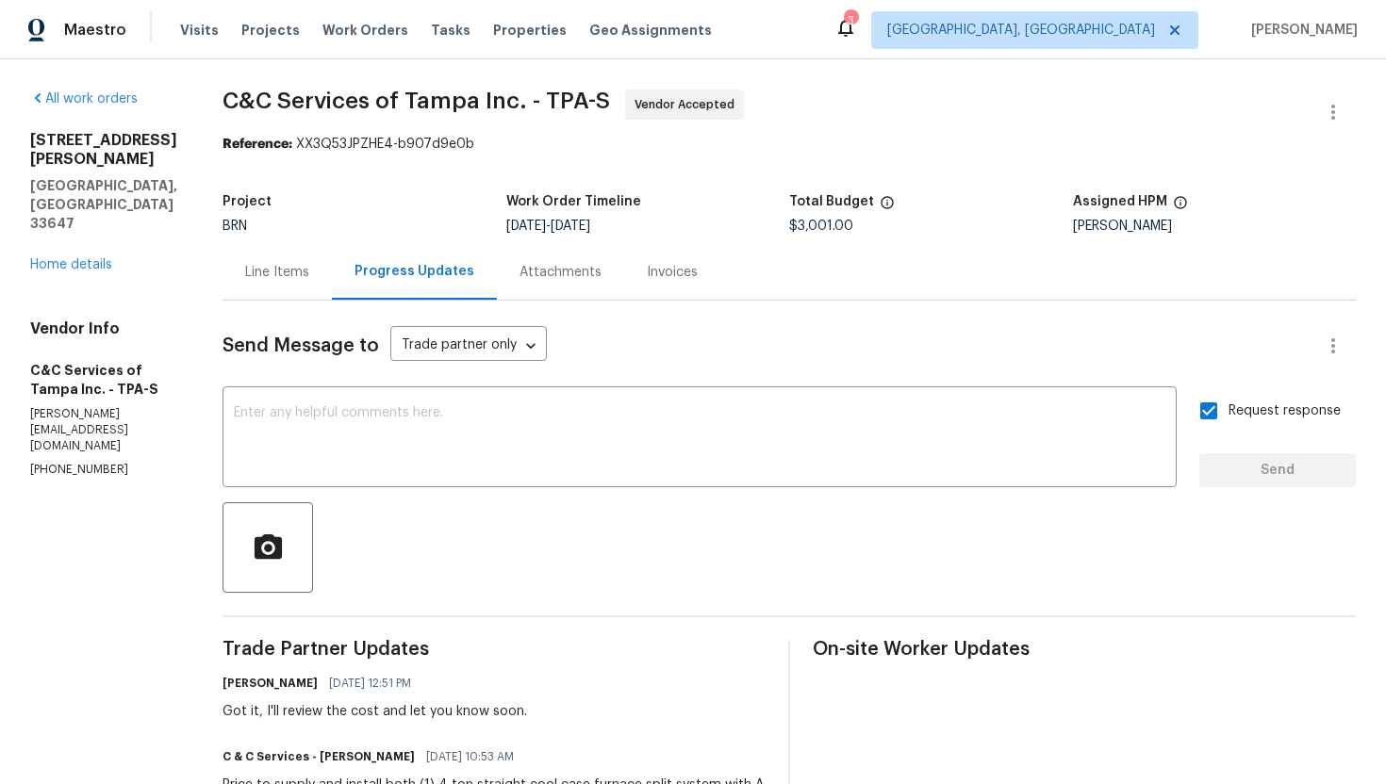
click at [305, 276] on div "Line Items" at bounding box center [277, 272] width 64 height 19
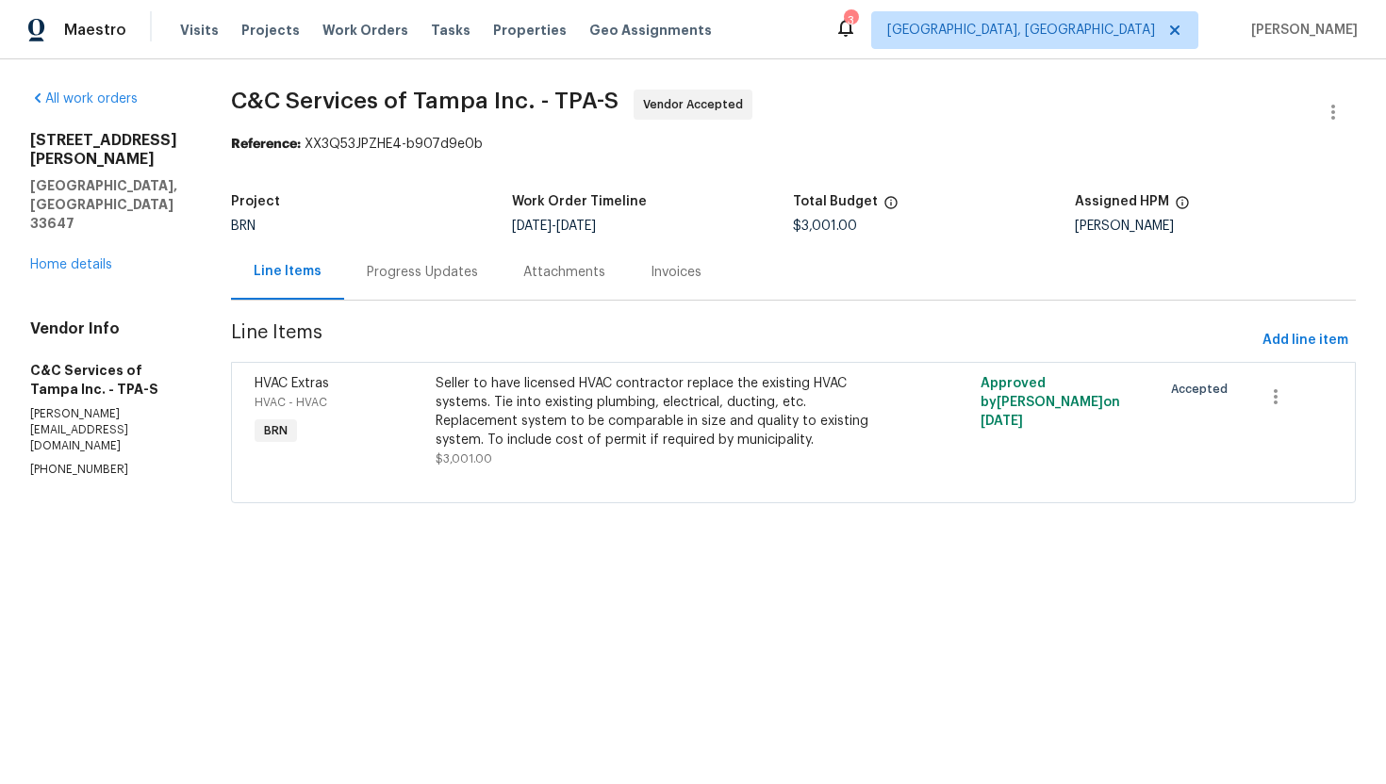
click at [570, 424] on div "Seller to have licensed HVAC contractor replace the existing HVAC systems. Tie …" at bounding box center [657, 411] width 442 height 75
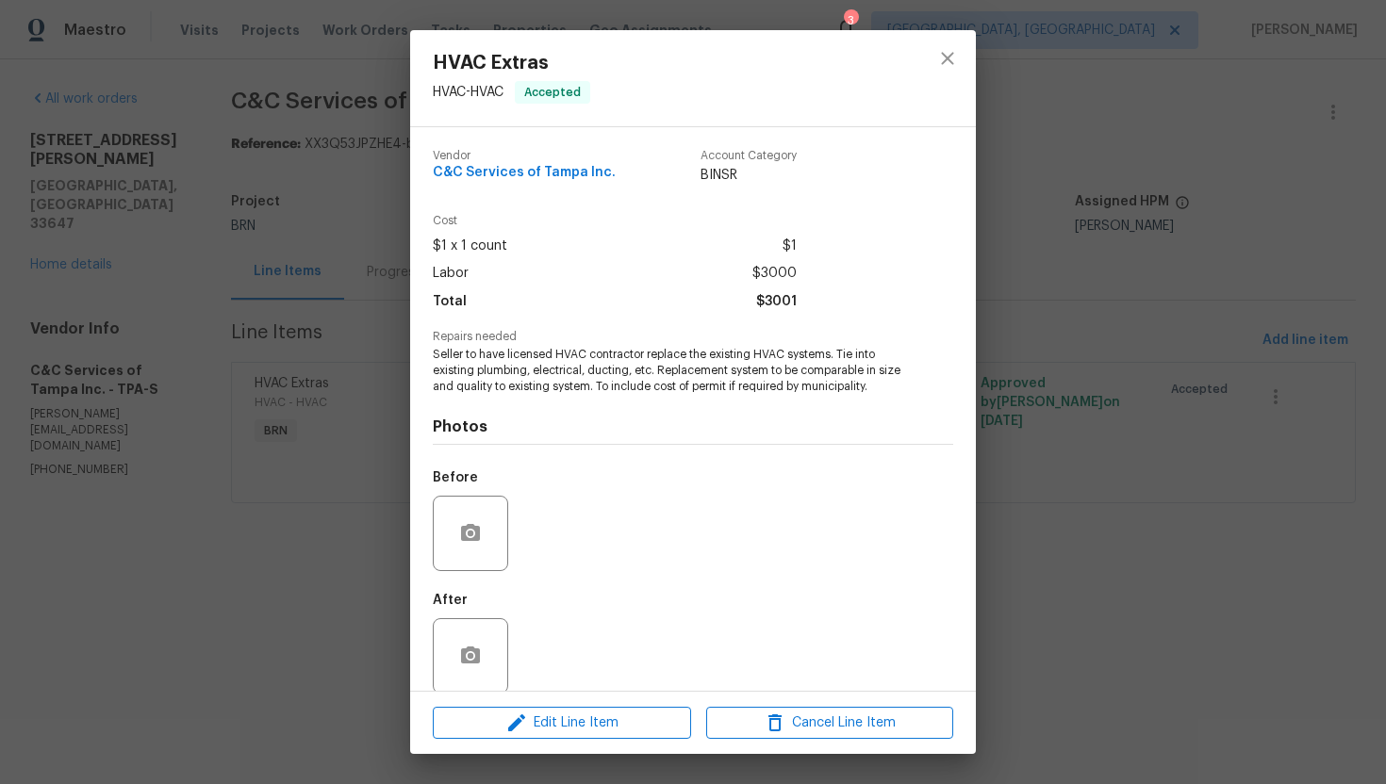
click at [534, 358] on span "Seller to have licensed HVAC contractor replace the existing HVAC systems. Tie …" at bounding box center [667, 370] width 469 height 47
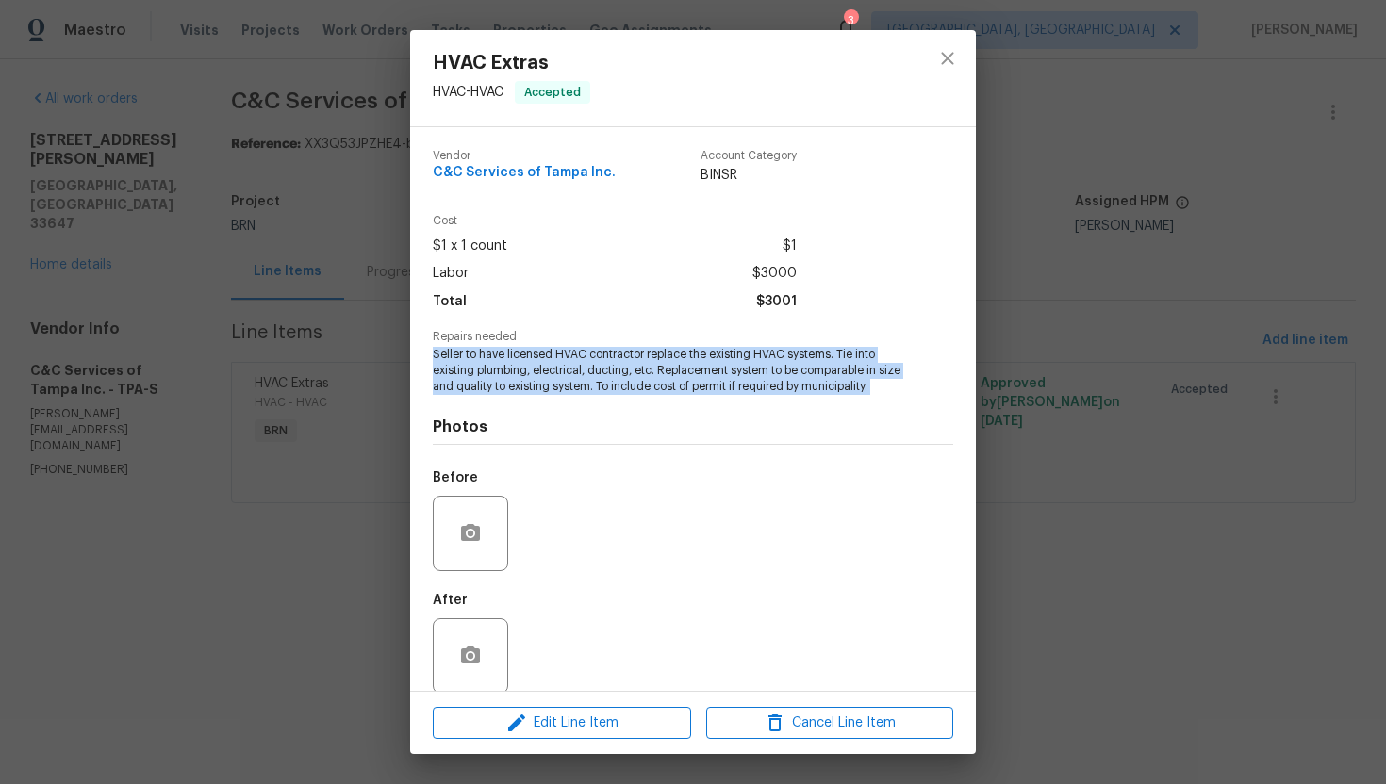
copy span "Seller to have licensed HVAC contractor replace the existing HVAC systems. Tie …"
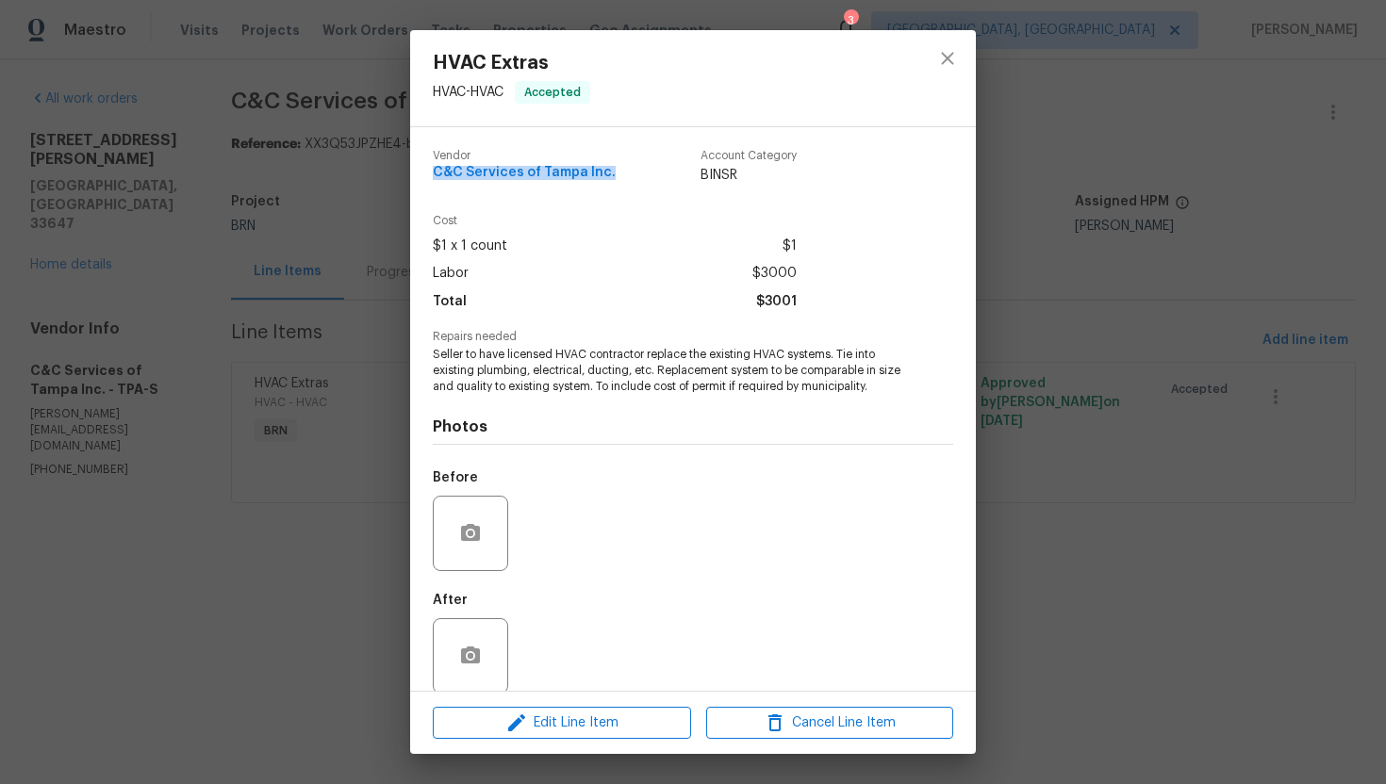
drag, startPoint x: 430, startPoint y: 171, endPoint x: 586, endPoint y: 186, distance: 157.2
click at [586, 186] on div "Vendor C&C Services of Tampa Inc. Account Category BINSR Cost $1 x 1 count $1 L…" at bounding box center [693, 409] width 566 height 564
copy span "C&C Services of Tampa Inc."
click at [358, 328] on div "HVAC Extras HVAC - HVAC Accepted Vendor C&C Services of Tampa Inc. Account Cate…" at bounding box center [693, 392] width 1386 height 784
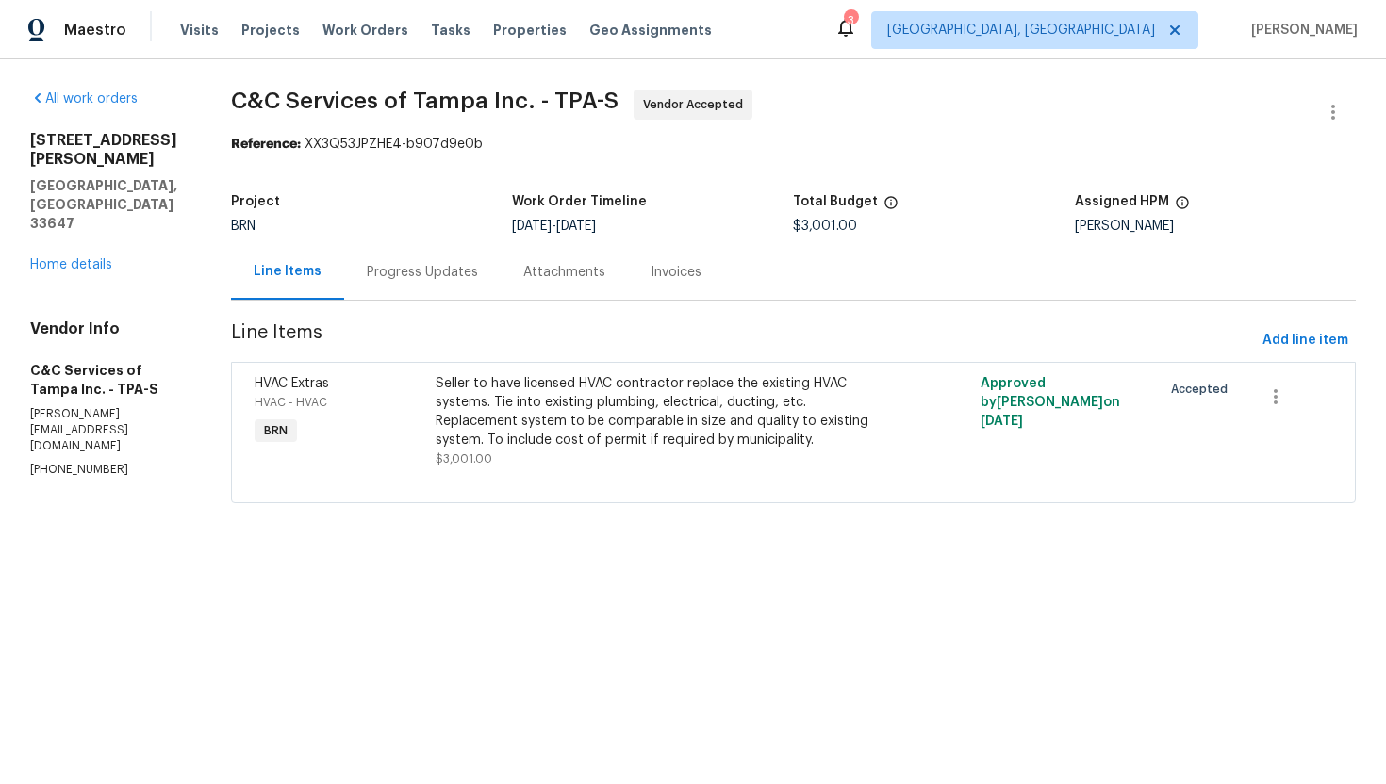
click at [442, 278] on div "Progress Updates" at bounding box center [422, 272] width 111 height 19
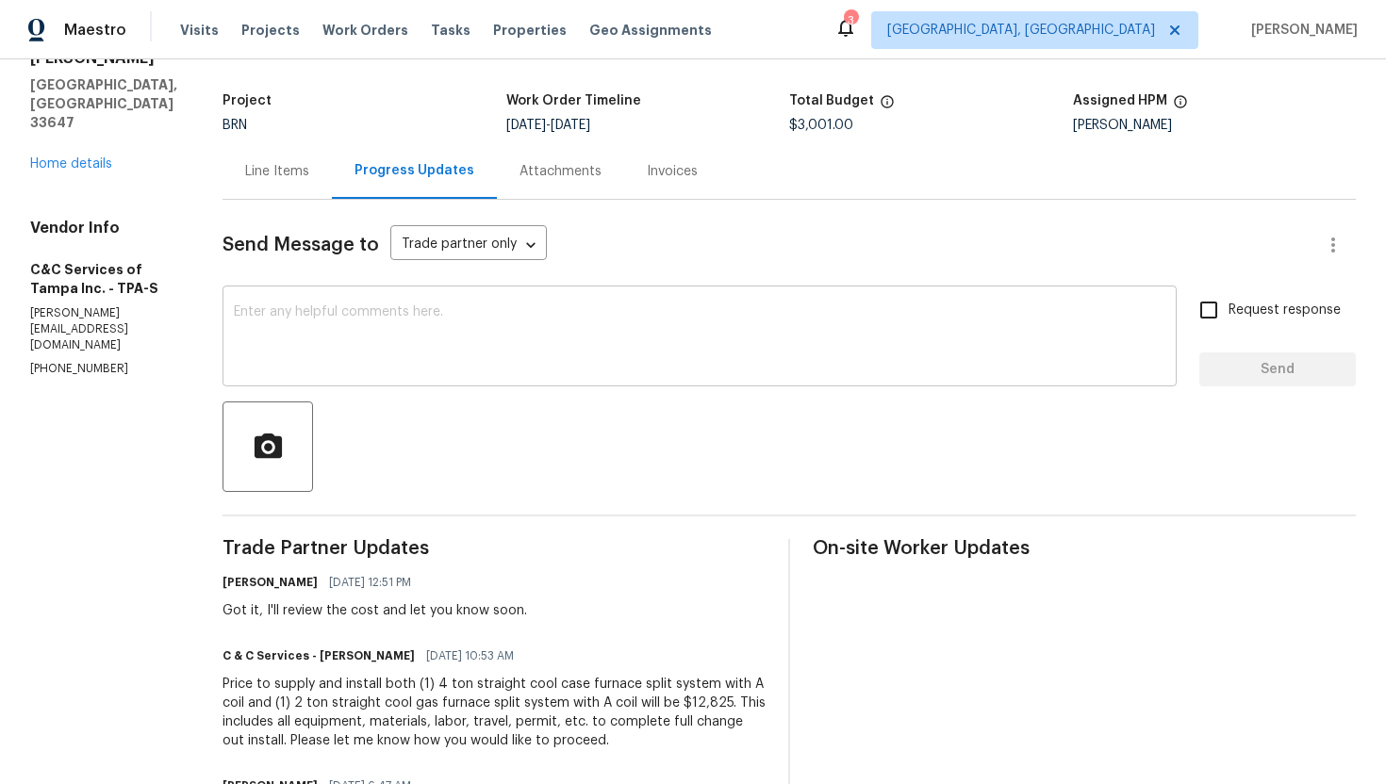
scroll to position [289, 0]
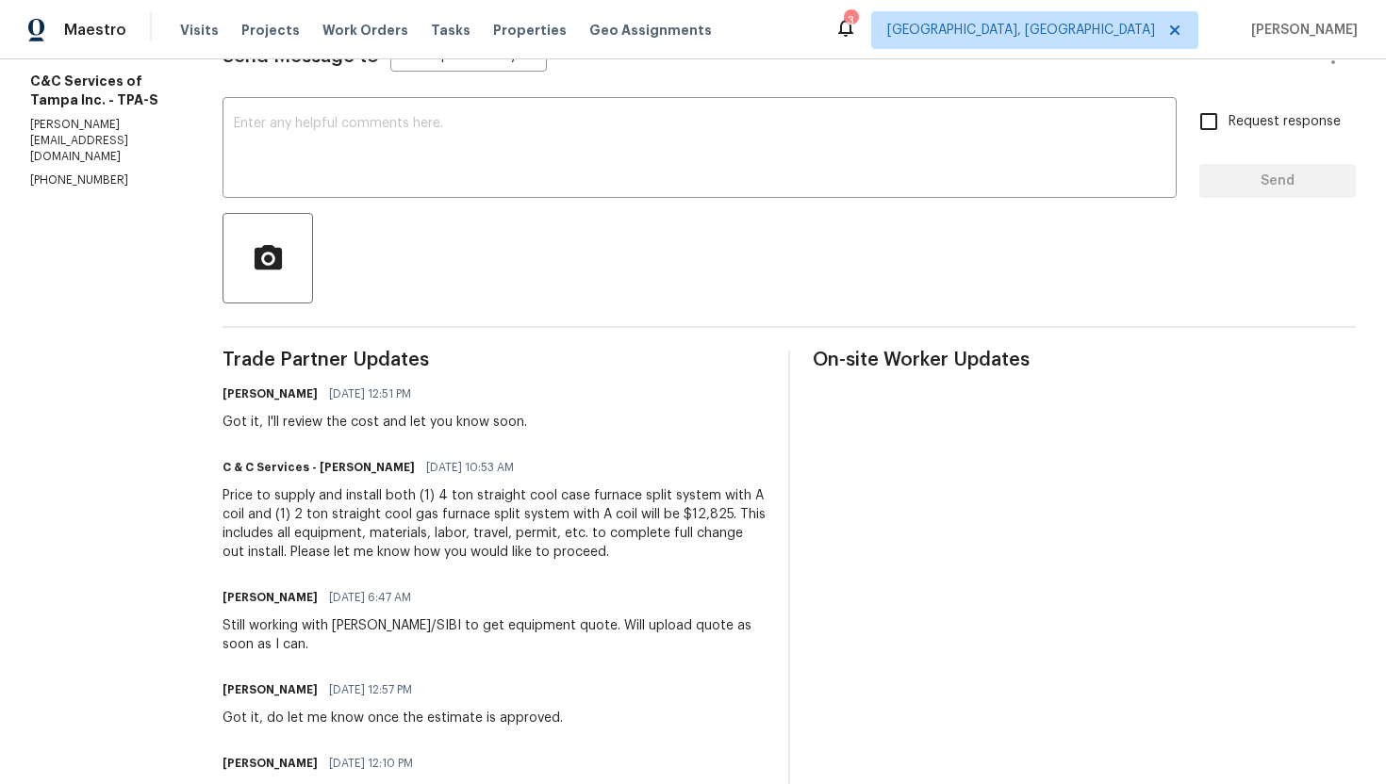
click at [419, 532] on div "Price to supply and install both (1) 4 ton straight cool case furnace split sys…" at bounding box center [493, 523] width 543 height 75
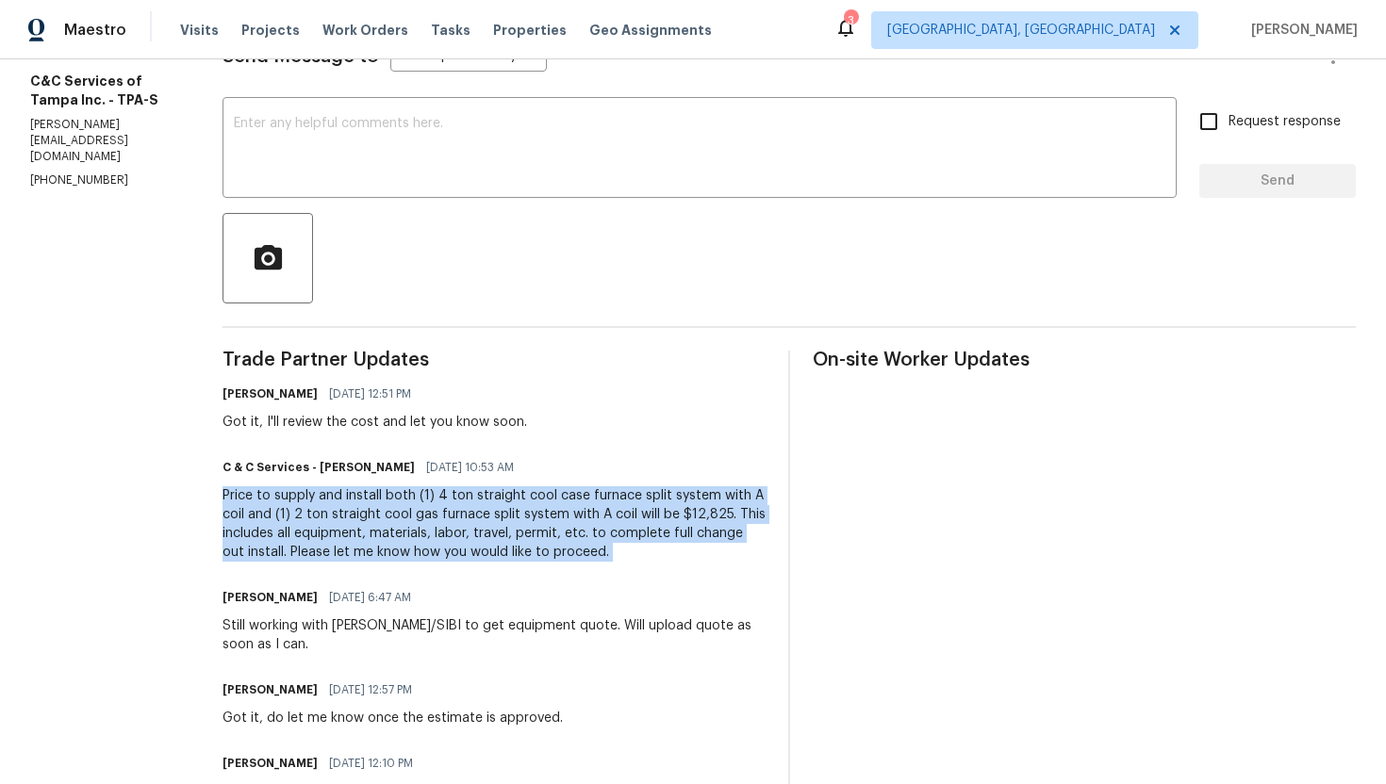
copy div "Price to supply and install both (1) 4 ton straight cool case furnace split sys…"
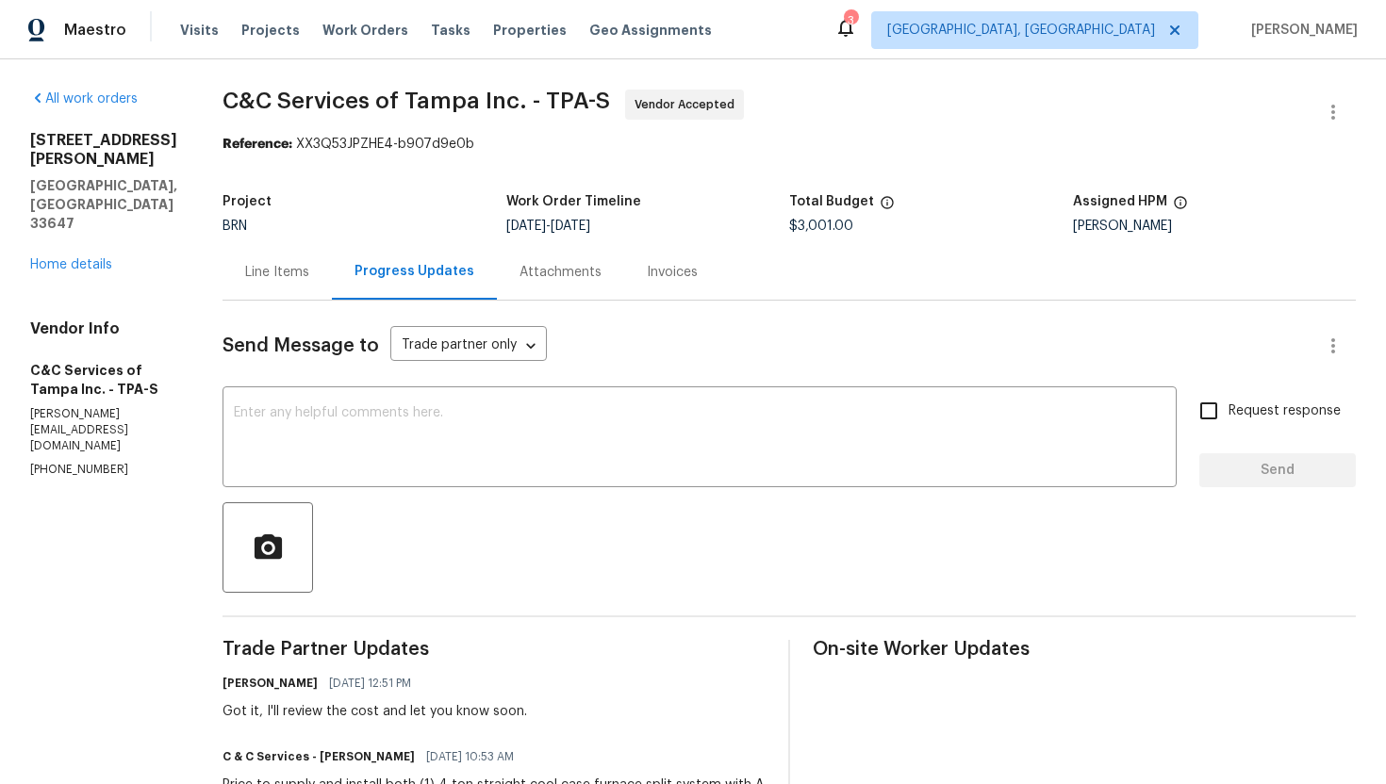
click at [80, 215] on div "18122 Sugar Brooke Dr Tampa, FL 33647 Home details" at bounding box center [103, 202] width 147 height 143
click at [80, 258] on link "Home details" at bounding box center [71, 264] width 82 height 13
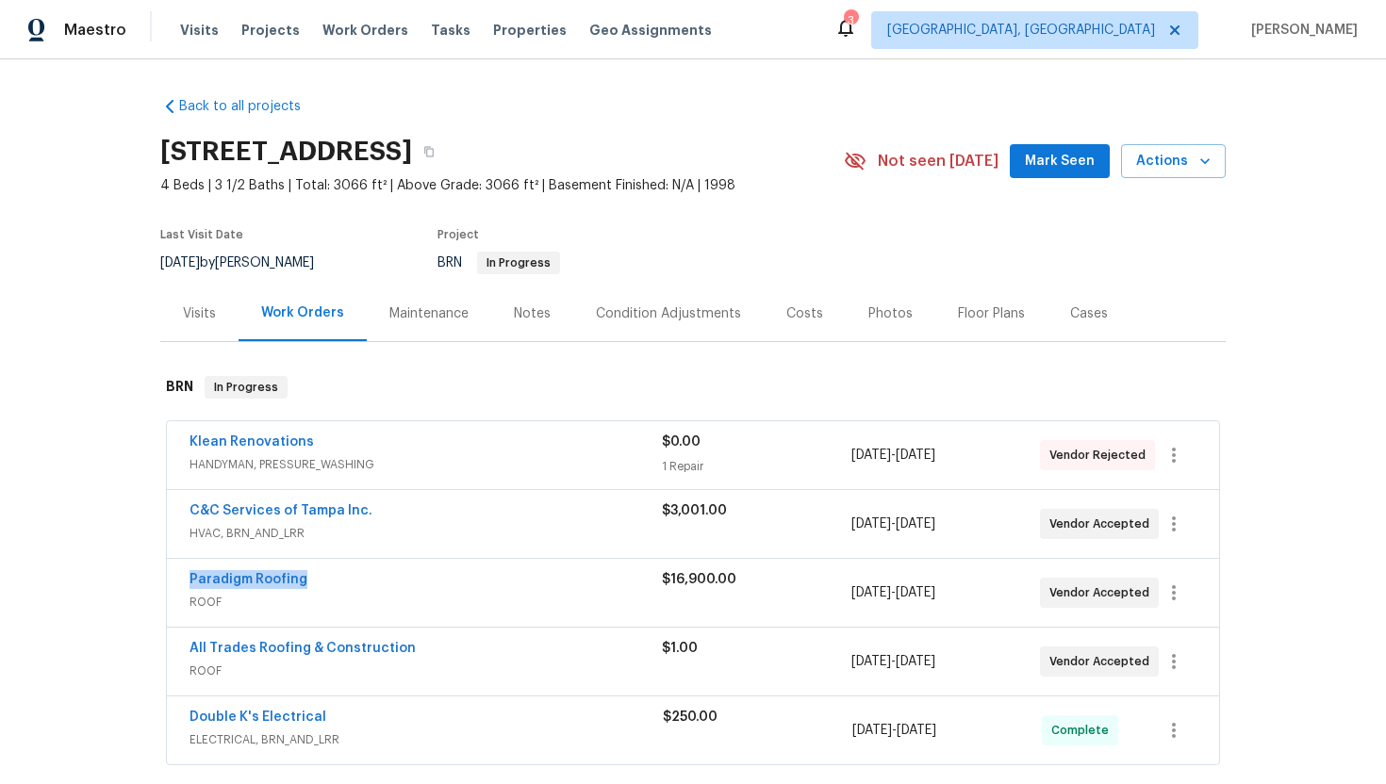
drag, startPoint x: 182, startPoint y: 579, endPoint x: 326, endPoint y: 590, distance: 144.7
click at [327, 587] on div "Paradigm Roofing ROOF $16,900.00 9/18/2025 - 9/19/2025 Vendor Accepted" at bounding box center [693, 593] width 1052 height 68
copy link "Paradigm Roofing"
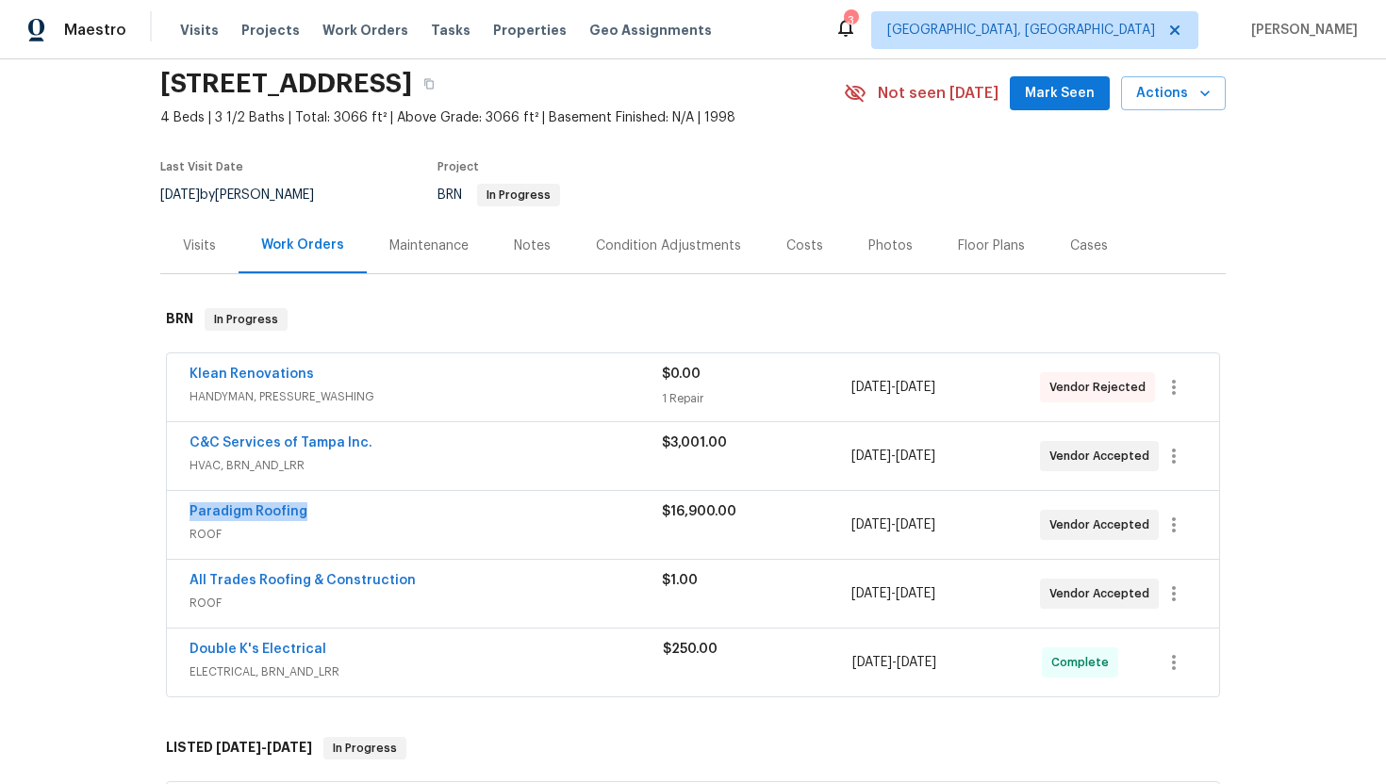
scroll to position [114, 0]
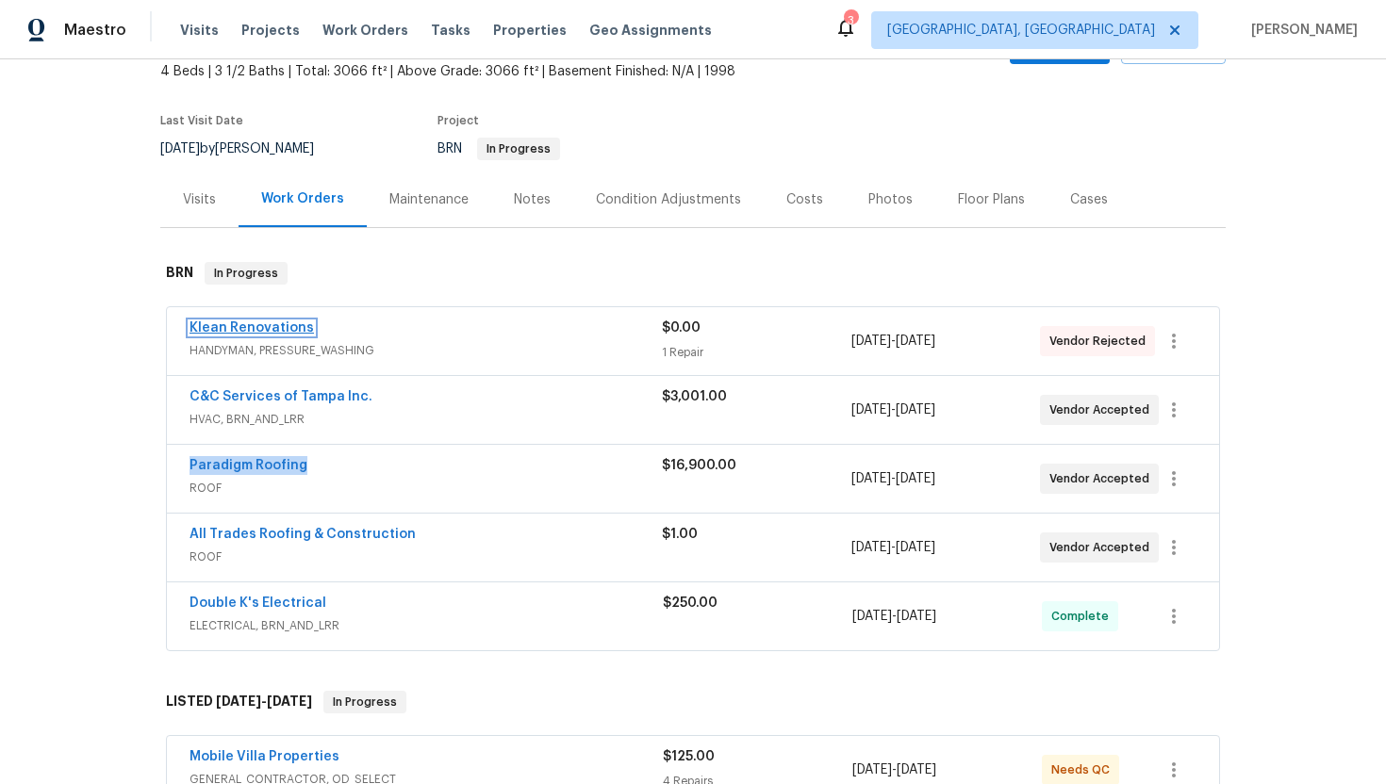
click at [269, 323] on link "Klean Renovations" at bounding box center [251, 327] width 124 height 13
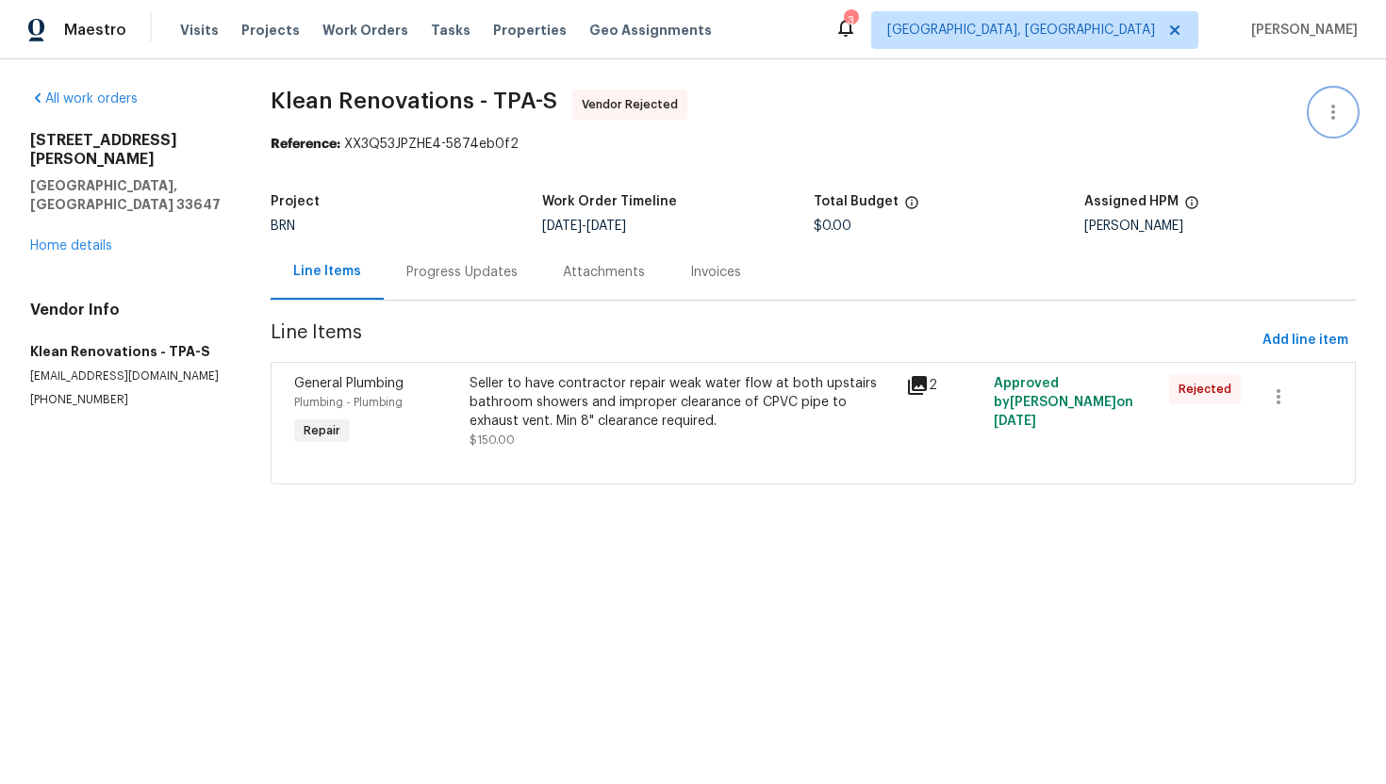
click at [1341, 107] on icon "button" at bounding box center [1333, 112] width 23 height 23
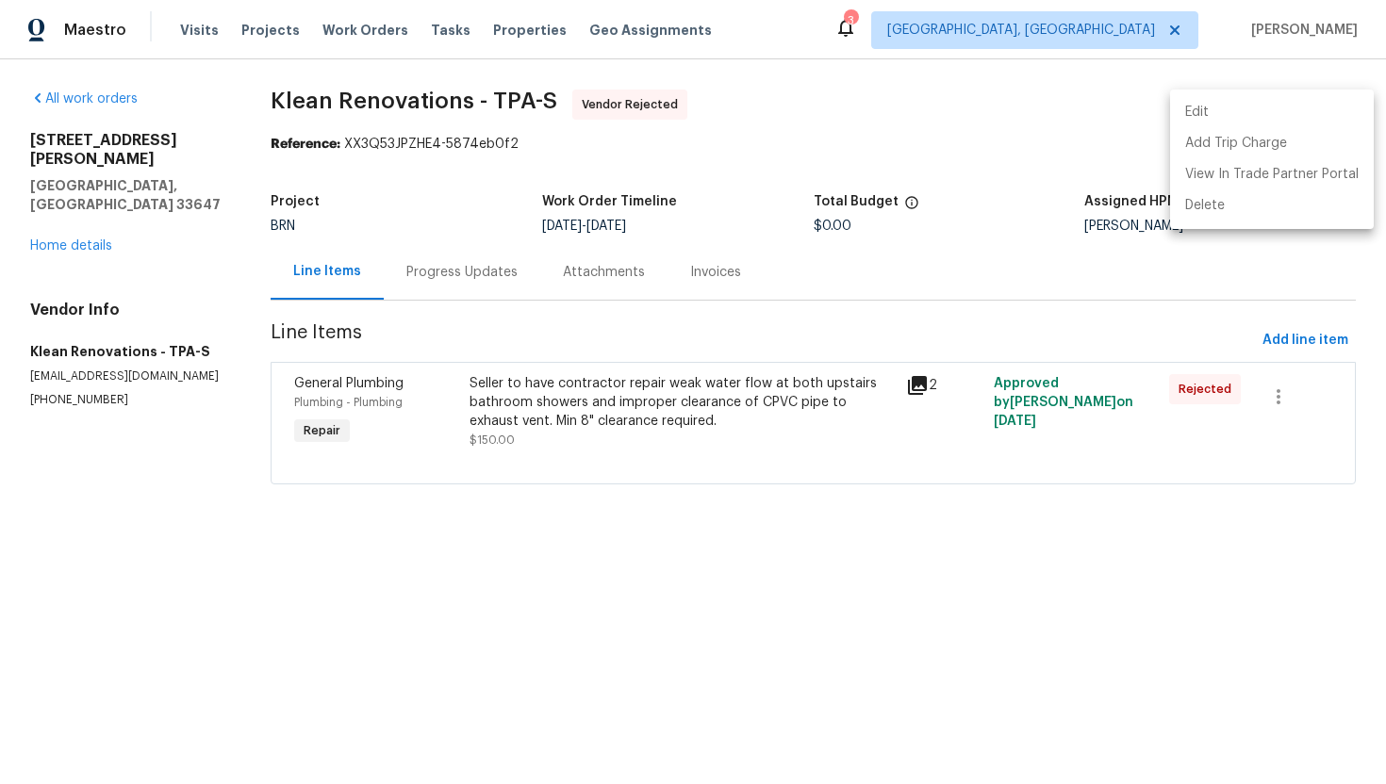
click at [1330, 107] on li "Edit" at bounding box center [1272, 112] width 204 height 31
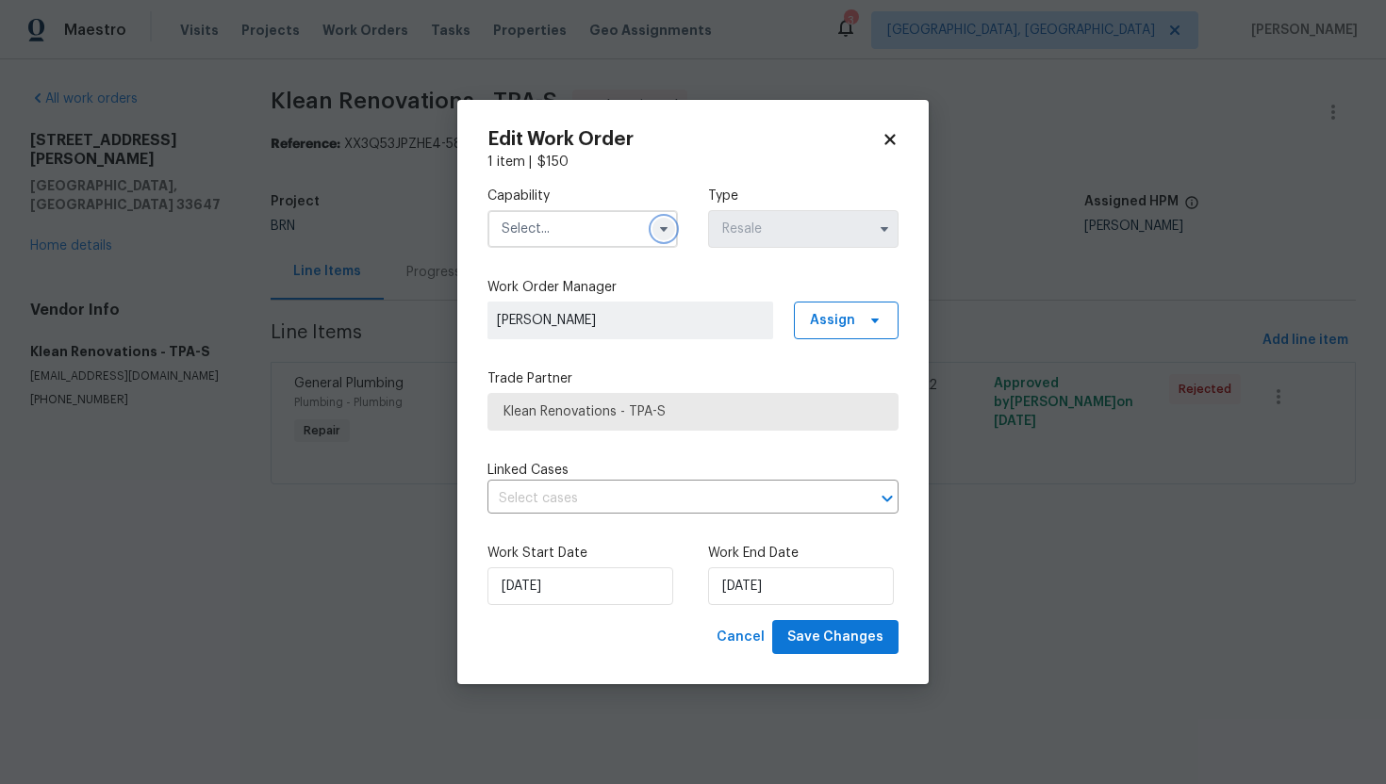
click at [668, 226] on icon "button" at bounding box center [663, 229] width 15 height 15
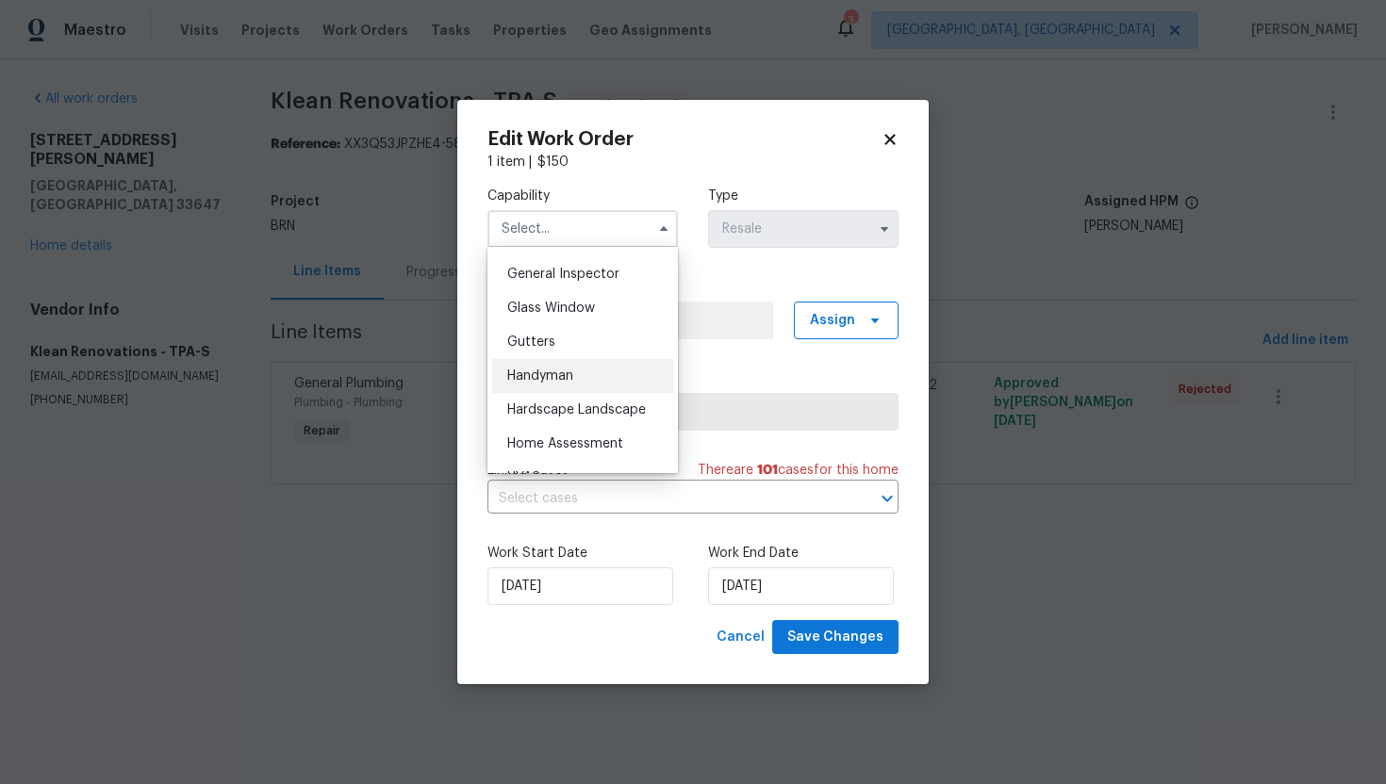
scroll to position [934, 0]
click at [597, 378] on div "Handyman" at bounding box center [582, 371] width 181 height 34
type input "Handyman"
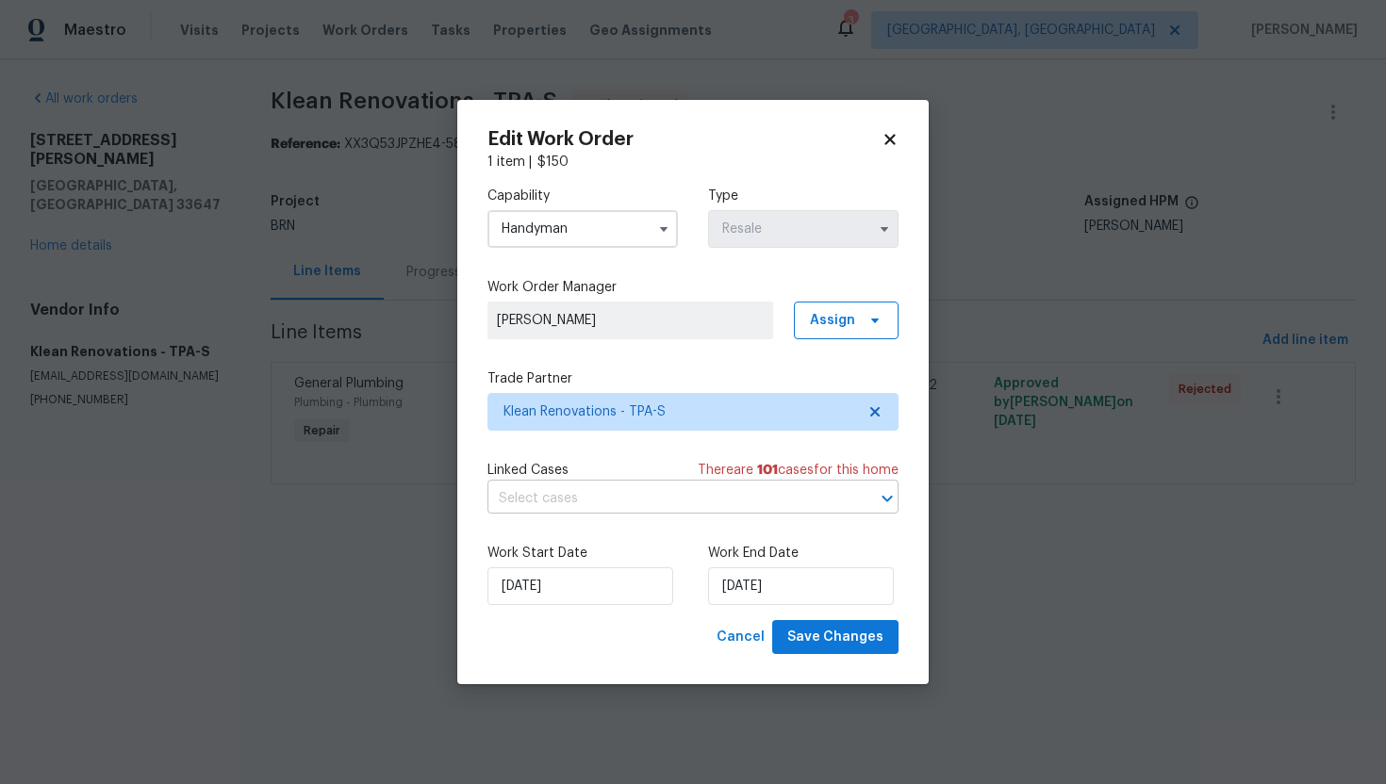
click at [640, 489] on input "text" at bounding box center [666, 499] width 358 height 29
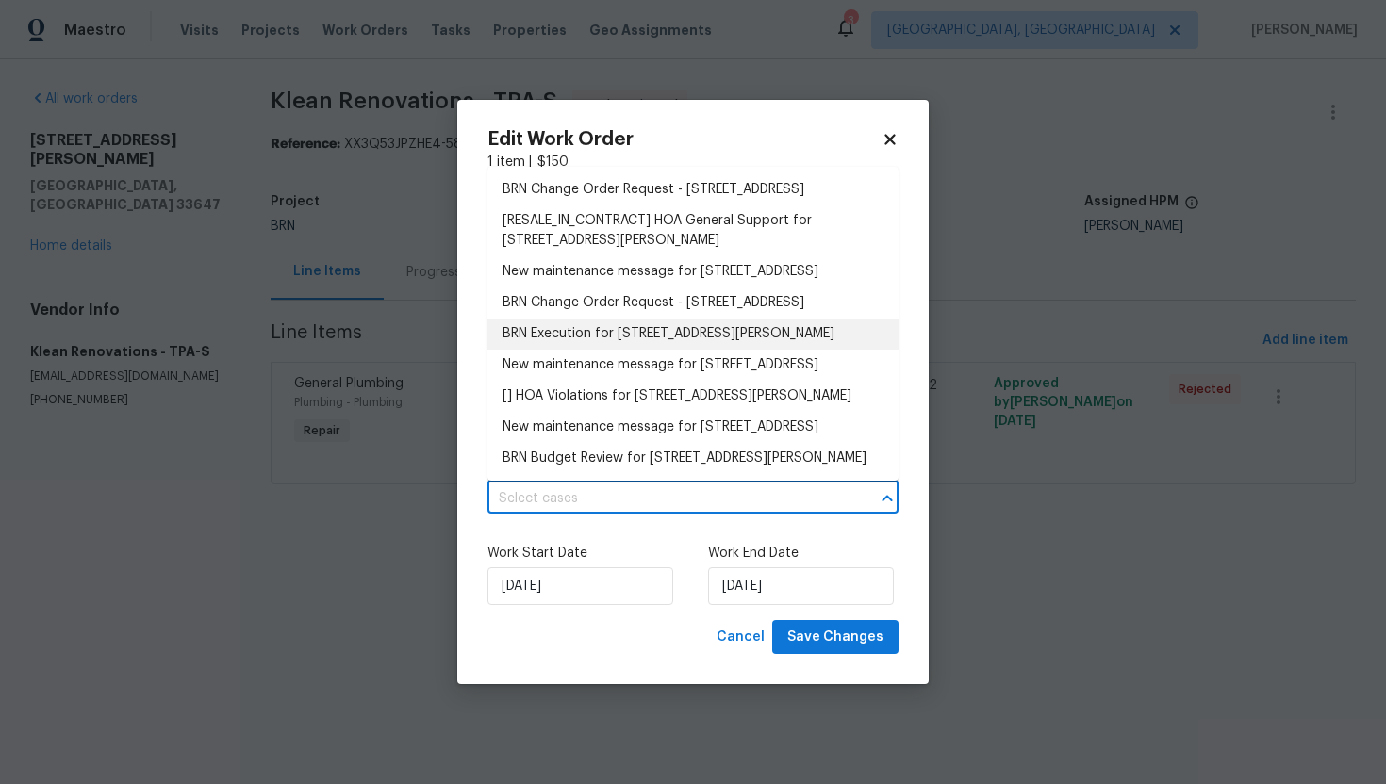
click at [598, 350] on li "BRN Execution for 18122 Sugar Brooke Dr, Tampa, FL 33647" at bounding box center [692, 334] width 411 height 31
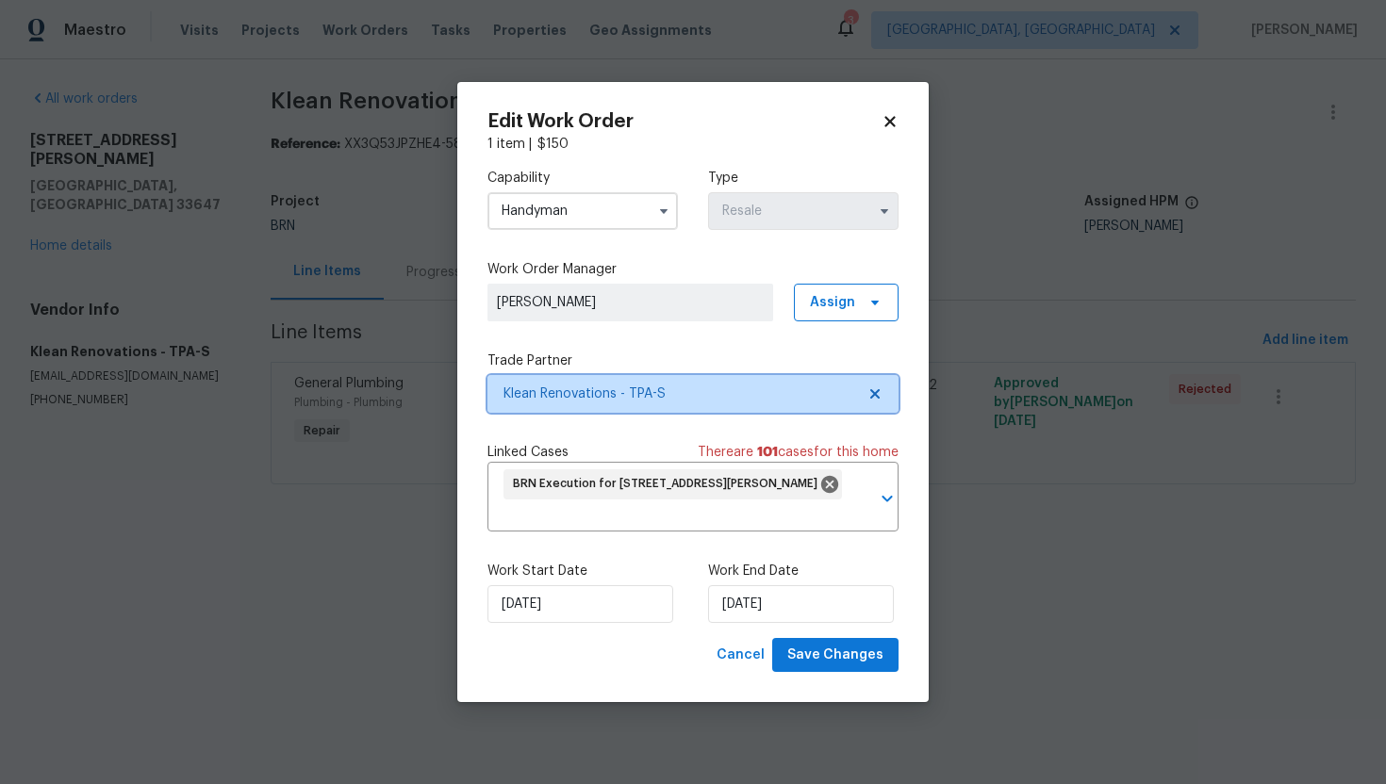
click at [876, 387] on icon at bounding box center [874, 394] width 15 height 15
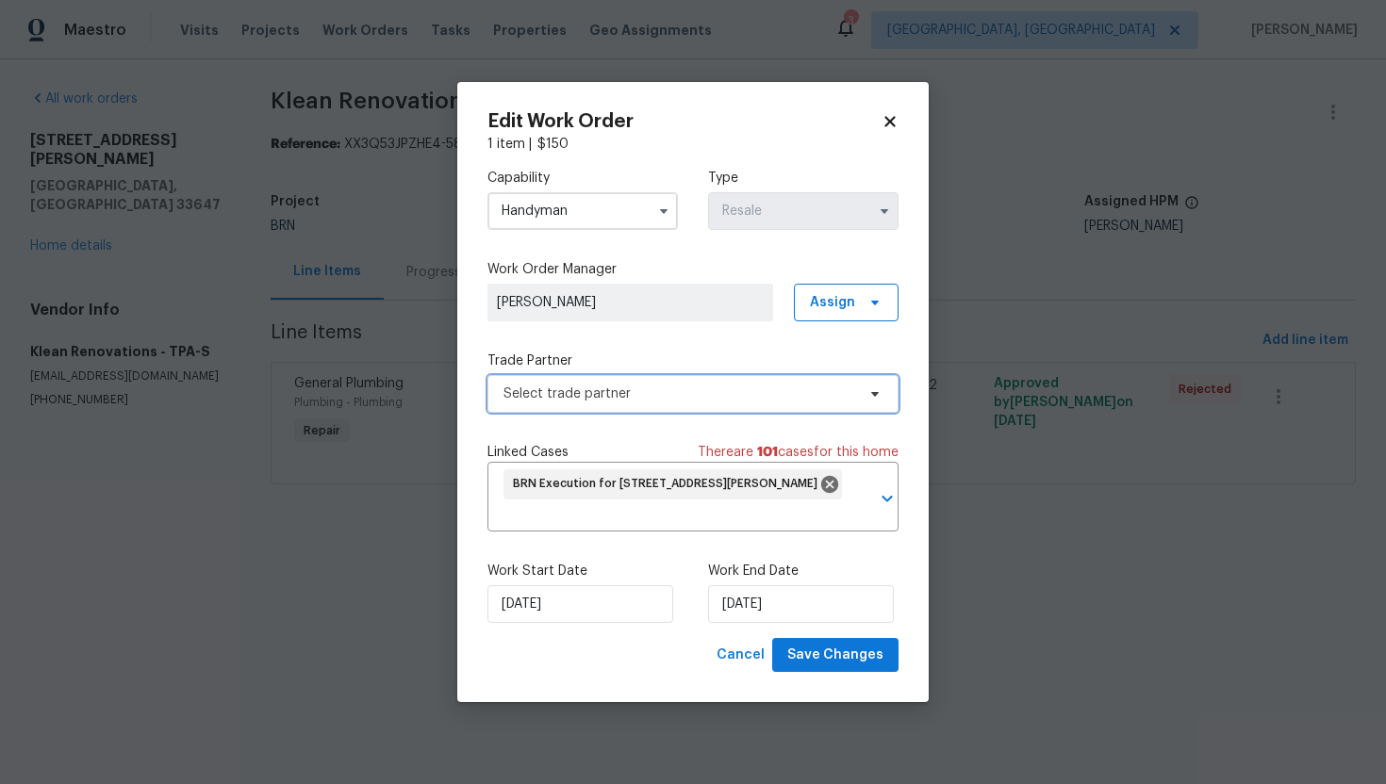
click at [851, 393] on span "Select trade partner" at bounding box center [679, 394] width 352 height 19
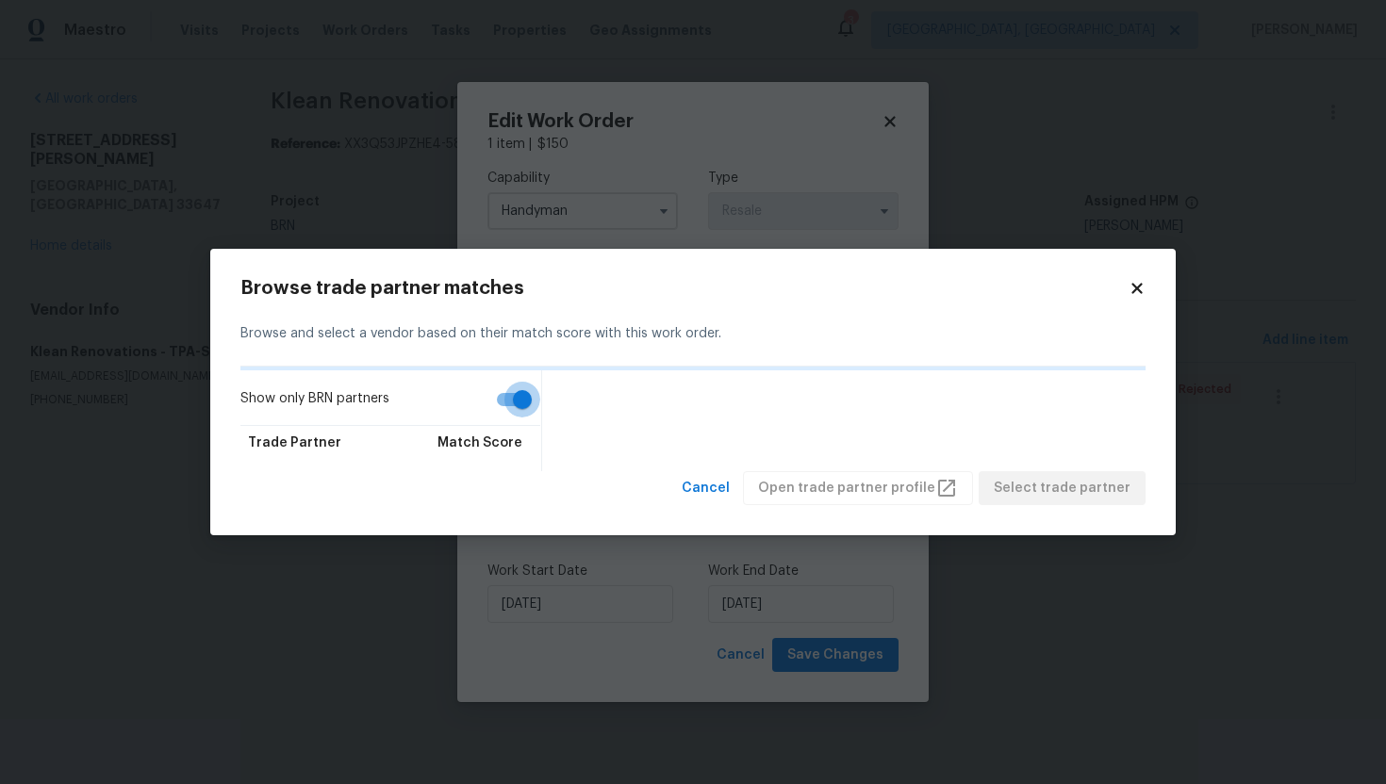
click at [524, 400] on input "Show only BRN partners" at bounding box center [522, 400] width 107 height 36
checkbox input "false"
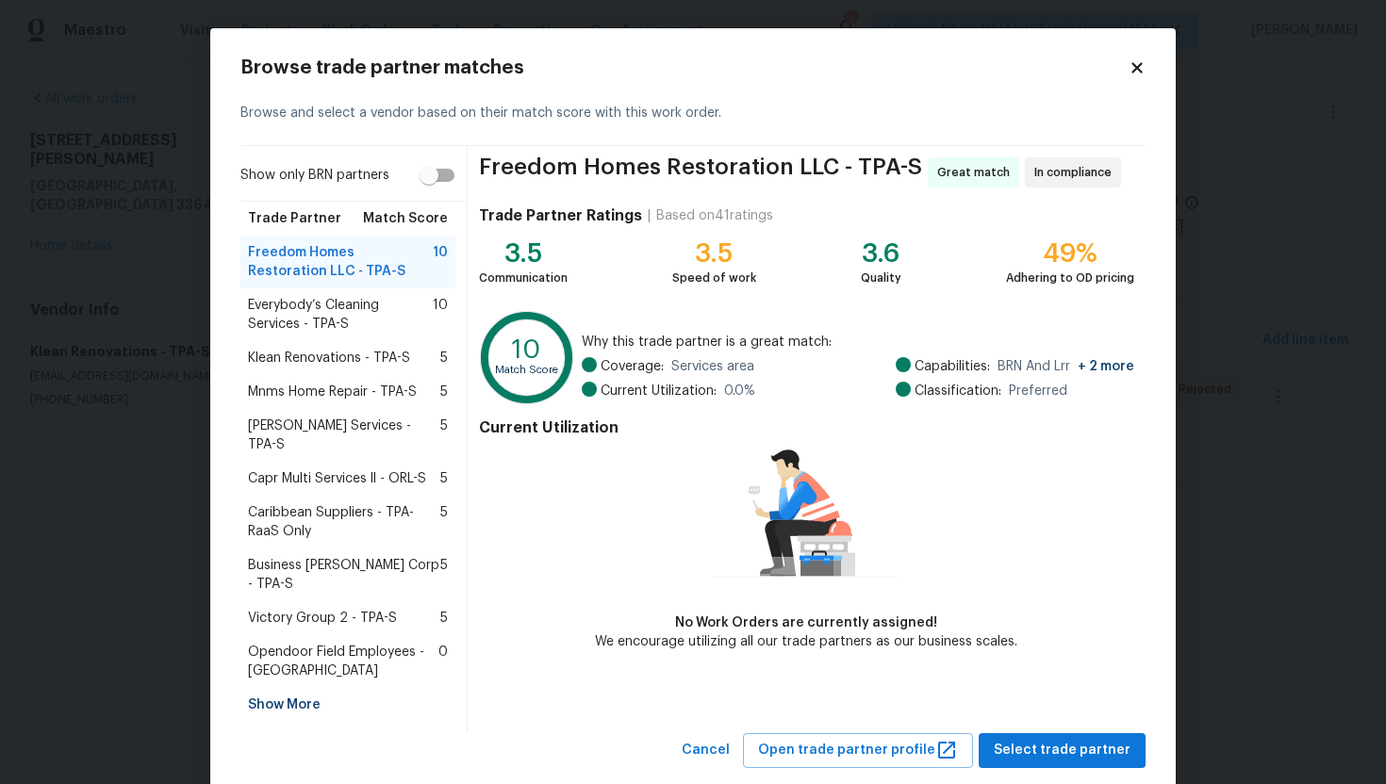
scroll to position [4, 0]
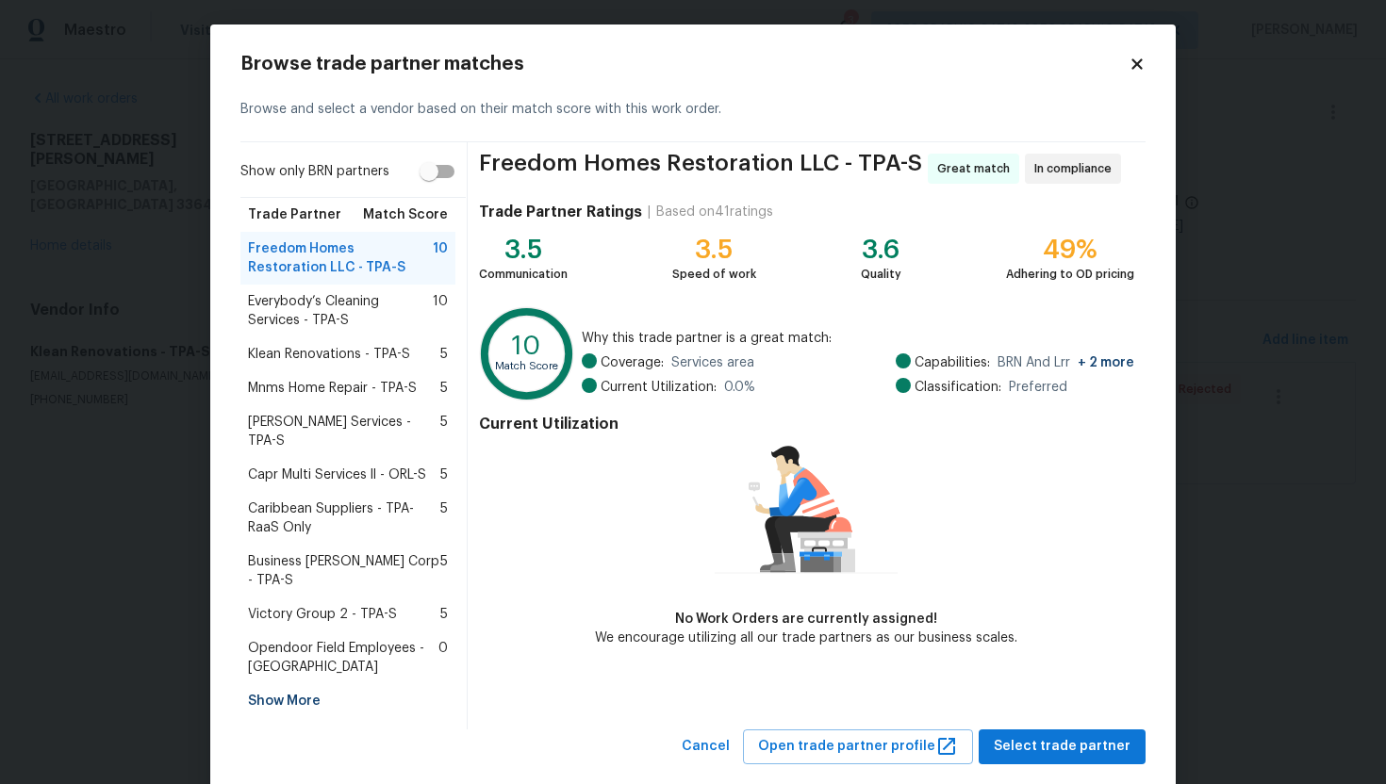
click at [292, 684] on div "Show More" at bounding box center [347, 701] width 215 height 34
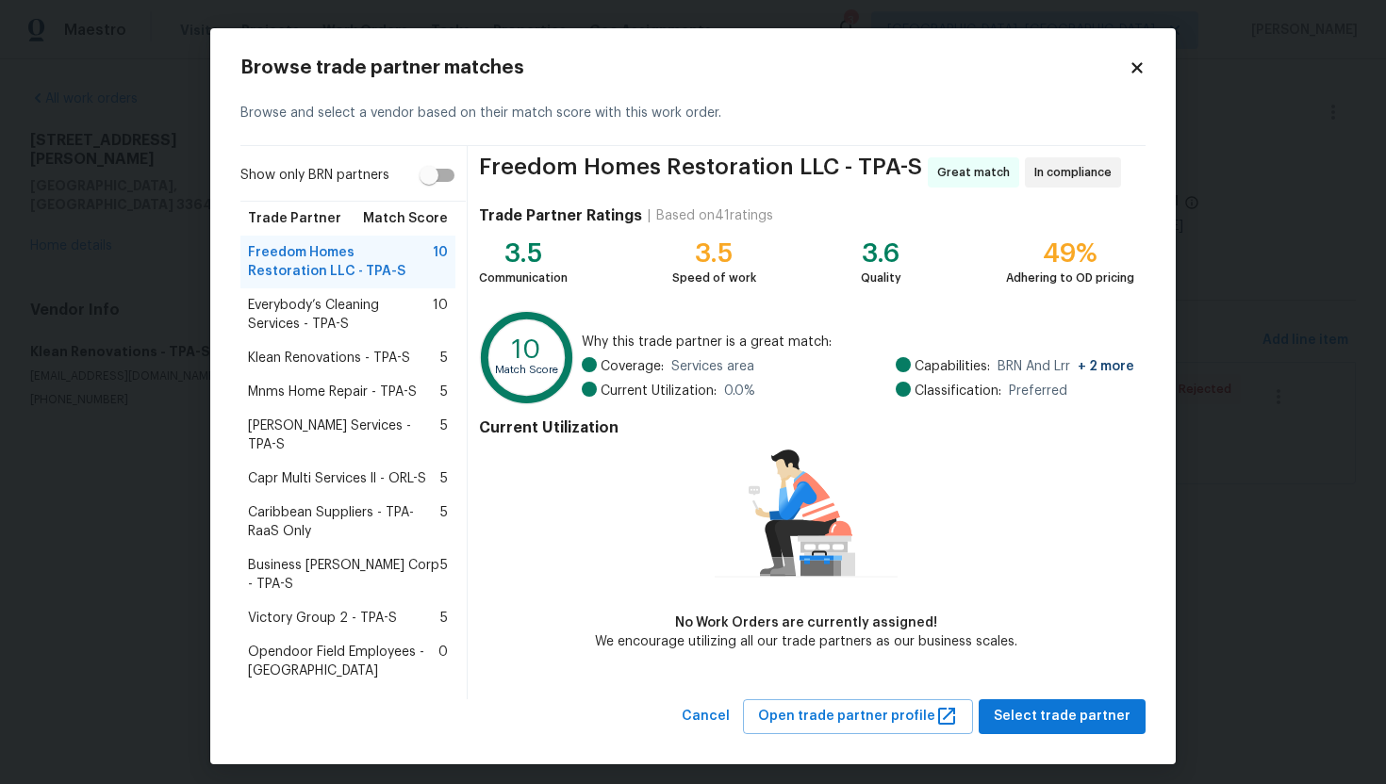
click at [302, 516] on span "Caribbean Suppliers - TPA-RaaS Only" at bounding box center [344, 522] width 192 height 38
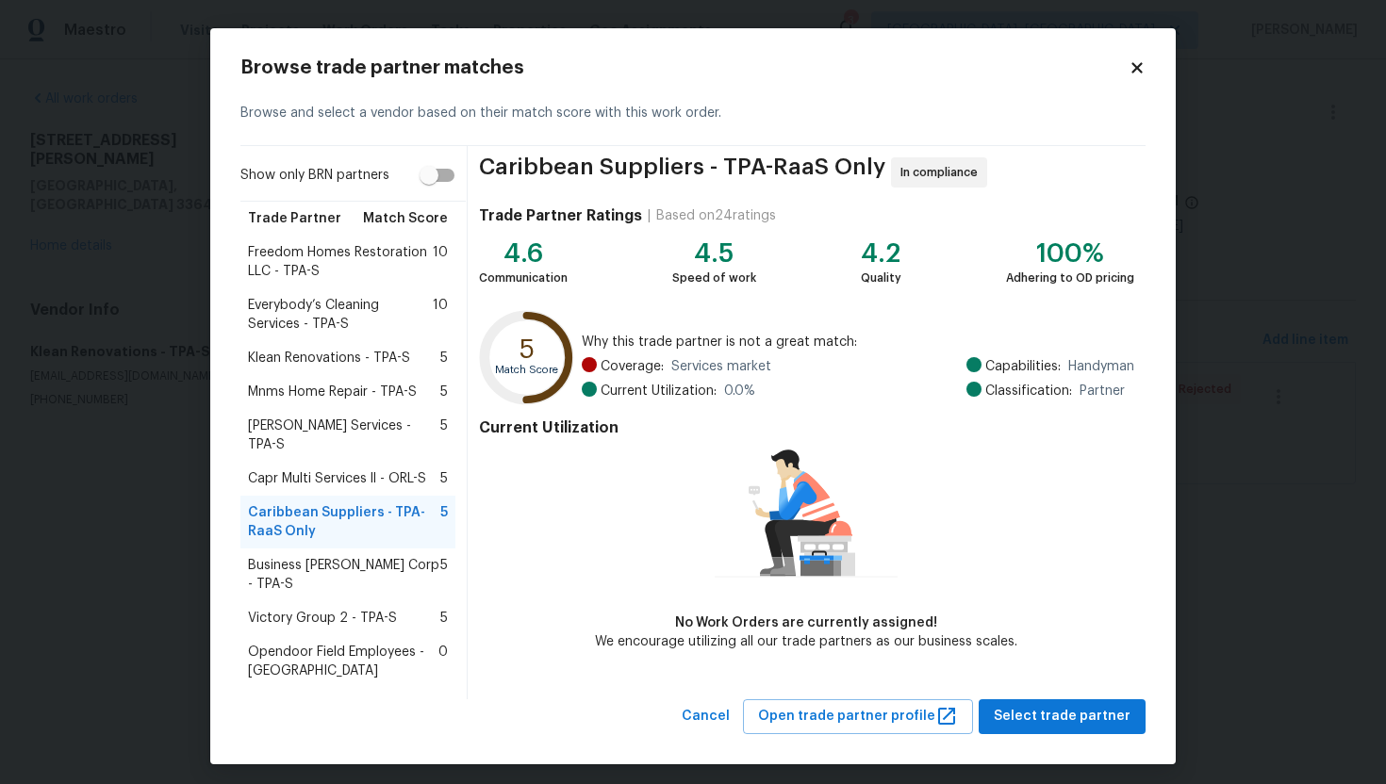
click at [331, 479] on span "Capr Multi Services ll - ORL-S" at bounding box center [337, 478] width 178 height 19
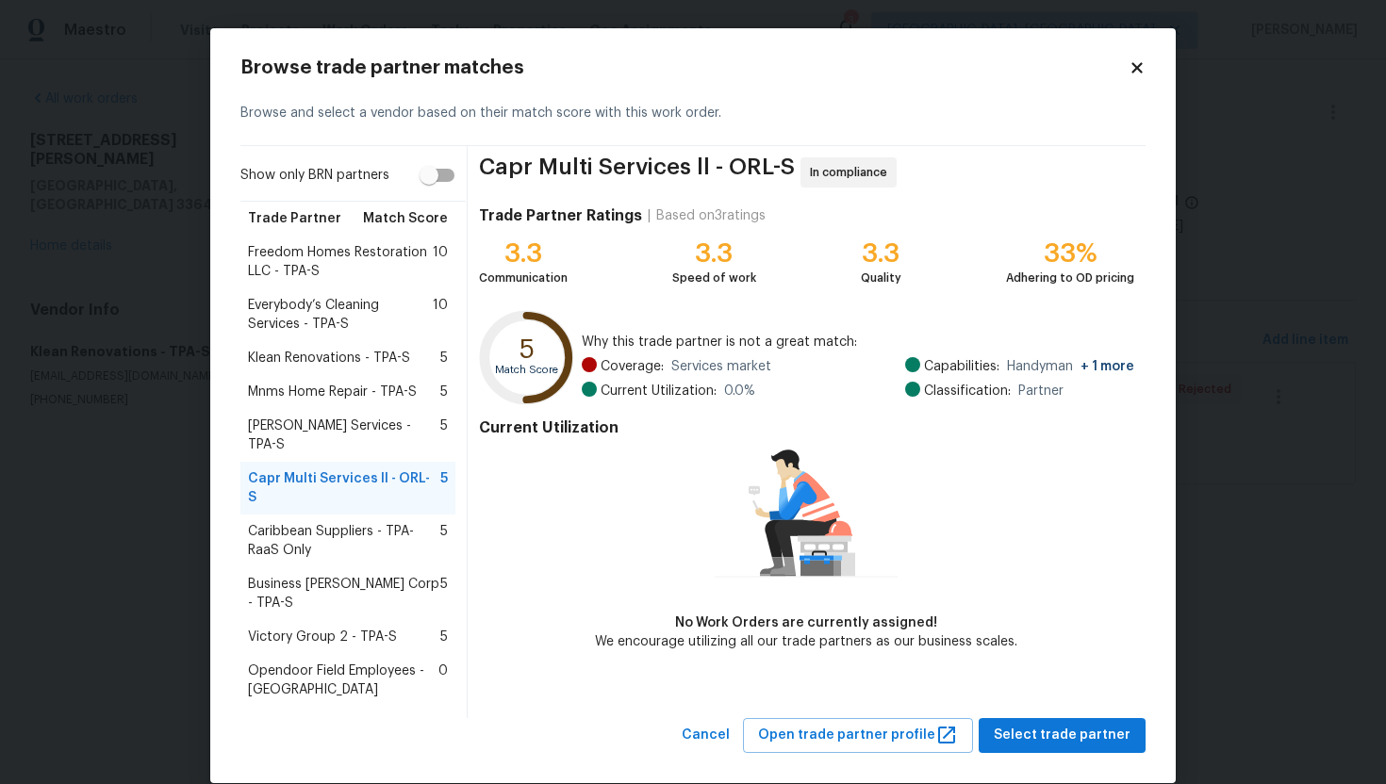
click at [329, 443] on span "Gabler Services - TPA-S" at bounding box center [344, 436] width 192 height 38
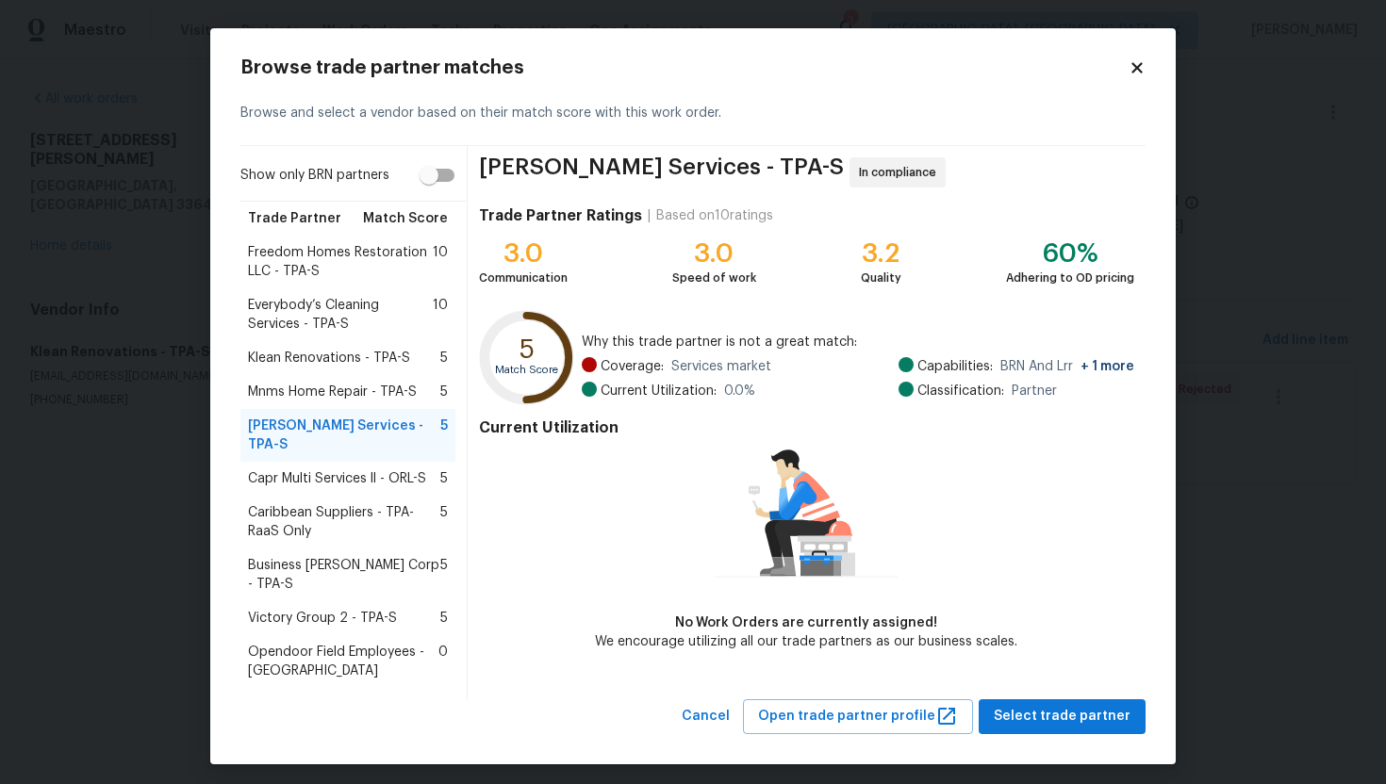
click at [327, 402] on span "Mnms Home Repair - TPA-S" at bounding box center [332, 392] width 169 height 19
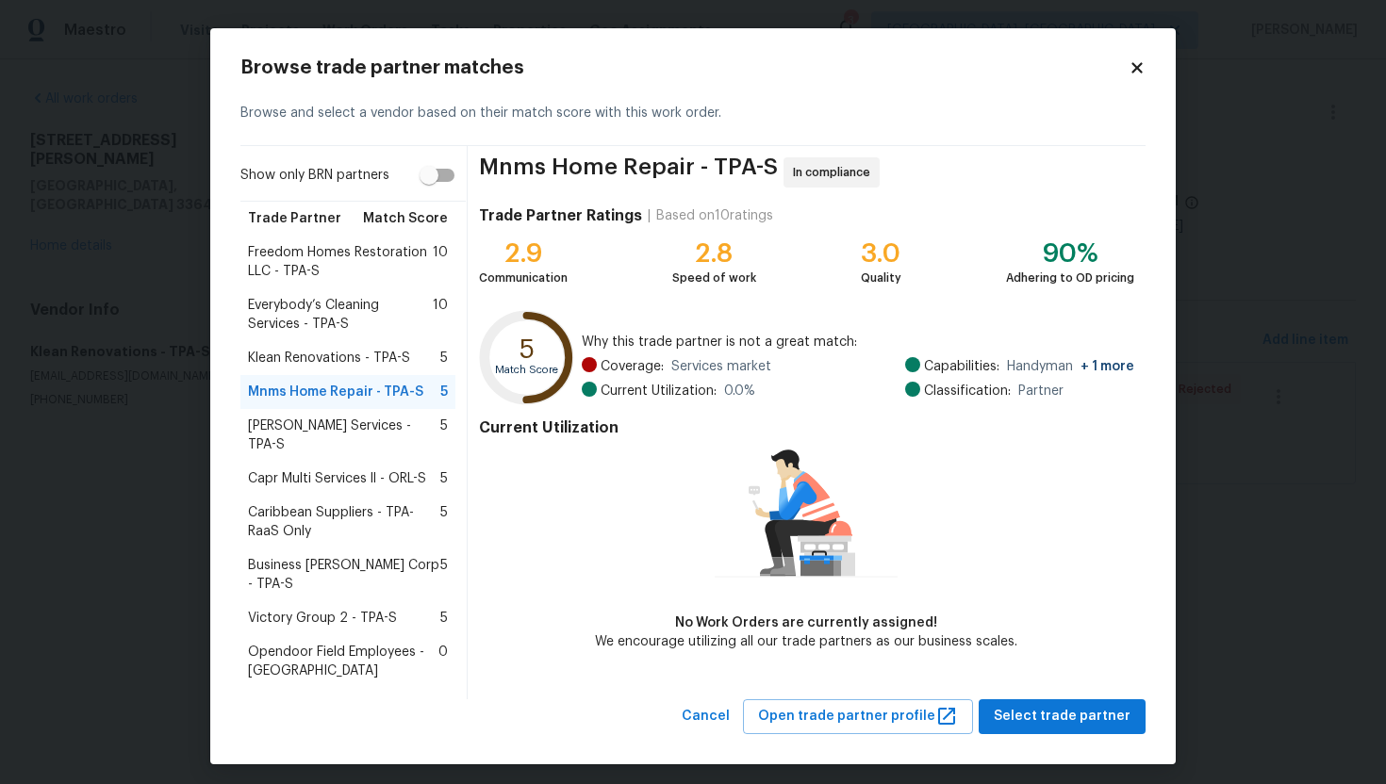
click at [325, 368] on span "Klean Renovations - TPA-S" at bounding box center [329, 358] width 162 height 19
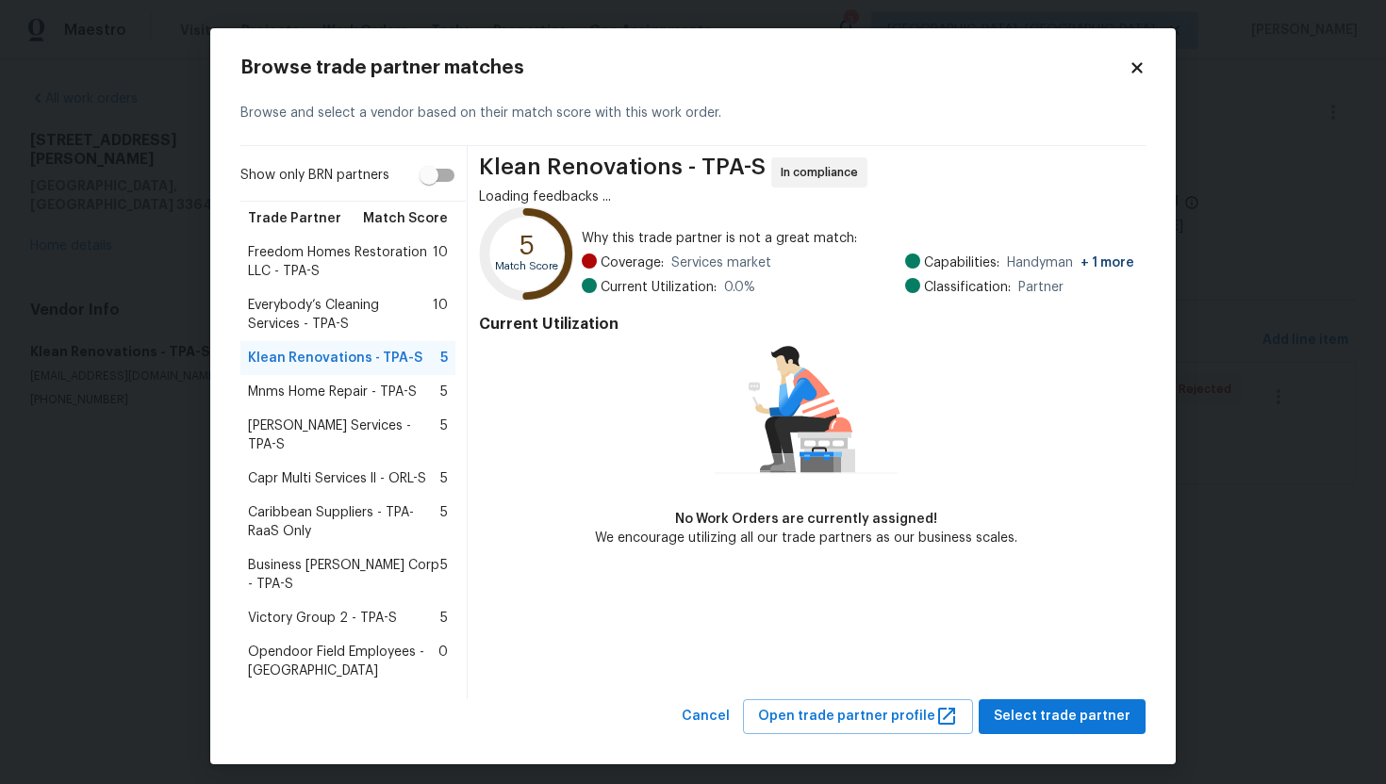
click at [314, 333] on span "Everybody’s Cleaning Services - TPA-S" at bounding box center [340, 315] width 185 height 38
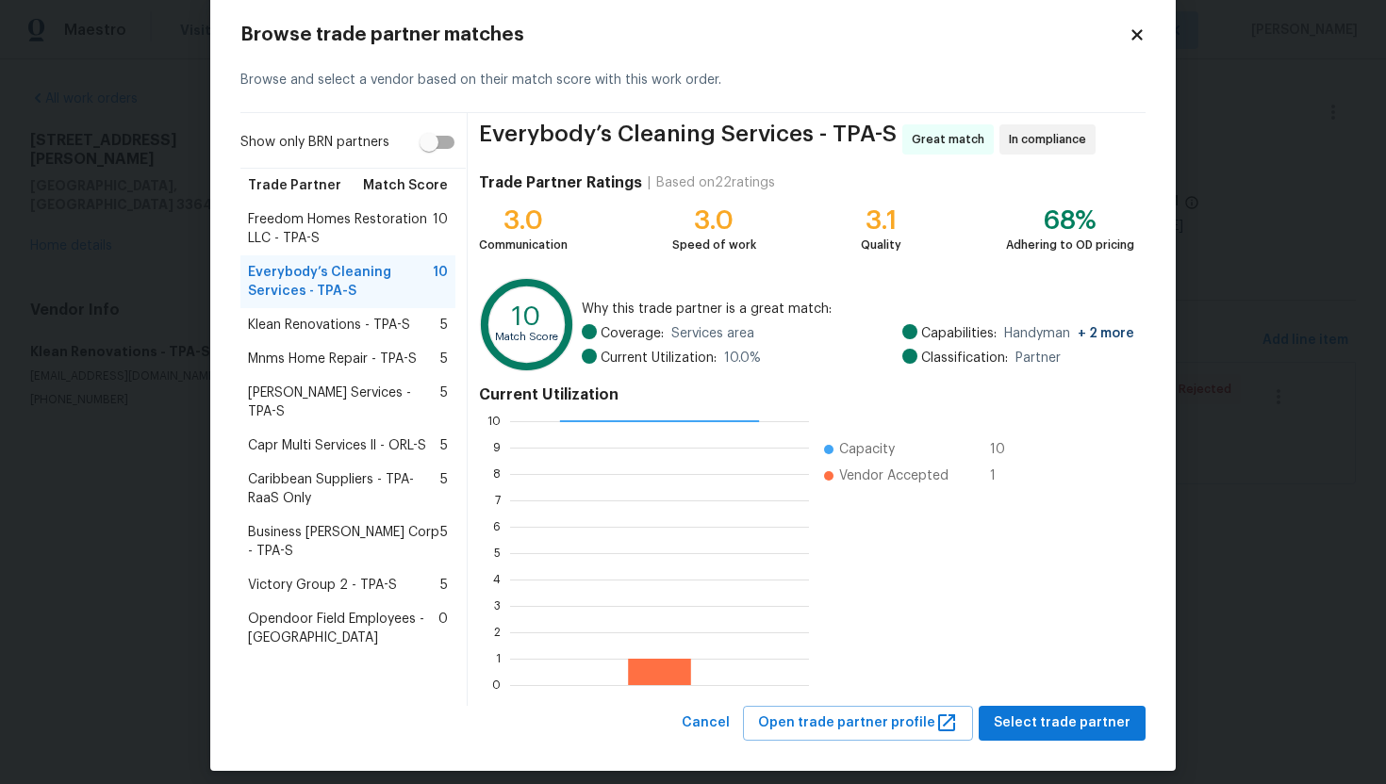
scroll to position [47, 0]
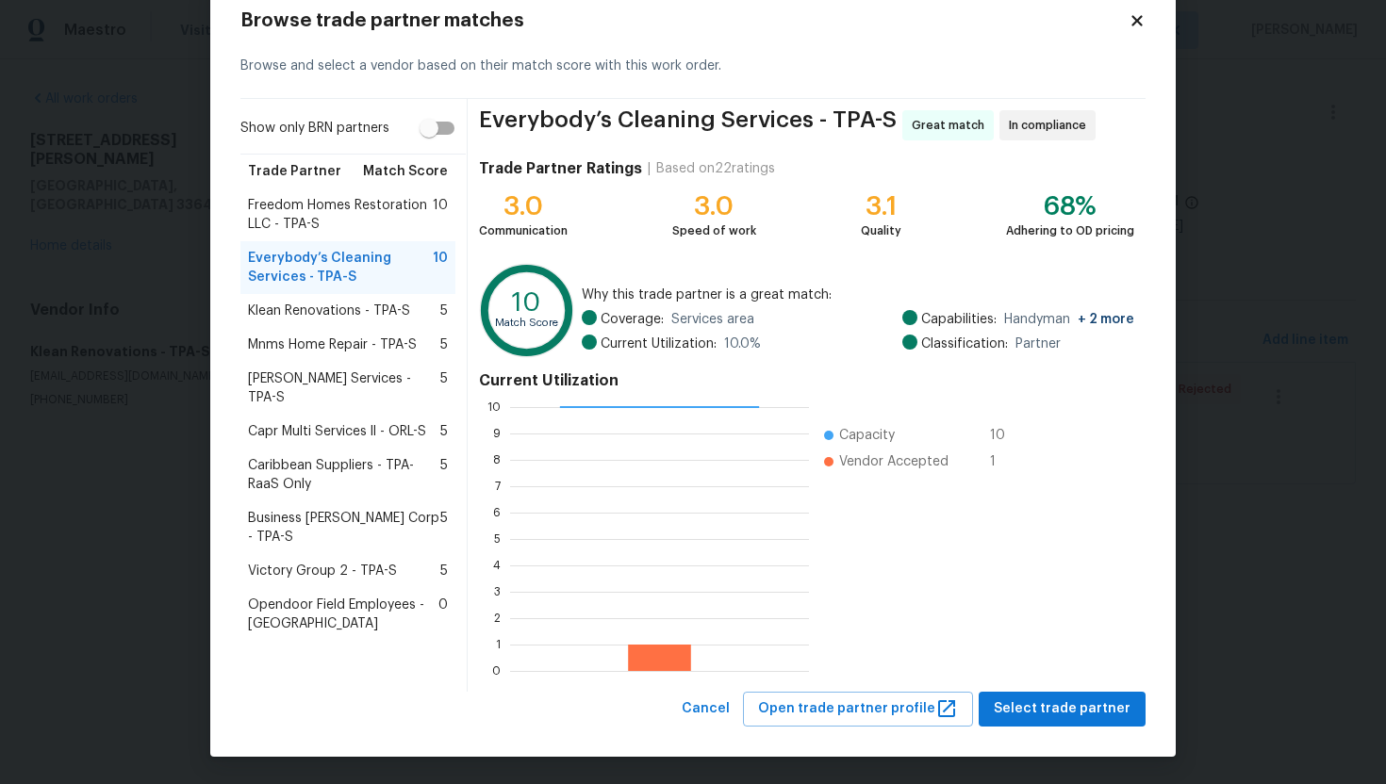
click at [288, 456] on span "Caribbean Suppliers - TPA-RaaS Only" at bounding box center [344, 475] width 192 height 38
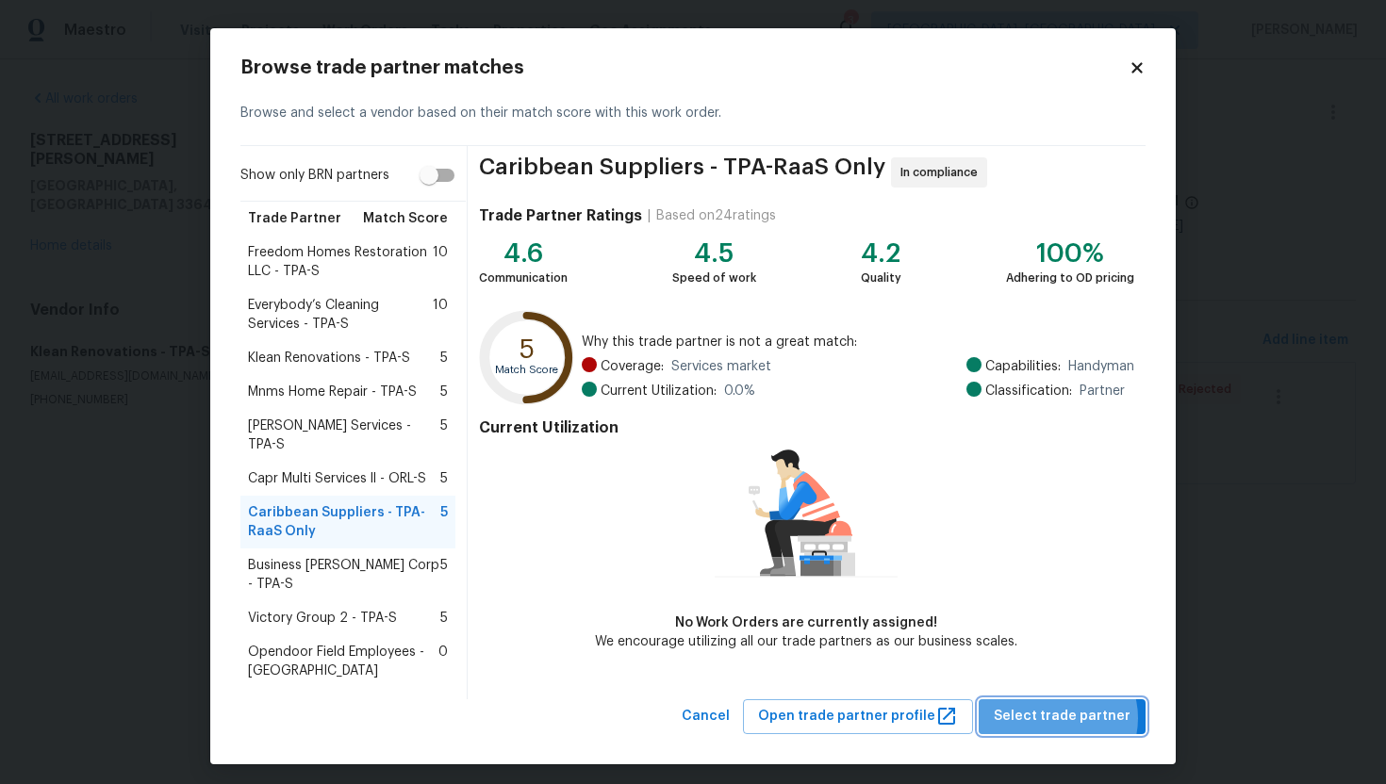
click at [1061, 705] on span "Select trade partner" at bounding box center [1062, 717] width 137 height 24
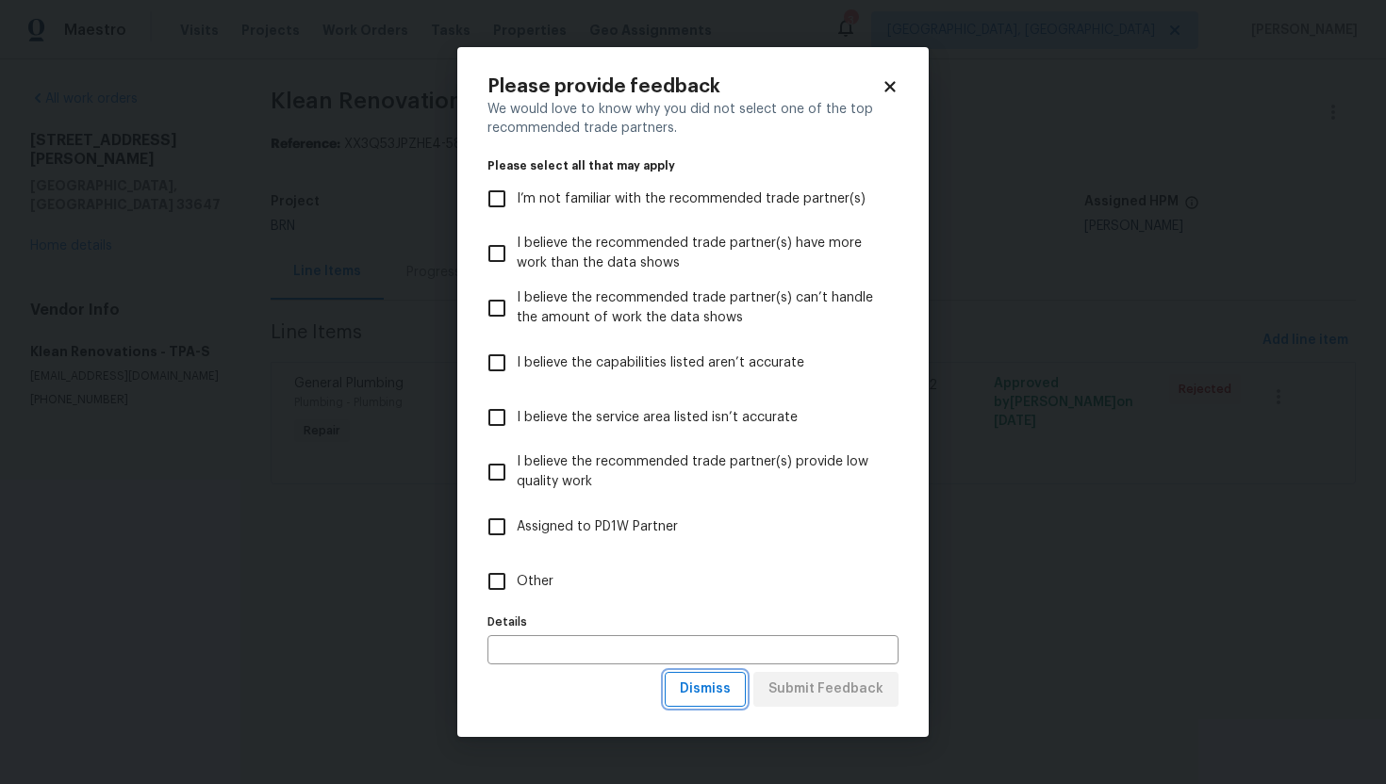
click at [729, 689] on span "Dismiss" at bounding box center [705, 690] width 51 height 24
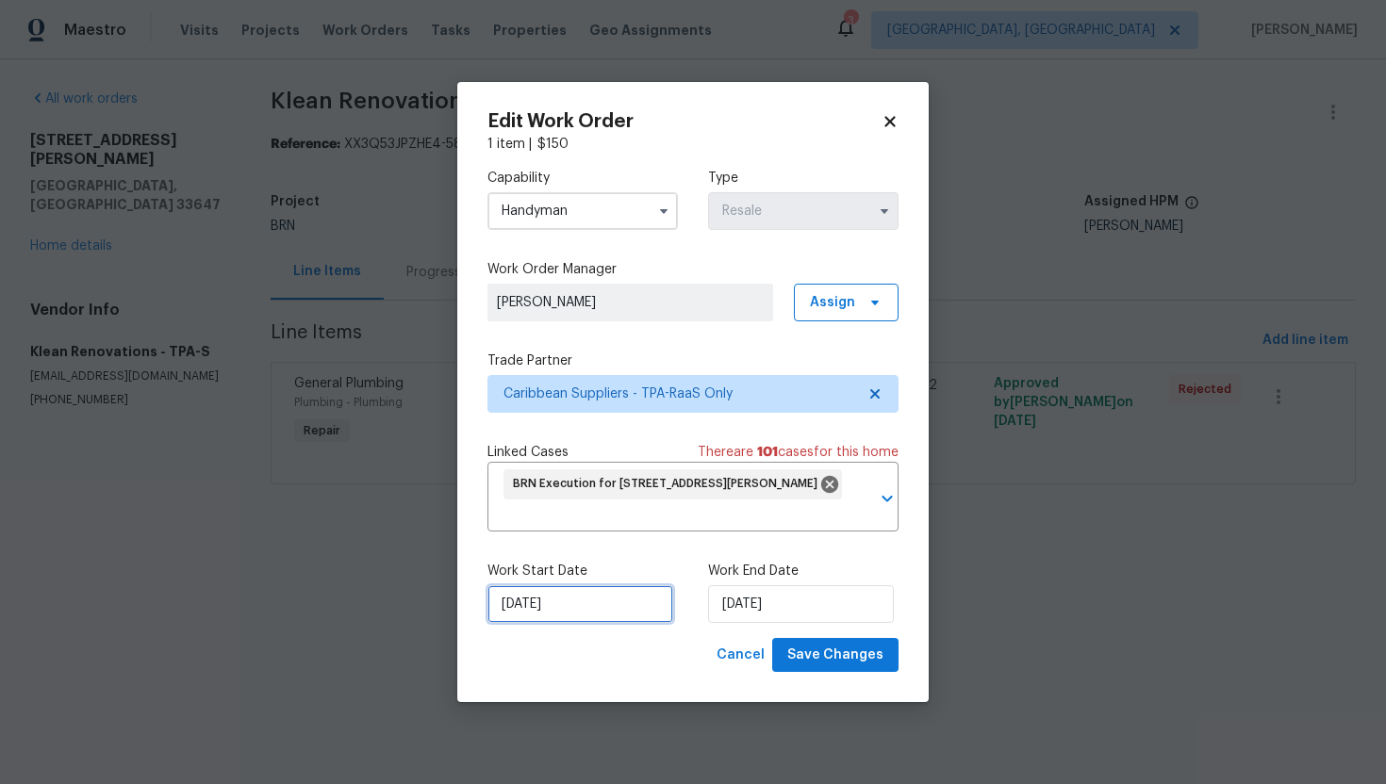
click at [519, 611] on input "9/18/2025" at bounding box center [580, 604] width 186 height 38
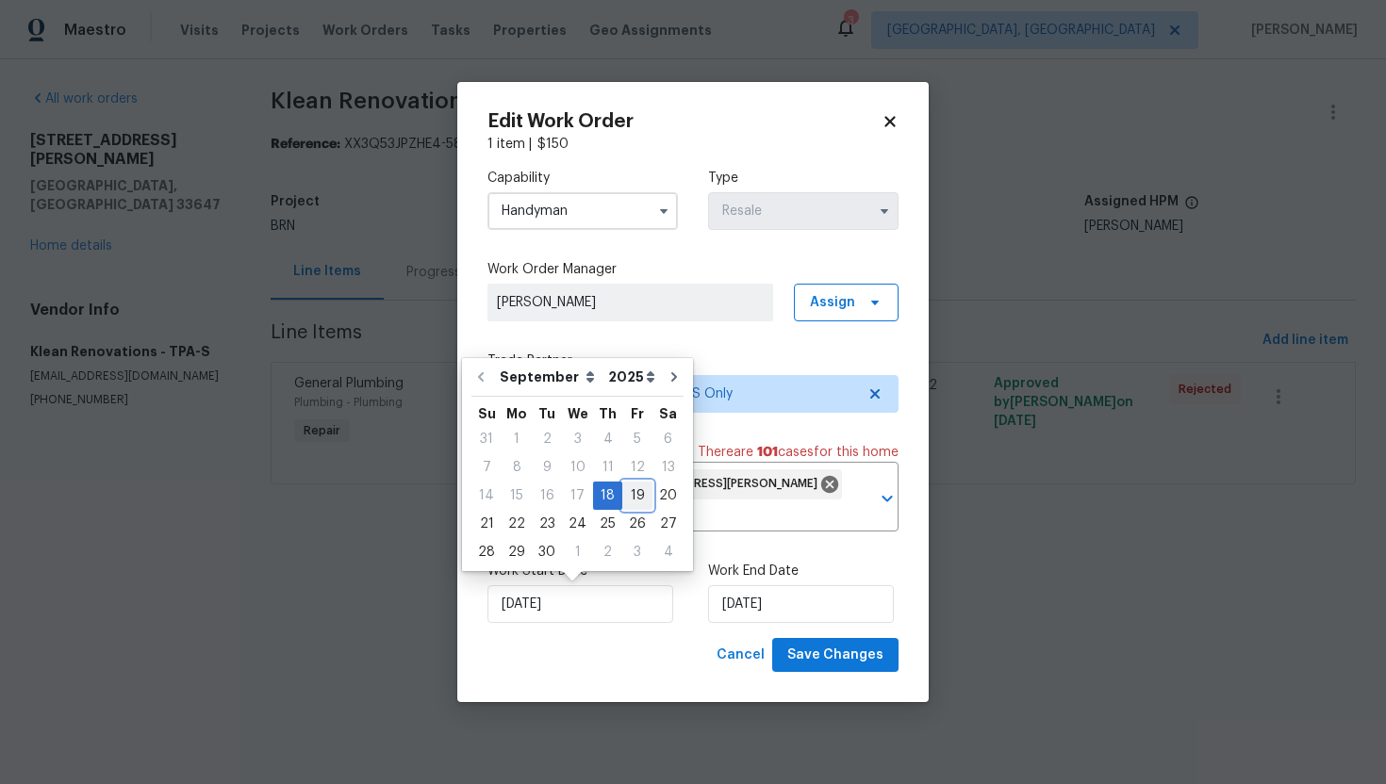
click at [631, 486] on div "19" at bounding box center [637, 496] width 30 height 26
type input "9/19/2025"
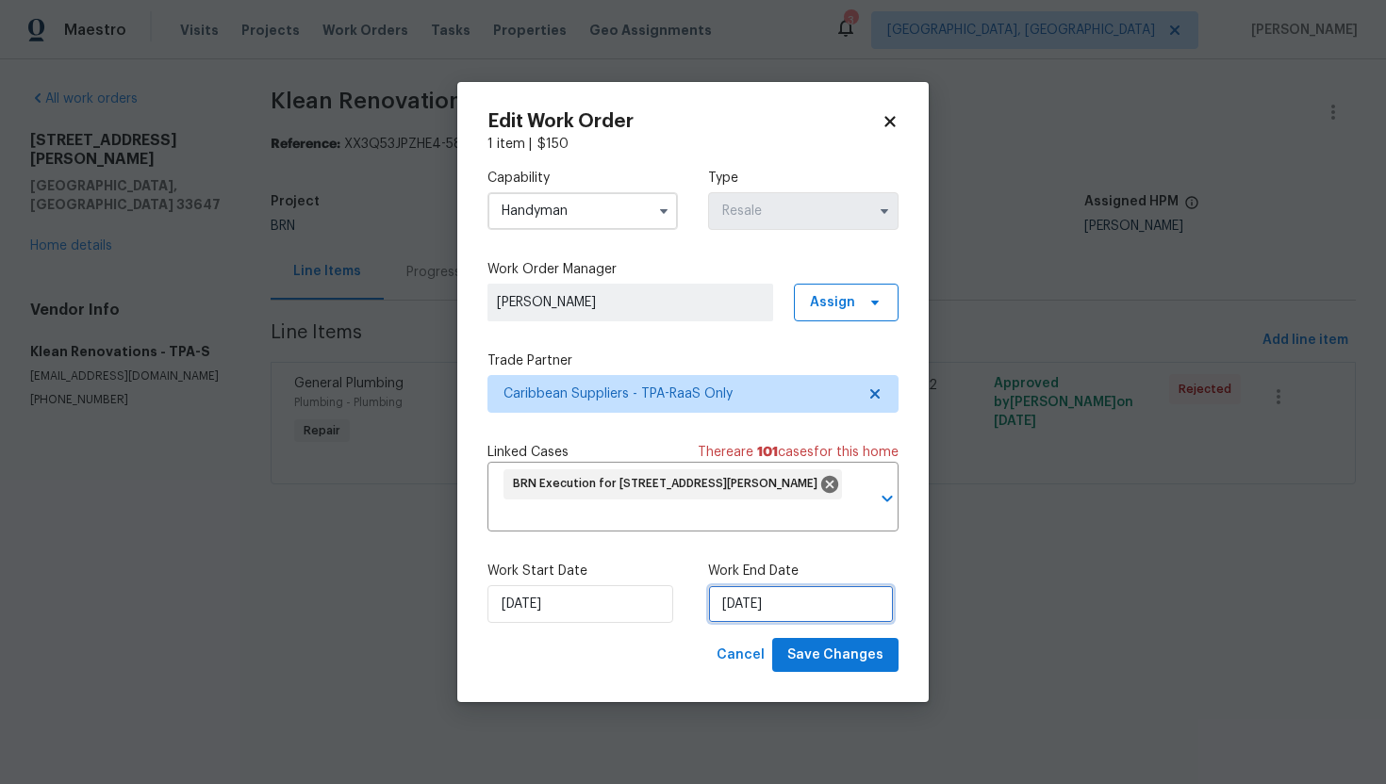
click at [739, 604] on input "9/22/2025" at bounding box center [801, 604] width 186 height 38
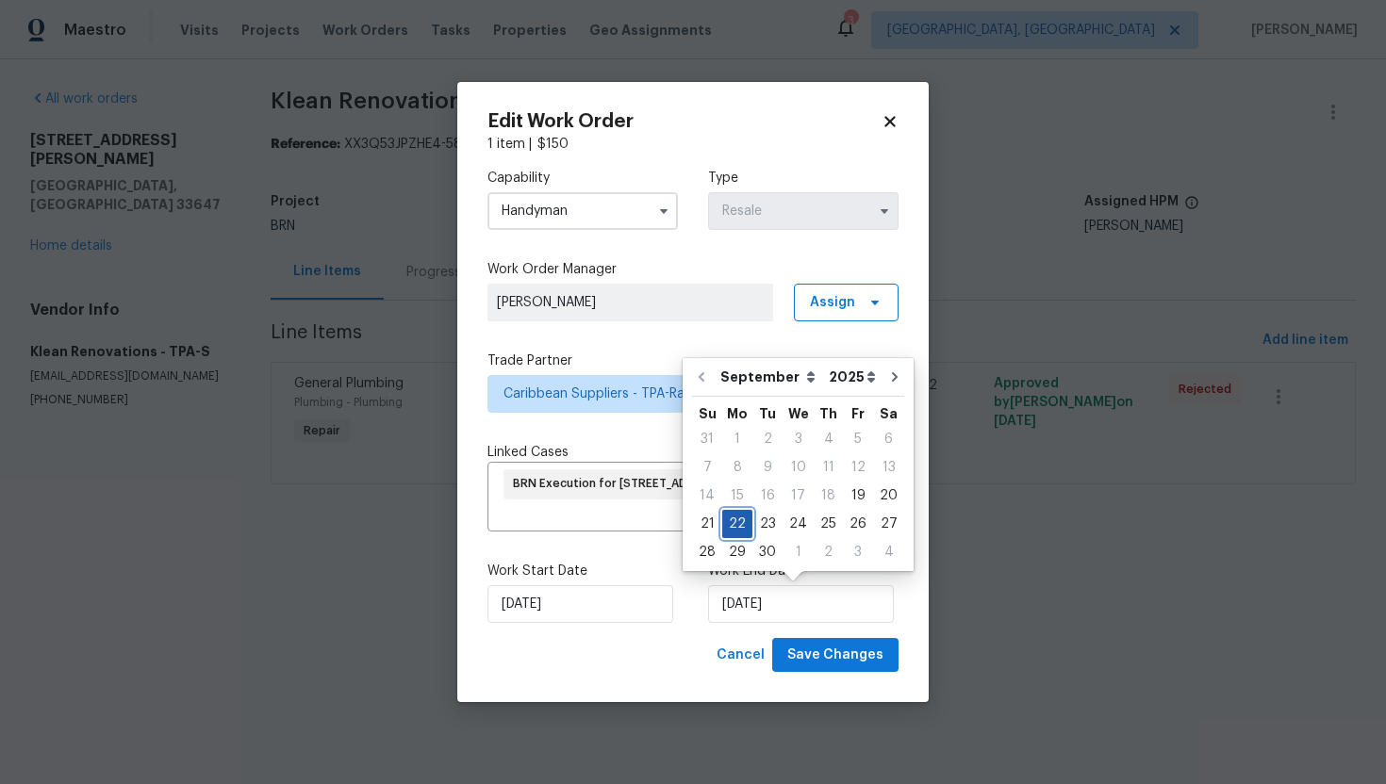
click at [743, 523] on div "22" at bounding box center [737, 524] width 30 height 26
click at [769, 525] on div "23" at bounding box center [767, 524] width 30 height 26
type input "9/23/2025"
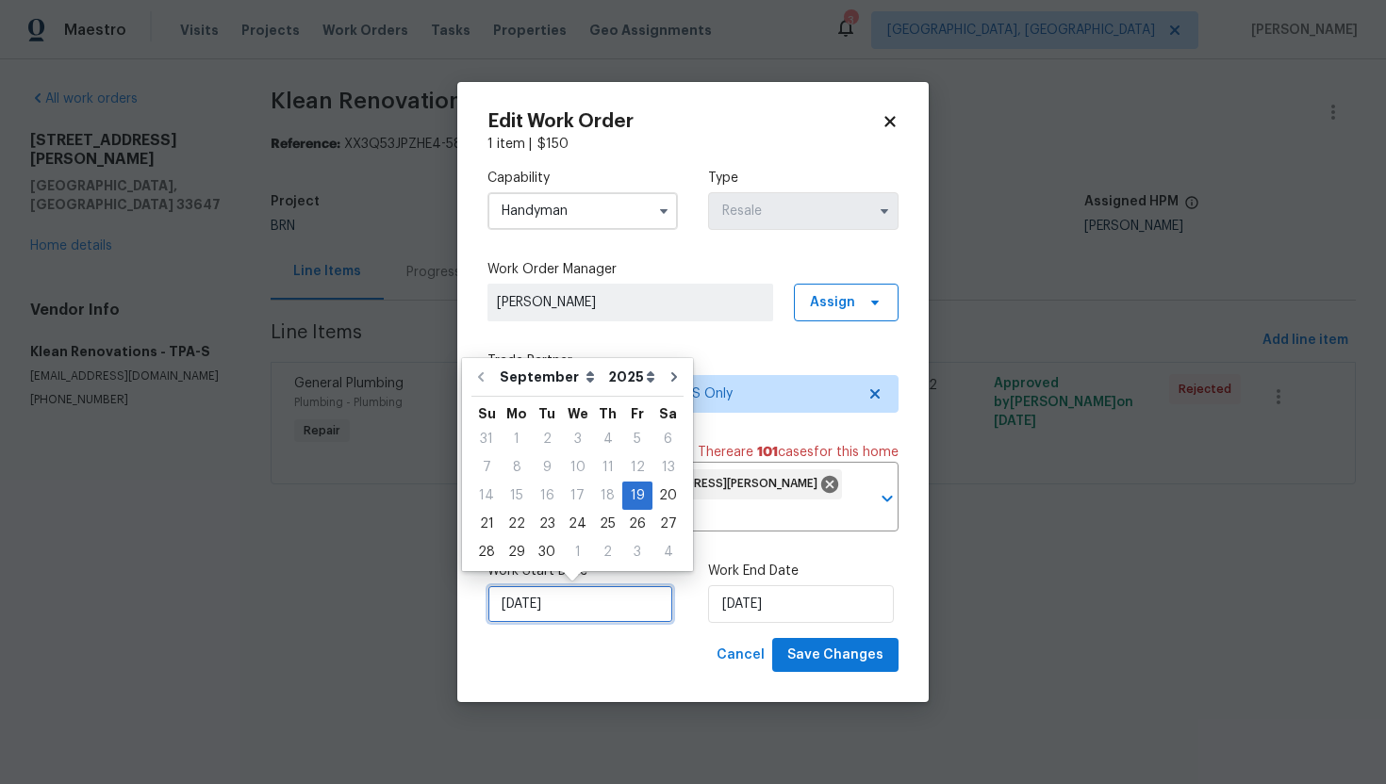
click at [568, 600] on input "9/19/2025" at bounding box center [580, 604] width 186 height 38
click at [523, 526] on div "22" at bounding box center [517, 524] width 30 height 26
type input "9/22/2025"
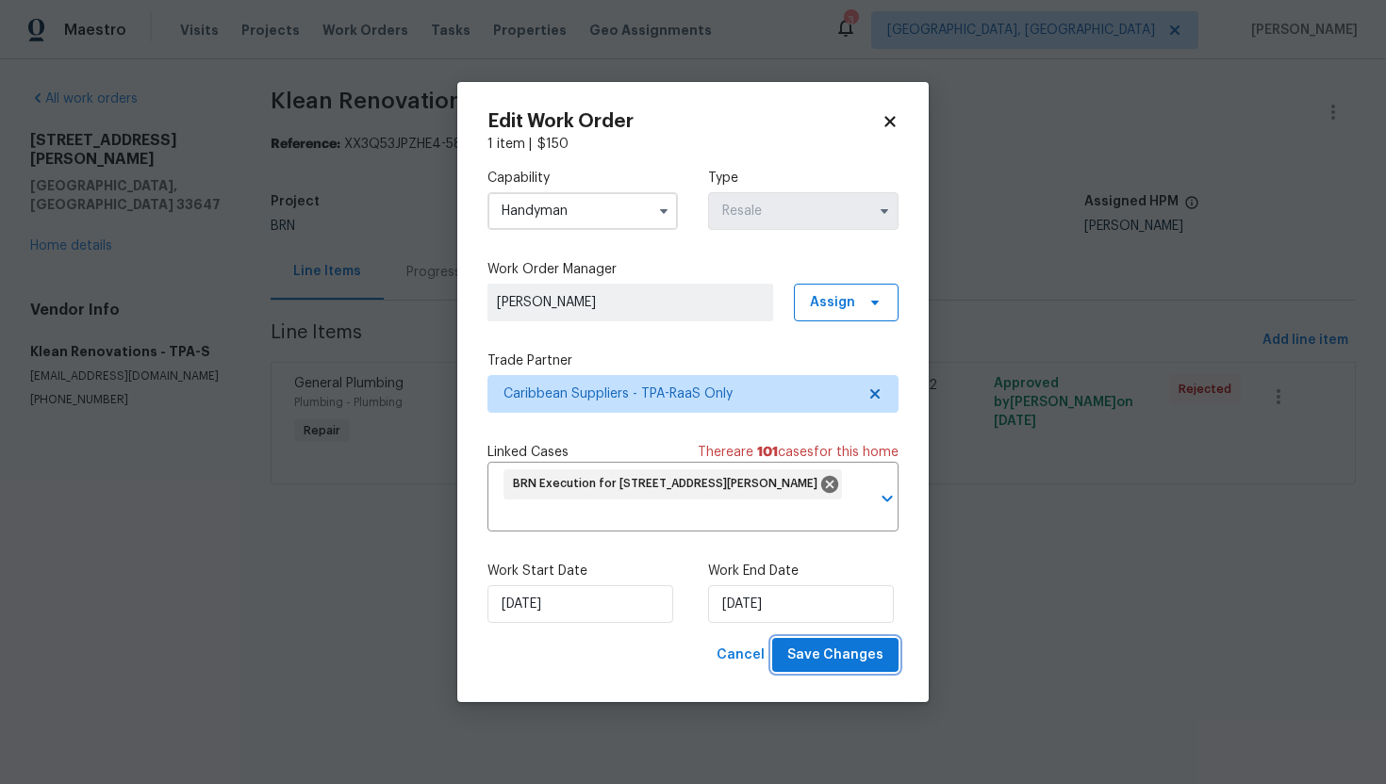
click at [836, 651] on span "Save Changes" at bounding box center [835, 656] width 96 height 24
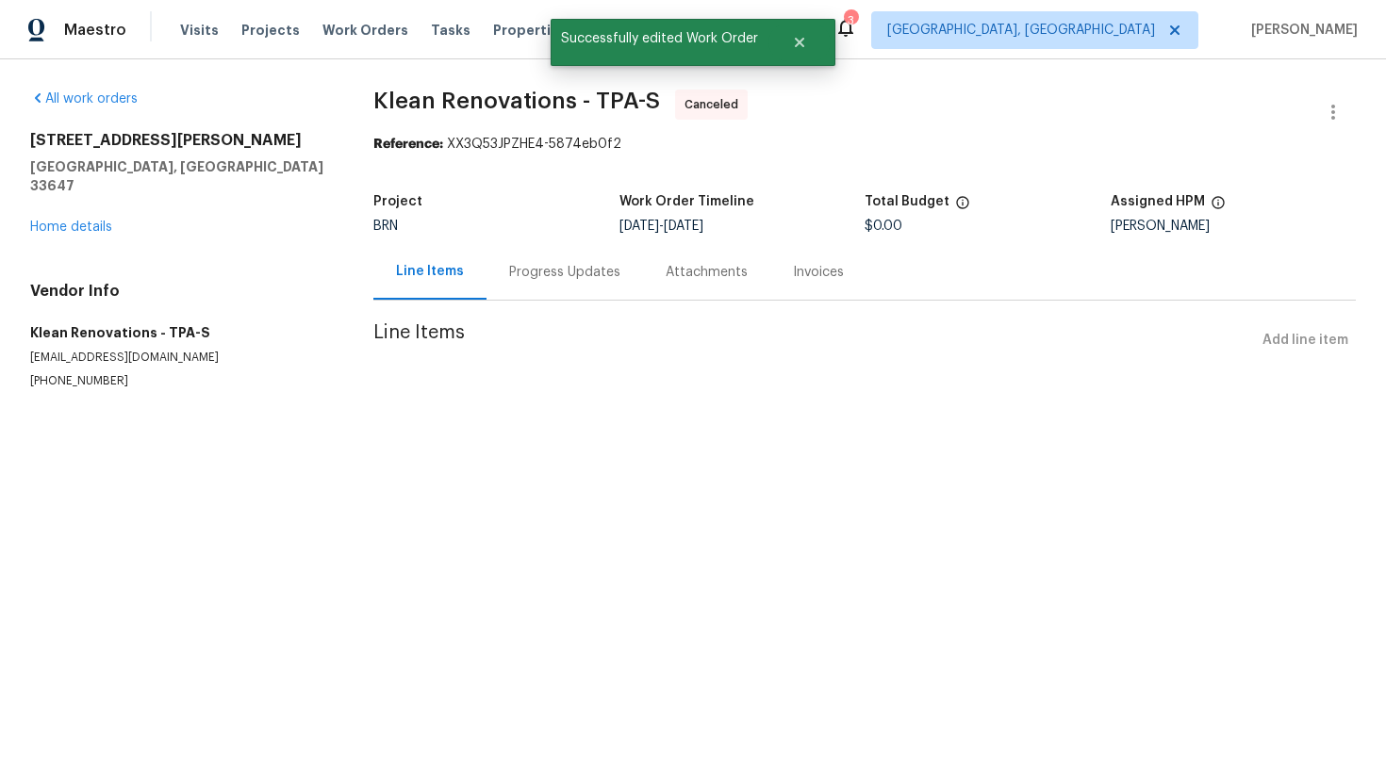
click at [535, 278] on div "Progress Updates" at bounding box center [564, 272] width 111 height 19
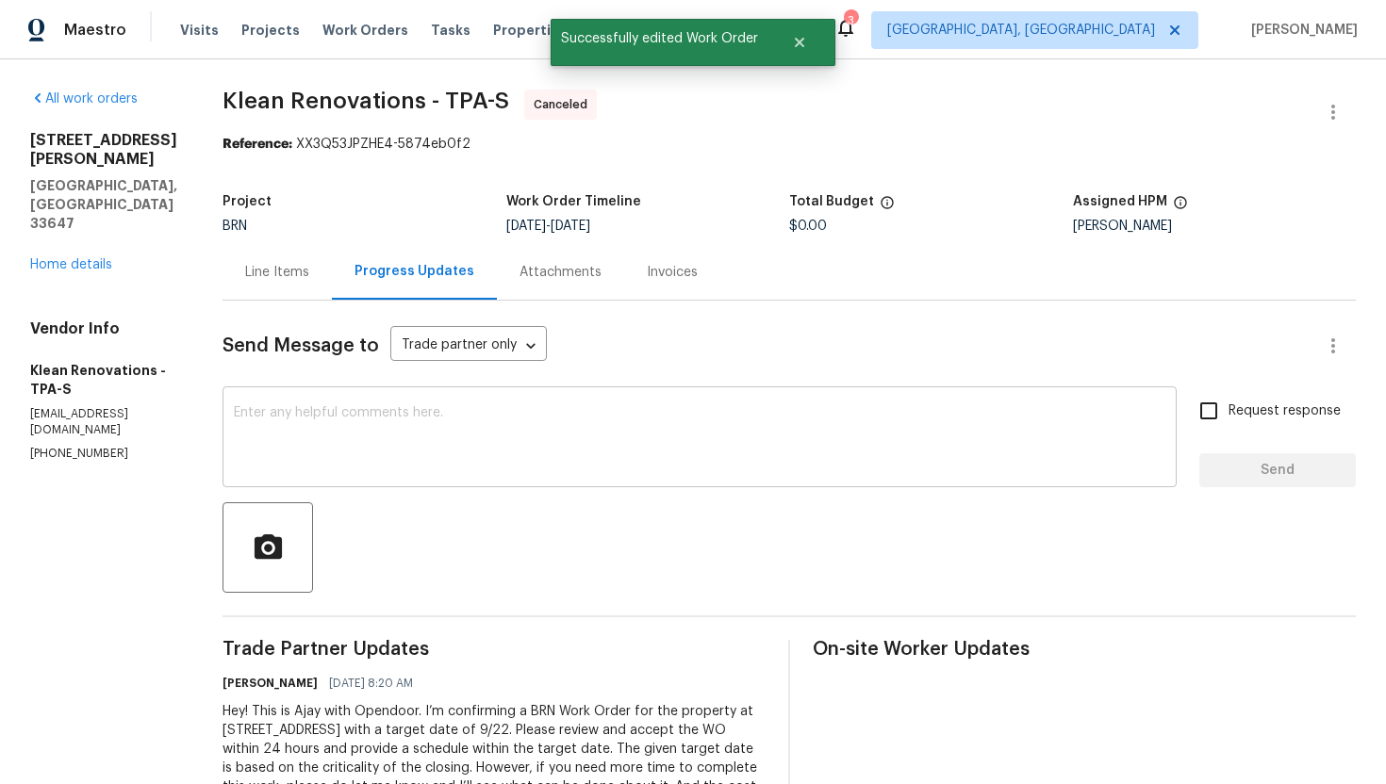
scroll to position [103, 0]
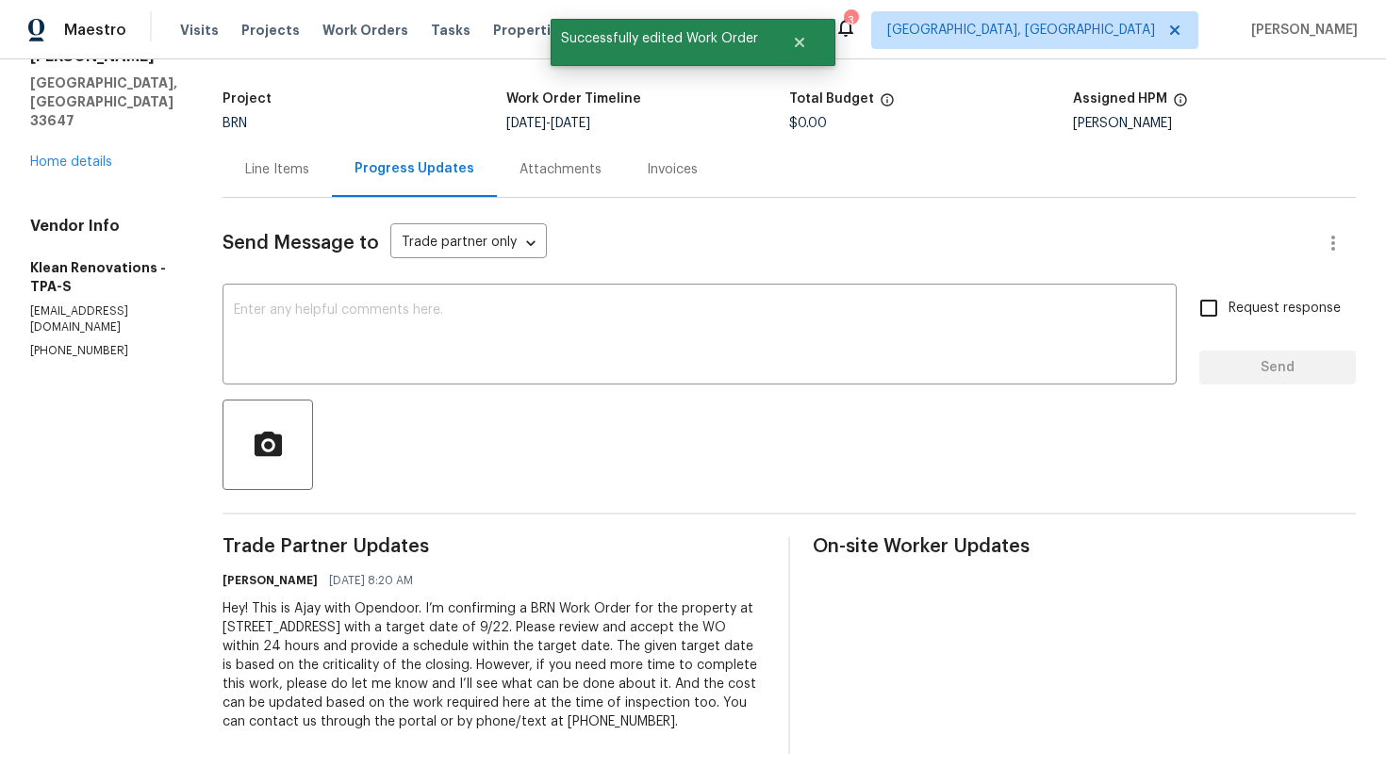
click at [435, 615] on div "Hey! This is Ajay with Opendoor. I’m confirming a BRN Work Order for the proper…" at bounding box center [493, 666] width 543 height 132
copy div "Trade Partner Updates Ajay Godson 09/18/2025 8:20 AM"
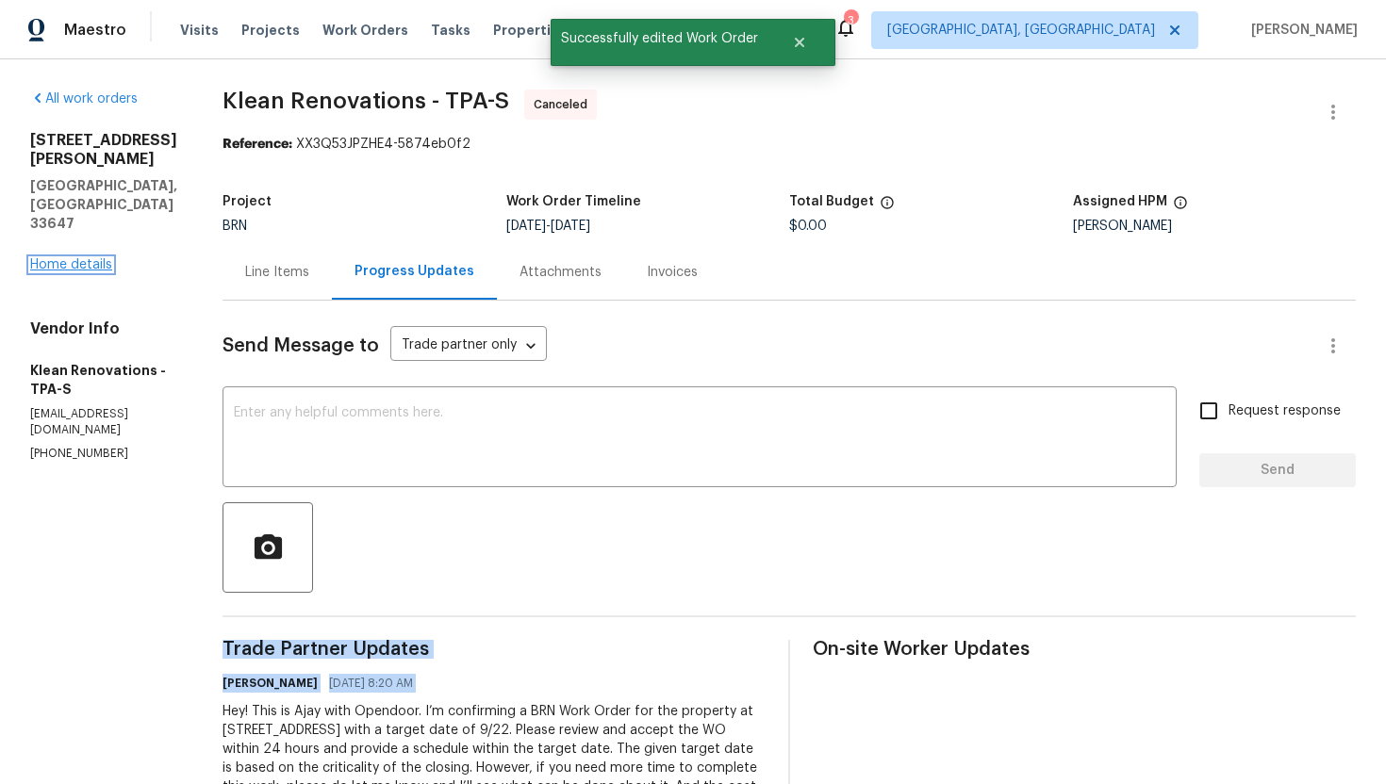
click at [82, 258] on link "Home details" at bounding box center [71, 264] width 82 height 13
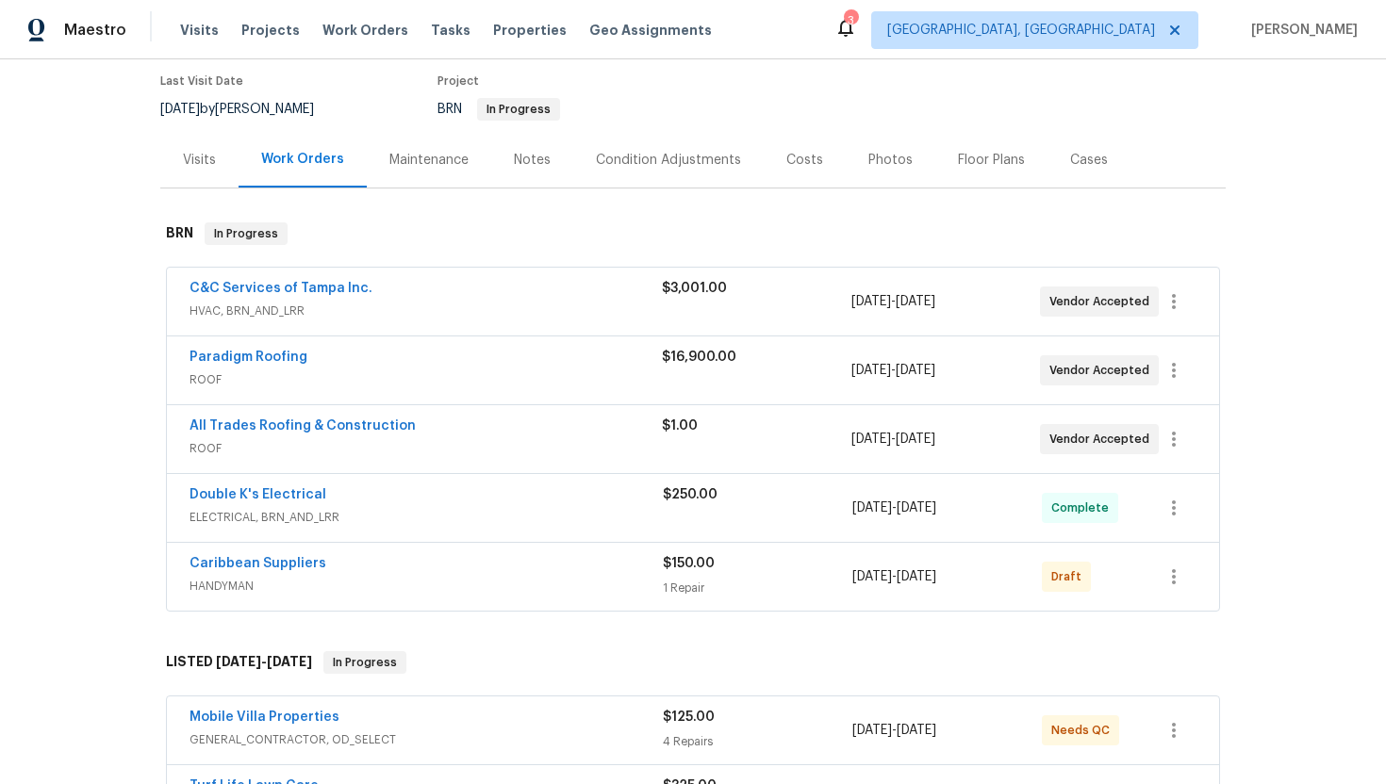
scroll to position [156, 0]
click at [292, 569] on span "Caribbean Suppliers" at bounding box center [257, 561] width 137 height 19
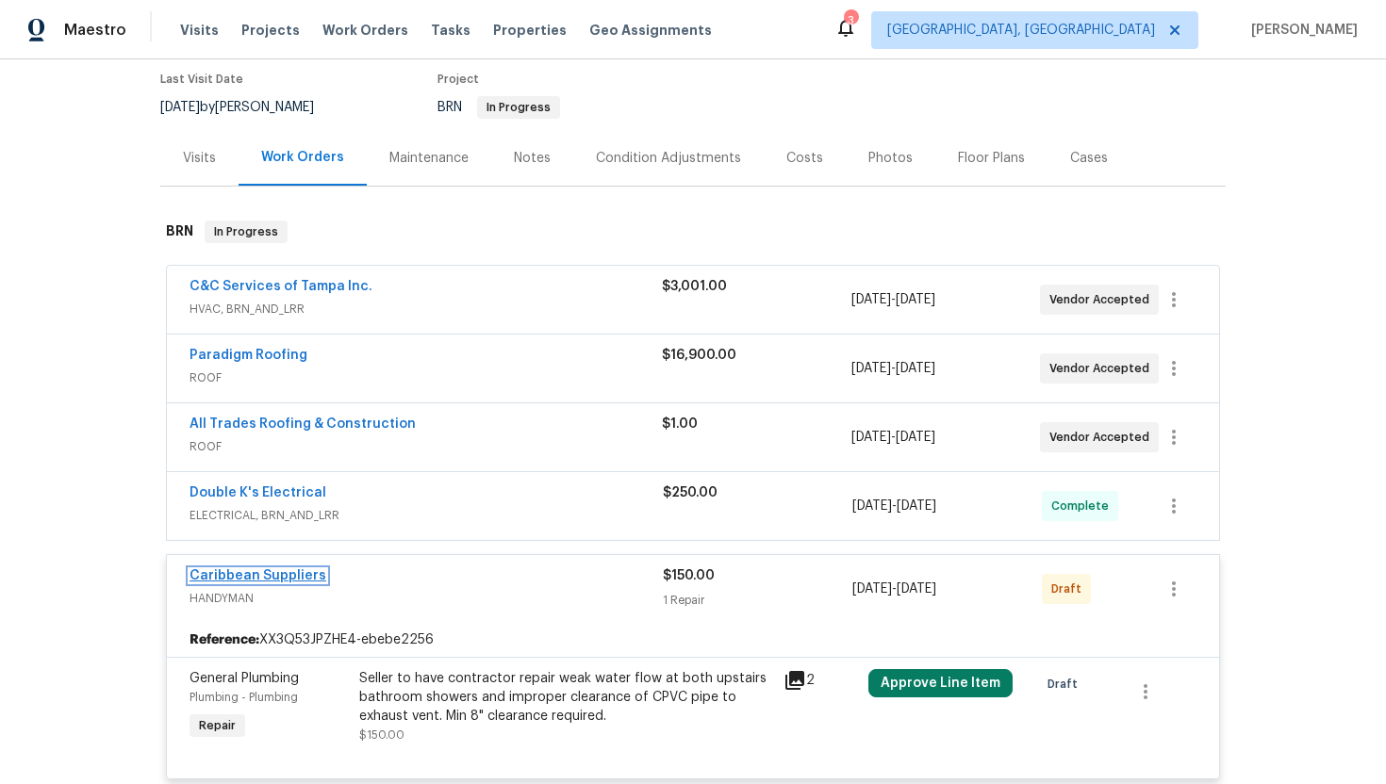
click at [288, 573] on link "Caribbean Suppliers" at bounding box center [257, 575] width 137 height 13
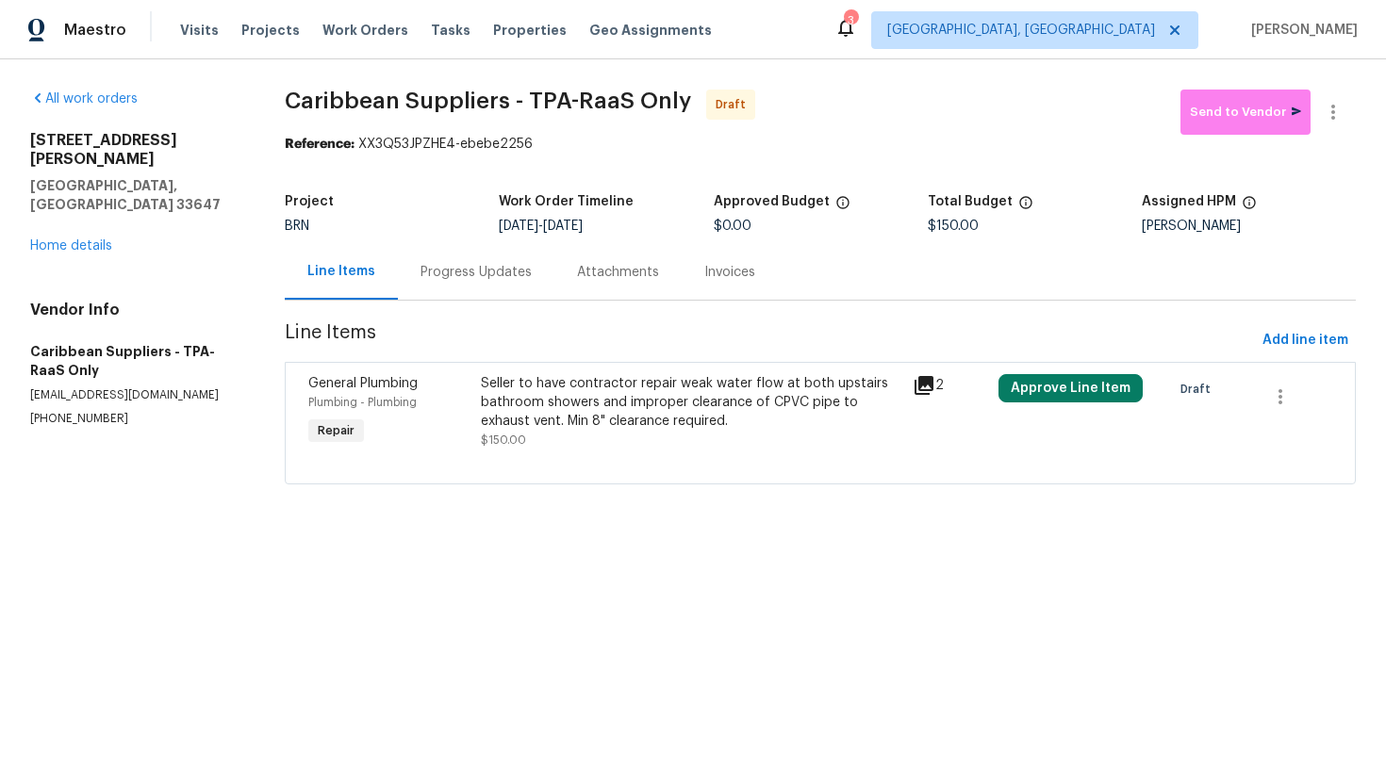
click at [507, 271] on div "Progress Updates" at bounding box center [475, 272] width 111 height 19
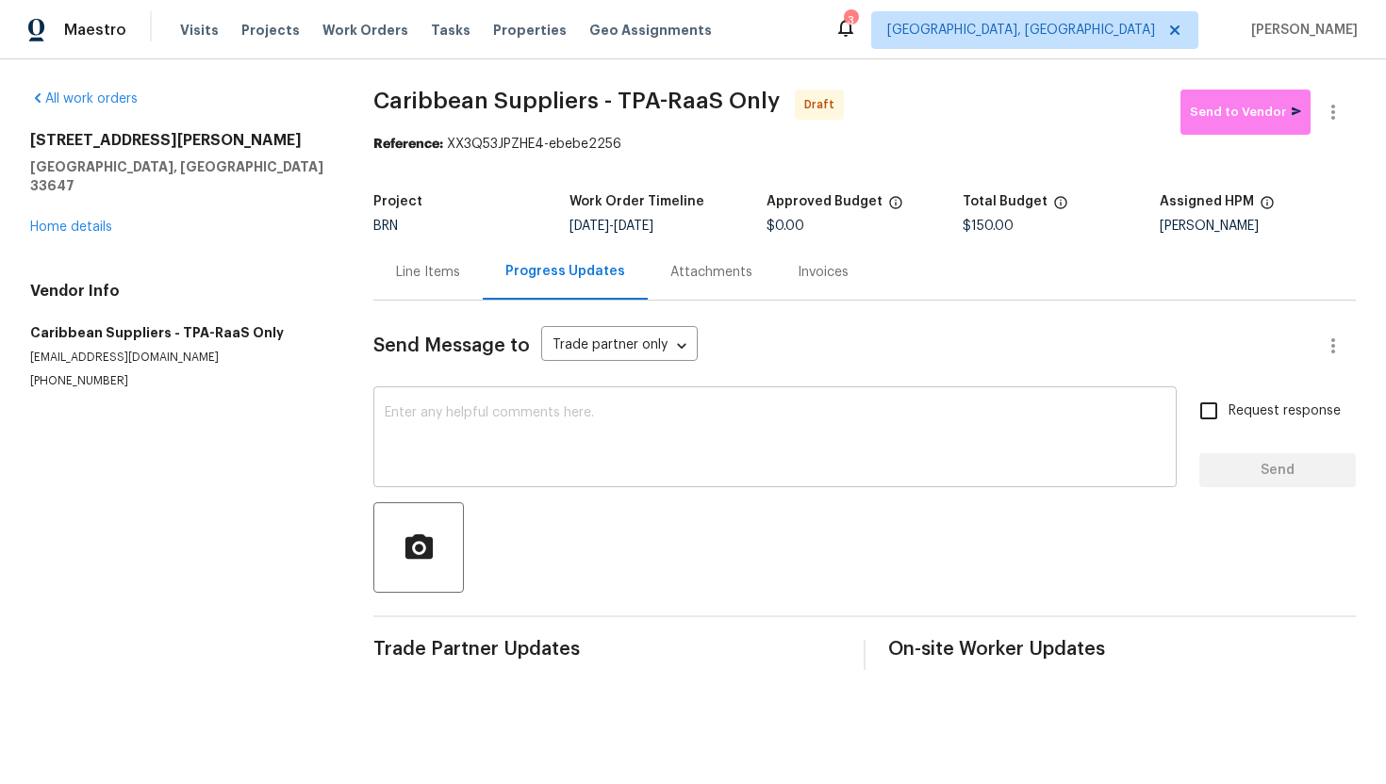
click at [565, 437] on textarea at bounding box center [775, 439] width 781 height 66
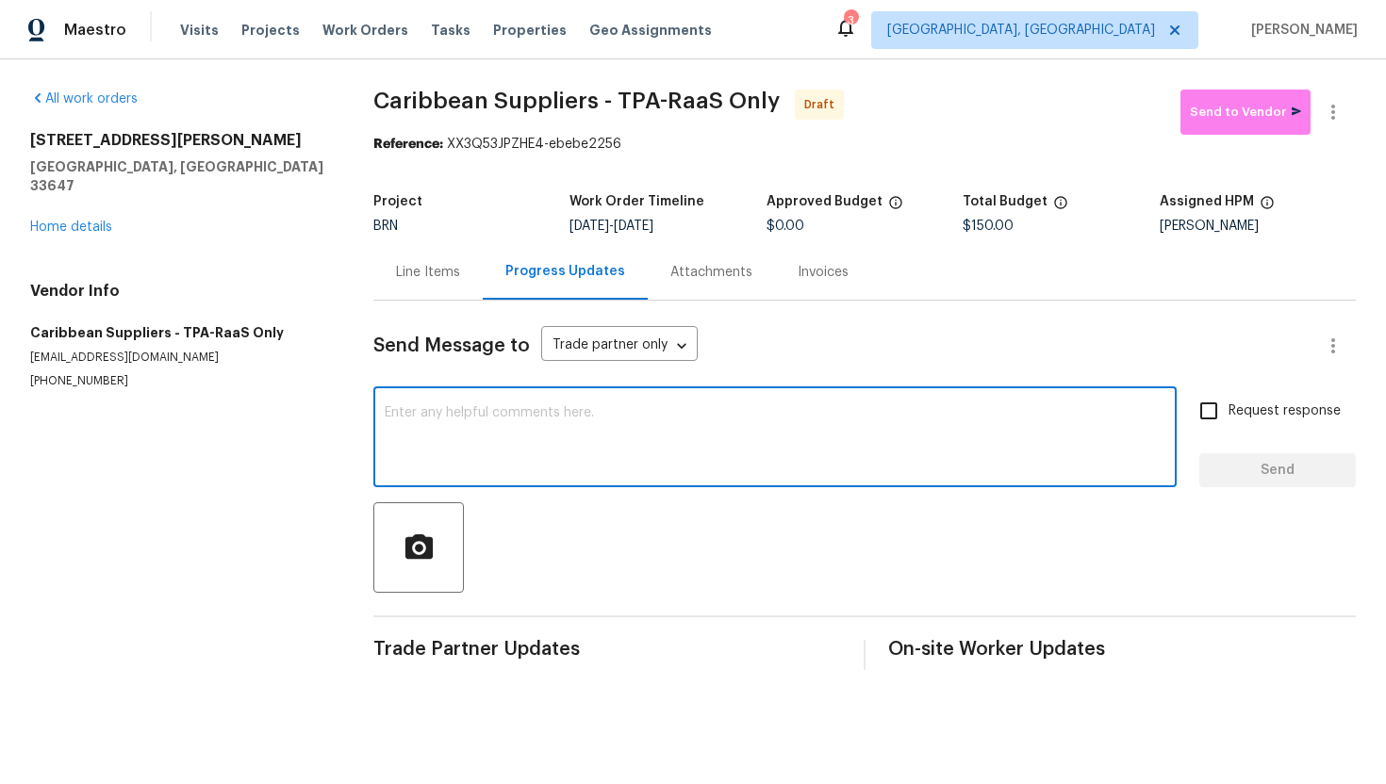
paste textarea "Hey! This is Ajay with Opendoor. I’m confirming a BRN Work Order for the proper…"
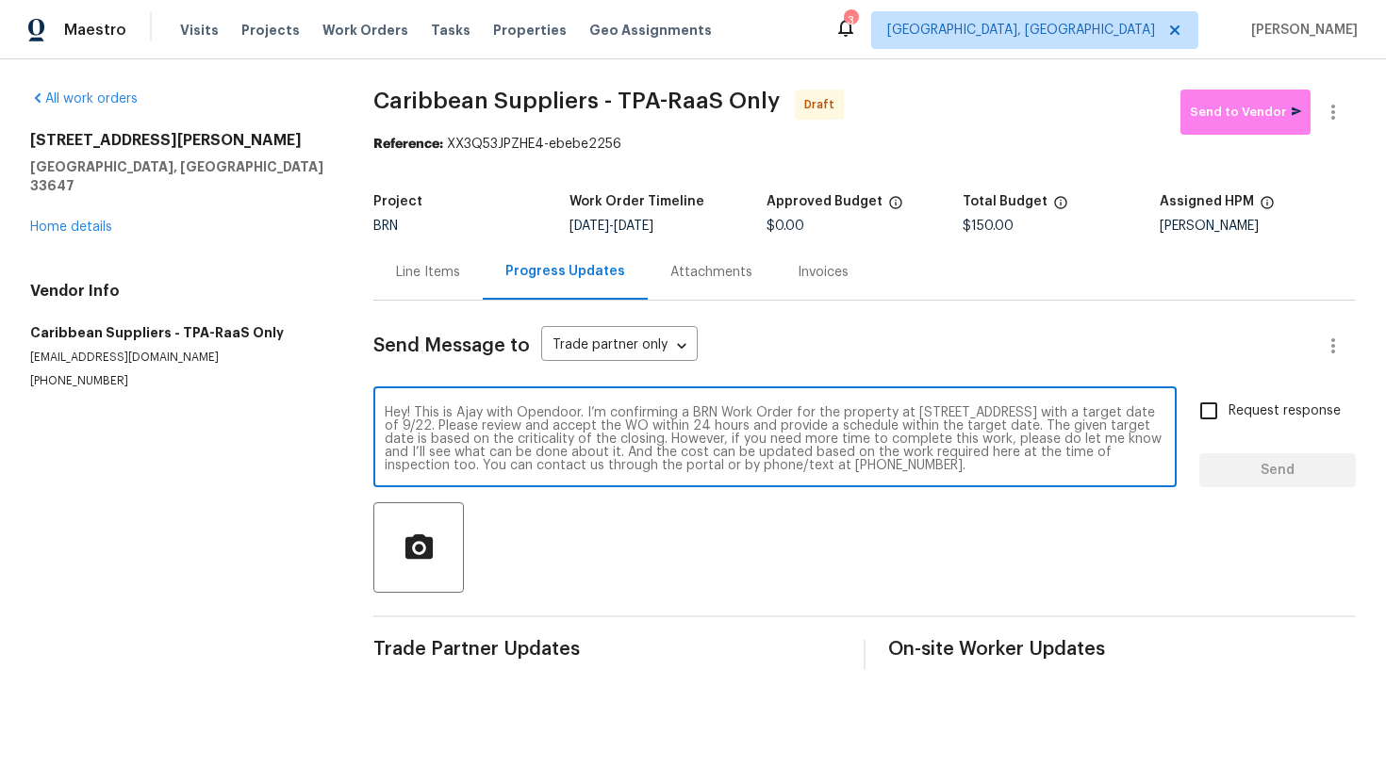
scroll to position [13, 0]
click at [538, 416] on textarea "Hey! This is Ajay with Opendoor. I’m confirming a BRN Work Order for the proper…" at bounding box center [775, 439] width 781 height 66
type textarea "Hey! This is Ajay with Opendoor. I’m confirming a BRN Work Order for the proper…"
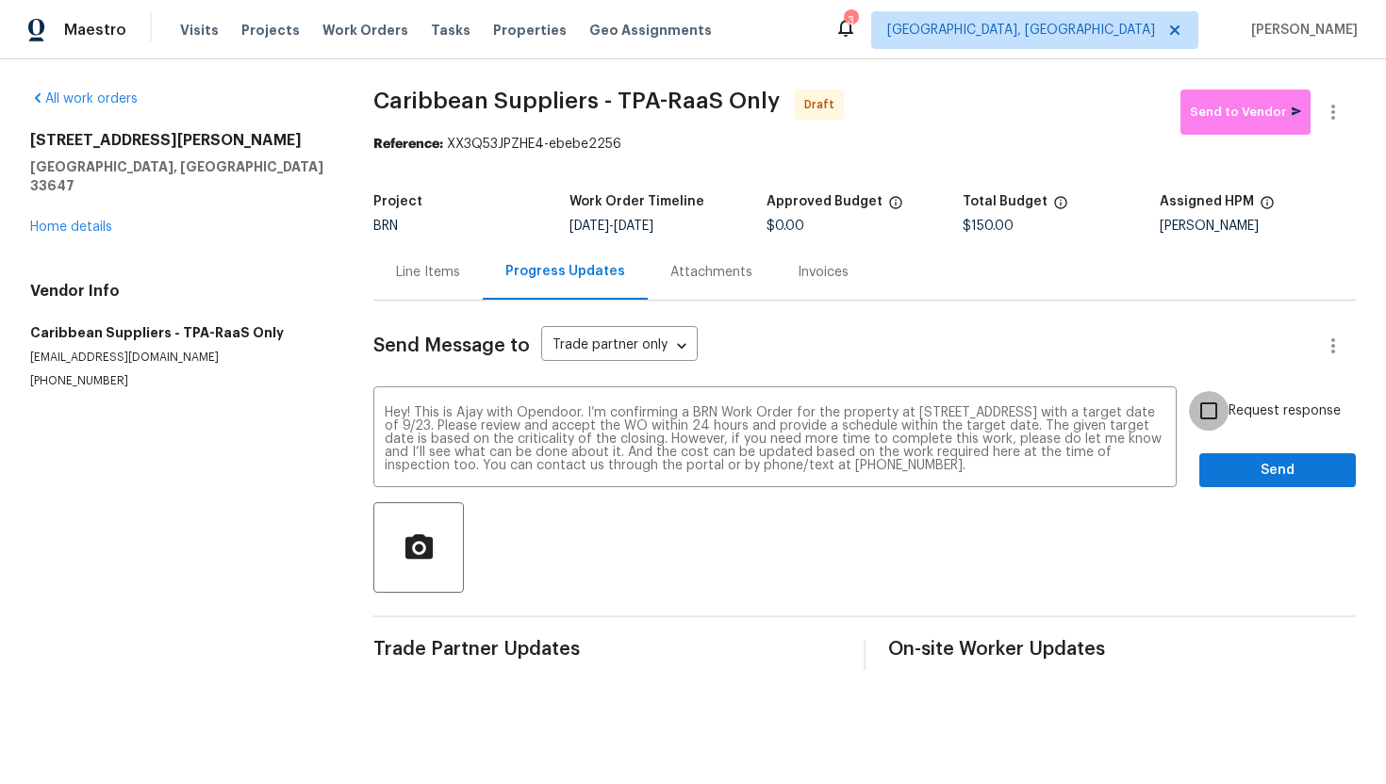
click at [1216, 407] on input "Request response" at bounding box center [1209, 411] width 40 height 40
checkbox input "true"
click at [1228, 454] on button "Send" at bounding box center [1277, 470] width 156 height 35
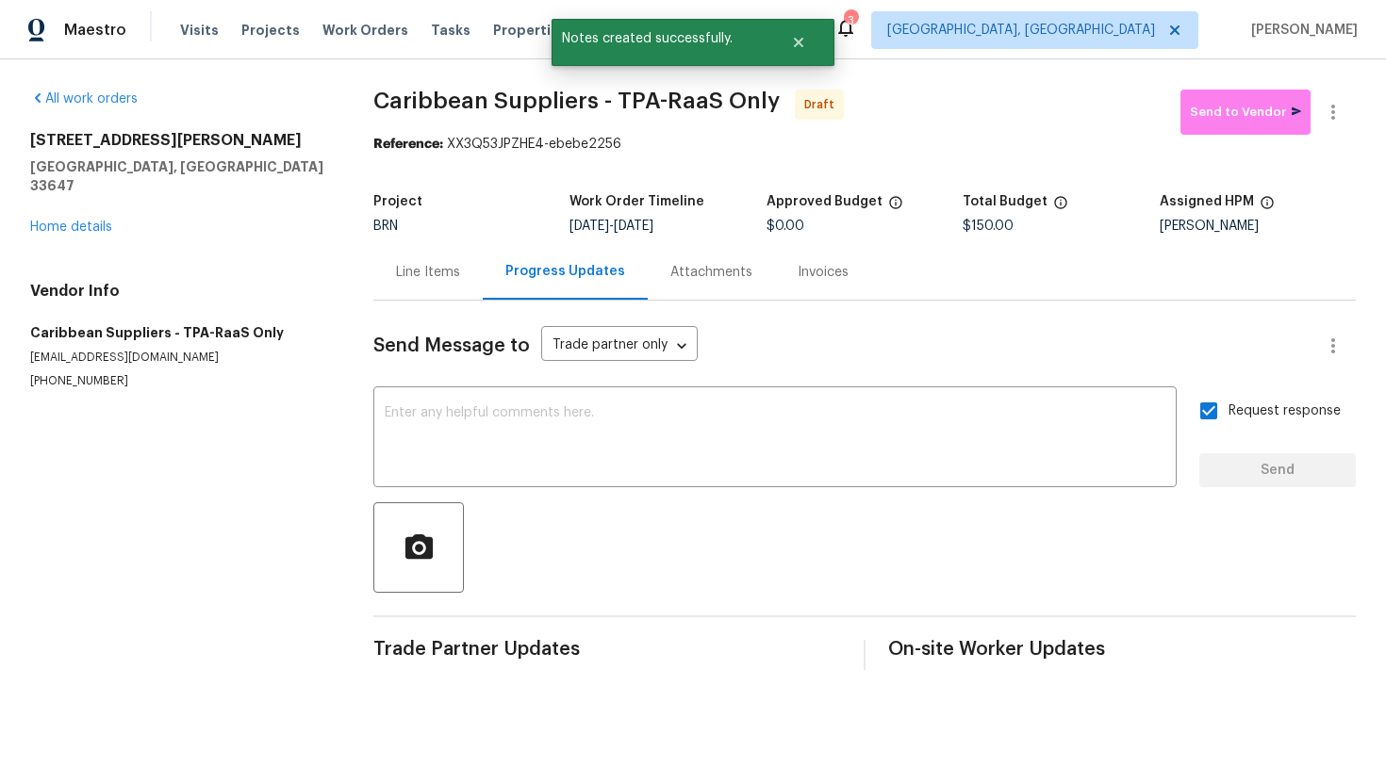
scroll to position [0, 0]
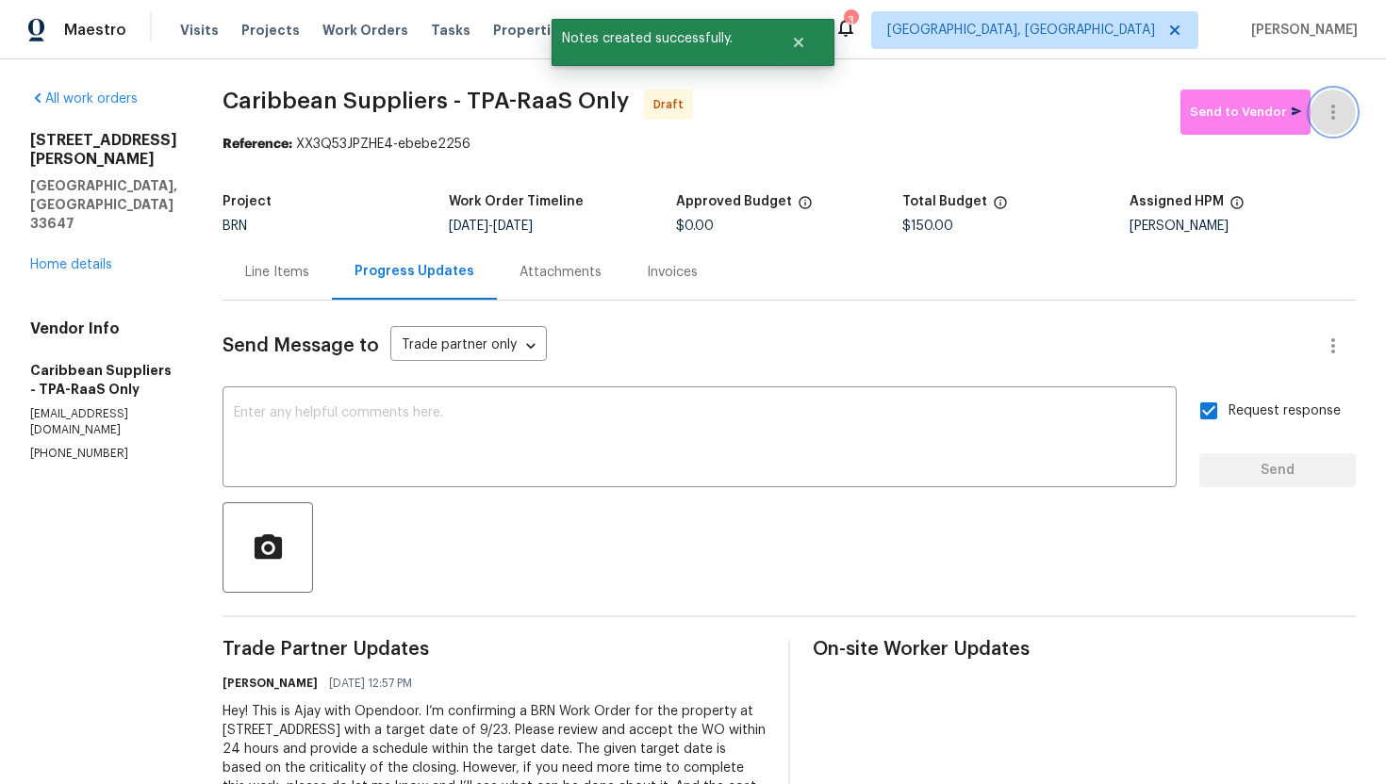
click at [1339, 94] on button "button" at bounding box center [1332, 112] width 45 height 45
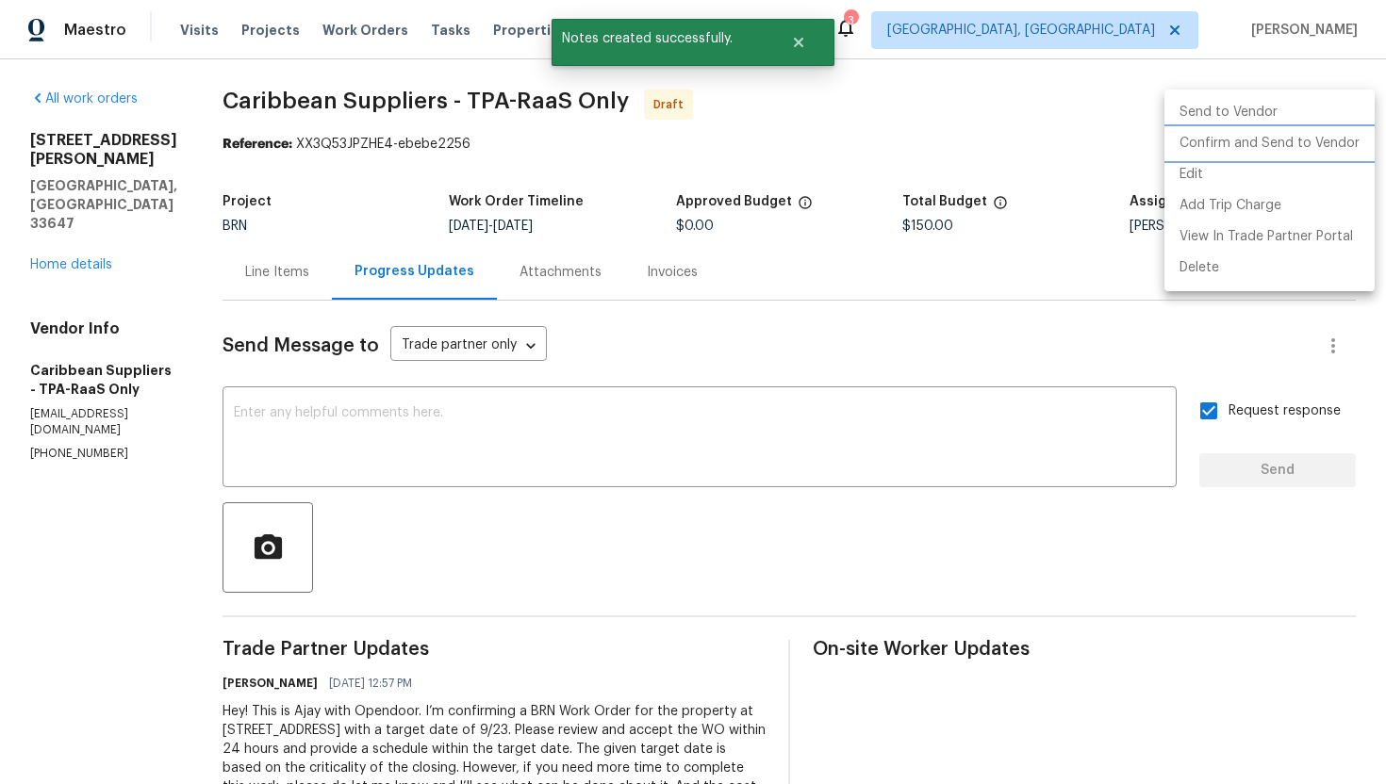
click at [1327, 133] on li "Confirm and Send to Vendor" at bounding box center [1269, 143] width 210 height 31
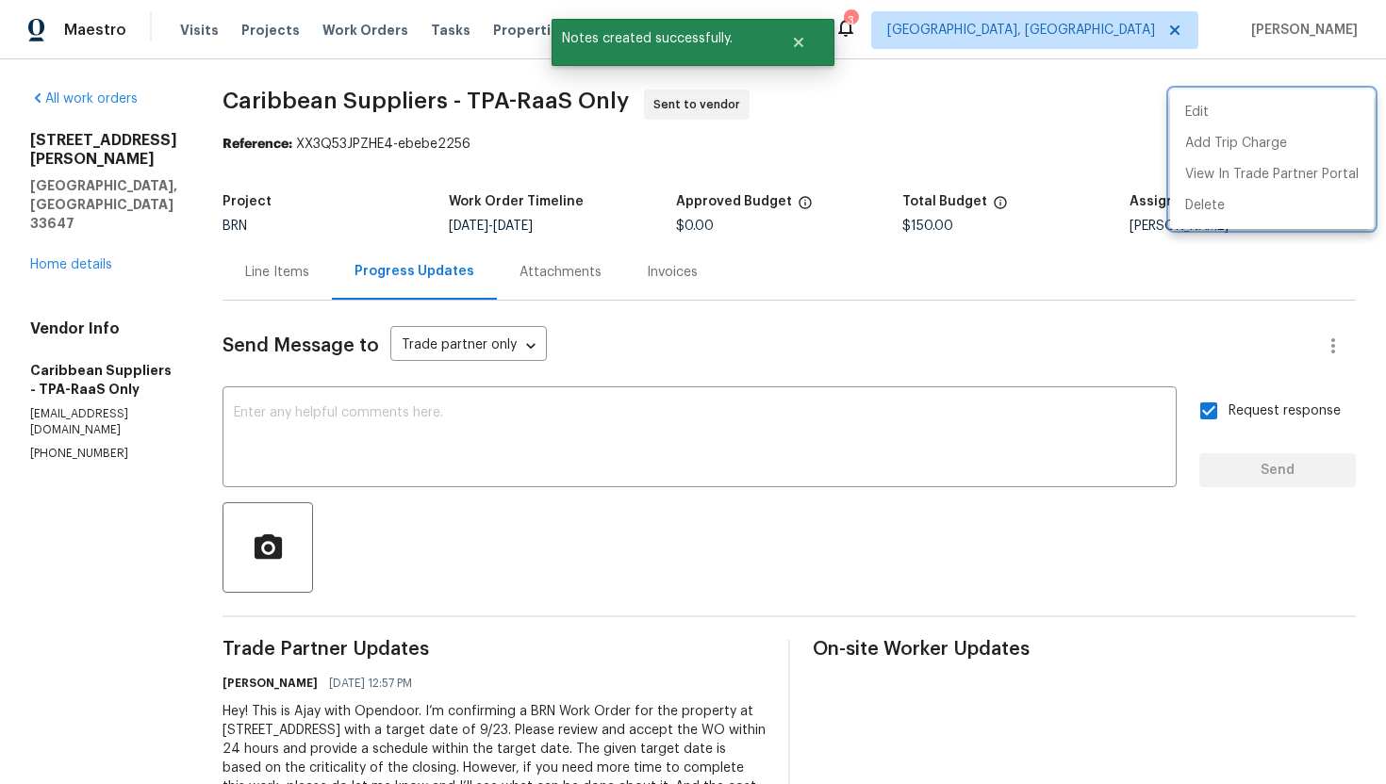
click at [965, 320] on div at bounding box center [693, 392] width 1386 height 784
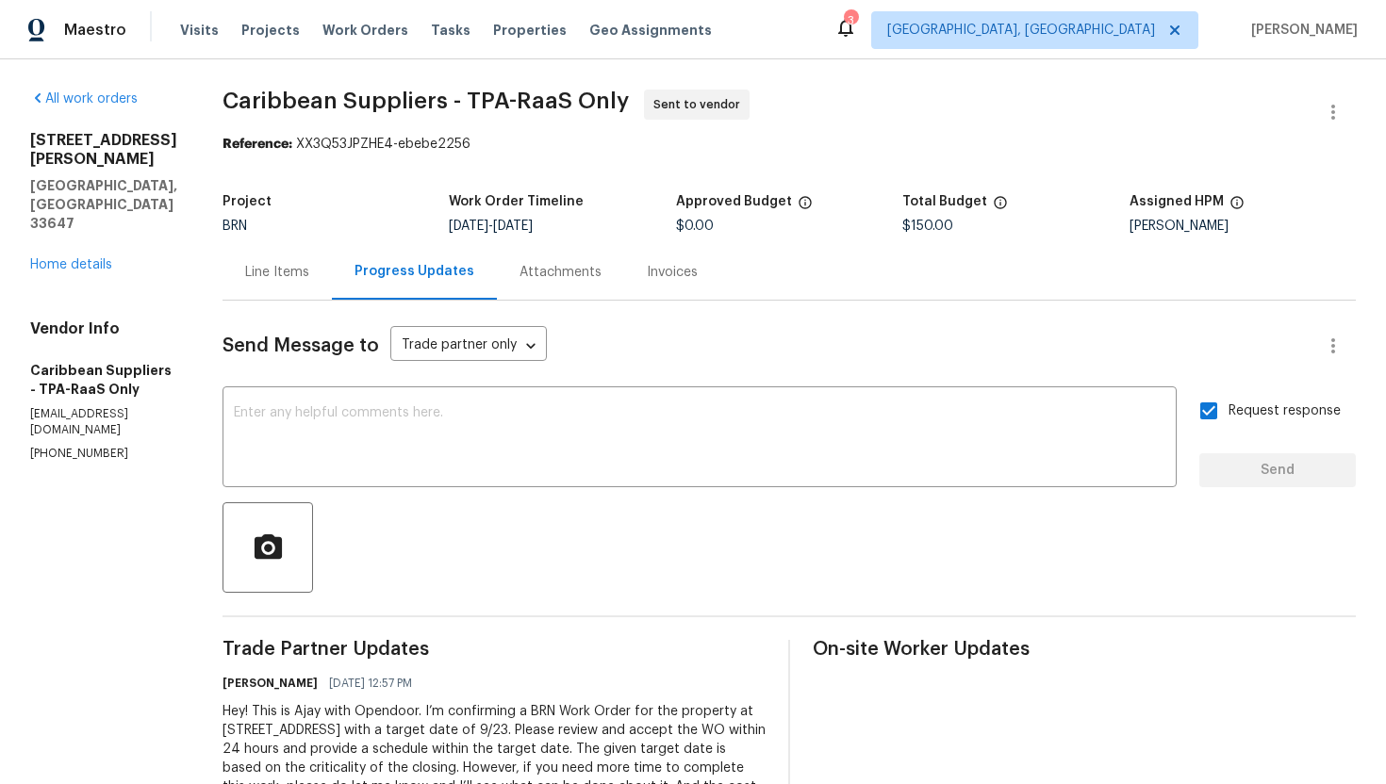
click at [309, 267] on div "Line Items" at bounding box center [277, 272] width 64 height 19
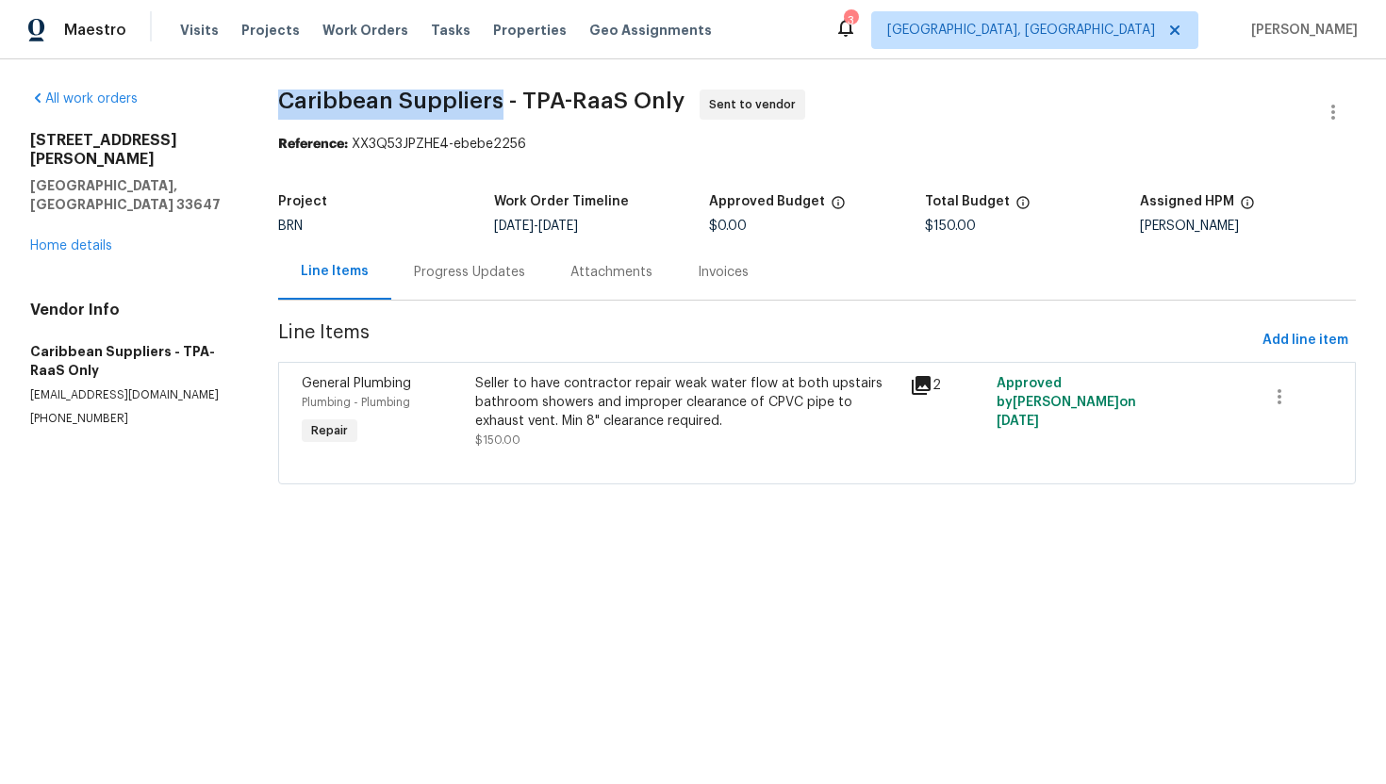
drag, startPoint x: 284, startPoint y: 99, endPoint x: 496, endPoint y: 98, distance: 212.1
click at [496, 98] on div "All work orders 18122 Sugar Brooke Dr Tampa, FL 33647 Home details Vendor Info …" at bounding box center [693, 298] width 1386 height 478
copy span "Caribbean Suppliers"
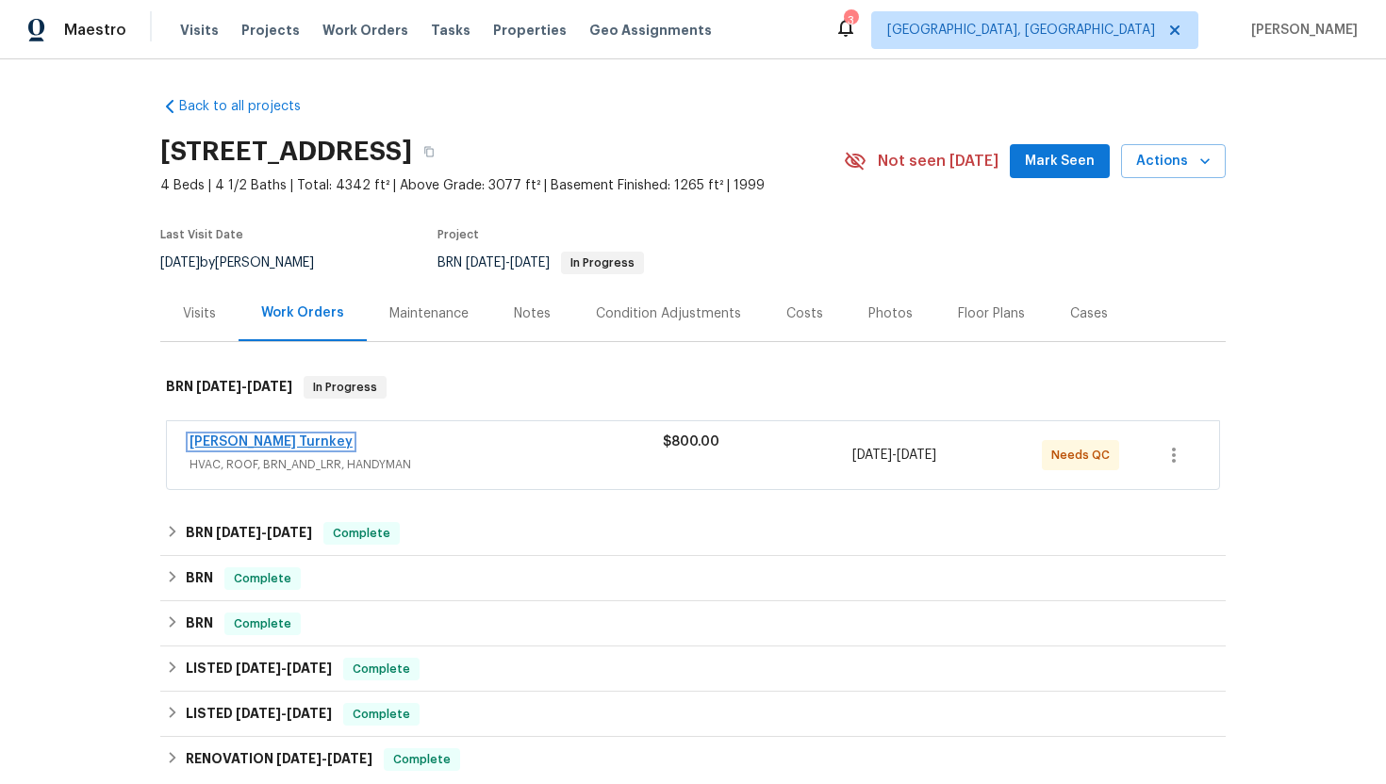
click at [244, 443] on link "[PERSON_NAME] Turnkey" at bounding box center [270, 442] width 163 height 13
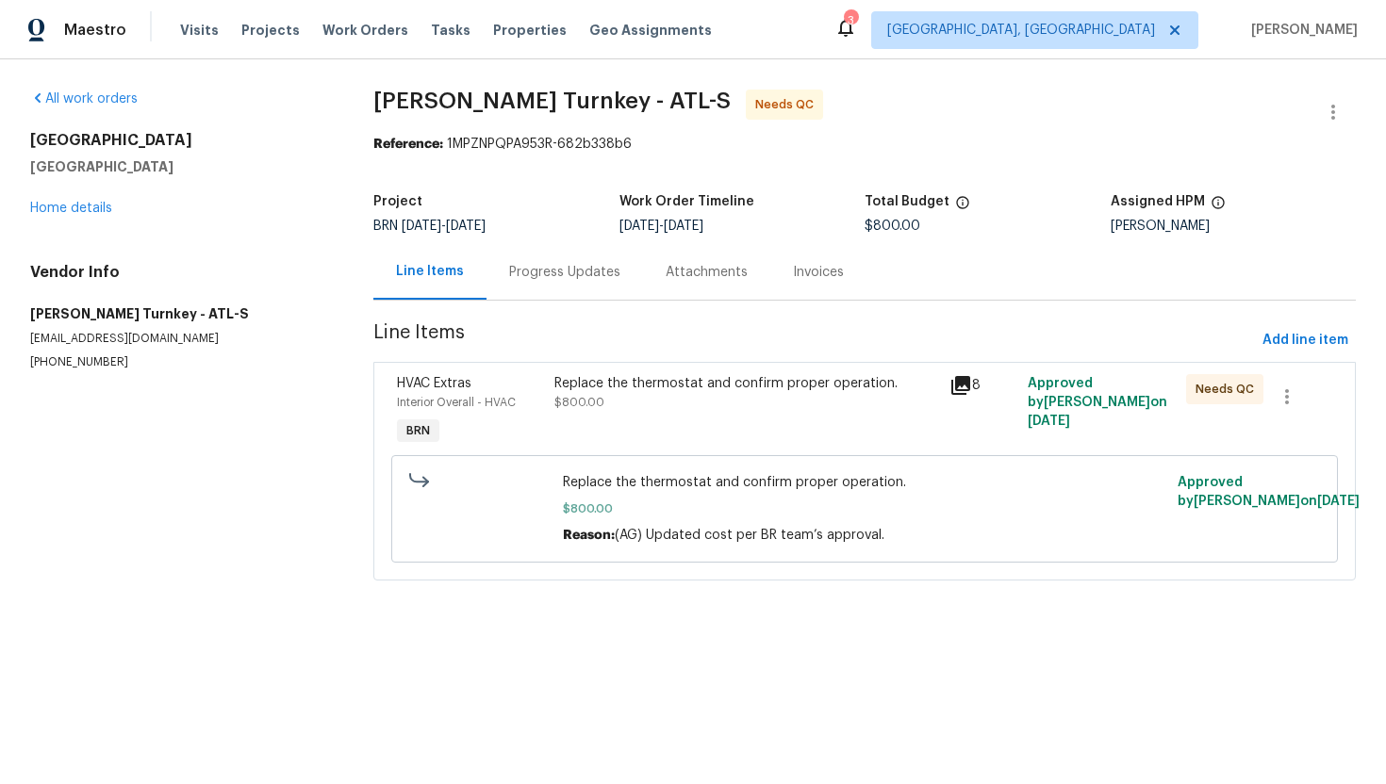
click at [511, 271] on div "Progress Updates" at bounding box center [564, 272] width 111 height 19
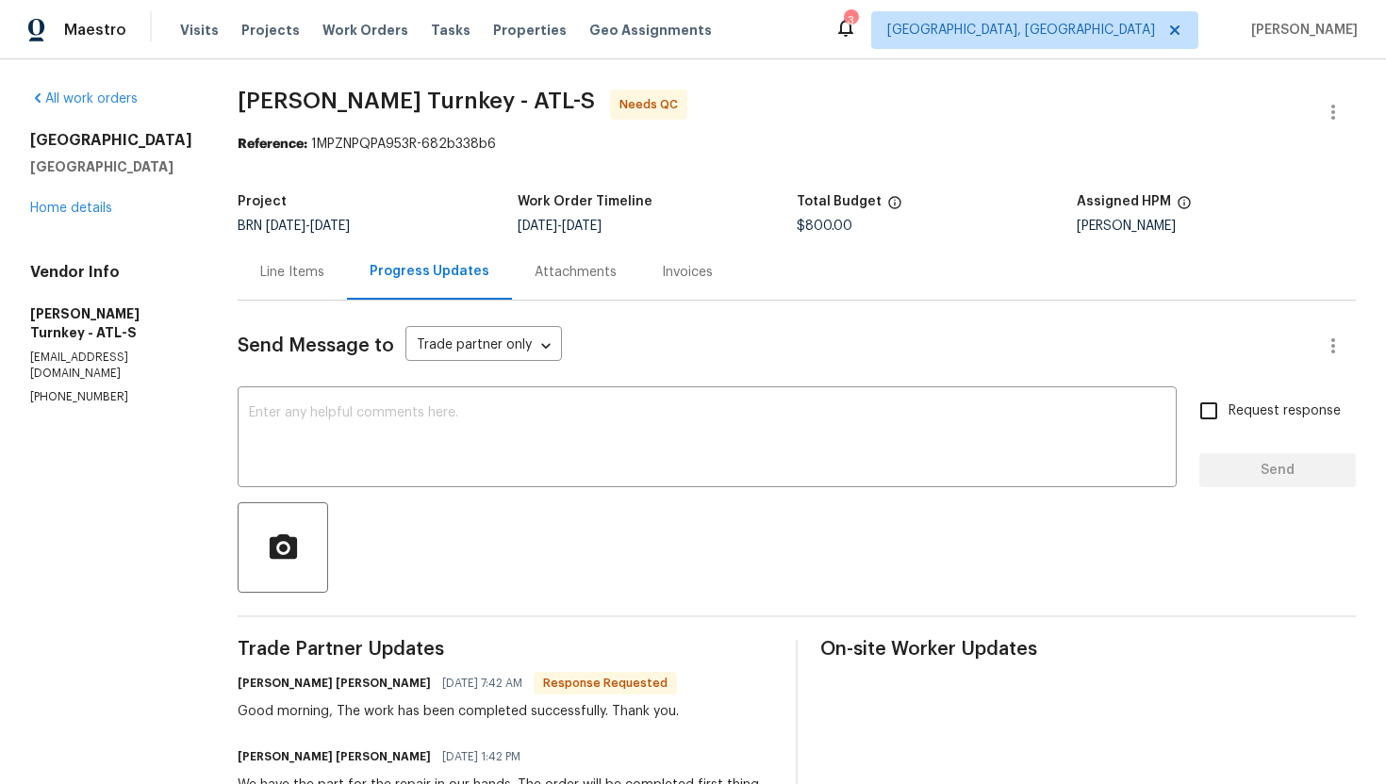
click at [277, 270] on div "Line Items" at bounding box center [292, 272] width 64 height 19
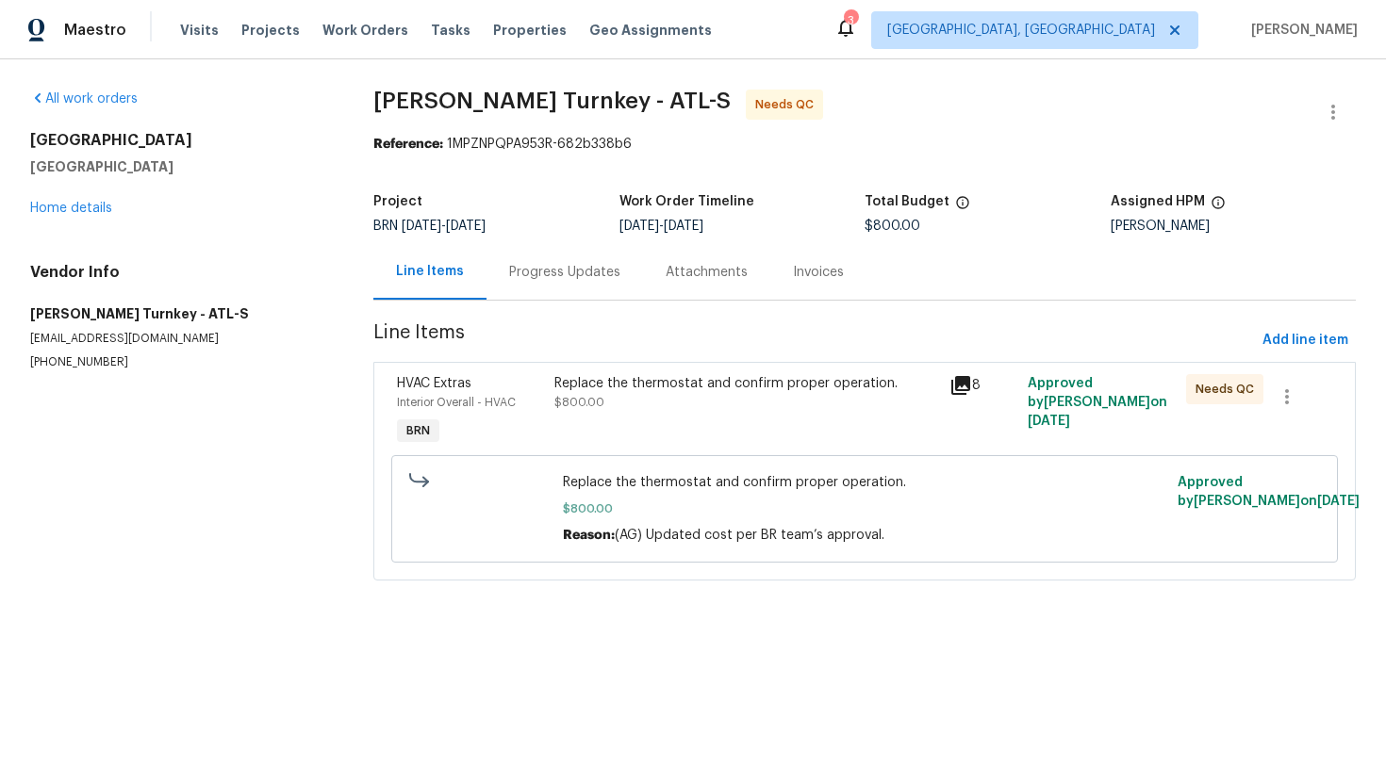
click at [721, 399] on div "Replace the thermostat and confirm proper operation. $800.00" at bounding box center [745, 393] width 383 height 38
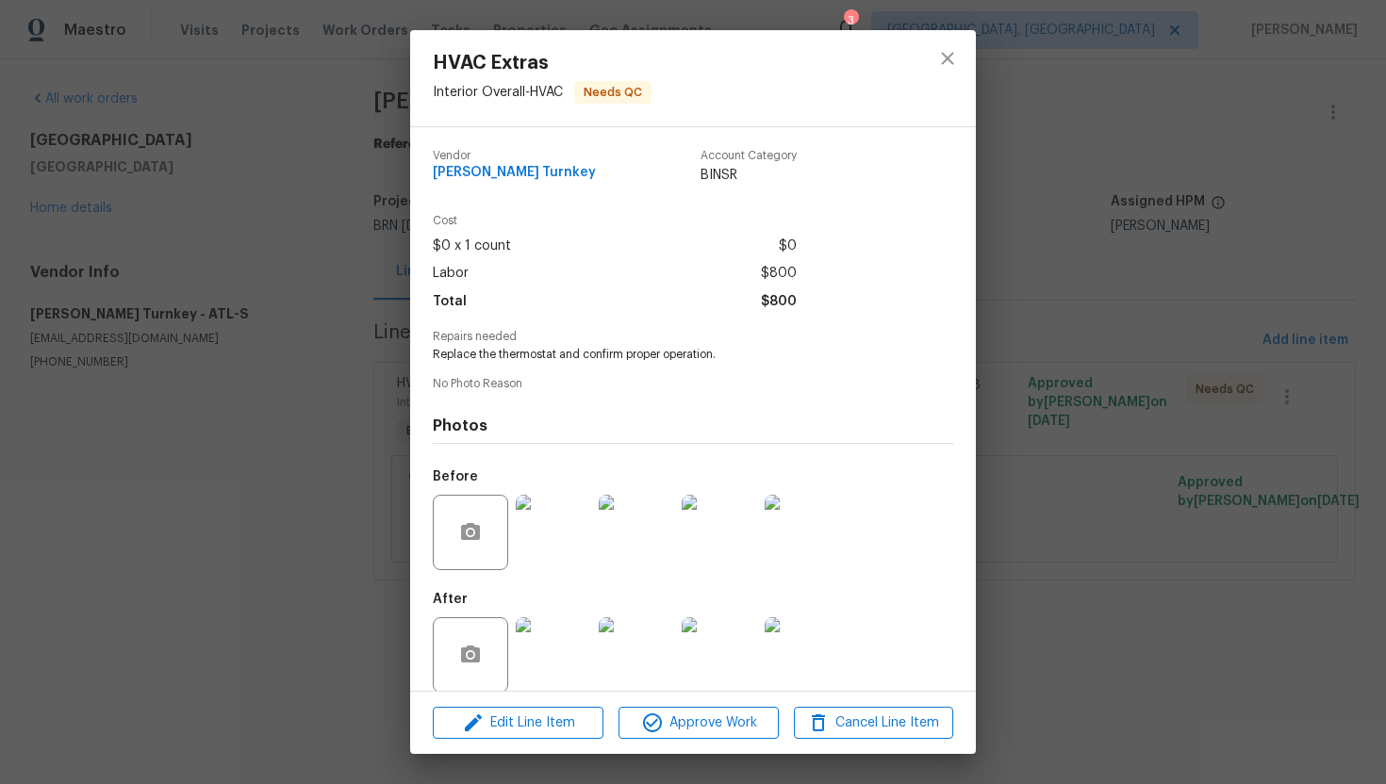
scroll to position [21, 0]
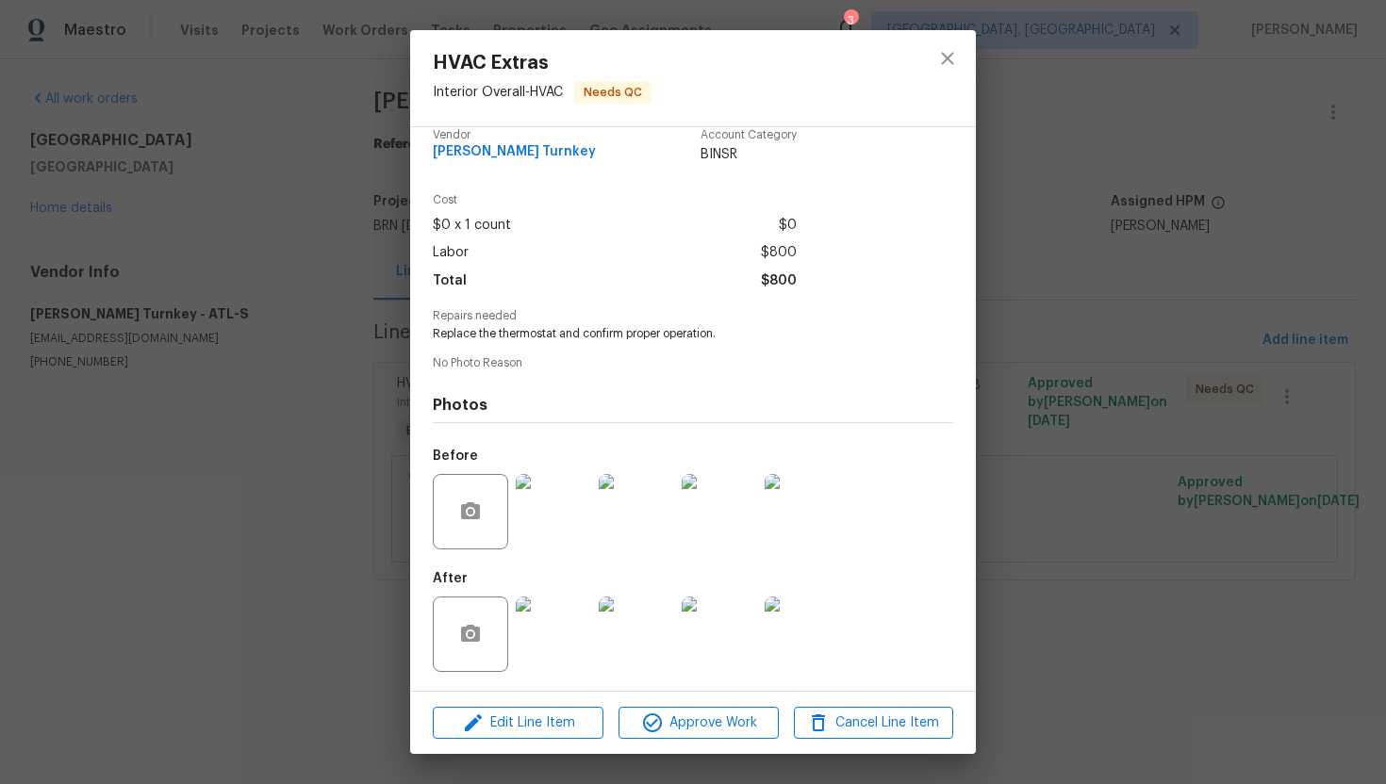
click at [568, 631] on img at bounding box center [553, 634] width 75 height 75
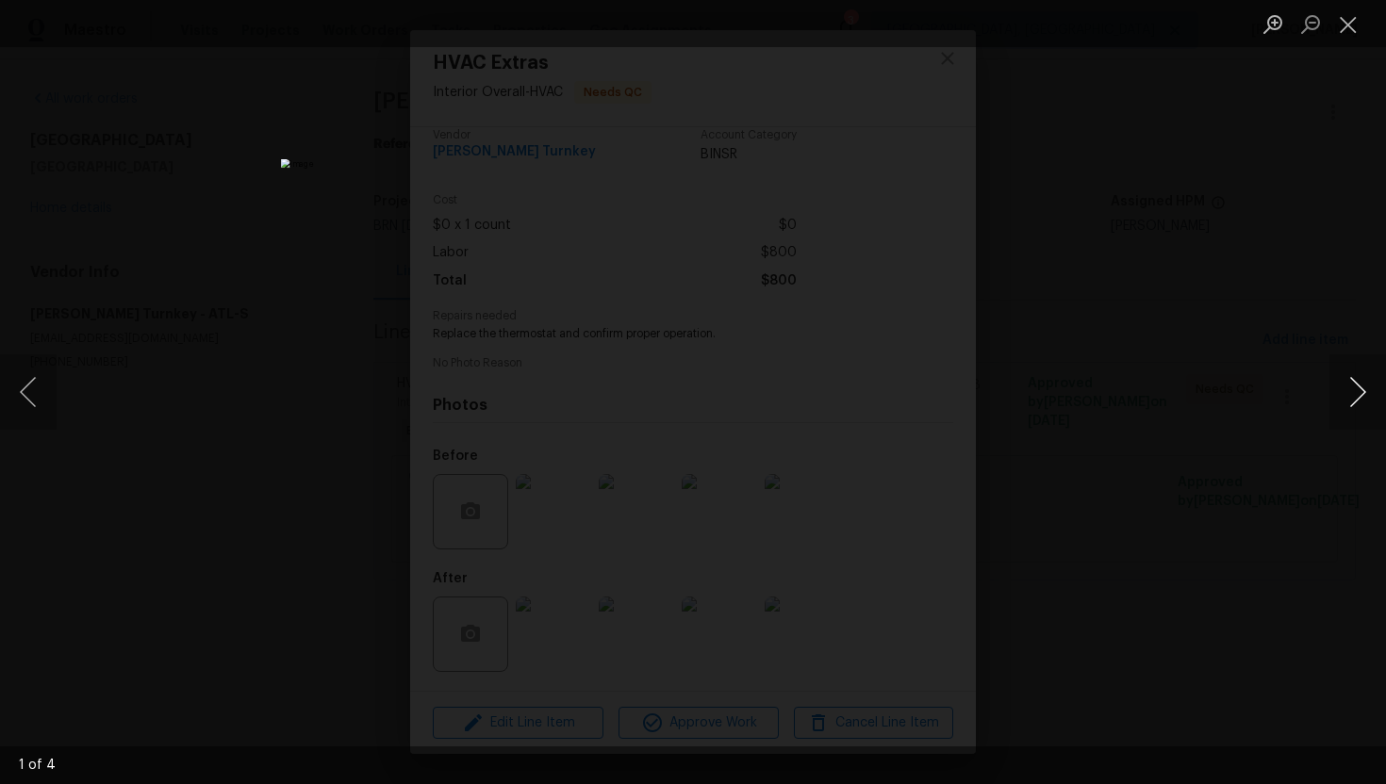
click at [1363, 408] on button "Next image" at bounding box center [1357, 391] width 57 height 75
click at [1352, 22] on button "Close lightbox" at bounding box center [1348, 24] width 38 height 33
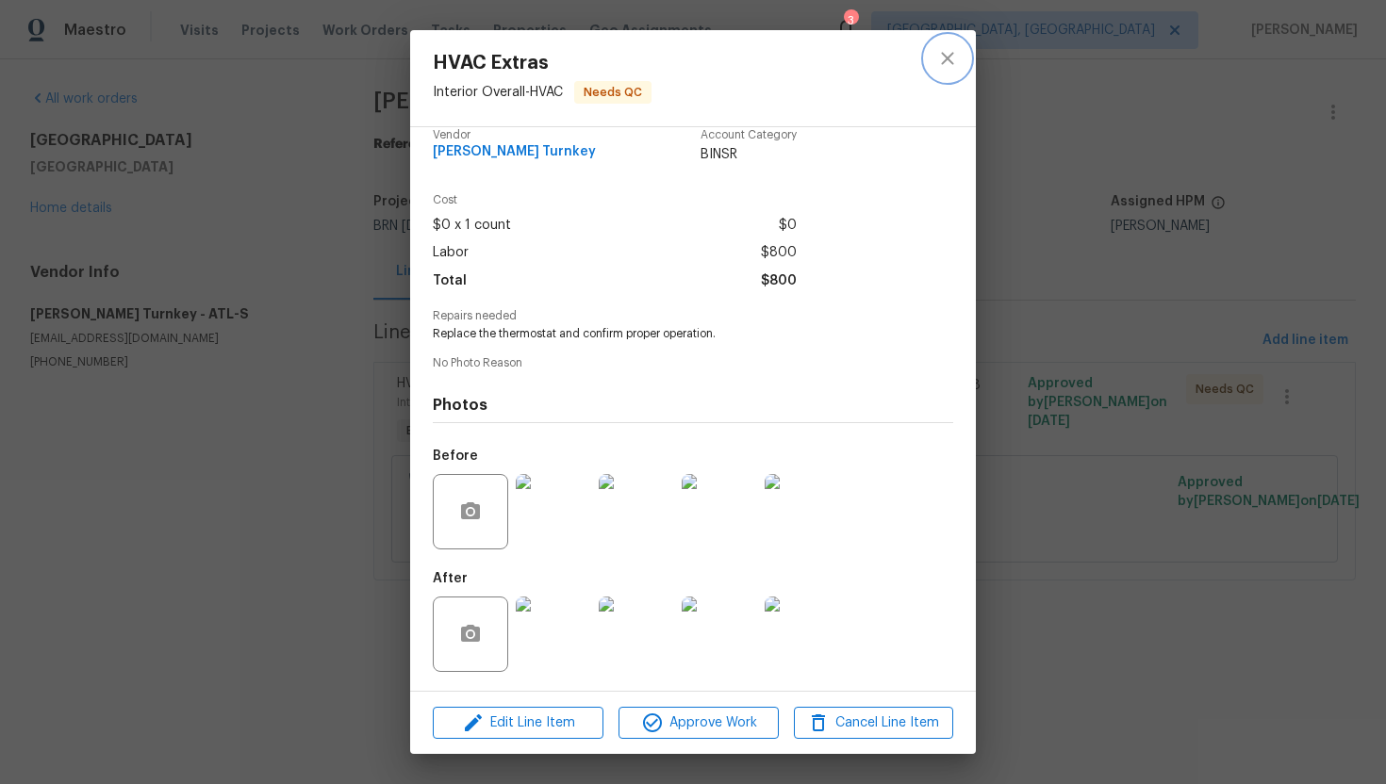
click at [940, 58] on icon "close" at bounding box center [947, 58] width 23 height 23
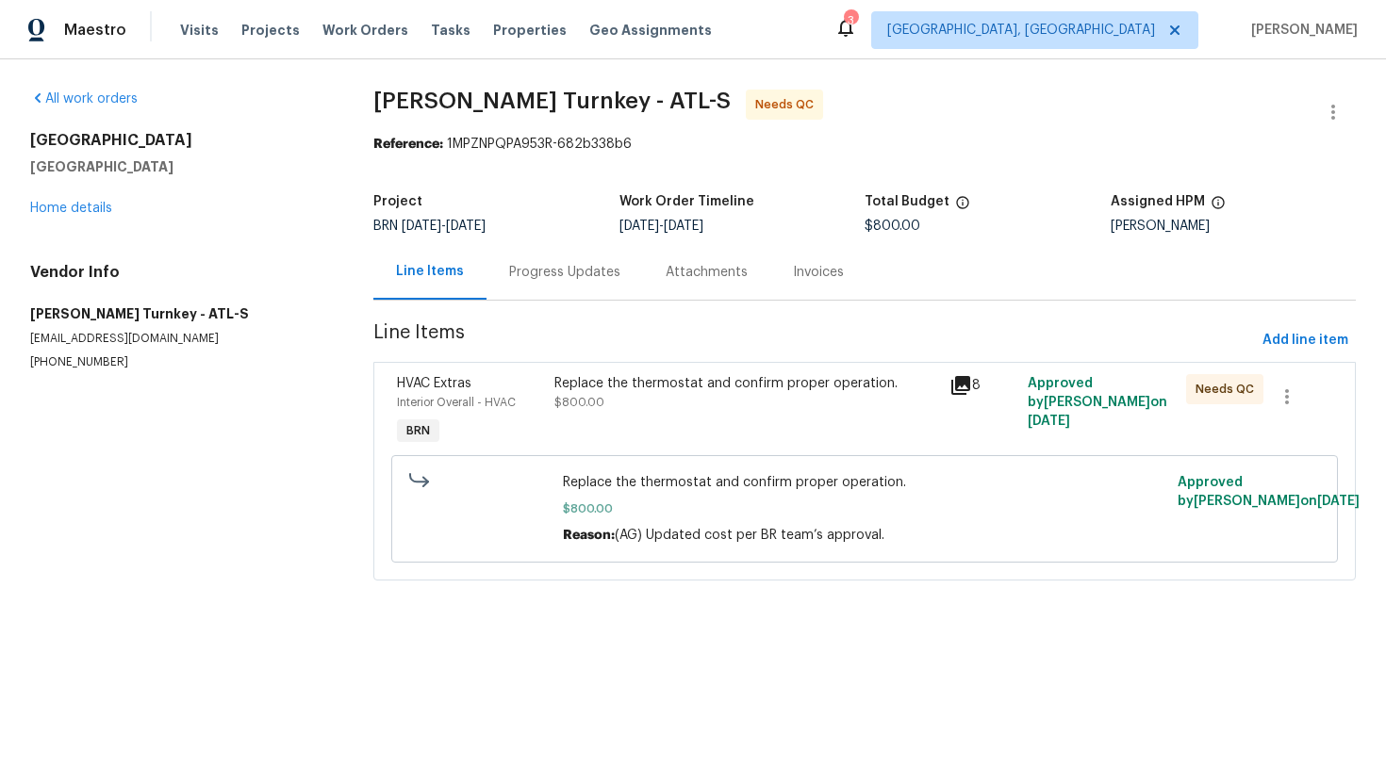
click at [566, 283] on div "Progress Updates" at bounding box center [564, 272] width 156 height 56
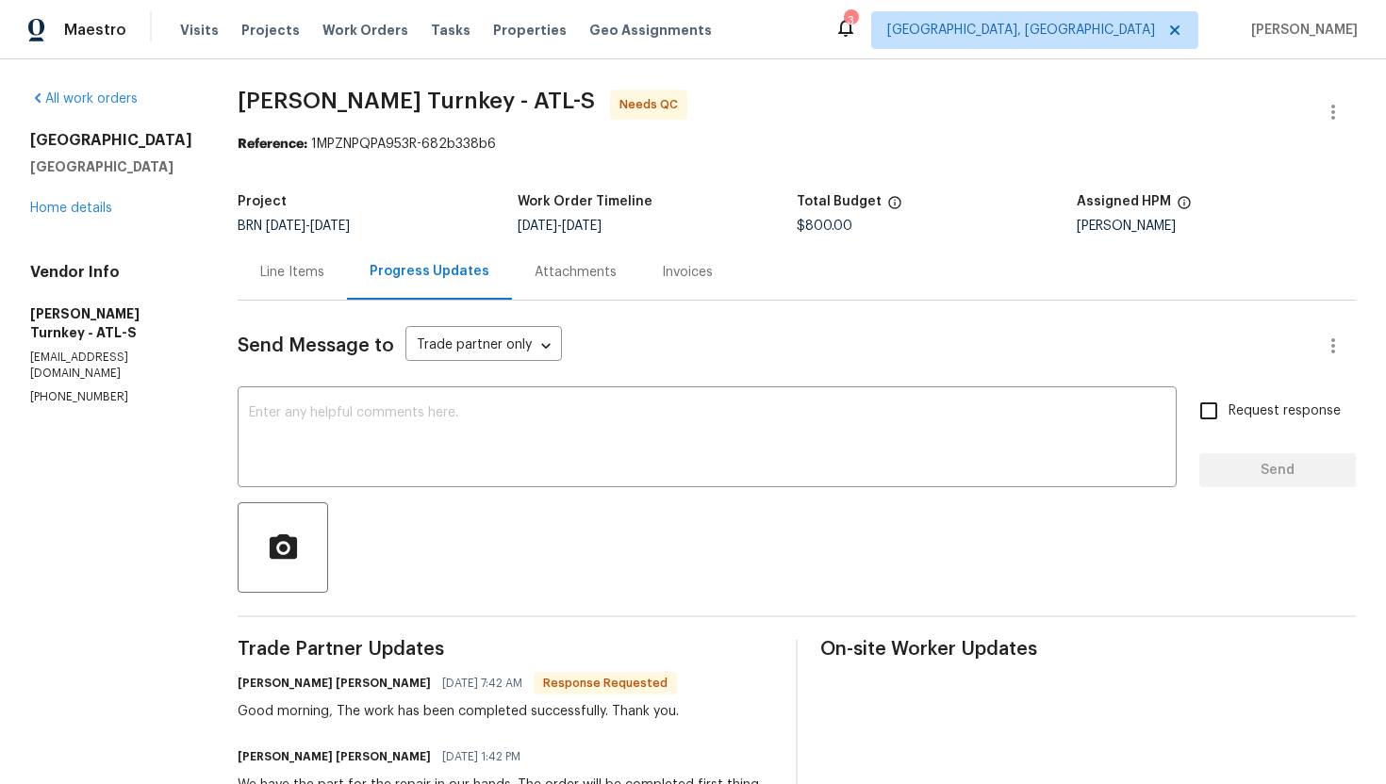
click at [272, 273] on div "Line Items" at bounding box center [292, 272] width 64 height 19
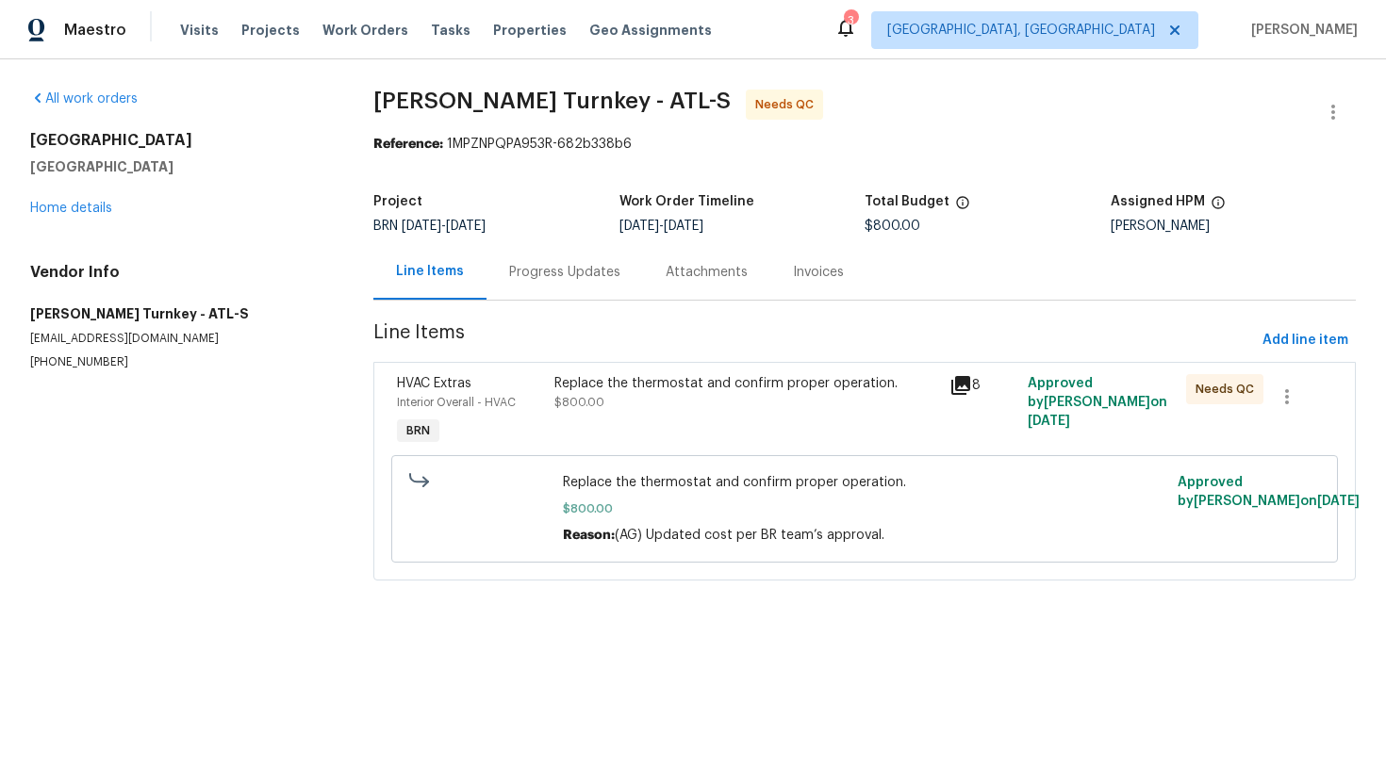
click at [672, 387] on div "Replace the thermostat and confirm proper operation." at bounding box center [745, 383] width 383 height 19
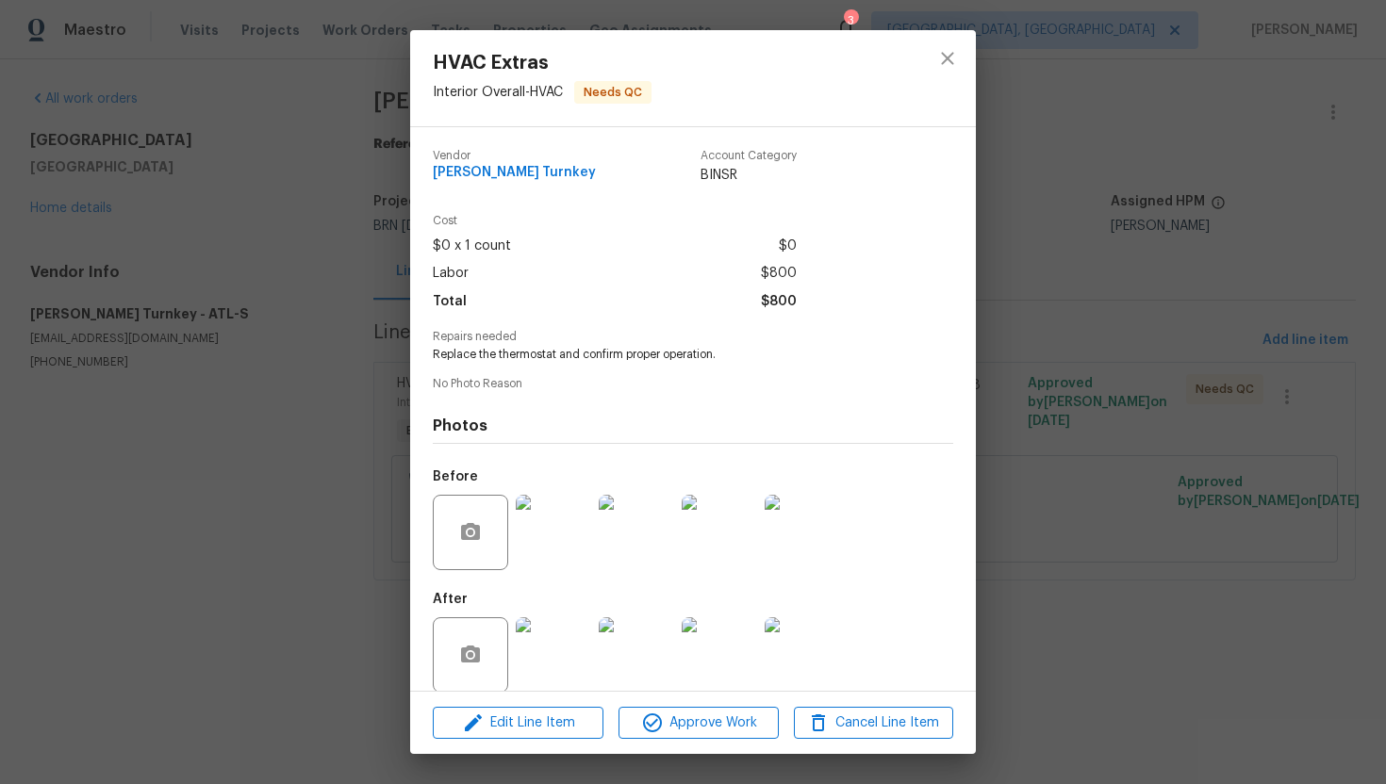
scroll to position [21, 0]
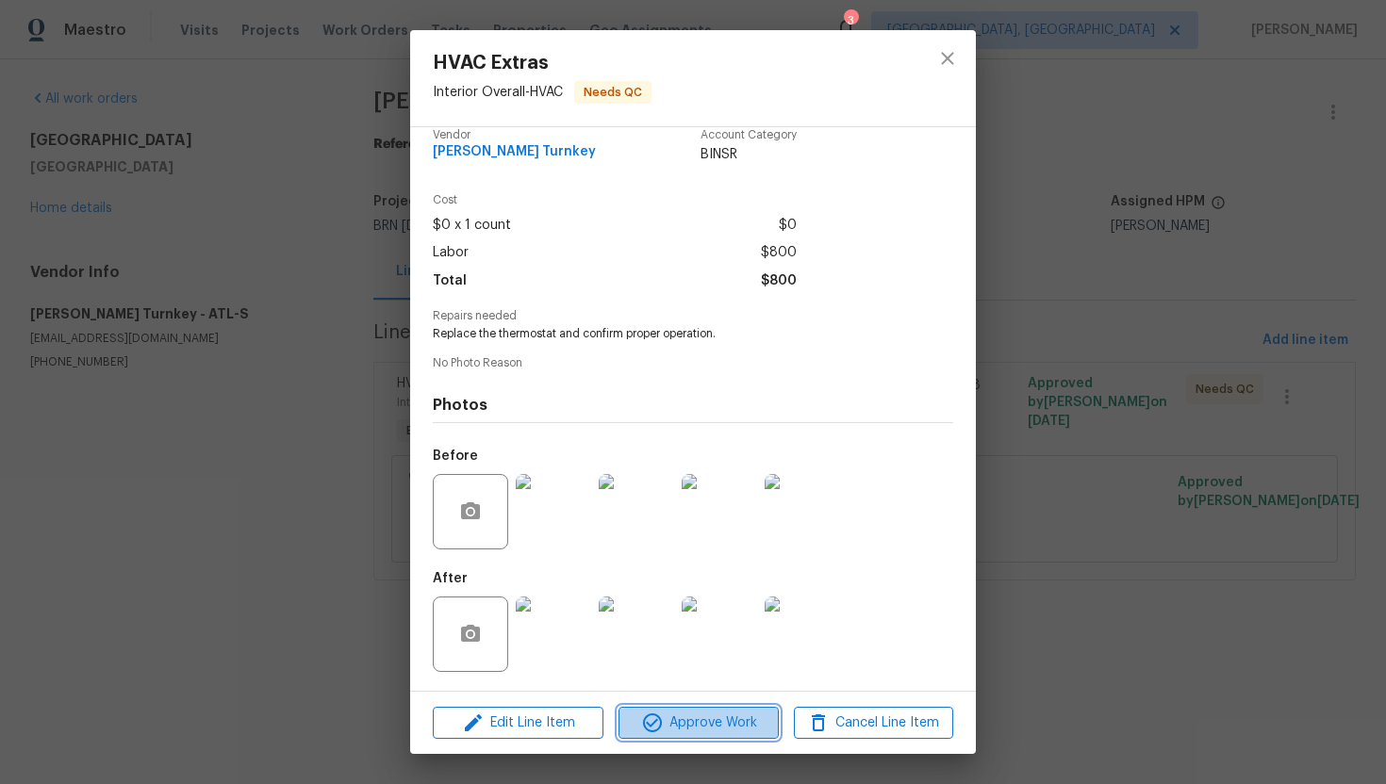
click at [702, 730] on span "Approve Work" at bounding box center [698, 724] width 148 height 24
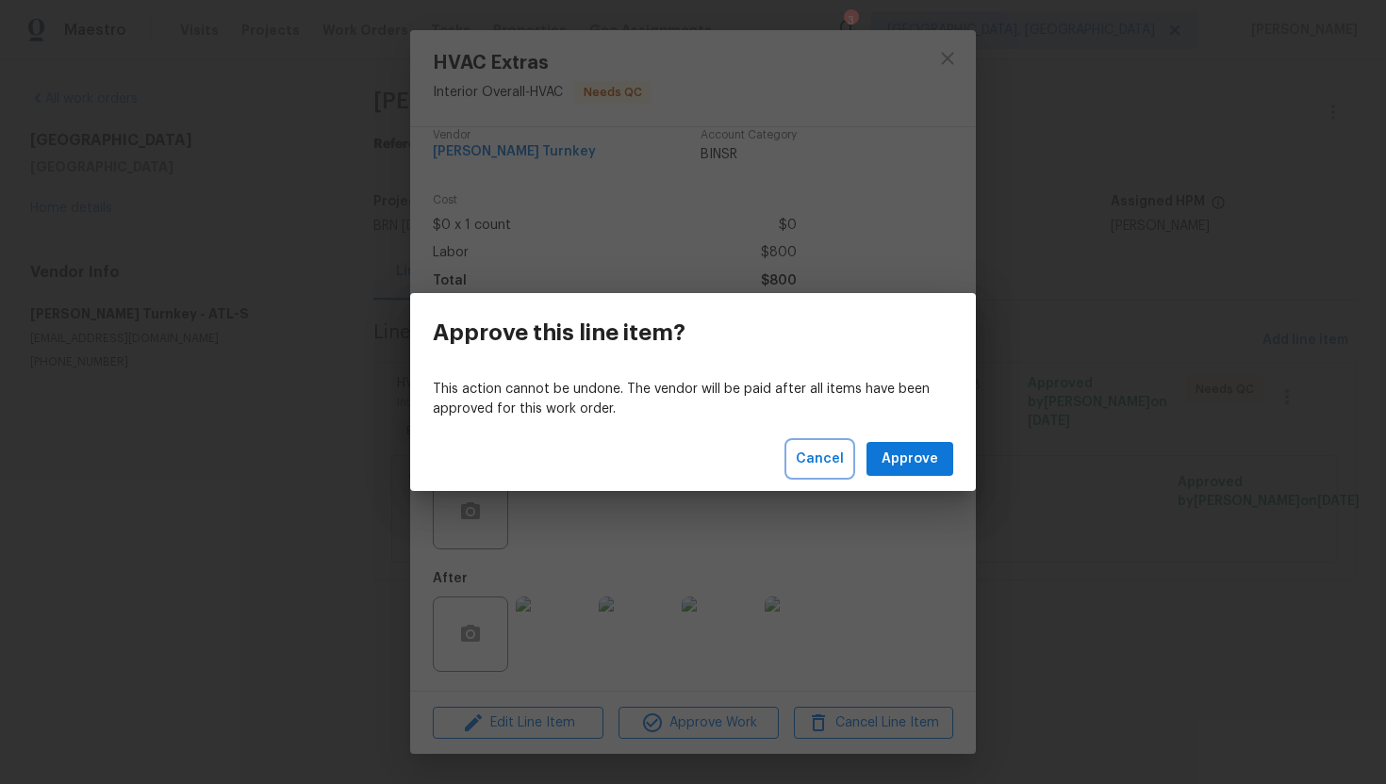
click at [817, 467] on span "Cancel" at bounding box center [820, 460] width 48 height 24
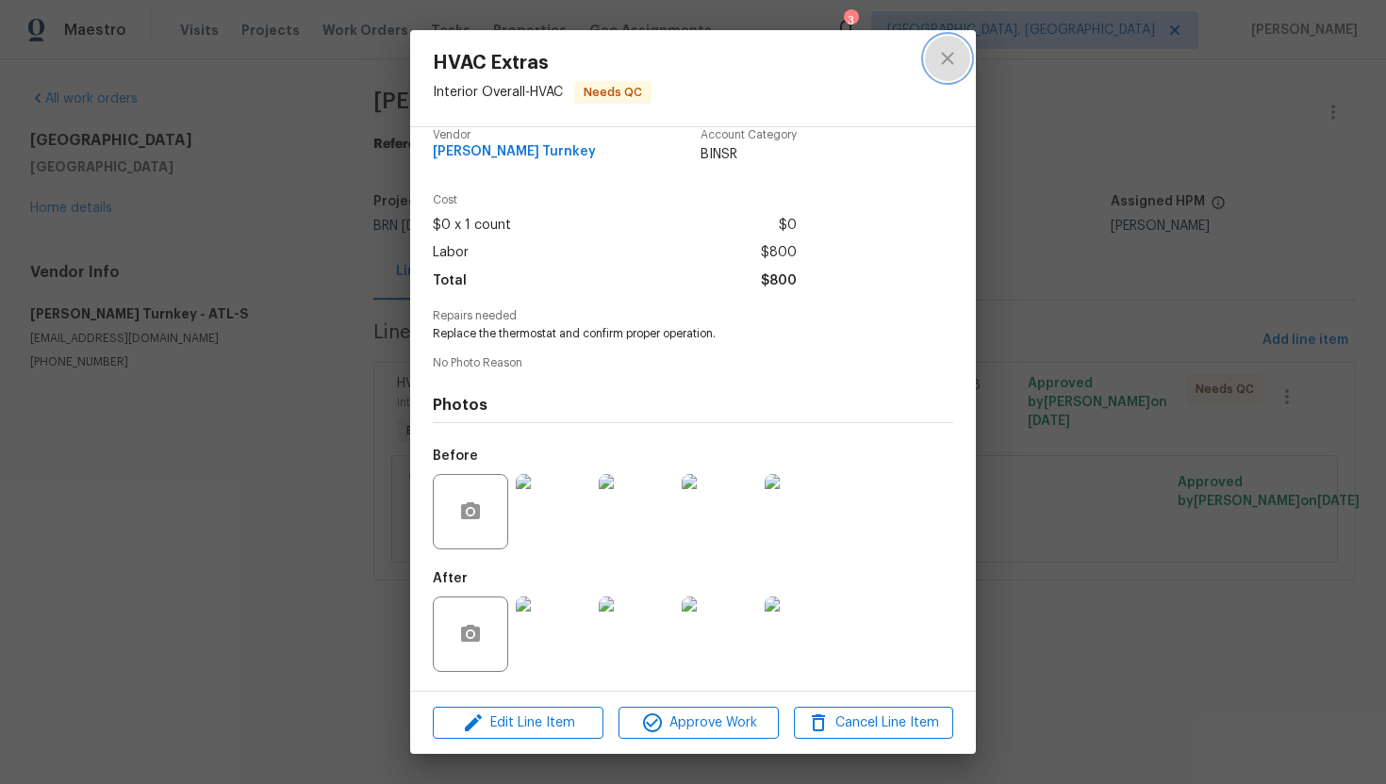
click at [953, 54] on icon "close" at bounding box center [947, 58] width 23 height 23
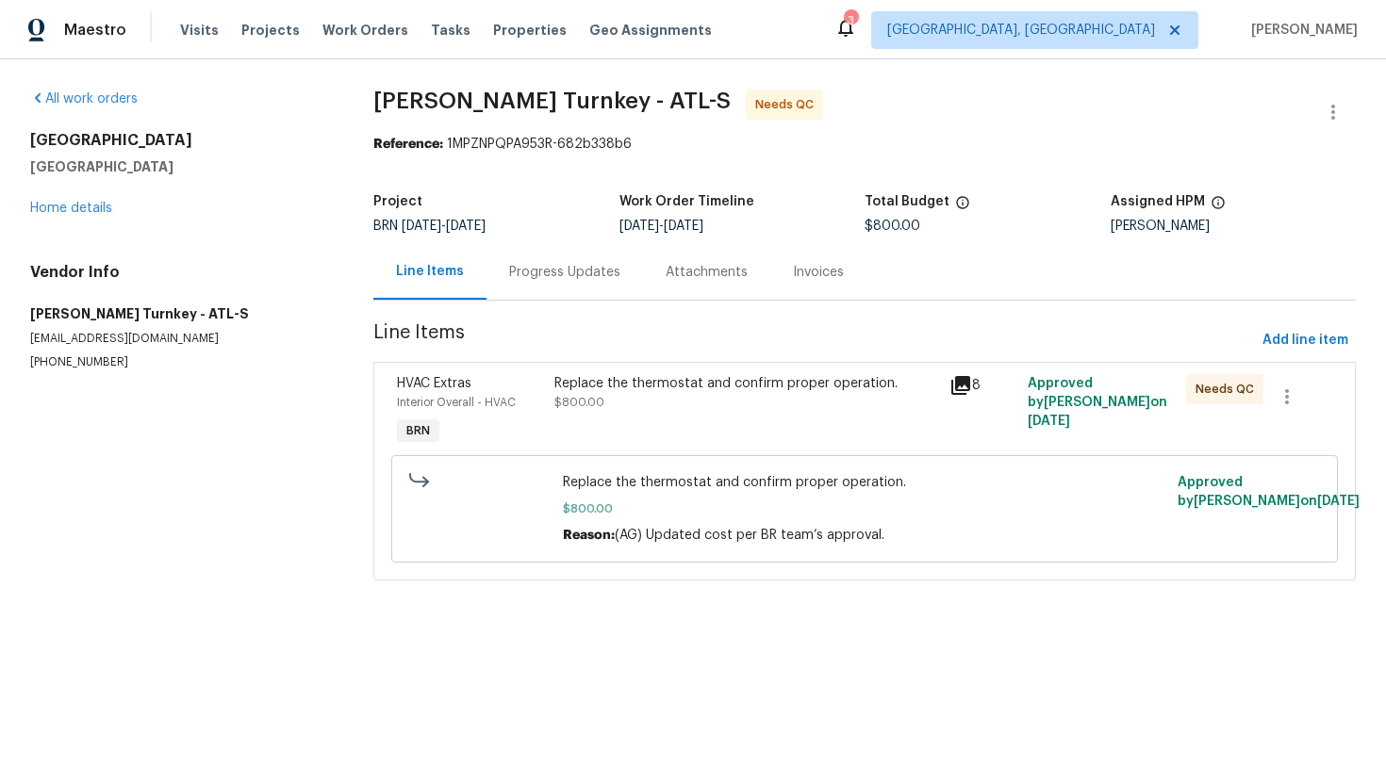
click at [520, 267] on div "Progress Updates" at bounding box center [564, 272] width 111 height 19
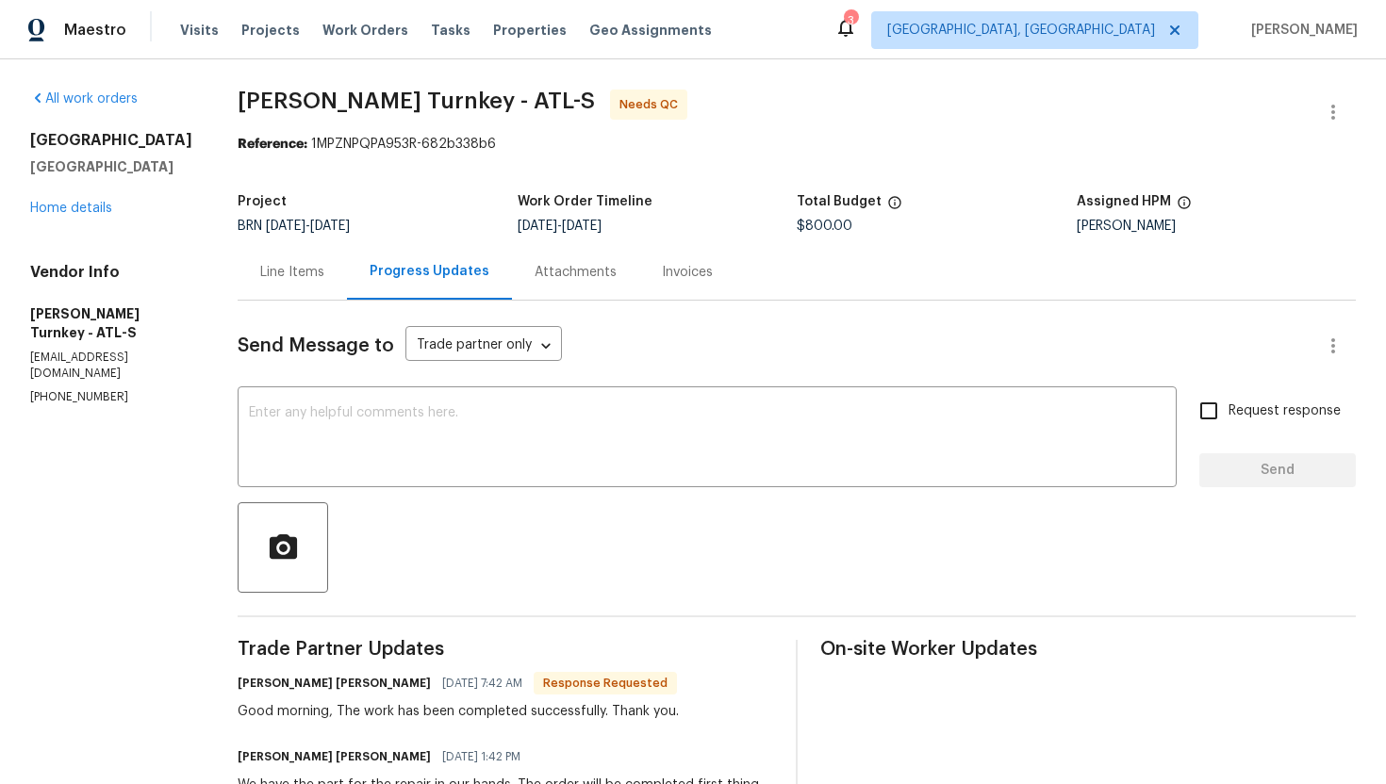
click at [268, 278] on div "Line Items" at bounding box center [292, 272] width 64 height 19
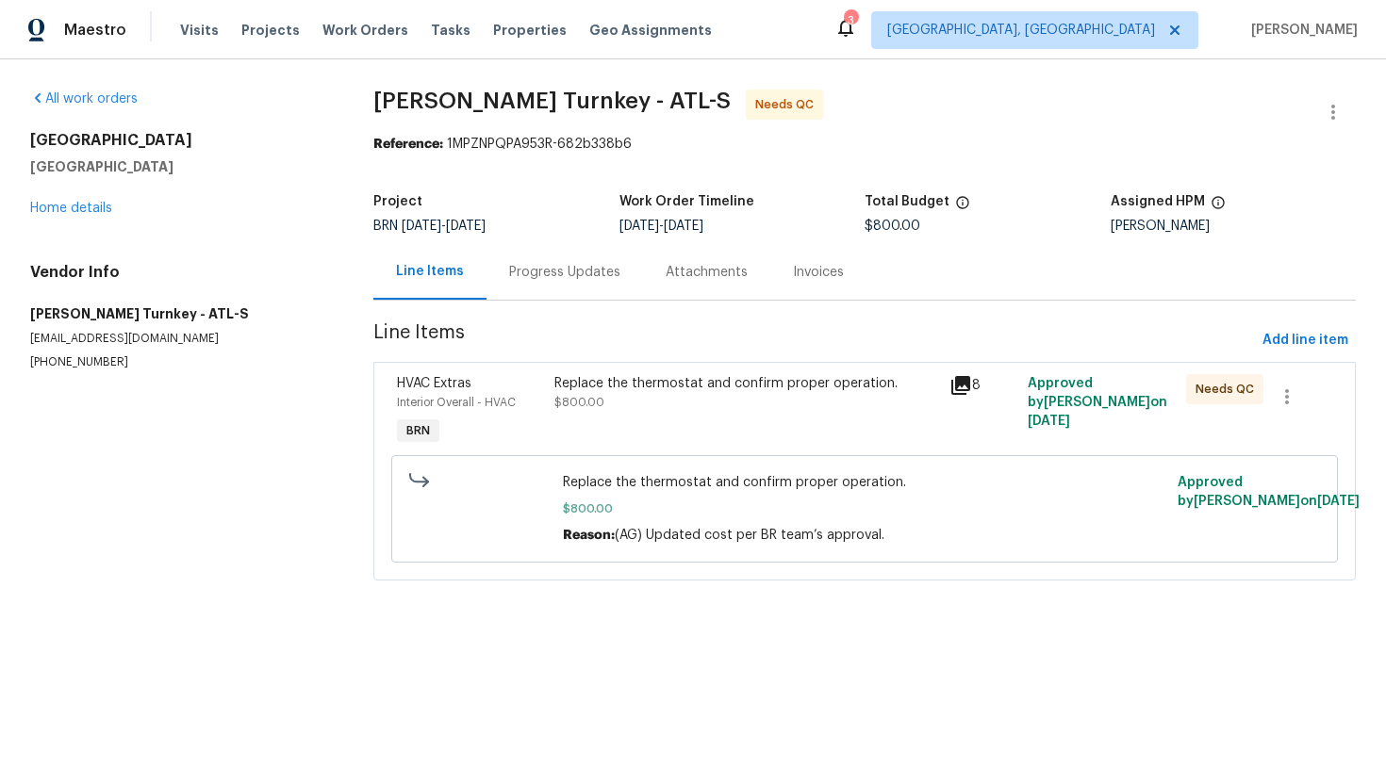
click at [628, 397] on div "Replace the thermostat and confirm proper operation. $800.00" at bounding box center [745, 393] width 383 height 38
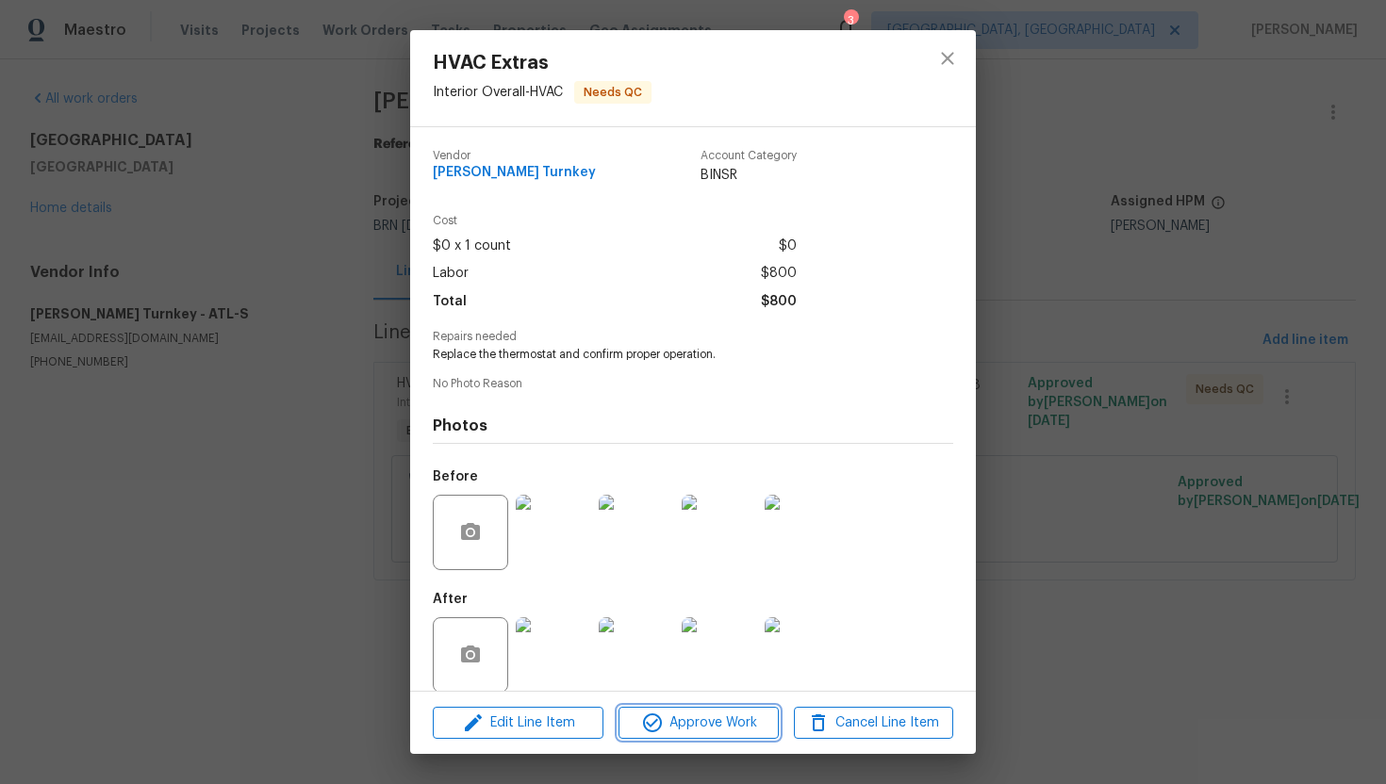
click at [692, 721] on span "Approve Work" at bounding box center [698, 724] width 148 height 24
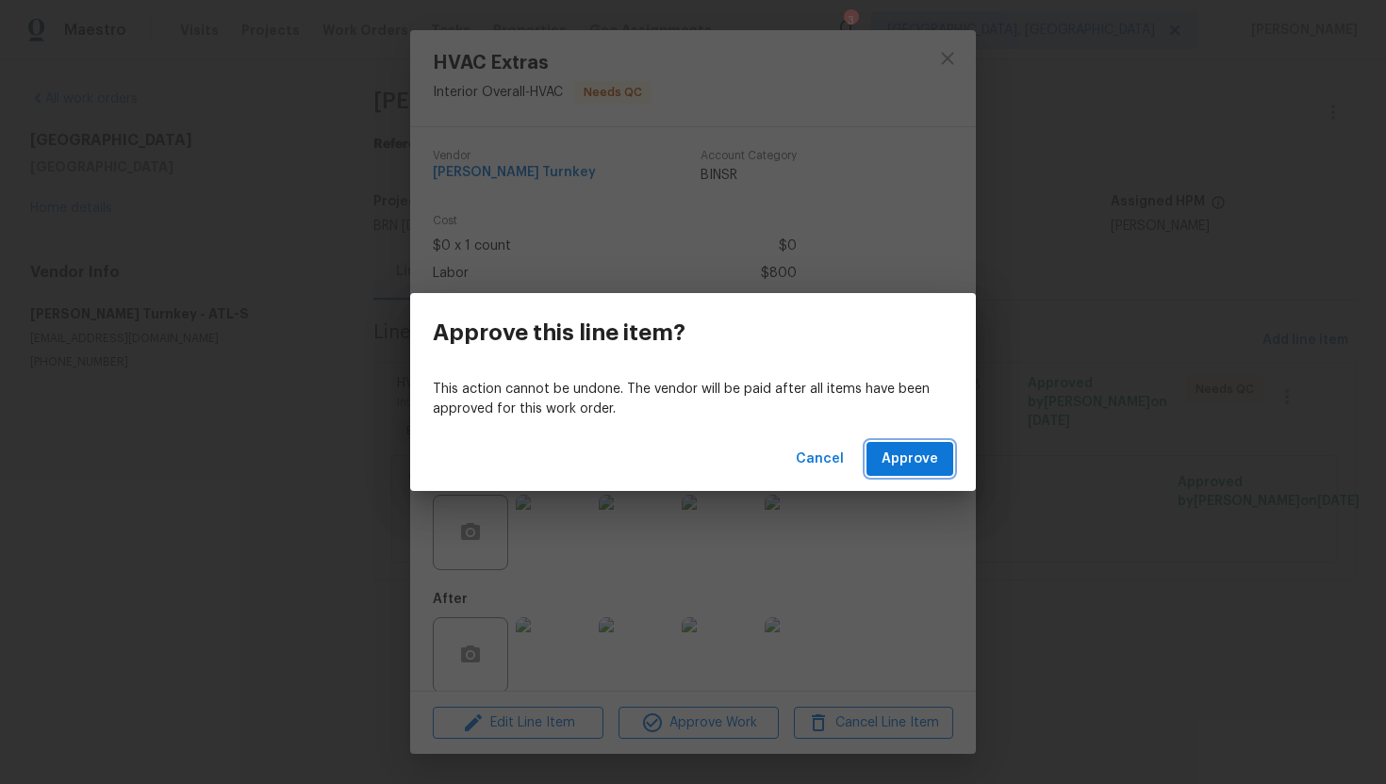
click at [906, 453] on span "Approve" at bounding box center [909, 460] width 57 height 24
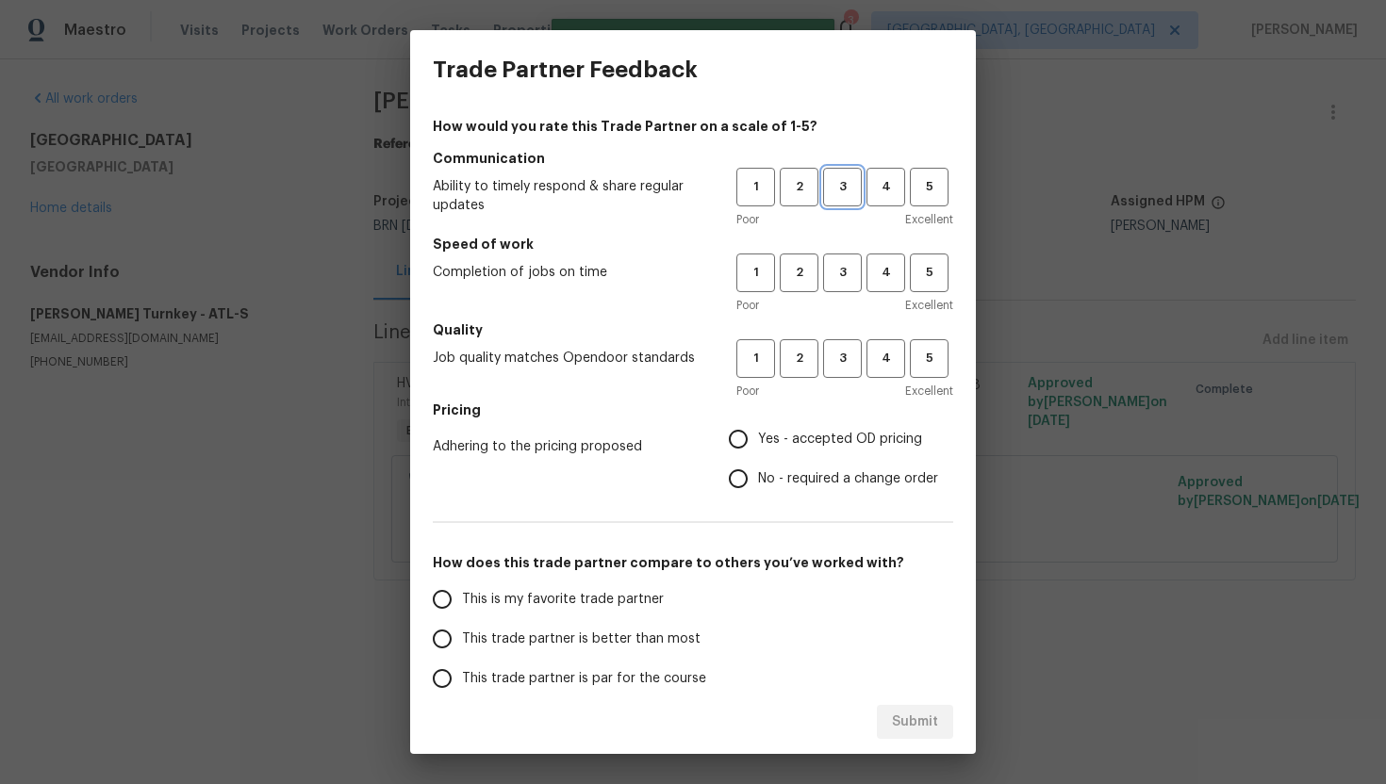
click at [842, 198] on button "3" at bounding box center [842, 187] width 39 height 39
click at [848, 276] on span "3" at bounding box center [842, 273] width 35 height 22
click at [843, 371] on button "3" at bounding box center [842, 358] width 39 height 39
click at [780, 480] on span "No - required a change order" at bounding box center [848, 479] width 180 height 20
click at [758, 480] on input "No - required a change order" at bounding box center [738, 479] width 40 height 40
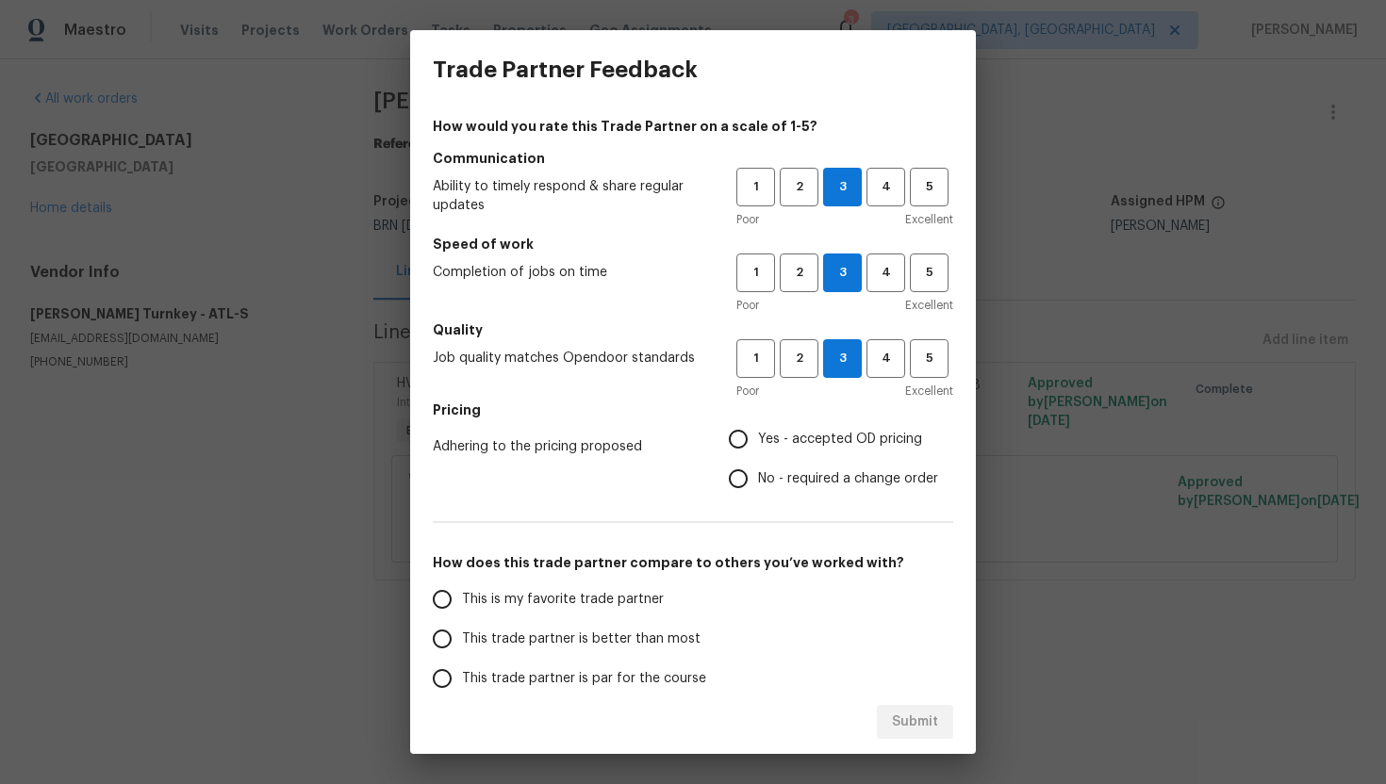
radio input "true"
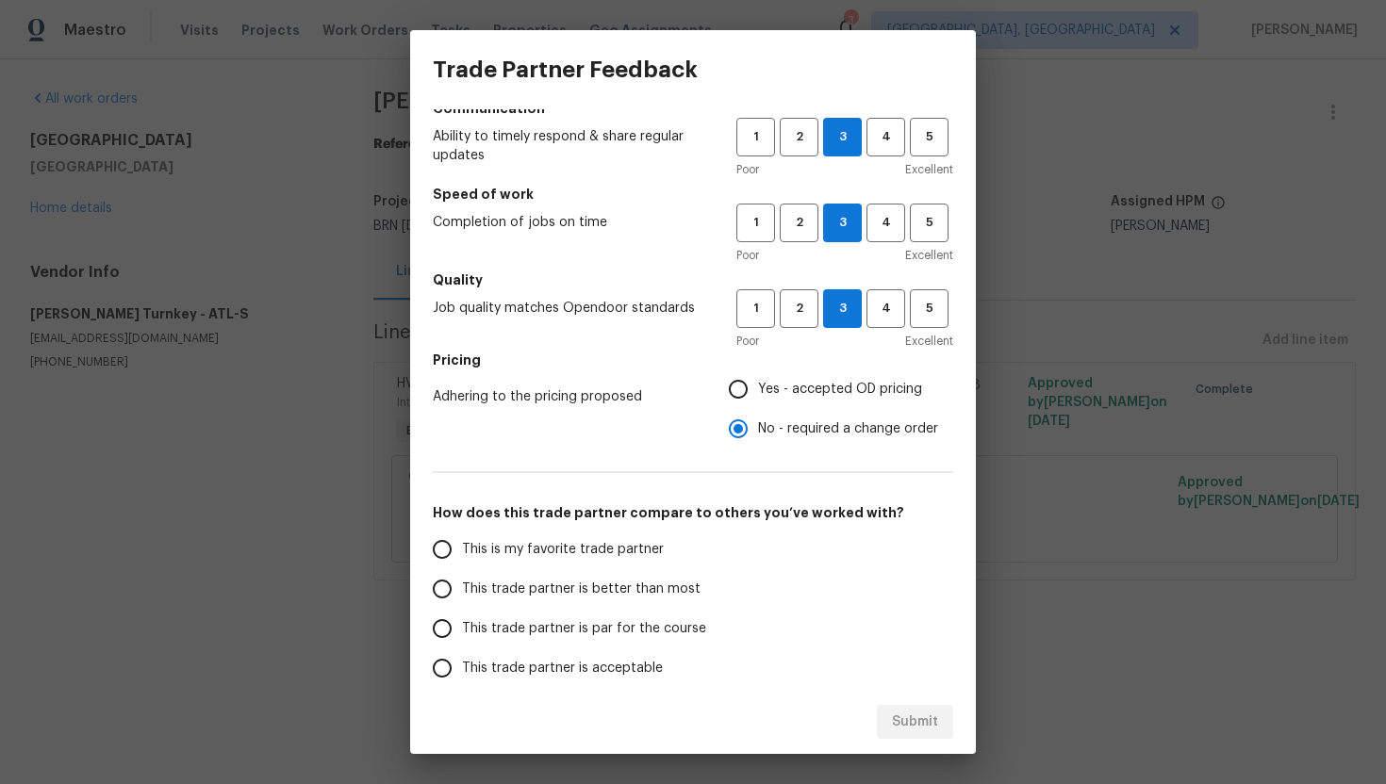
click at [555, 621] on span "This trade partner is par for the course" at bounding box center [584, 629] width 244 height 20
click at [462, 621] on input "This trade partner is par for the course" at bounding box center [442, 629] width 40 height 40
click at [919, 716] on span "Submit" at bounding box center [915, 723] width 46 height 24
radio input "true"
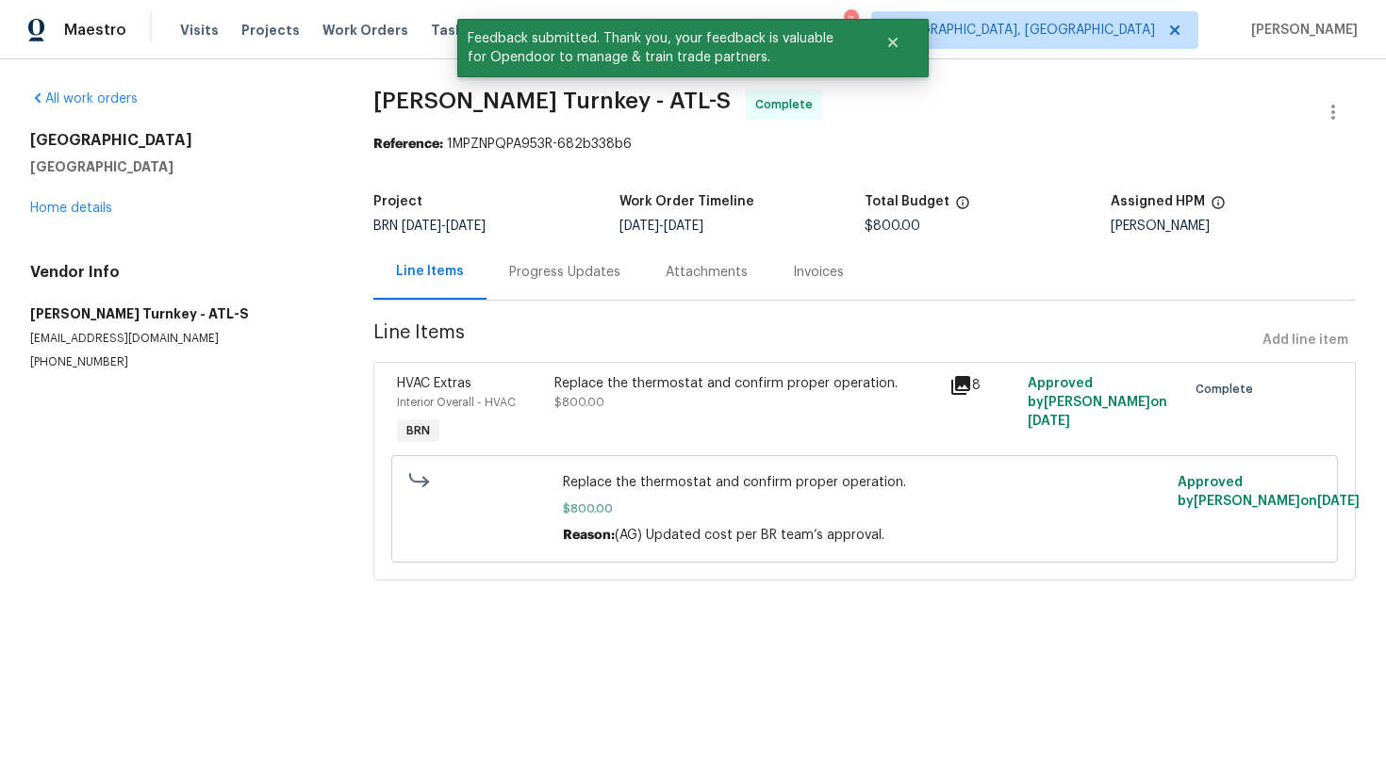
click at [589, 266] on div "Progress Updates" at bounding box center [564, 272] width 111 height 19
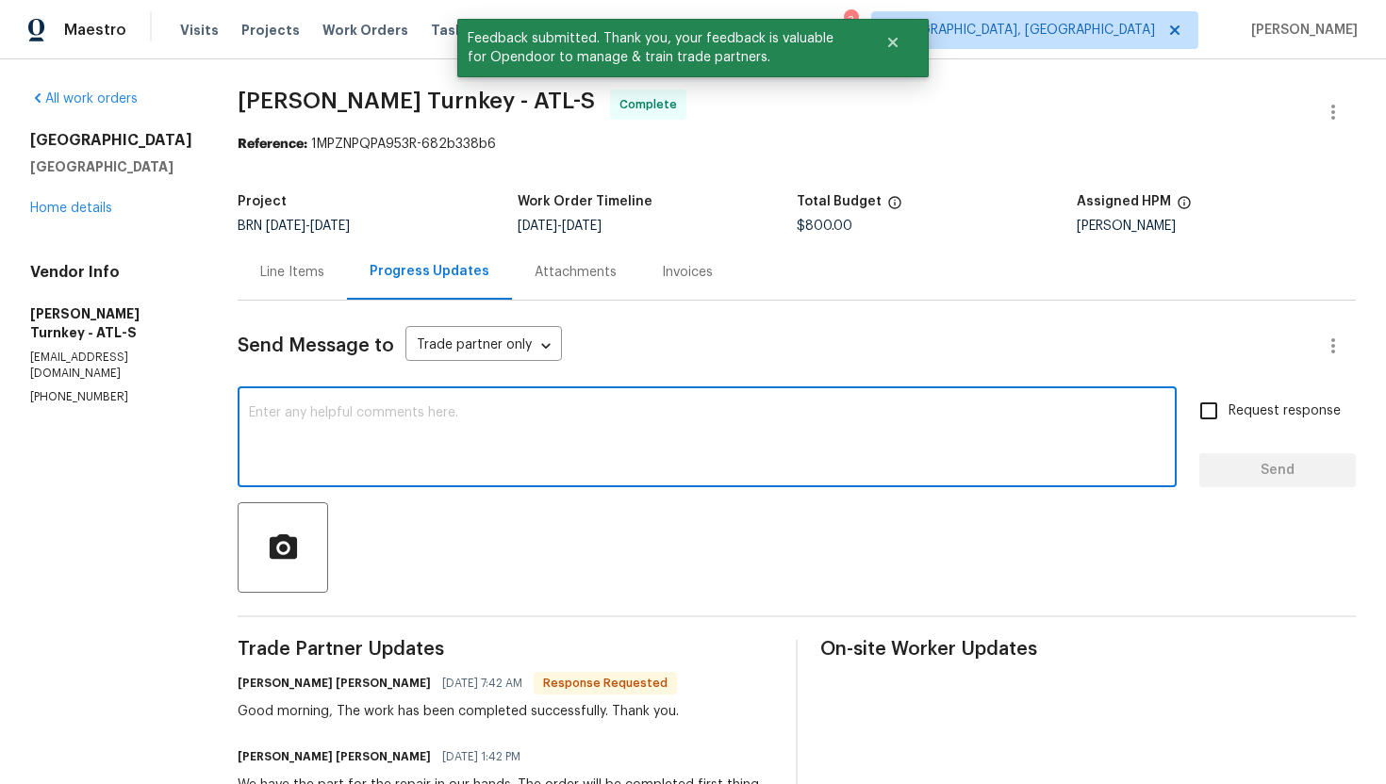
click at [512, 428] on textarea at bounding box center [707, 439] width 916 height 66
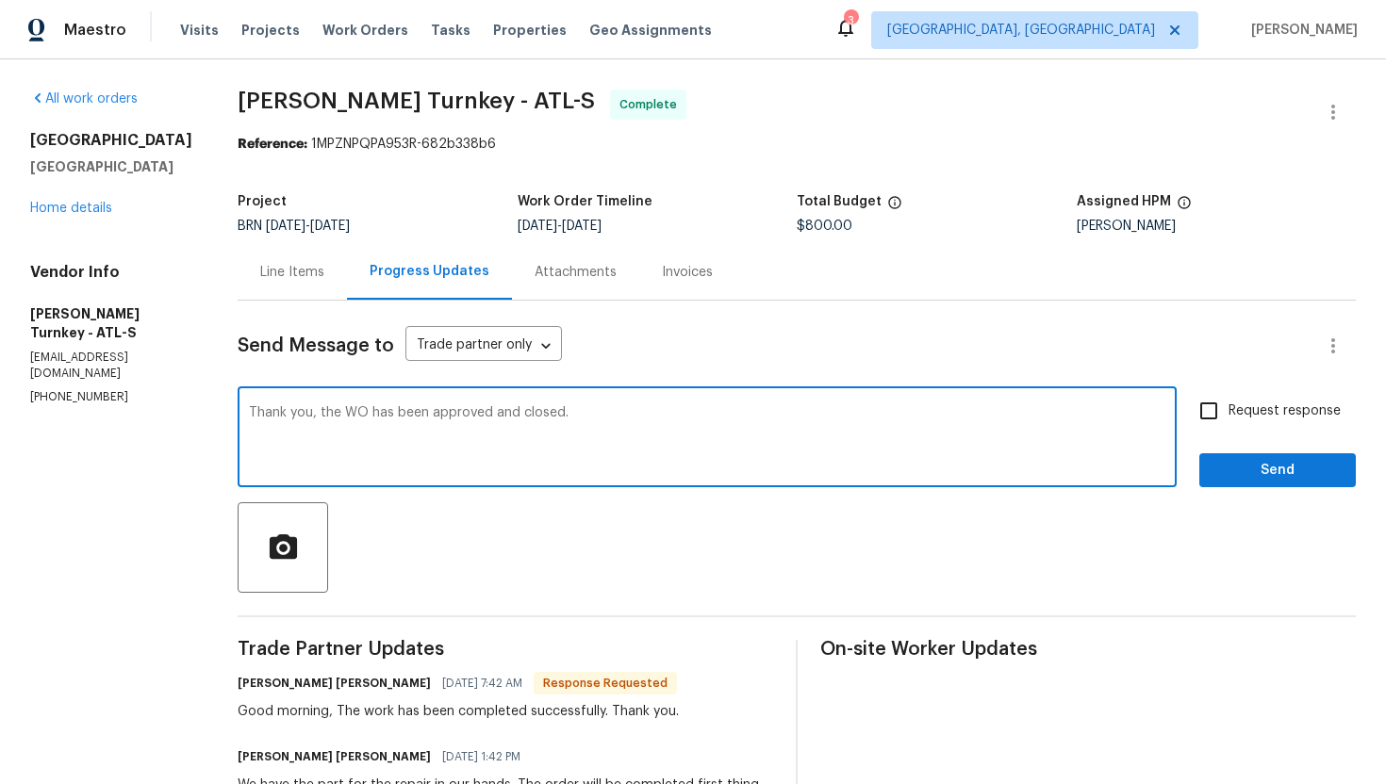
type textarea "Thank you, the WO has been approved and closed."
click at [1233, 418] on span "Request response" at bounding box center [1284, 412] width 112 height 20
click at [1228, 418] on input "Request response" at bounding box center [1209, 411] width 40 height 40
checkbox input "true"
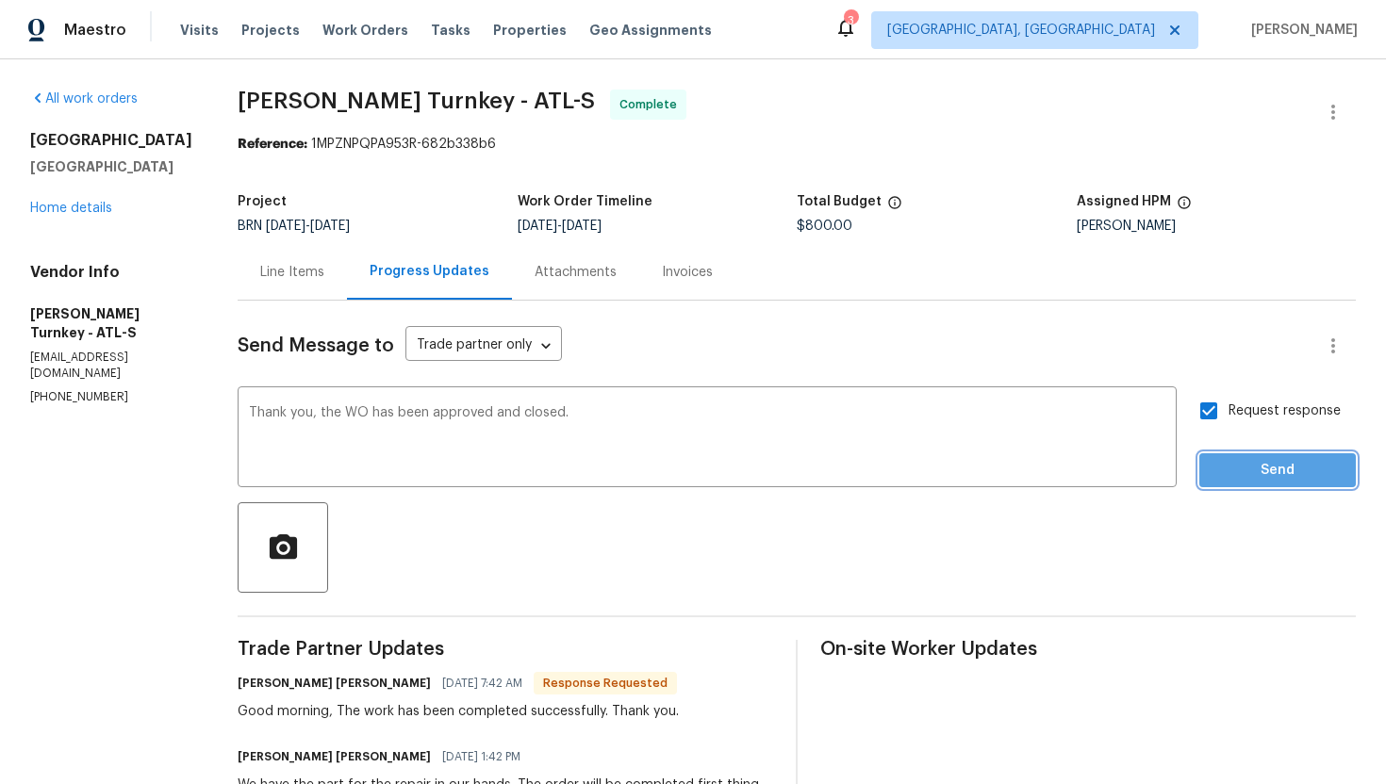
click at [1252, 465] on span "Send" at bounding box center [1277, 471] width 126 height 24
